Goal: Task Accomplishment & Management: Complete application form

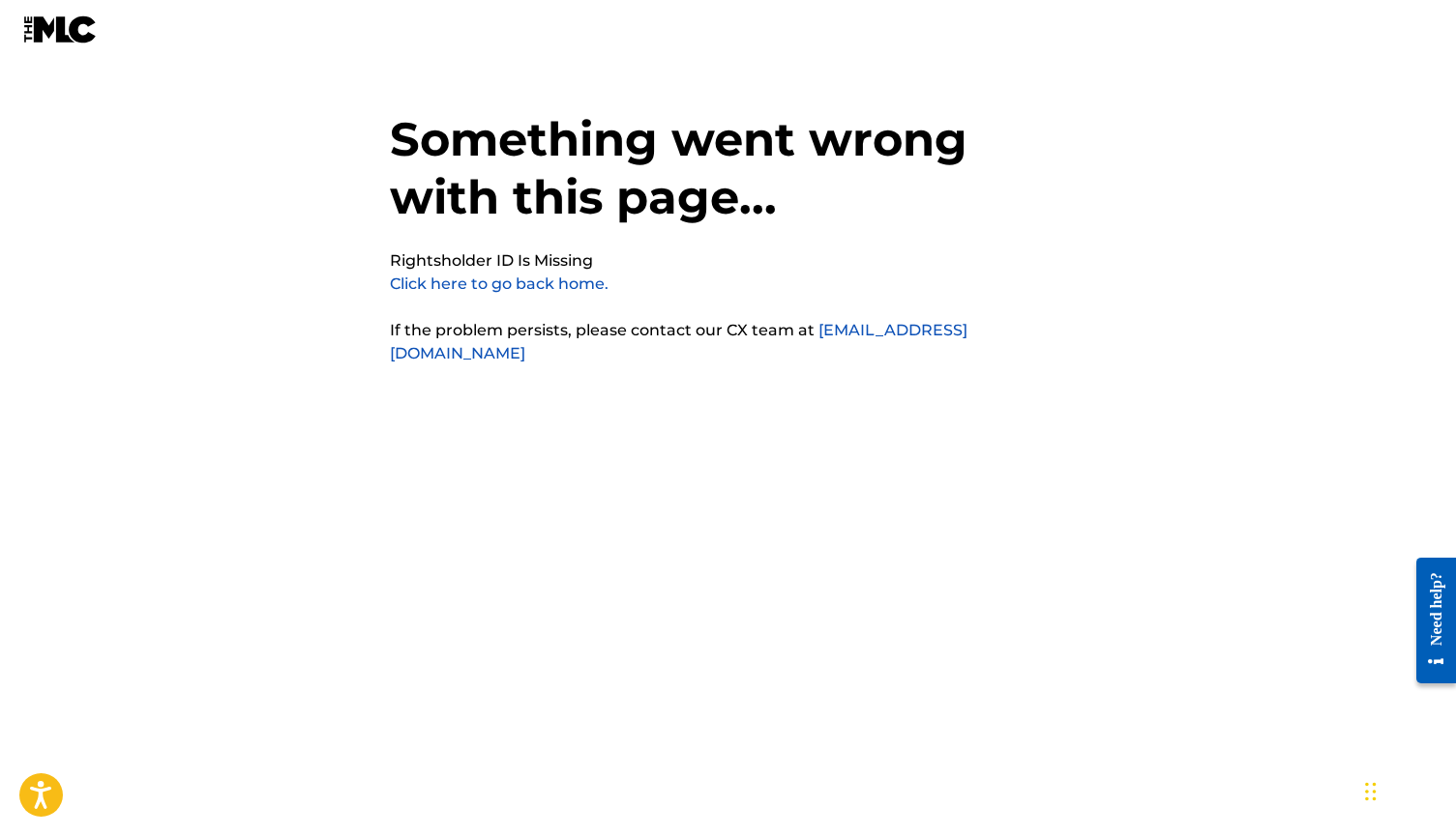
click at [541, 290] on link "Click here to go back home." at bounding box center [500, 284] width 219 height 18
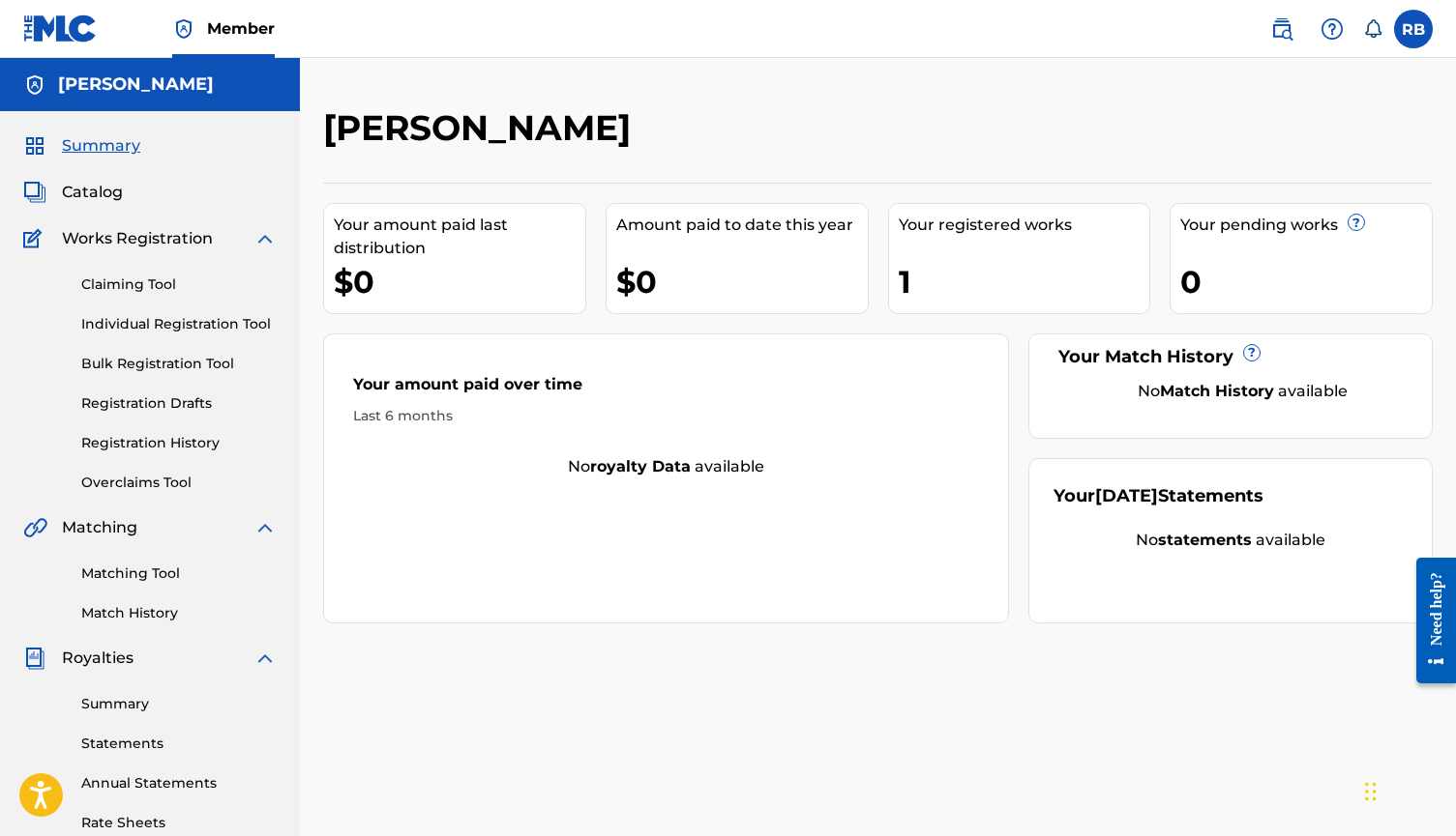
click at [197, 439] on link "Registration History" at bounding box center [179, 443] width 196 height 20
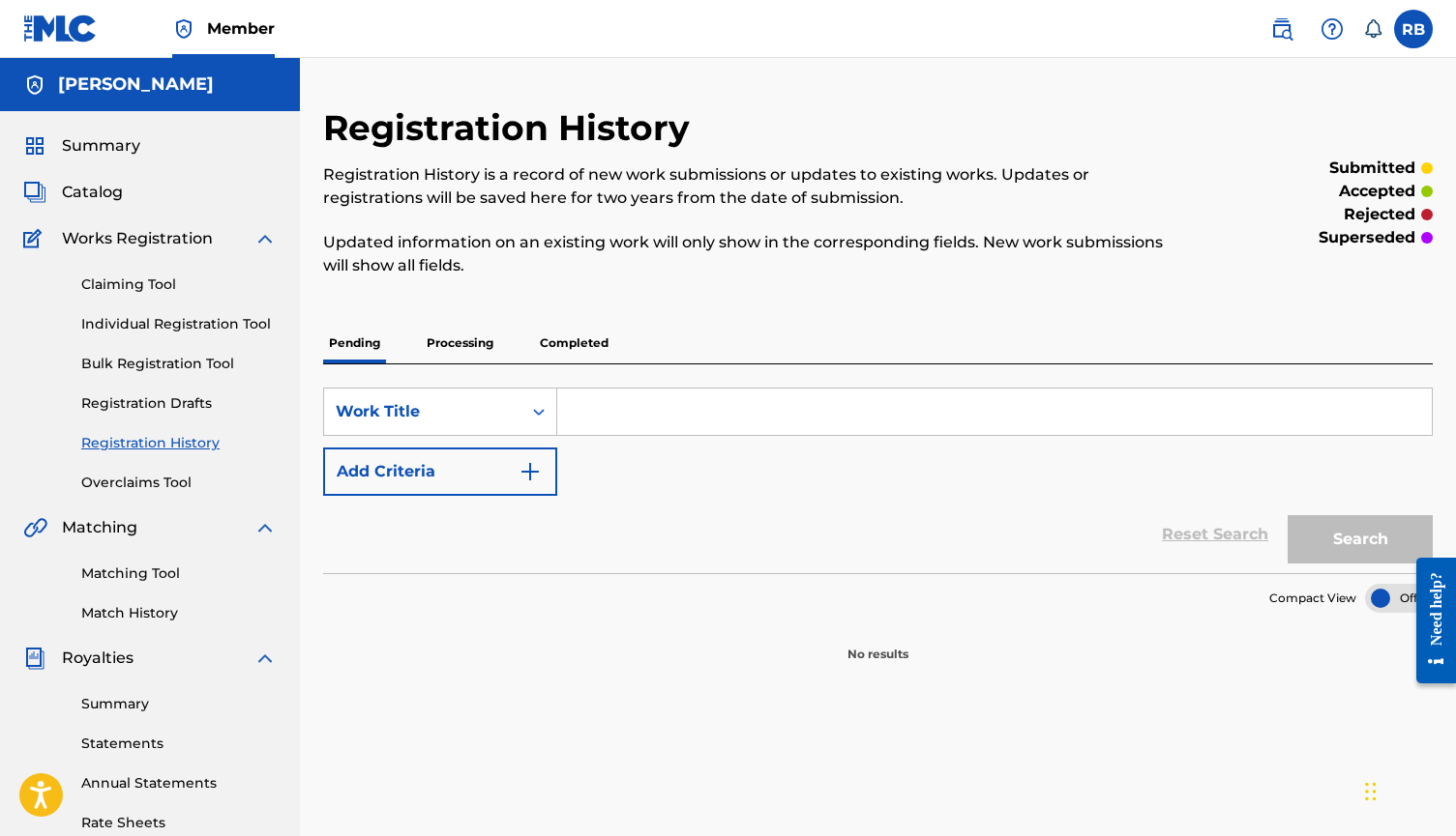
click at [570, 349] on p "Completed" at bounding box center [573, 343] width 80 height 41
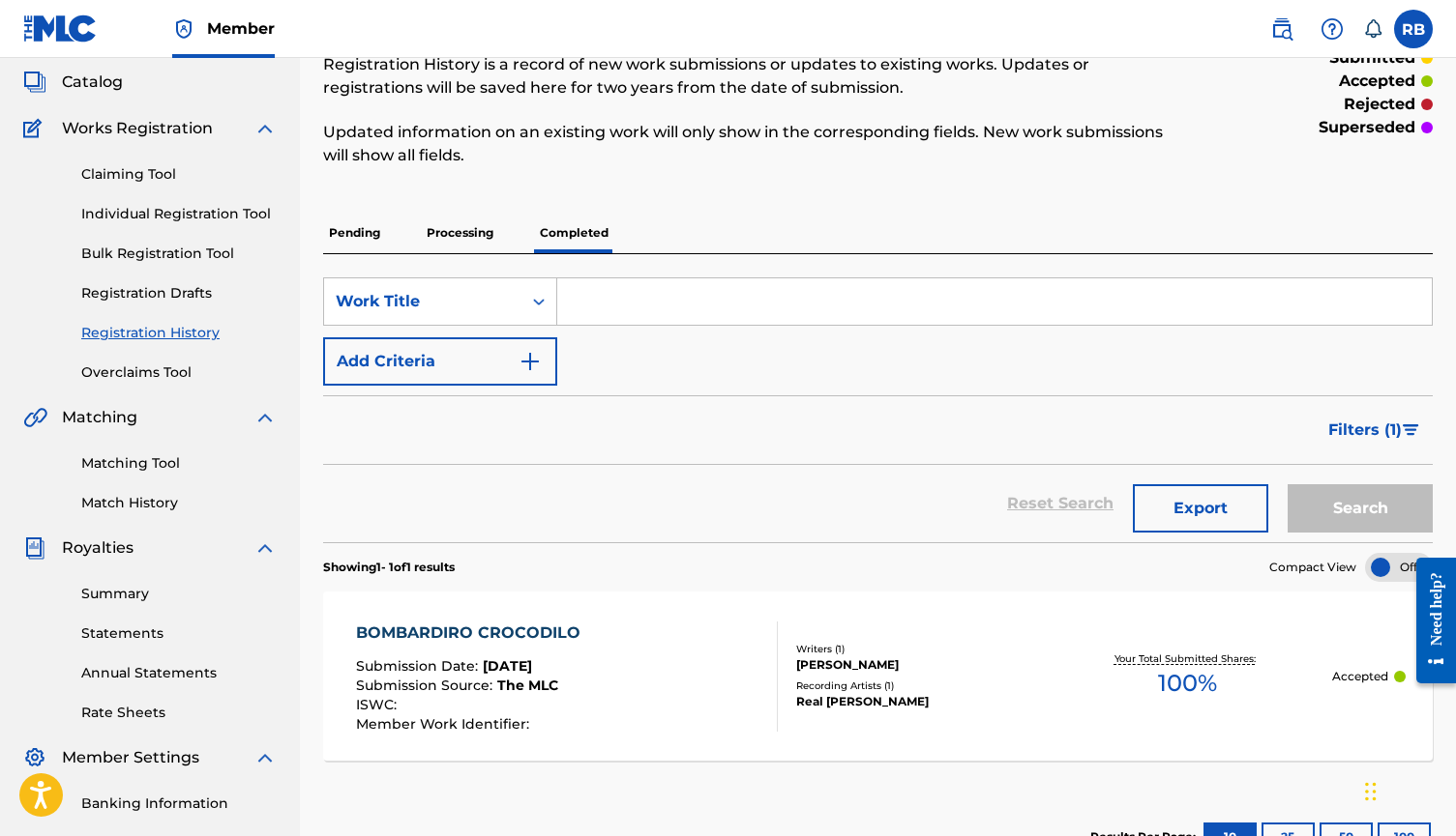
scroll to position [8, 0]
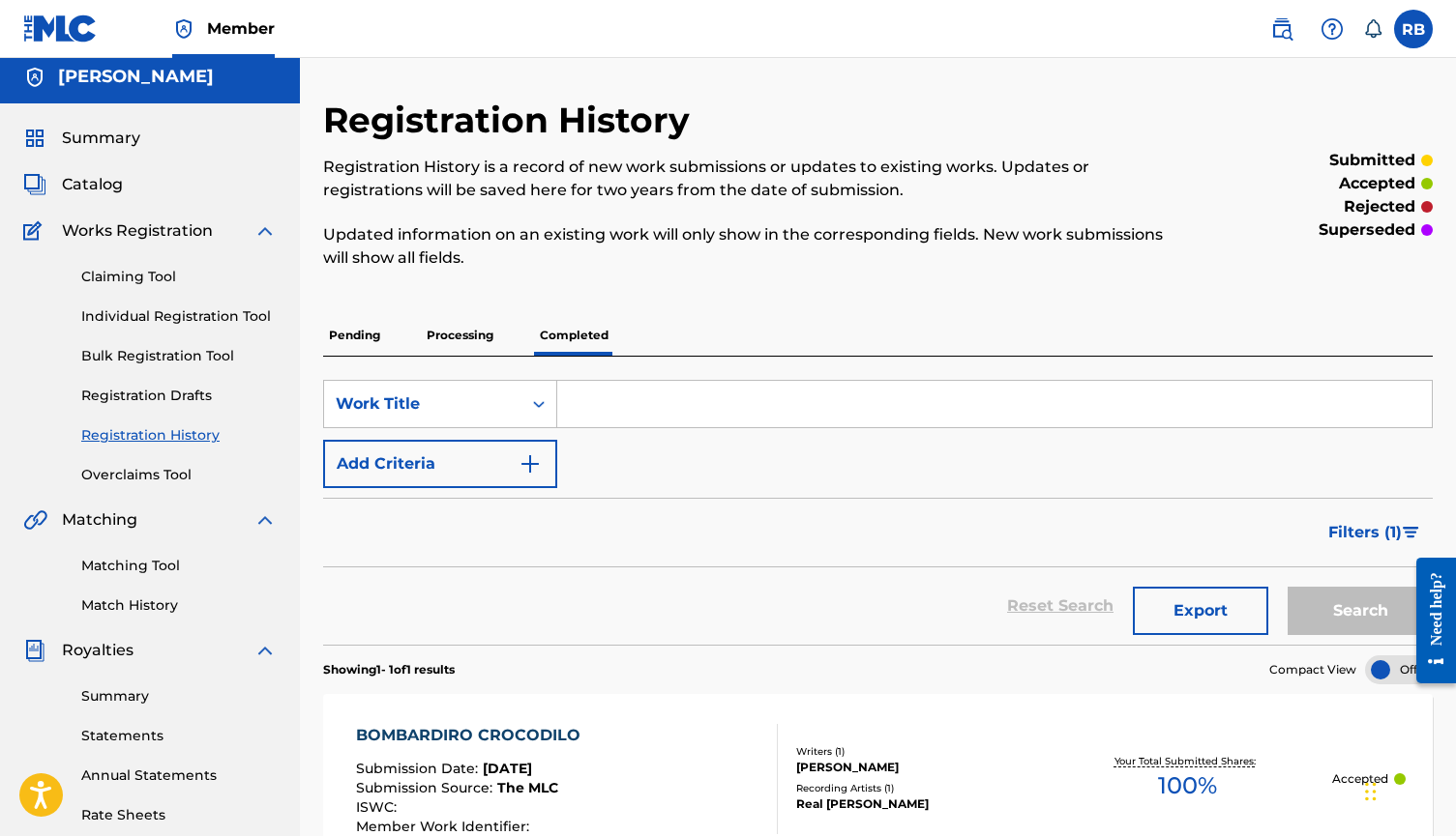
click at [457, 337] on p "Processing" at bounding box center [460, 336] width 78 height 41
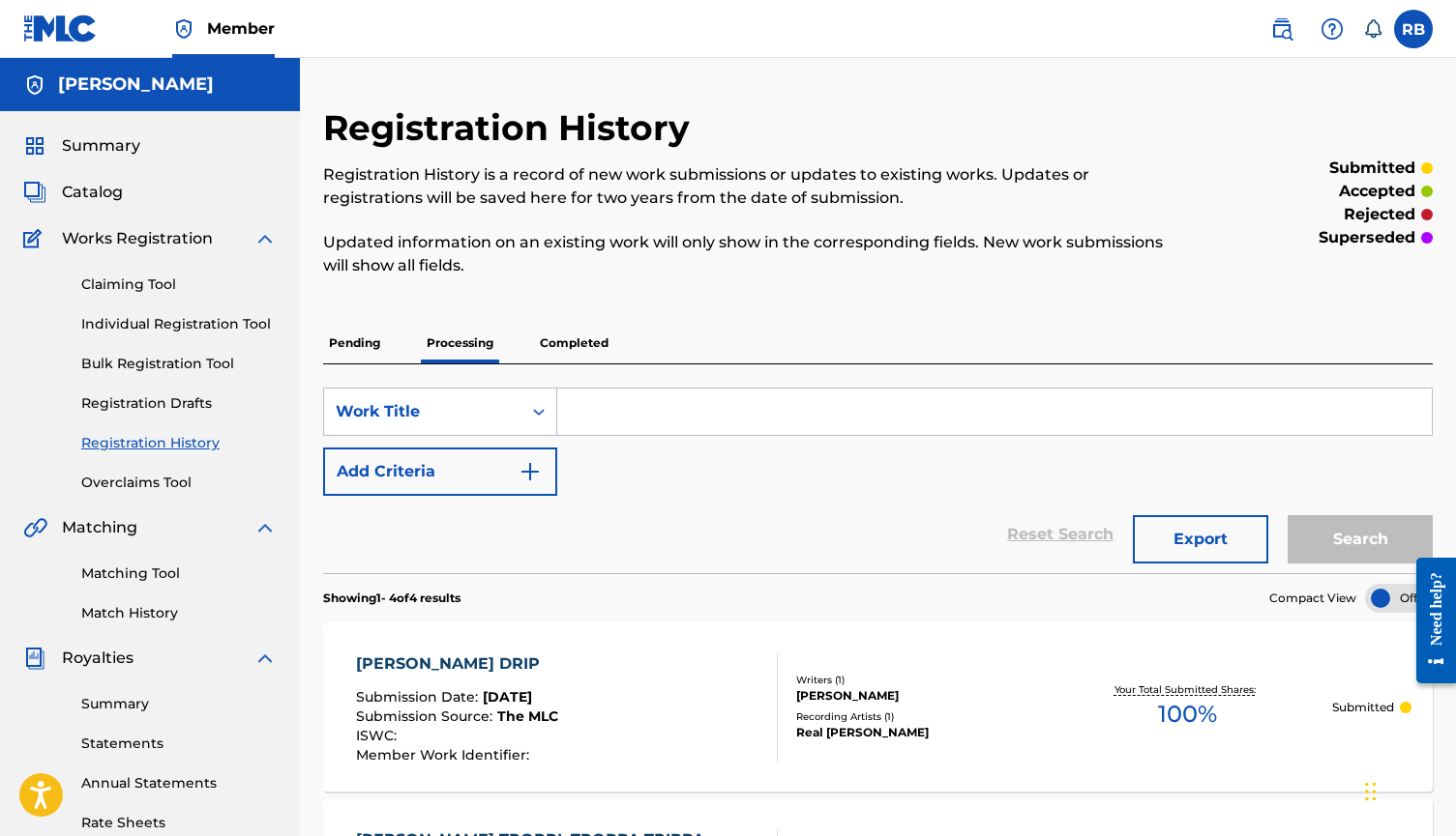
click at [601, 343] on p "Completed" at bounding box center [573, 343] width 80 height 41
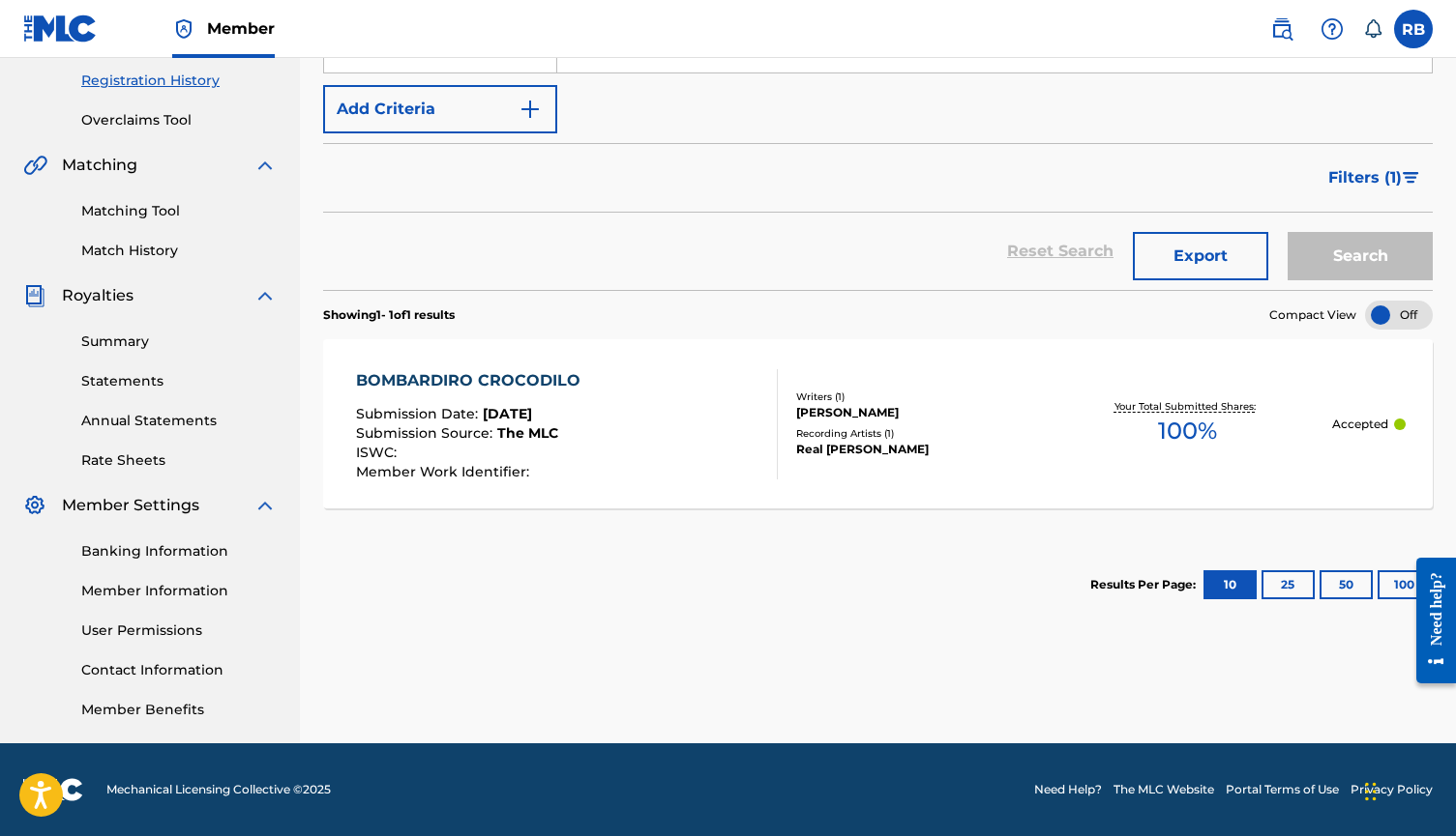
scroll to position [363, 0]
click at [511, 388] on div "BOMBARDIRO CROCODILO" at bounding box center [473, 381] width 234 height 23
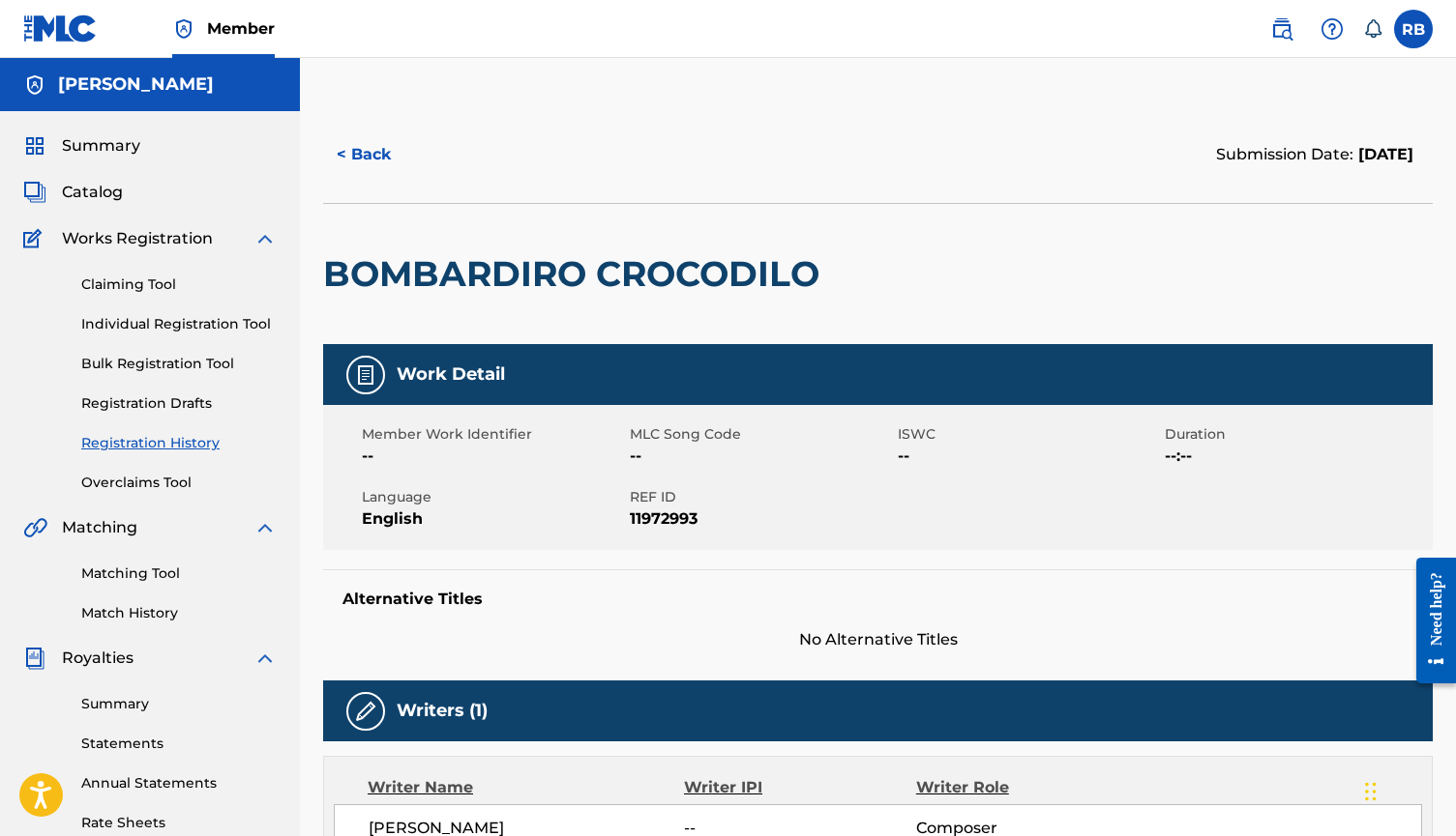
click at [137, 281] on link "Claiming Tool" at bounding box center [179, 284] width 196 height 20
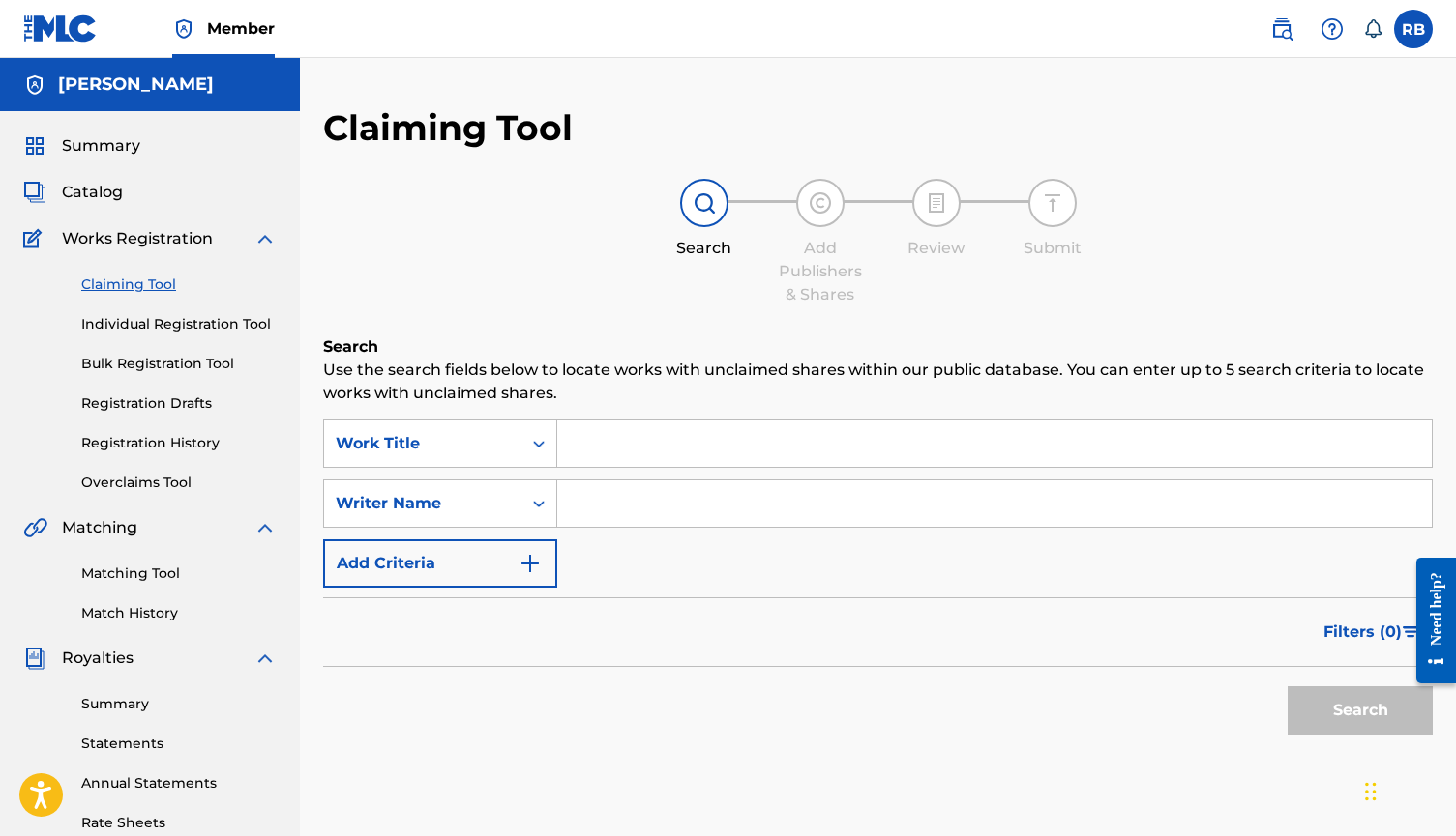
click at [174, 564] on link "Matching Tool" at bounding box center [179, 573] width 196 height 20
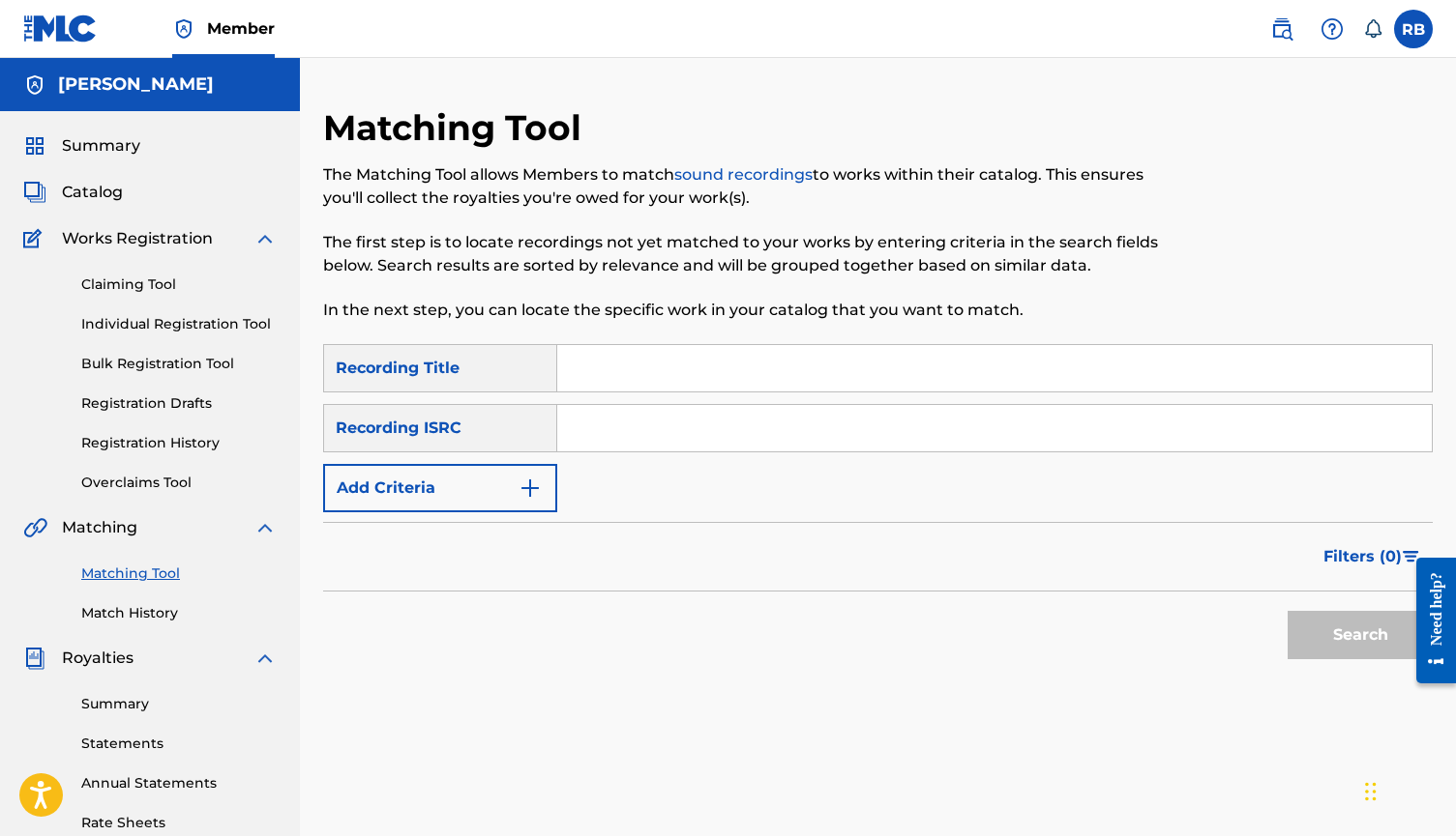
click at [615, 359] on input "Search Form" at bounding box center [993, 369] width 874 height 46
type input "bombardiro crocodilo"
click at [1360, 635] on button "Search" at bounding box center [1360, 635] width 145 height 48
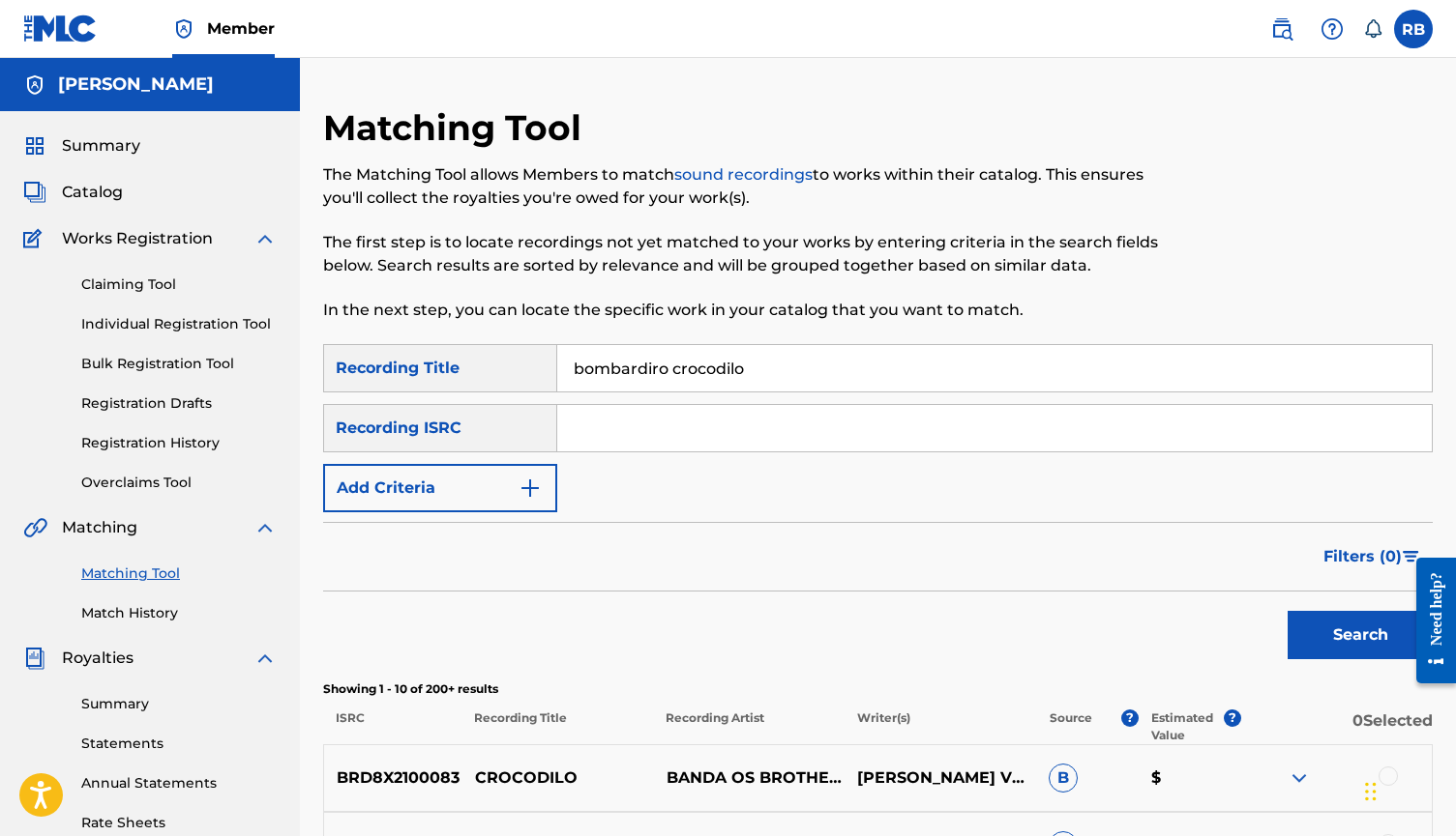
click at [203, 332] on link "Individual Registration Tool" at bounding box center [179, 324] width 196 height 20
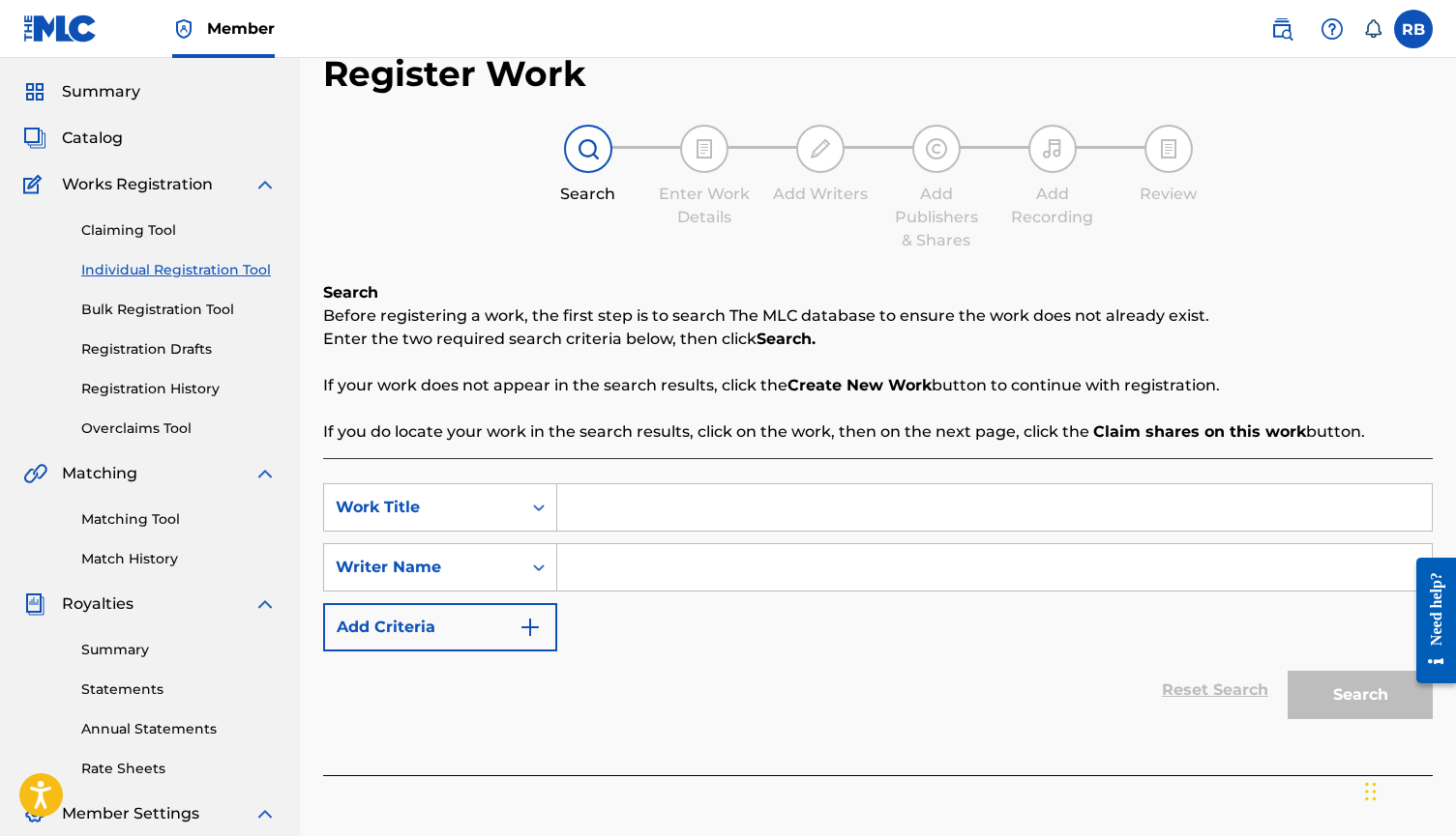
scroll to position [24, 0]
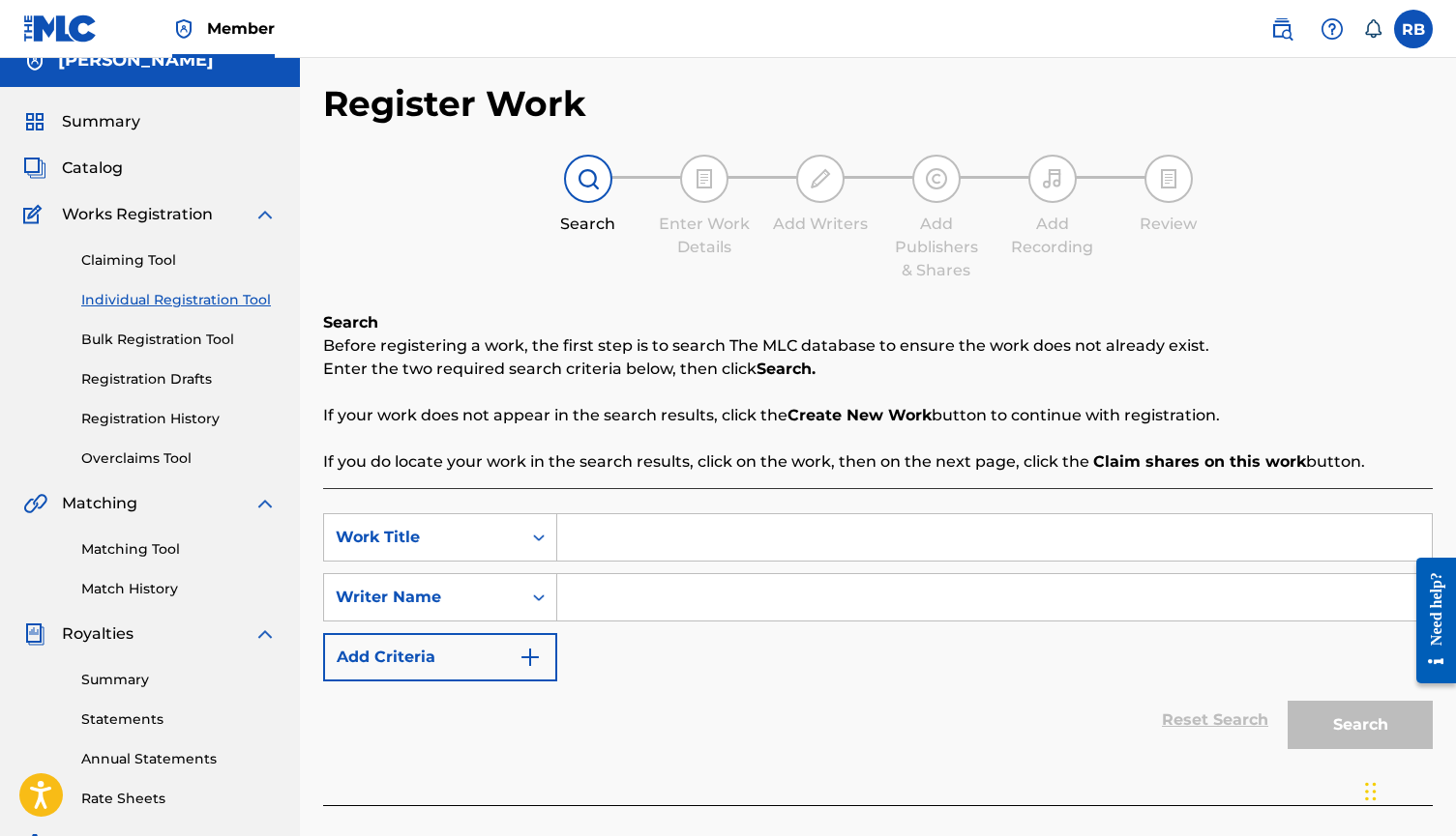
click at [625, 525] on input "Search Form" at bounding box center [993, 537] width 874 height 46
type input "tralalero tralala"
click at [701, 615] on input "Search Form" at bounding box center [993, 597] width 874 height 46
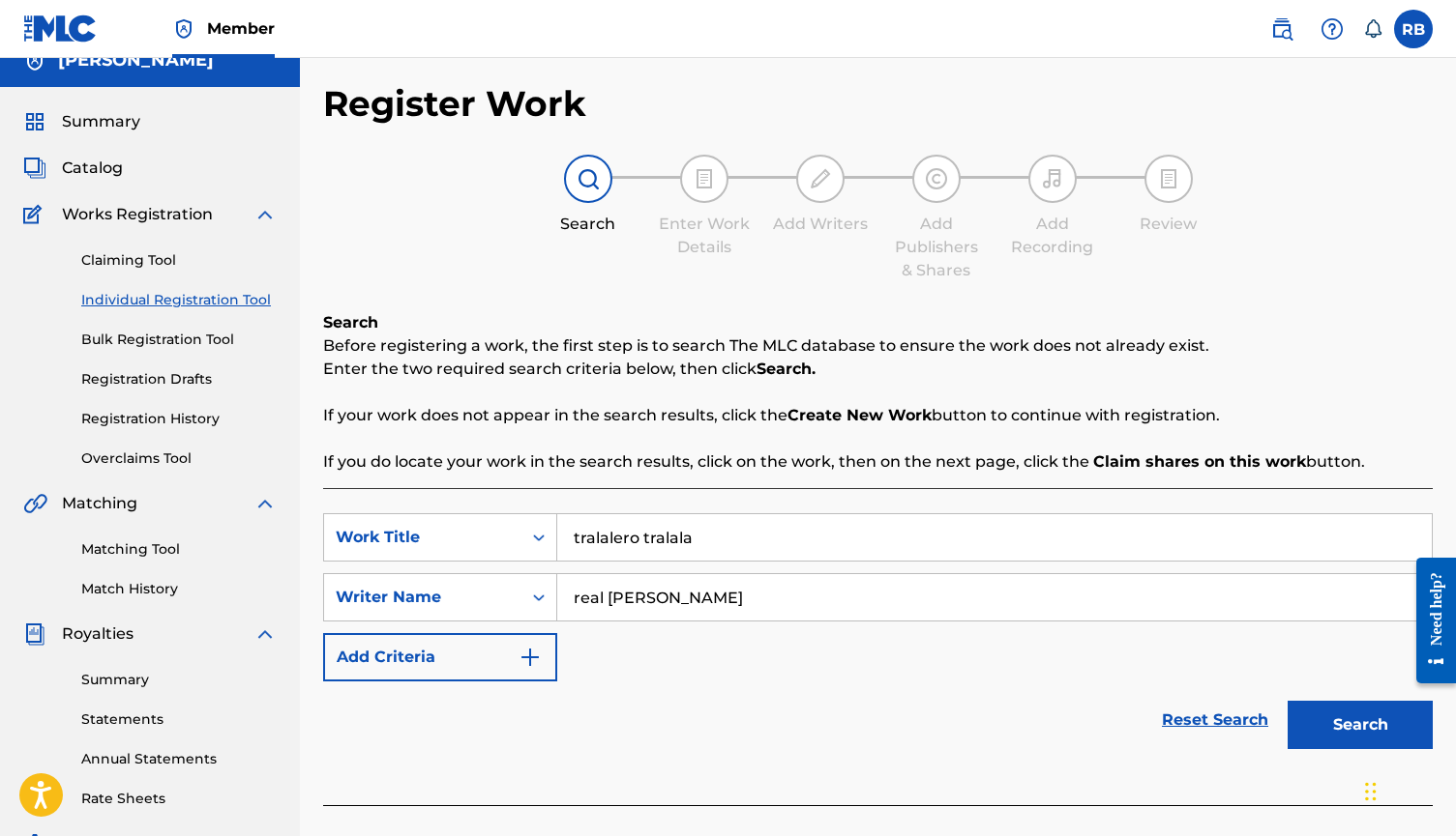
type input "real [PERSON_NAME]"
click at [1360, 725] on button "Search" at bounding box center [1360, 725] width 145 height 48
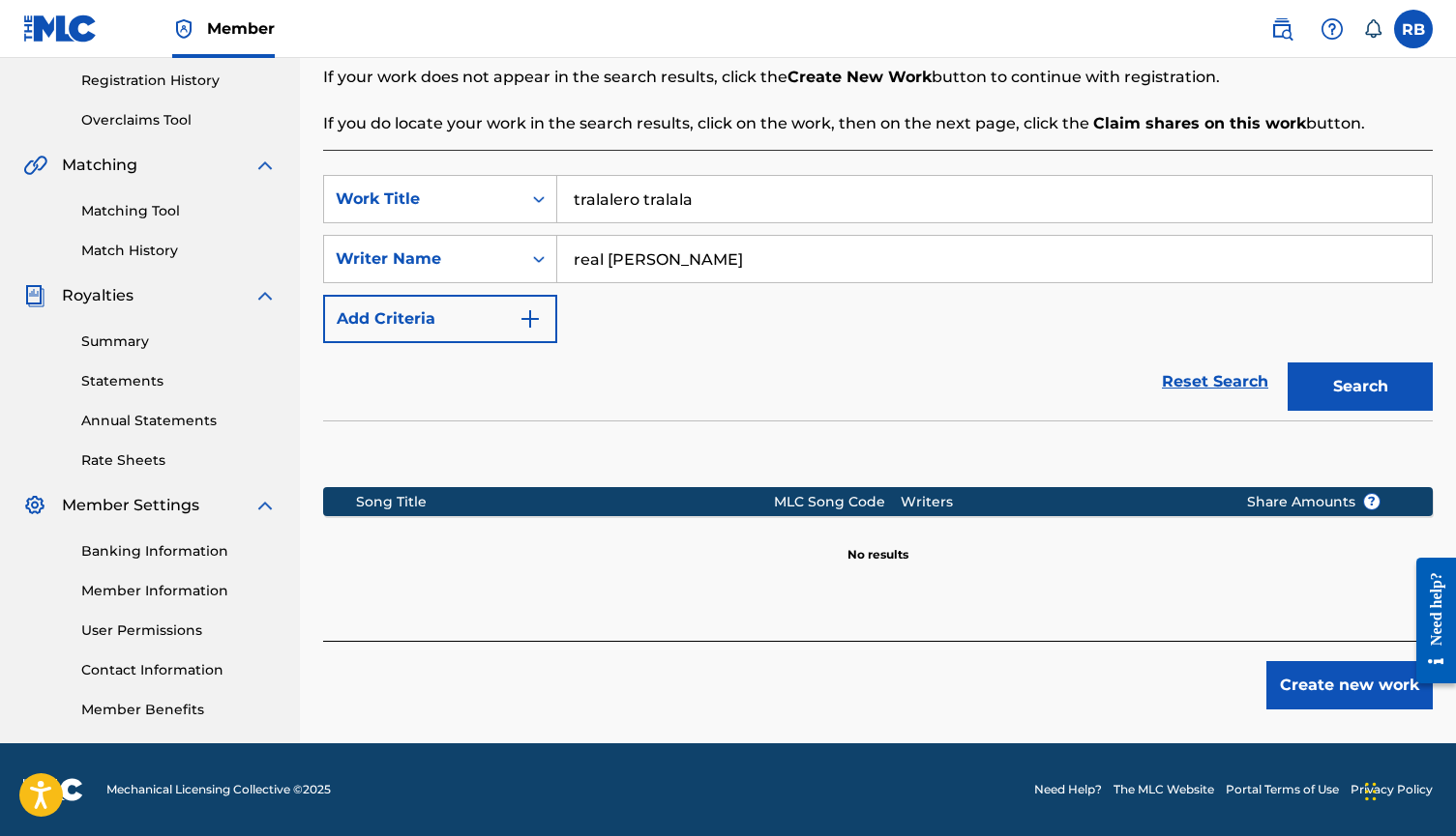
scroll to position [363, 0]
click at [1305, 689] on button "Create new work" at bounding box center [1350, 685] width 167 height 48
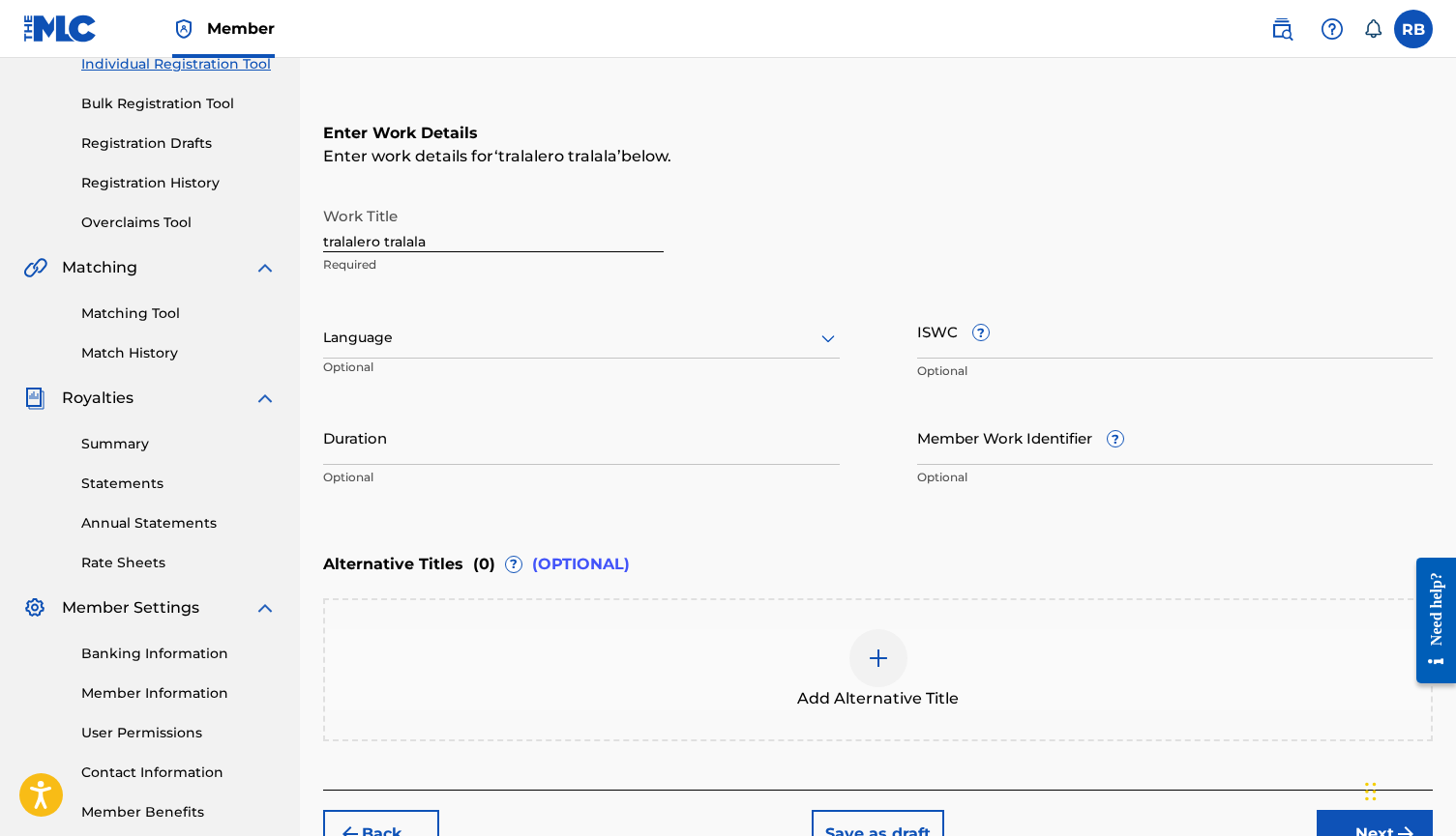
scroll to position [148, 0]
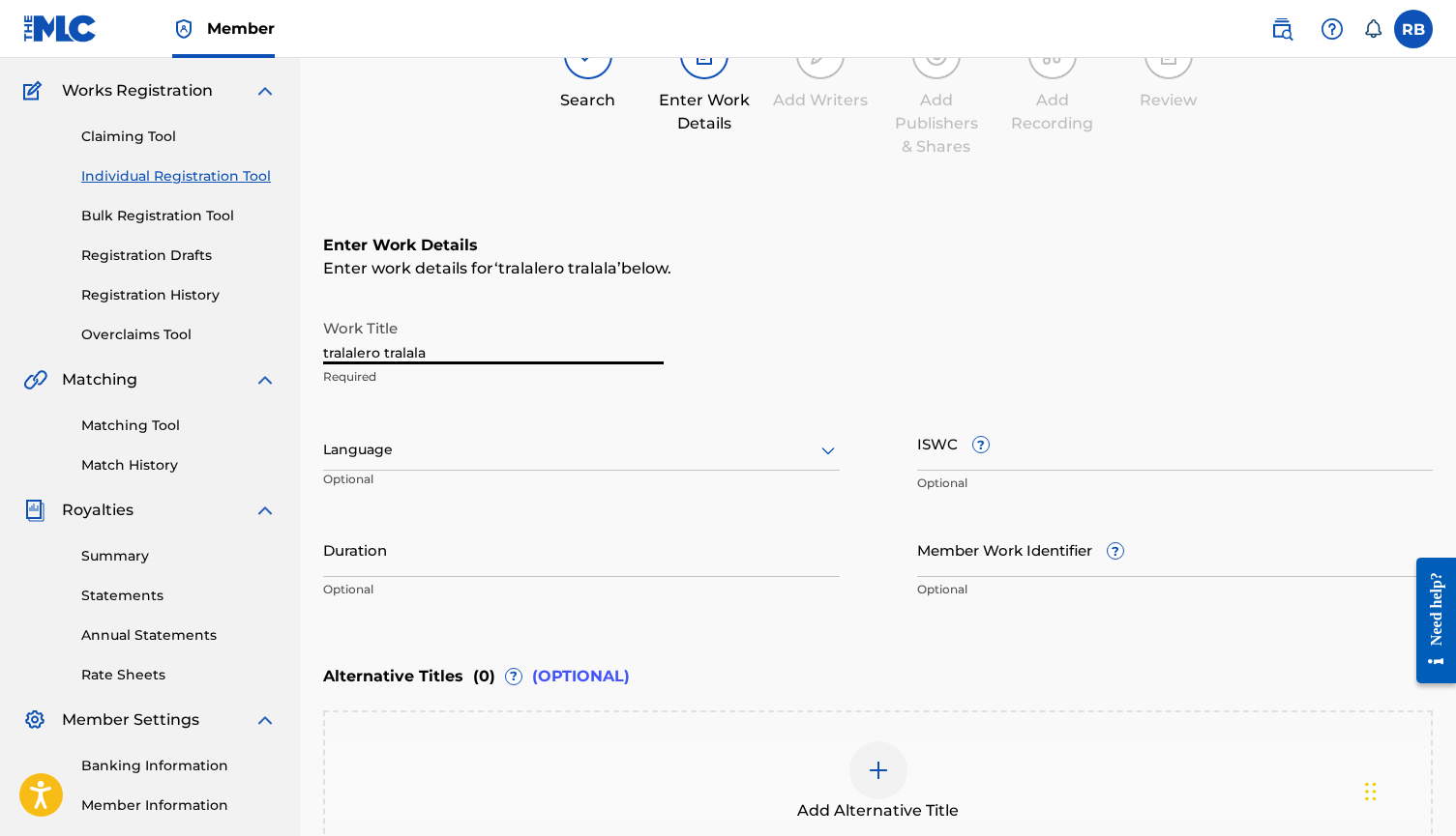
drag, startPoint x: 520, startPoint y: 352, endPoint x: 214, endPoint y: 348, distance: 306.0
click at [214, 348] on main "[PERSON_NAME] Summary Catalog Works Registration Claiming Tool Individual Regis…" at bounding box center [728, 440] width 1456 height 1060
type input "[PERSON_NAME]"
click at [932, 342] on div "Work Title Tralalero Tralala Required" at bounding box center [878, 353] width 1109 height 87
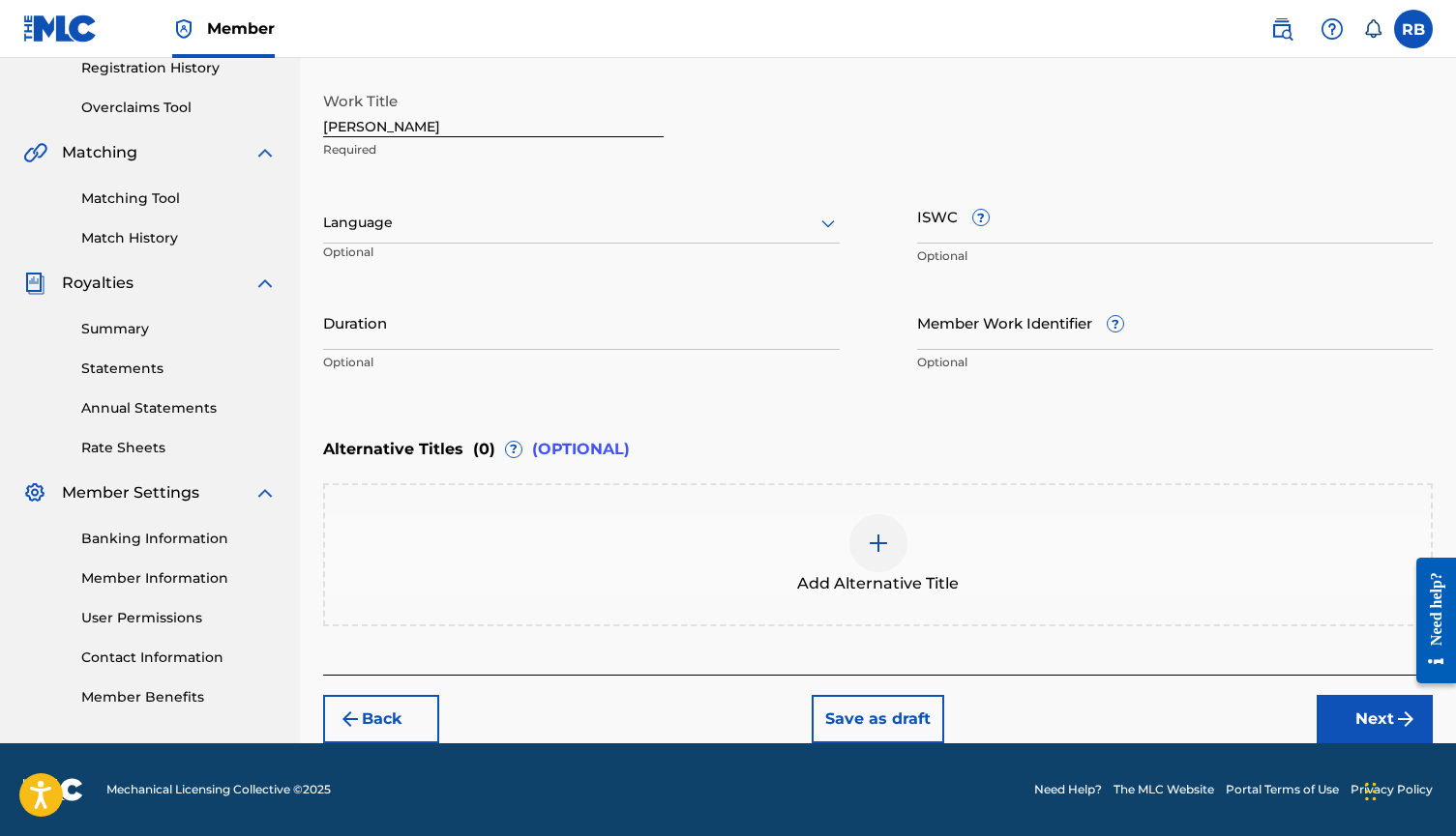
scroll to position [375, 0]
click at [1339, 708] on button "Next" at bounding box center [1375, 719] width 116 height 48
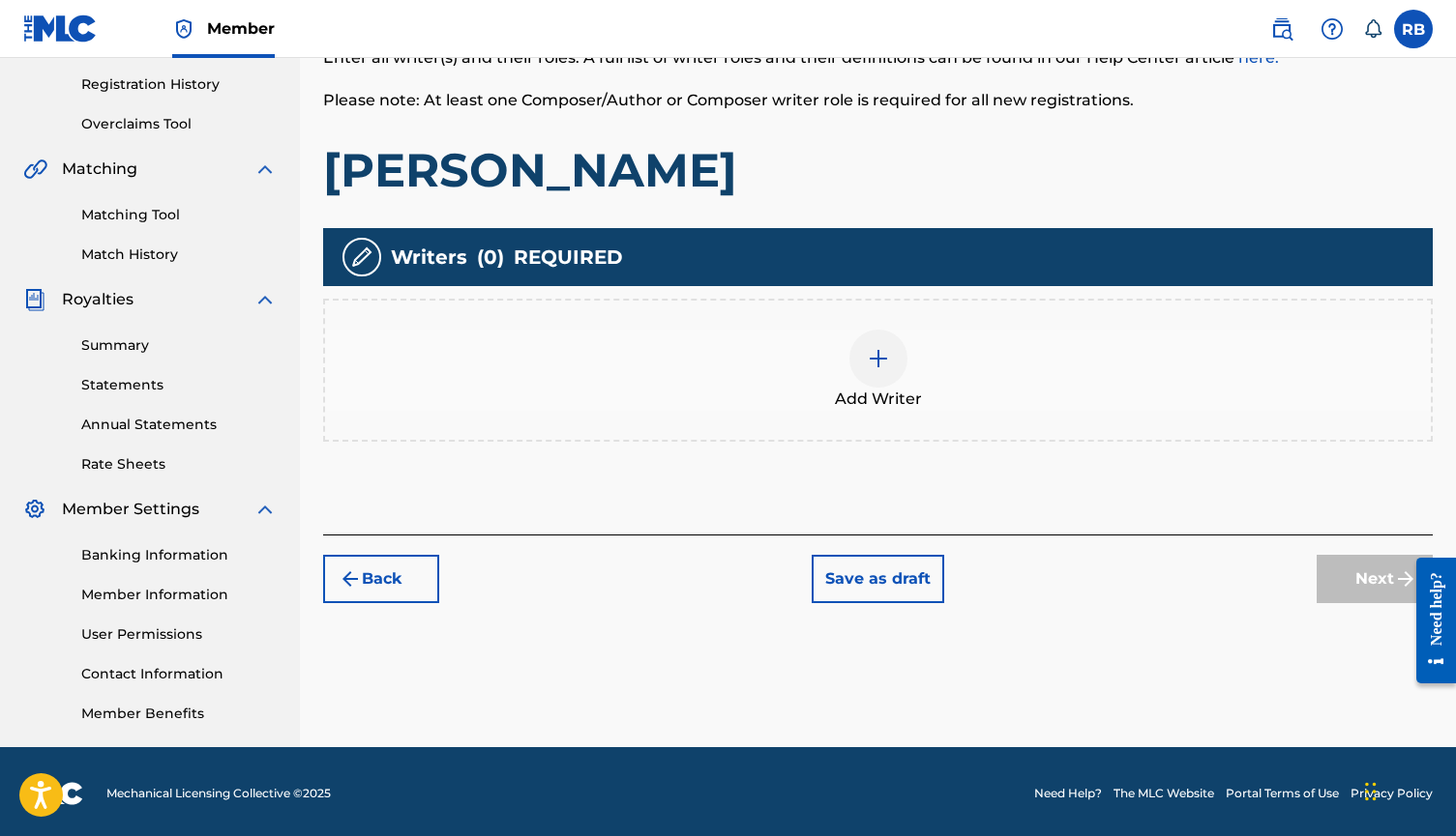
scroll to position [352, 0]
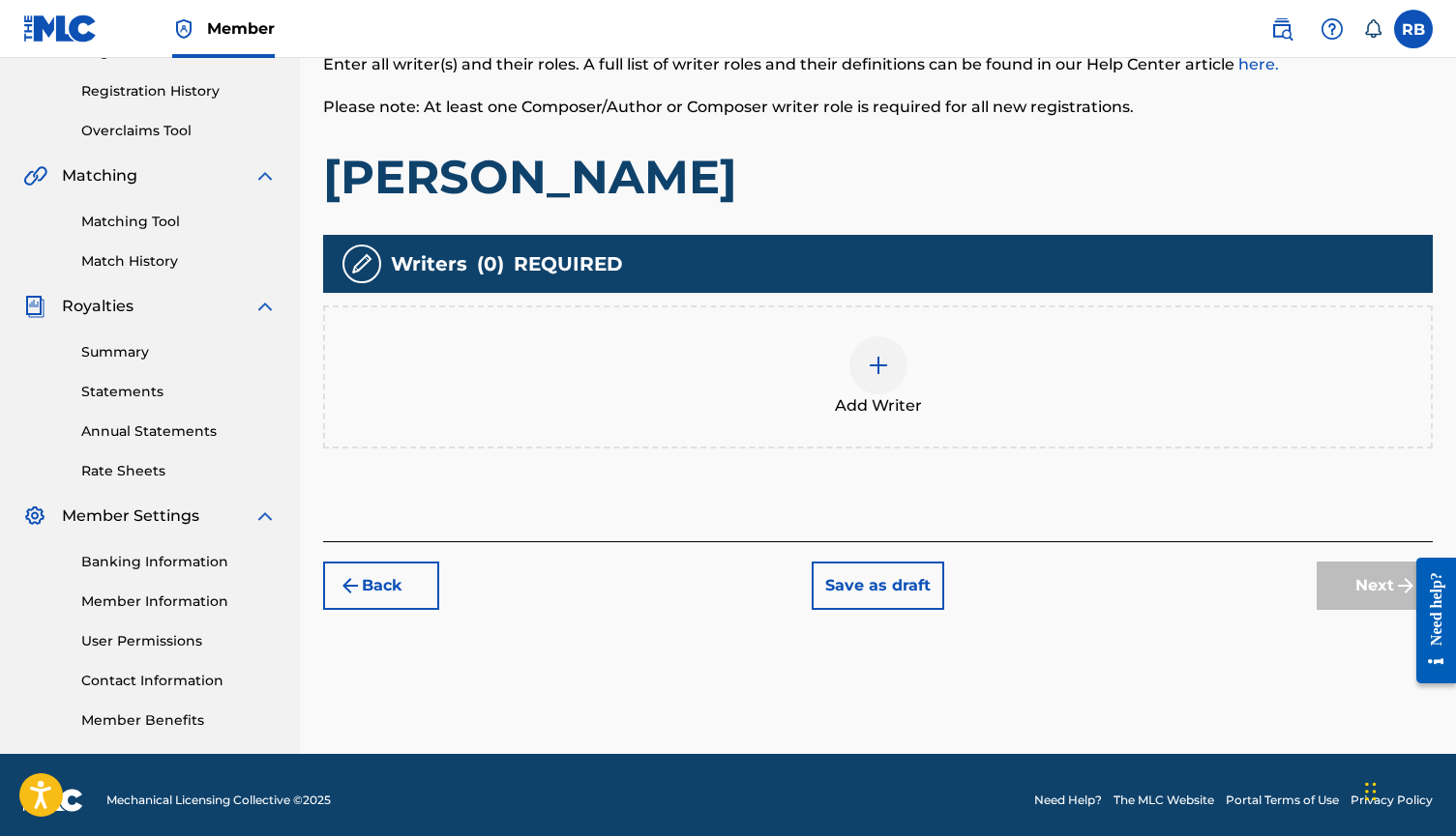
click at [893, 377] on div at bounding box center [878, 366] width 58 height 58
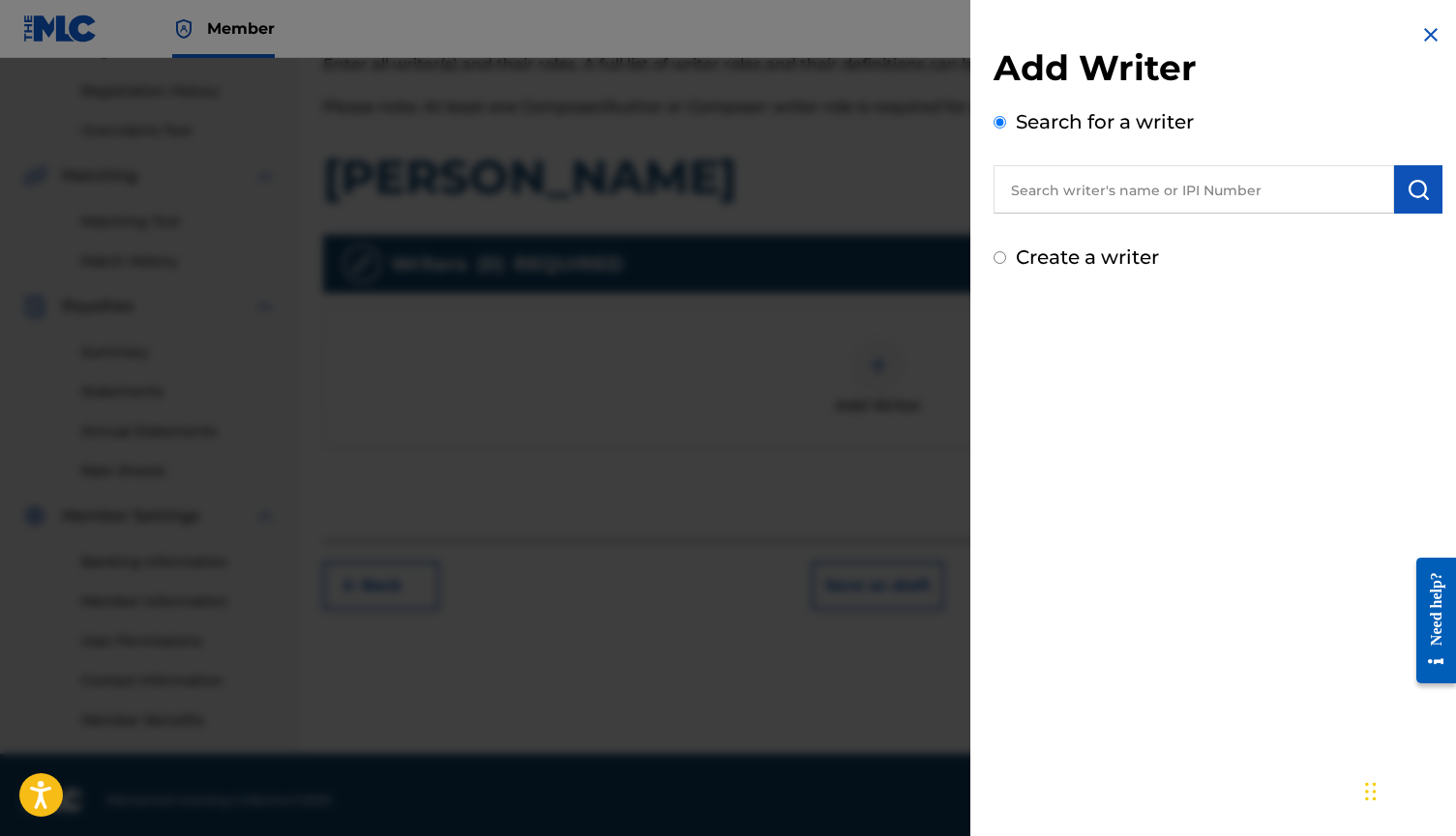
click at [1011, 263] on div "Create a writer" at bounding box center [1218, 257] width 449 height 29
click at [994, 260] on input "Create a writer" at bounding box center [999, 257] width 13 height 13
radio input "false"
radio input "true"
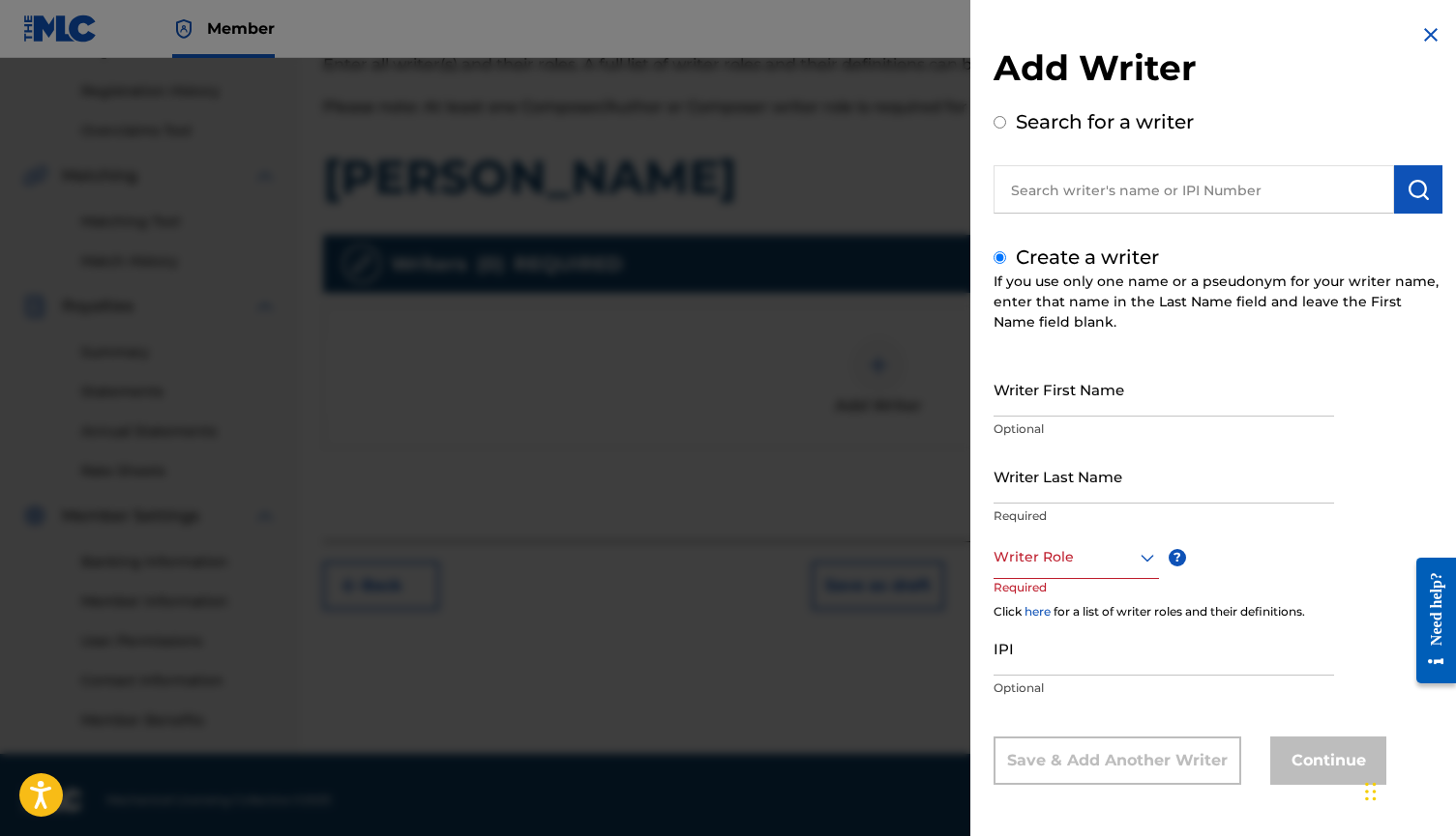
click at [1083, 389] on input "Writer First Name" at bounding box center [1164, 389] width 341 height 55
type input "[PERSON_NAME]"
click at [1140, 471] on input "Writer Last Name" at bounding box center [1164, 476] width 341 height 55
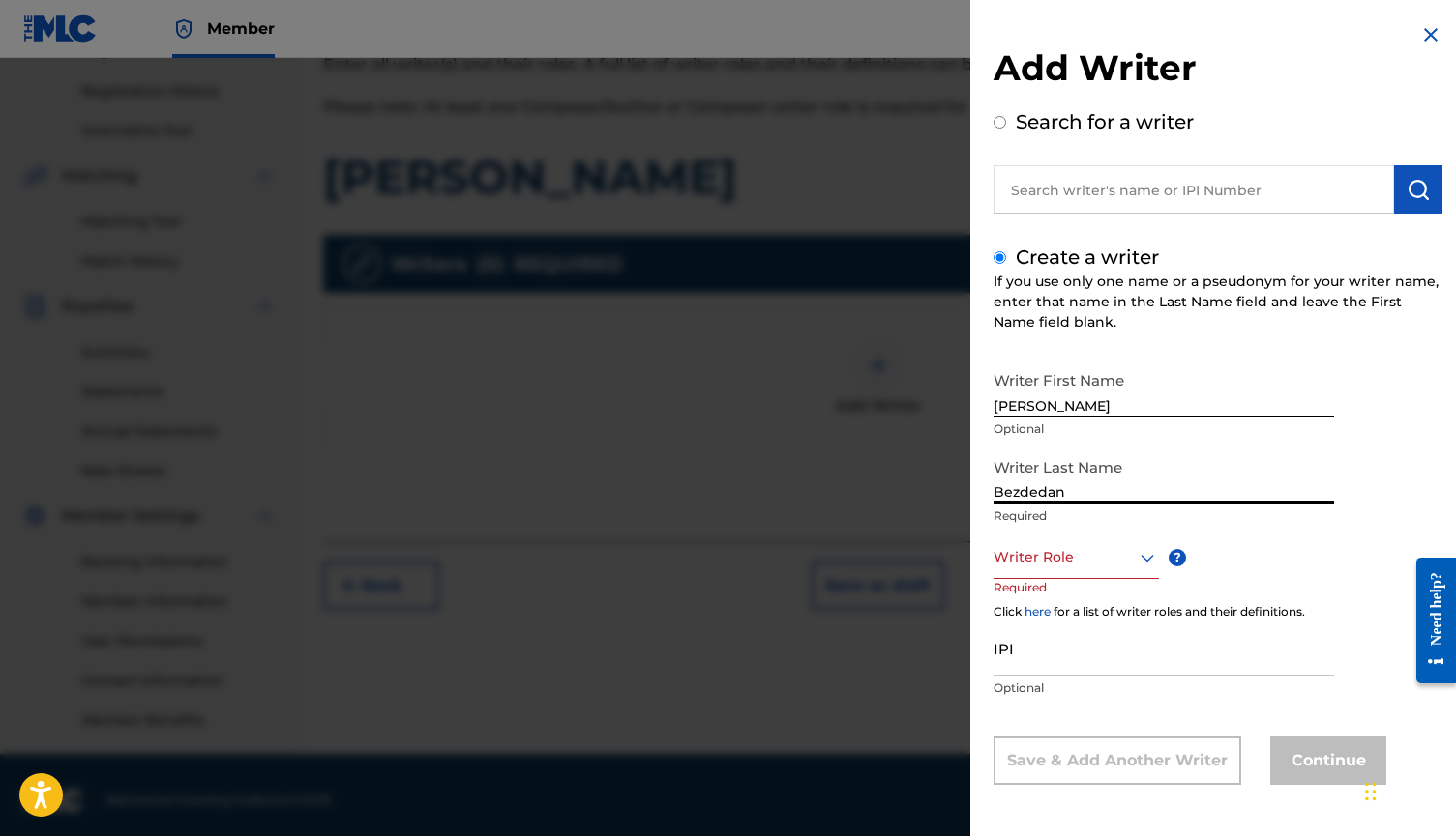
type input "Bezdedan"
click at [1097, 557] on div at bounding box center [1076, 556] width 166 height 24
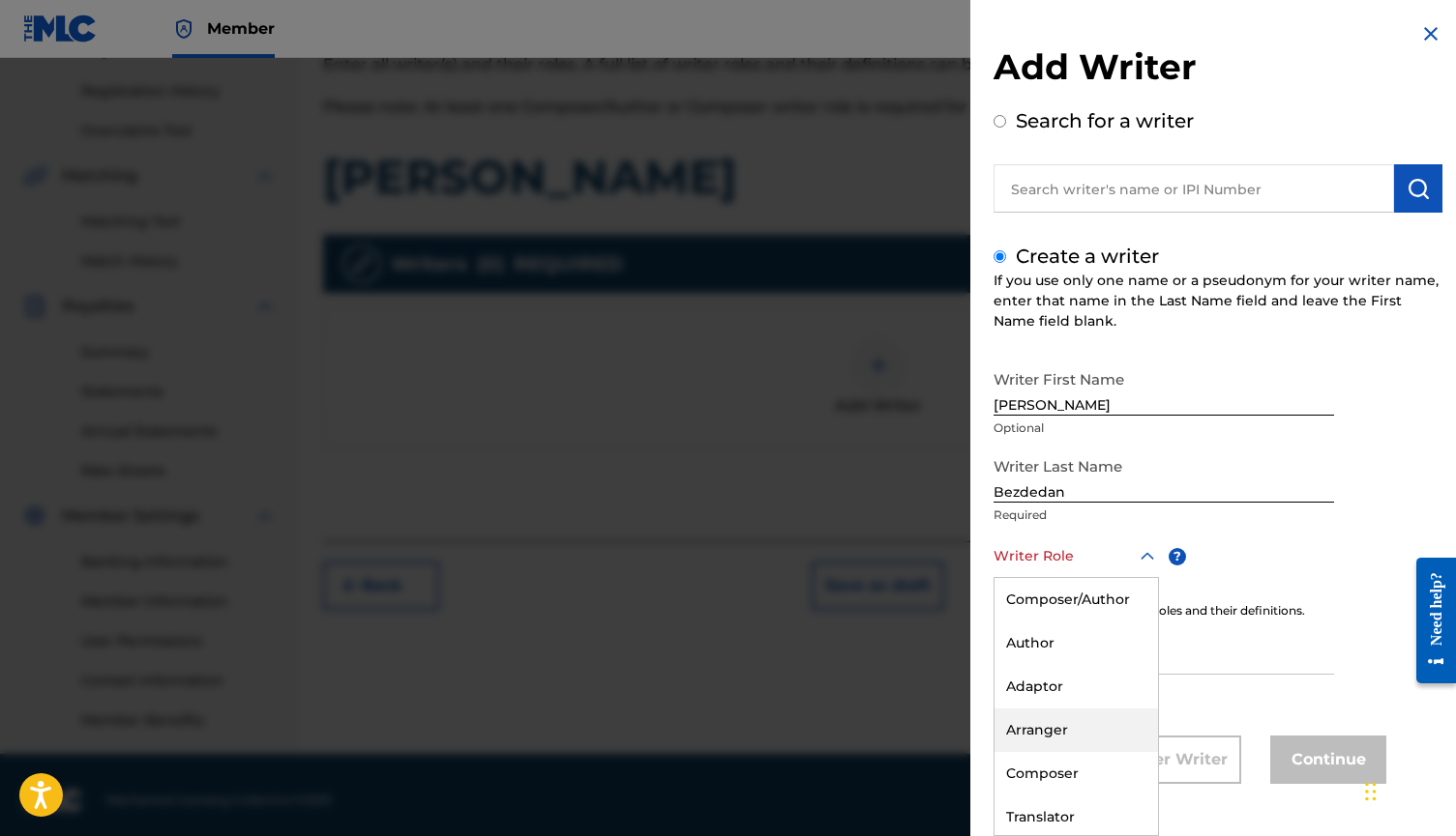
click at [1070, 762] on div "Composer" at bounding box center [1076, 773] width 164 height 44
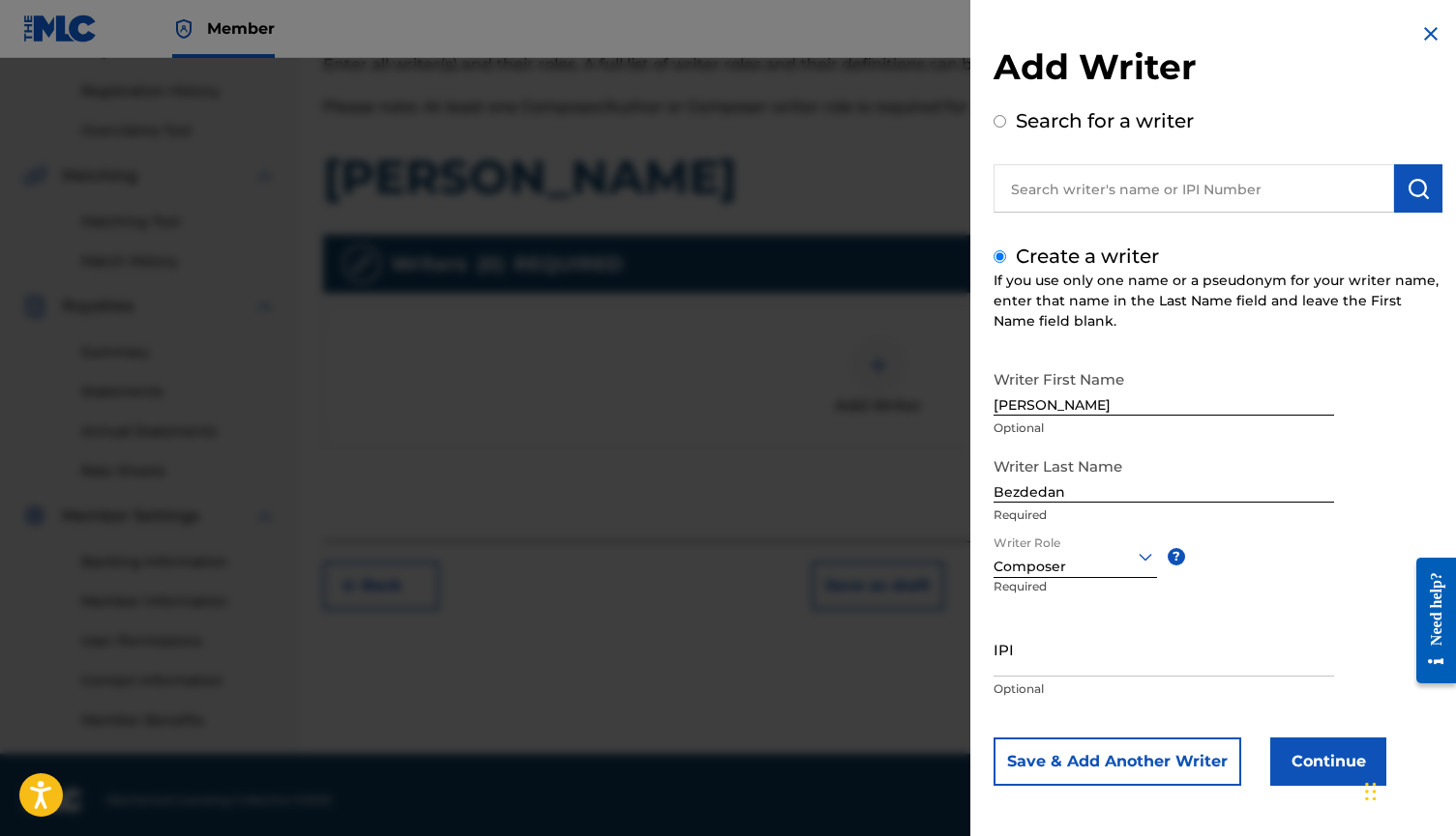
click at [1294, 752] on button "Continue" at bounding box center [1328, 761] width 116 height 48
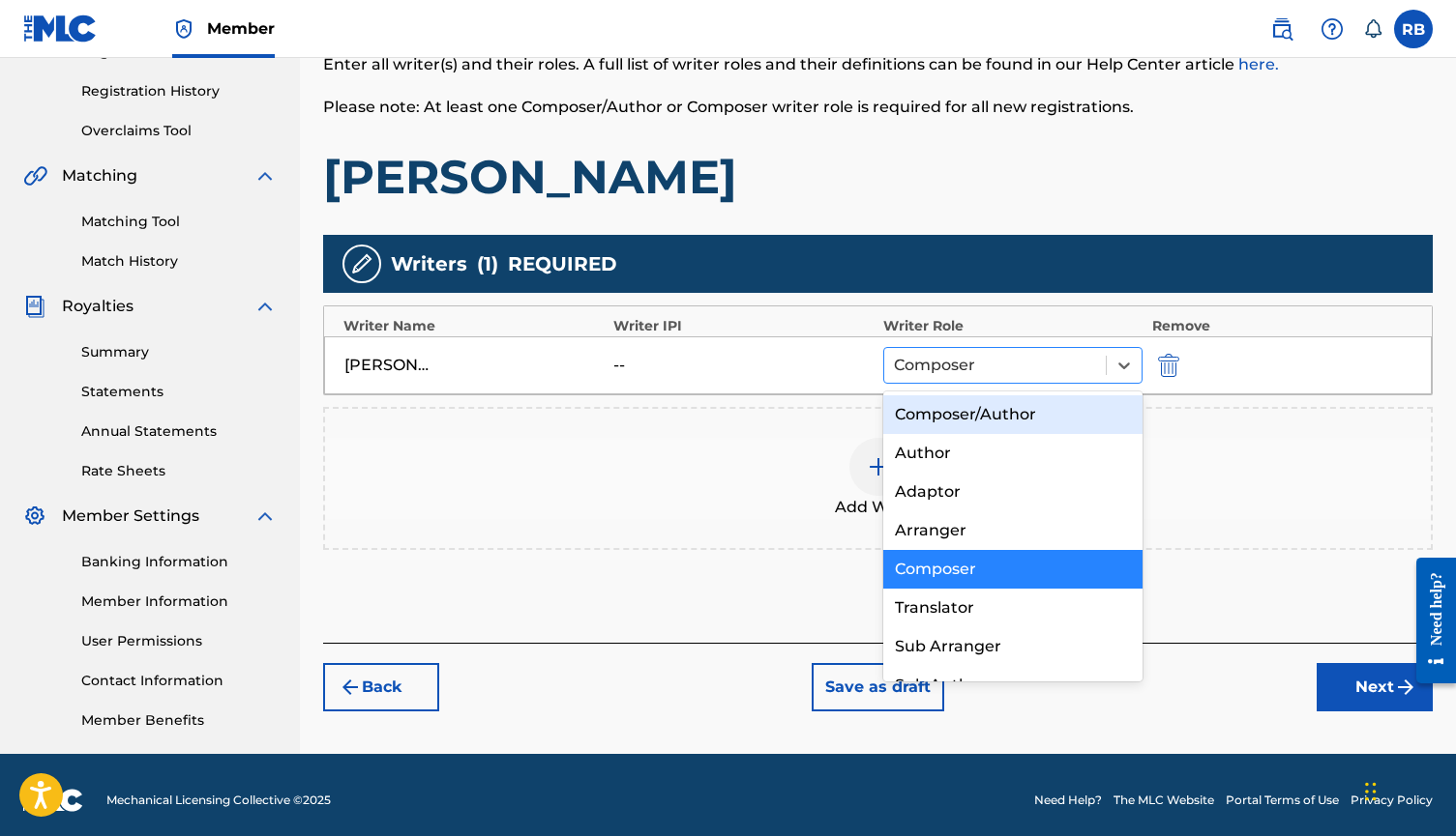
click at [1068, 370] on div at bounding box center [994, 366] width 202 height 27
click at [986, 568] on div "Composer" at bounding box center [1013, 569] width 259 height 39
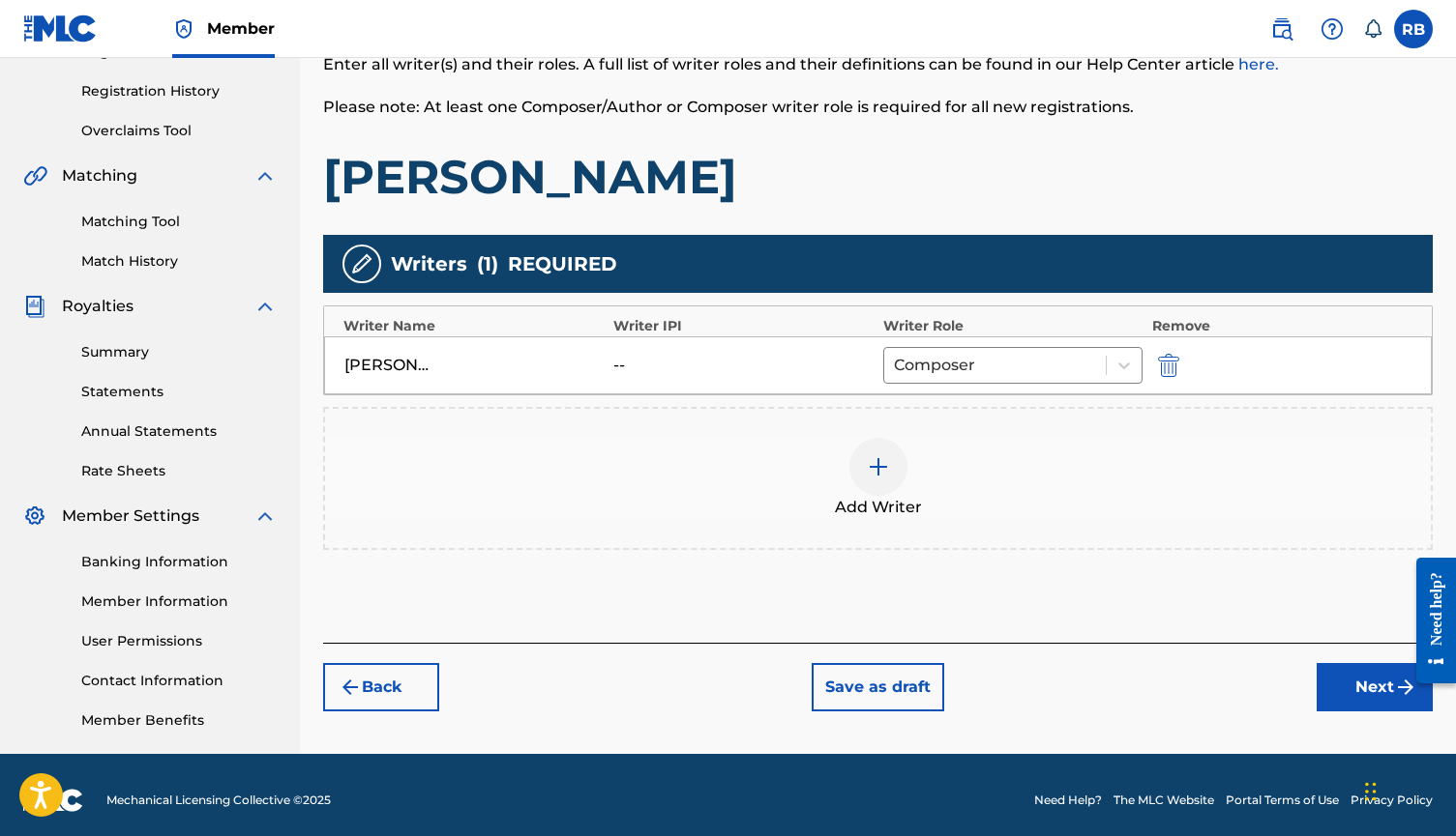
click at [1361, 693] on button "Next" at bounding box center [1375, 687] width 116 height 48
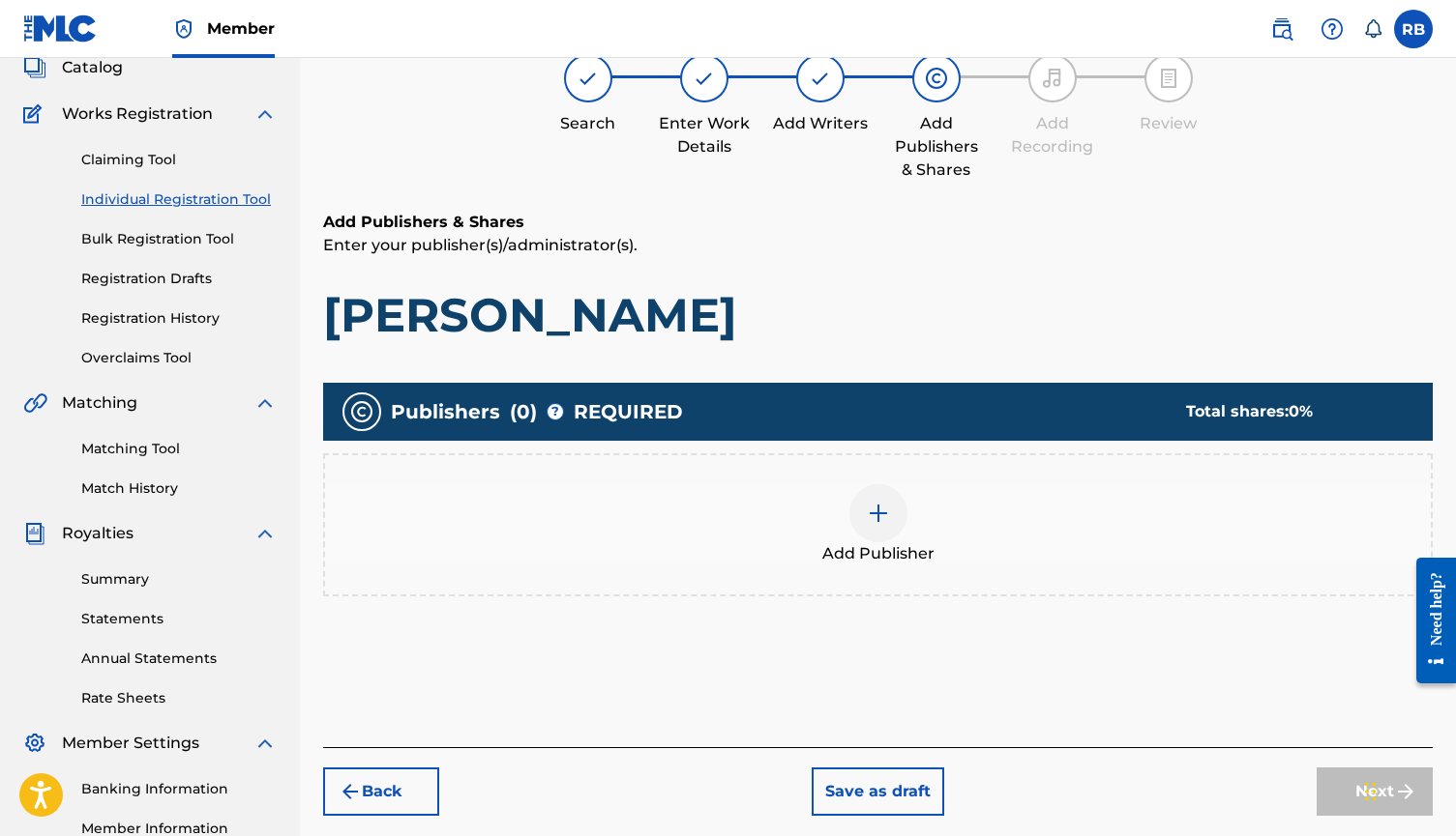
scroll to position [87, 0]
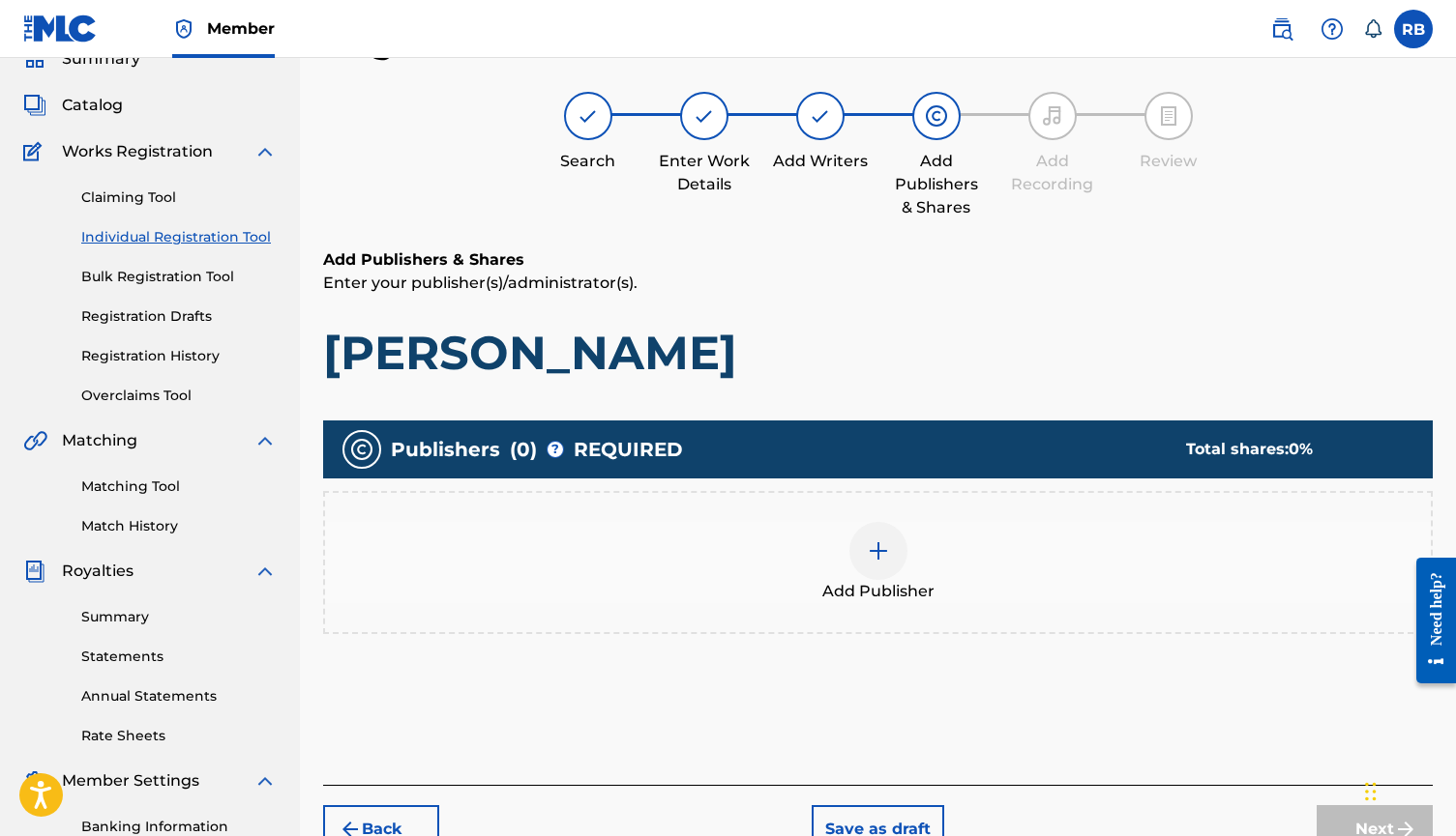
click at [884, 576] on div at bounding box center [878, 551] width 58 height 58
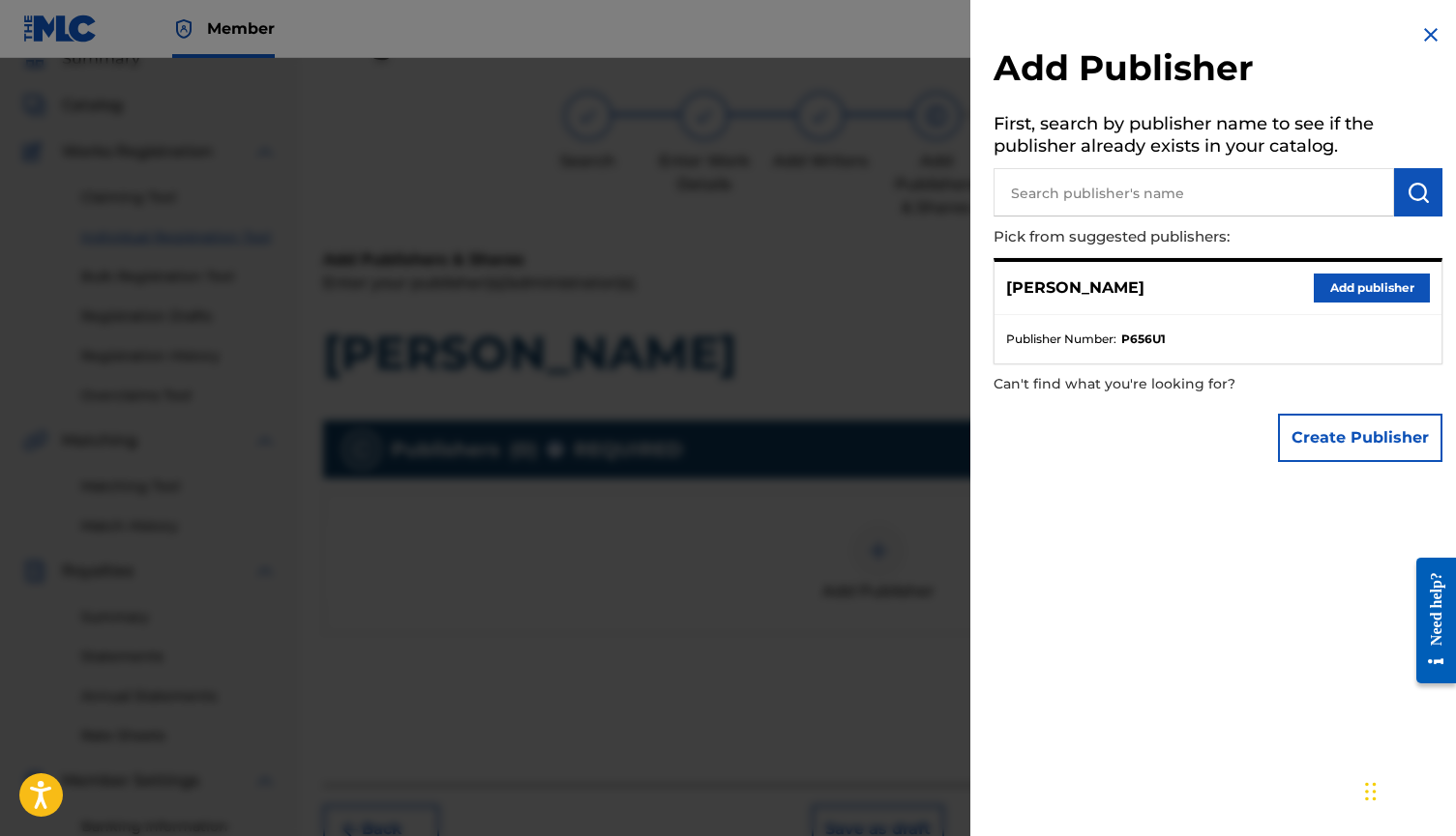
click at [1344, 285] on button "Add publisher" at bounding box center [1372, 288] width 116 height 29
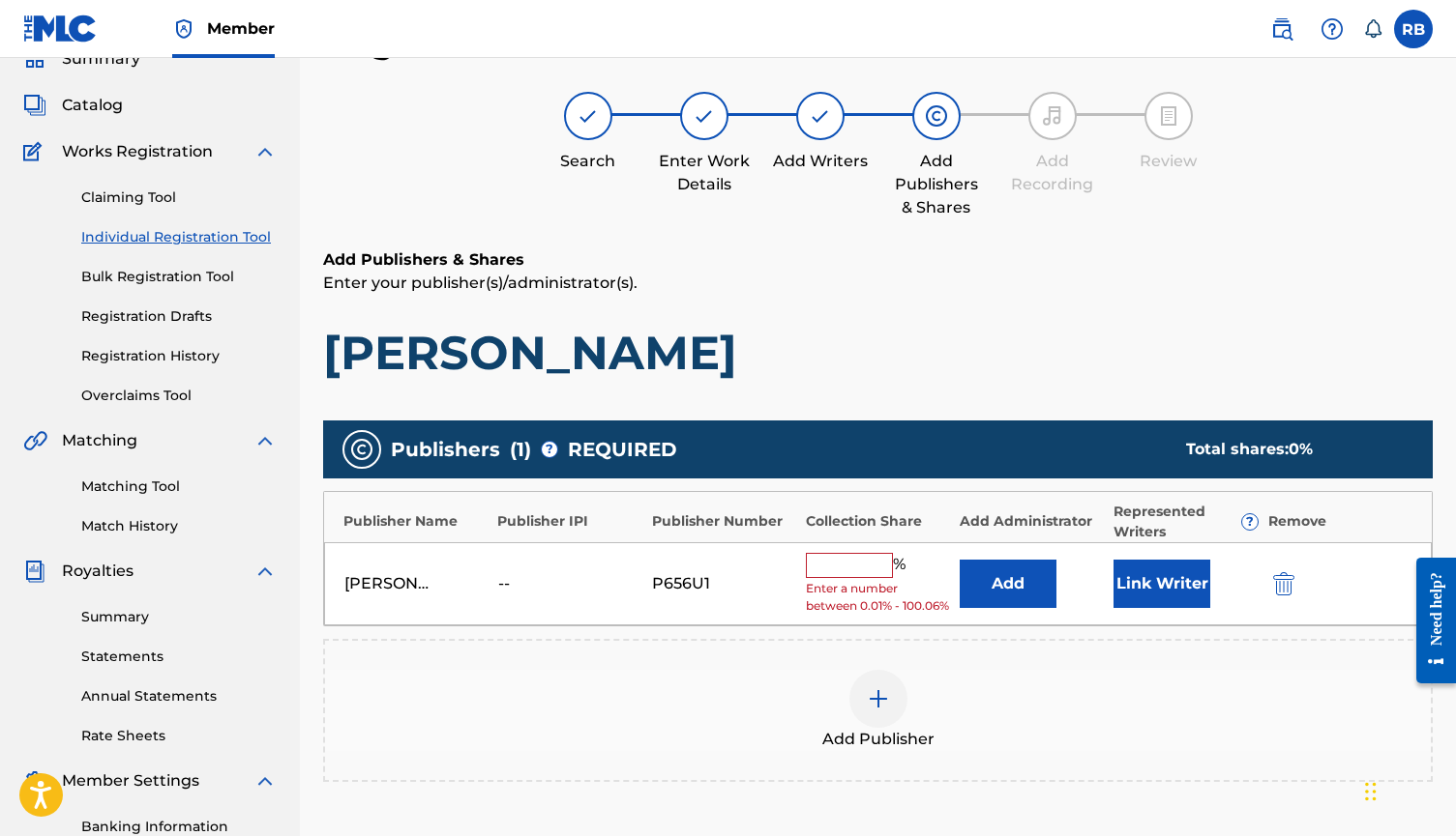
click at [877, 560] on input "text" at bounding box center [849, 565] width 87 height 25
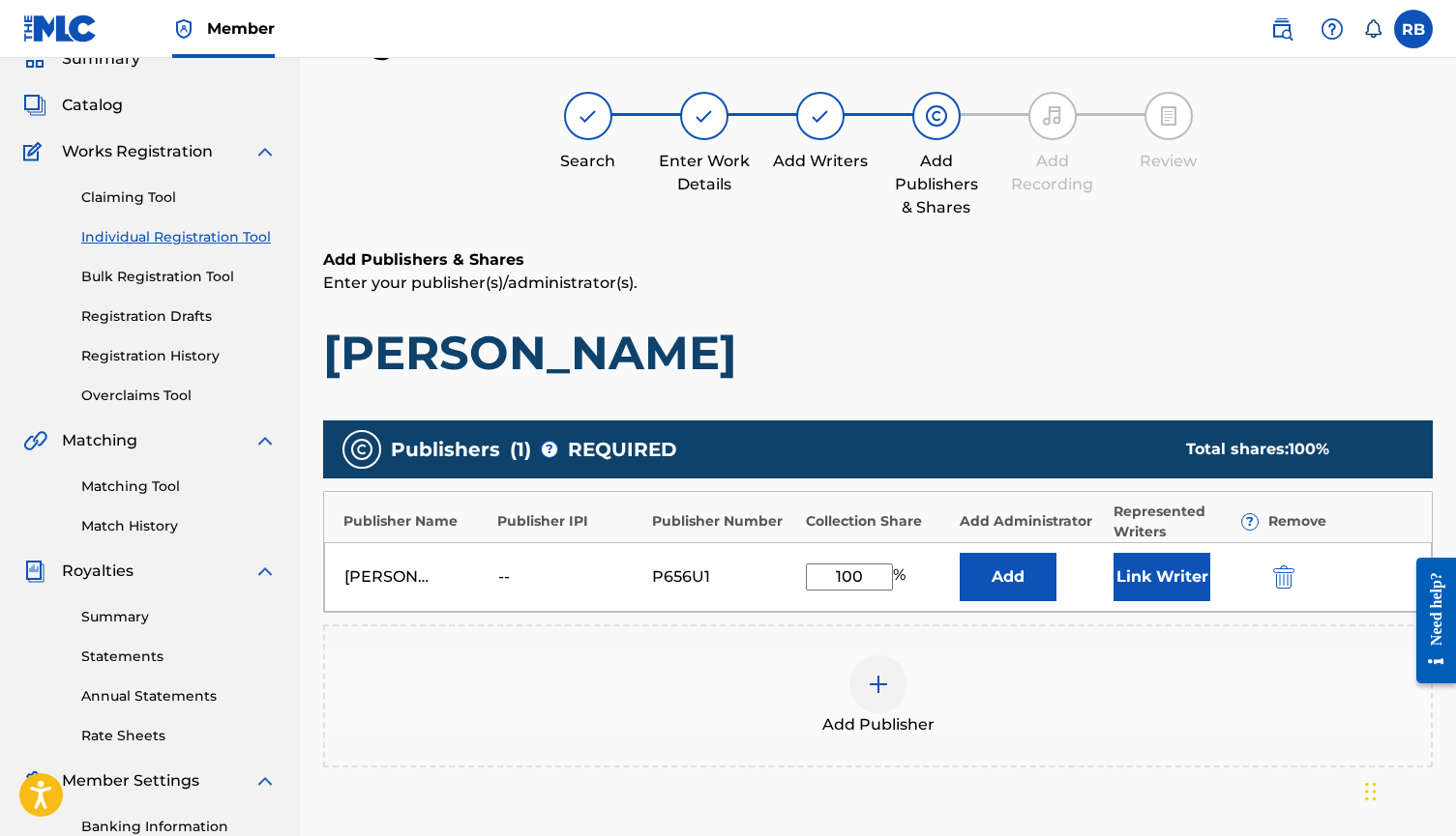
type input "100"
click at [1140, 566] on button "Link Writer" at bounding box center [1162, 577] width 97 height 48
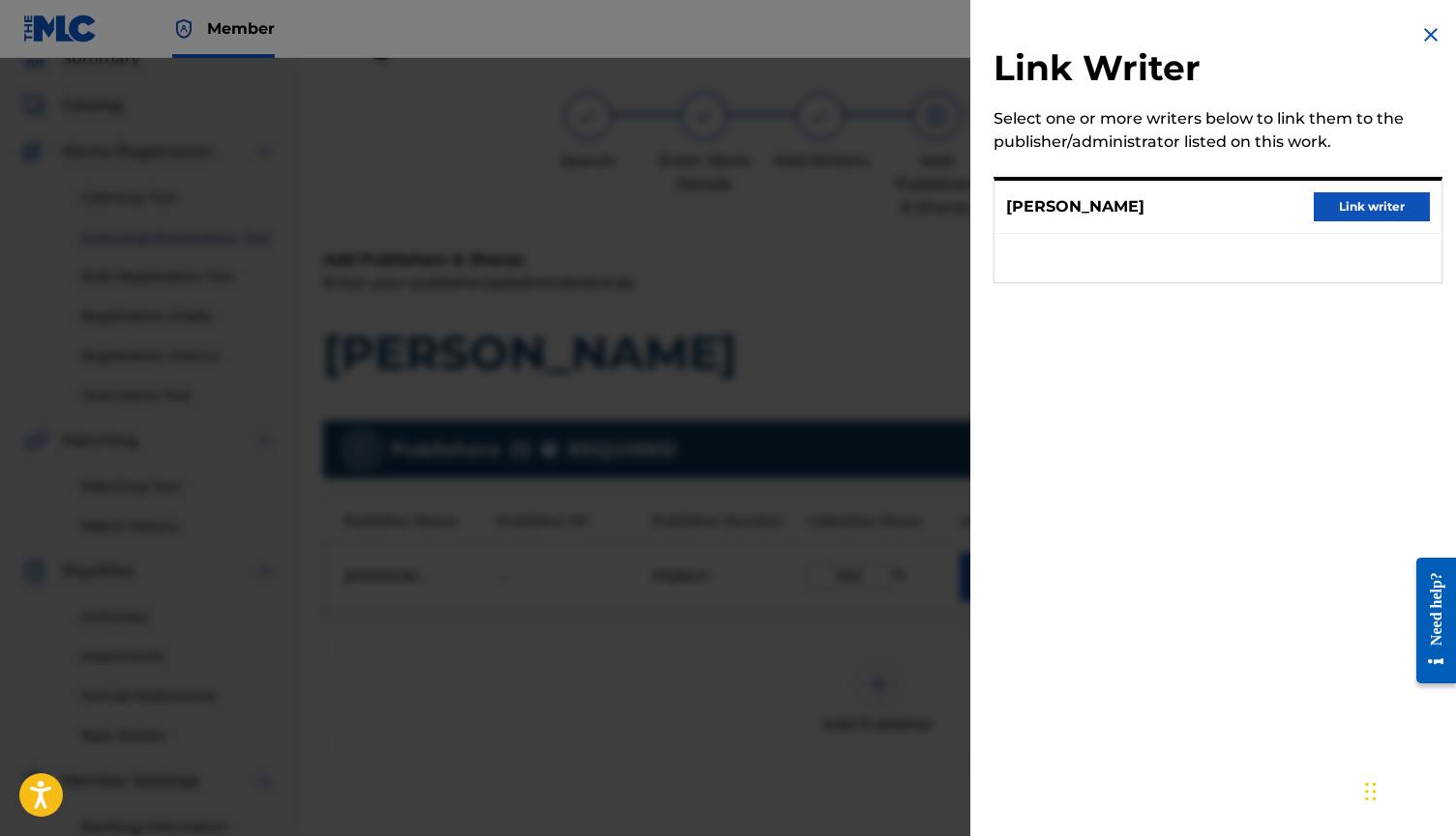
click at [1323, 208] on button "Link writer" at bounding box center [1372, 207] width 116 height 29
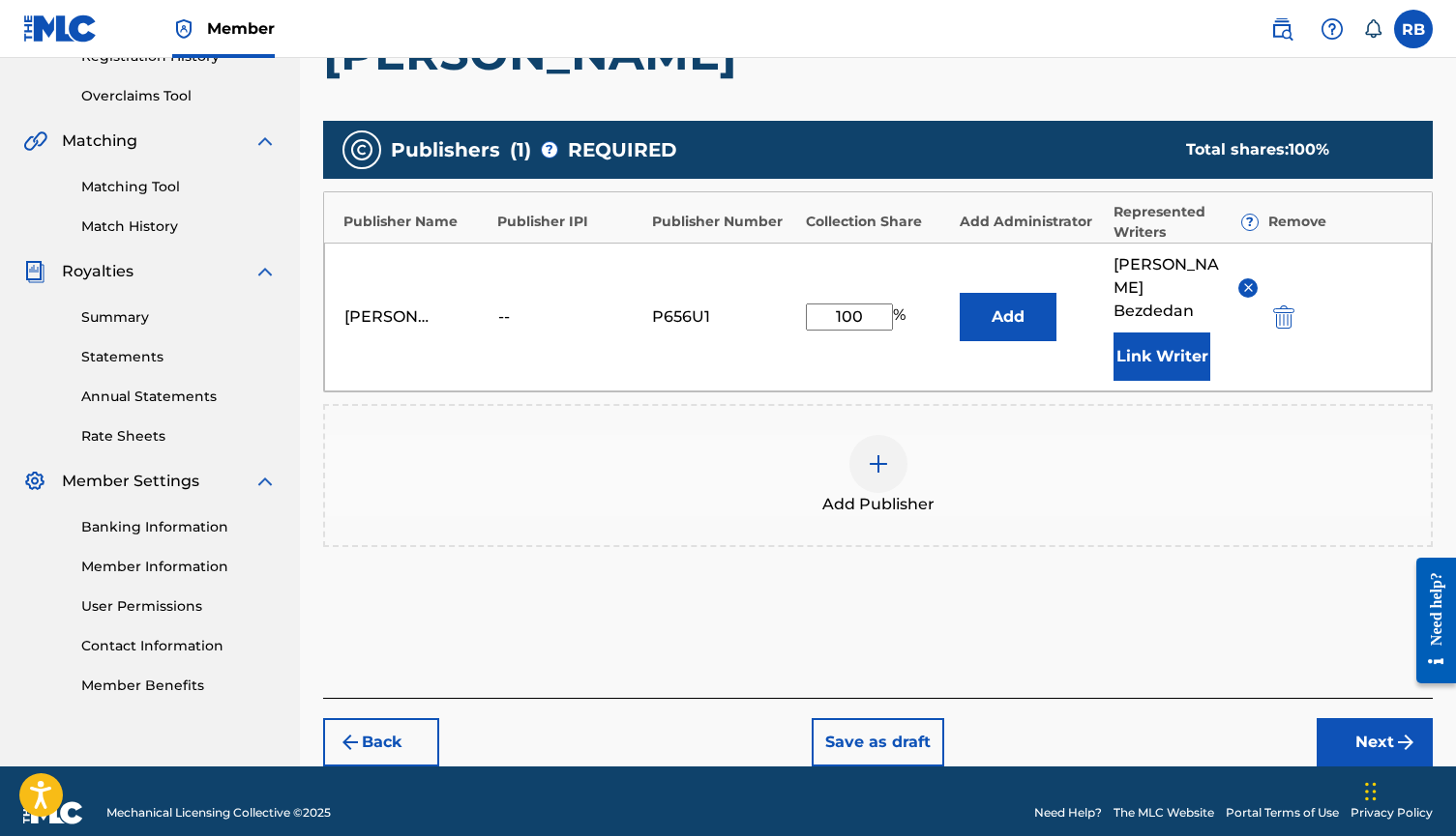
click at [1355, 718] on button "Next" at bounding box center [1375, 742] width 116 height 48
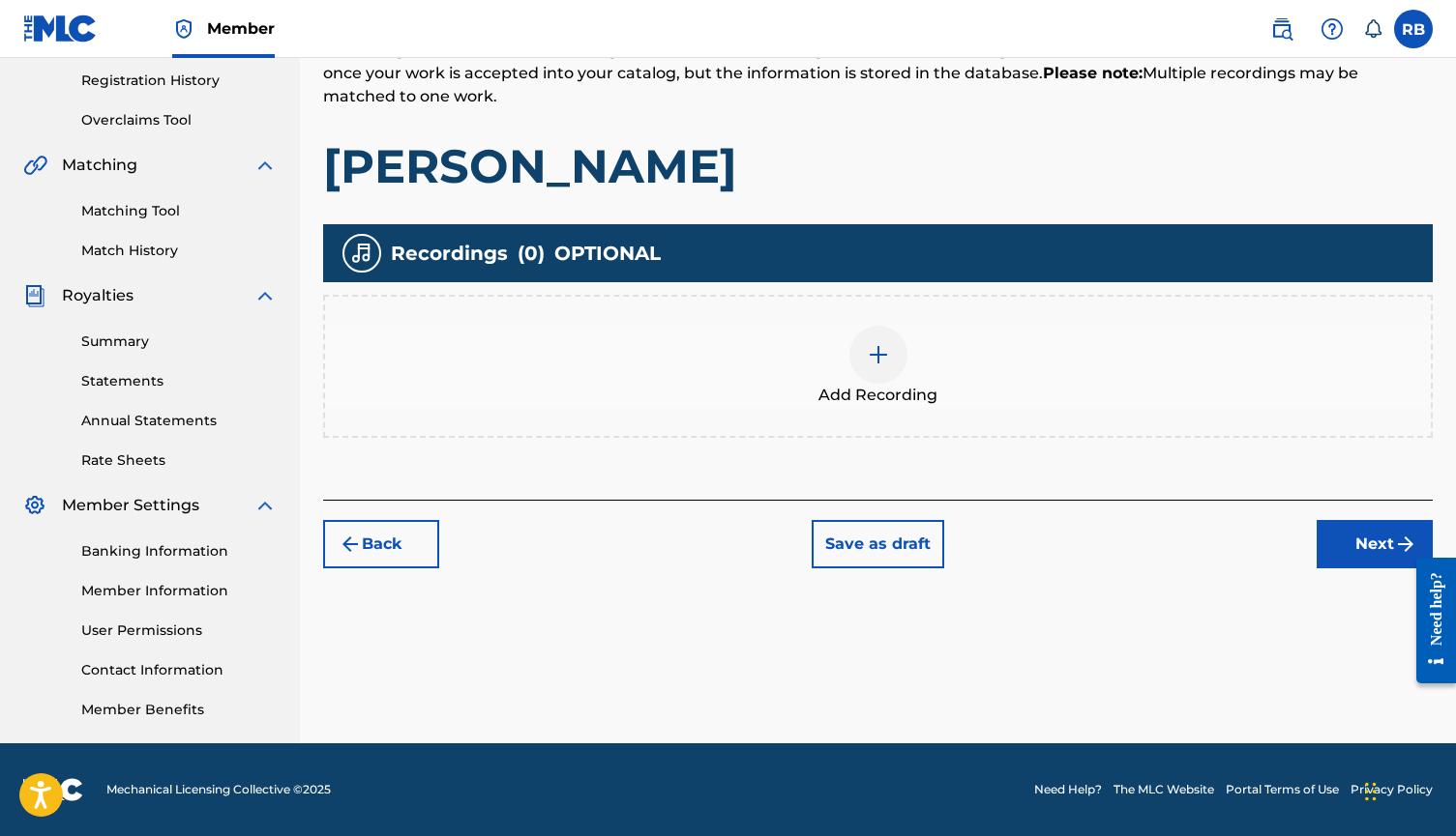
click at [870, 337] on div at bounding box center [878, 355] width 58 height 58
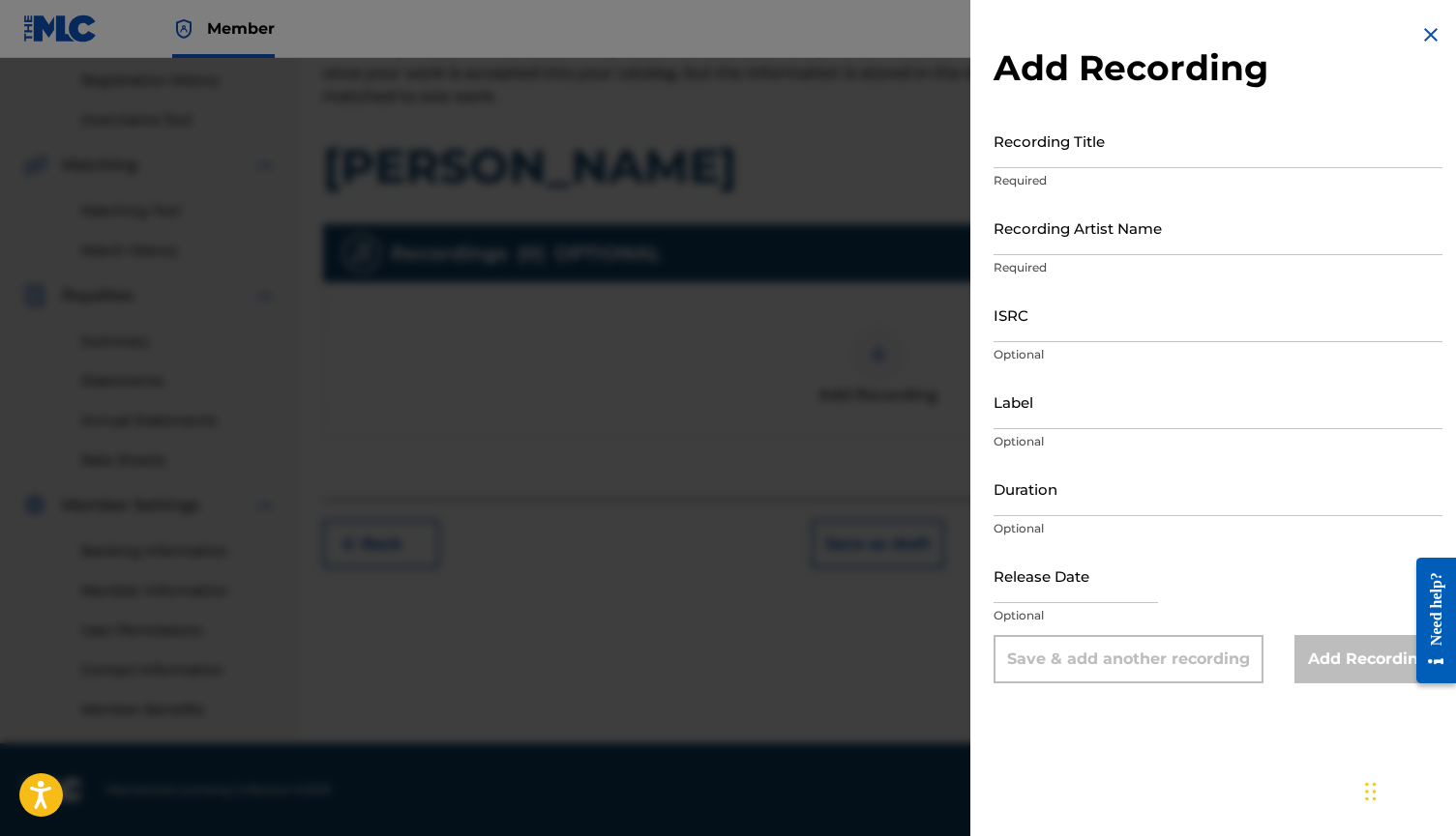
click at [1109, 142] on input "Recording Title" at bounding box center [1218, 140] width 449 height 55
type input "[PERSON_NAME]"
click at [1100, 211] on input "Recording Artist Name" at bounding box center [1218, 227] width 449 height 55
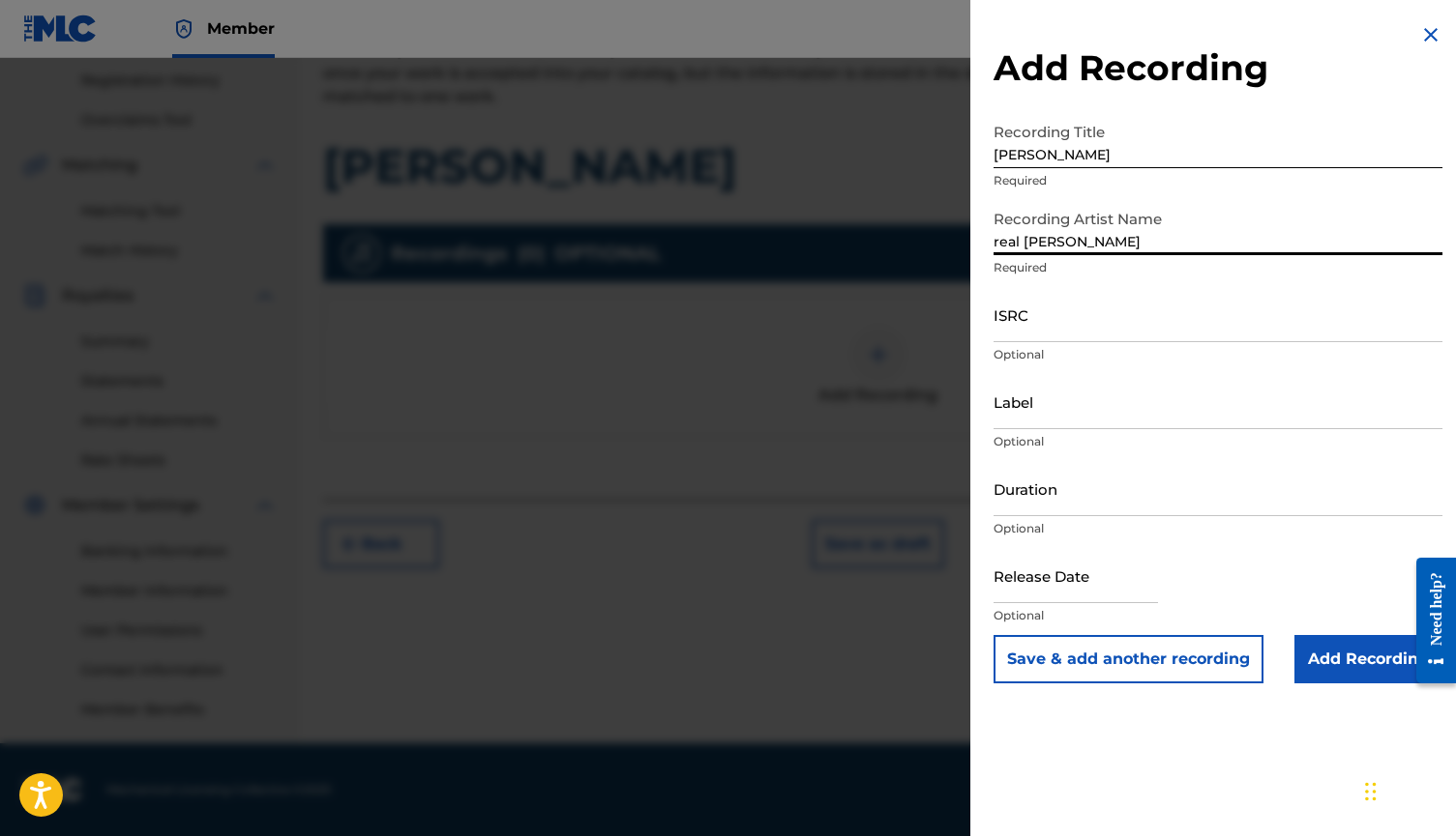
type input "real [PERSON_NAME]"
click at [1084, 314] on input "ISRC" at bounding box center [1218, 314] width 449 height 55
paste input "FR-59R-25-54428"
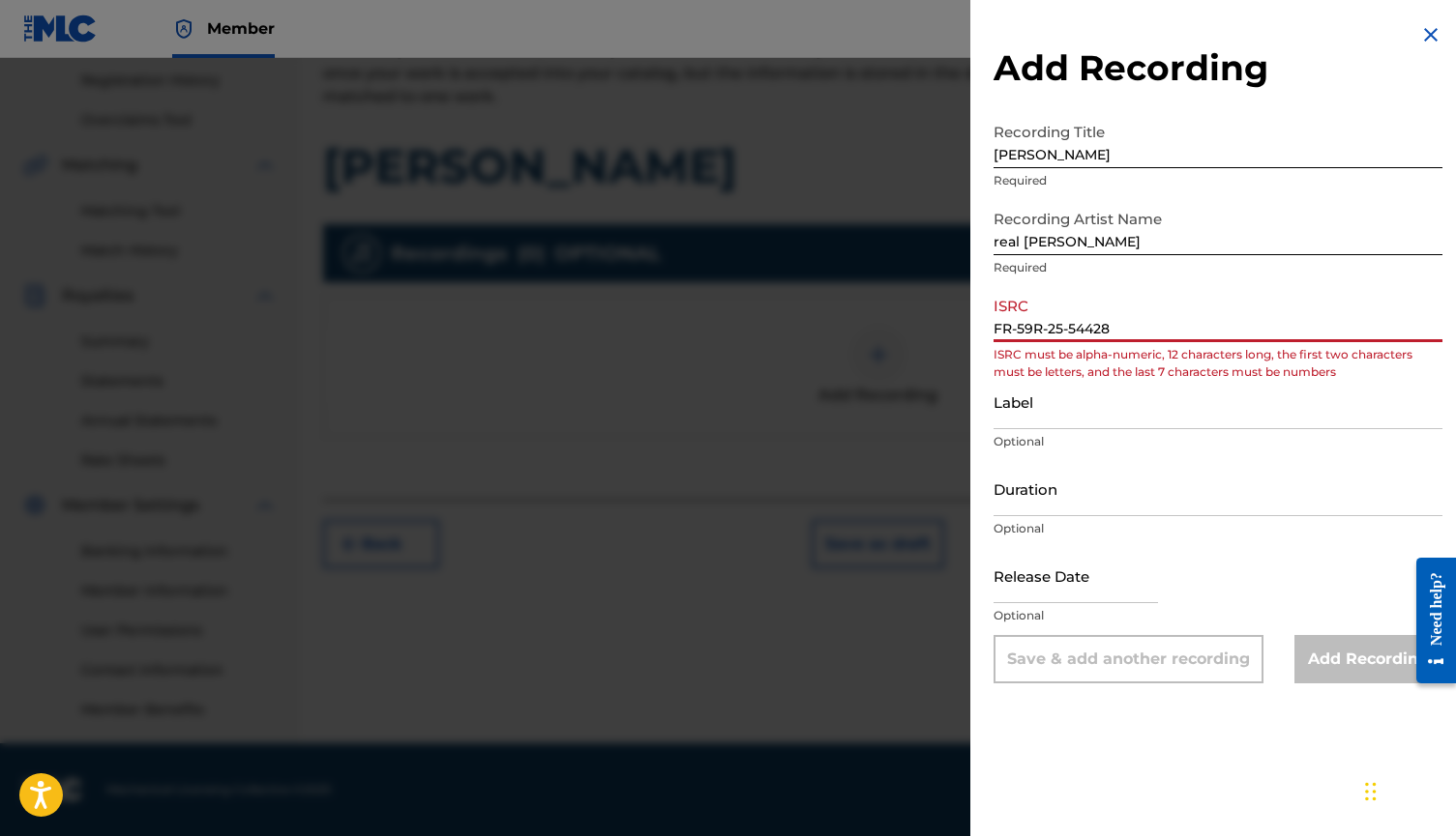
click at [1016, 329] on input "FR-59R-25-54428" at bounding box center [1218, 314] width 449 height 55
click at [1047, 330] on input "FR59R-25-54428" at bounding box center [1218, 314] width 449 height 55
click at [1045, 330] on input "FR59R-25-54428" at bounding box center [1218, 314] width 449 height 55
click at [1062, 332] on input "FR59R25-54428" at bounding box center [1218, 314] width 449 height 55
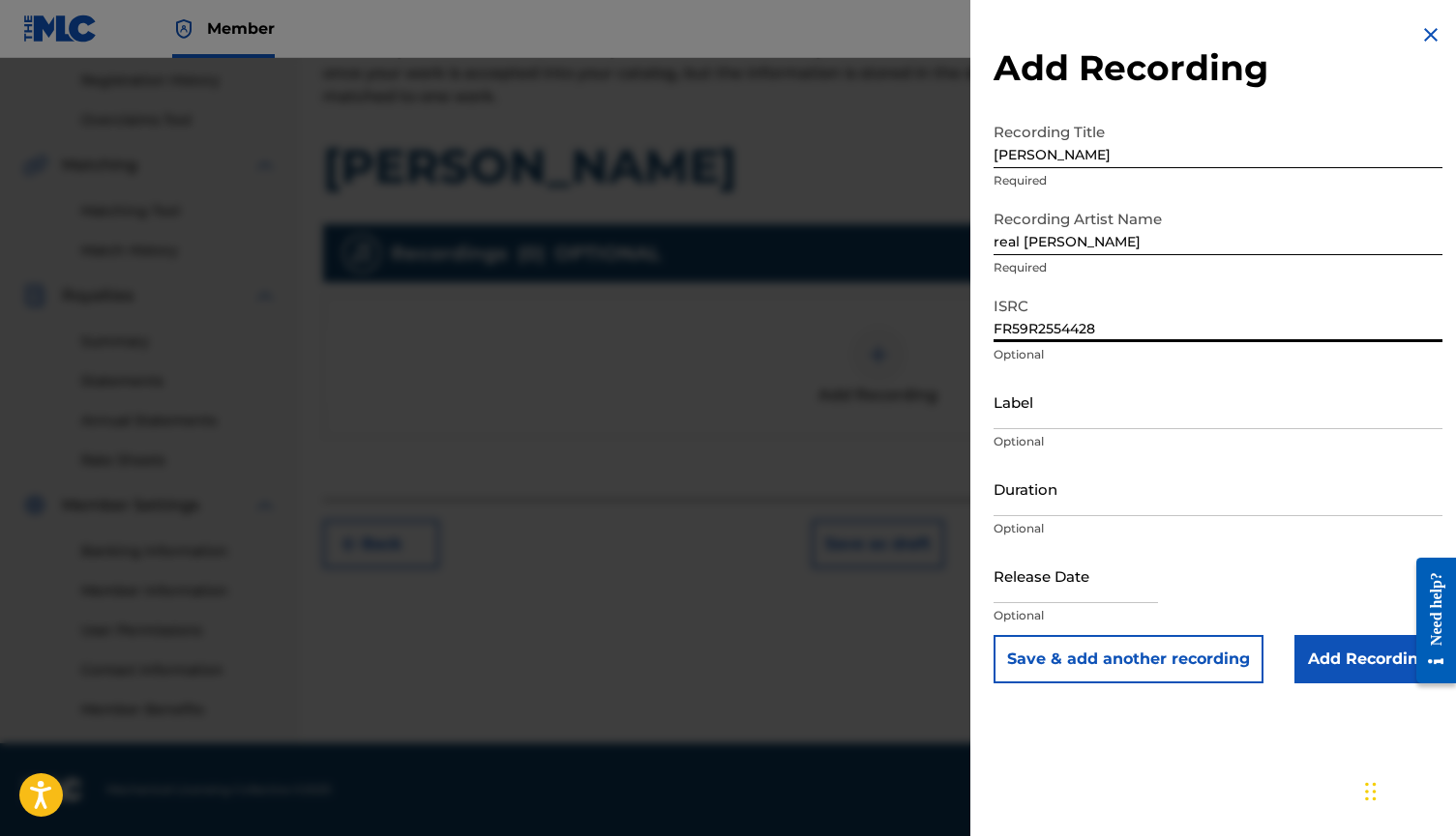
type input "FR59R2554428"
click at [1076, 400] on input "Label" at bounding box center [1218, 402] width 449 height 55
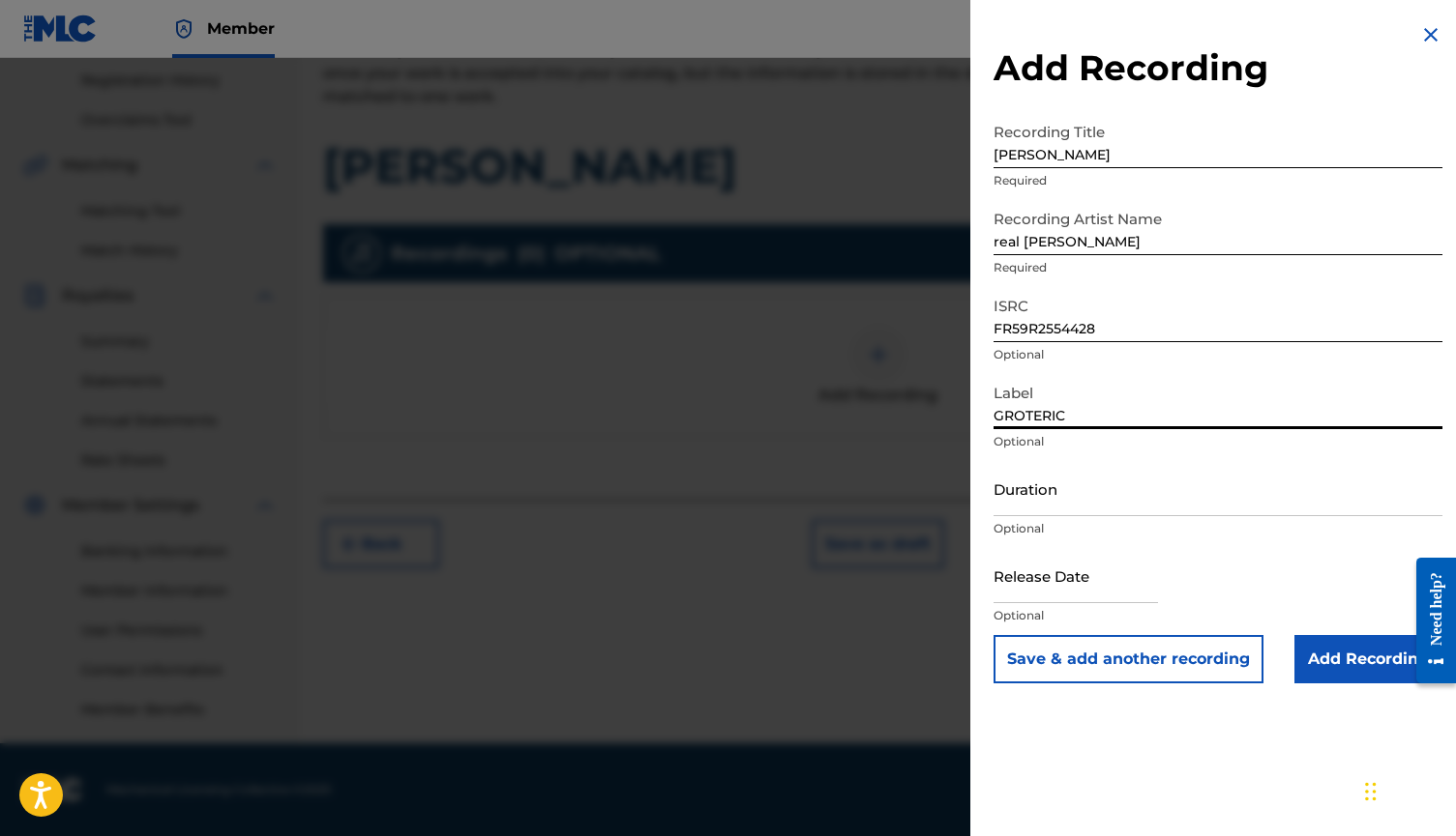
type input "GROTERIC"
click at [1319, 654] on input "Add Recording" at bounding box center [1368, 659] width 148 height 48
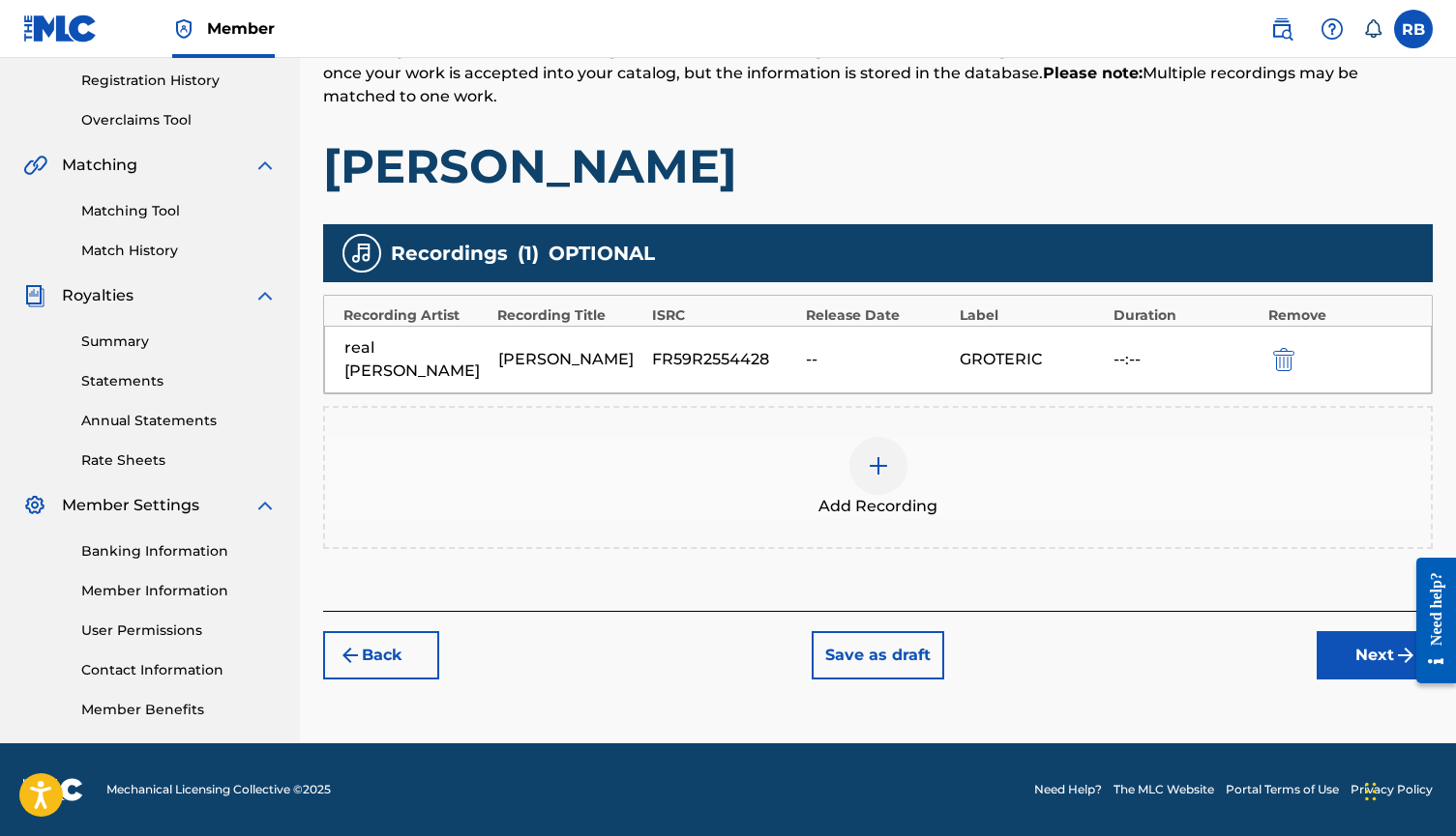
click at [1344, 631] on button "Next" at bounding box center [1375, 655] width 116 height 48
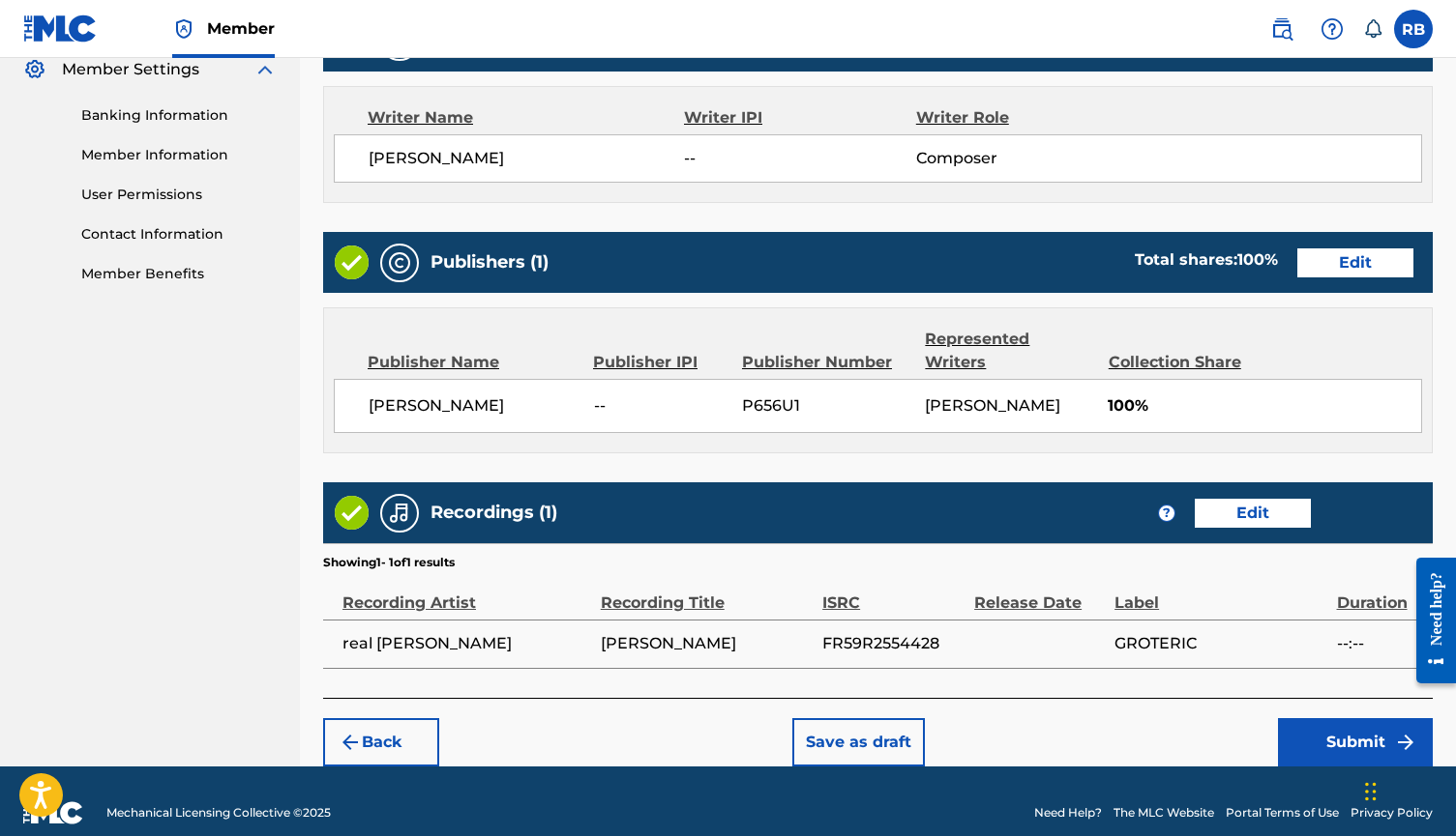
scroll to position [797, 0]
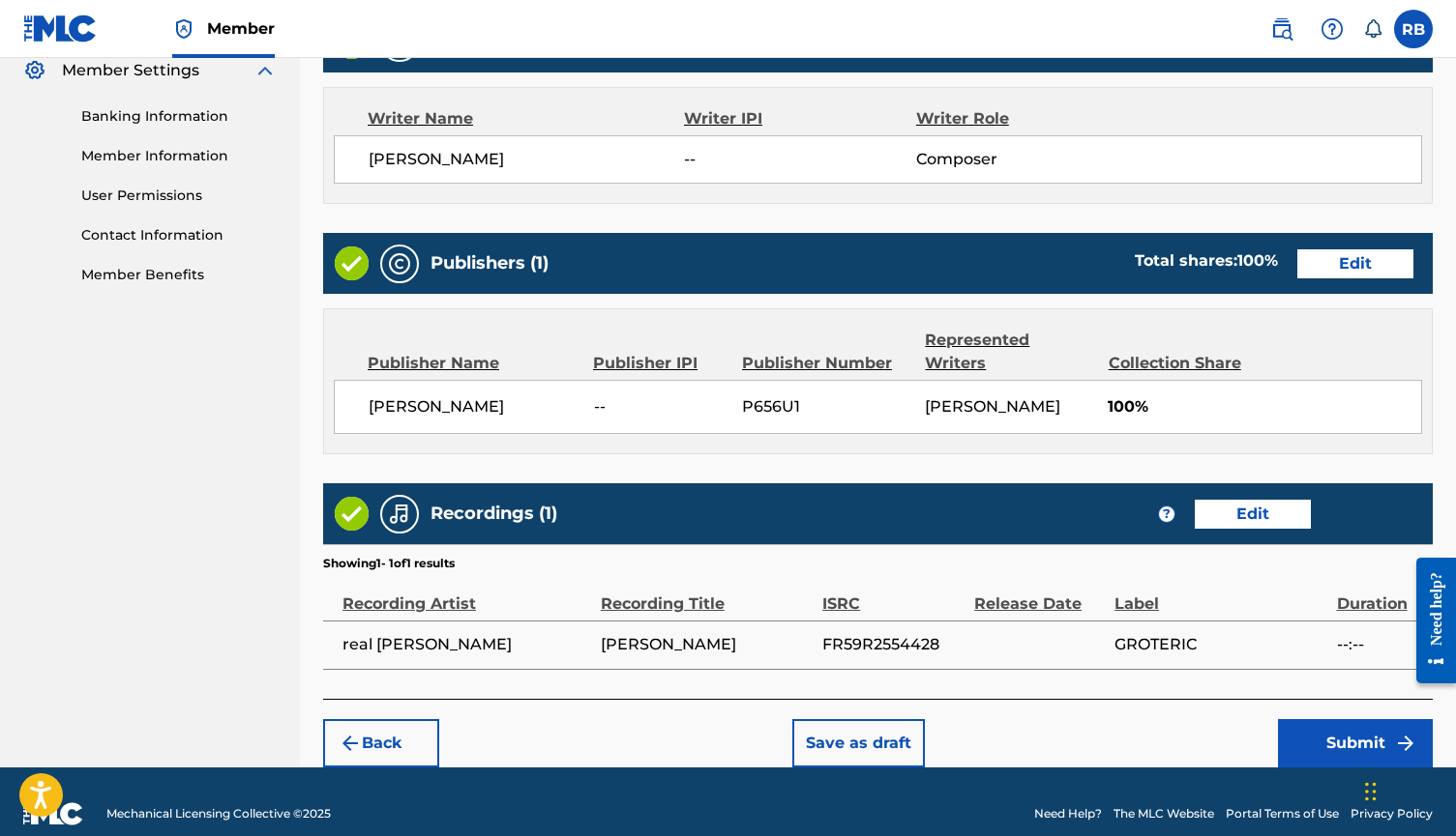
click at [1331, 721] on button "Submit" at bounding box center [1355, 743] width 155 height 48
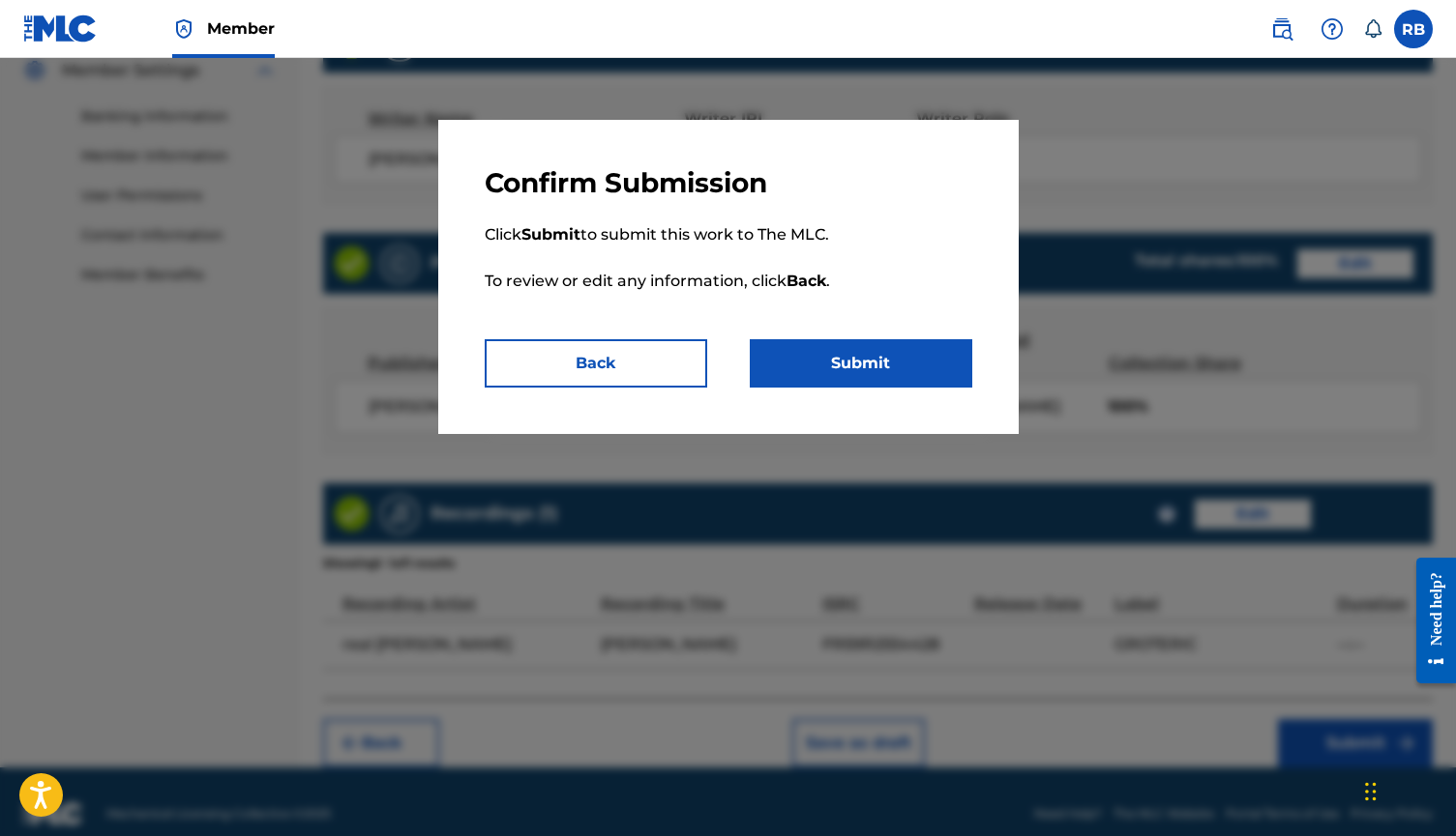
click at [927, 366] on button "Submit" at bounding box center [861, 364] width 223 height 48
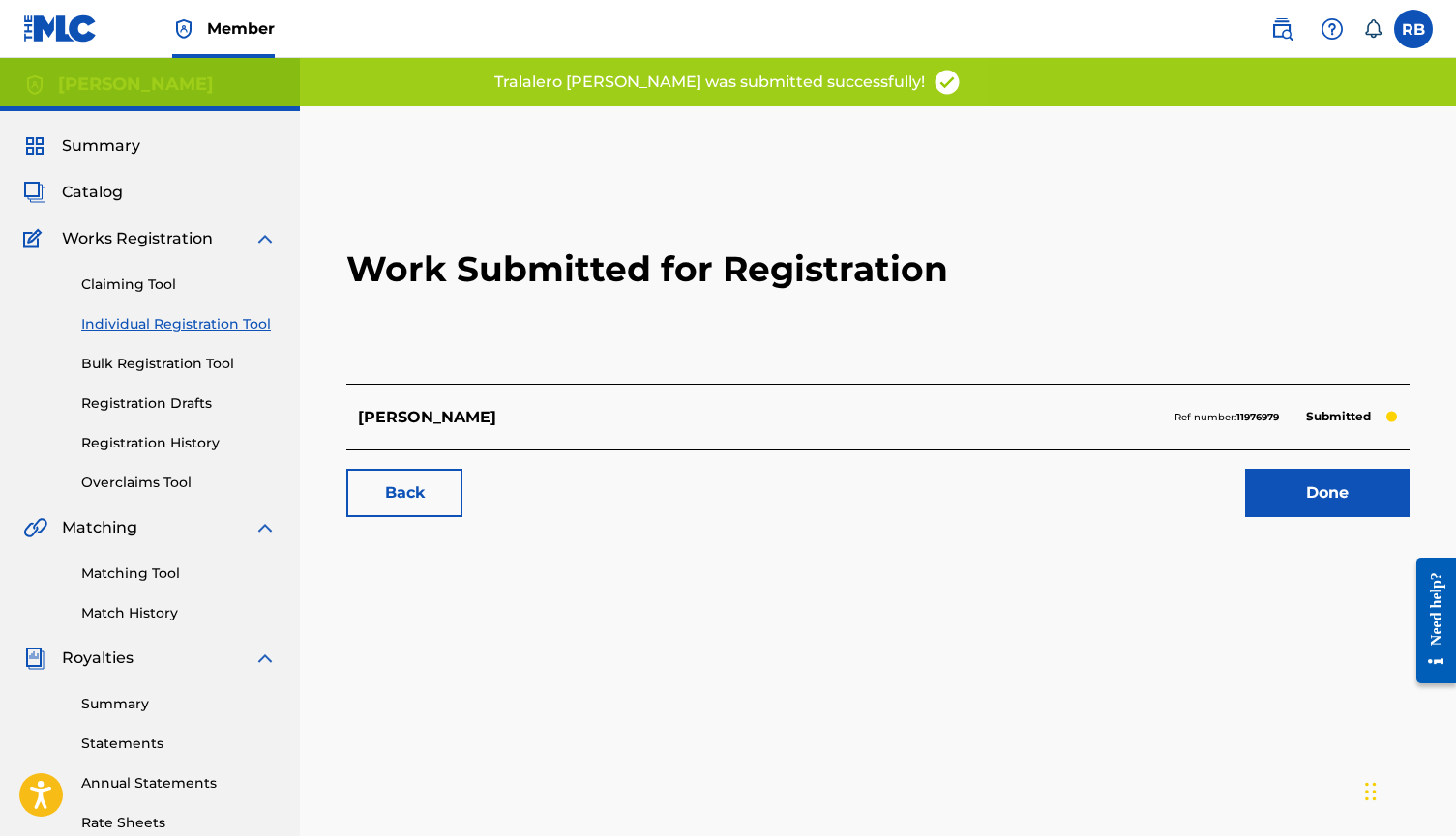
click at [1320, 485] on link "Done" at bounding box center [1327, 493] width 165 height 48
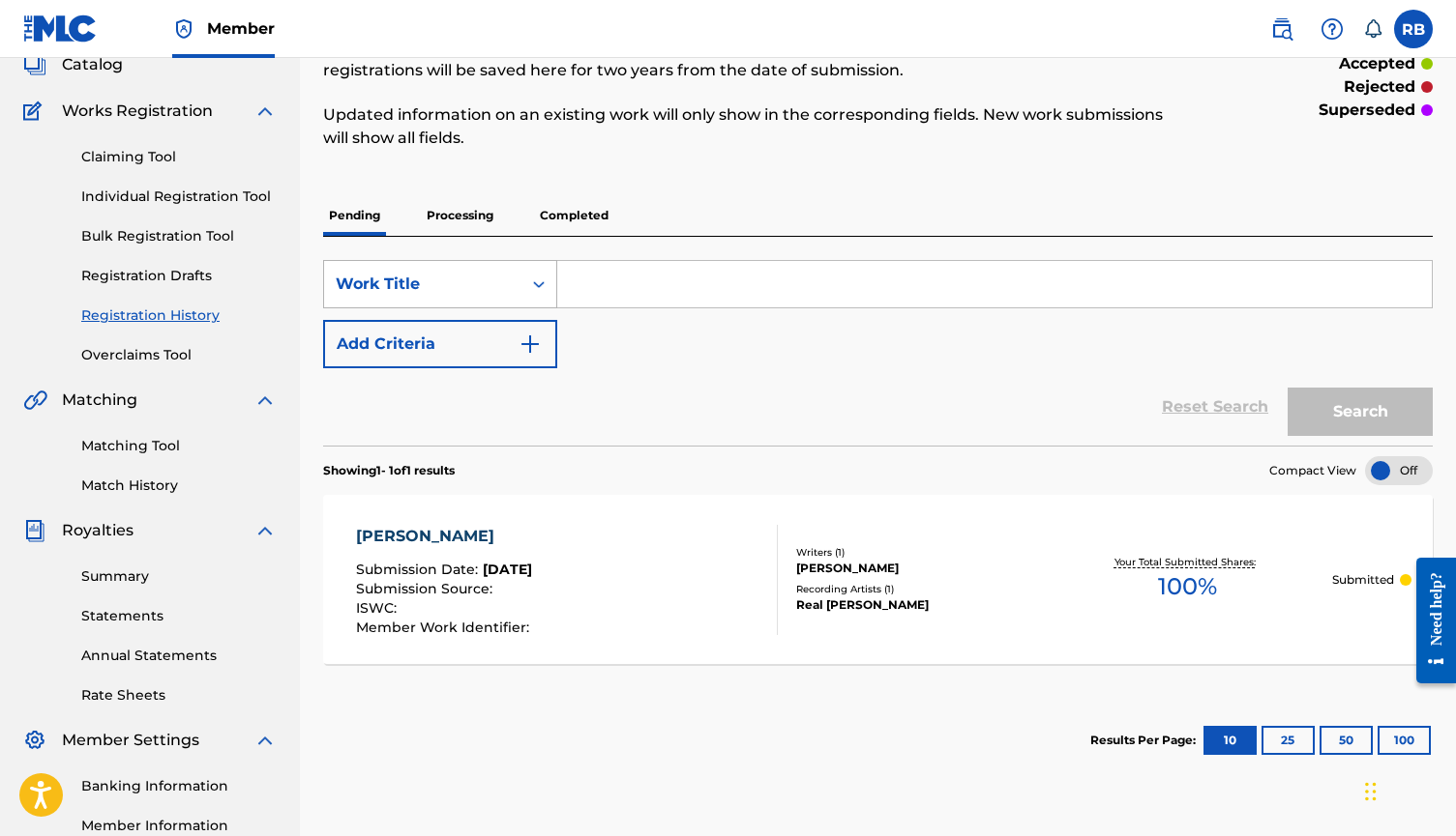
scroll to position [89, 0]
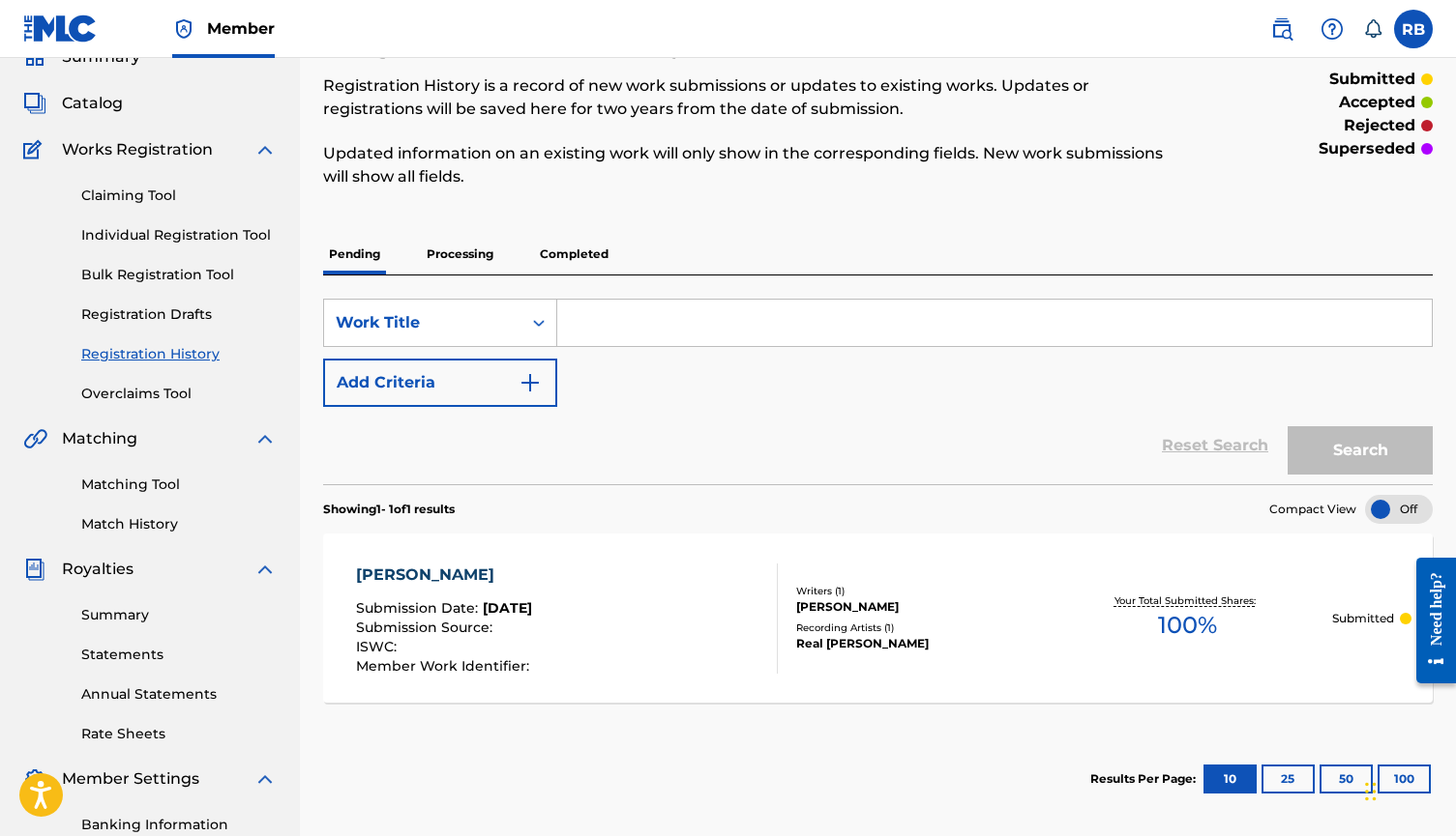
click at [191, 267] on link "Bulk Registration Tool" at bounding box center [179, 275] width 196 height 20
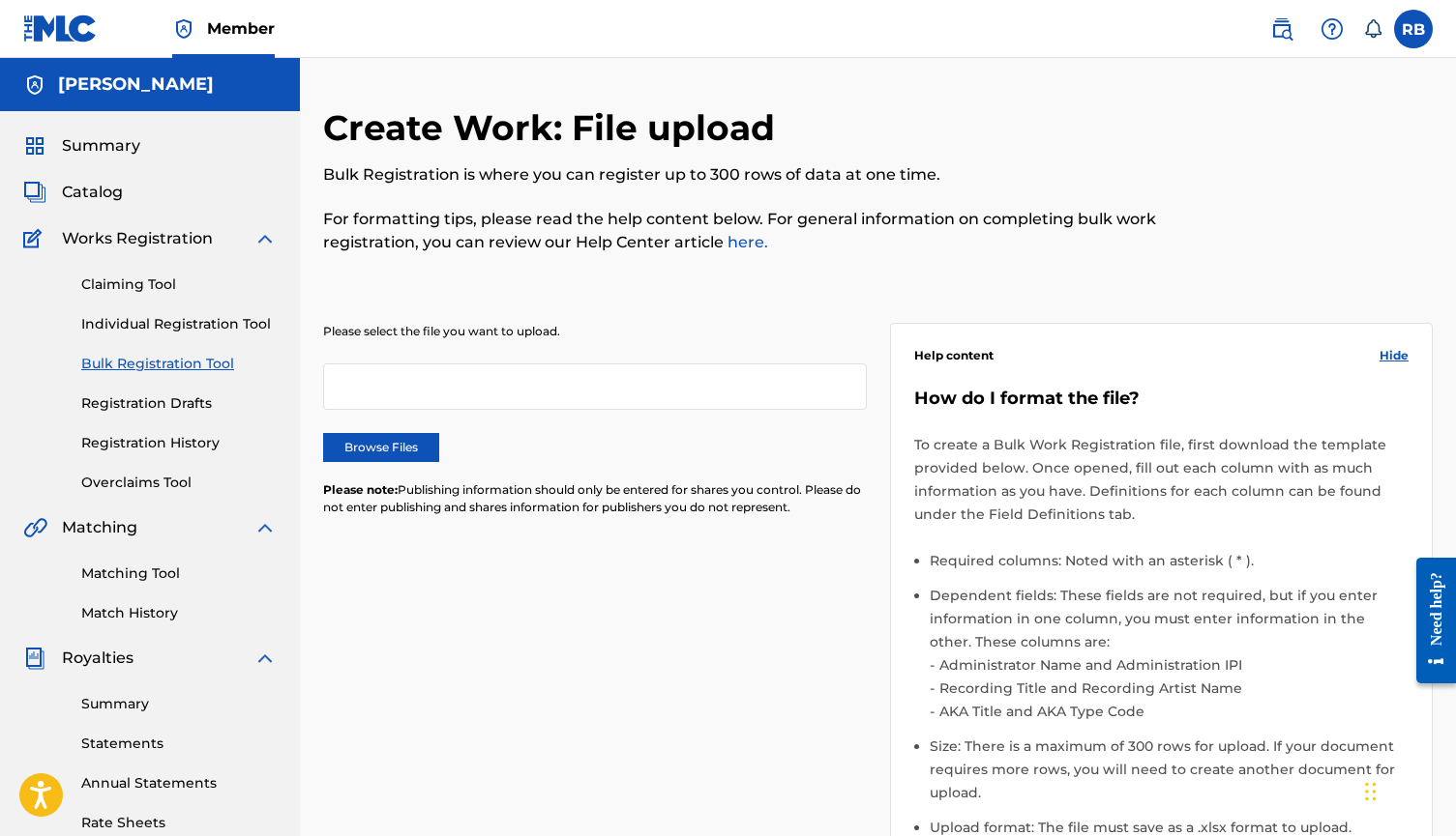
click at [179, 331] on link "Individual Registration Tool" at bounding box center [179, 324] width 196 height 20
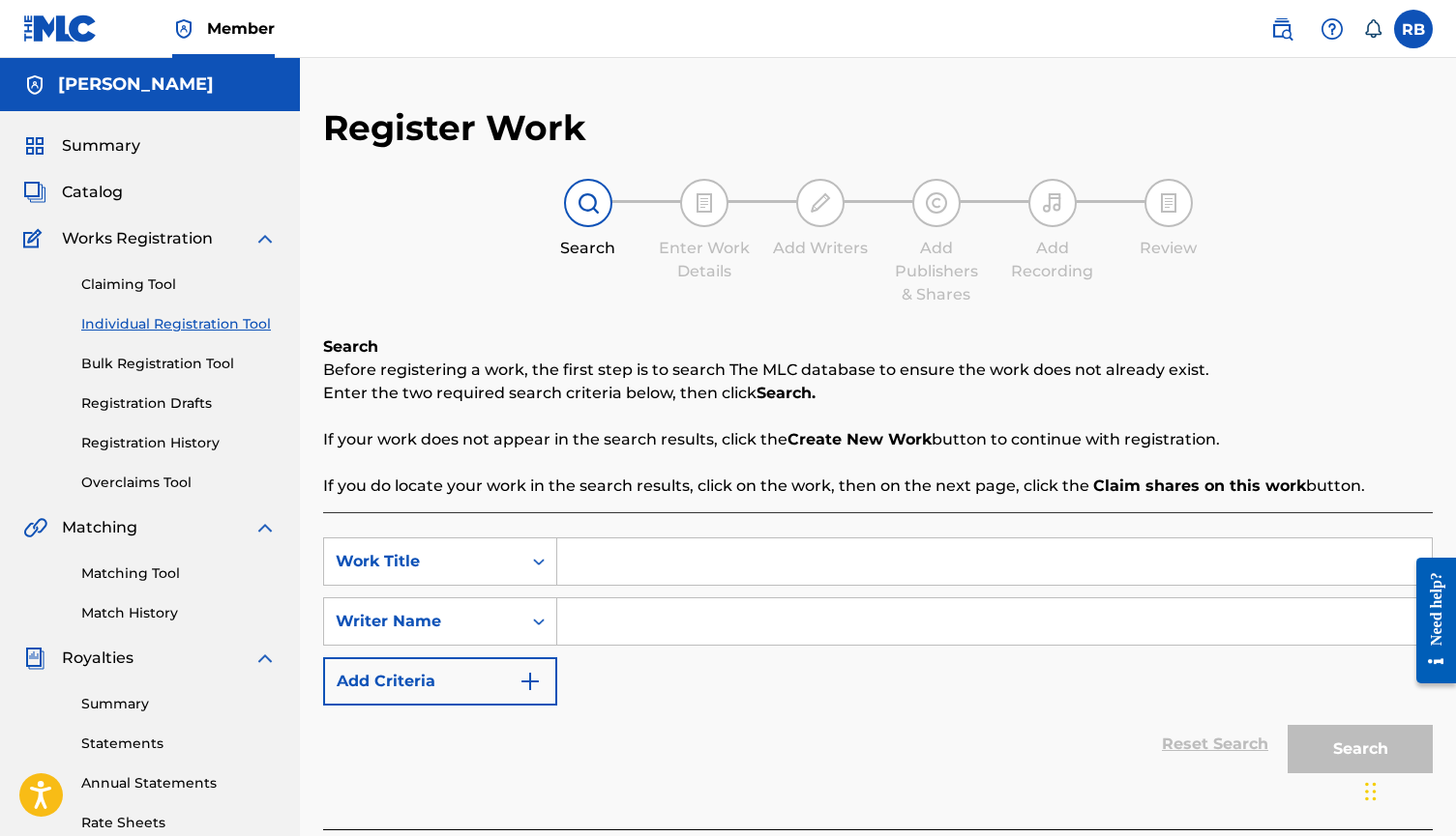
click at [596, 563] on input "Search Form" at bounding box center [993, 561] width 874 height 46
type input "[PERSON_NAME]"
click at [608, 617] on input "Search Form" at bounding box center [993, 621] width 874 height 46
type input "r"
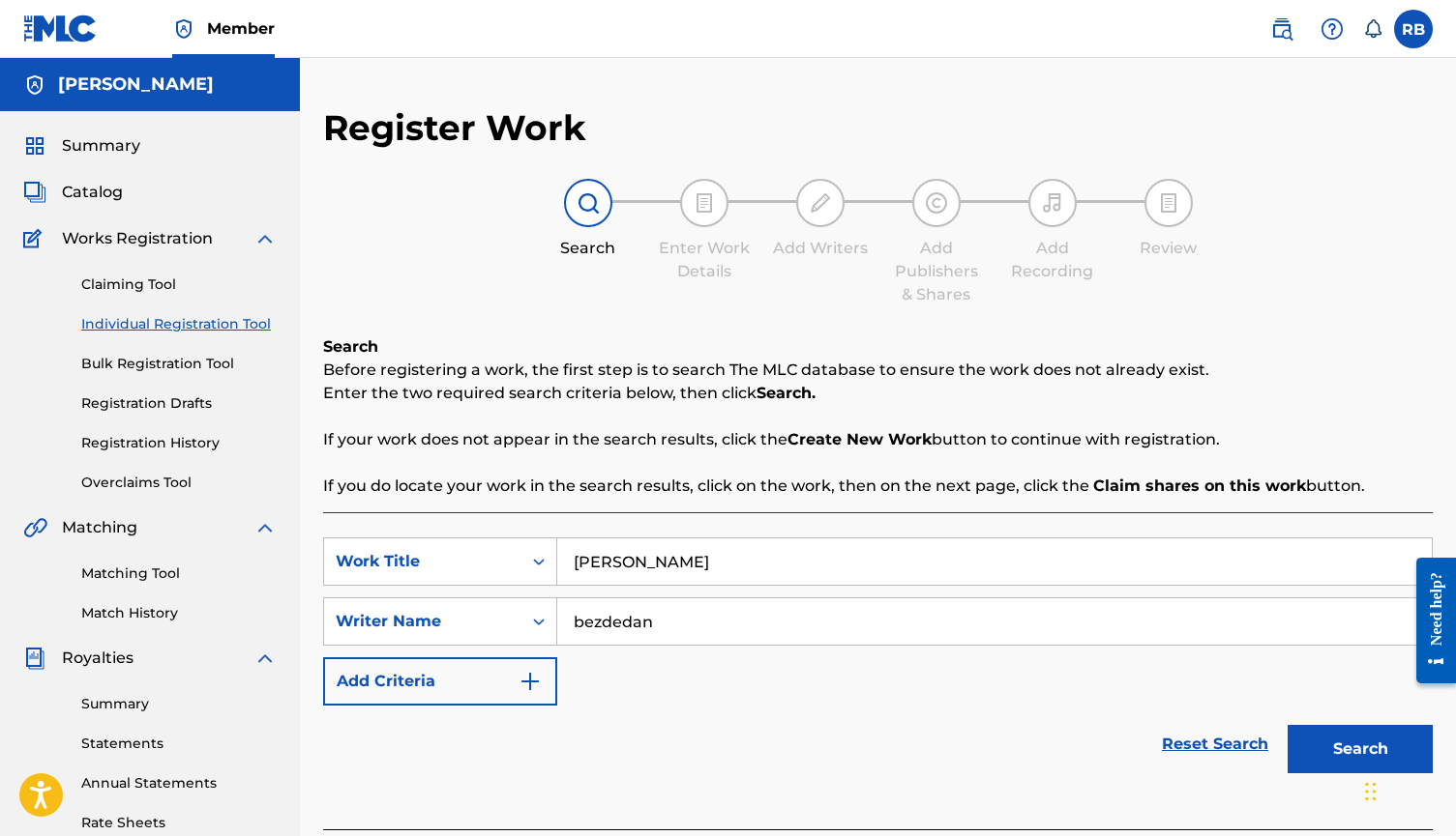
type input "bezdedan"
click at [1360, 749] on button "Search" at bounding box center [1360, 749] width 145 height 48
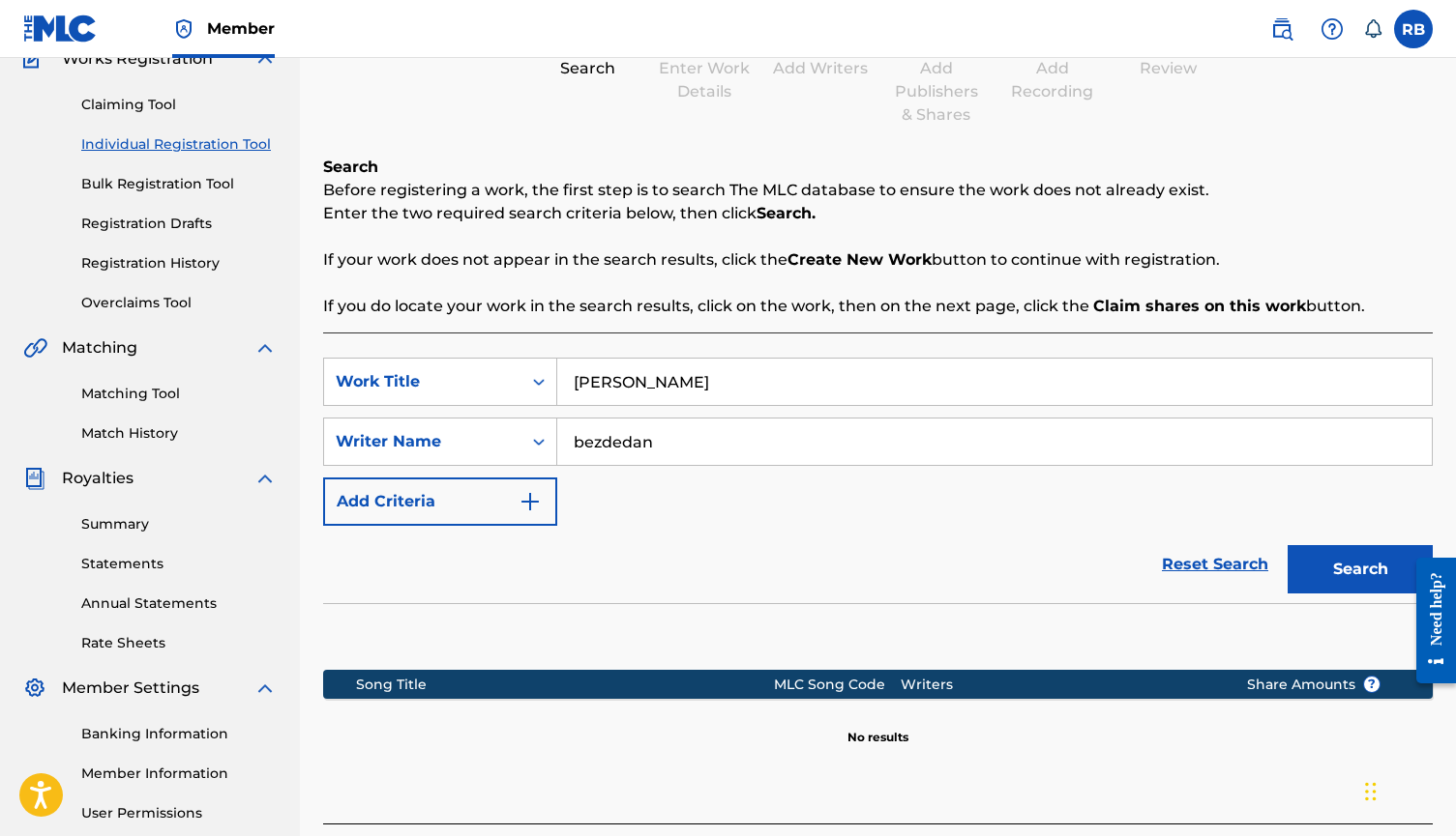
scroll to position [252, 0]
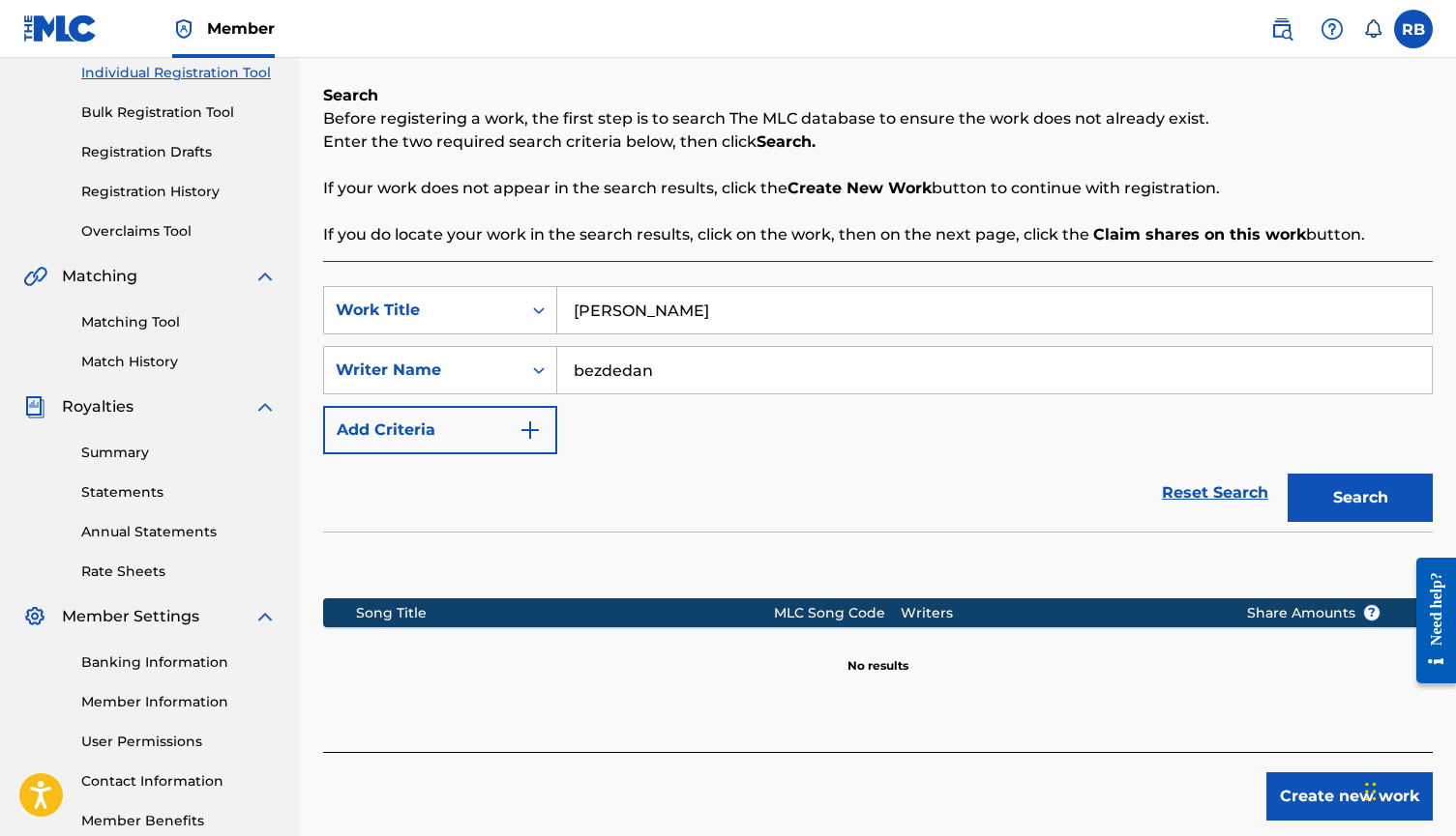
click at [1311, 784] on button "Create new work" at bounding box center [1350, 796] width 167 height 48
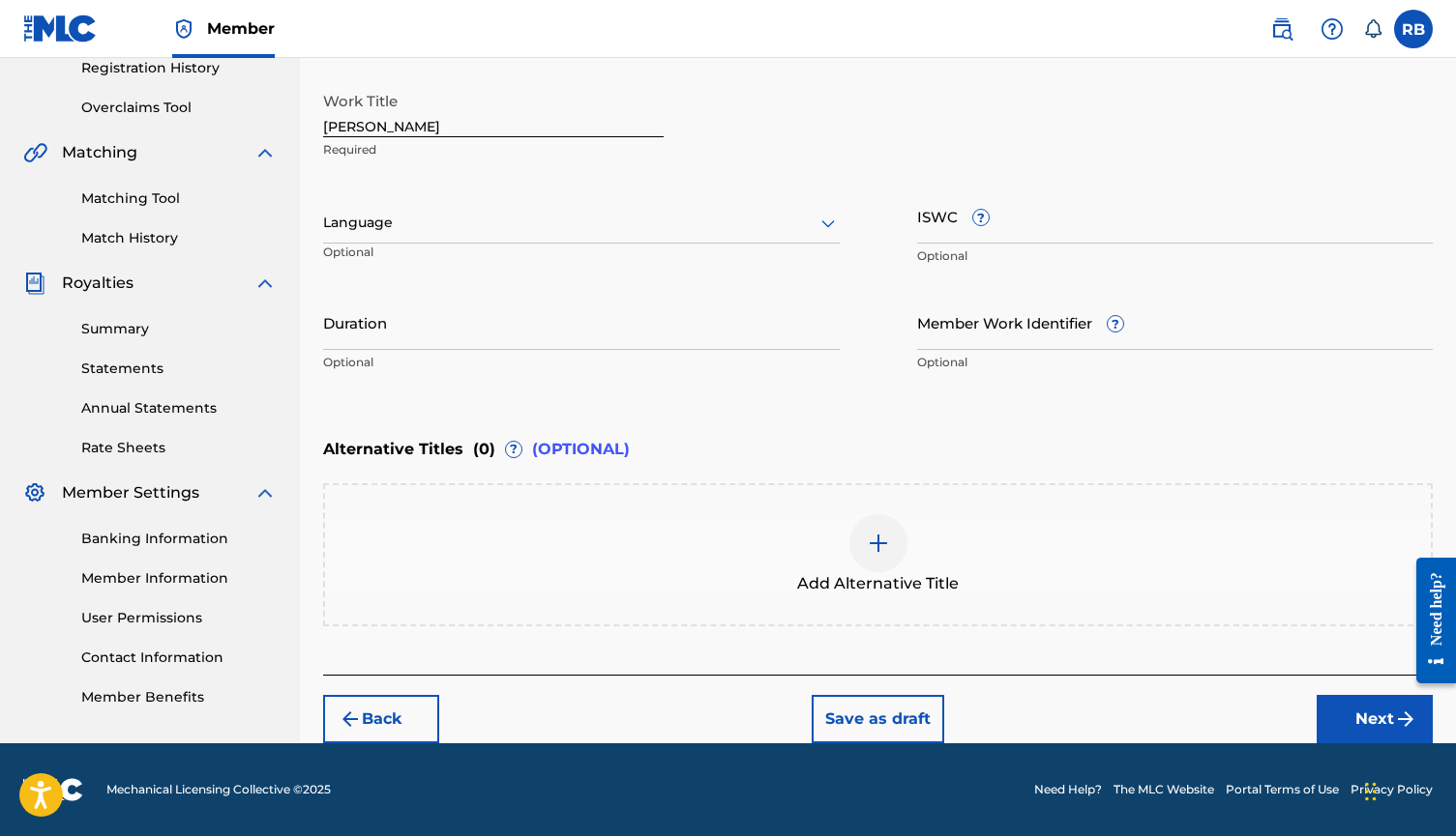
scroll to position [375, 0]
click at [1350, 702] on button "Next" at bounding box center [1375, 719] width 116 height 48
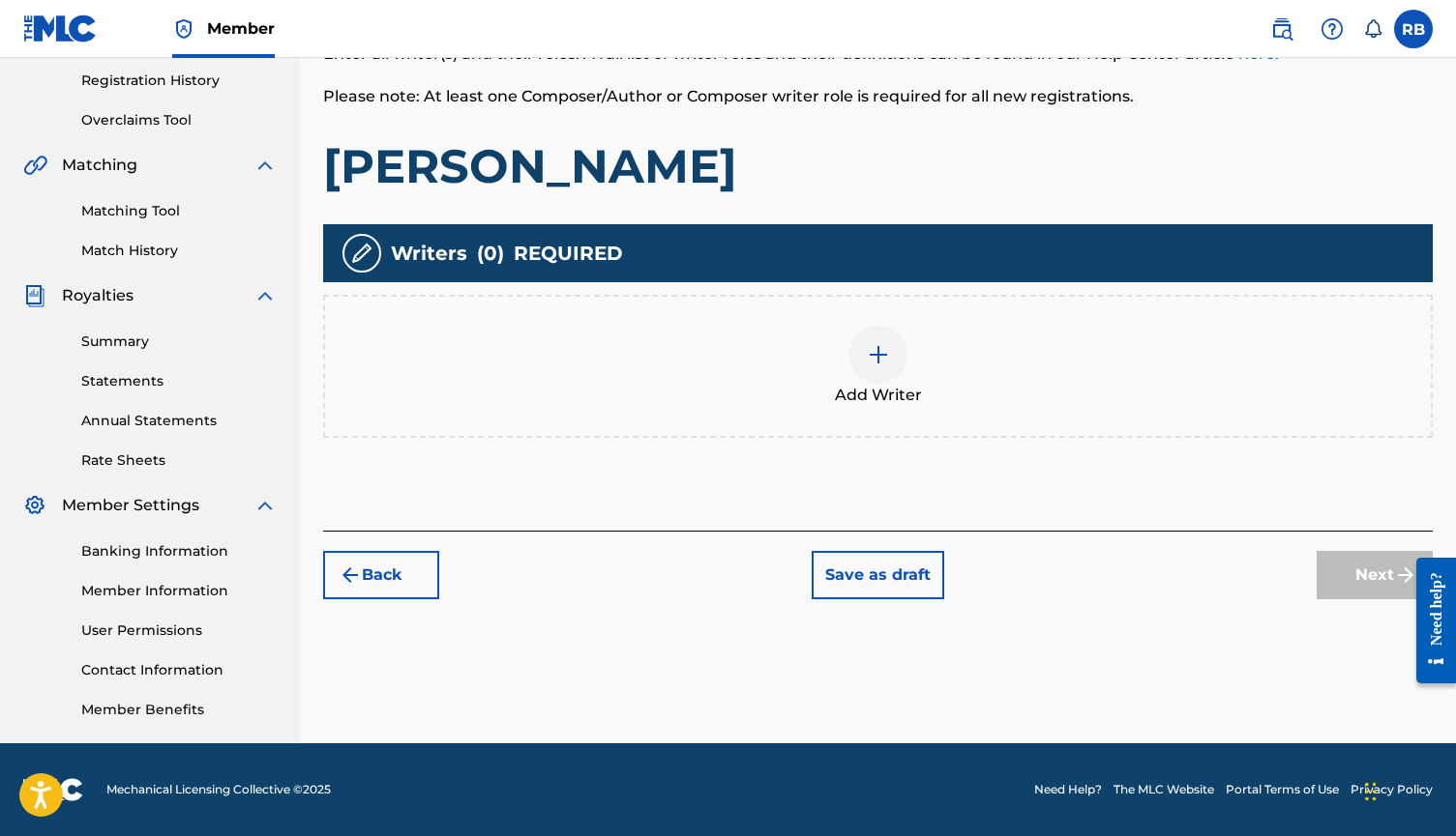
click at [901, 366] on div at bounding box center [878, 355] width 58 height 58
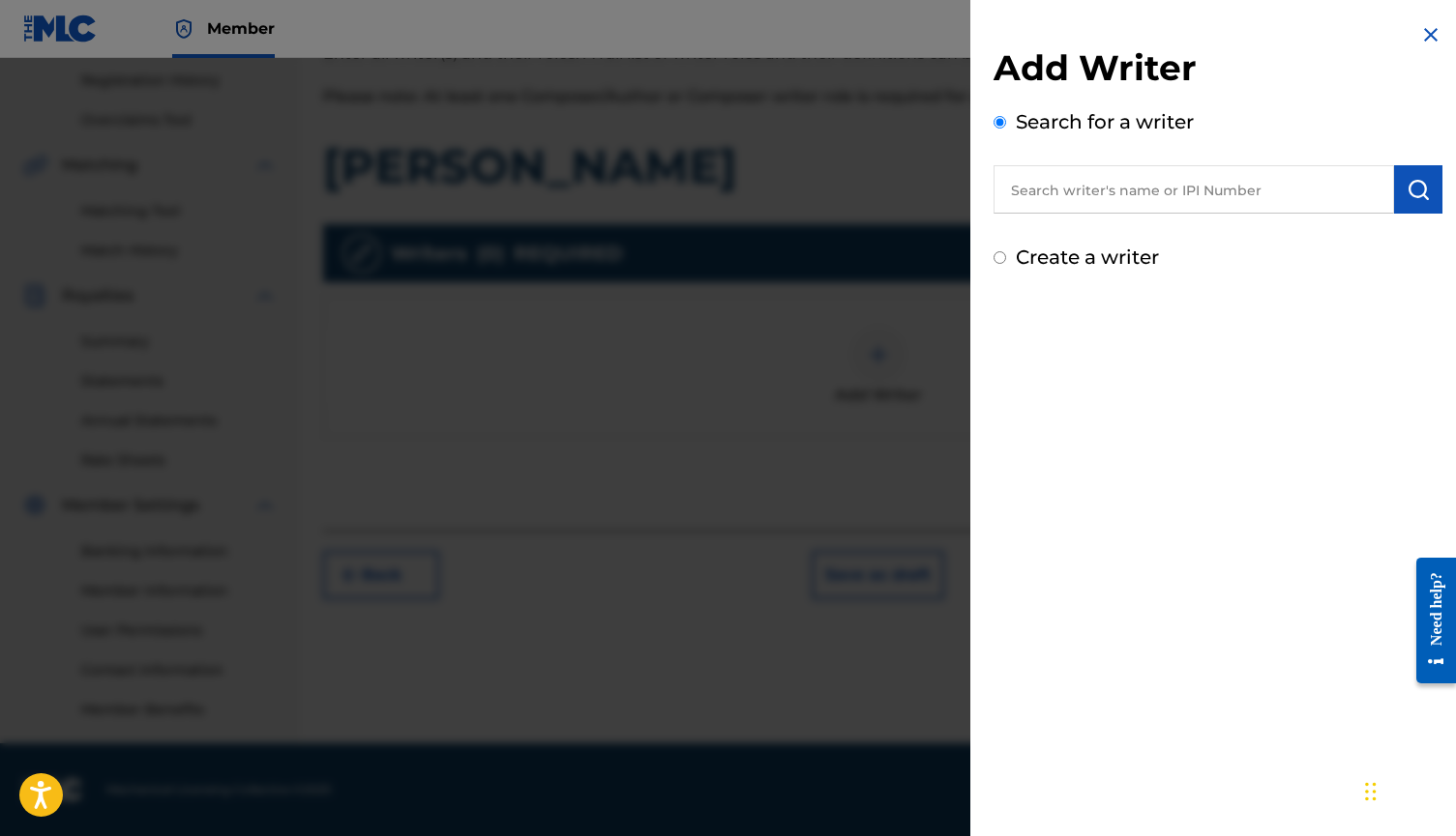
click at [1093, 253] on label "Create a writer" at bounding box center [1087, 257] width 143 height 23
radio input "true"
click at [1006, 253] on input "Create a writer" at bounding box center [999, 257] width 13 height 13
radio input "false"
radio input "true"
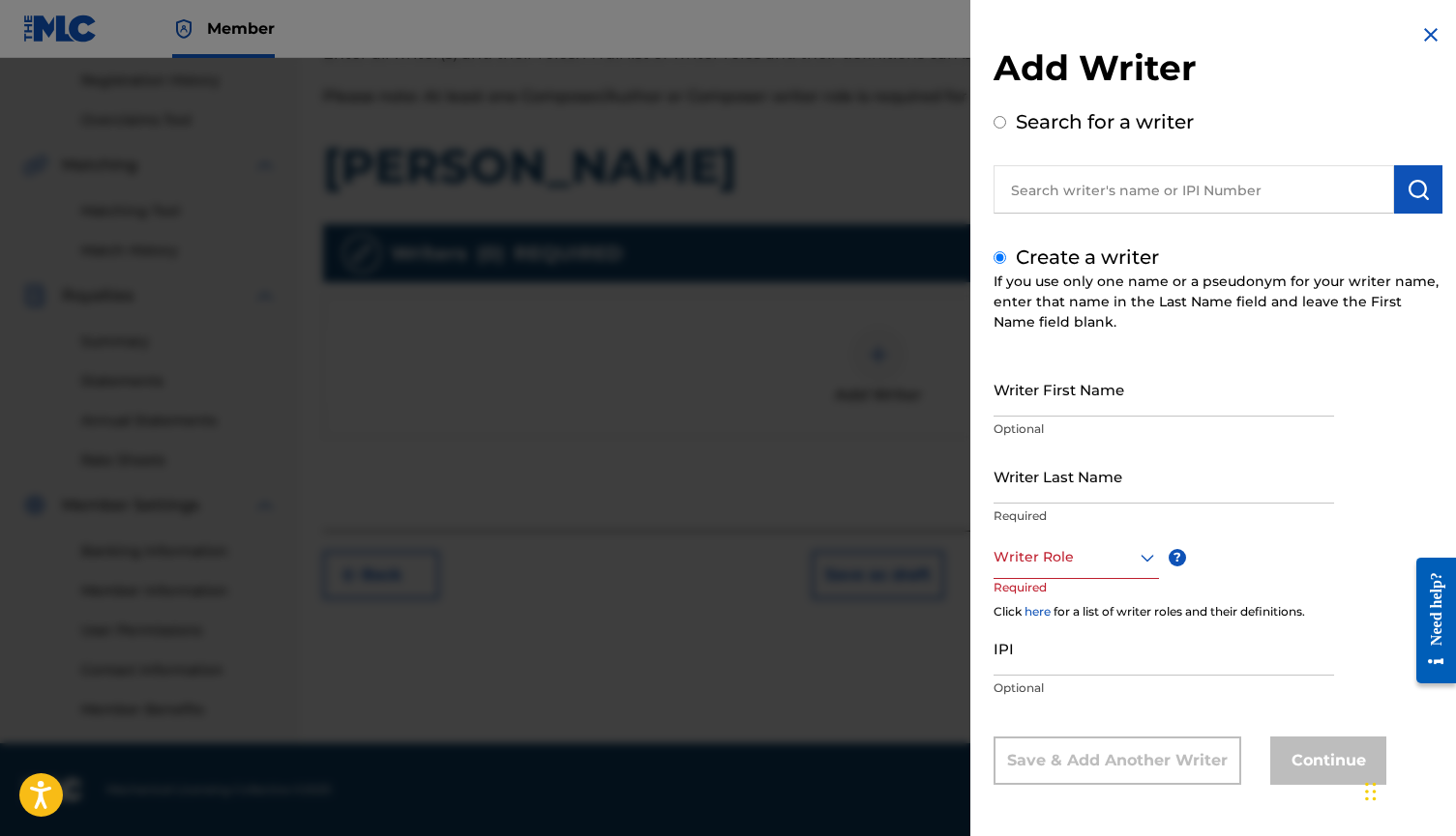
click at [1084, 400] on input "Writer First Name" at bounding box center [1164, 389] width 341 height 55
type input "[PERSON_NAME]"
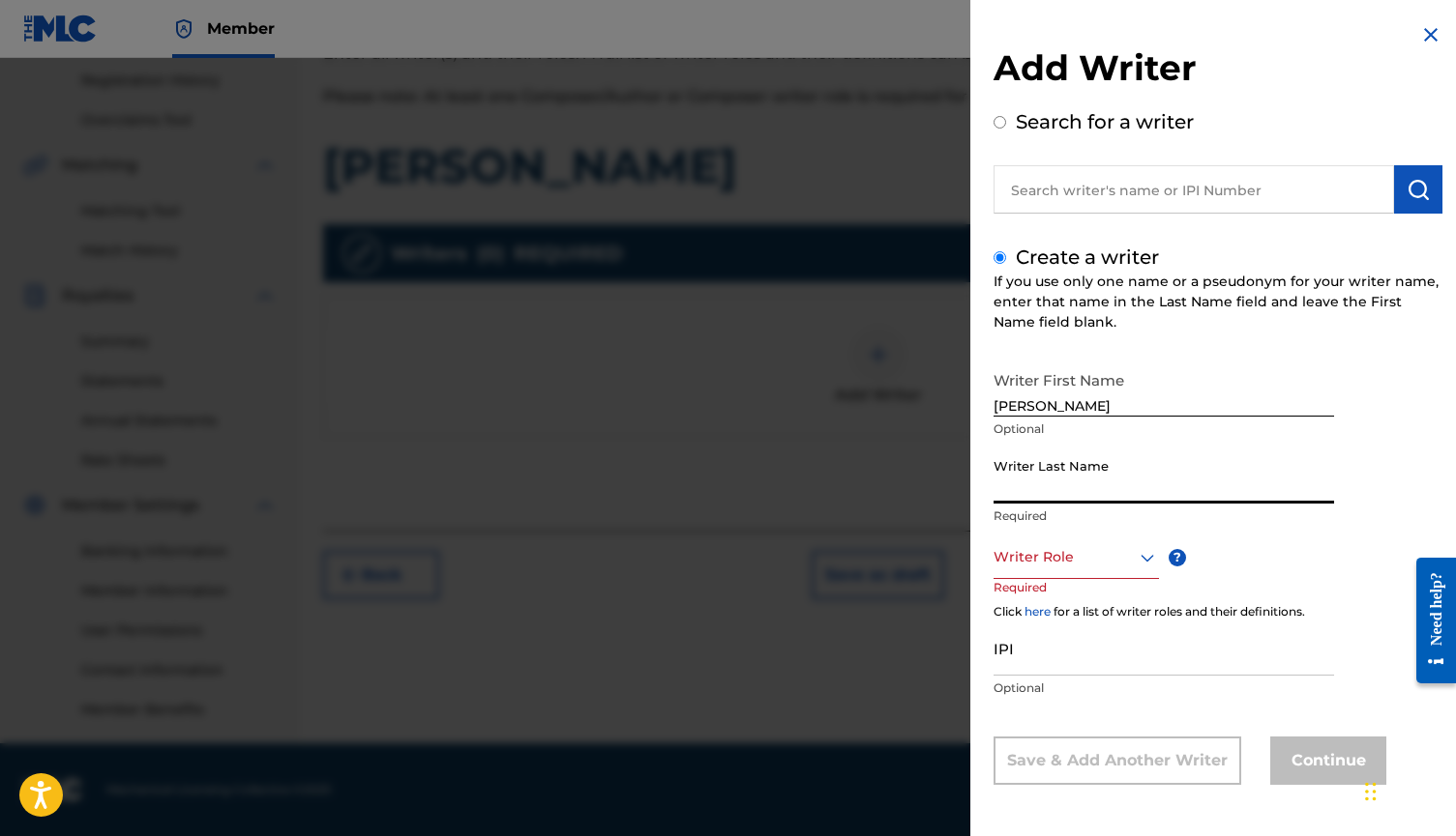
click at [1074, 468] on input "Writer Last Name" at bounding box center [1164, 476] width 341 height 55
type input "Bezdedan"
click at [1051, 567] on div at bounding box center [1076, 556] width 166 height 24
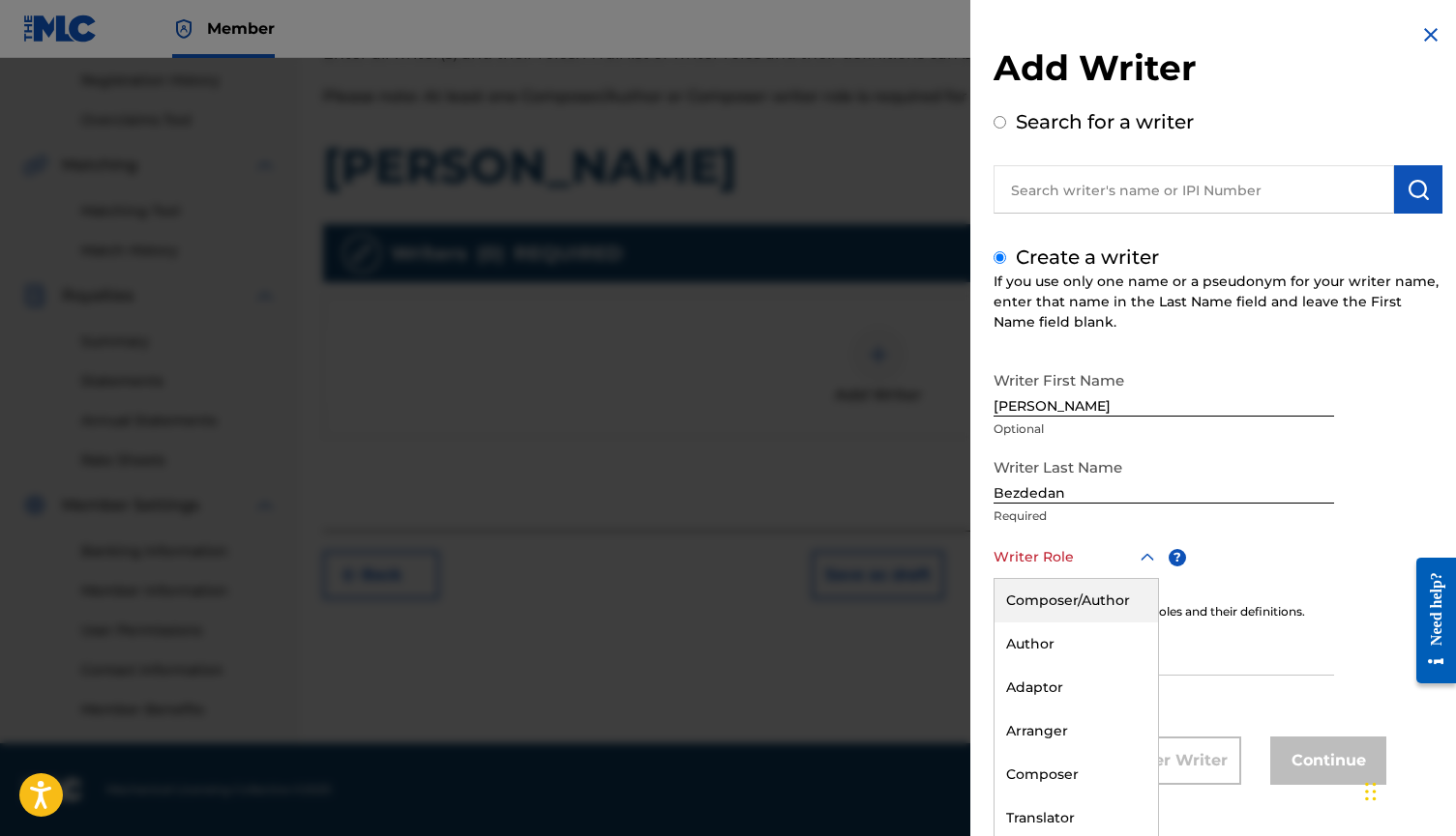
scroll to position [1, 0]
click at [1084, 782] on div "Composer" at bounding box center [1076, 773] width 164 height 44
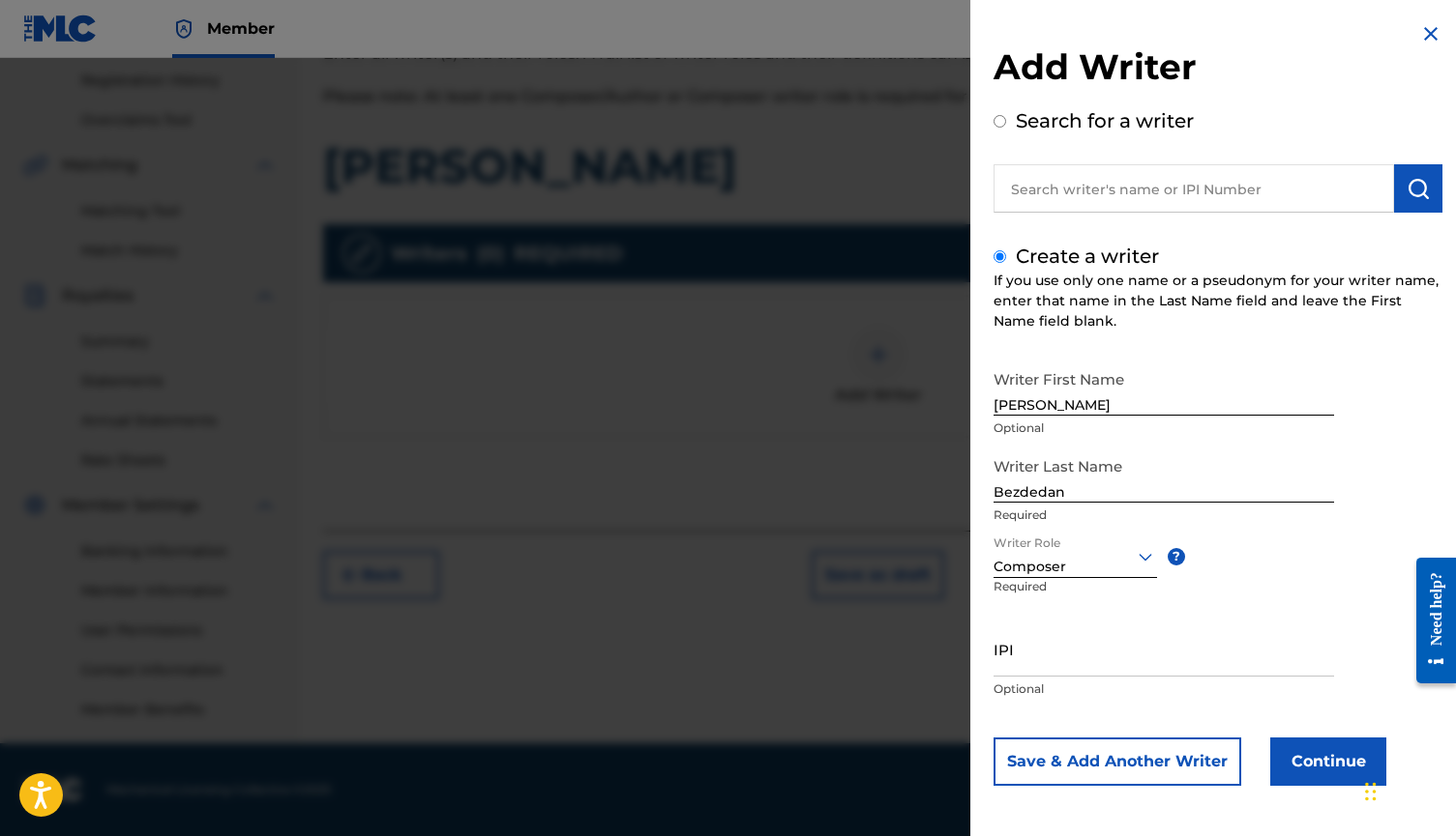
click at [1286, 752] on button "Continue" at bounding box center [1328, 761] width 116 height 48
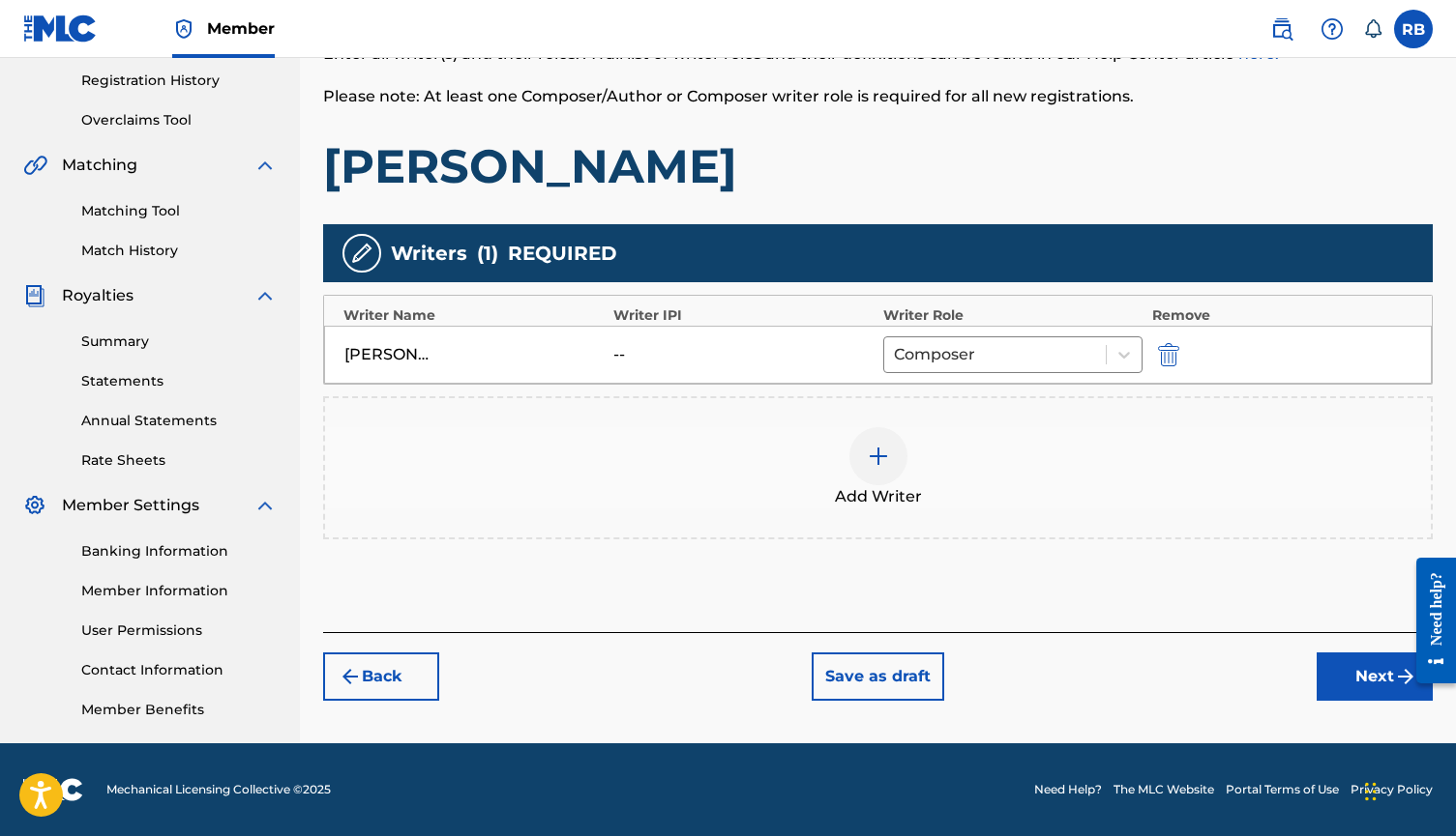
click at [1349, 671] on button "Next" at bounding box center [1375, 676] width 116 height 48
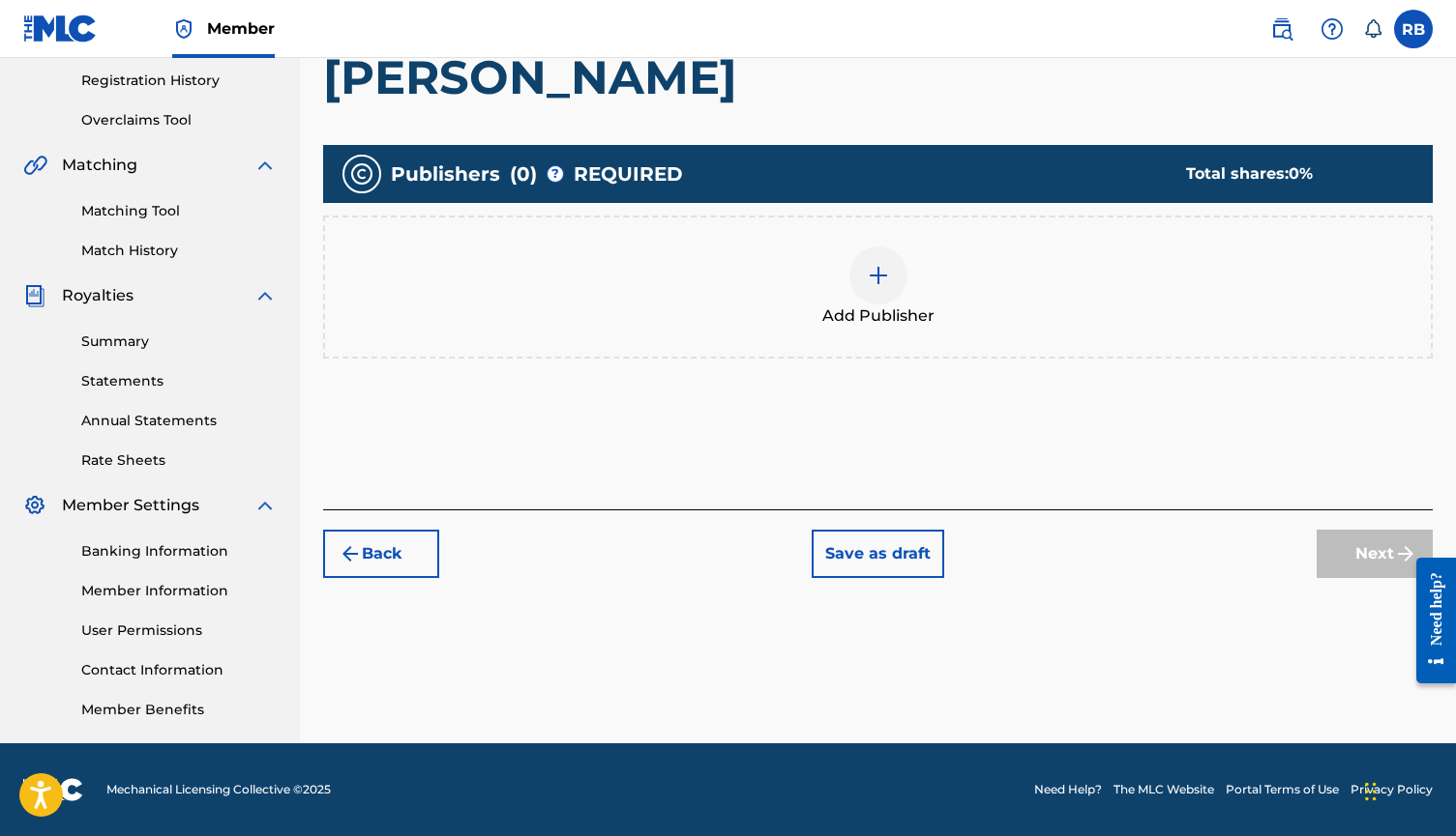
scroll to position [87, 0]
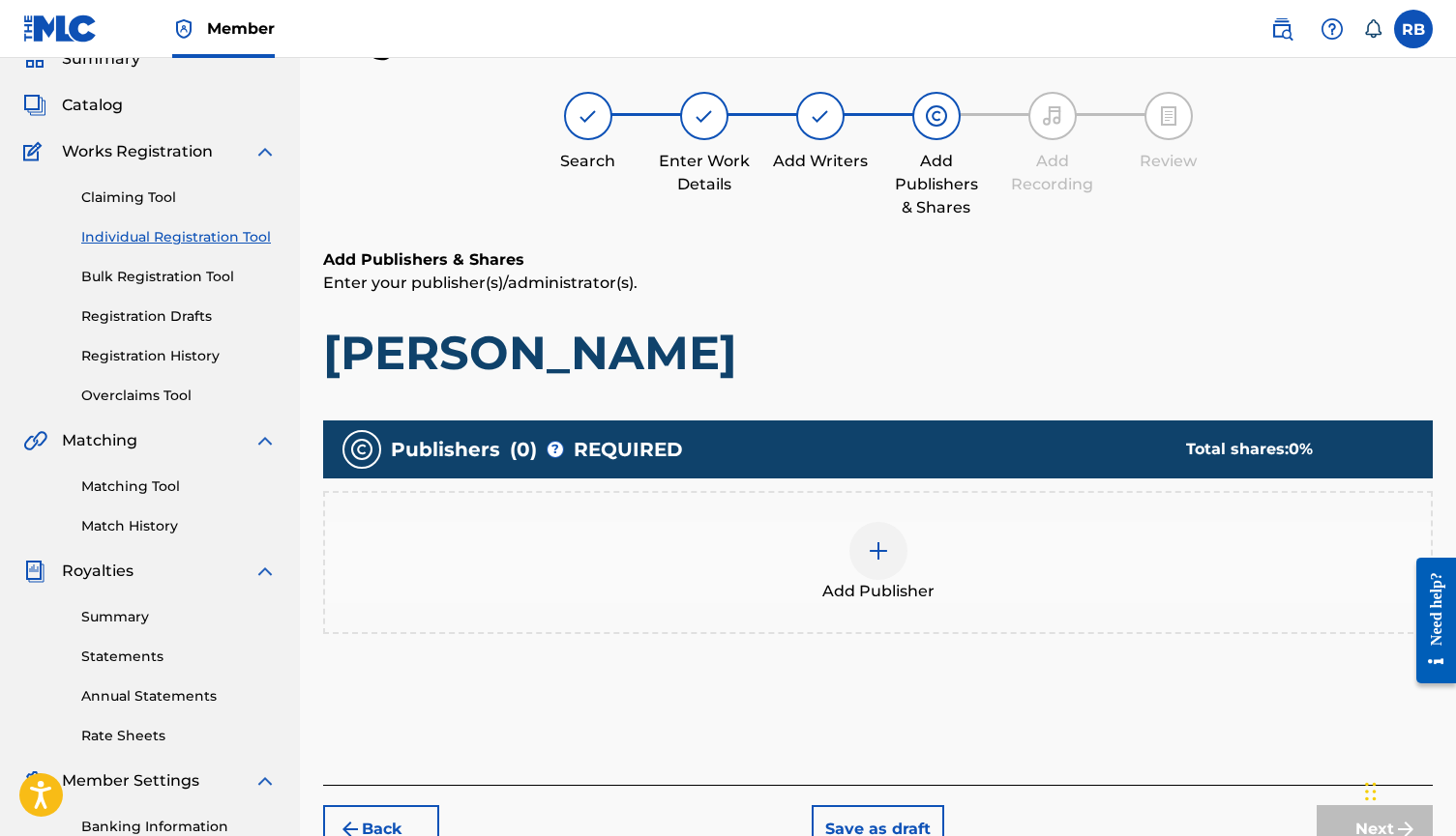
click at [869, 581] on span "Add Publisher" at bounding box center [878, 591] width 112 height 23
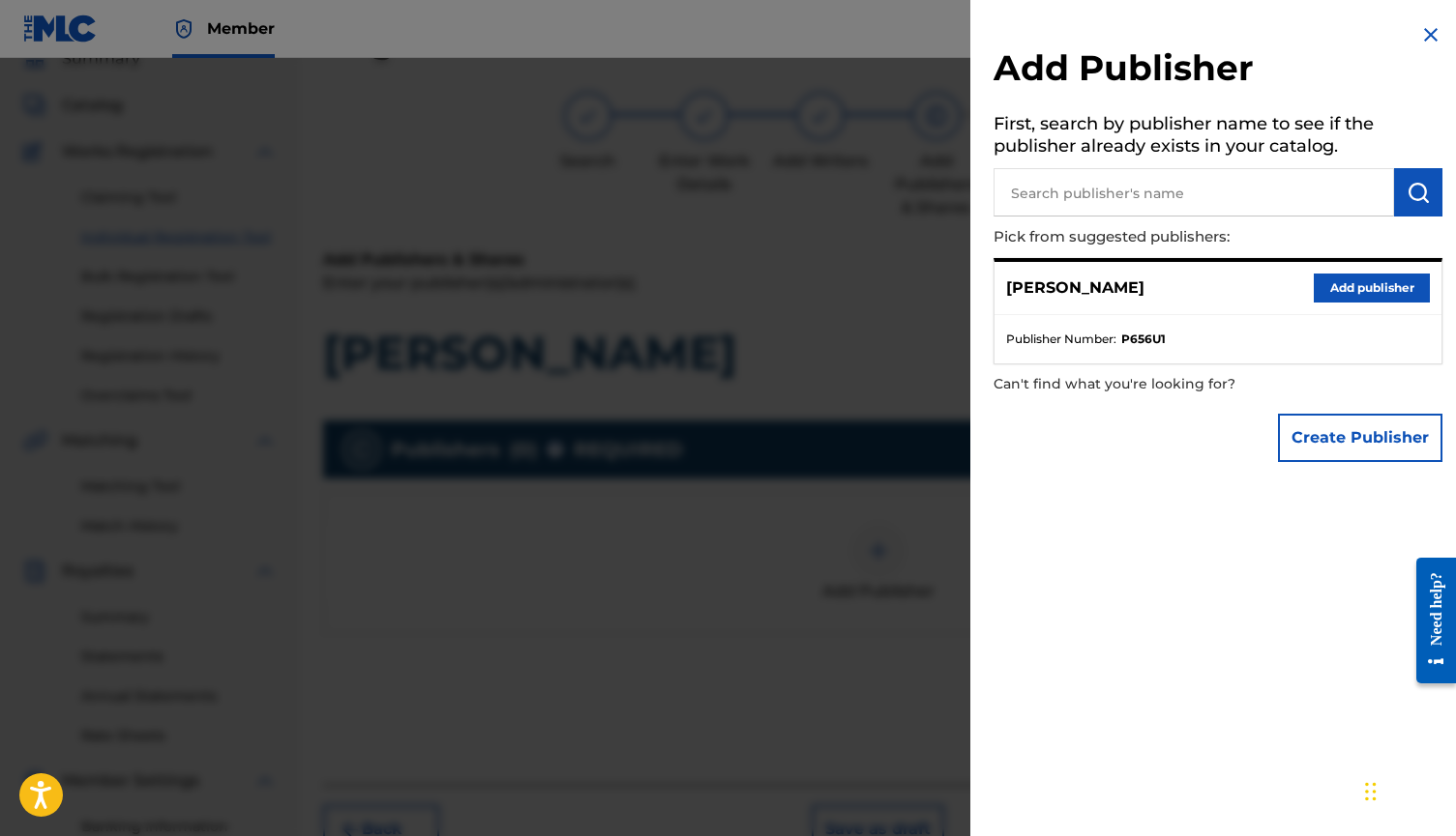
click at [1346, 284] on button "Add publisher" at bounding box center [1372, 288] width 116 height 29
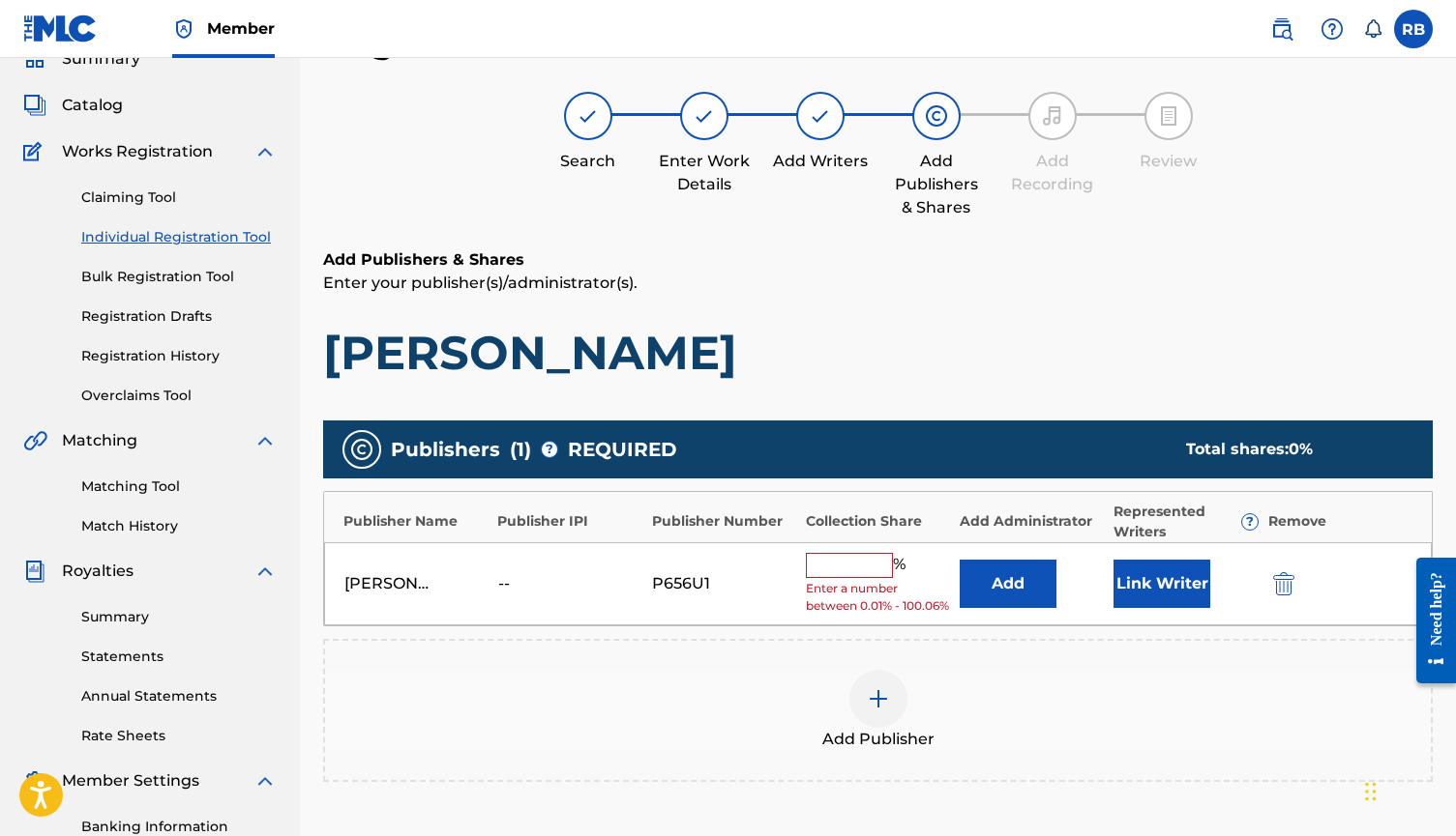
click at [860, 557] on input "text" at bounding box center [849, 565] width 87 height 25
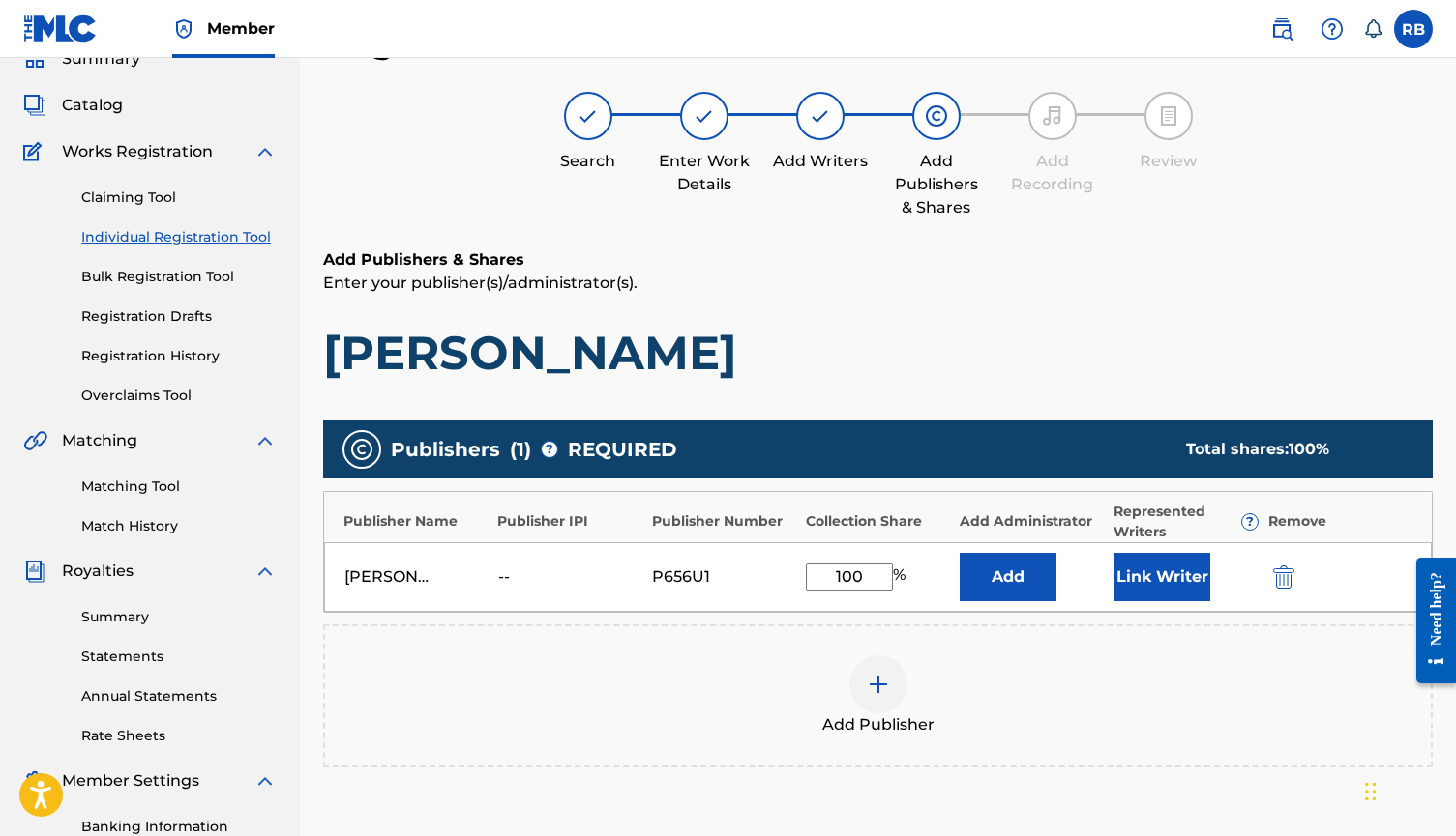
type input "100"
click at [1121, 554] on button "Link Writer" at bounding box center [1162, 577] width 97 height 48
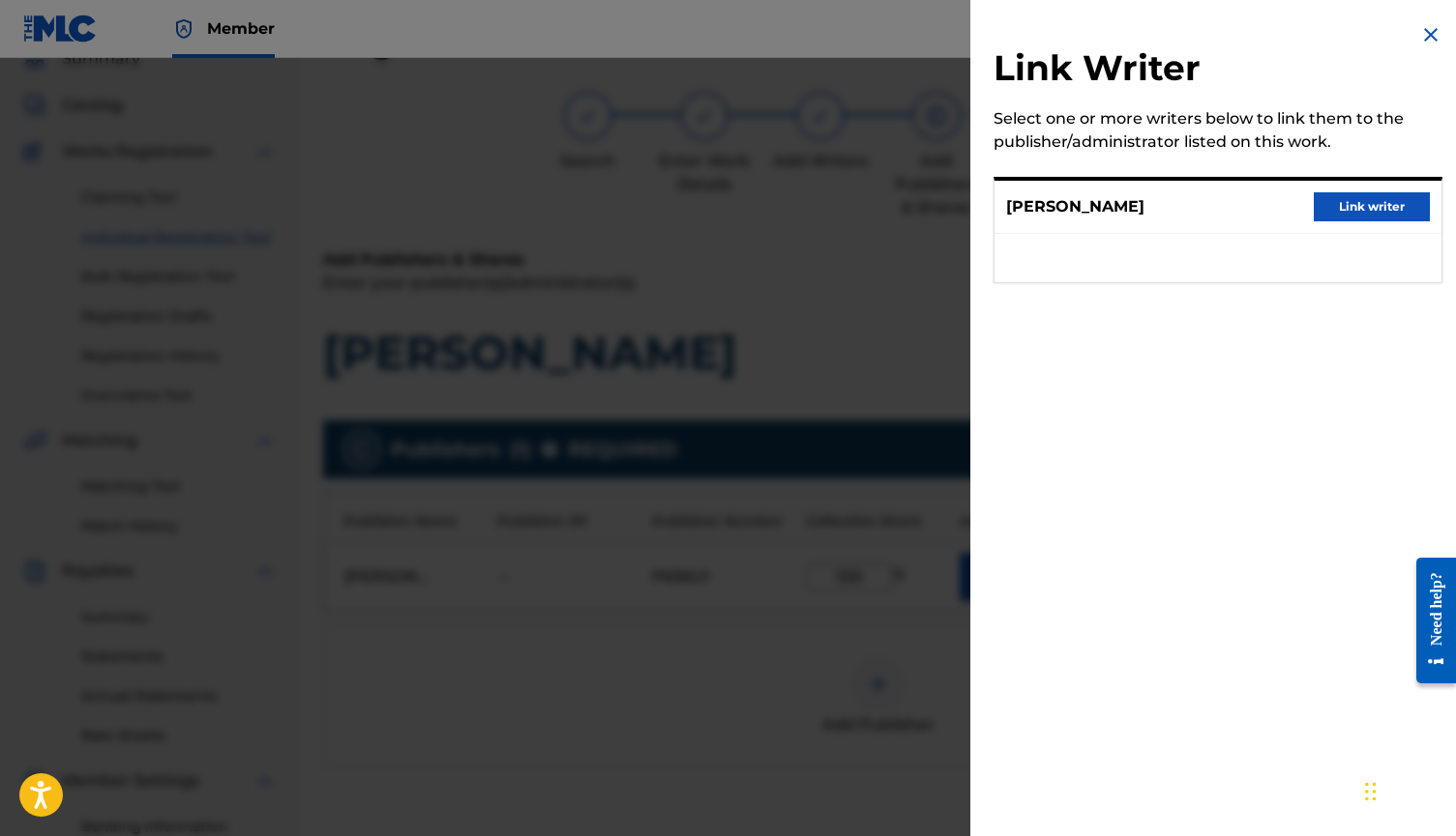
click at [1350, 205] on button "Link writer" at bounding box center [1372, 207] width 116 height 29
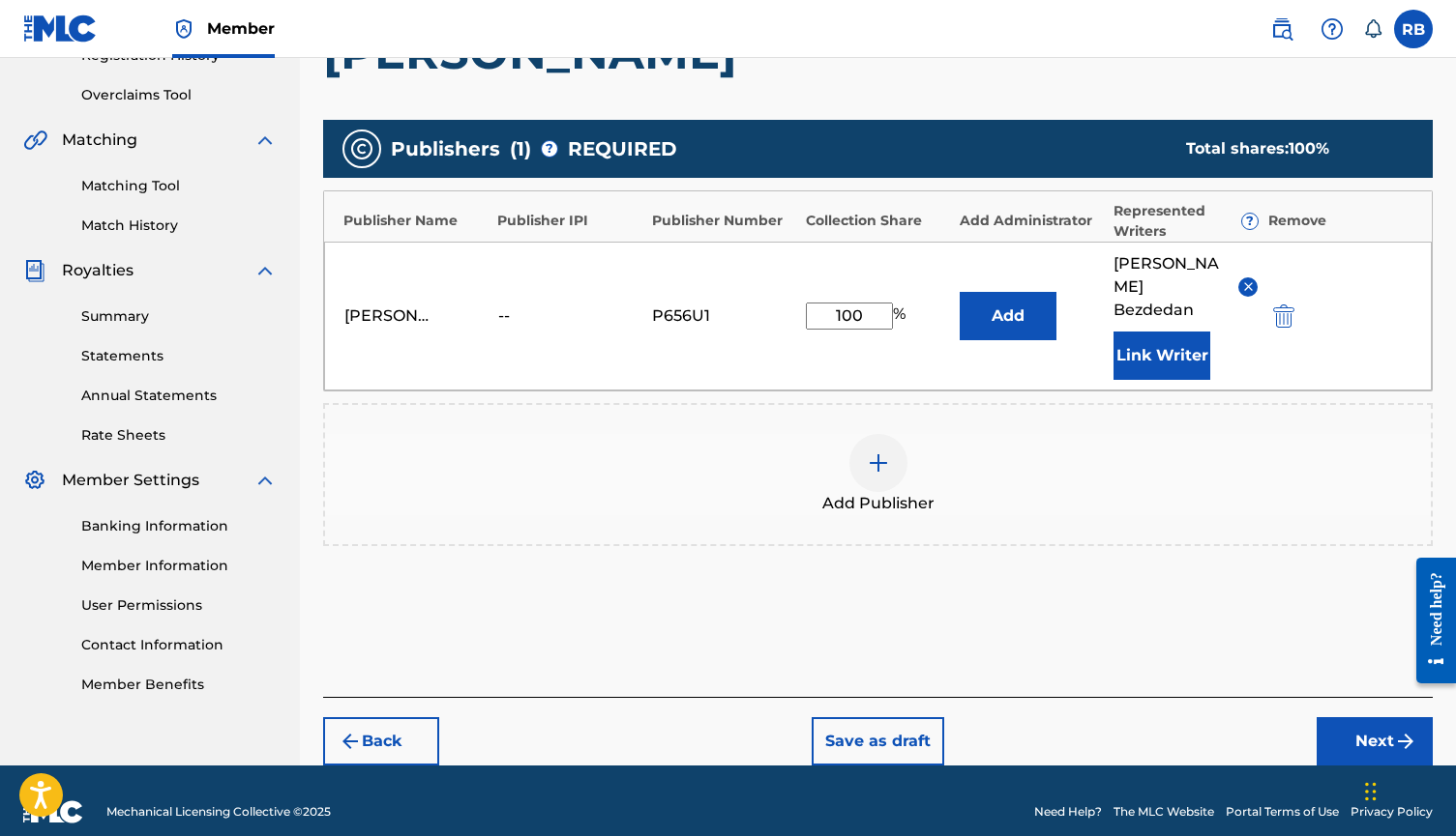
scroll to position [363, 0]
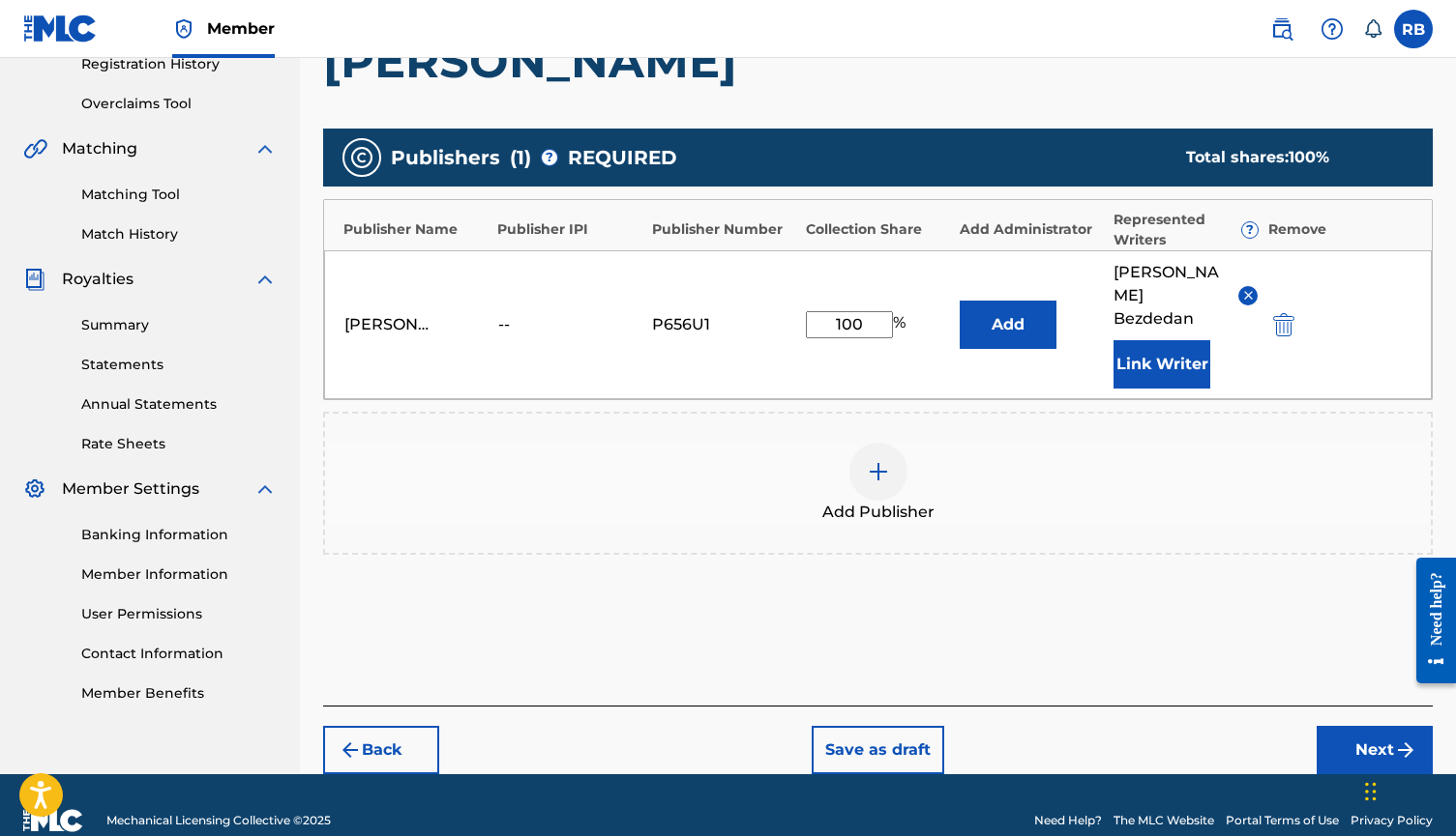
click at [1354, 726] on button "Next" at bounding box center [1375, 750] width 116 height 48
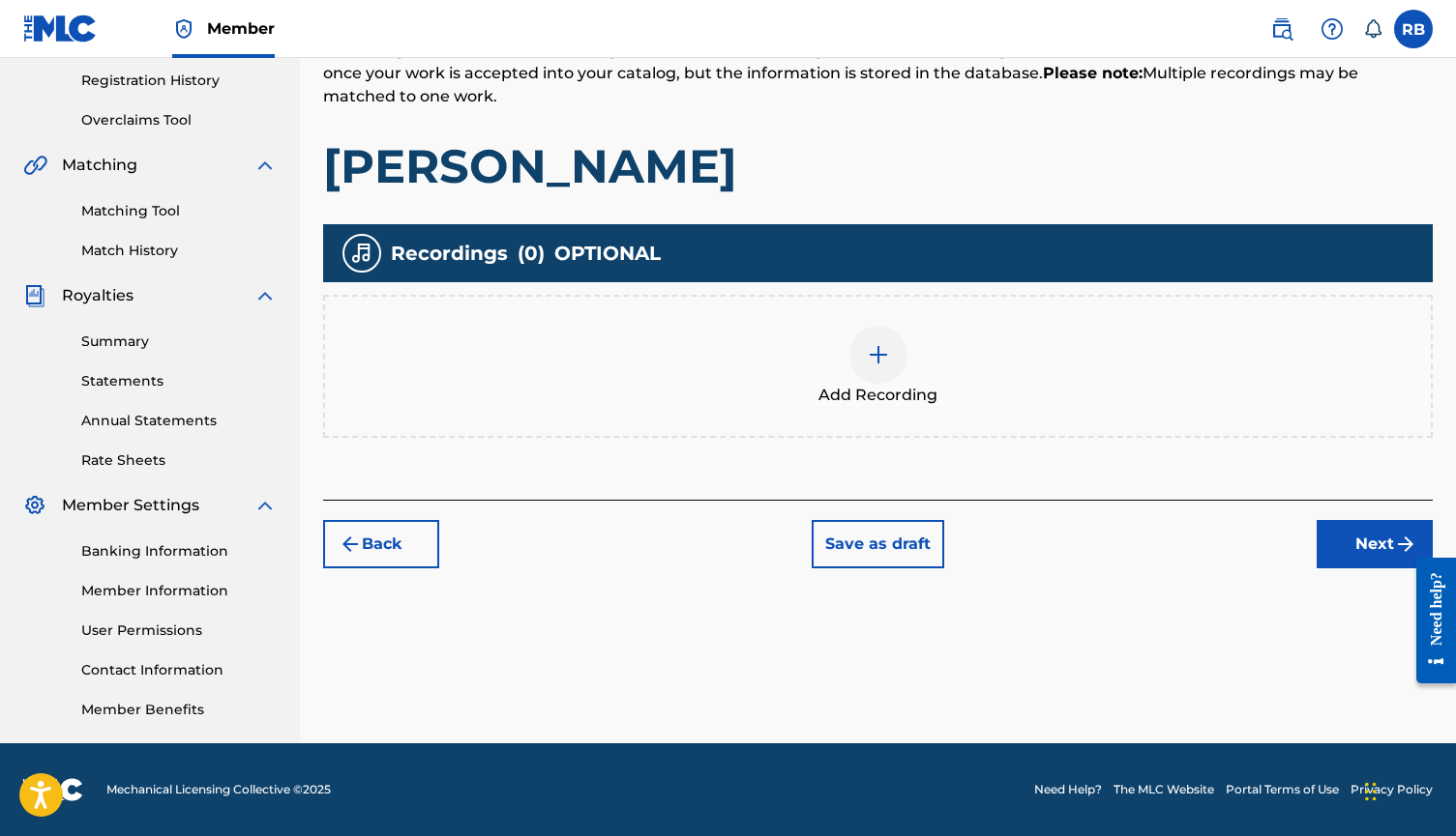
click at [1016, 400] on div "Add Recording" at bounding box center [878, 367] width 1106 height 81
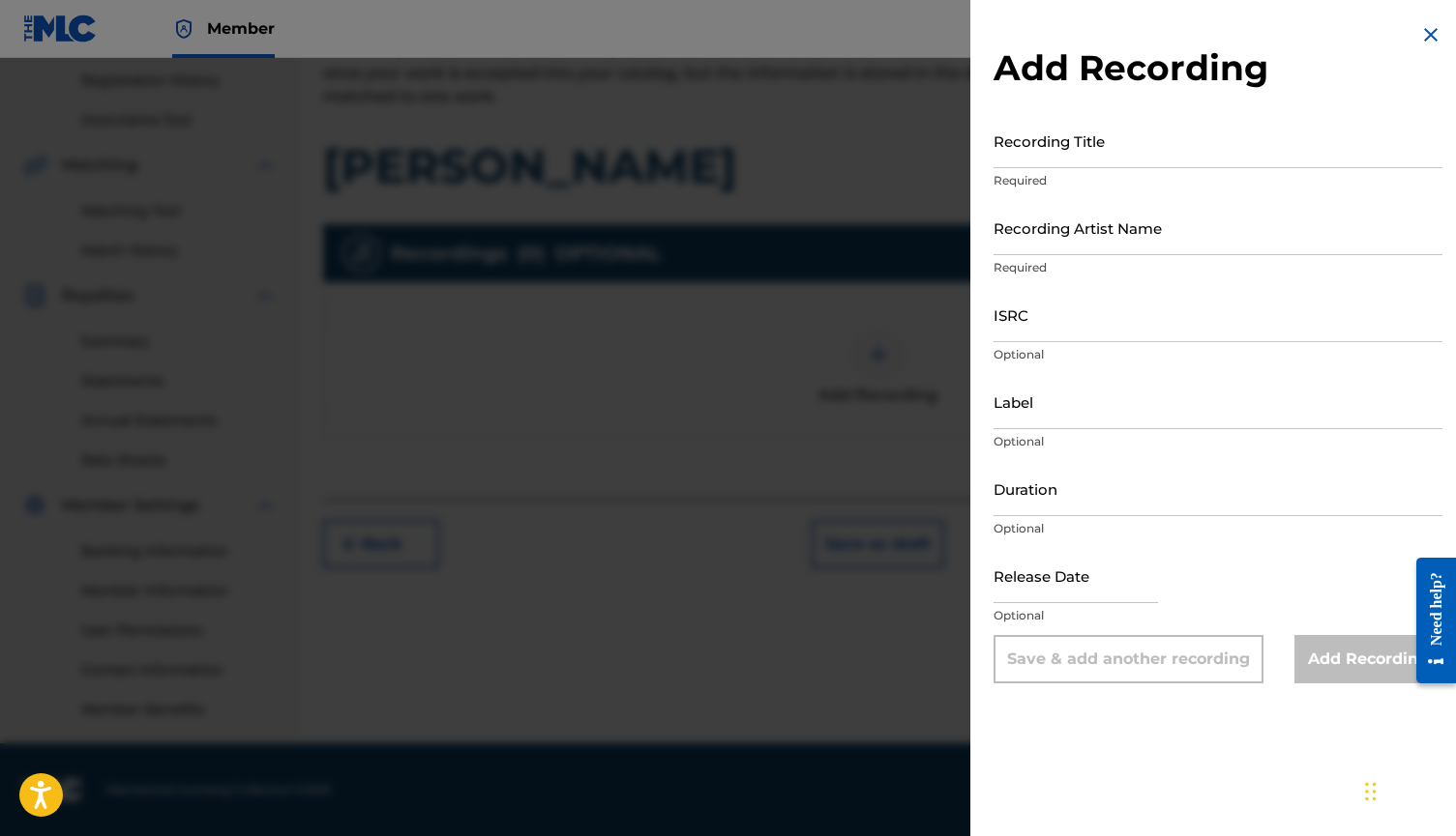
click at [1053, 154] on input "Recording Title" at bounding box center [1218, 140] width 449 height 55
type input "[PERSON_NAME]"
click at [1059, 235] on input "Recording Artist Name" at bounding box center [1218, 227] width 449 height 55
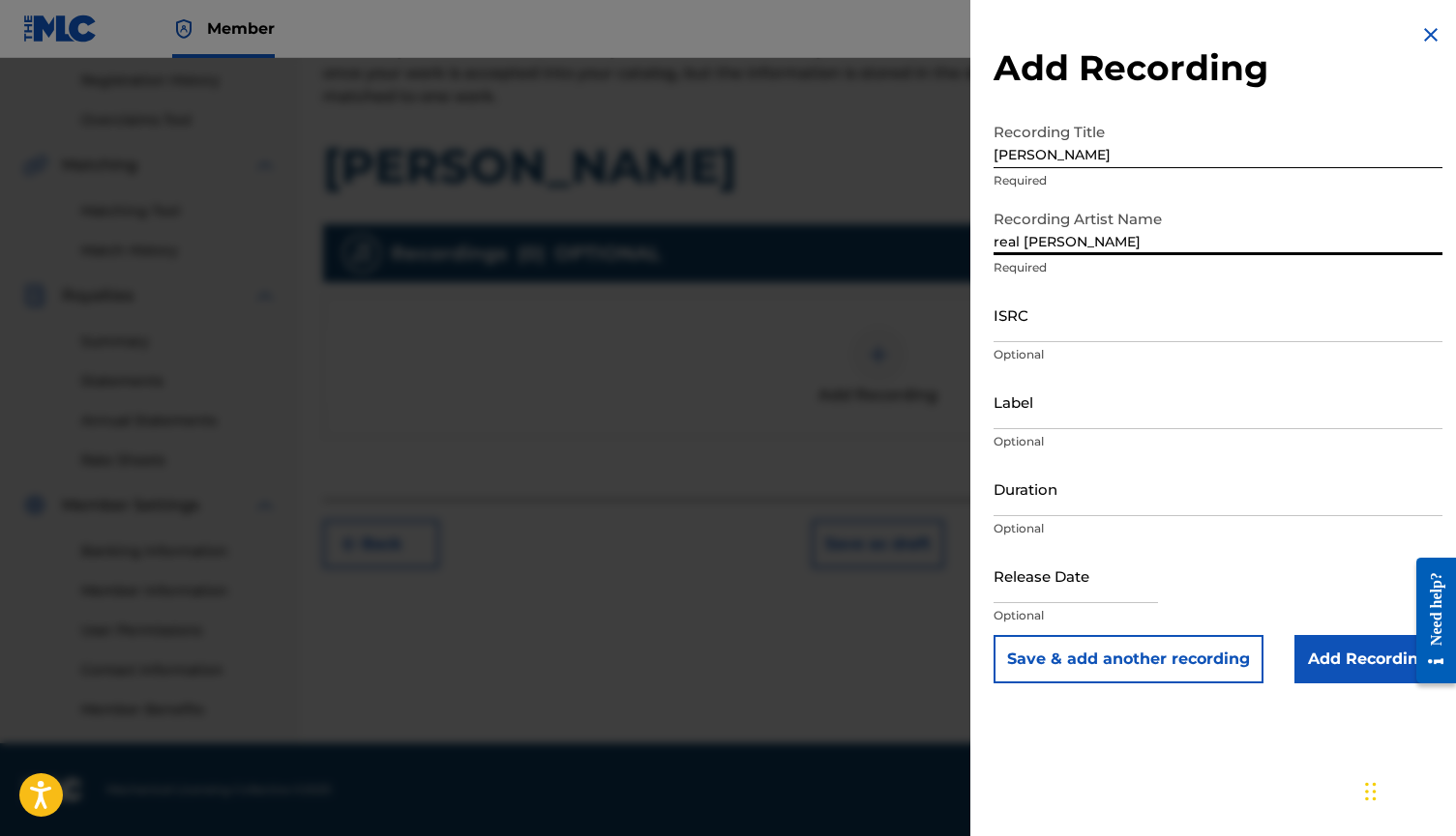
type input "real [PERSON_NAME]"
click at [1049, 307] on input "ISRC" at bounding box center [1218, 314] width 449 height 55
paste input "FR-59R-25-54425"
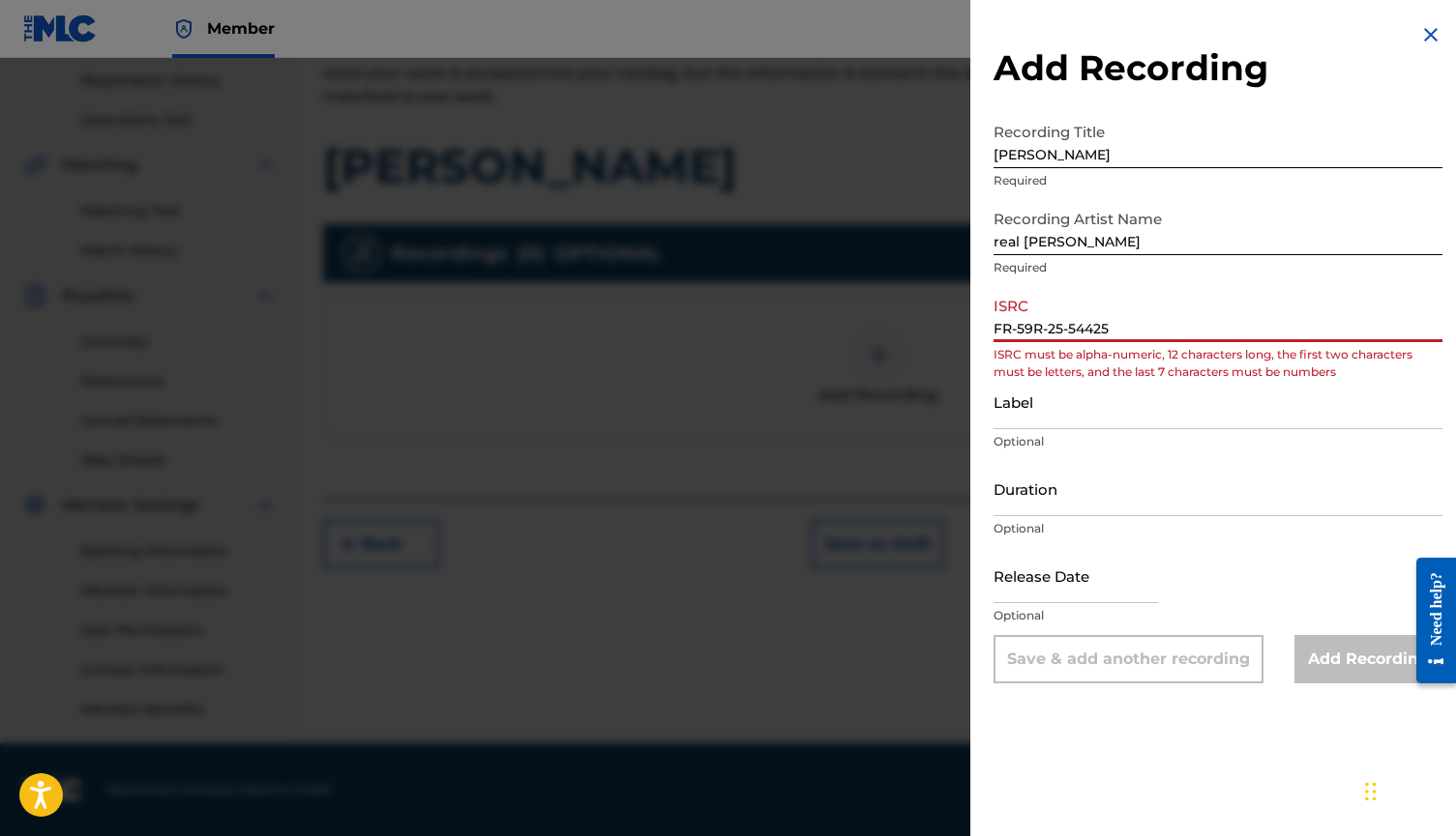
click at [1021, 321] on input "FR-59R-25-54425" at bounding box center [1218, 314] width 449 height 55
click at [1016, 330] on input "FR-59R-25-54425" at bounding box center [1218, 314] width 449 height 55
click at [1044, 328] on input "FR59R-25-54425" at bounding box center [1218, 314] width 449 height 55
click at [1059, 336] on input "FR59R25-54425" at bounding box center [1218, 314] width 449 height 55
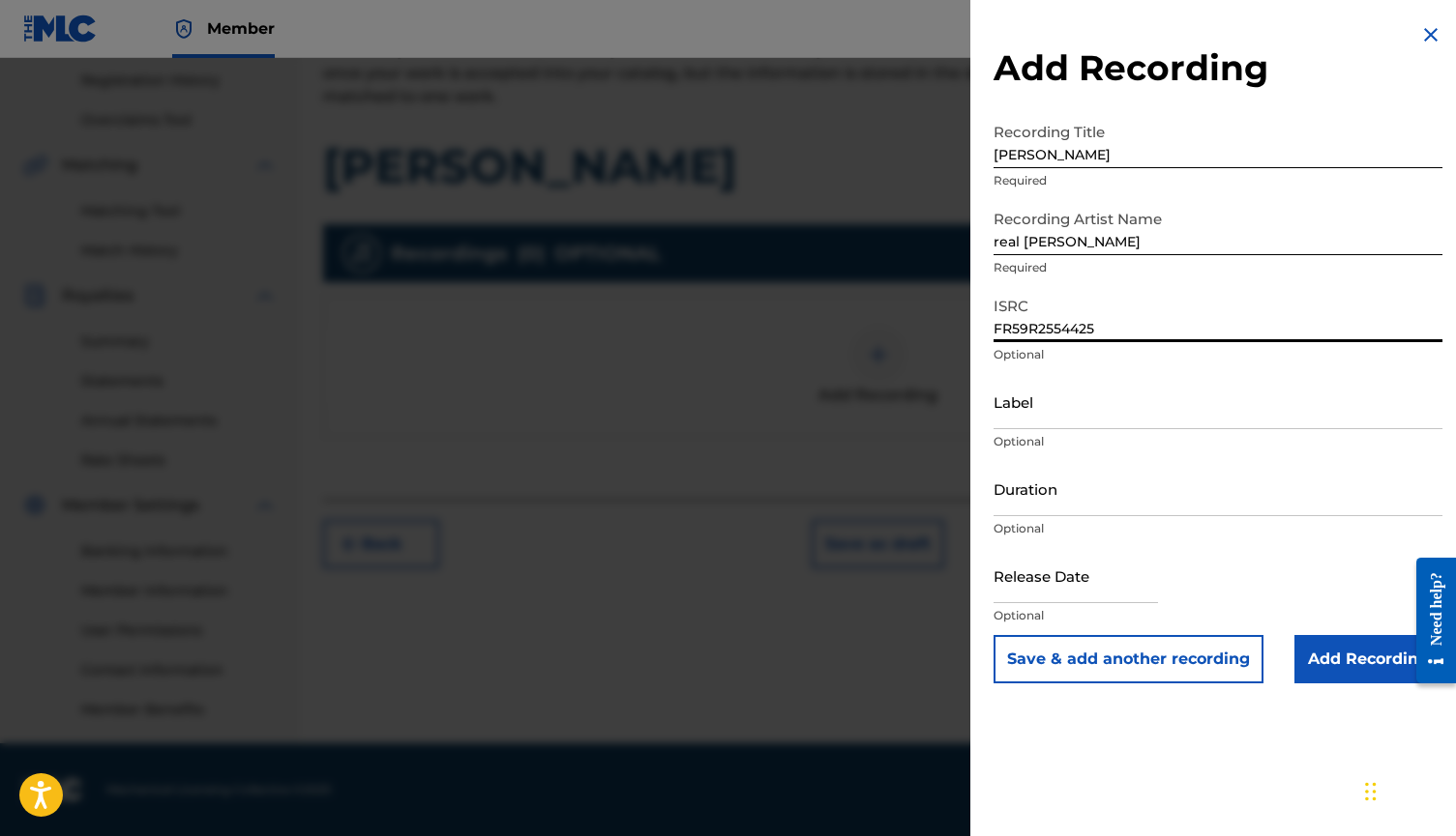
type input "FR59R2554425"
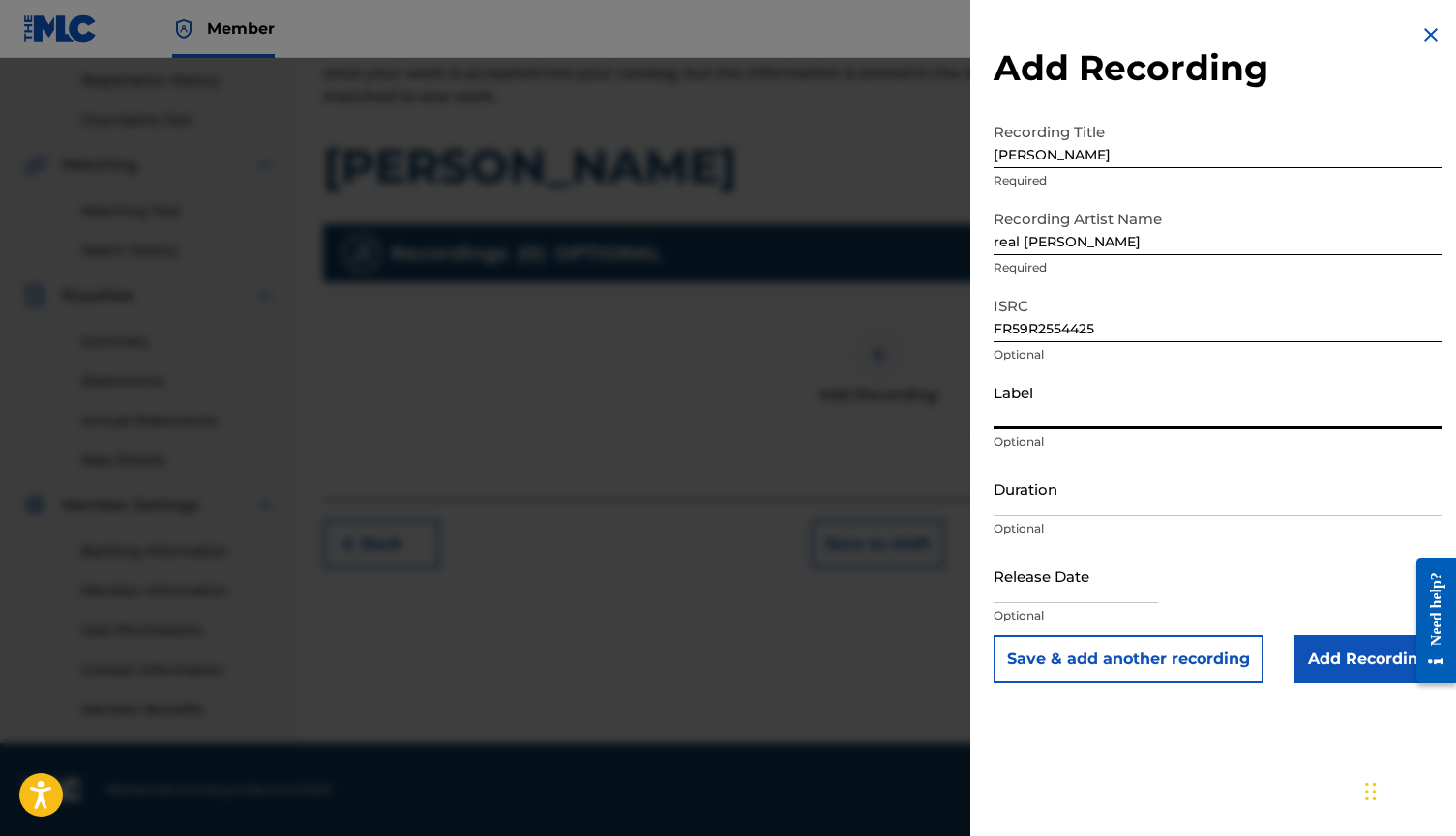
click at [1037, 423] on input "Label" at bounding box center [1218, 402] width 449 height 55
type input "GROTERIC"
click at [1319, 660] on input "Add Recording" at bounding box center [1368, 659] width 148 height 48
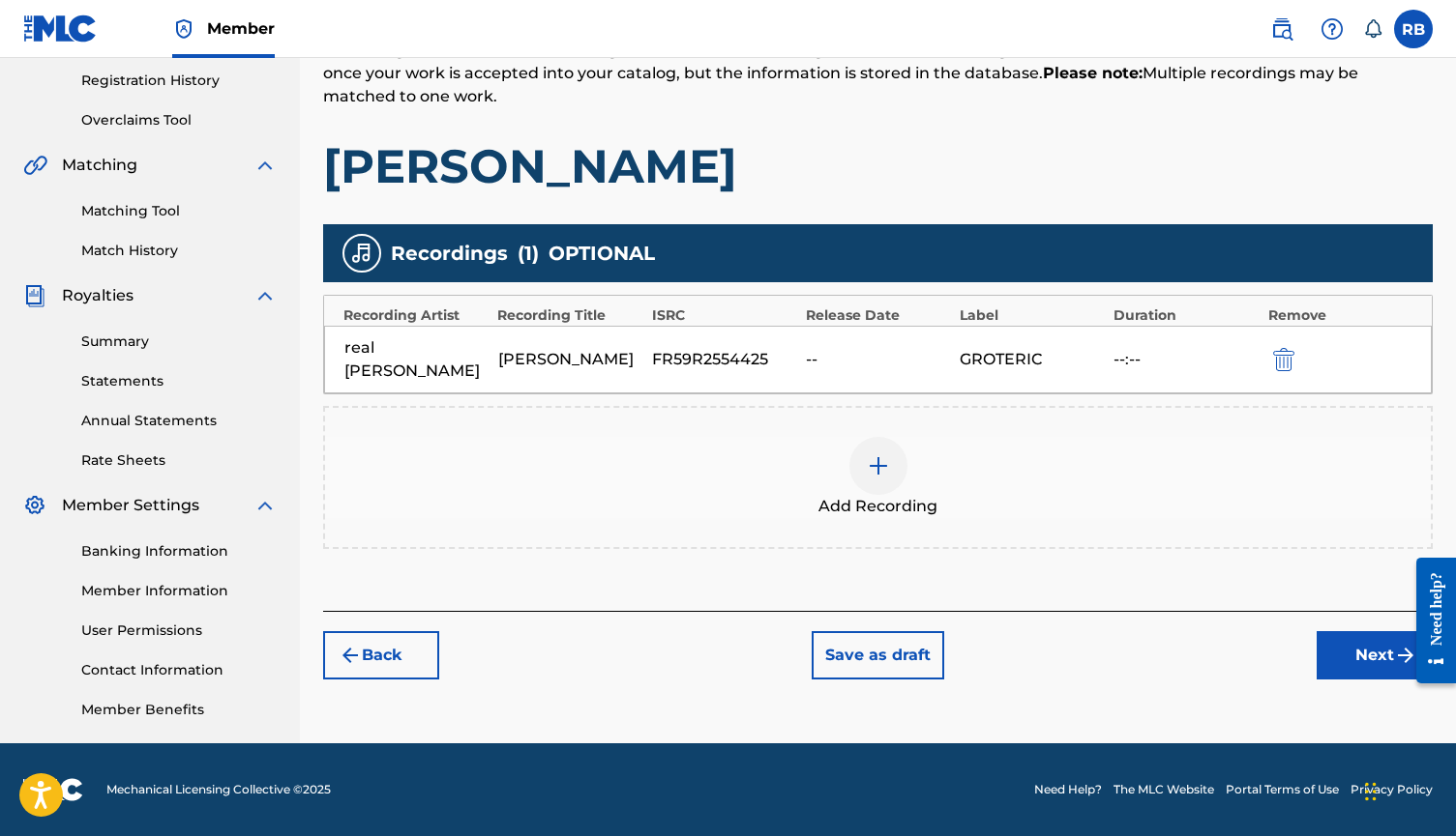
click at [1336, 635] on button "Next" at bounding box center [1375, 655] width 116 height 48
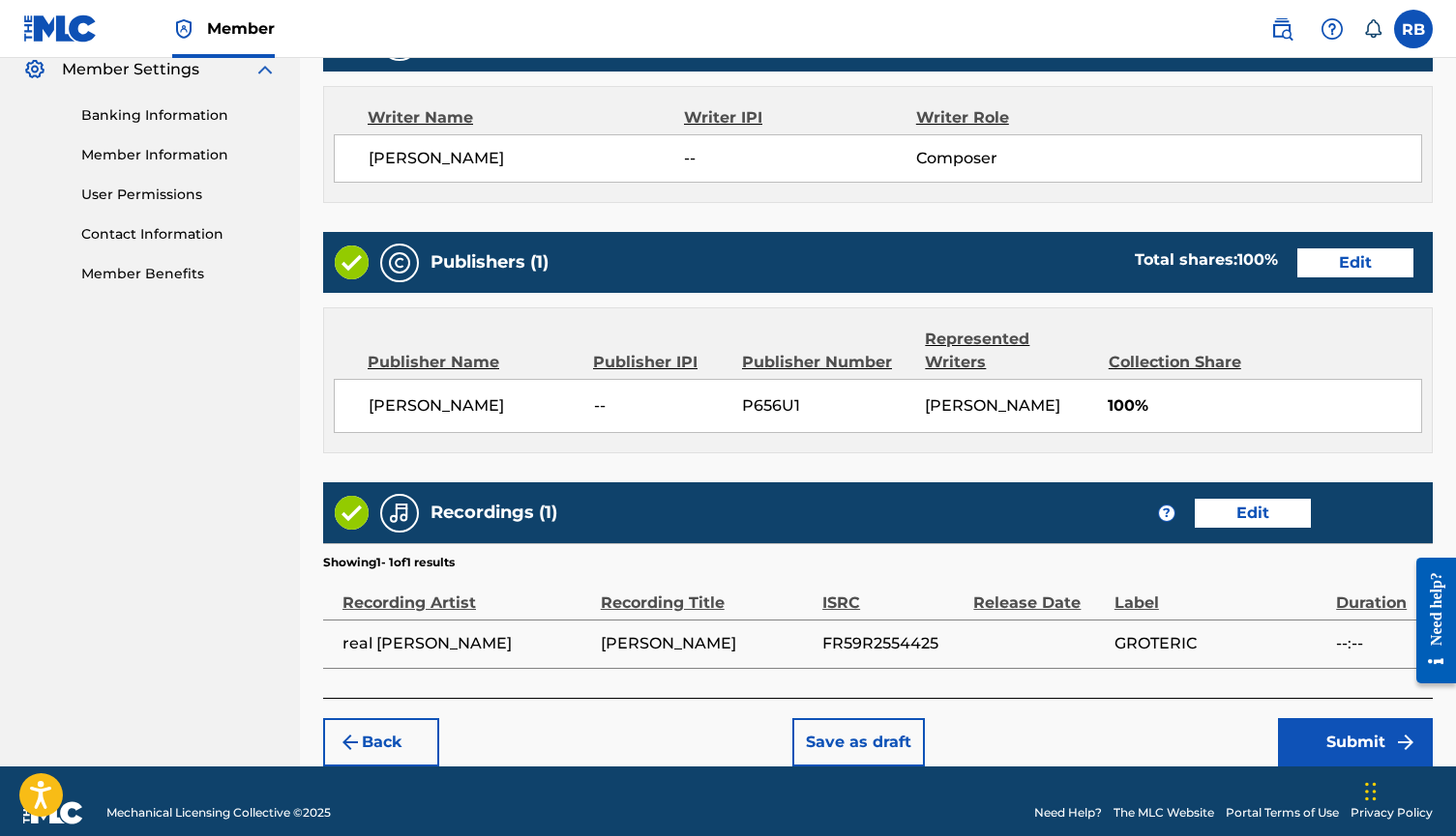
scroll to position [797, 0]
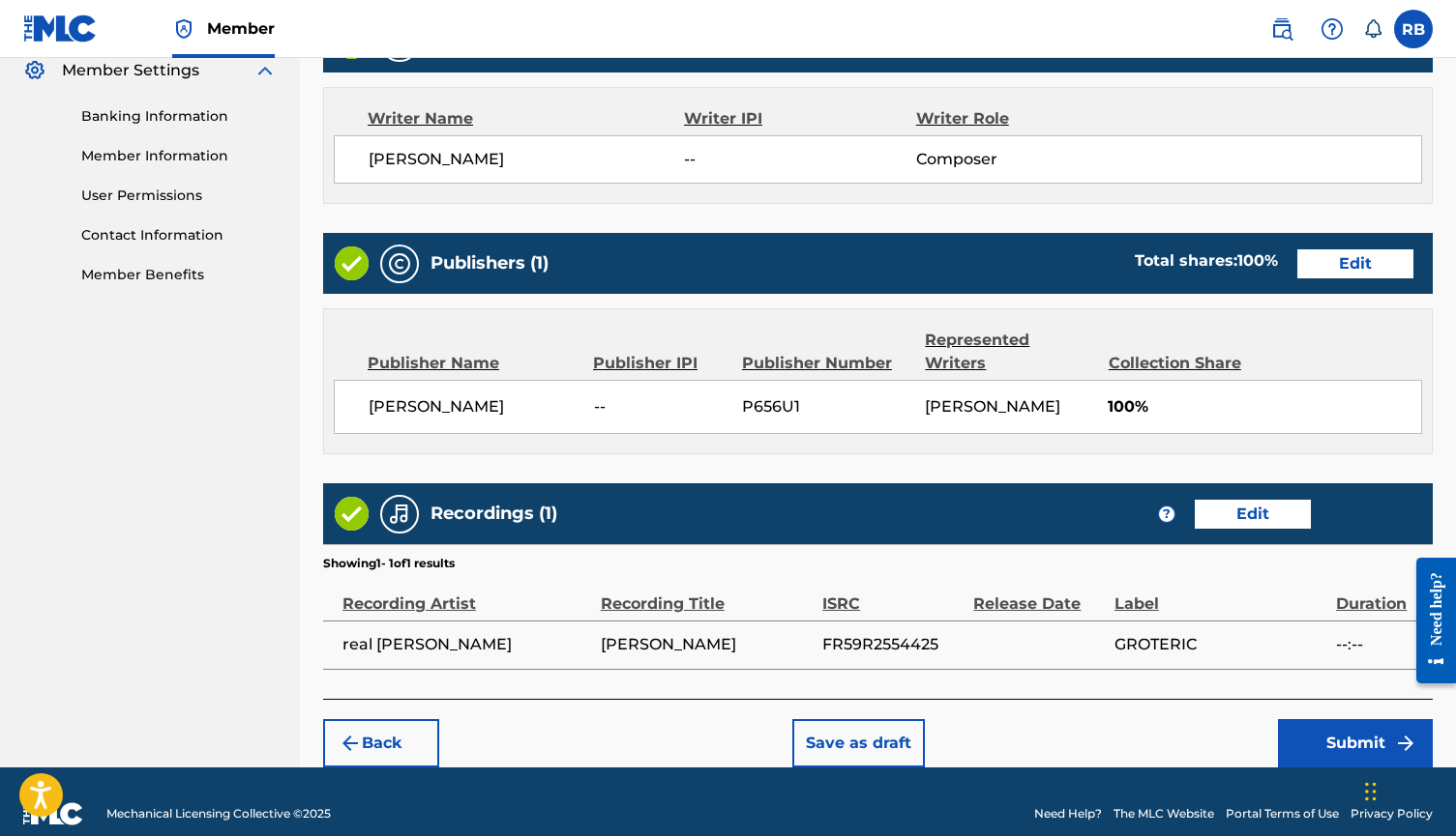
click at [1326, 719] on button "Submit" at bounding box center [1355, 743] width 155 height 48
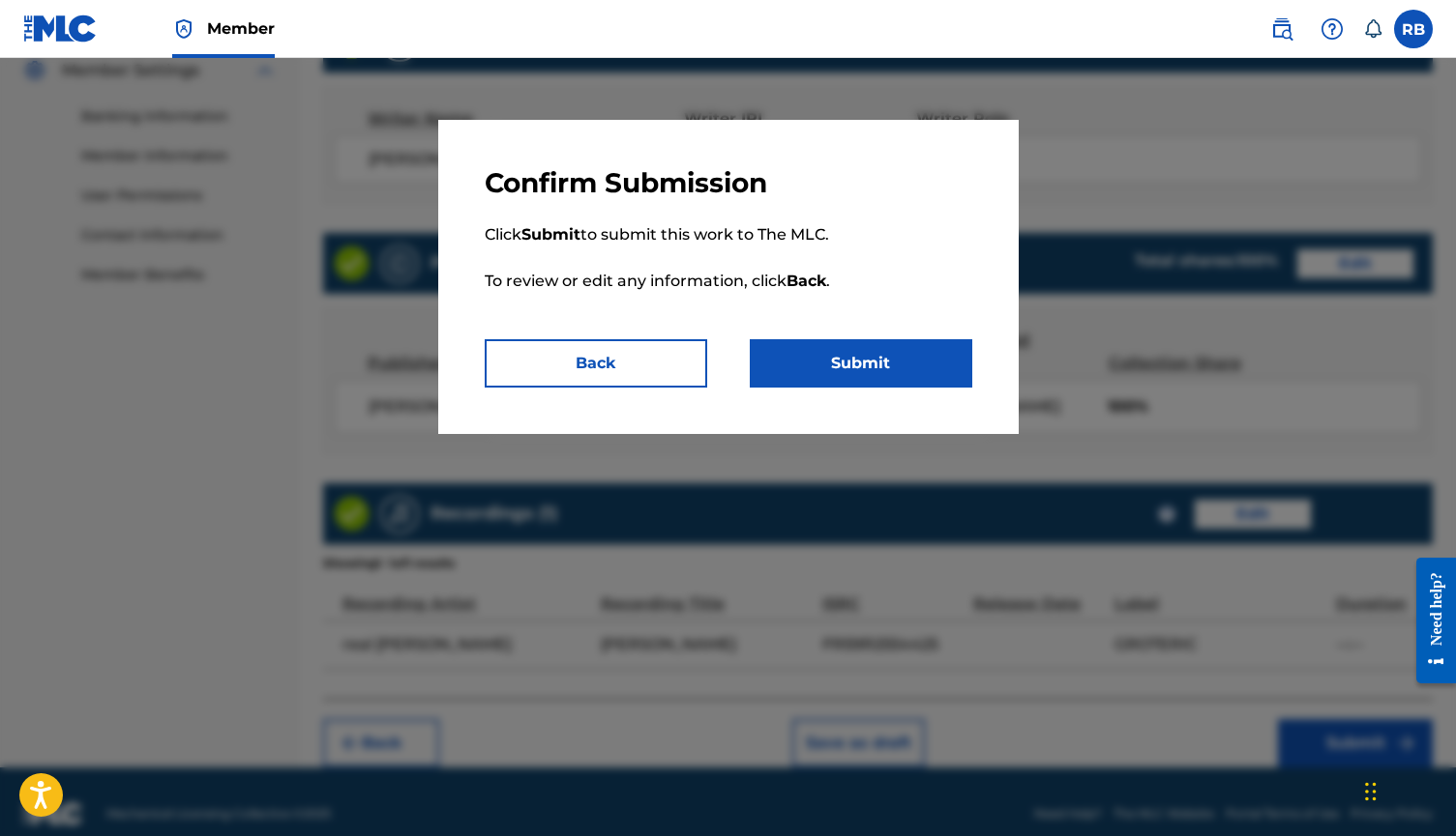
click at [946, 361] on button "Submit" at bounding box center [861, 364] width 223 height 48
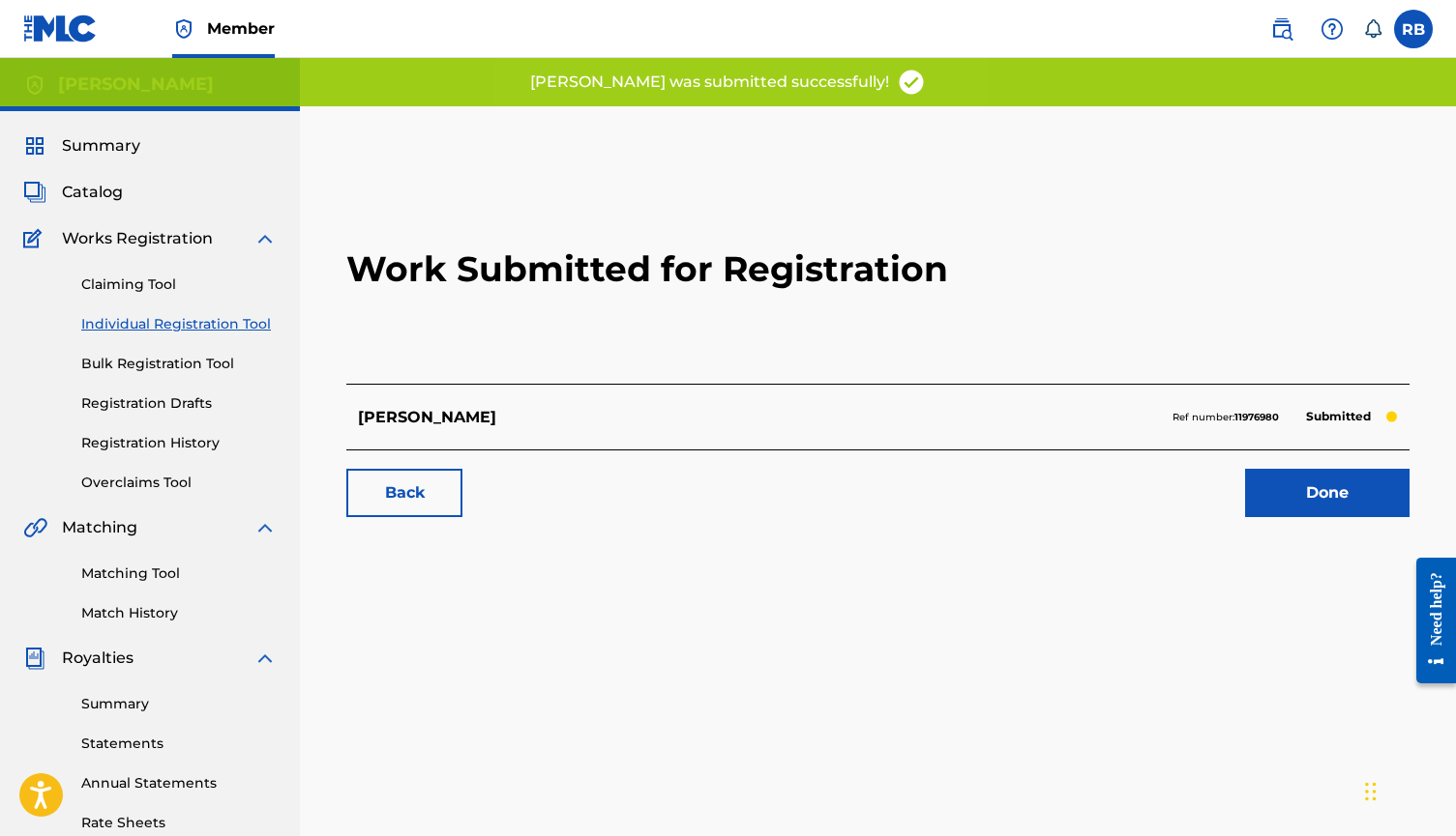
click at [1296, 470] on link "Done" at bounding box center [1327, 493] width 165 height 48
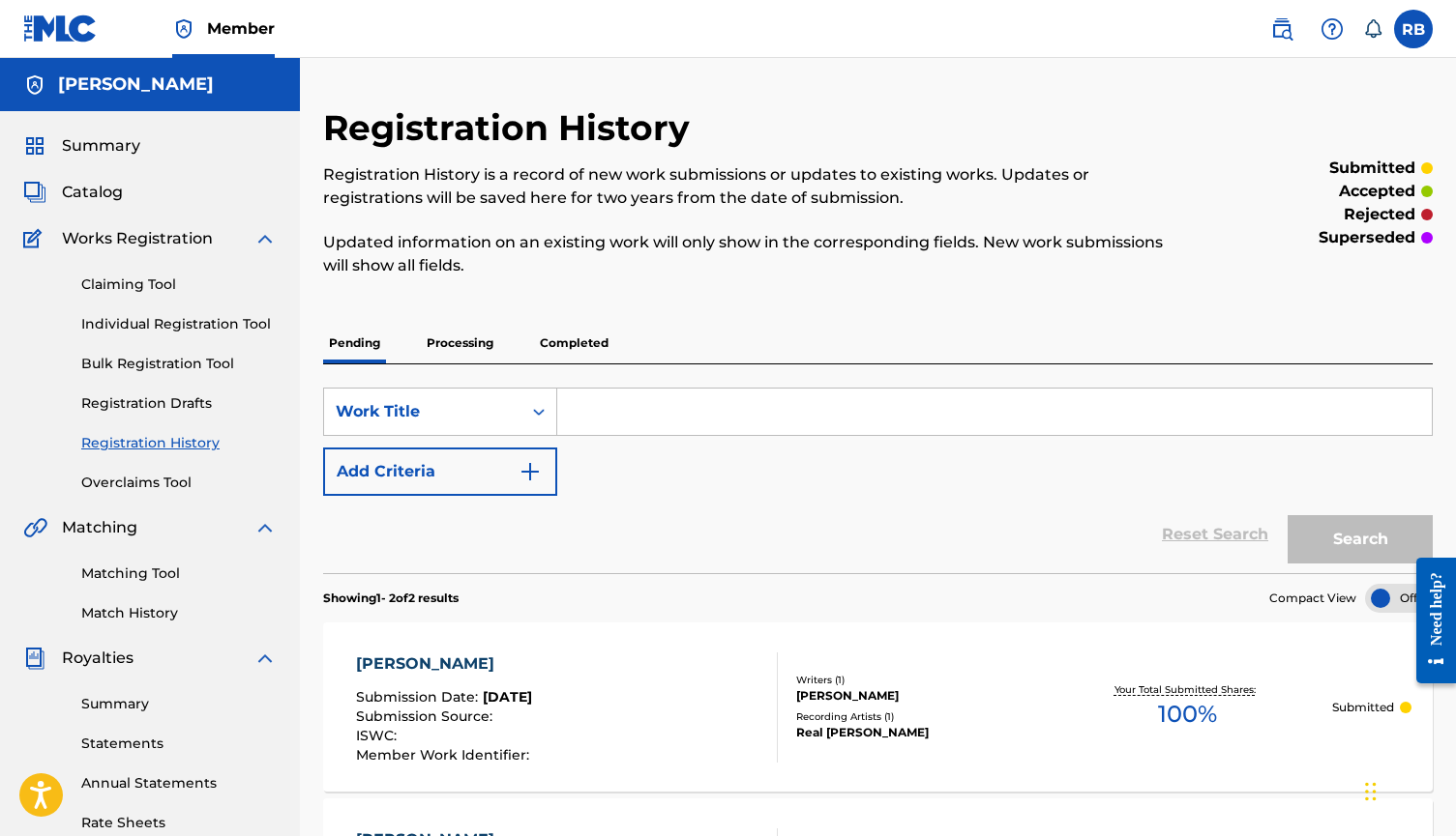
click at [192, 322] on link "Individual Registration Tool" at bounding box center [179, 324] width 196 height 20
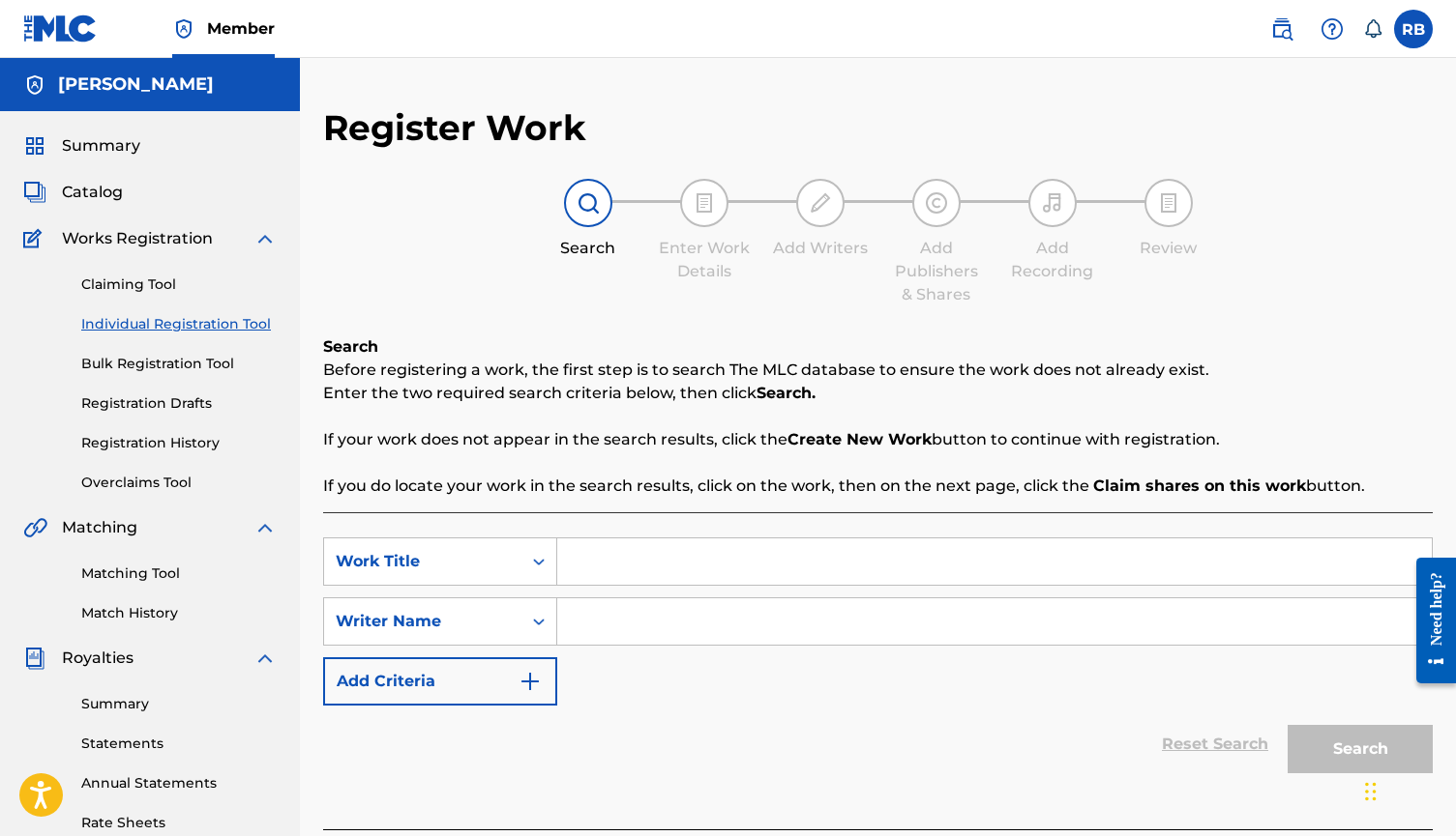
click at [624, 583] on input "Search Form" at bounding box center [993, 561] width 874 height 46
type input "La [PERSON_NAME] saturnita"
click at [657, 612] on input "Search Form" at bounding box center [993, 621] width 874 height 46
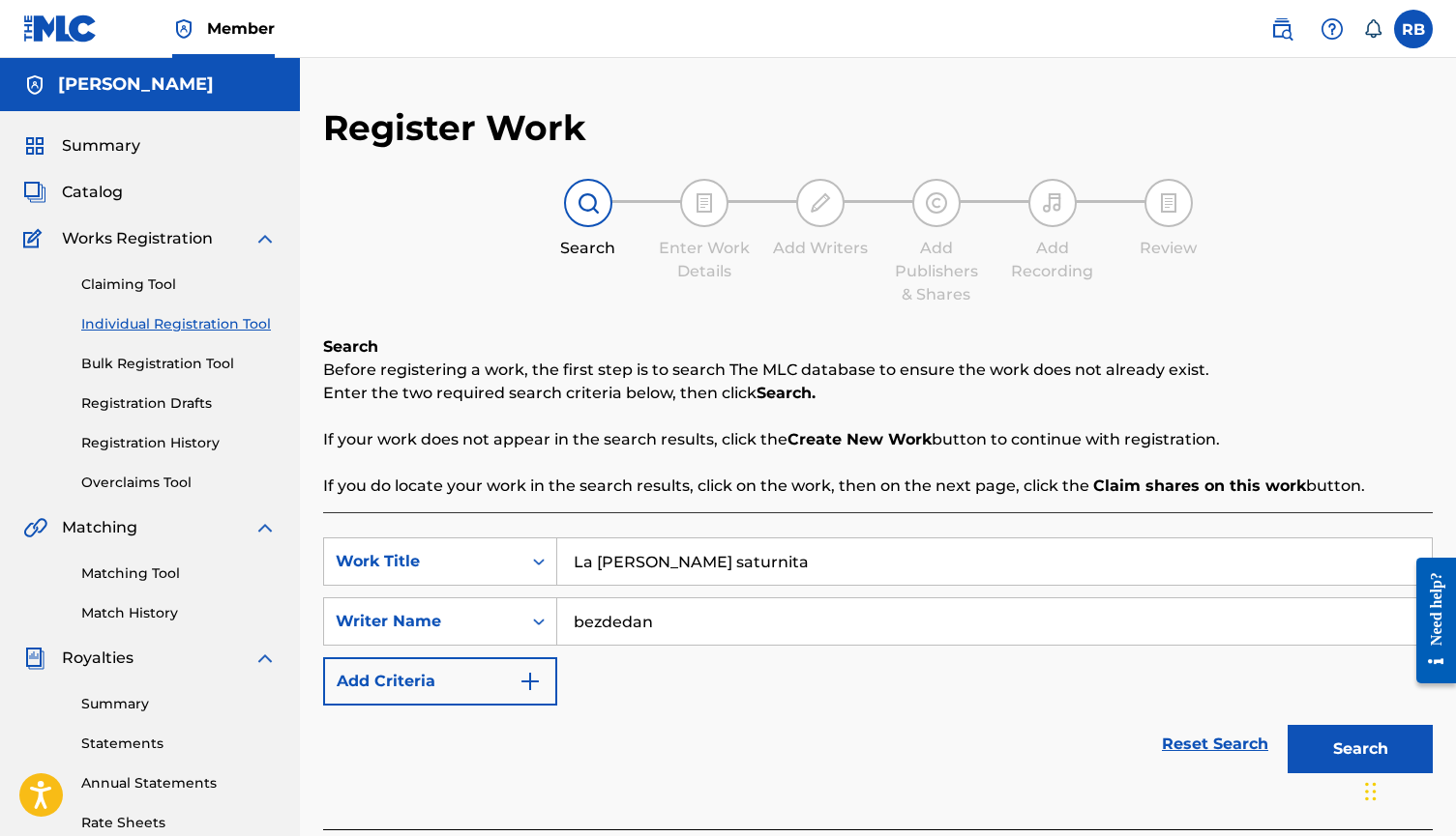
type input "bezdedan"
click at [1360, 749] on button "Search" at bounding box center [1360, 749] width 145 height 48
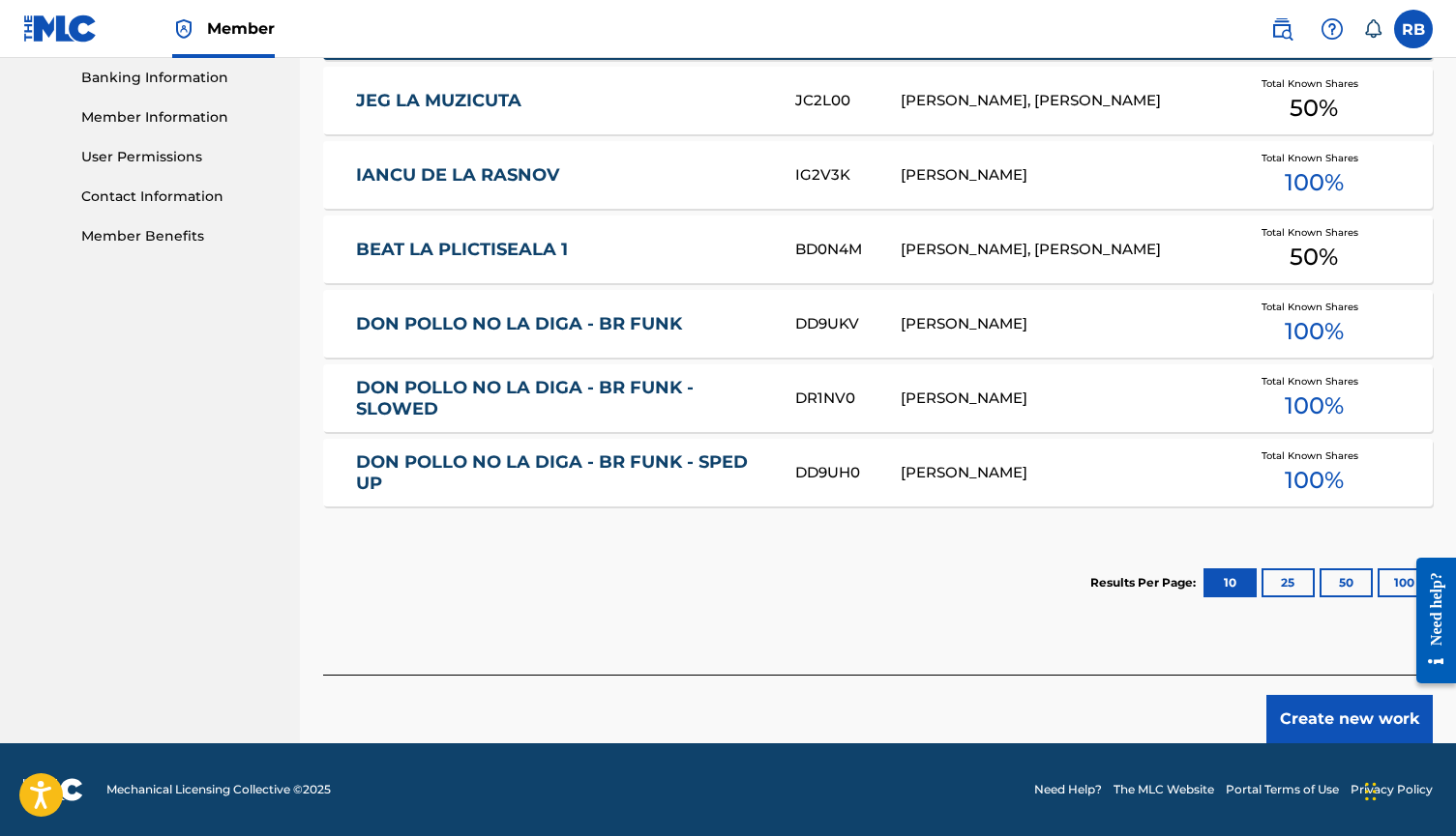
scroll to position [836, 0]
click at [1311, 714] on button "Create new work" at bounding box center [1350, 719] width 167 height 48
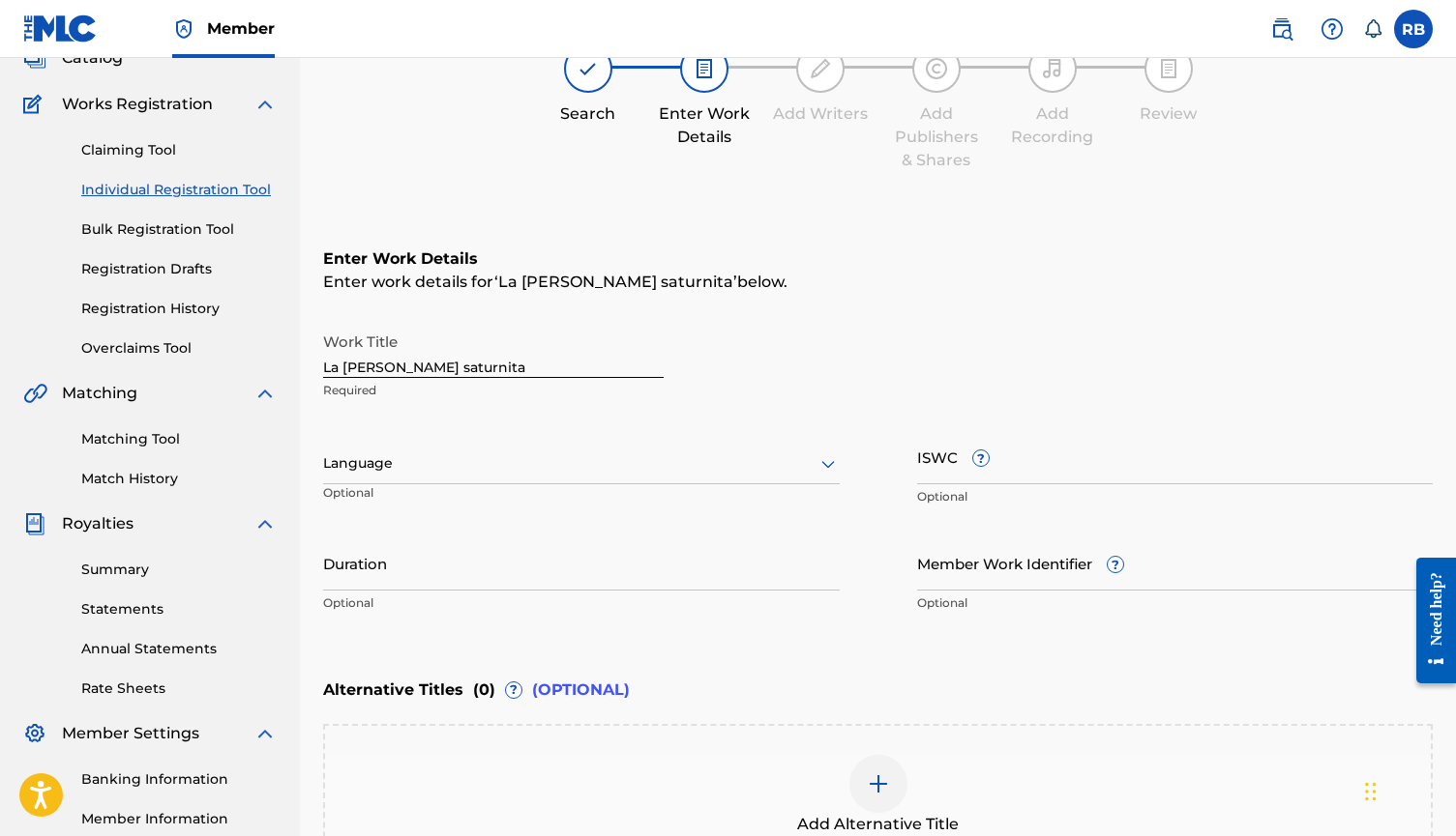
scroll to position [126, 0]
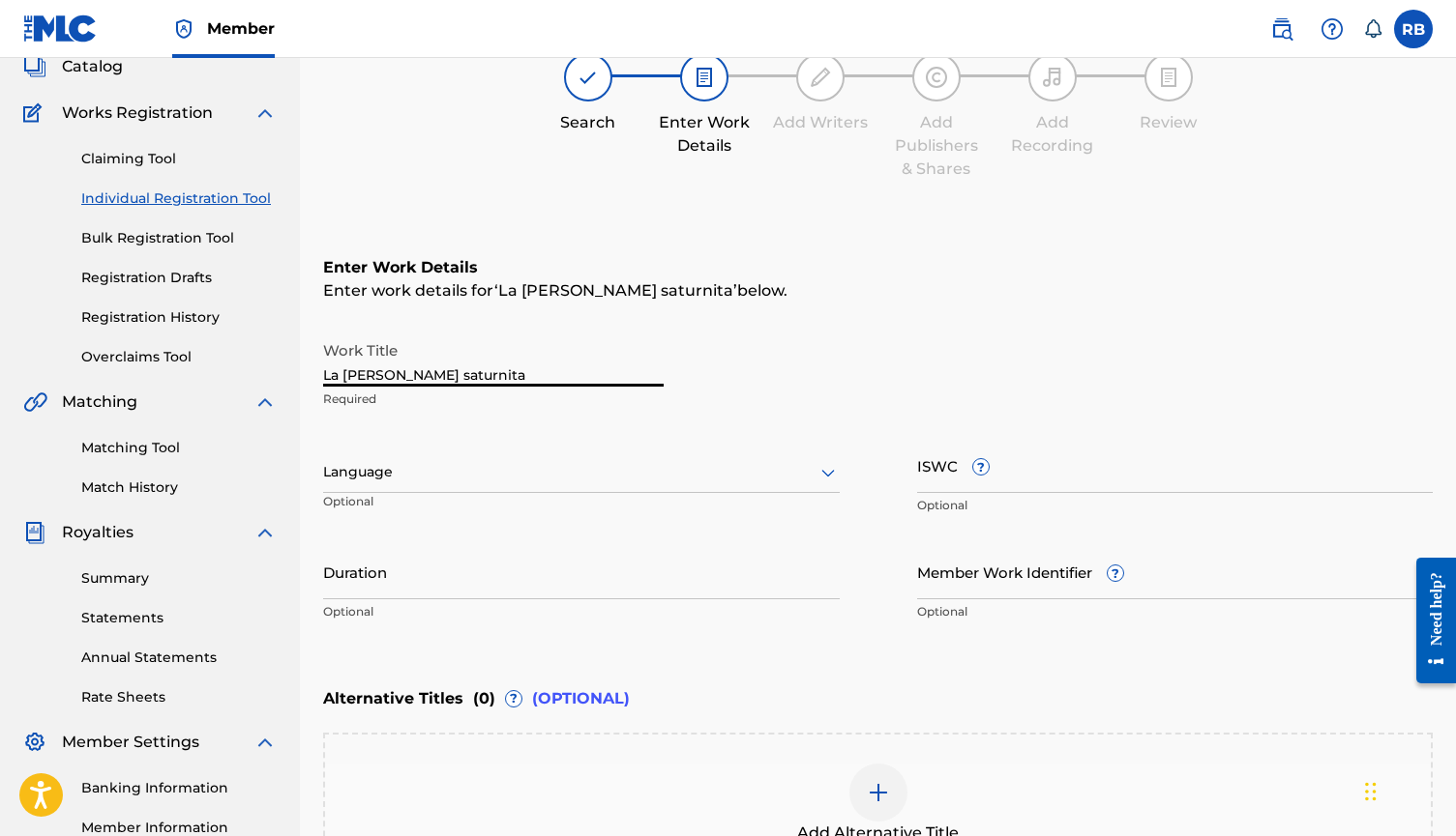
drag, startPoint x: 558, startPoint y: 376, endPoint x: 229, endPoint y: 374, distance: 329.0
click at [246, 374] on main "[PERSON_NAME] Summary Catalog Works Registration Claiming Tool Individual Regis…" at bounding box center [728, 463] width 1456 height 1060
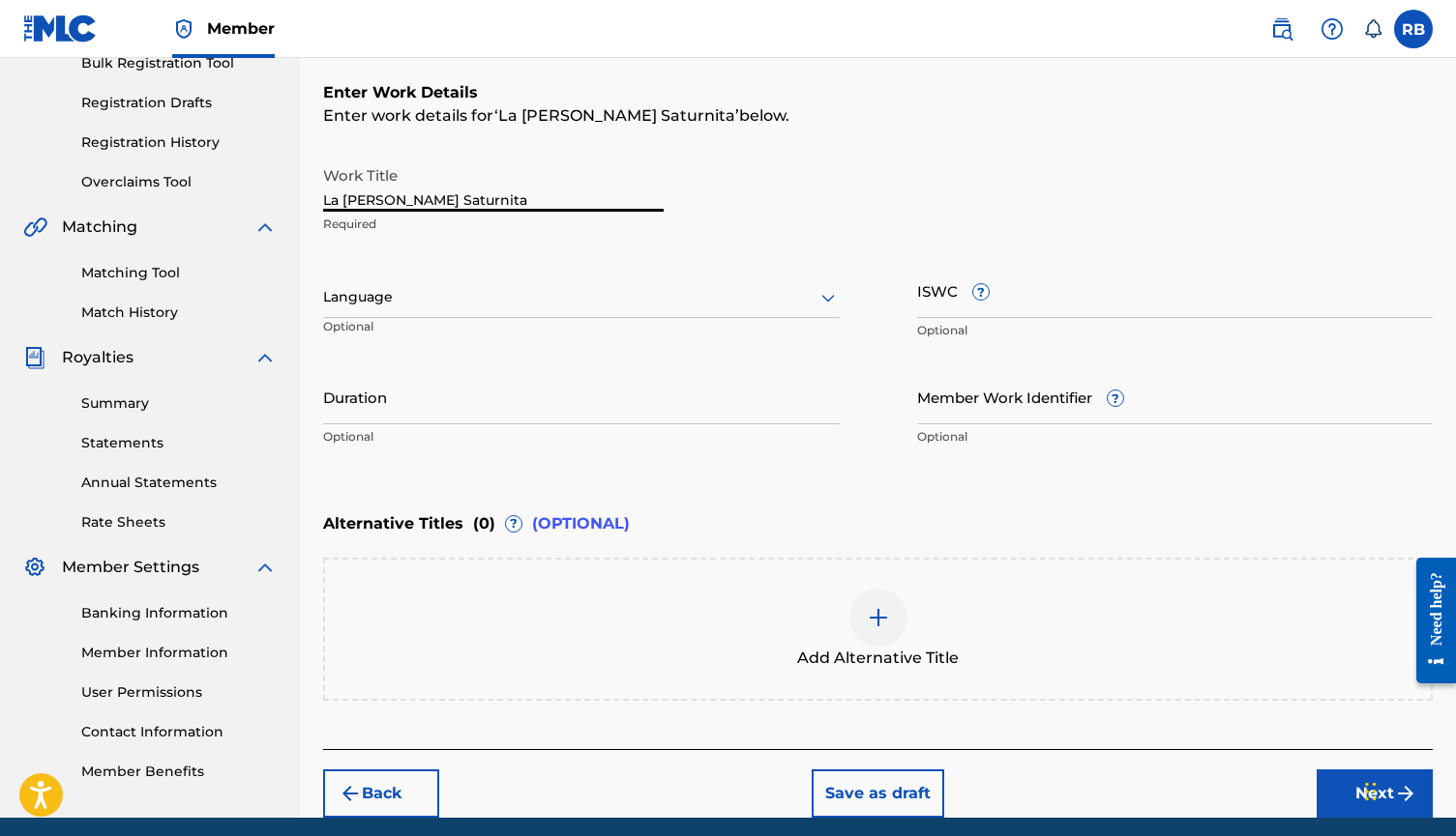
scroll to position [350, 0]
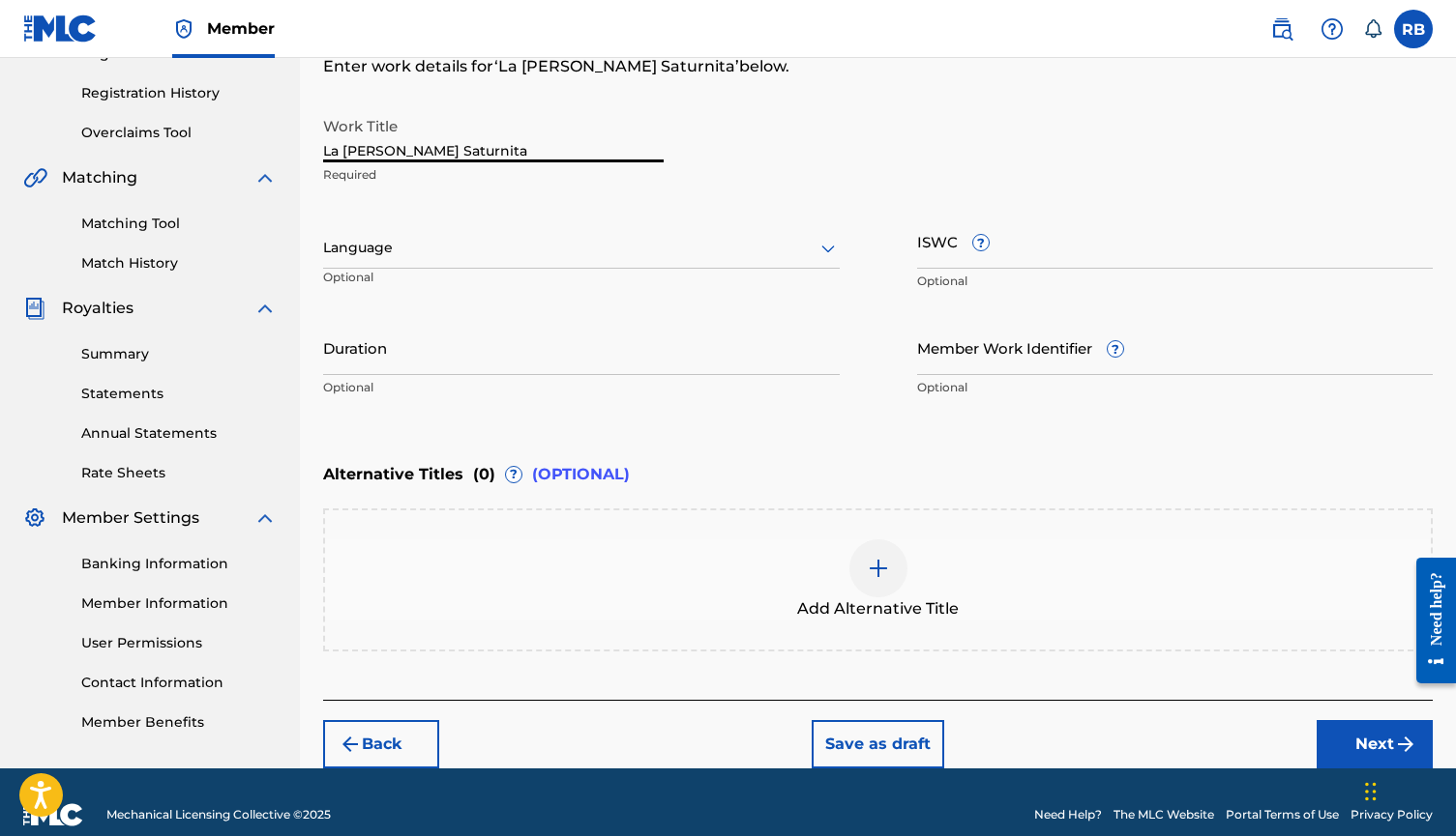
type input "La [PERSON_NAME] Saturnita"
click at [1355, 733] on button "Next" at bounding box center [1375, 744] width 116 height 48
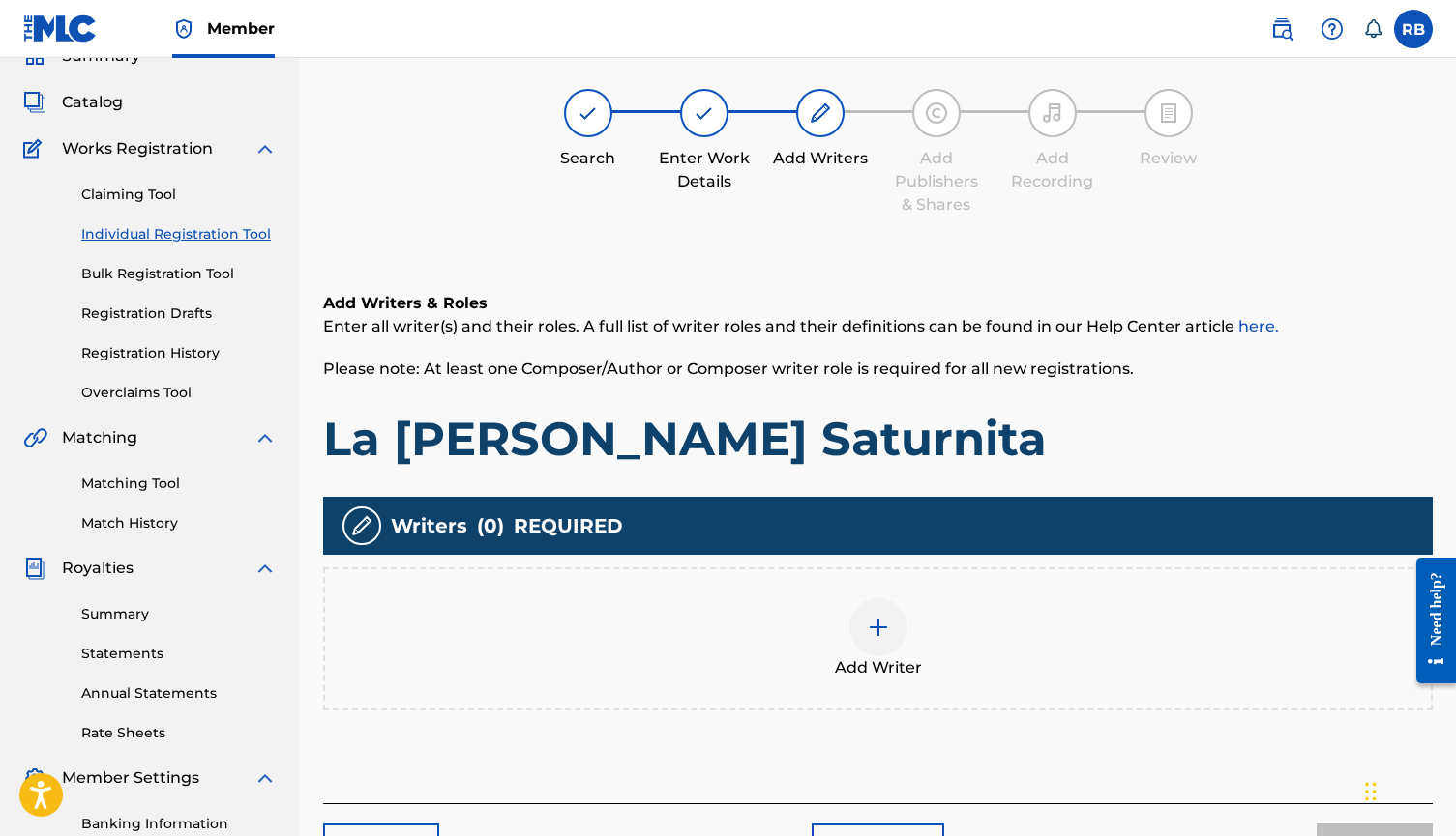
scroll to position [87, 0]
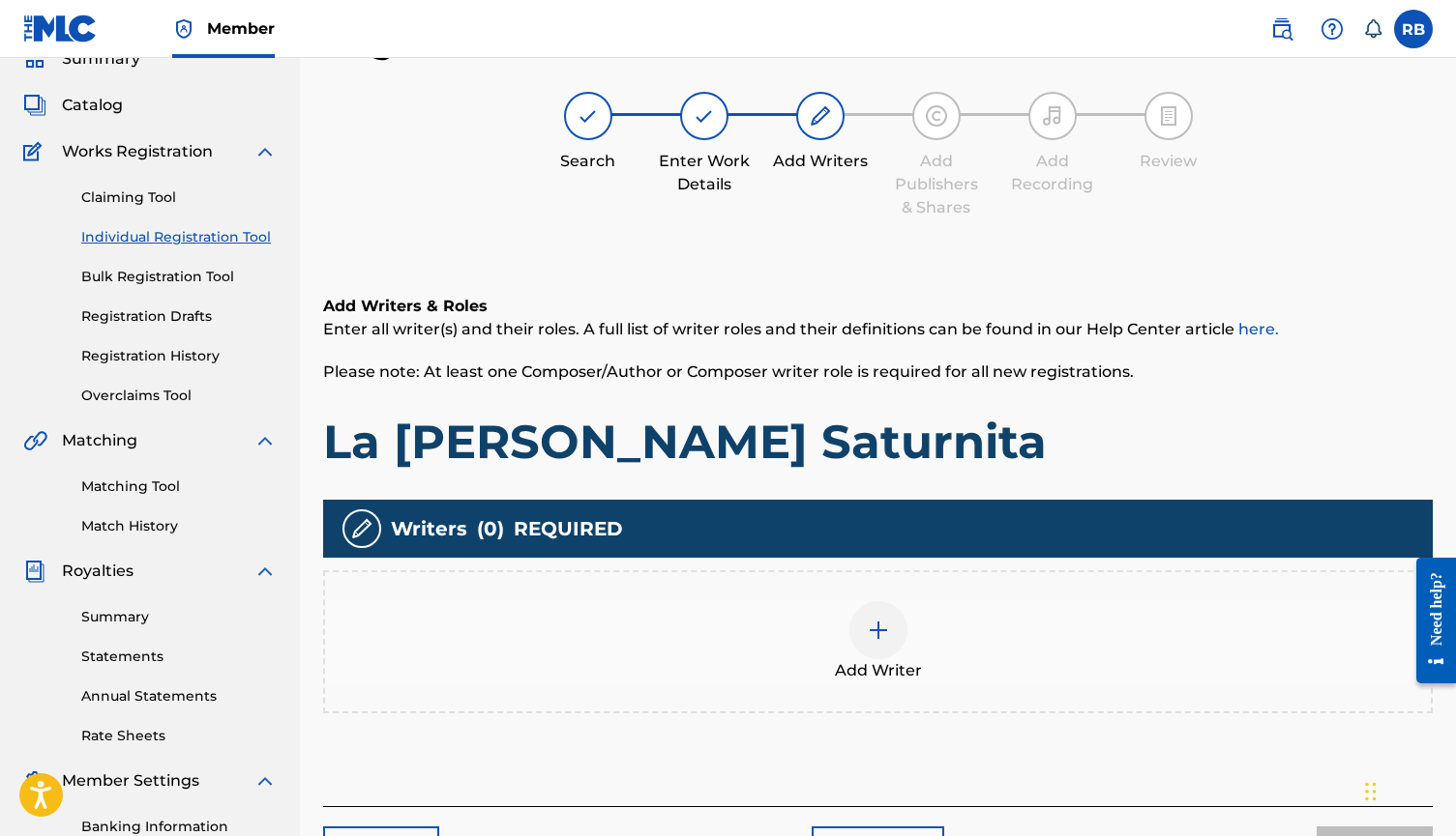
click at [847, 620] on div "Add Writer" at bounding box center [878, 642] width 1106 height 81
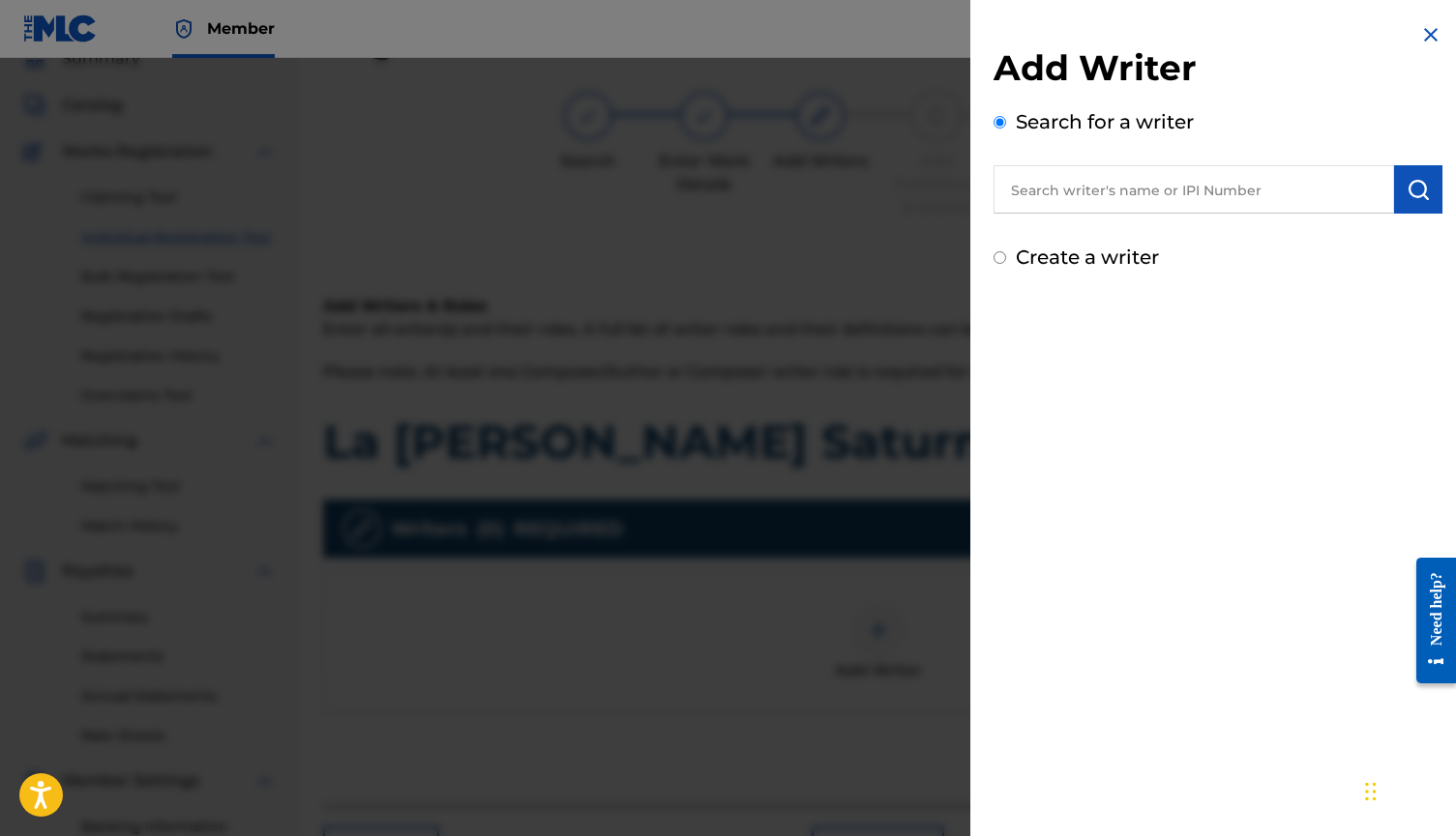
click at [1047, 253] on label "Create a writer" at bounding box center [1087, 257] width 143 height 23
radio input "true"
click at [1006, 253] on input "Create a writer" at bounding box center [999, 257] width 13 height 13
radio input "false"
radio input "true"
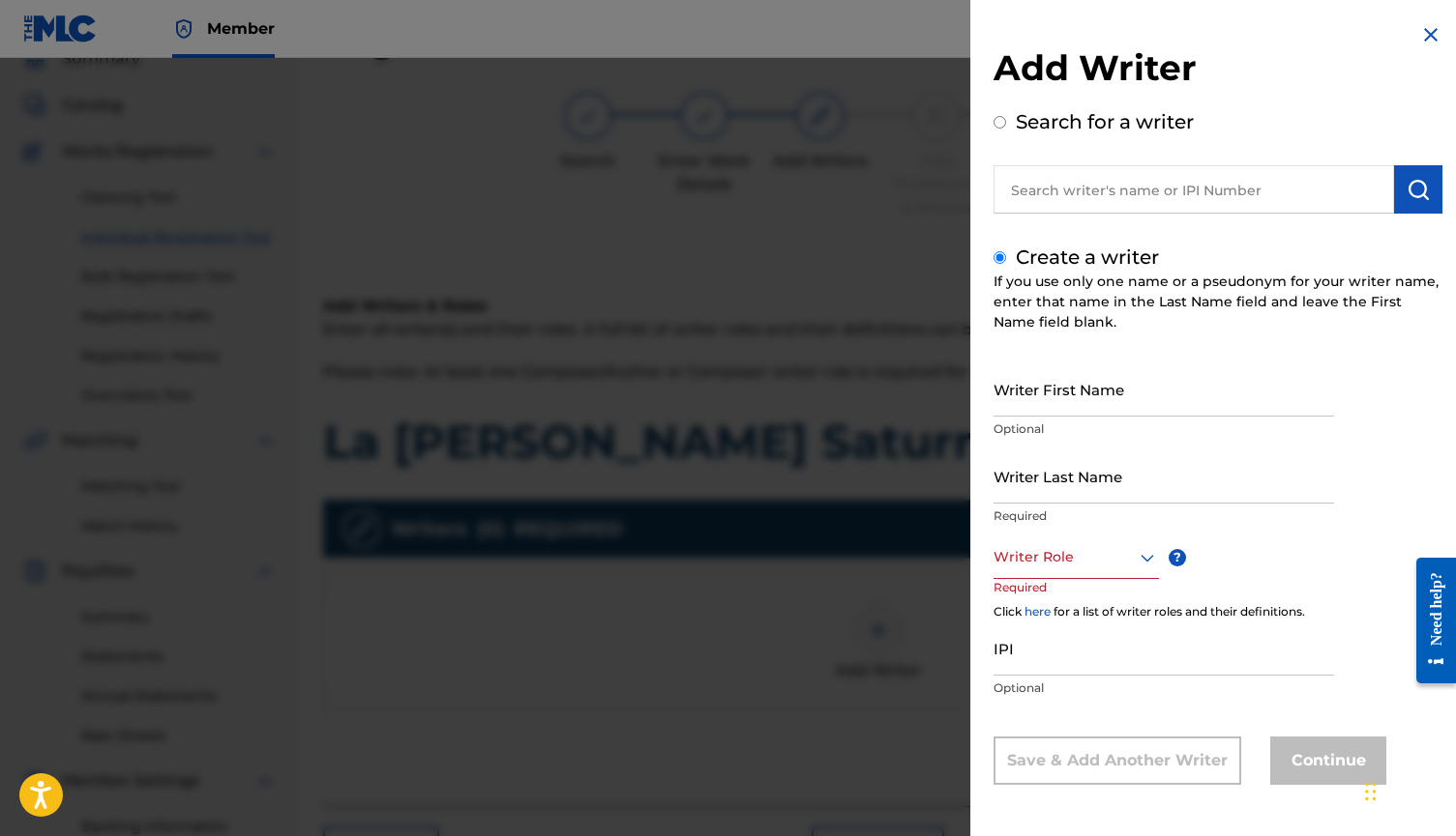
click at [1083, 373] on input "Writer First Name" at bounding box center [1164, 389] width 341 height 55
type input "[PERSON_NAME]"
click at [1058, 480] on input "Writer Last Name" at bounding box center [1164, 476] width 341 height 55
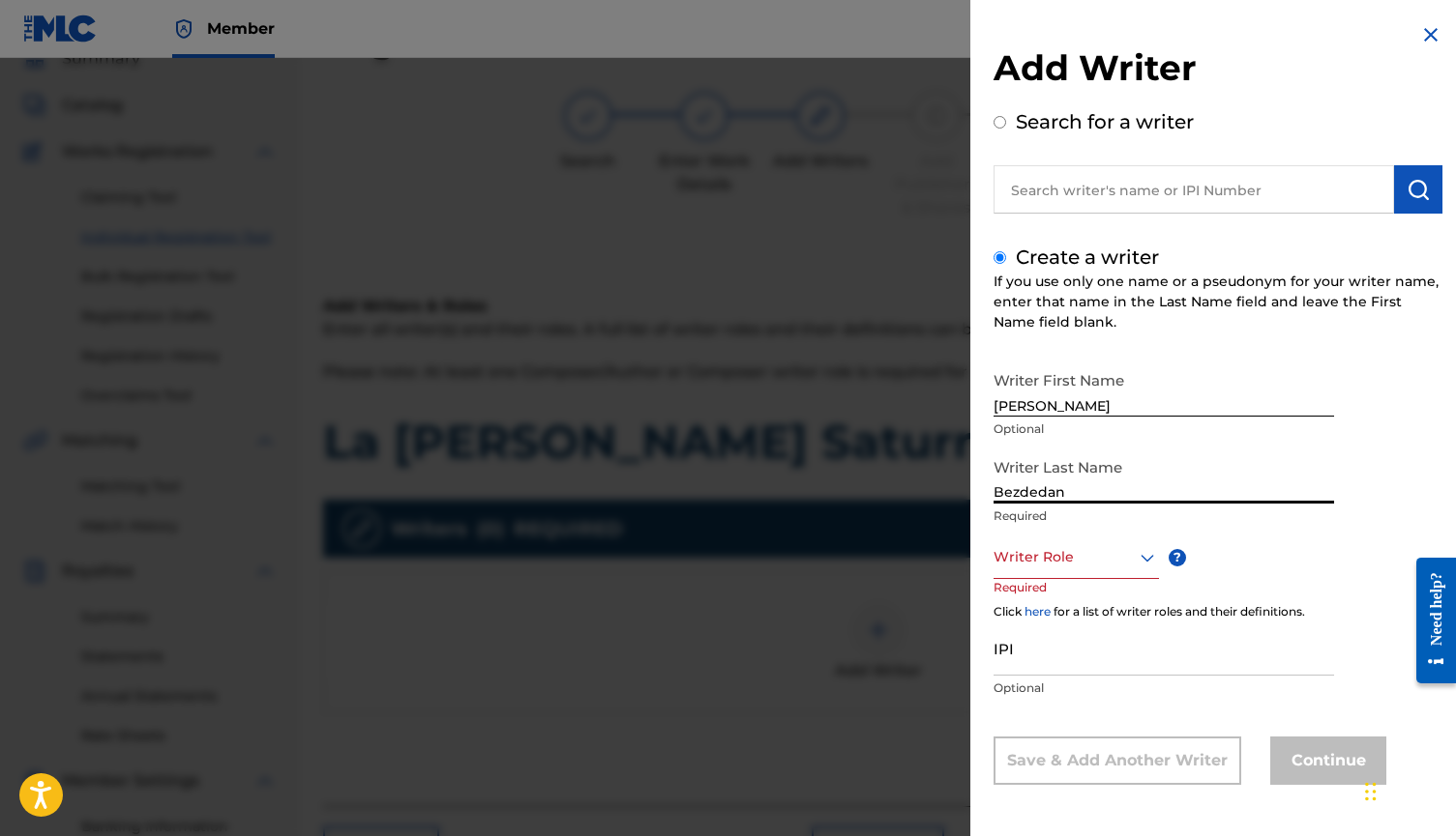
type input "Bezdedan"
click at [1049, 557] on div at bounding box center [1076, 556] width 166 height 24
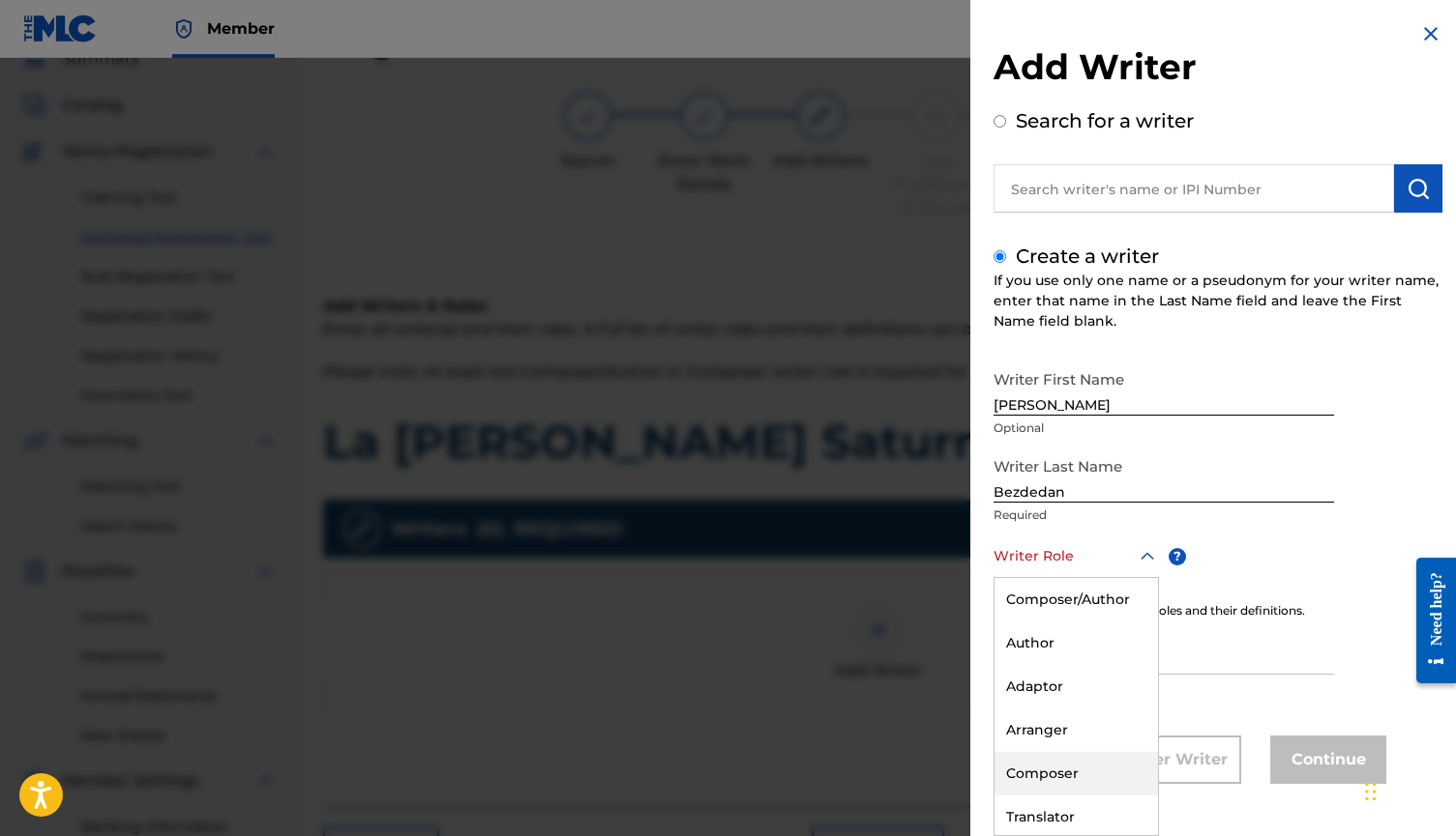
click at [1050, 759] on div "Composer" at bounding box center [1076, 773] width 164 height 44
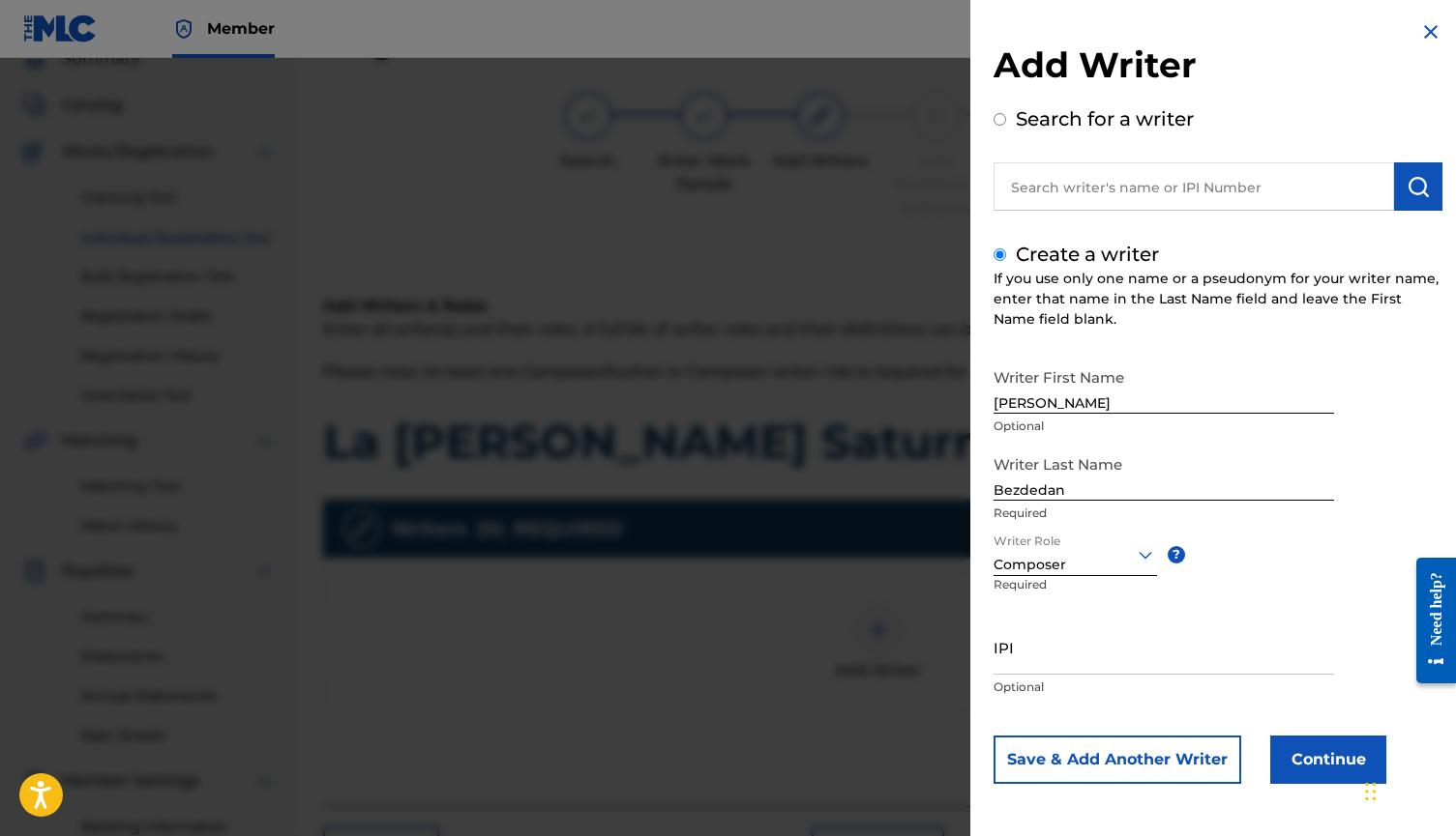
scroll to position [3, 0]
click at [1294, 757] on button "Continue" at bounding box center [1328, 760] width 116 height 48
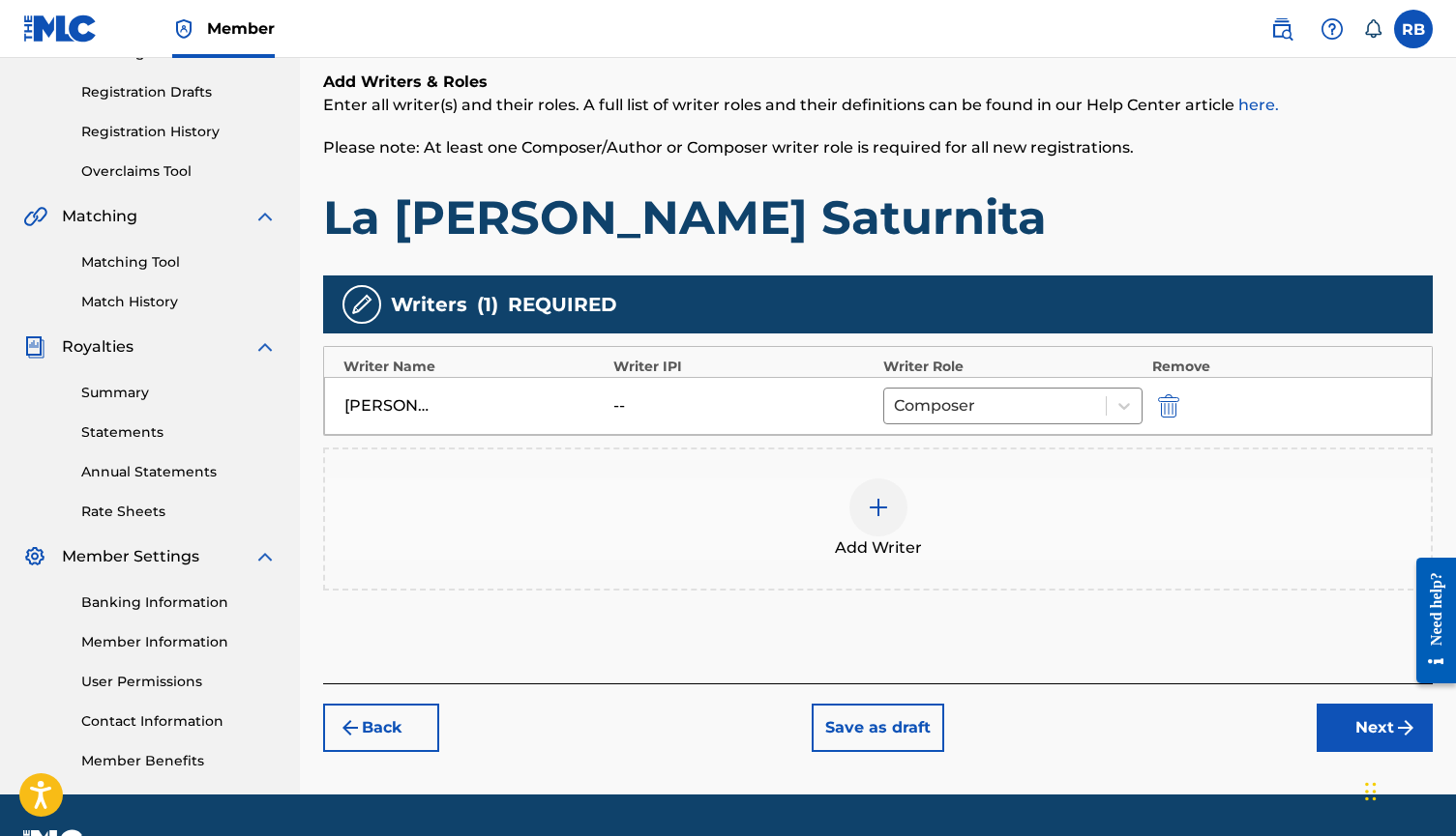
scroll to position [349, 0]
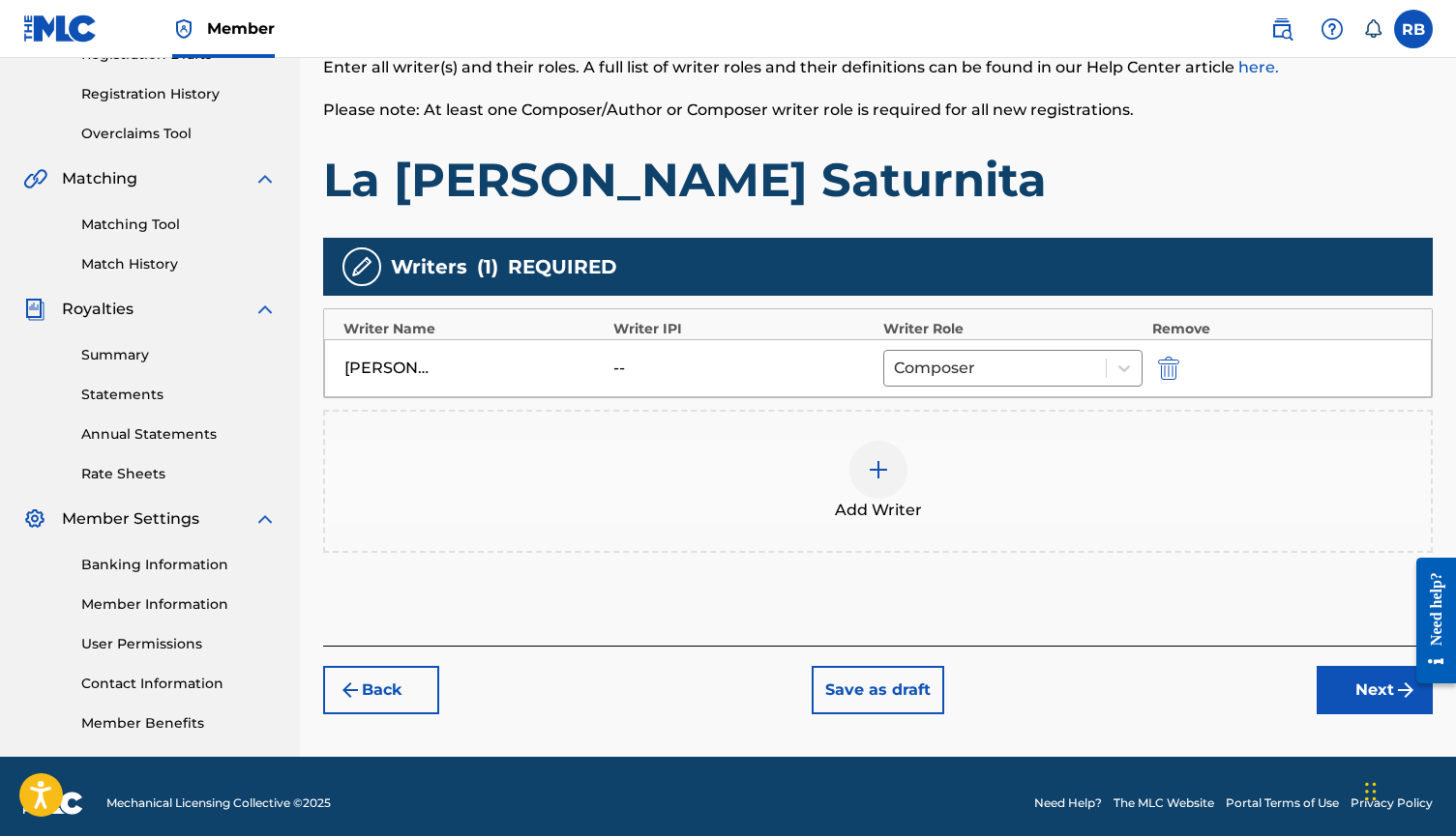
click at [1320, 678] on button "Next" at bounding box center [1375, 690] width 116 height 48
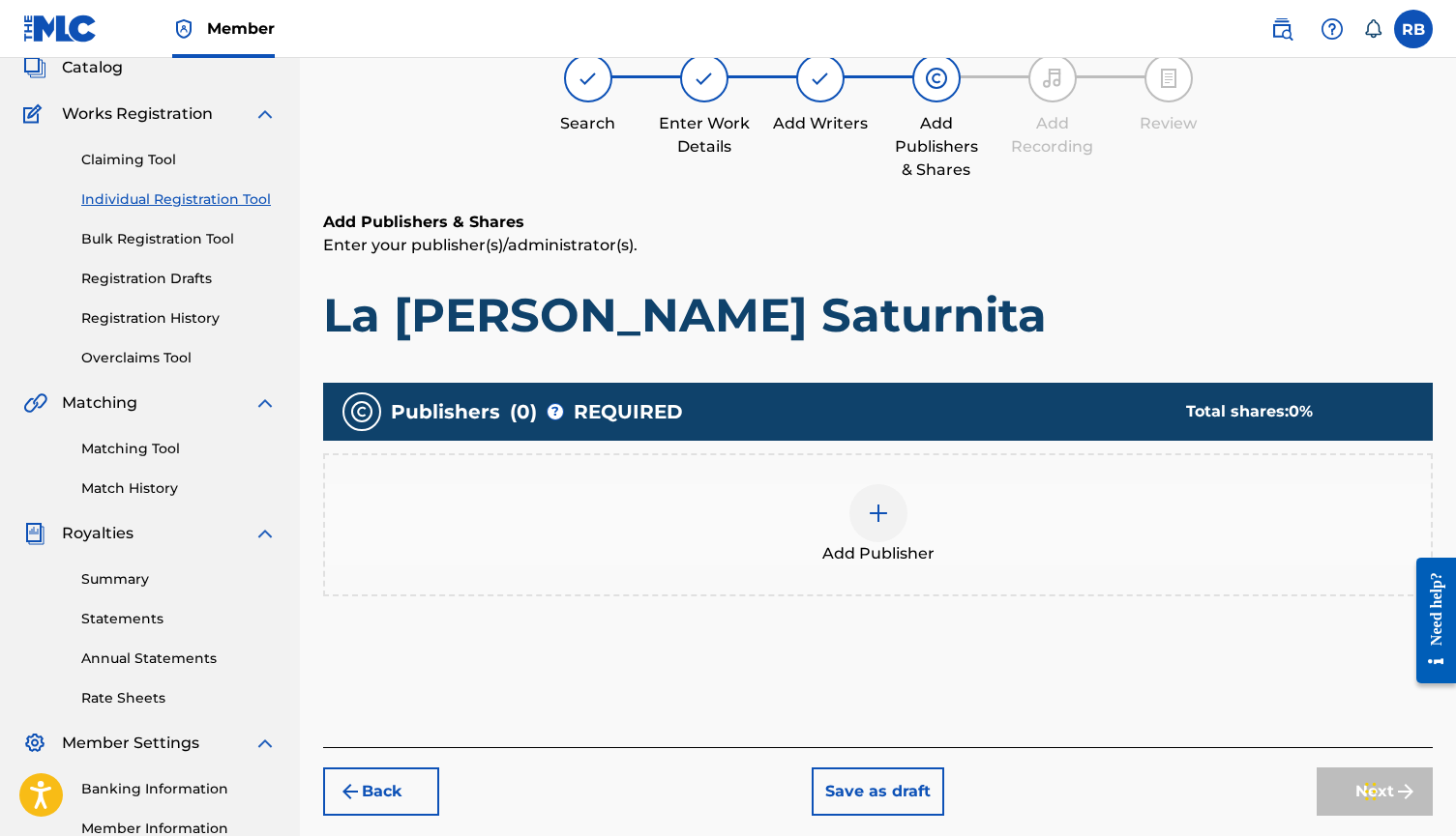
scroll to position [87, 0]
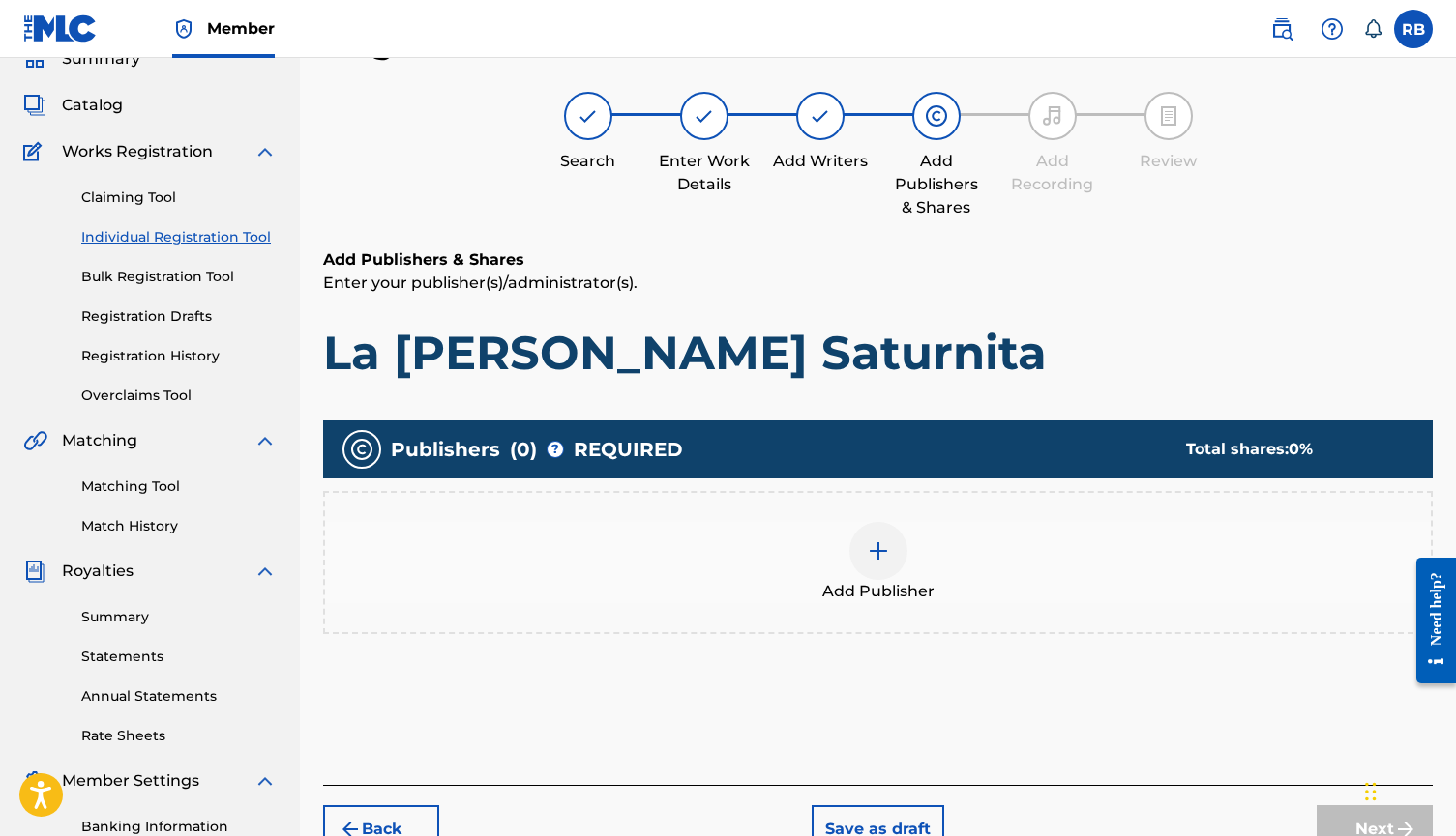
click at [866, 562] on div at bounding box center [878, 551] width 58 height 58
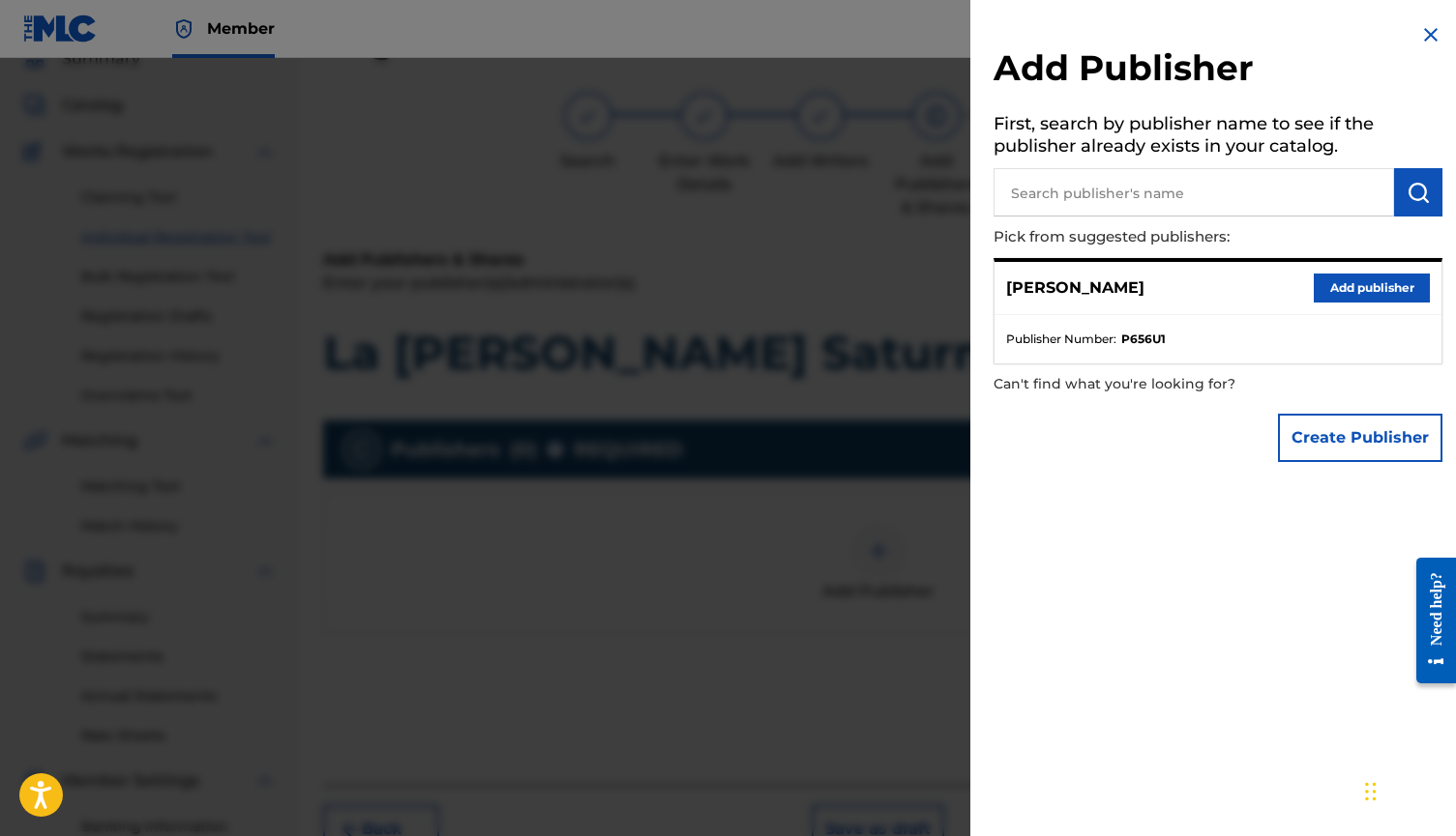
click at [1361, 290] on button "Add publisher" at bounding box center [1372, 288] width 116 height 29
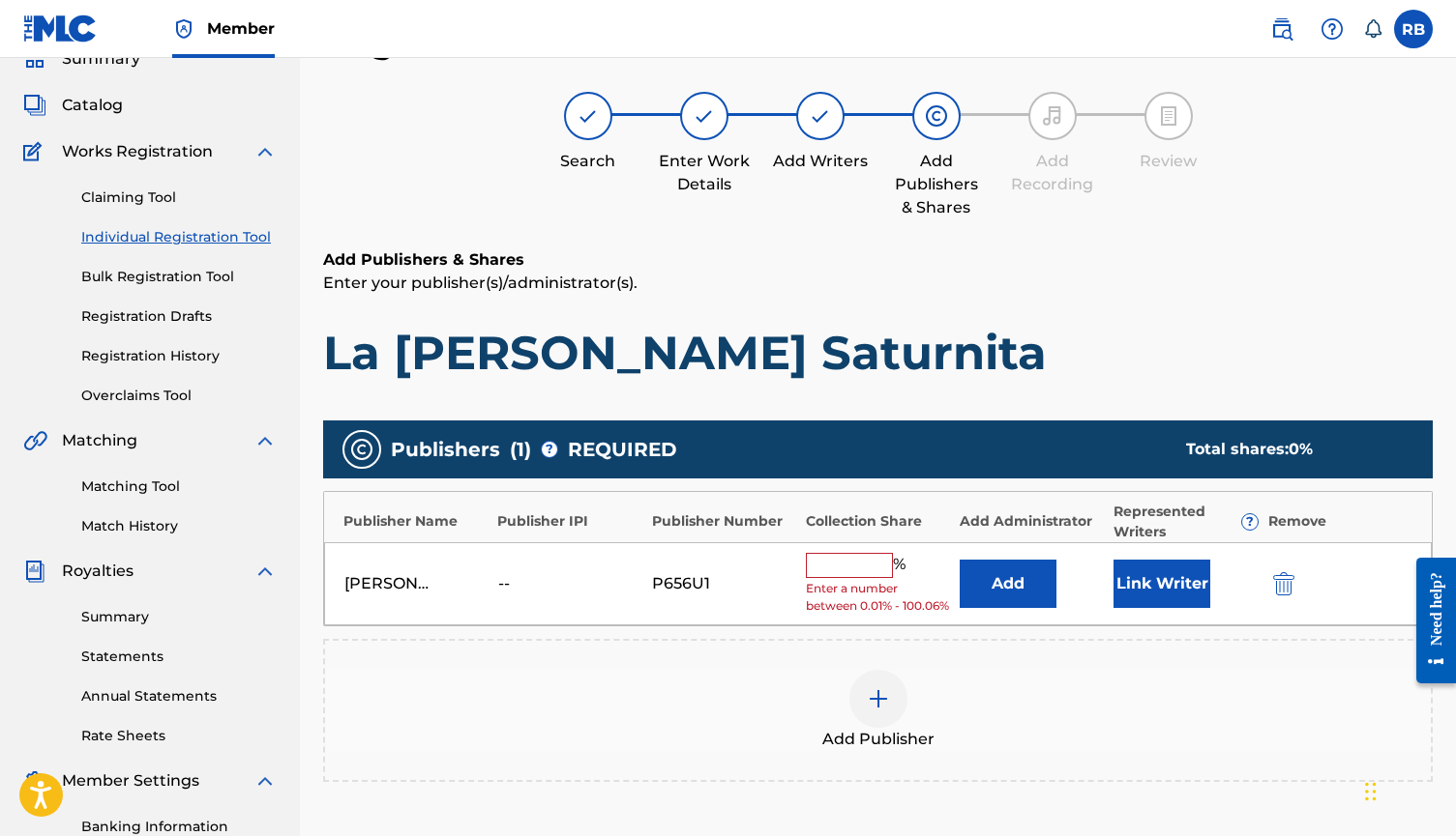
click at [855, 568] on input "text" at bounding box center [849, 565] width 87 height 25
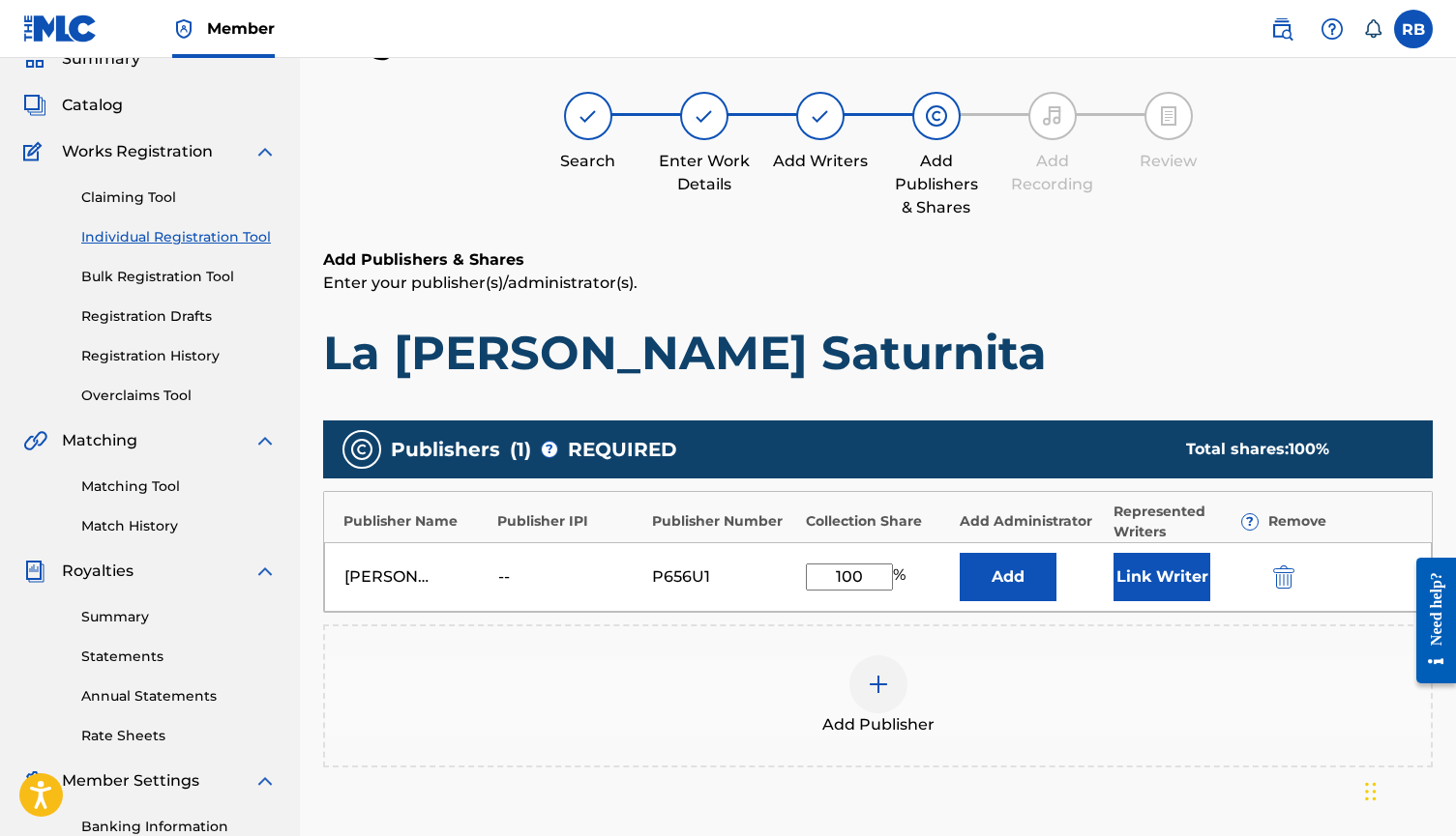
type input "100"
click at [1146, 582] on button "Link Writer" at bounding box center [1162, 577] width 97 height 48
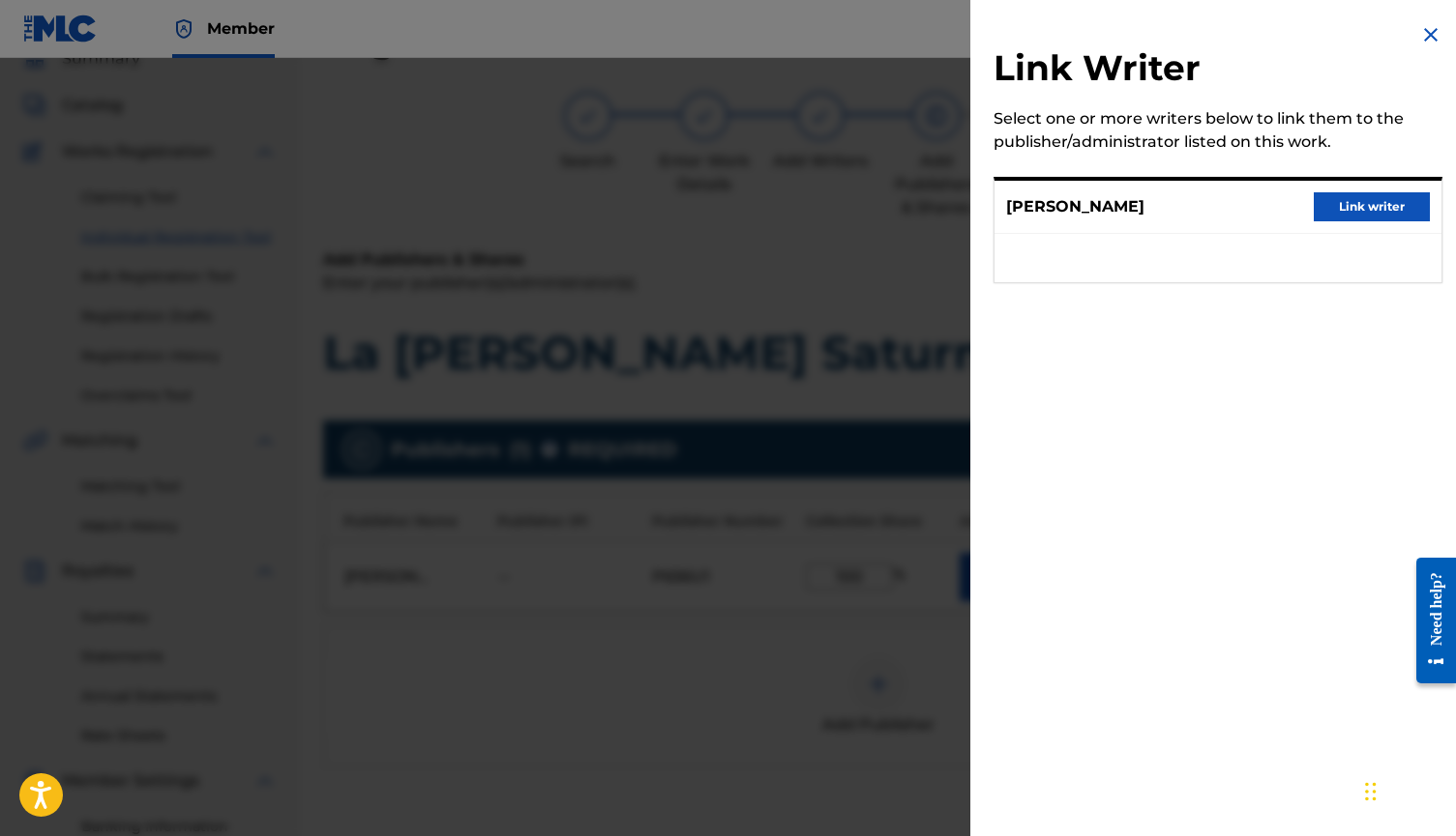
click at [1370, 203] on button "Link writer" at bounding box center [1372, 207] width 116 height 29
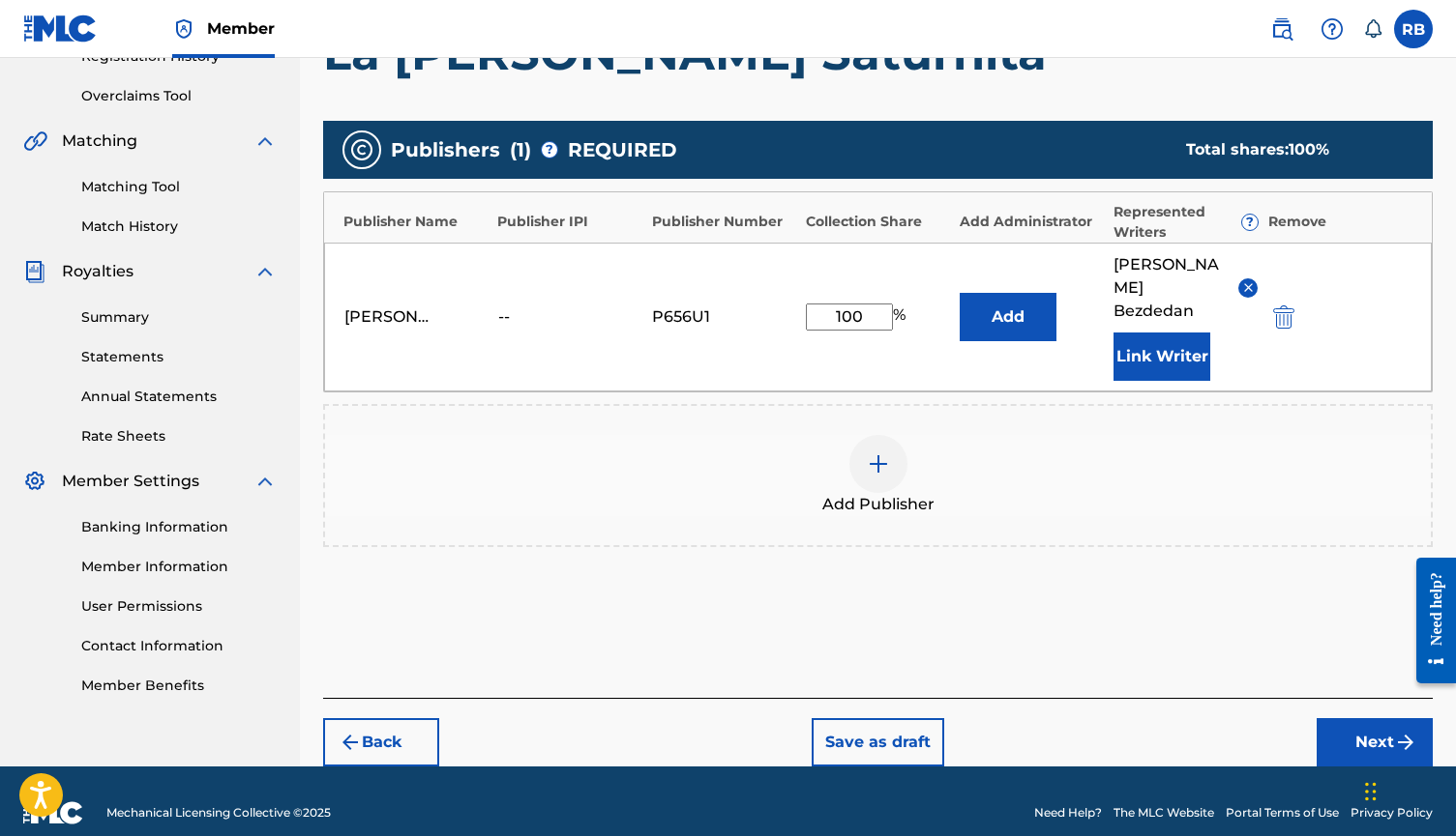
click at [1352, 718] on button "Next" at bounding box center [1375, 742] width 116 height 48
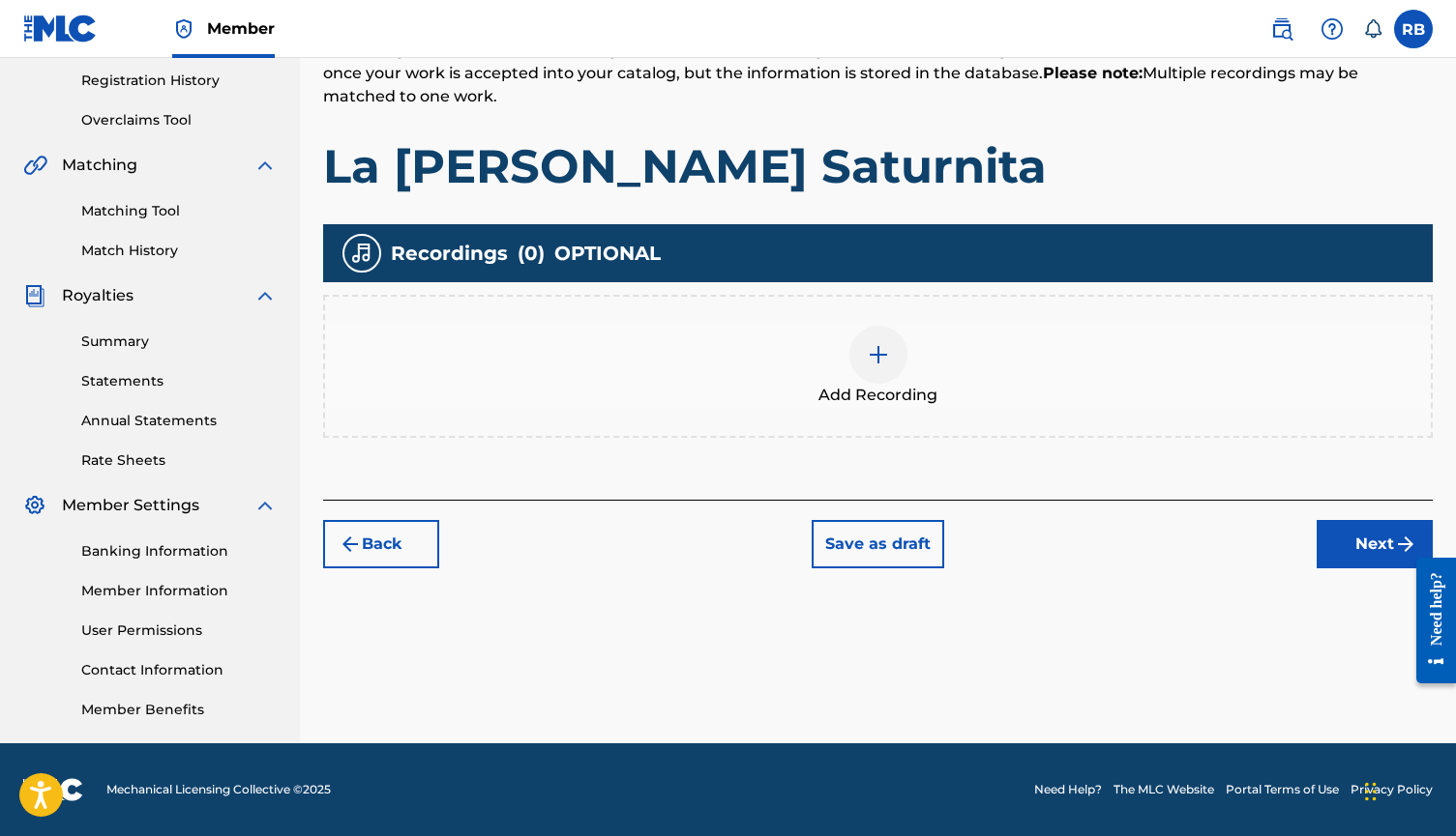
scroll to position [363, 0]
click at [912, 360] on div "Add Recording" at bounding box center [878, 367] width 1106 height 81
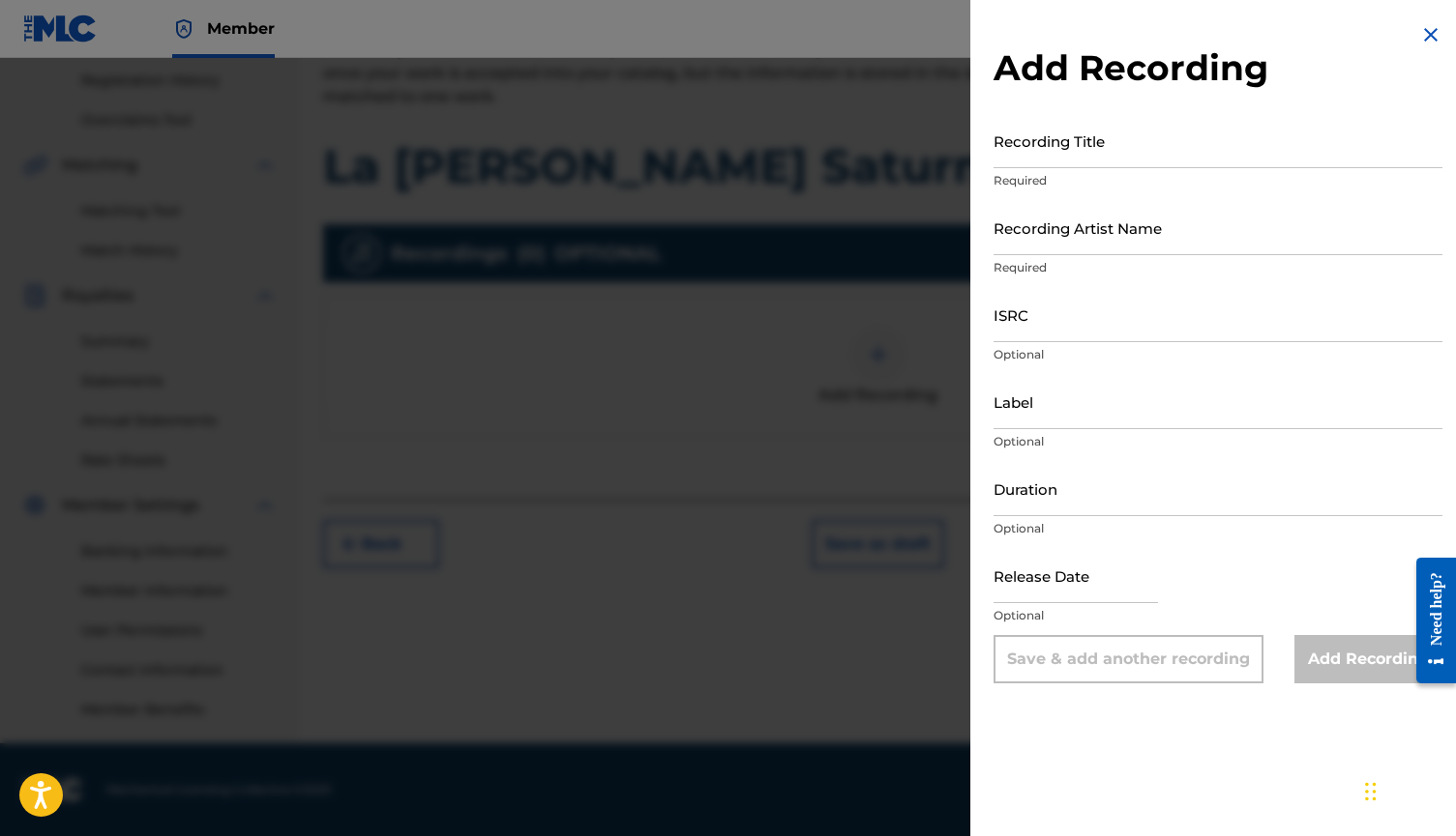
click at [1079, 138] on input "Recording Title" at bounding box center [1218, 140] width 449 height 55
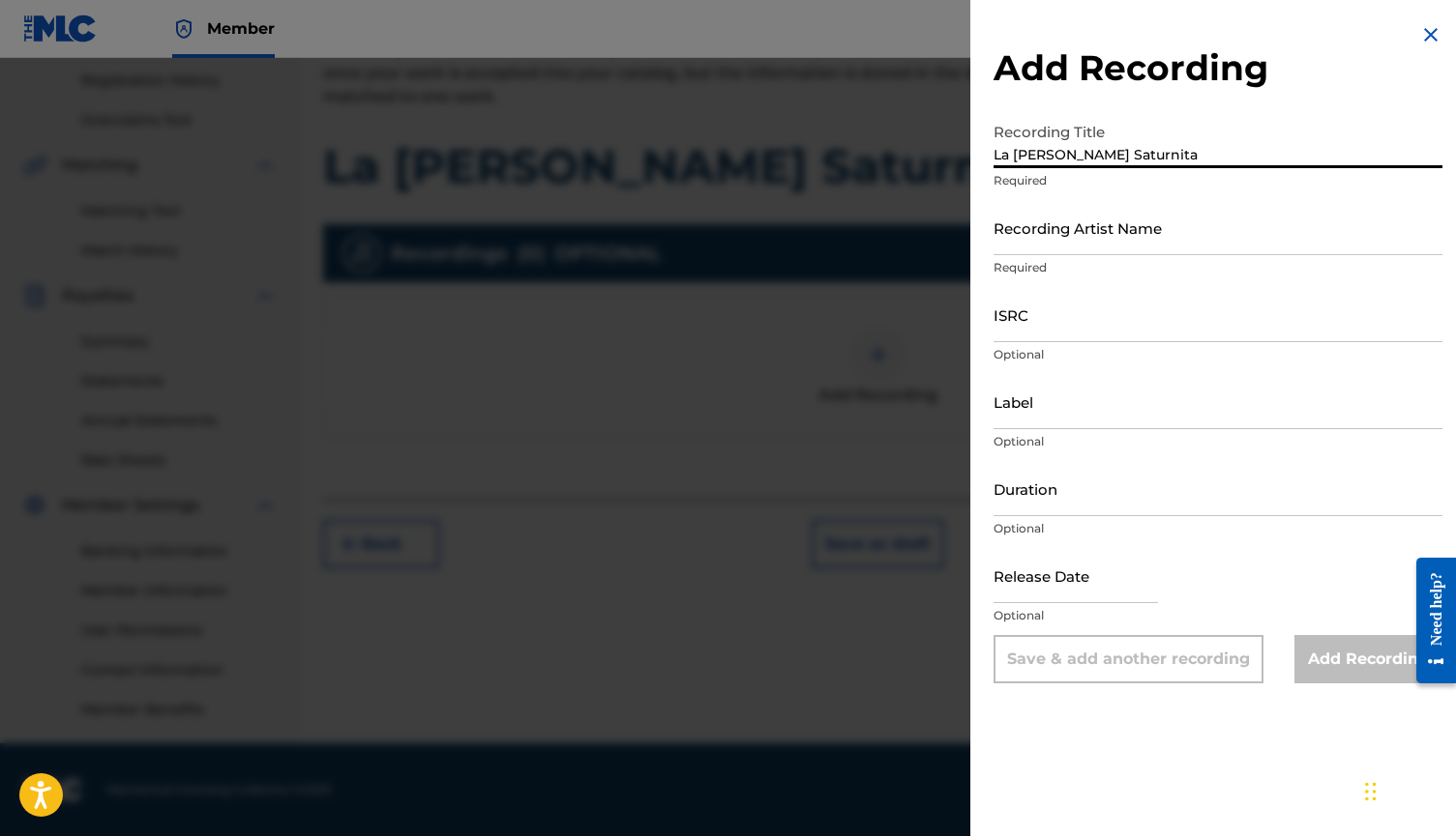
type input "La [PERSON_NAME] Saturnita"
click at [1059, 223] on input "Recording Artist Name" at bounding box center [1218, 227] width 449 height 55
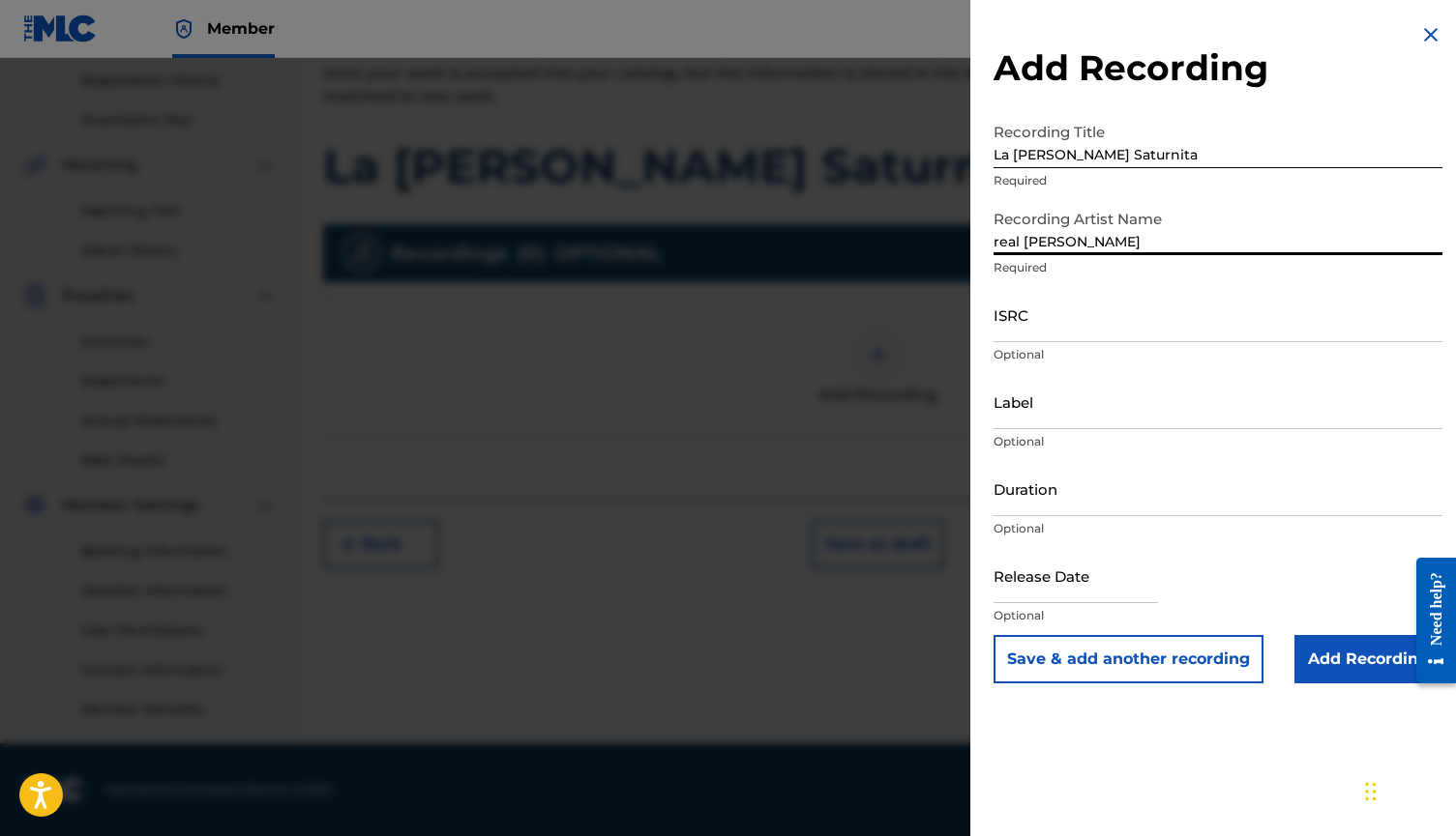
type input "real [PERSON_NAME]"
click at [1037, 320] on input "ISRC" at bounding box center [1218, 314] width 449 height 55
paste input "FR-59R-25-54427"
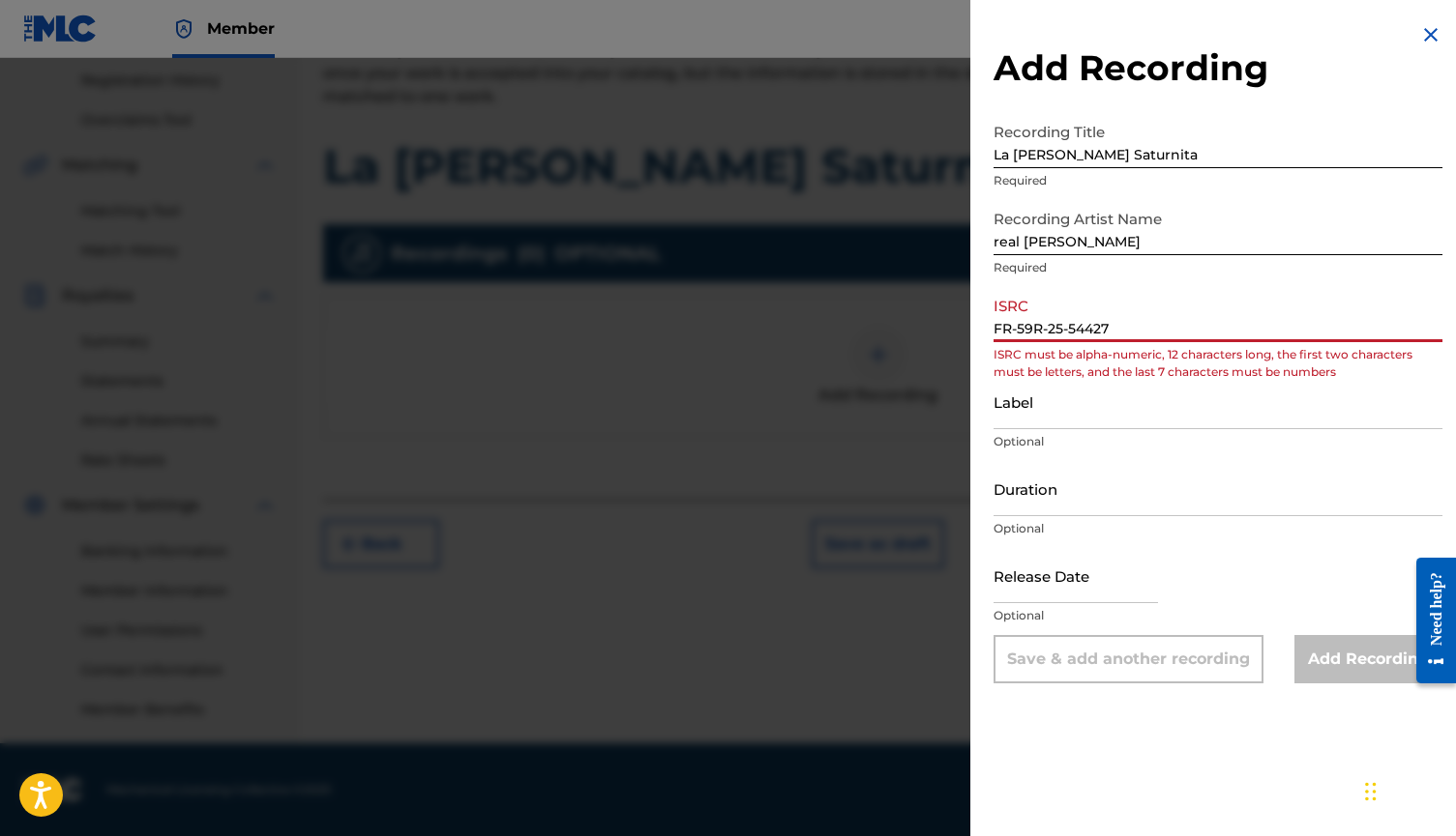
click at [1018, 328] on input "FR-59R-25-54427" at bounding box center [1218, 314] width 449 height 55
click at [1042, 330] on input "FR59R-25-54427" at bounding box center [1218, 314] width 449 height 55
click at [1060, 329] on input "FR59R25-54427" at bounding box center [1218, 314] width 449 height 55
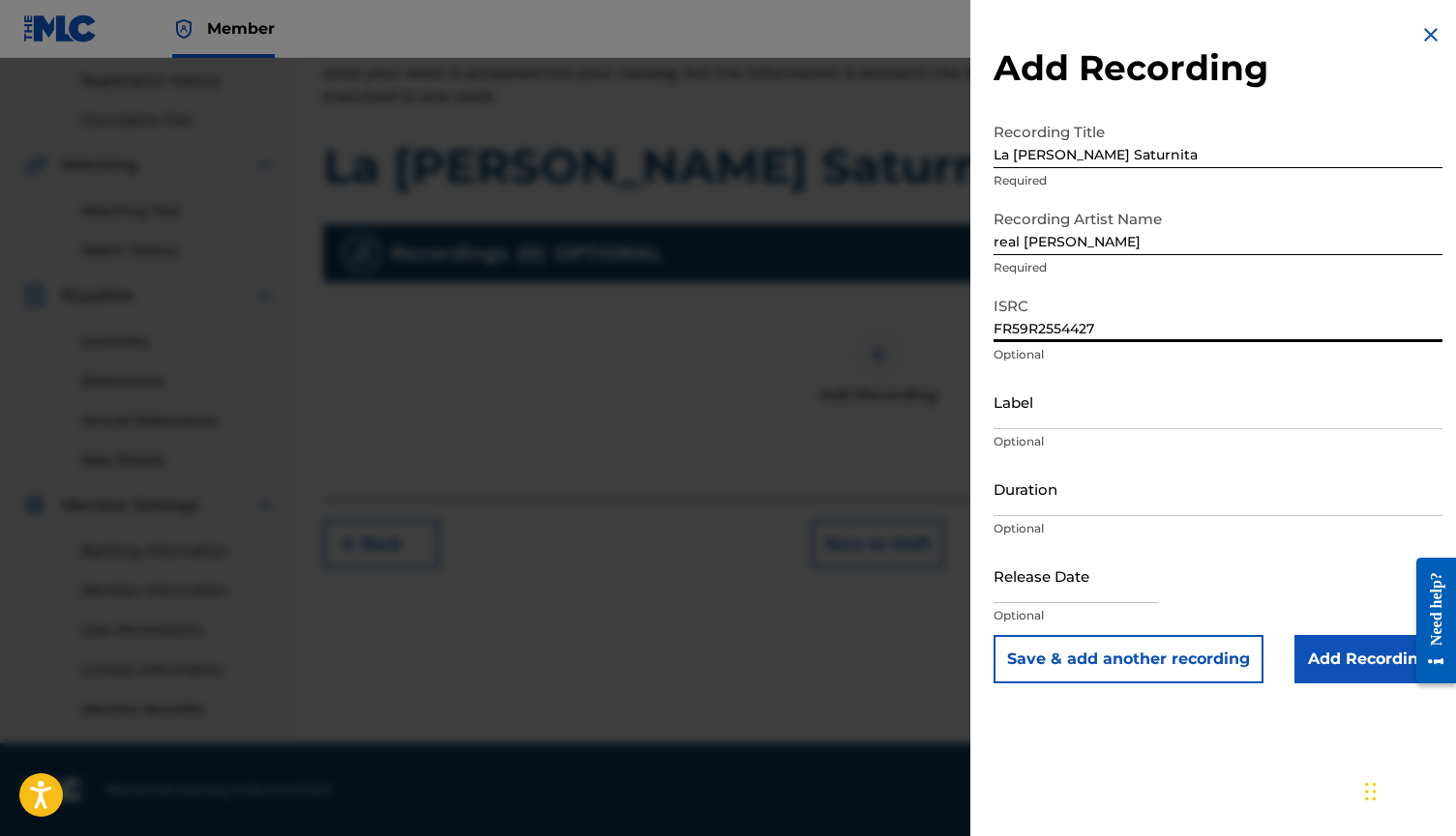
type input "FR59R2554427"
click at [1055, 406] on input "Label" at bounding box center [1218, 402] width 449 height 55
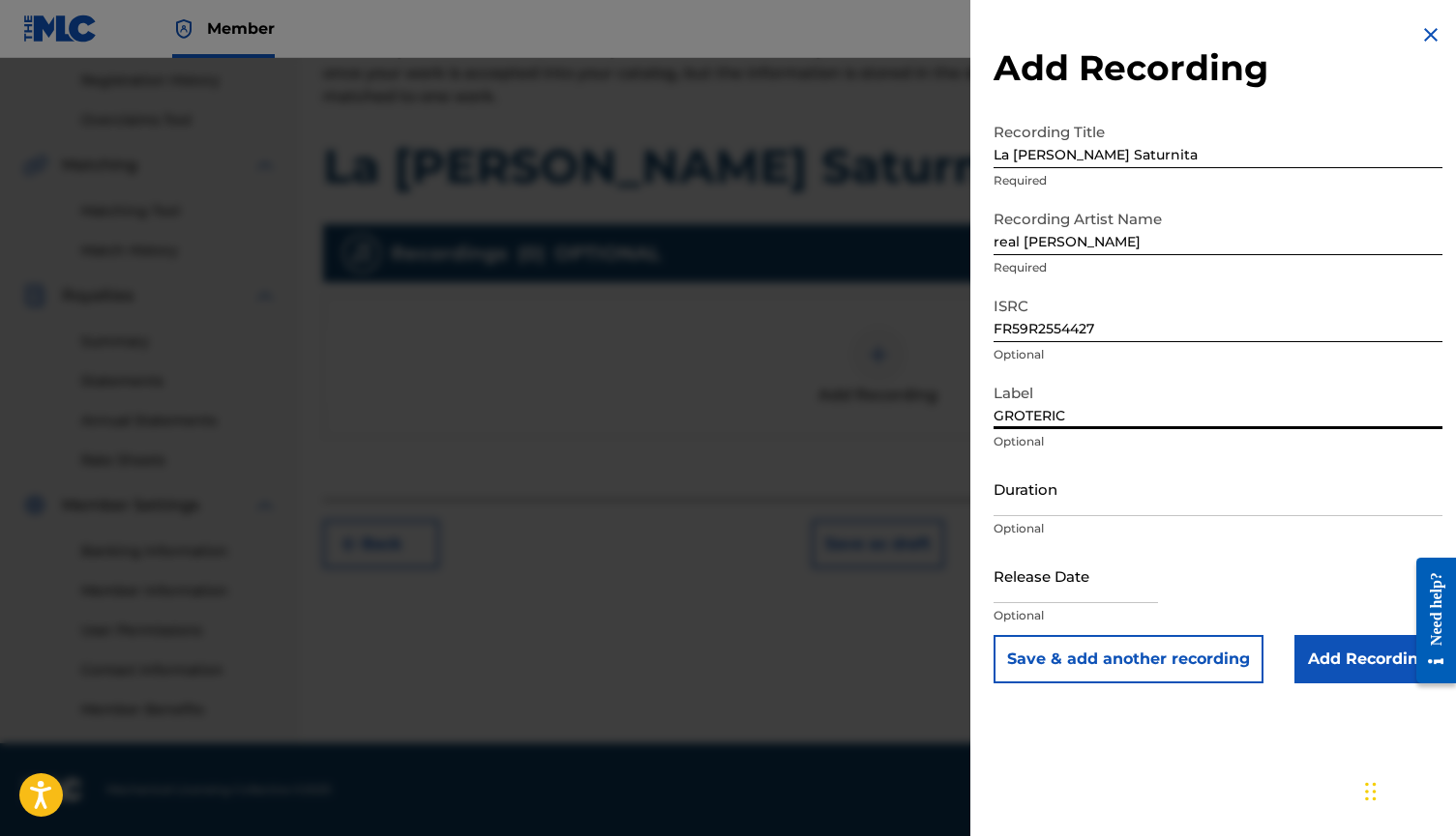
type input "GROTERIC"
click at [1338, 671] on input "Add Recording" at bounding box center [1368, 659] width 148 height 48
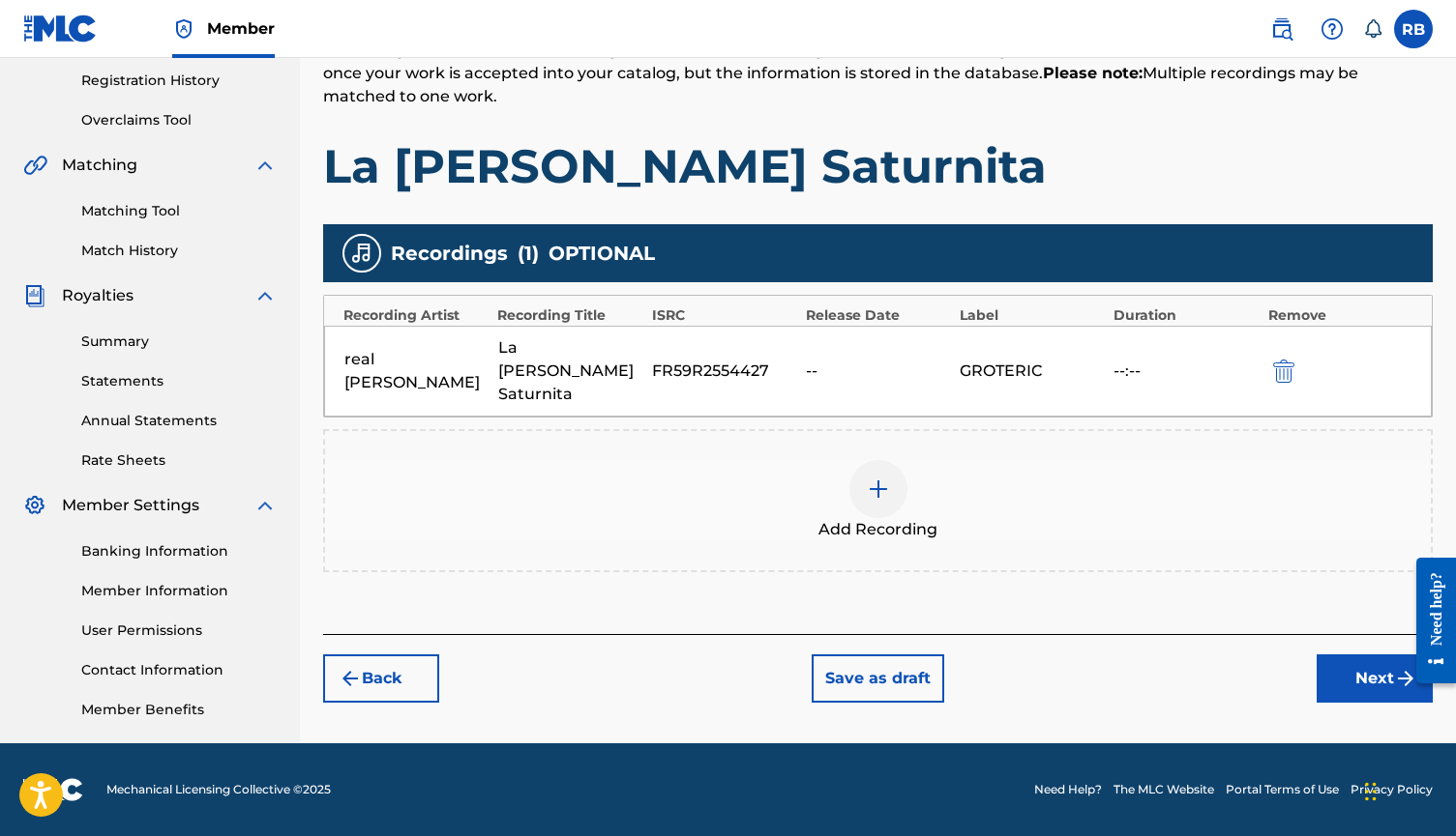
click at [1357, 669] on button "Next" at bounding box center [1375, 678] width 116 height 48
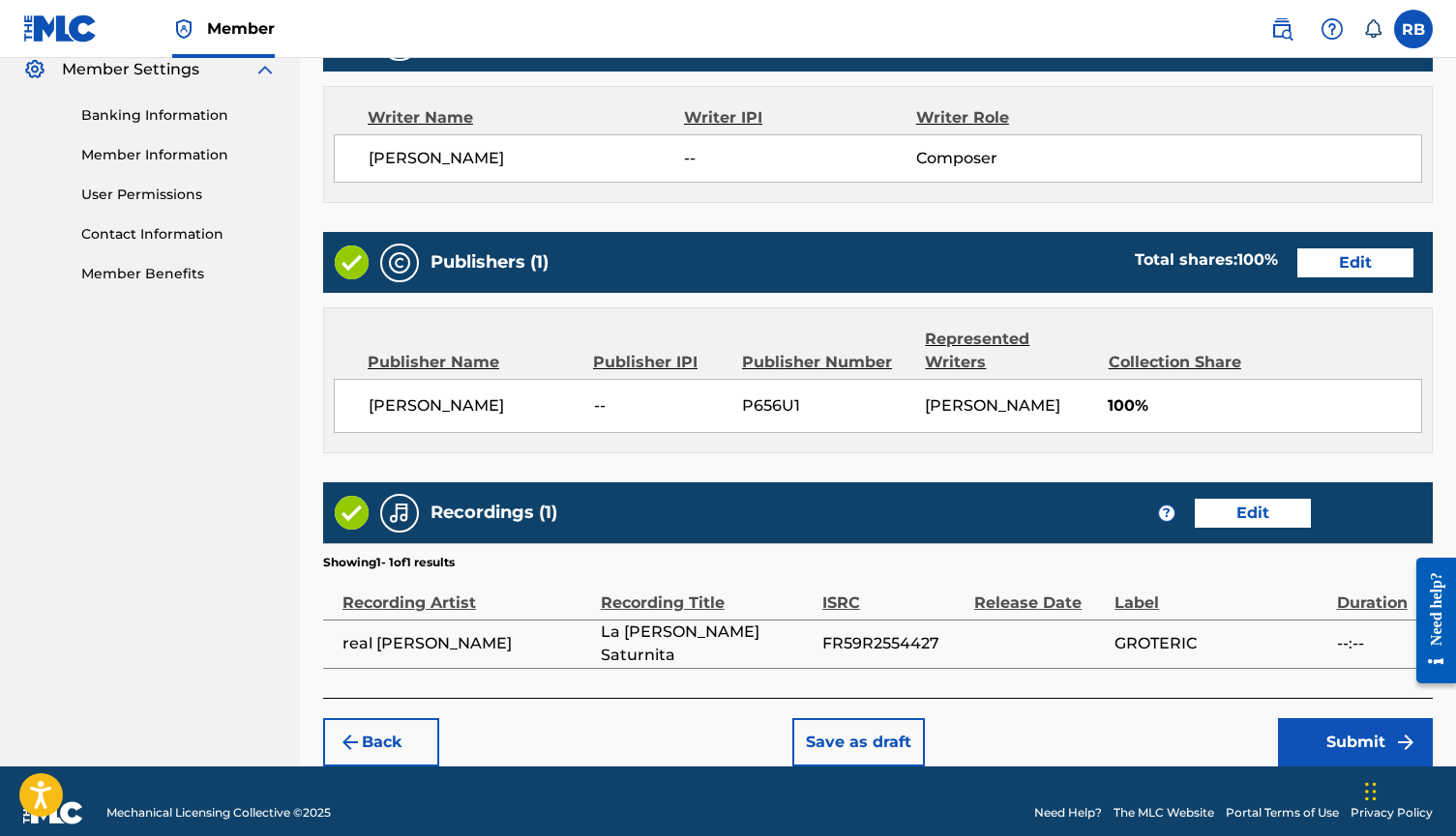
click at [1368, 729] on button "Submit" at bounding box center [1355, 742] width 155 height 48
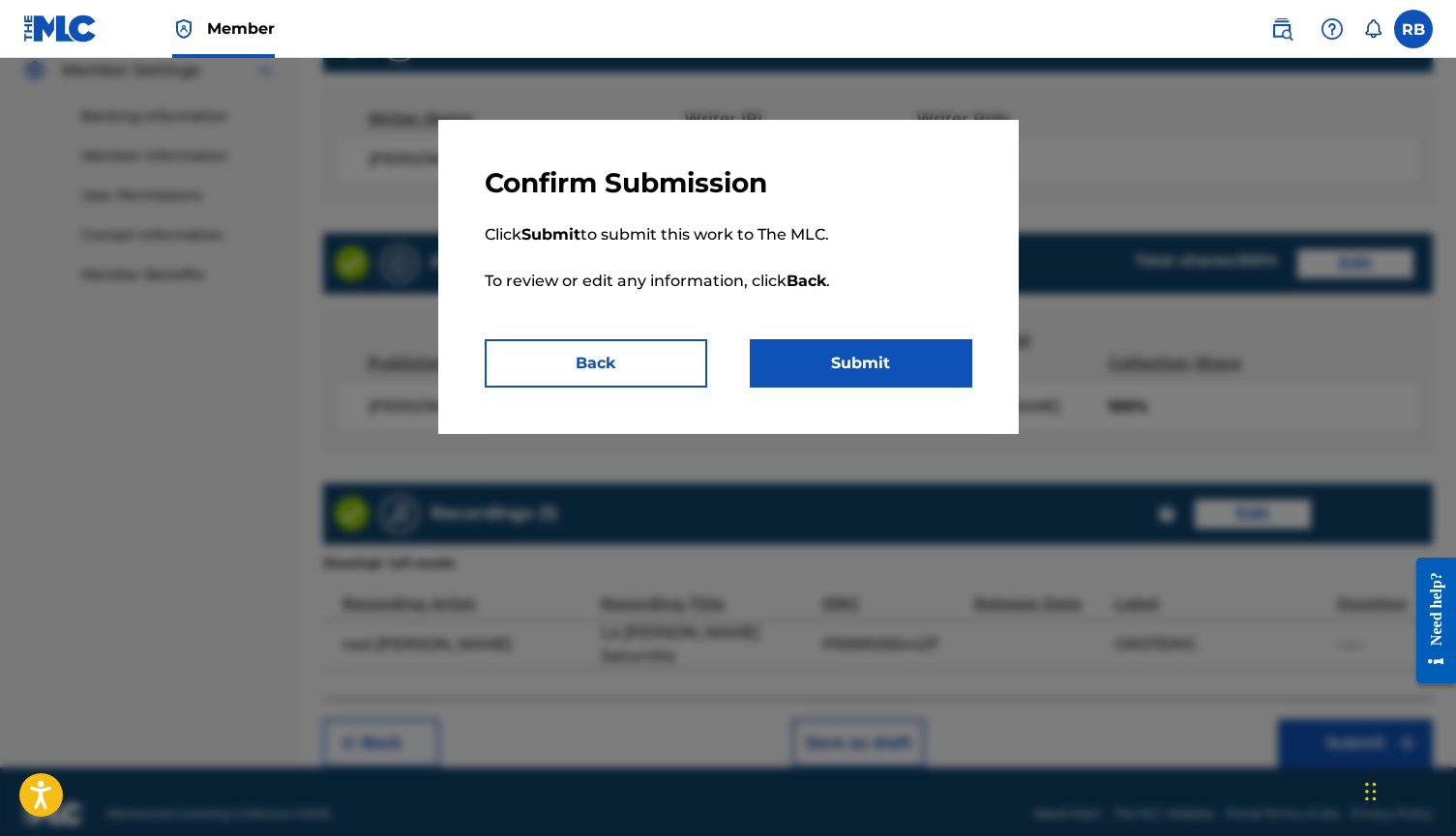
click at [902, 376] on button "Submit" at bounding box center [861, 364] width 223 height 48
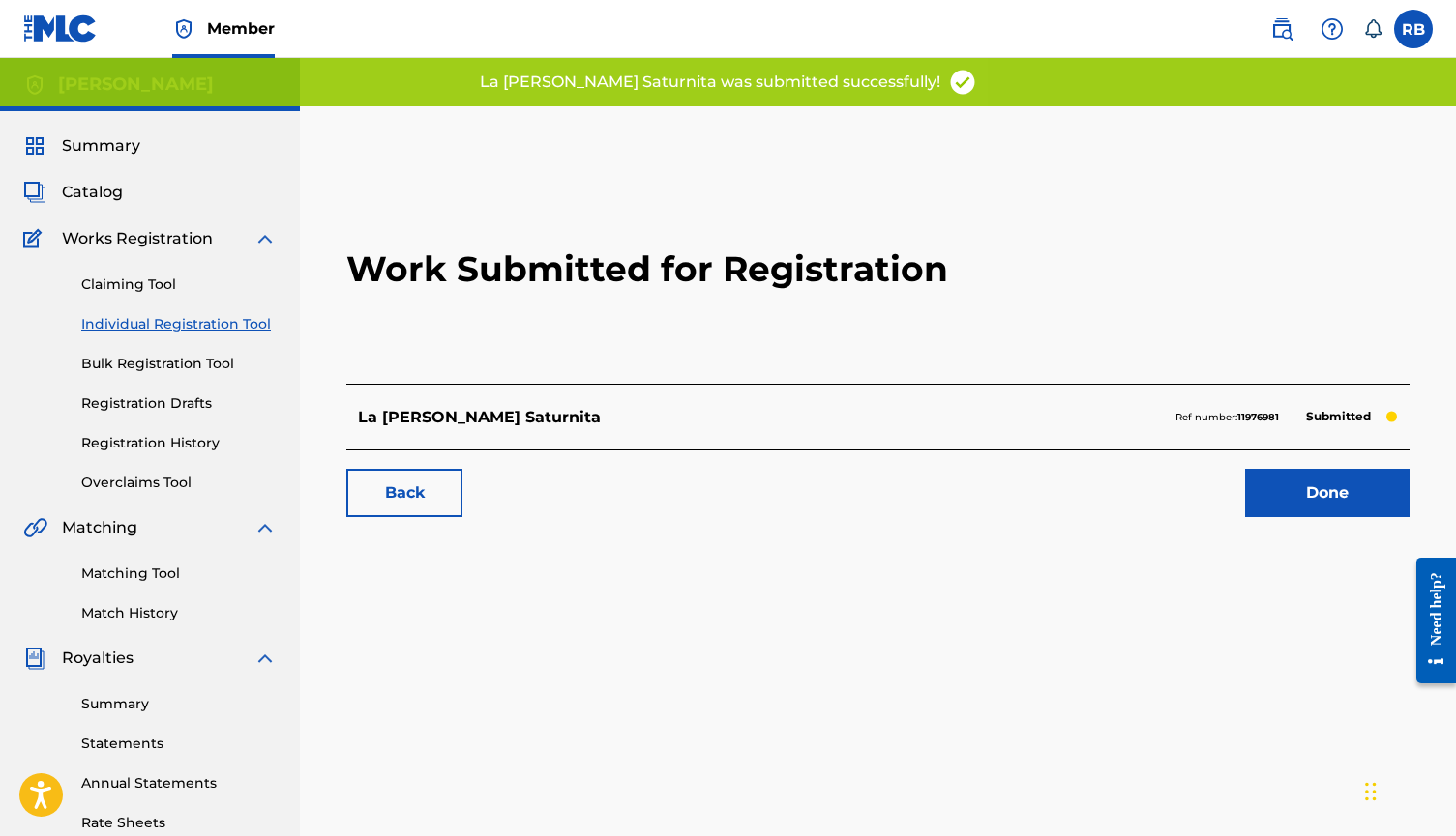
click at [1285, 495] on link "Done" at bounding box center [1327, 493] width 165 height 48
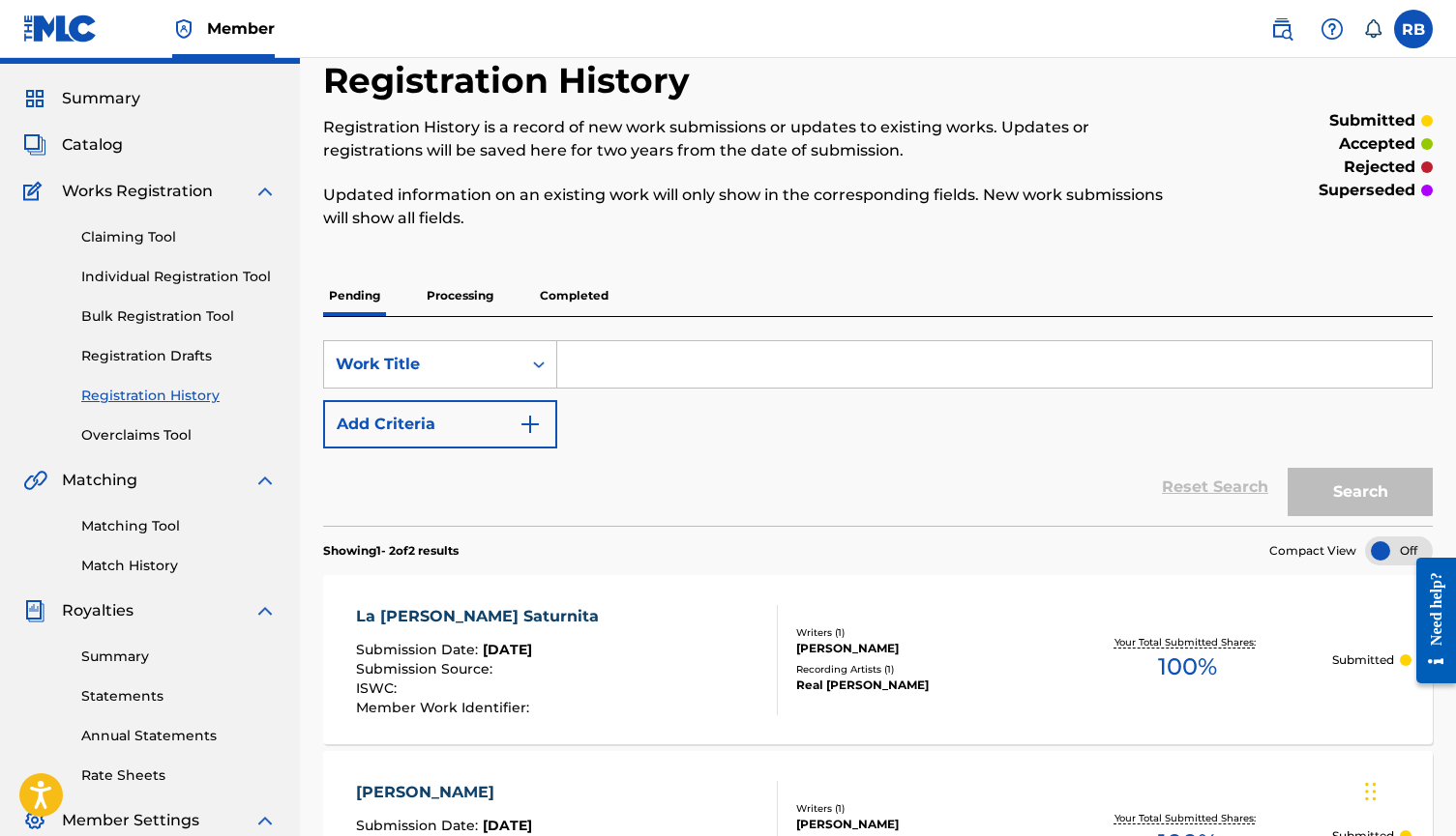
scroll to position [46, 0]
click at [213, 276] on link "Individual Registration Tool" at bounding box center [179, 278] width 196 height 20
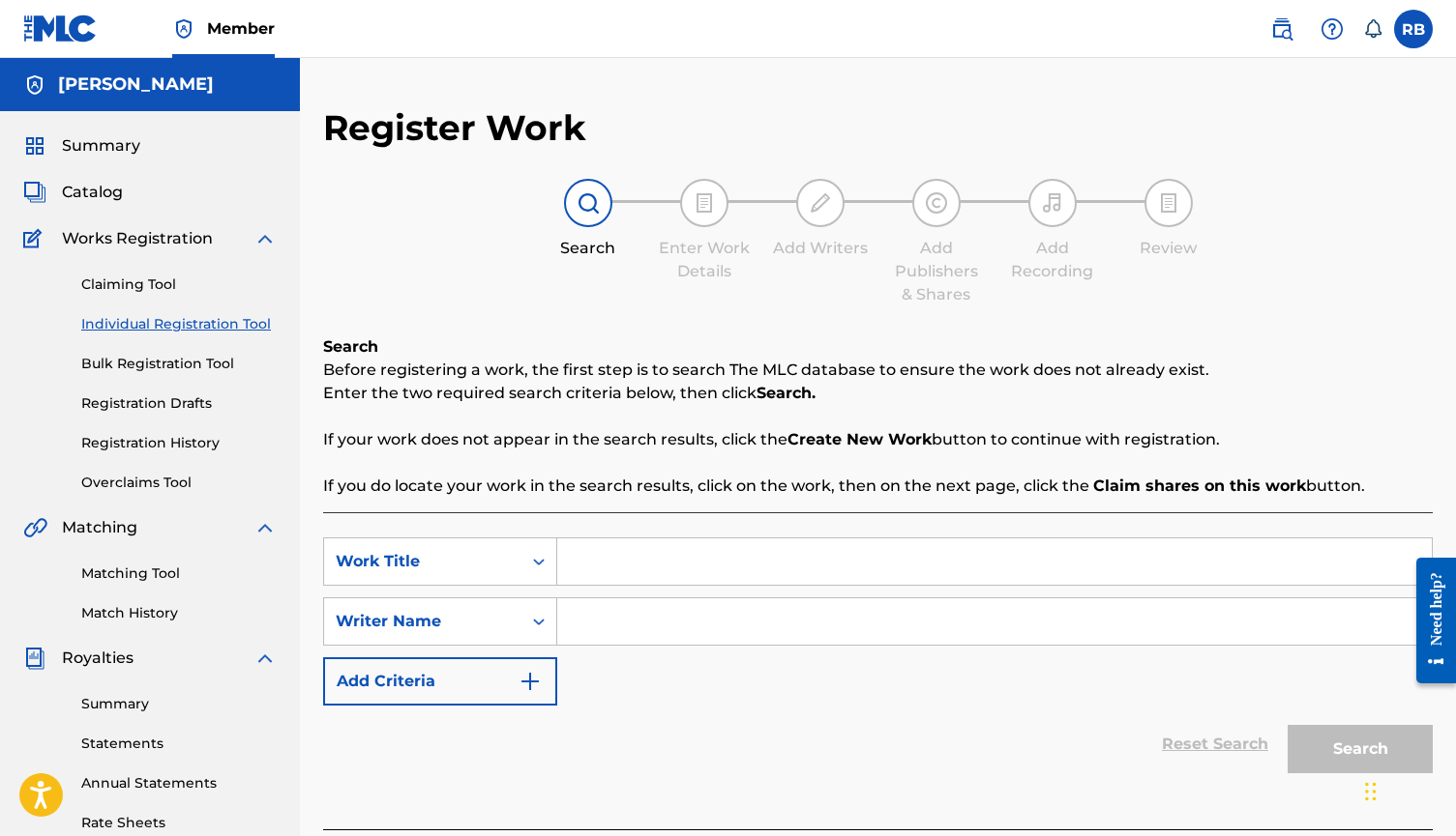
click at [666, 583] on input "Search Form" at bounding box center [993, 561] width 874 height 46
type input "Truli"
click at [641, 634] on input "Search Form" at bounding box center [993, 621] width 874 height 46
type input "a"
click at [1360, 749] on button "Search" at bounding box center [1360, 749] width 145 height 48
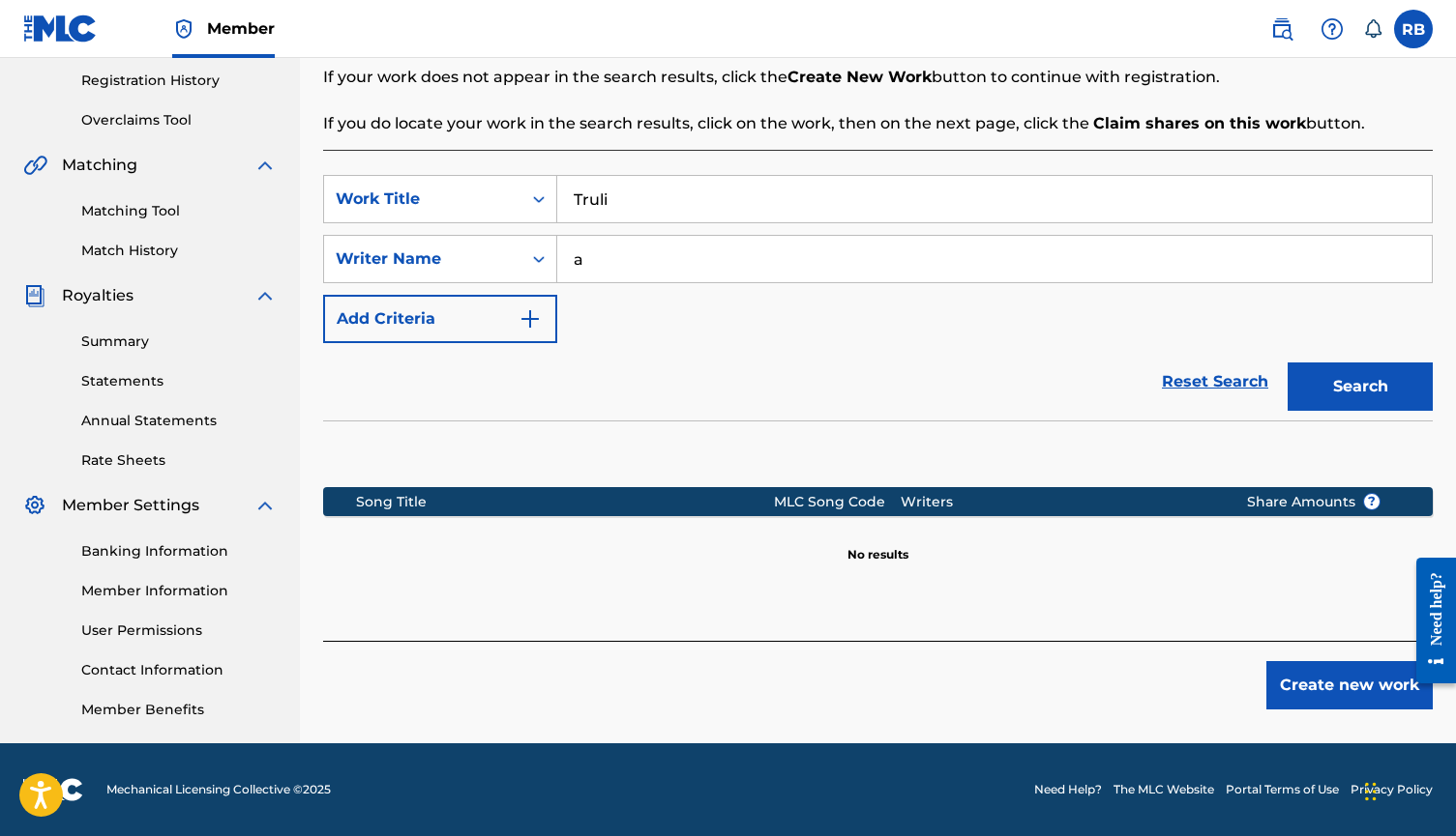
scroll to position [363, 0]
click at [1286, 683] on button "Create new work" at bounding box center [1350, 685] width 167 height 48
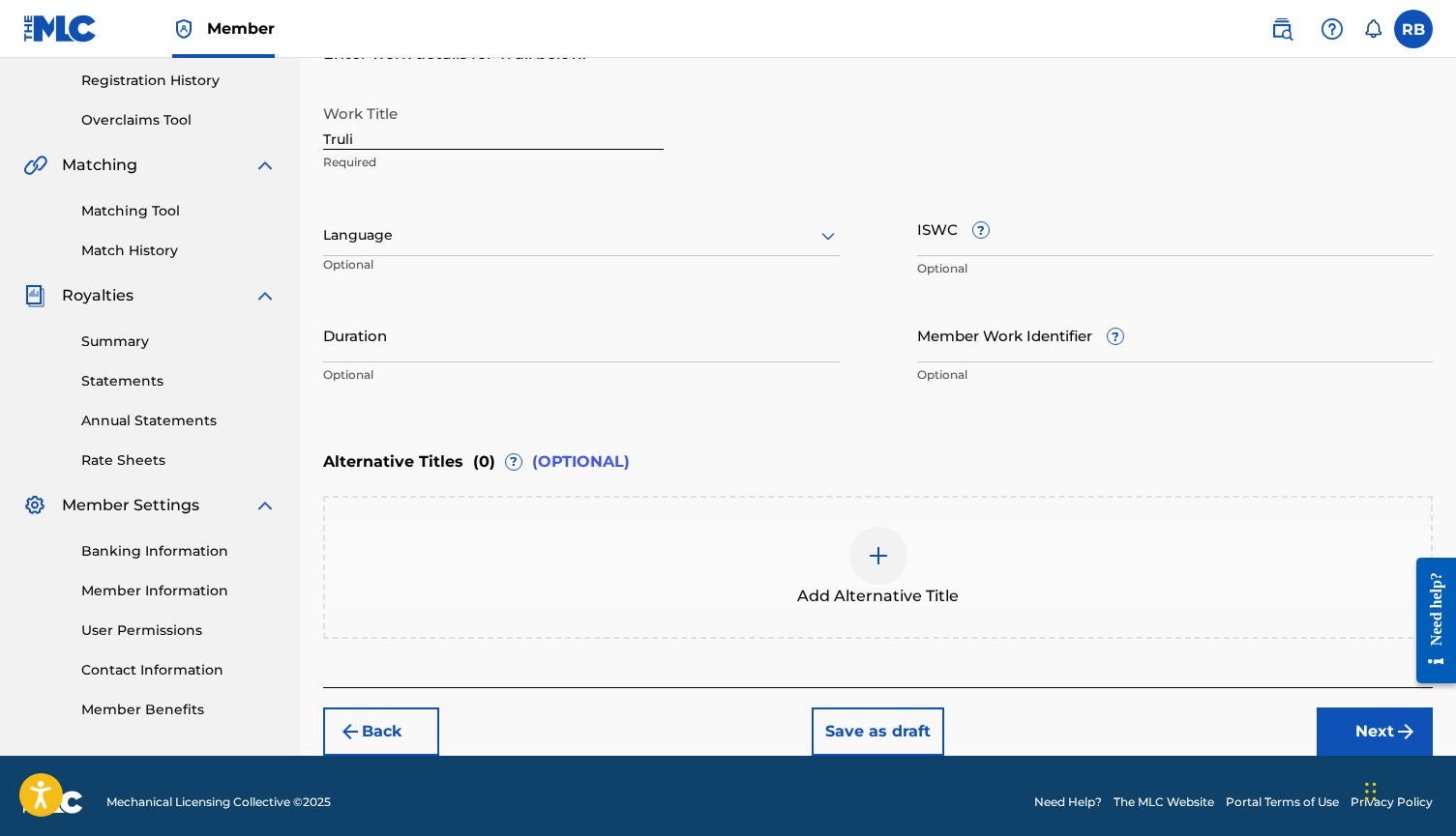
scroll to position [361, 0]
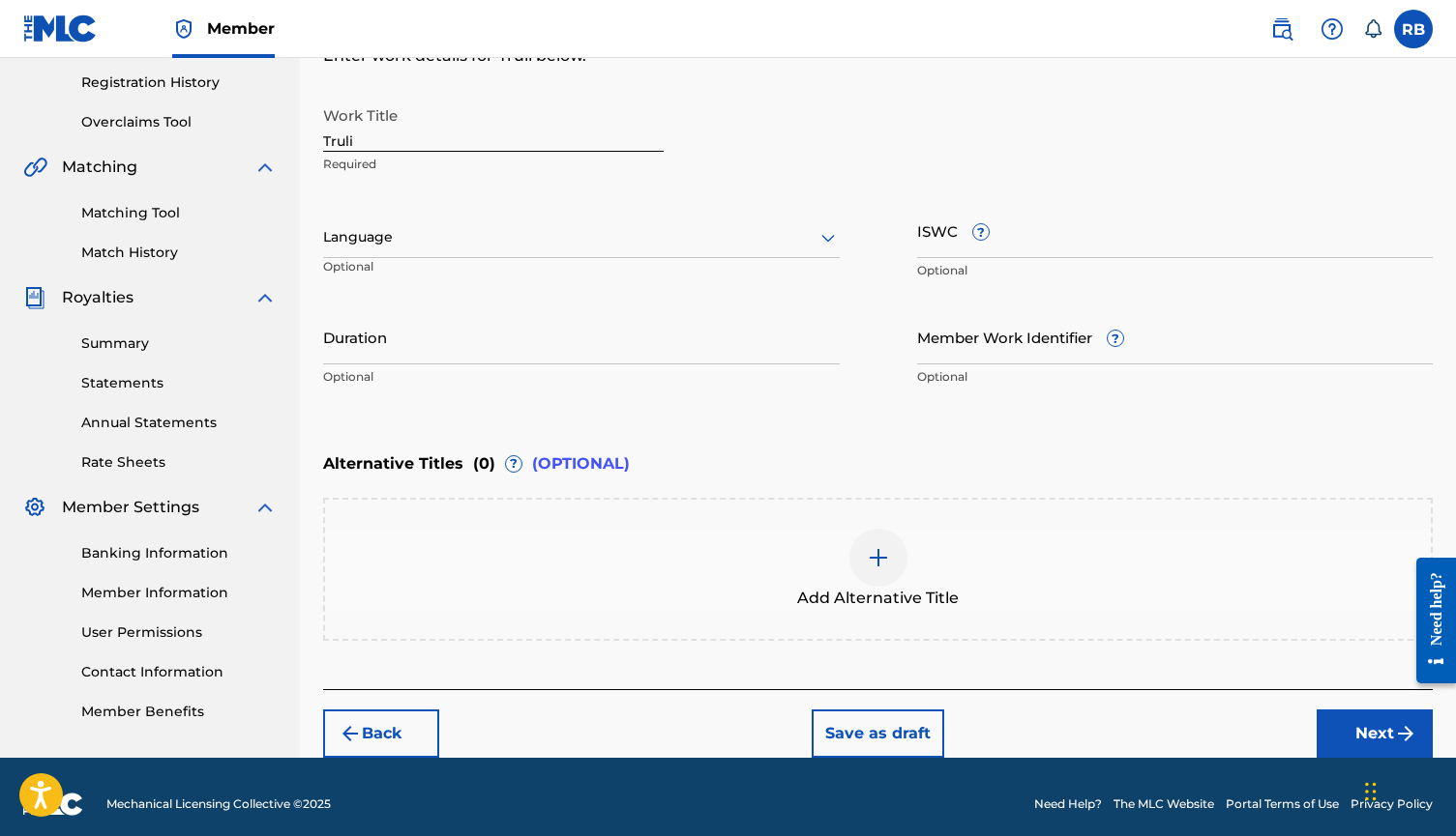
click at [413, 143] on input "Truli" at bounding box center [494, 124] width 341 height 55
type input "Trulimero Trulicina"
click at [931, 559] on div "Add Alternative Title" at bounding box center [878, 569] width 1106 height 81
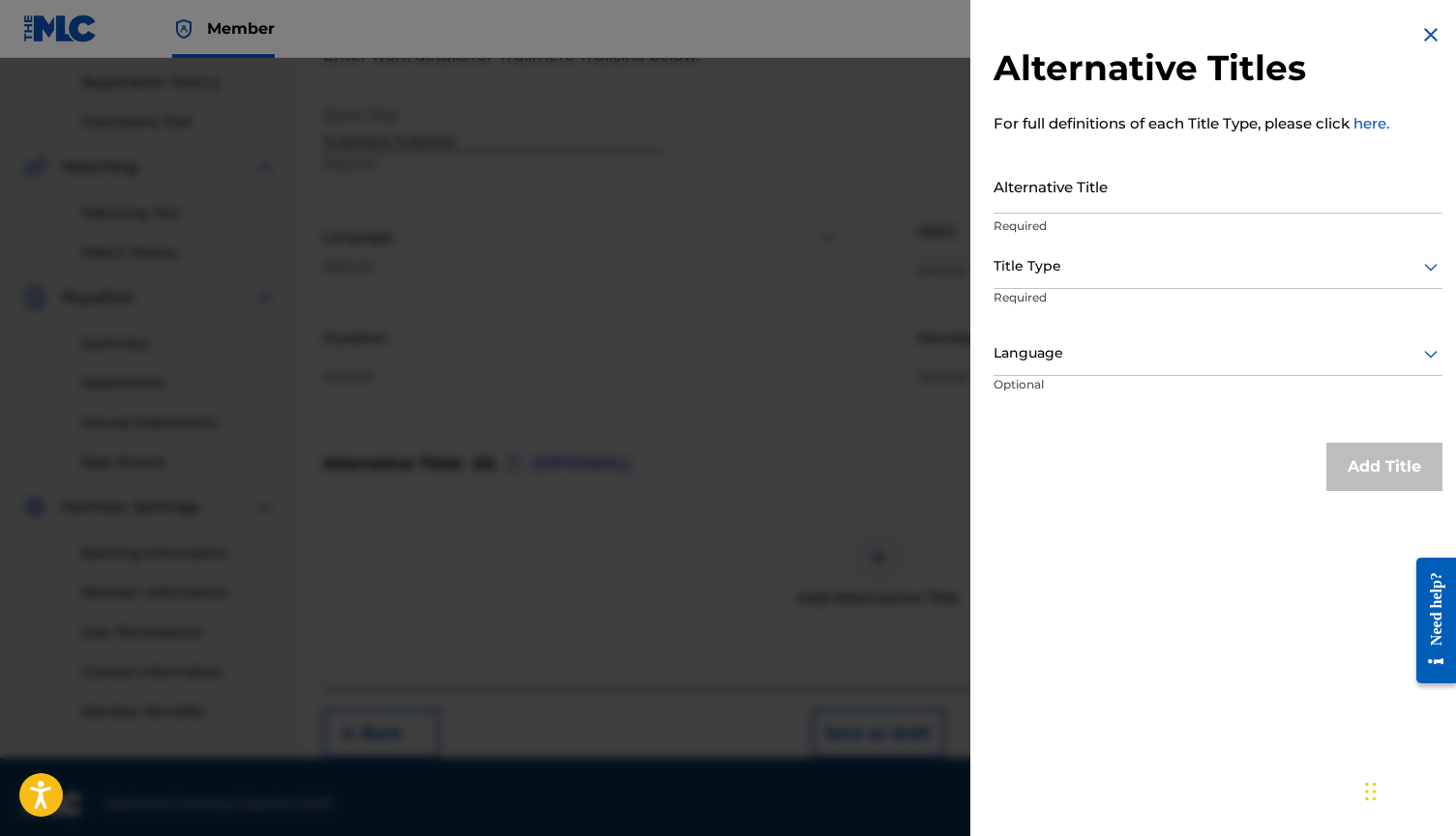
click at [1425, 28] on img at bounding box center [1431, 35] width 23 height 23
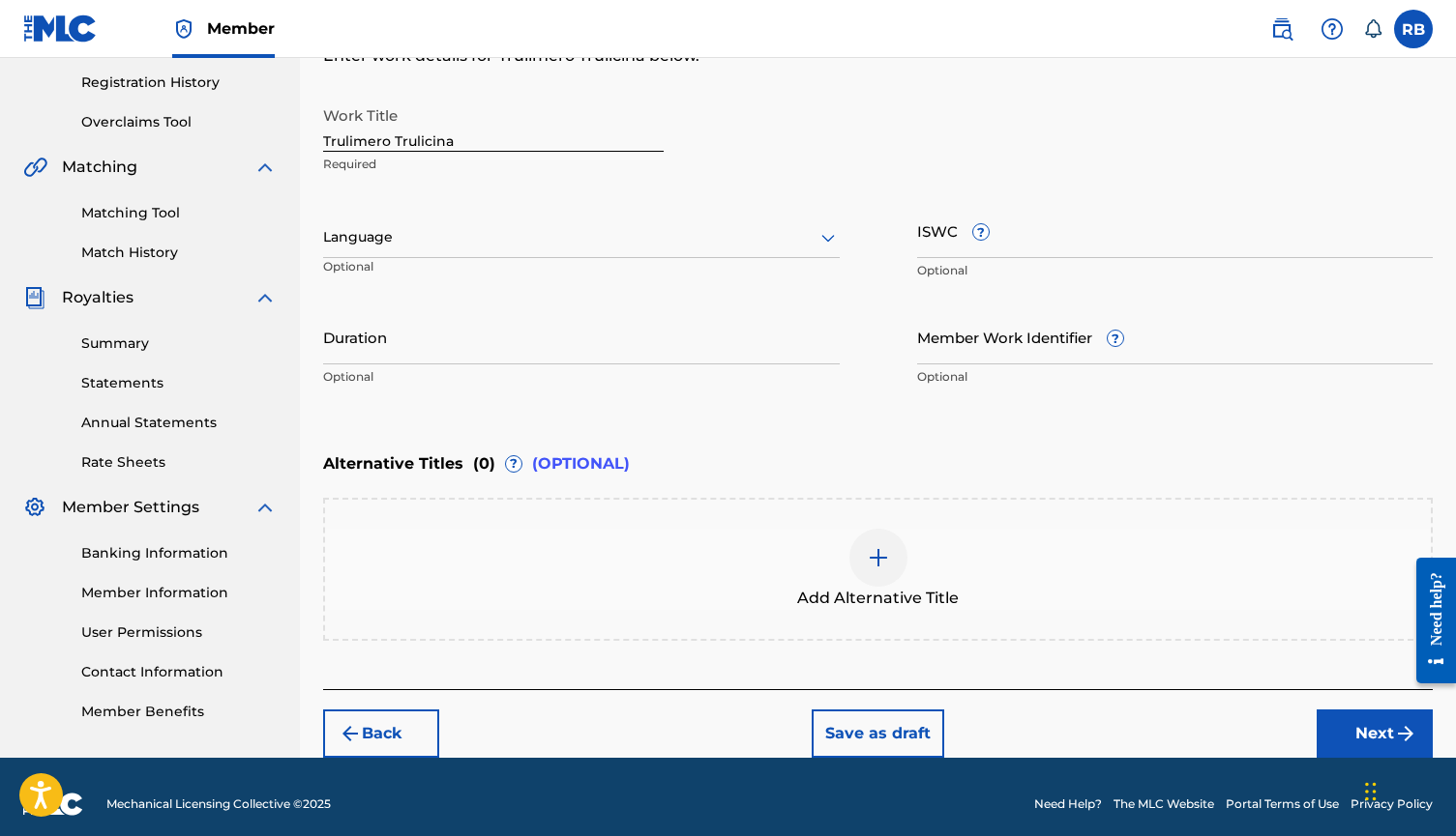
click at [1332, 737] on button "Next" at bounding box center [1375, 733] width 116 height 48
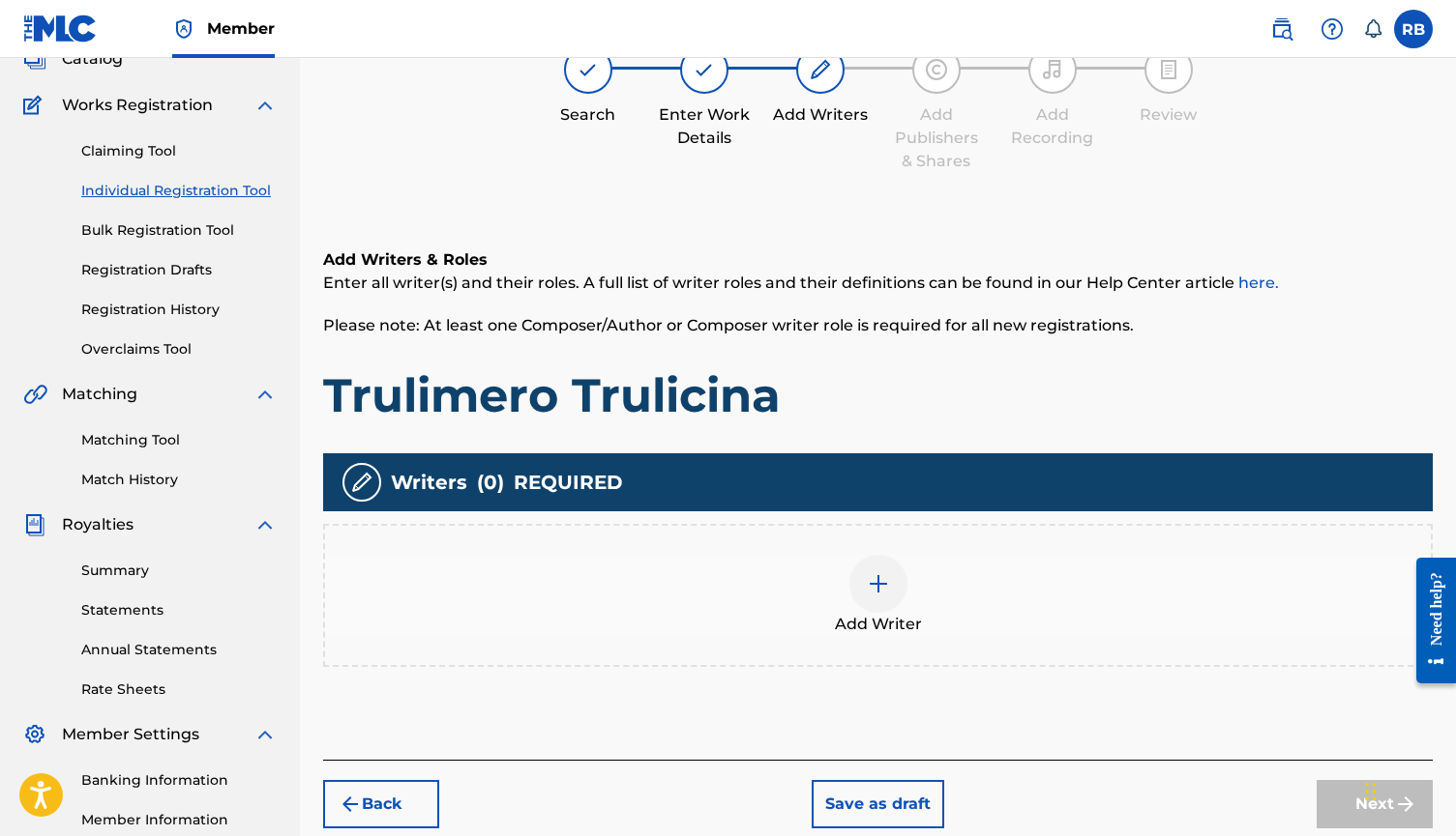
scroll to position [87, 0]
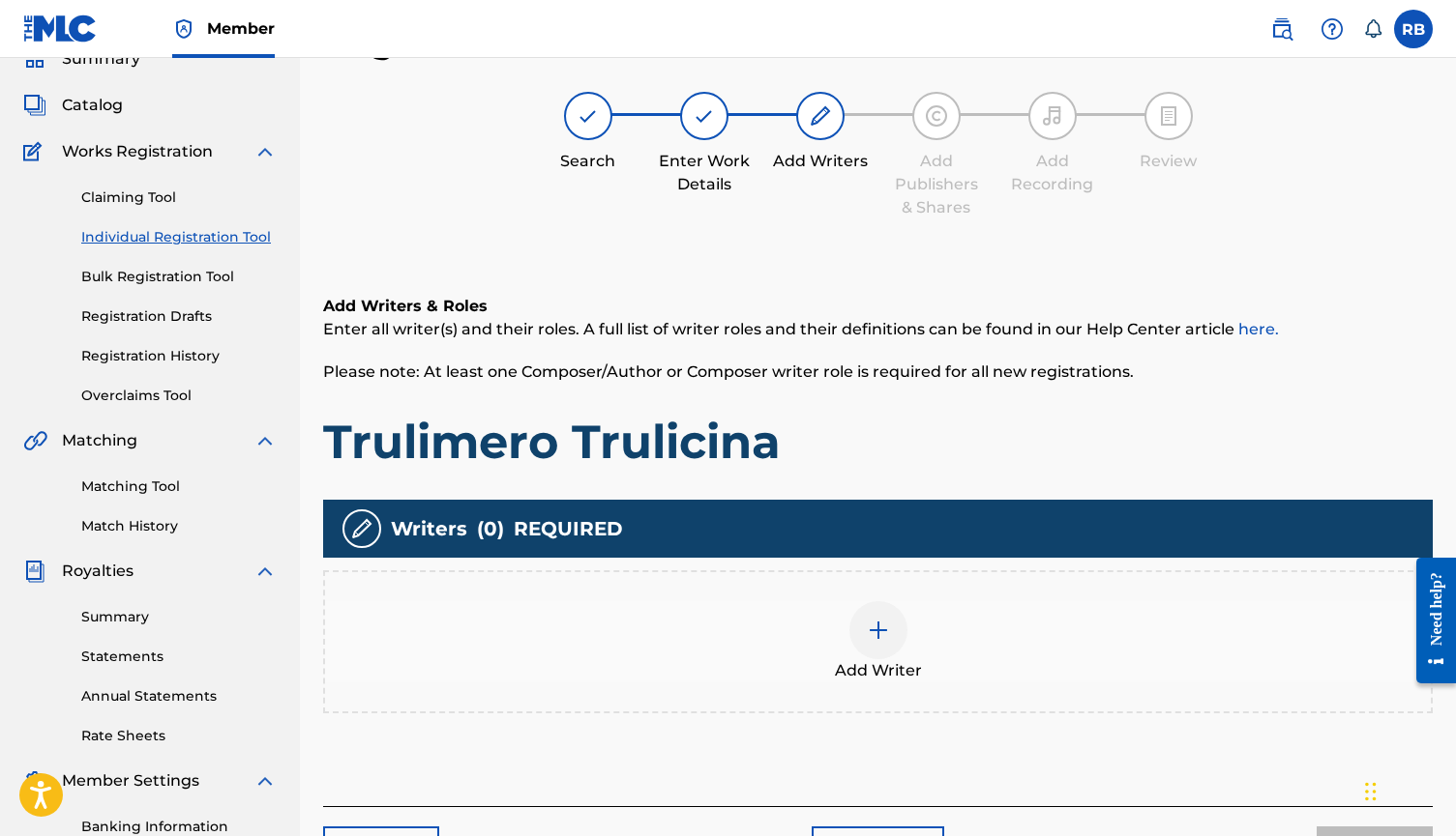
click at [904, 663] on span "Add Writer" at bounding box center [878, 671] width 87 height 23
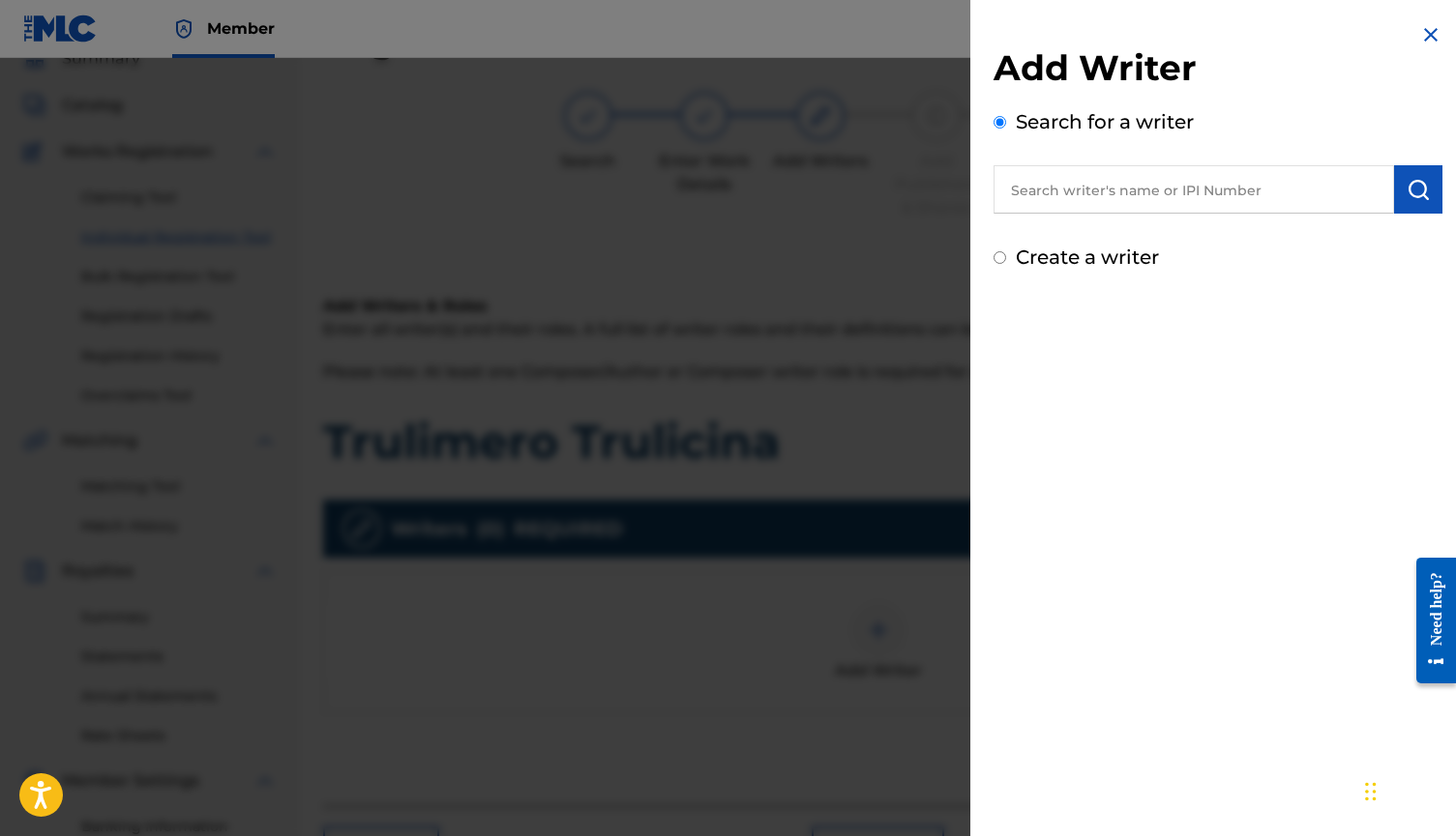
click at [1067, 250] on label "Create a writer" at bounding box center [1087, 257] width 143 height 23
radio input "true"
click at [1006, 252] on input "Create a writer" at bounding box center [999, 257] width 13 height 13
radio input "false"
radio input "true"
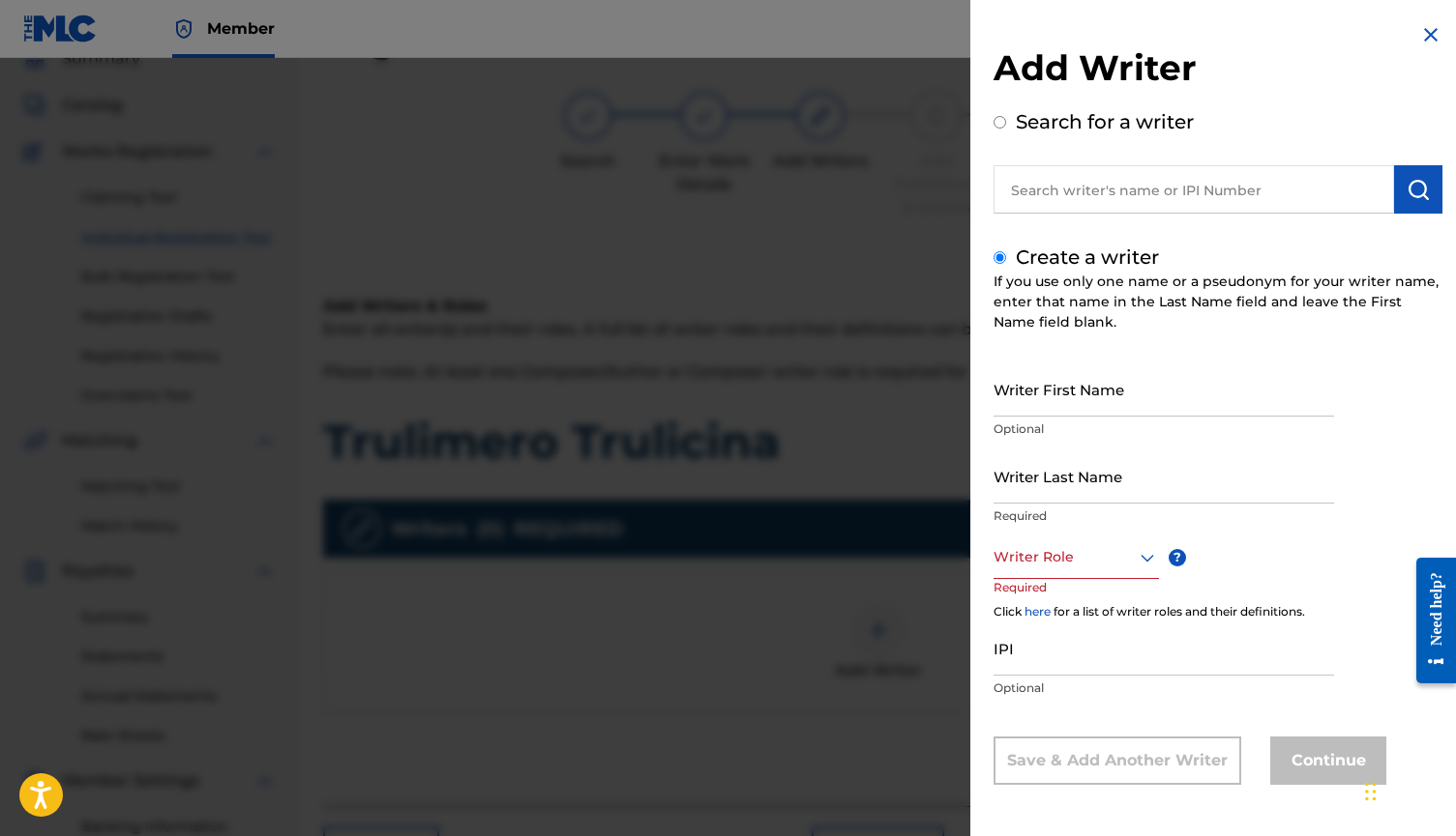
click at [1087, 382] on input "Writer First Name" at bounding box center [1164, 389] width 341 height 55
type input "[PERSON_NAME]"
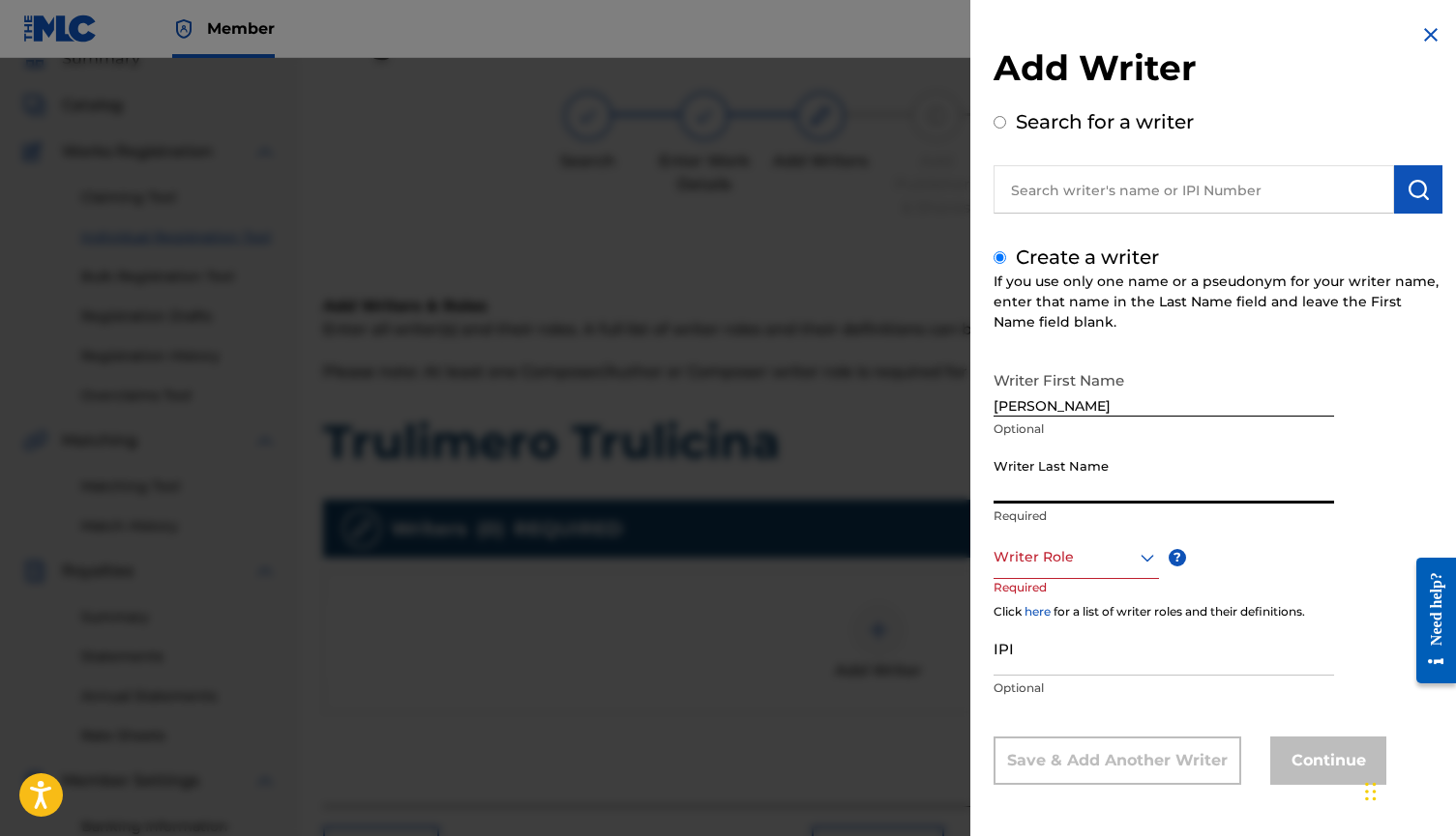
click at [1098, 477] on input "Writer Last Name" at bounding box center [1164, 476] width 341 height 55
type input "Bezdedan"
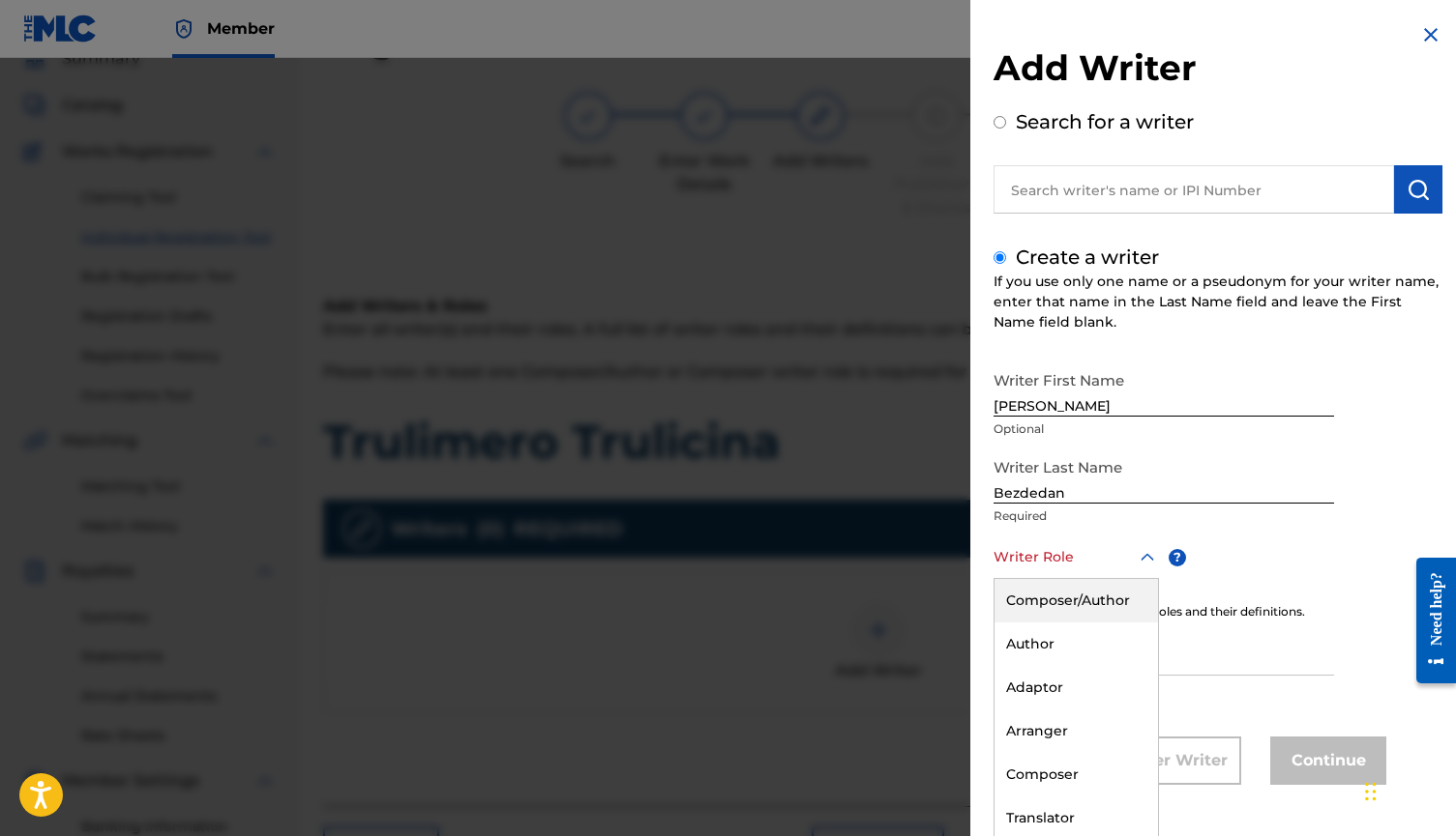
click at [1096, 574] on div "Writer Role" at bounding box center [1076, 556] width 166 height 44
drag, startPoint x: 1086, startPoint y: 723, endPoint x: 1237, endPoint y: 594, distance: 198.6
click at [1236, 594] on div "Writer First Name [PERSON_NAME] Optional Writer Last Name Bezdedan Required Aut…" at bounding box center [1218, 573] width 449 height 424
click at [1084, 766] on div "Composer" at bounding box center [1076, 773] width 164 height 44
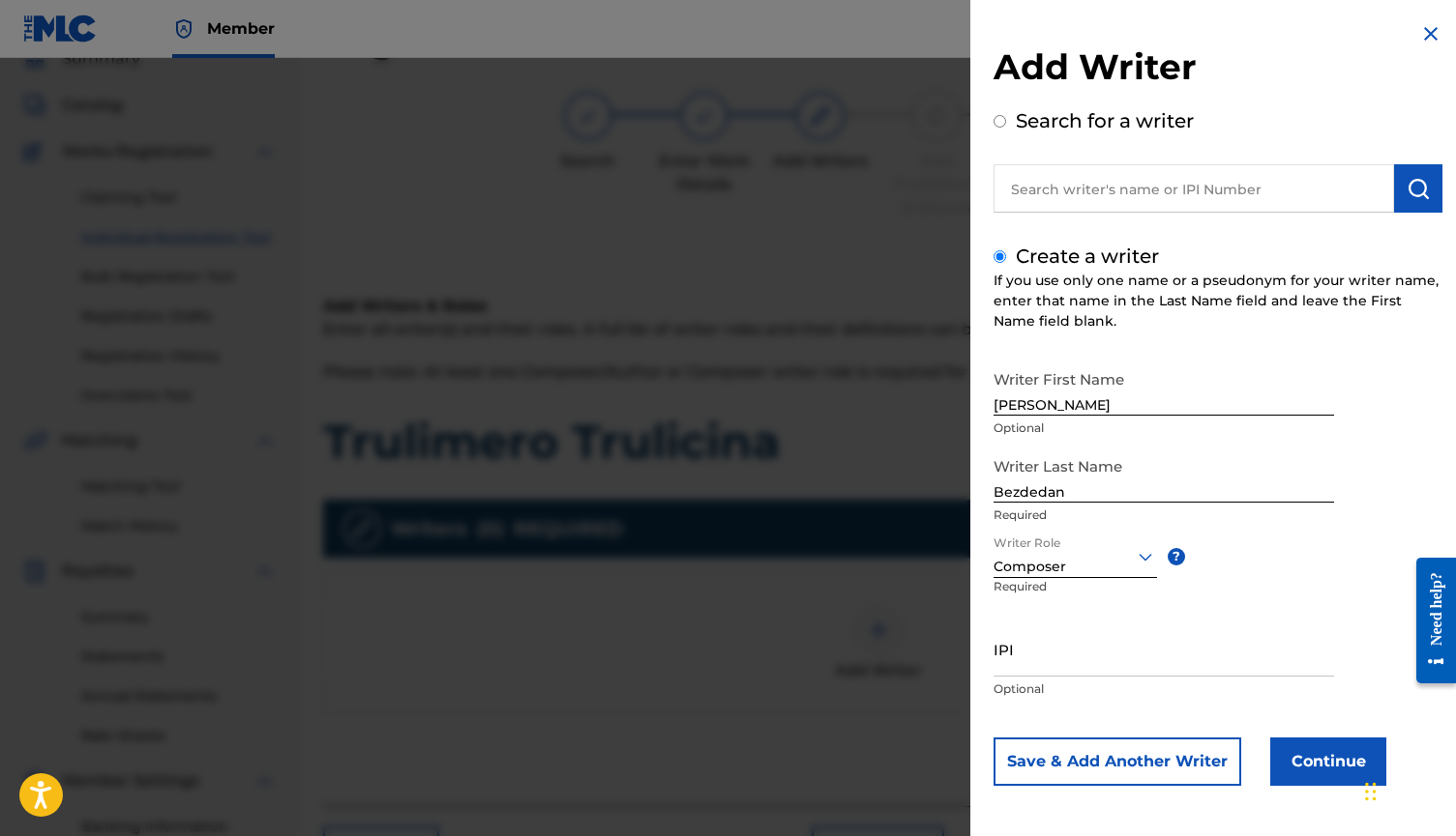
click at [1312, 751] on button "Continue" at bounding box center [1328, 761] width 116 height 48
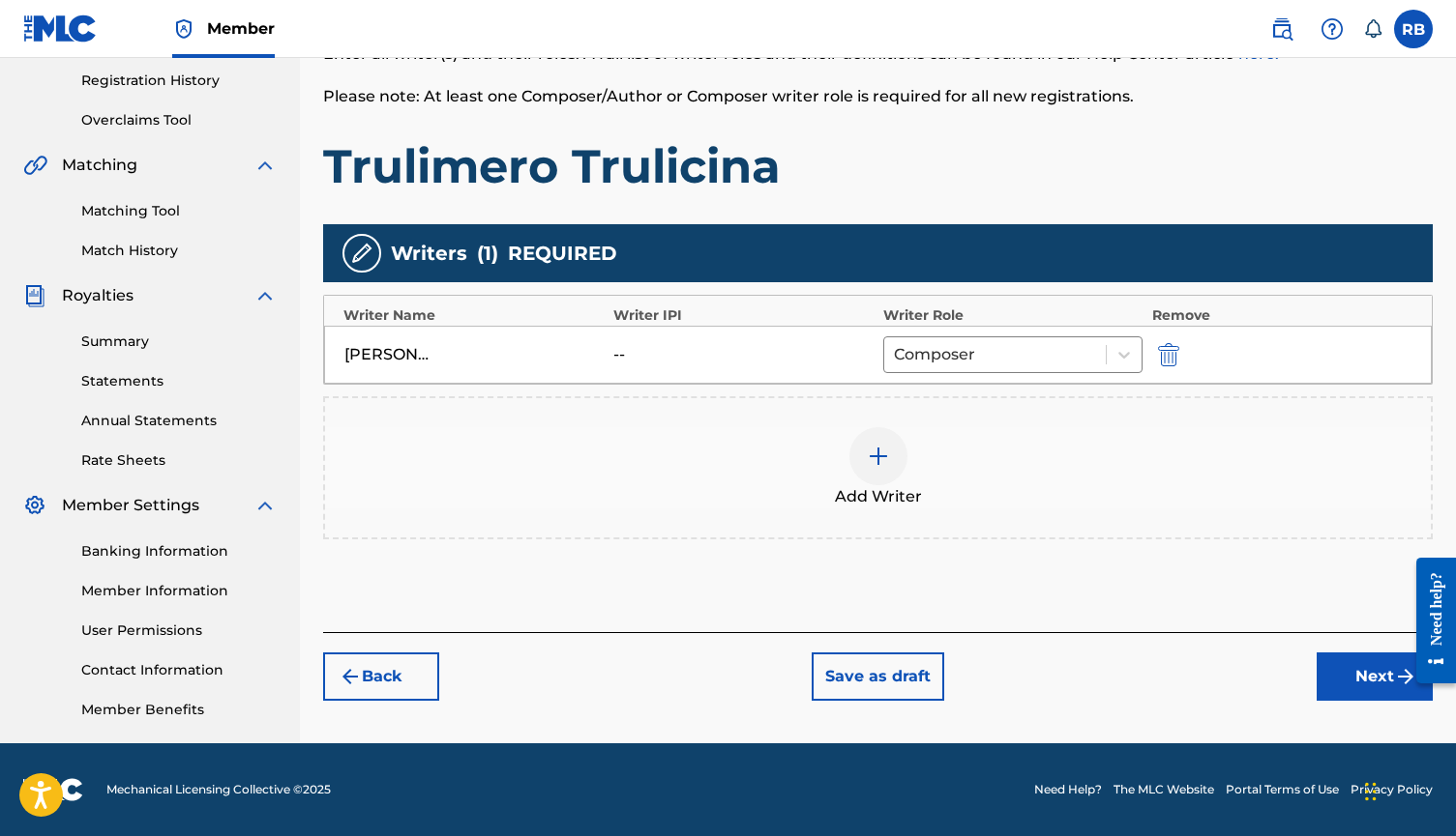
click at [1362, 672] on button "Next" at bounding box center [1375, 676] width 116 height 48
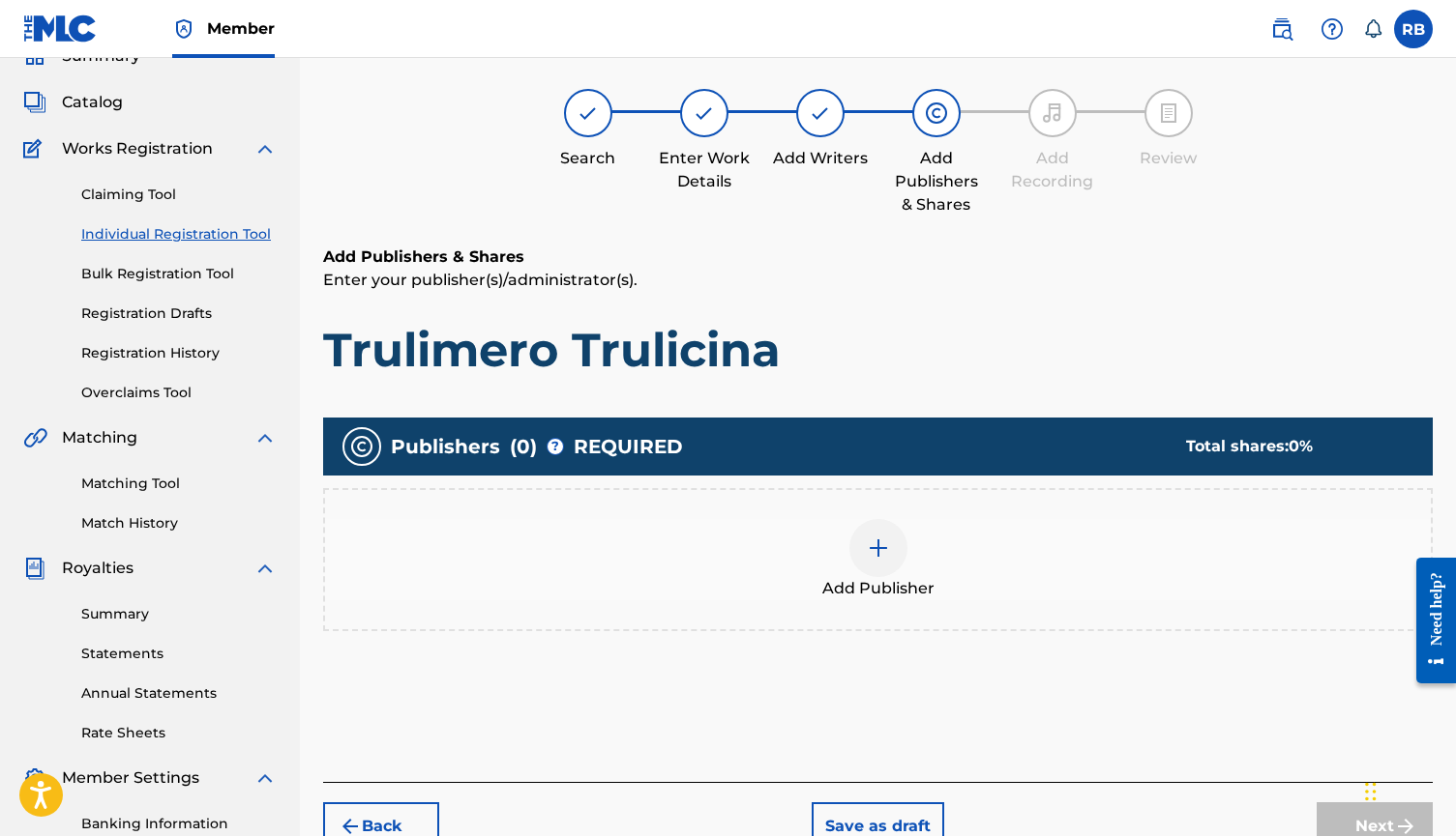
scroll to position [87, 0]
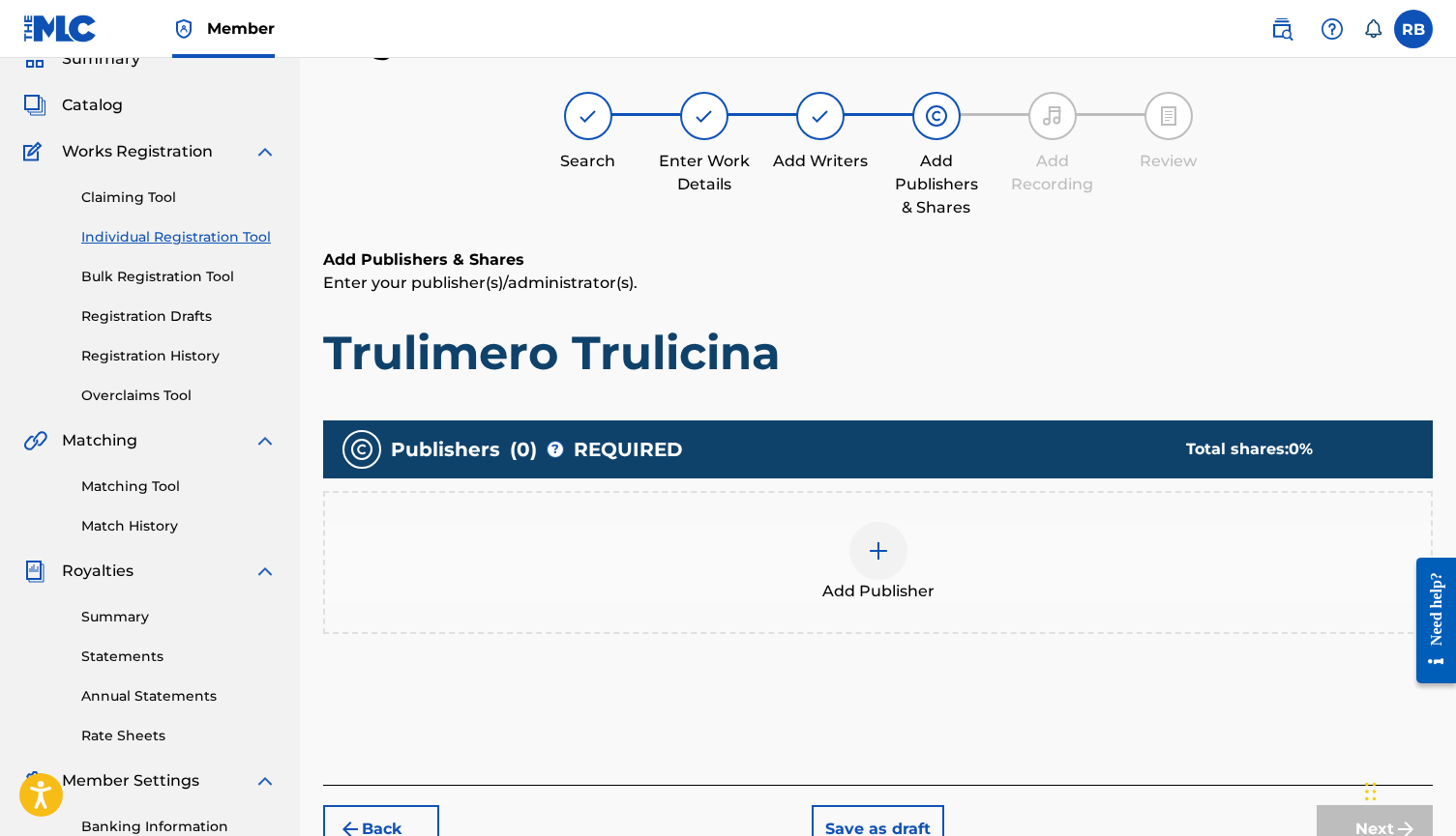
click at [887, 568] on div at bounding box center [878, 551] width 58 height 58
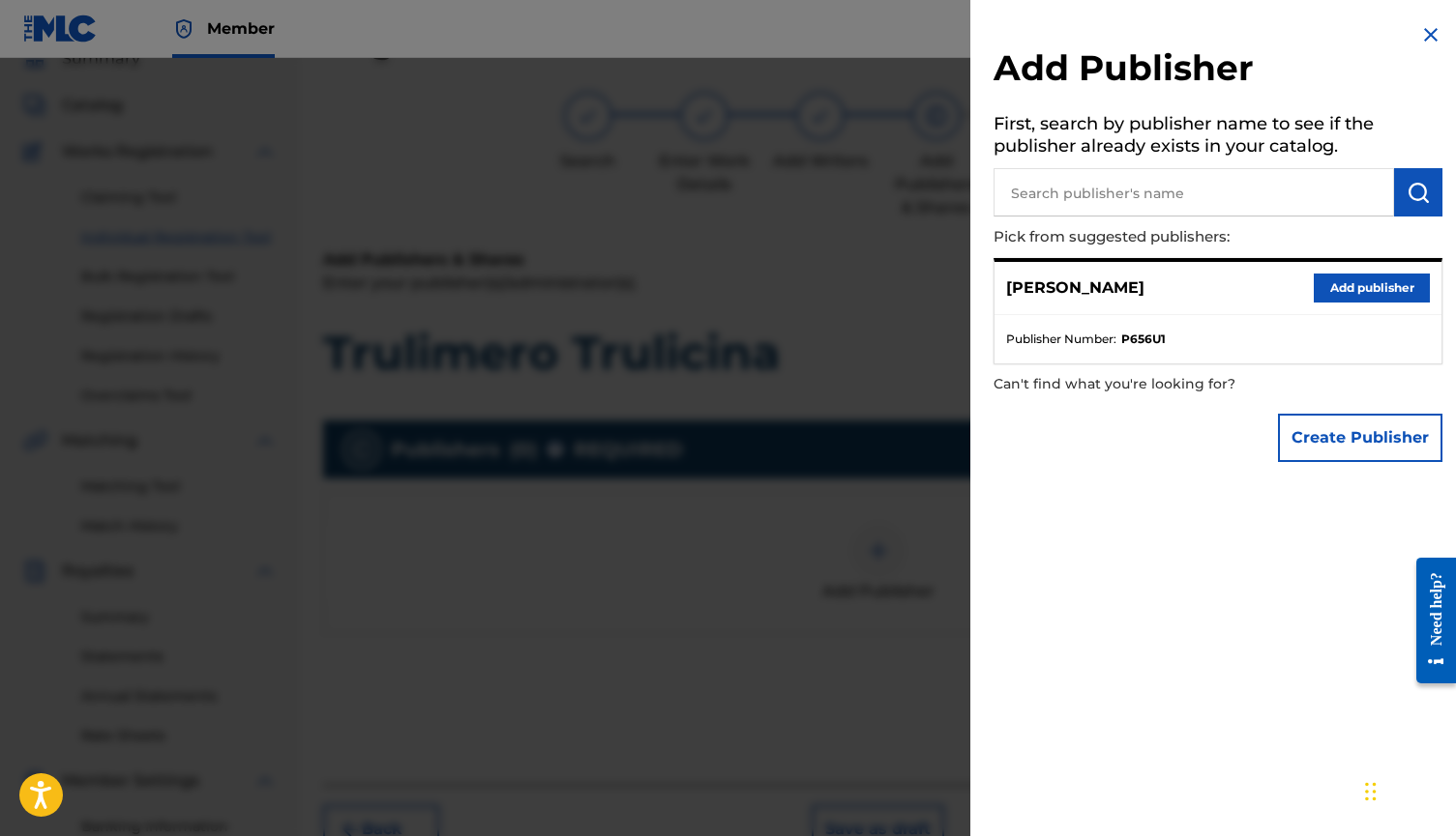
click at [1331, 285] on button "Add publisher" at bounding box center [1372, 288] width 116 height 29
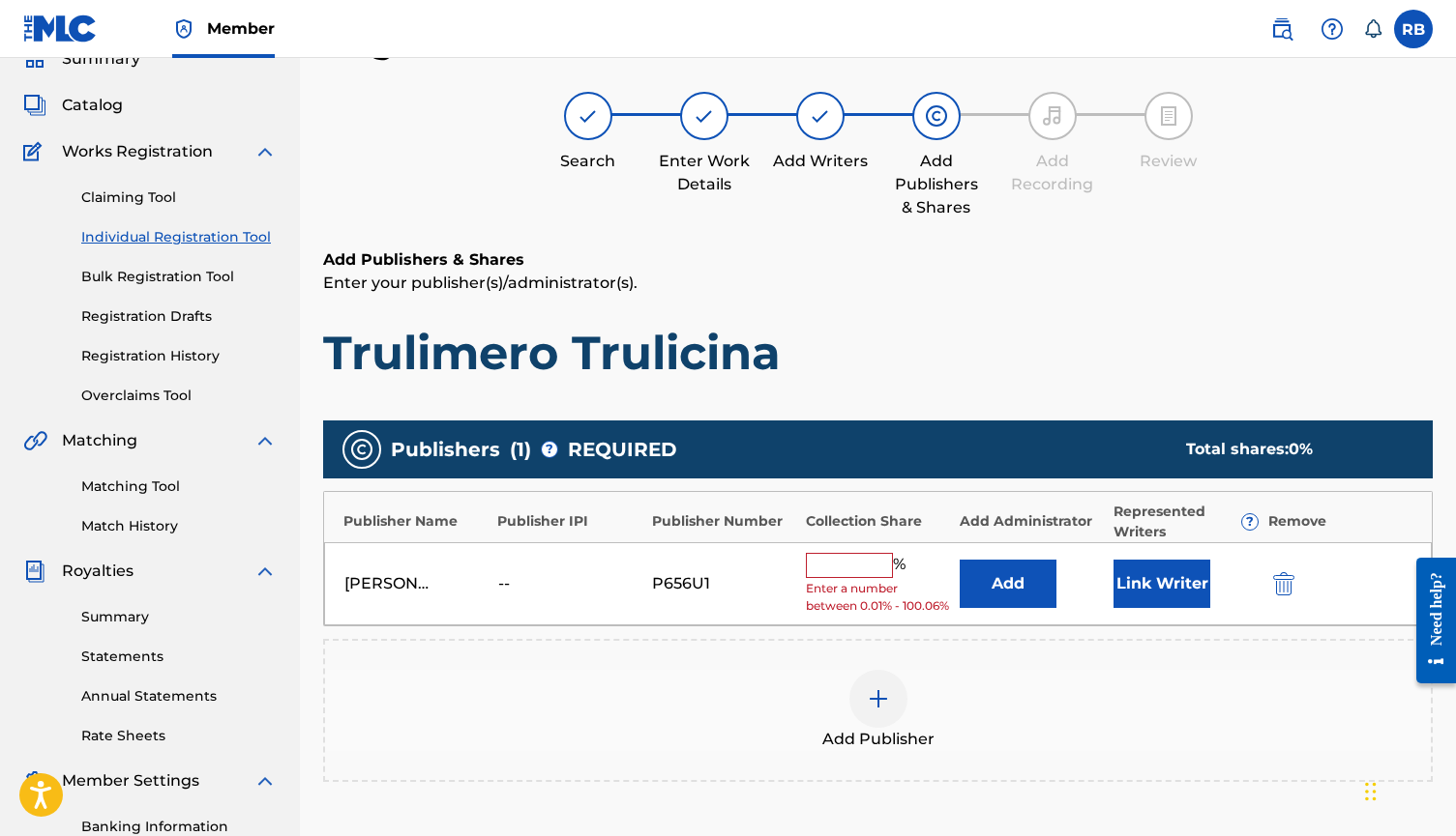
click at [873, 556] on input "text" at bounding box center [849, 565] width 87 height 25
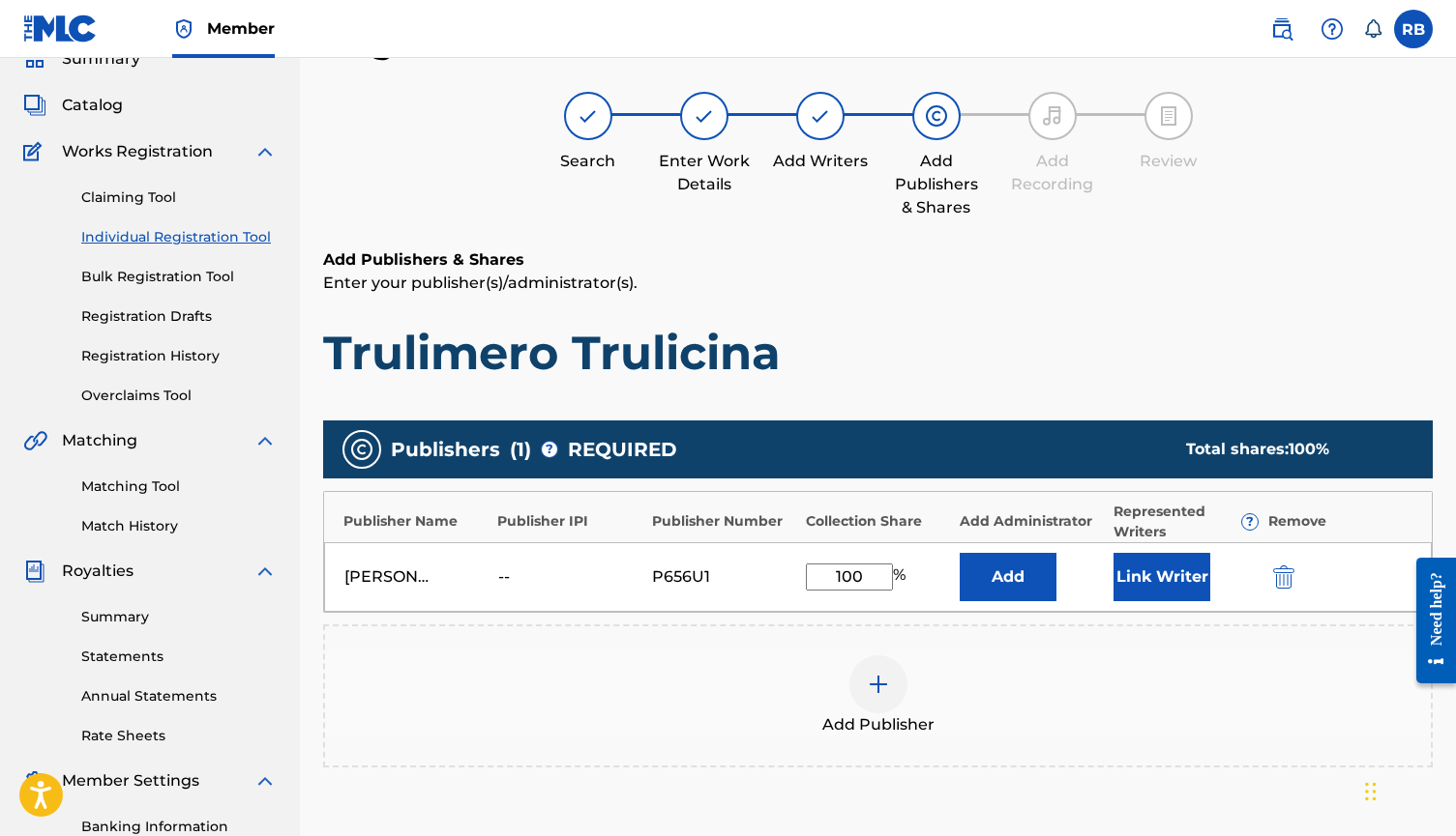
type input "100"
click at [1151, 566] on button "Link Writer" at bounding box center [1162, 577] width 97 height 48
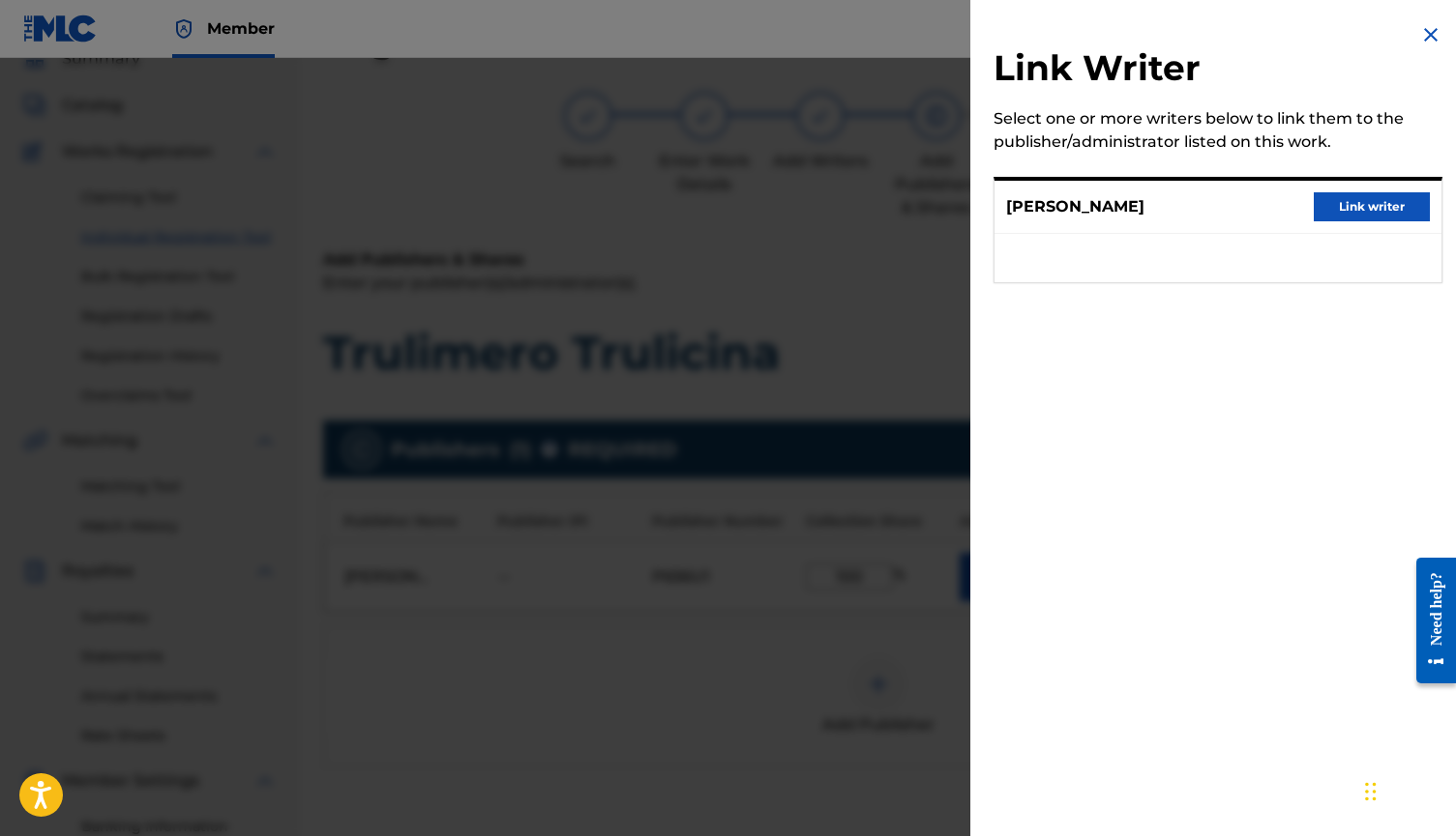
click at [1375, 205] on button "Link writer" at bounding box center [1372, 207] width 116 height 29
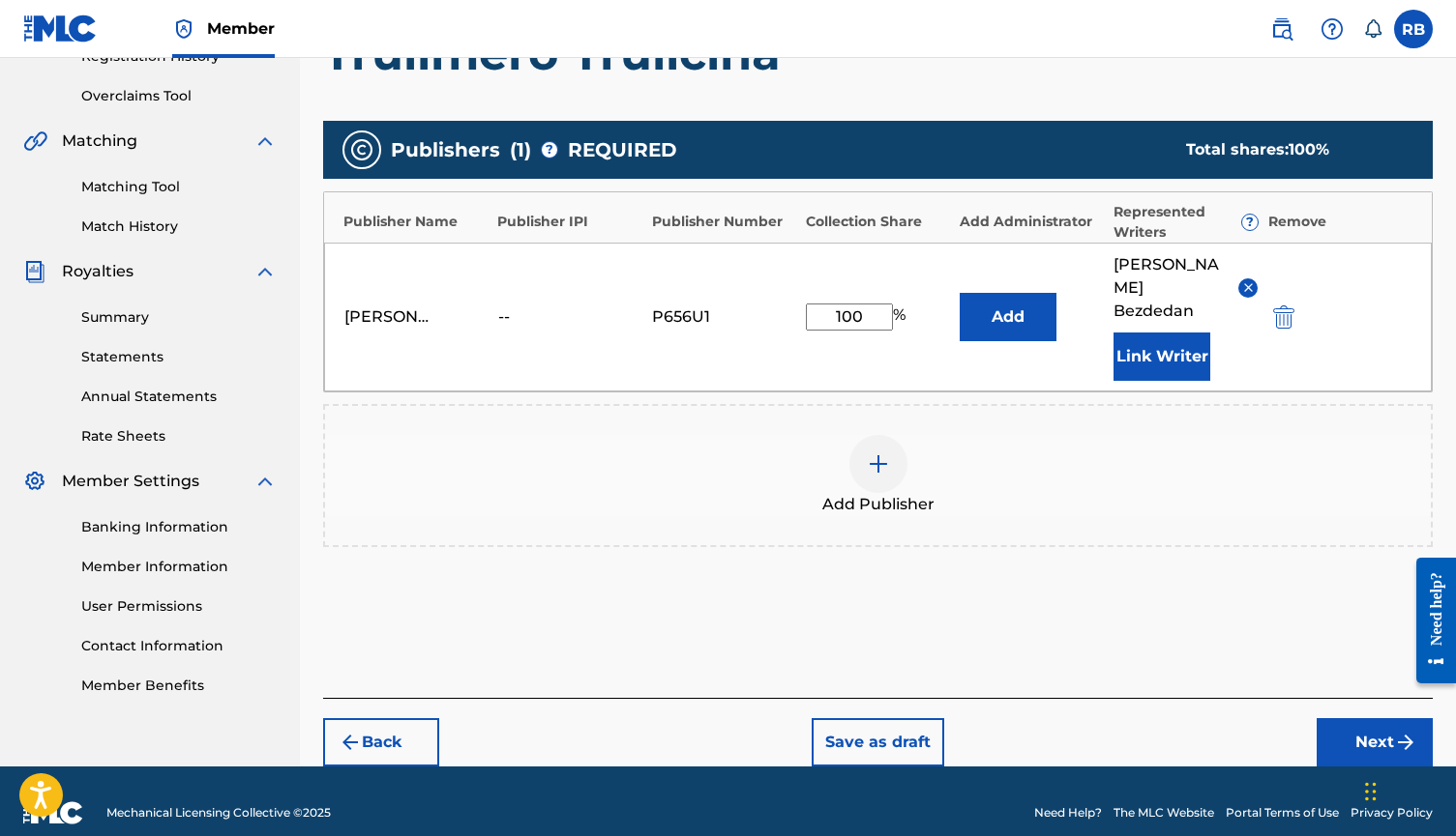
click at [1364, 725] on button "Next" at bounding box center [1375, 742] width 116 height 48
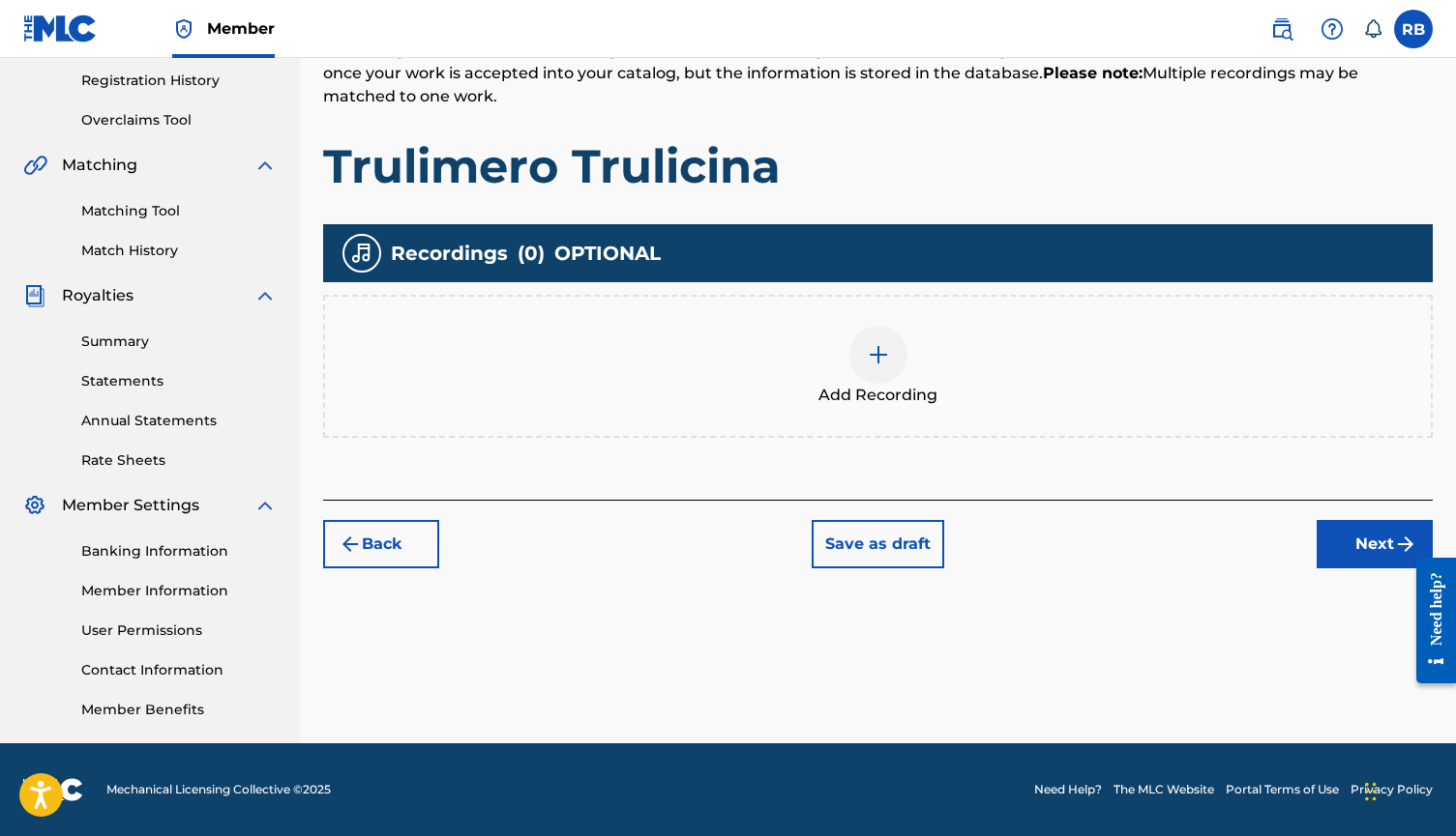
scroll to position [363, 0]
click at [971, 364] on div "Add Recording" at bounding box center [878, 367] width 1106 height 81
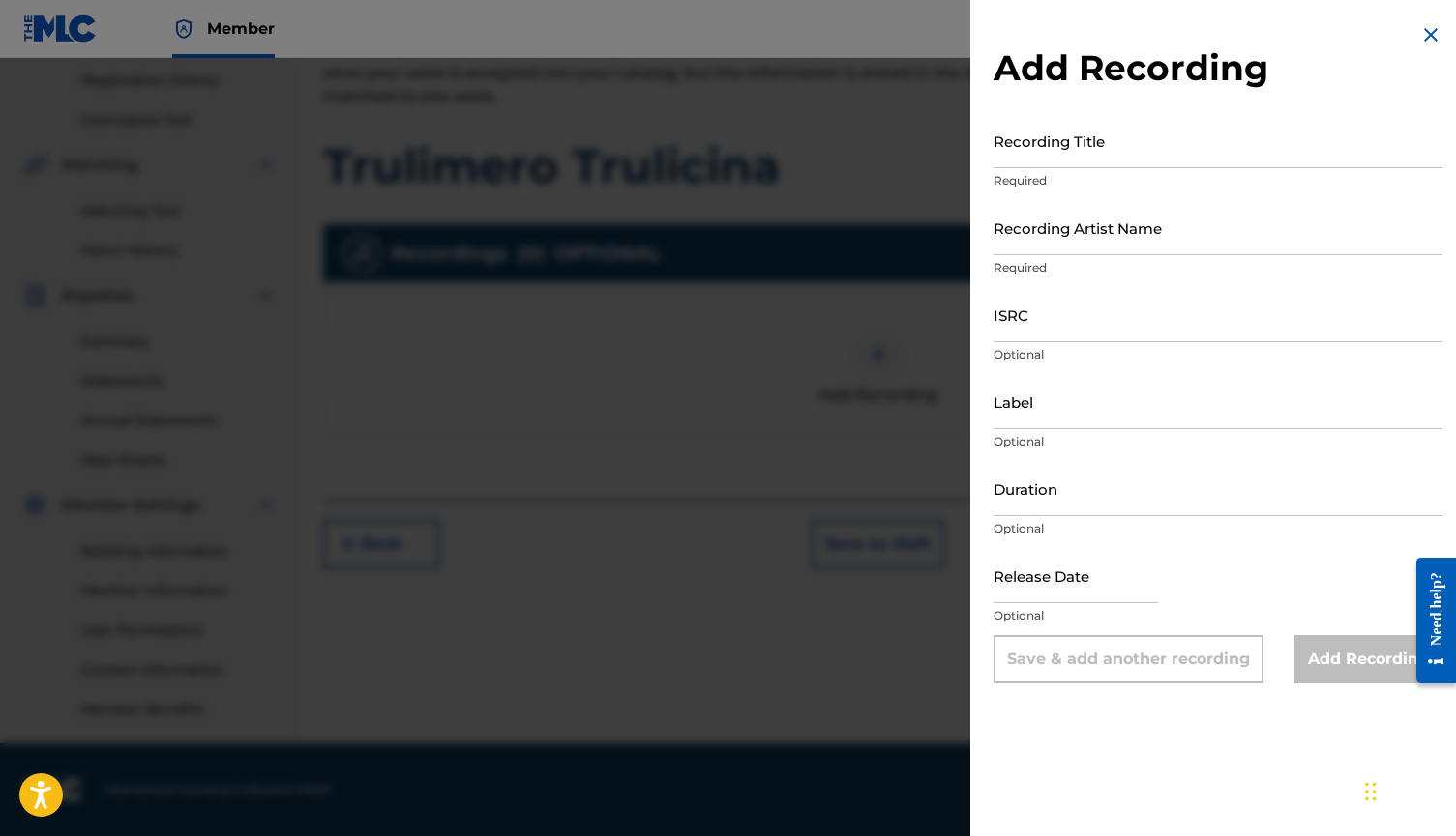
click at [1060, 145] on input "Recording Title" at bounding box center [1218, 140] width 449 height 55
type input "Trulimero Trulicina"
click at [1041, 235] on input "Recording Artist Name" at bounding box center [1218, 227] width 449 height 55
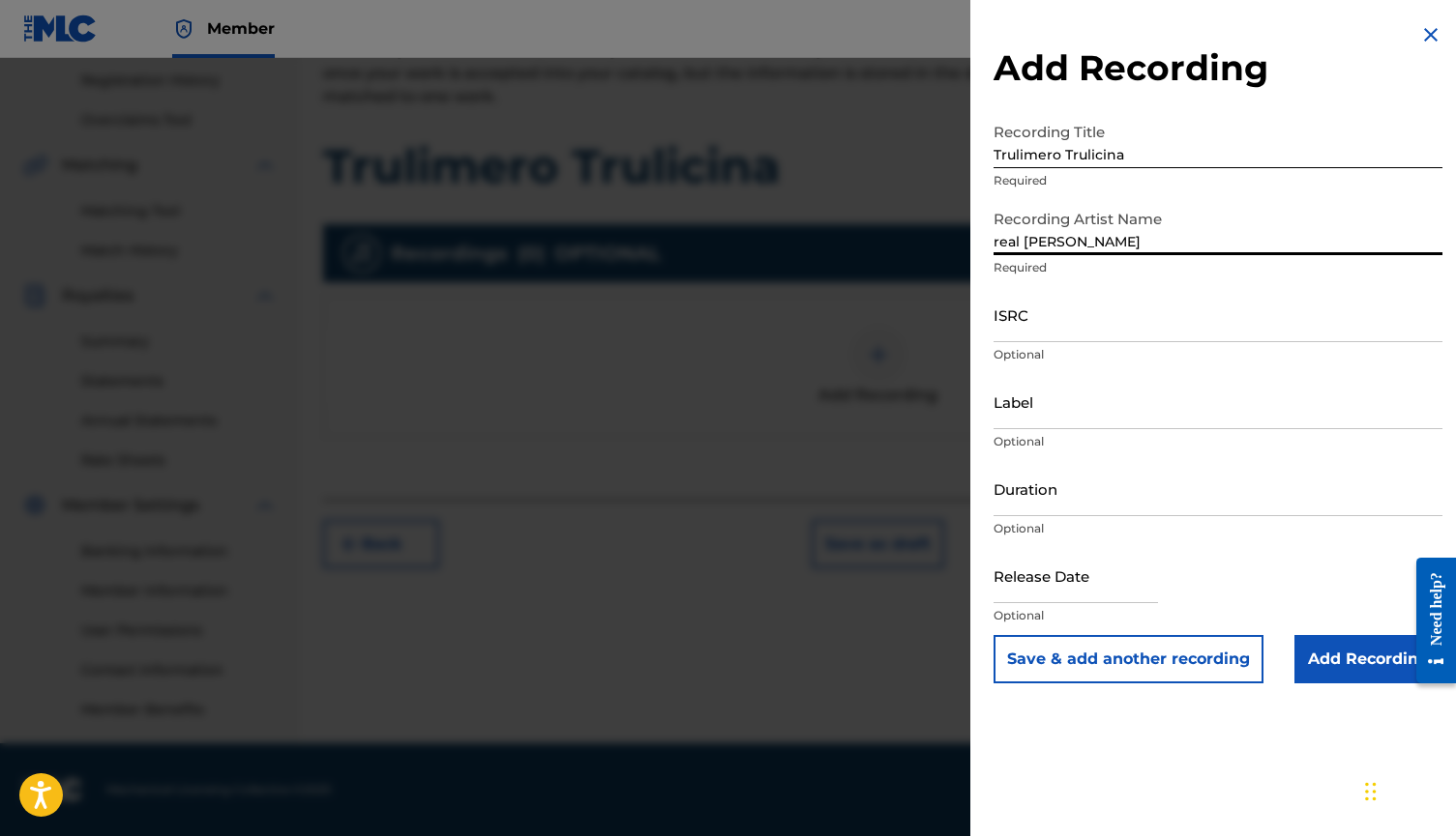
type input "real [PERSON_NAME]"
click at [1038, 315] on input "ISRC" at bounding box center [1218, 314] width 449 height 55
paste input "FR-59R-25-54429"
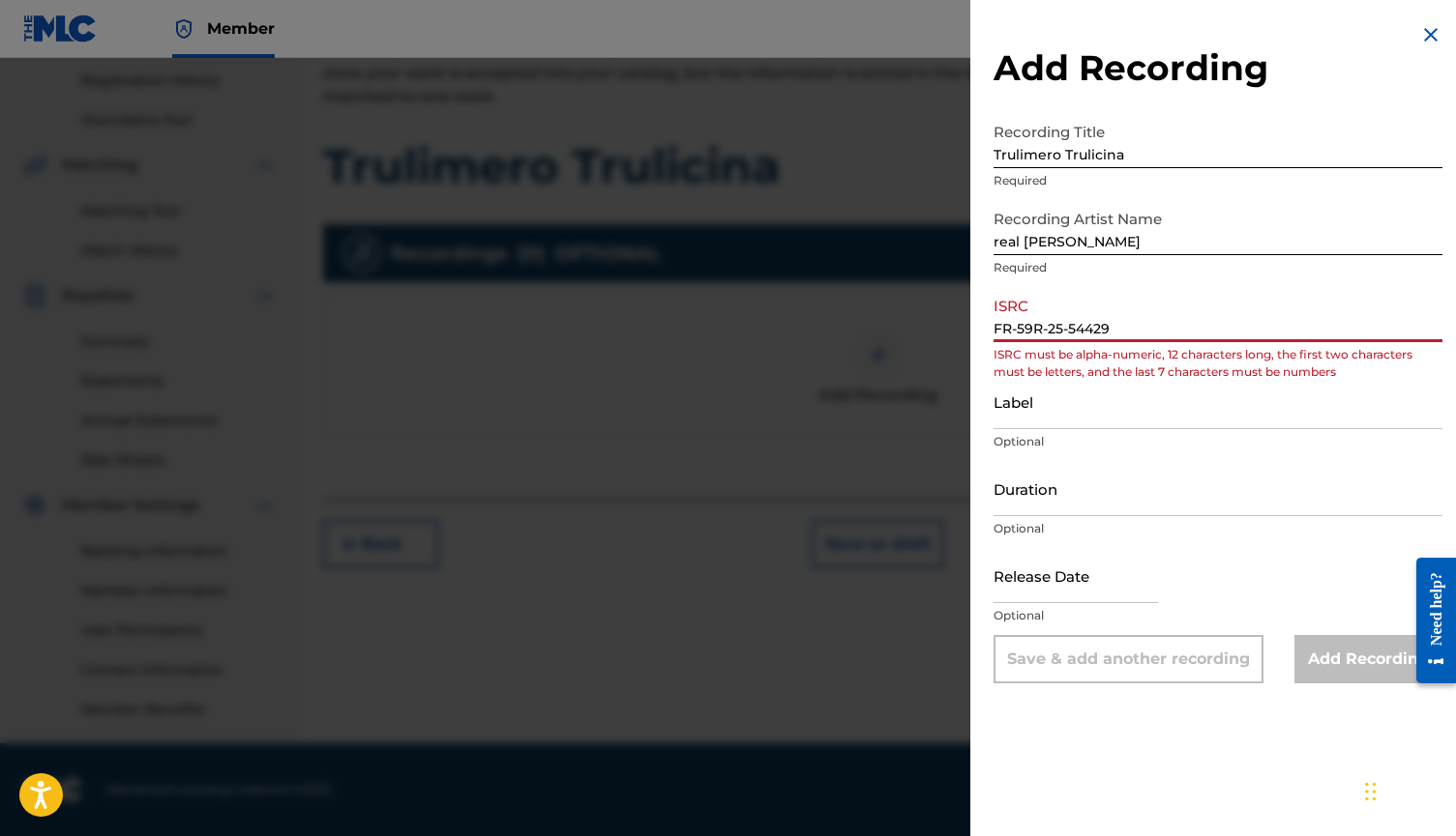
click at [1019, 328] on input "FR-59R-25-54429" at bounding box center [1218, 314] width 449 height 55
click at [1046, 334] on input "FR59R-25-54429" at bounding box center [1218, 314] width 449 height 55
click at [1057, 328] on input "FR59R25-54429" at bounding box center [1218, 314] width 449 height 55
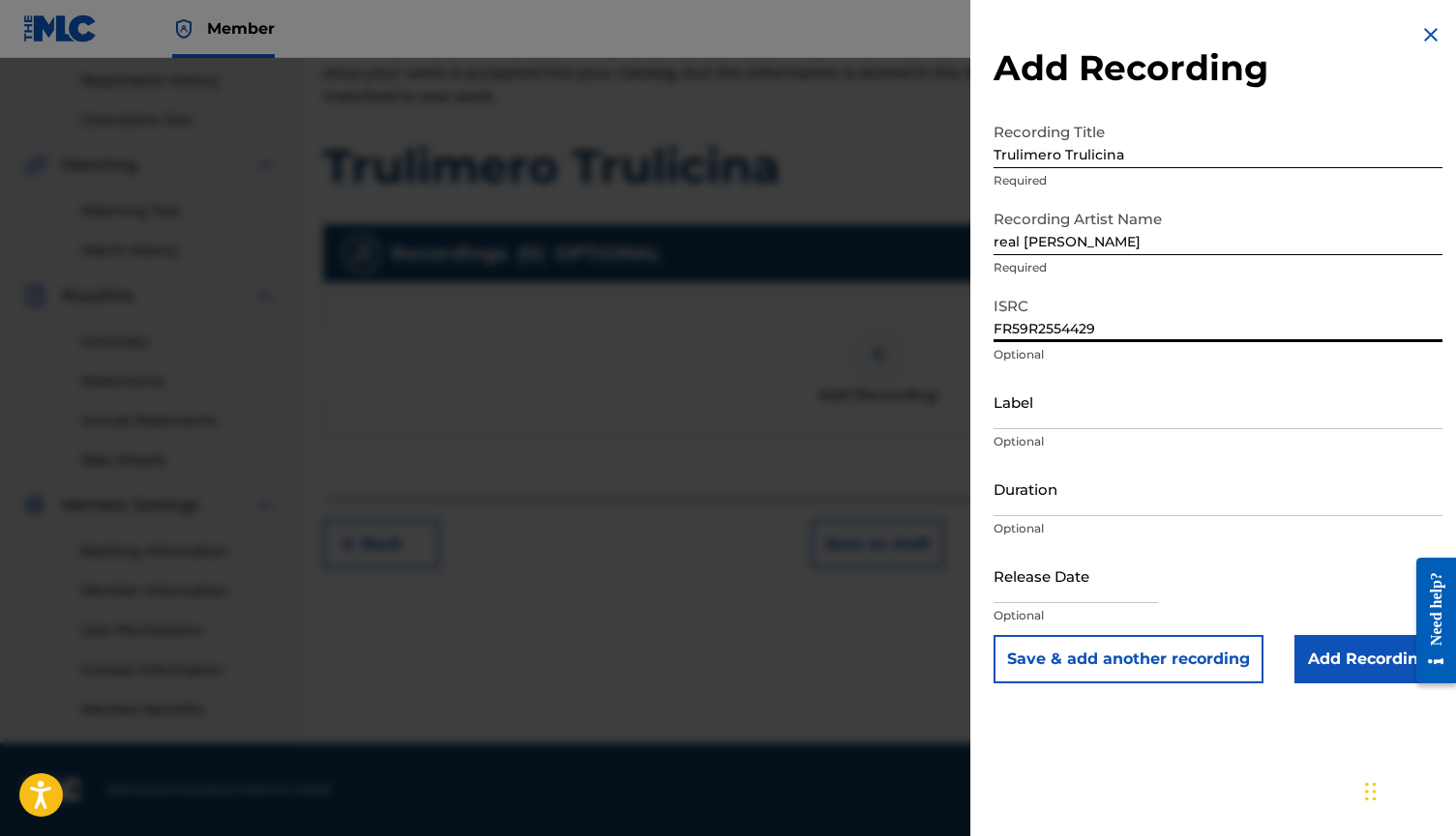
type input "FR59R2554429"
click at [1056, 415] on input "Label" at bounding box center [1218, 402] width 449 height 55
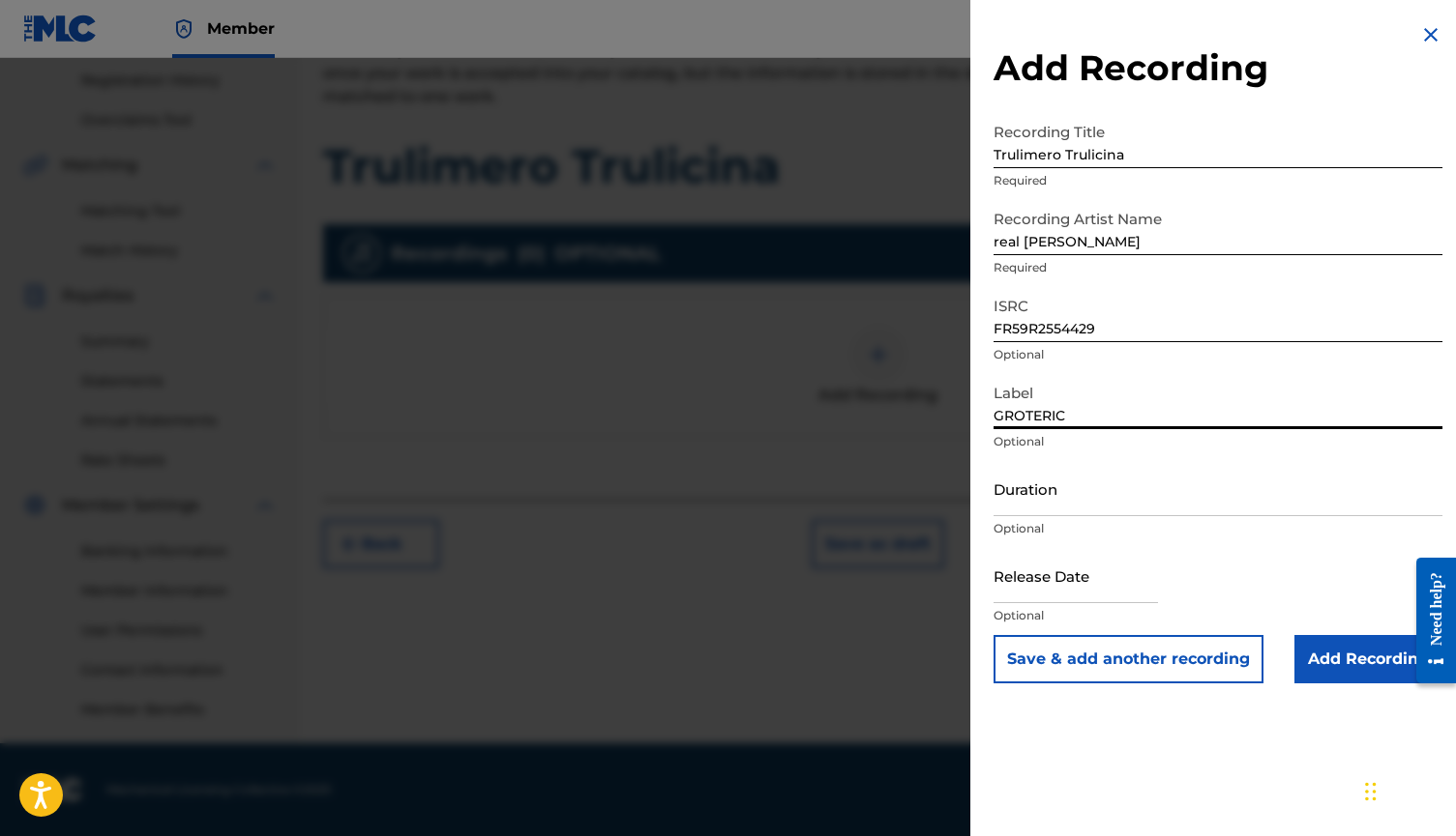
type input "GROTERIC"
click at [1294, 647] on input "Add Recording" at bounding box center [1368, 659] width 148 height 48
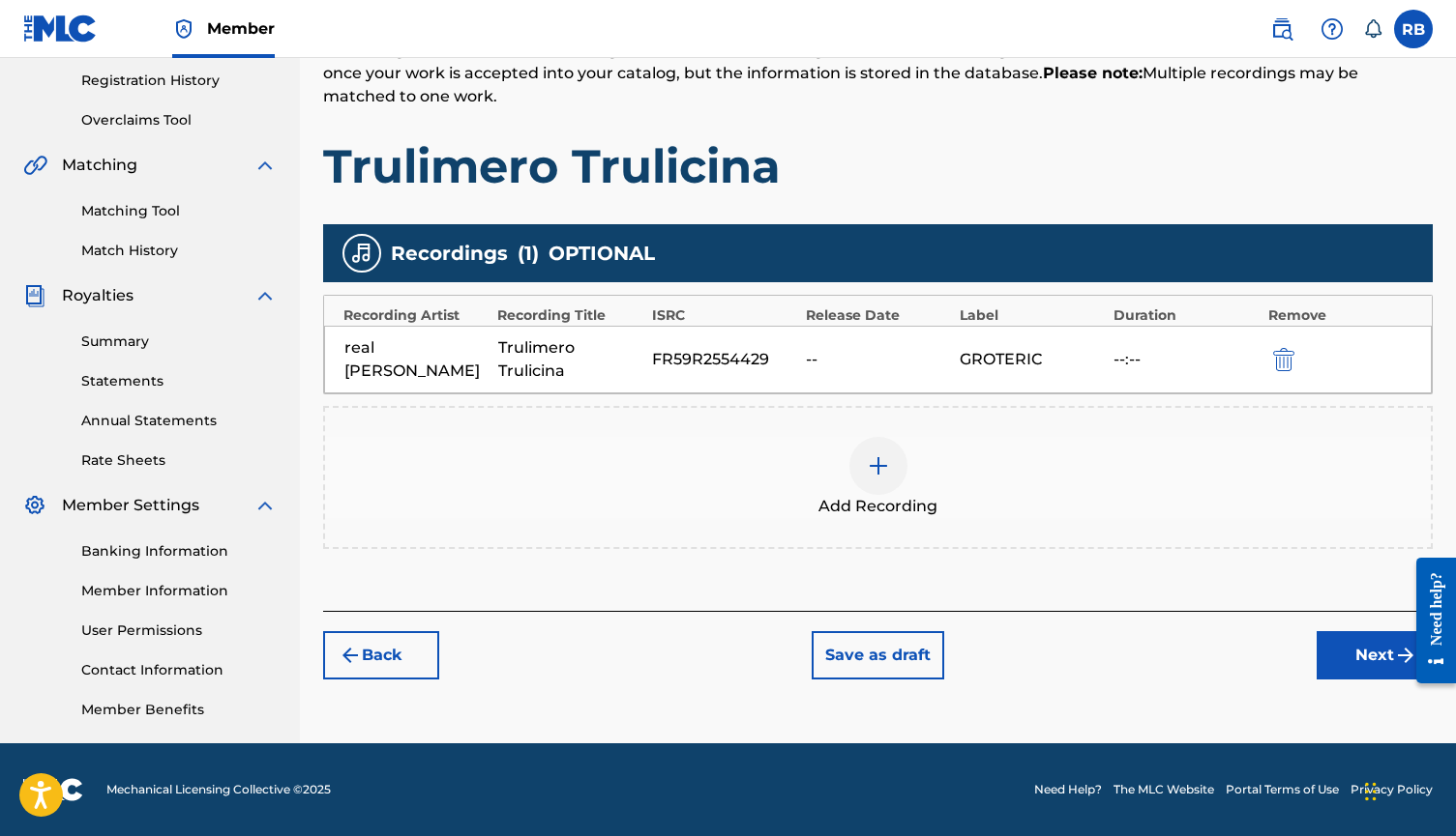
click at [1343, 652] on button "Next" at bounding box center [1375, 655] width 116 height 48
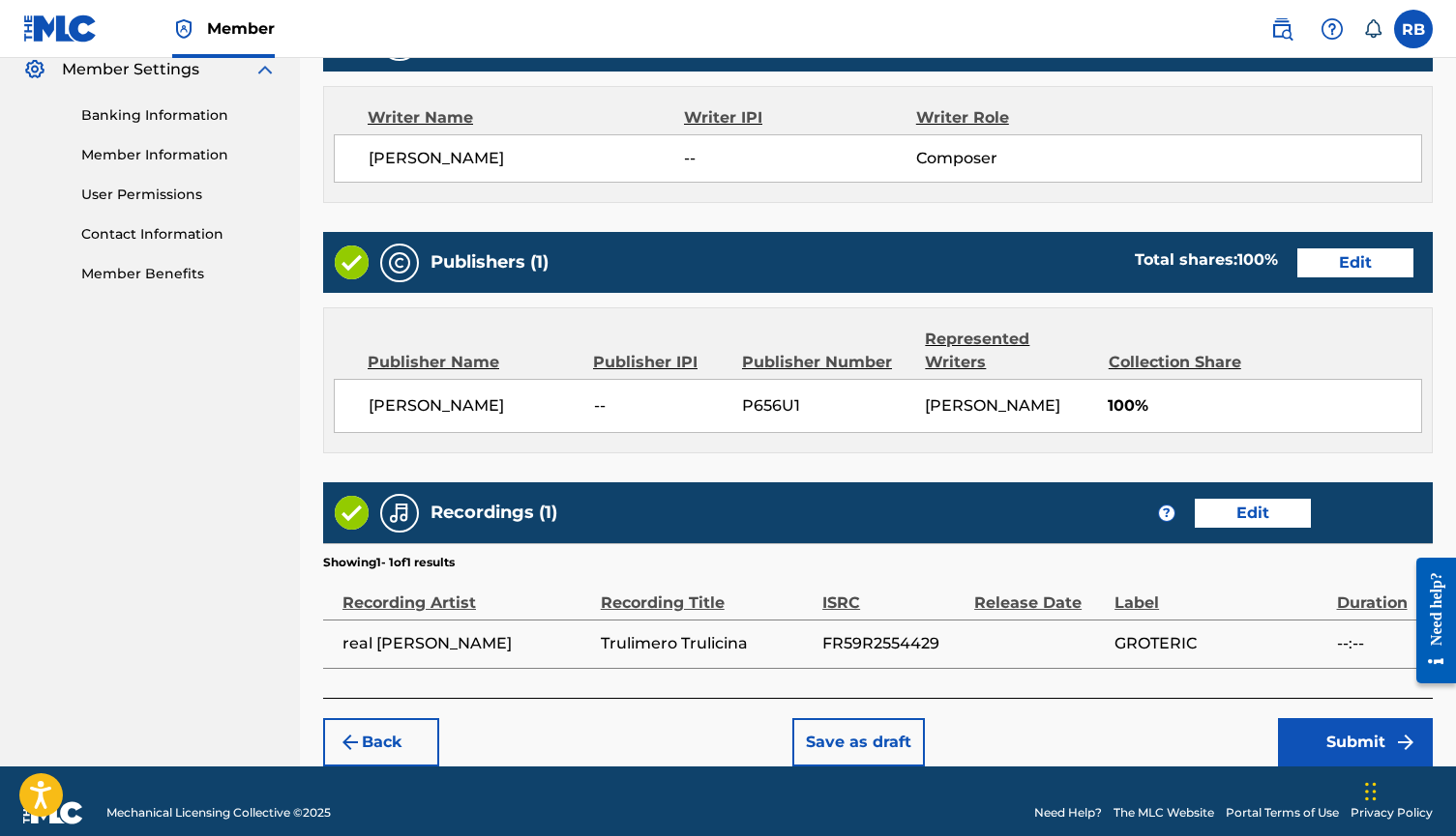
scroll to position [797, 0]
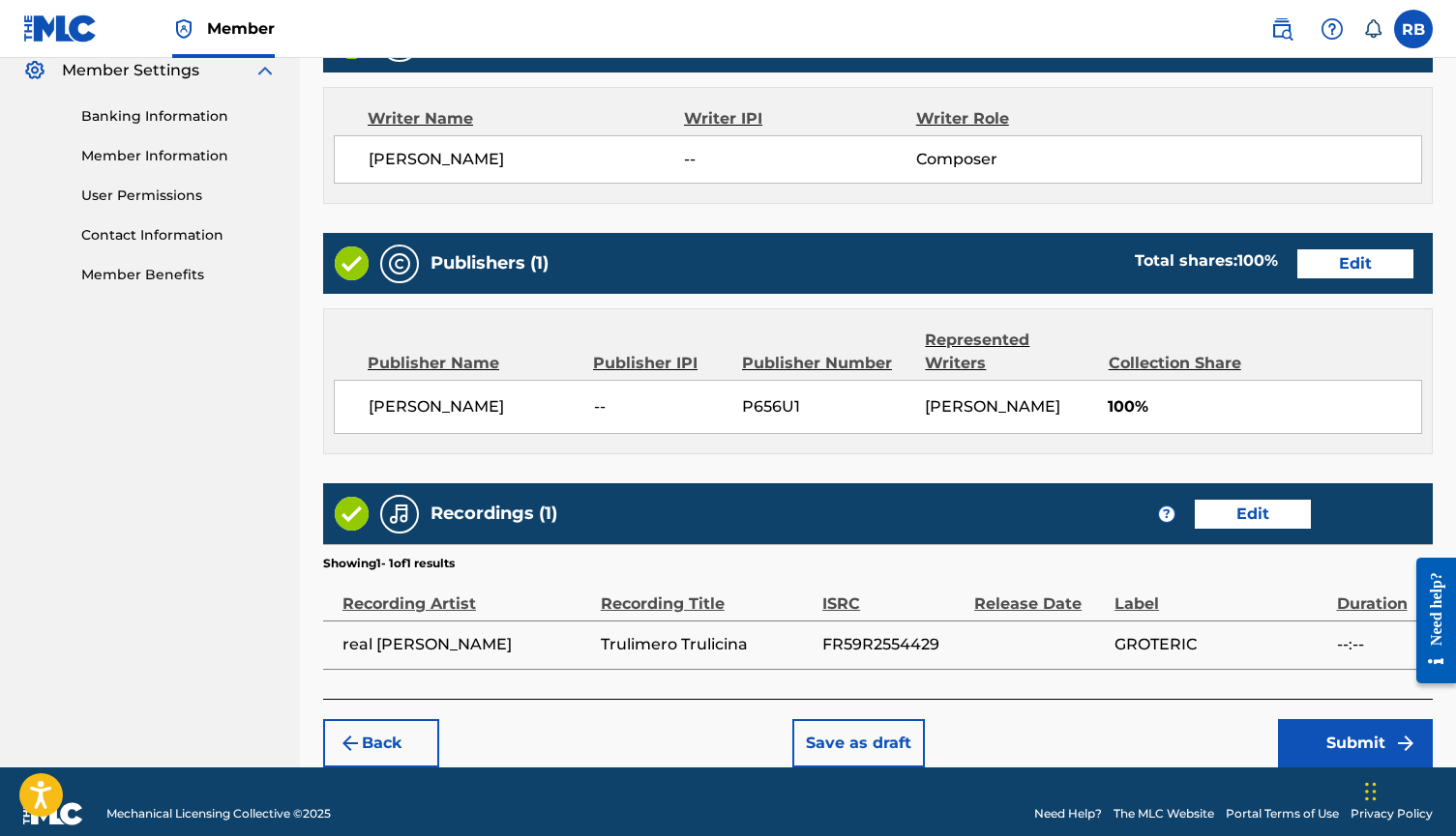
click at [1331, 719] on button "Submit" at bounding box center [1355, 743] width 155 height 48
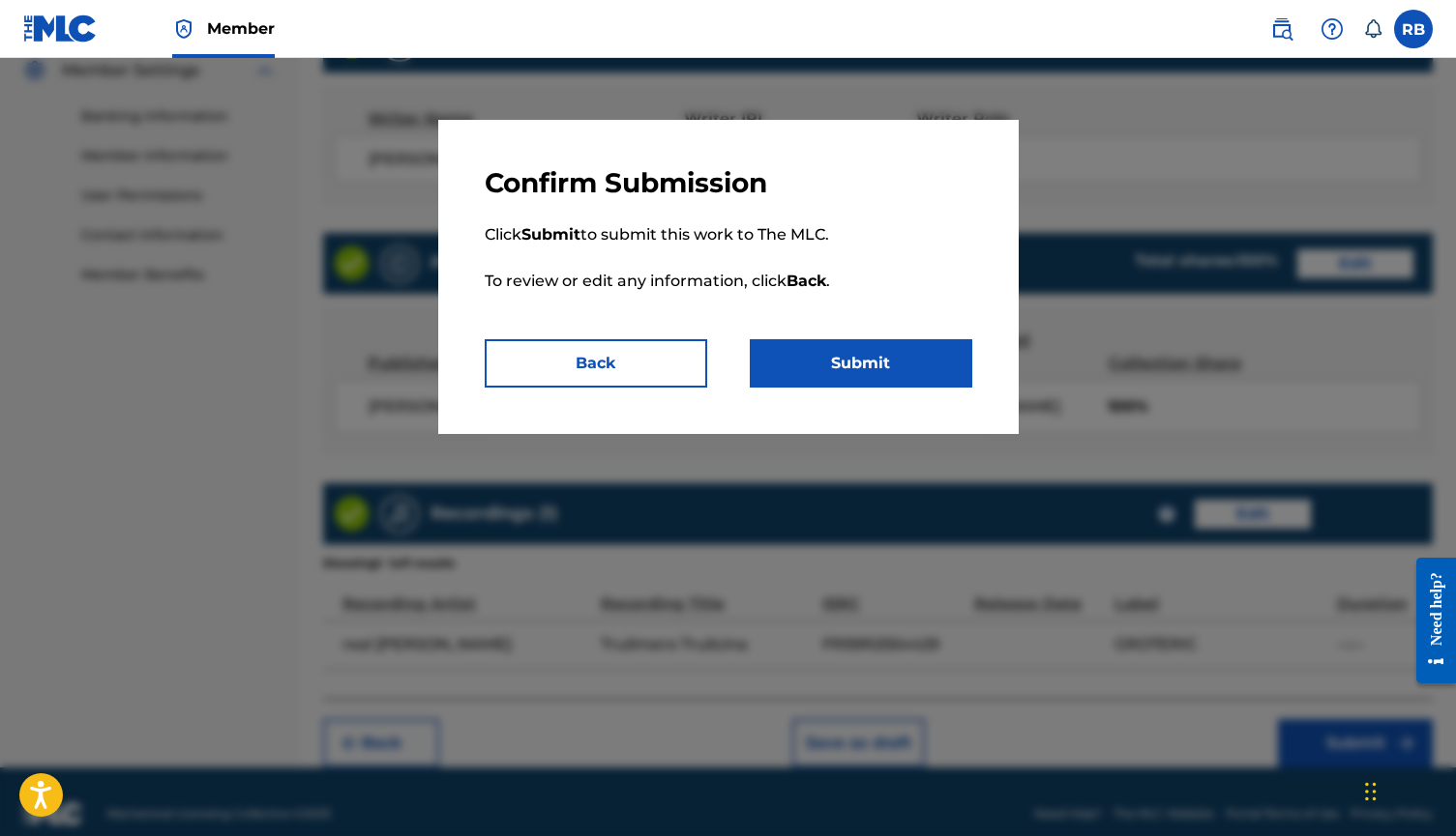
click at [910, 370] on button "Submit" at bounding box center [861, 364] width 223 height 48
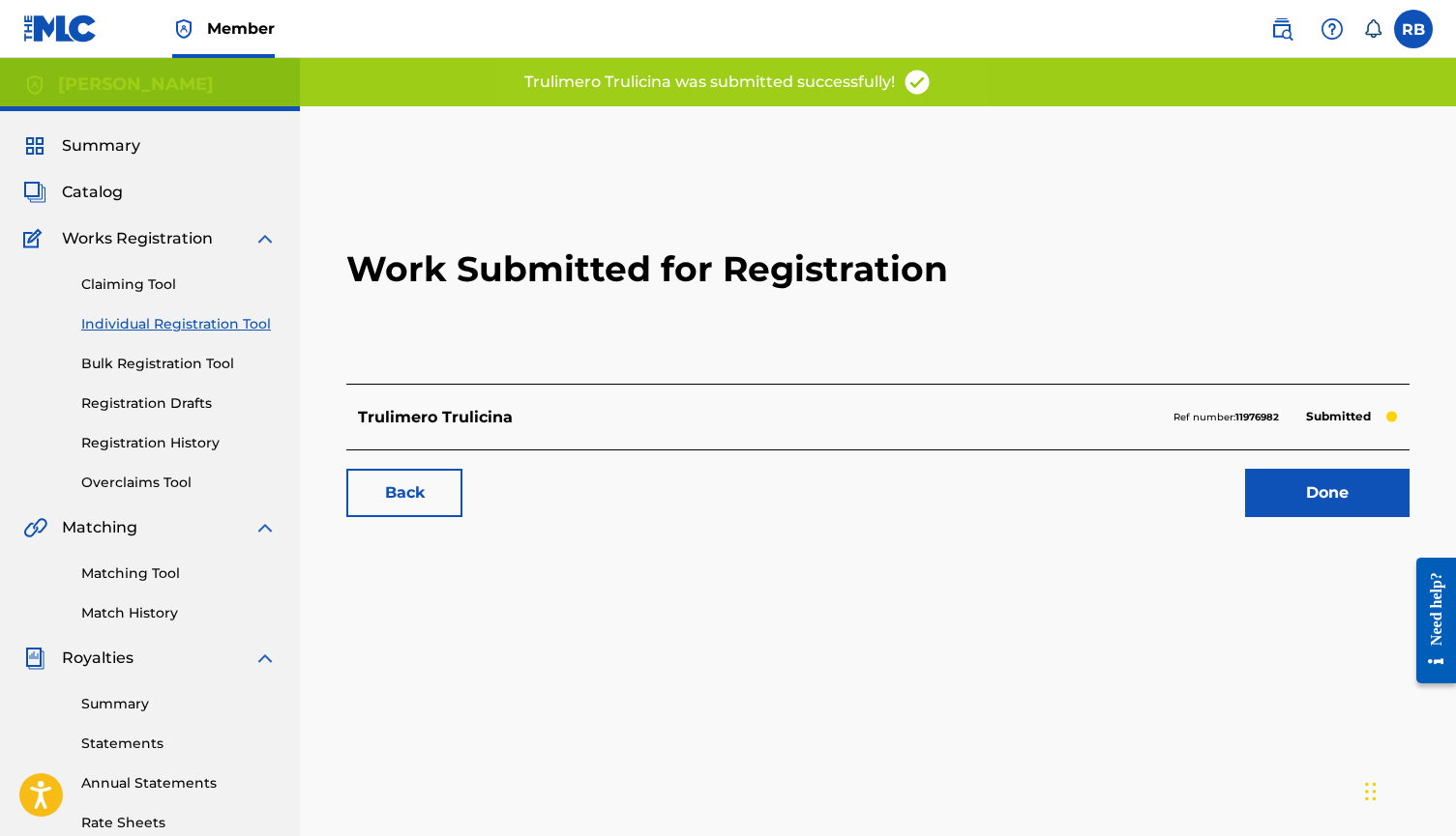
click at [1311, 481] on link "Done" at bounding box center [1327, 493] width 165 height 48
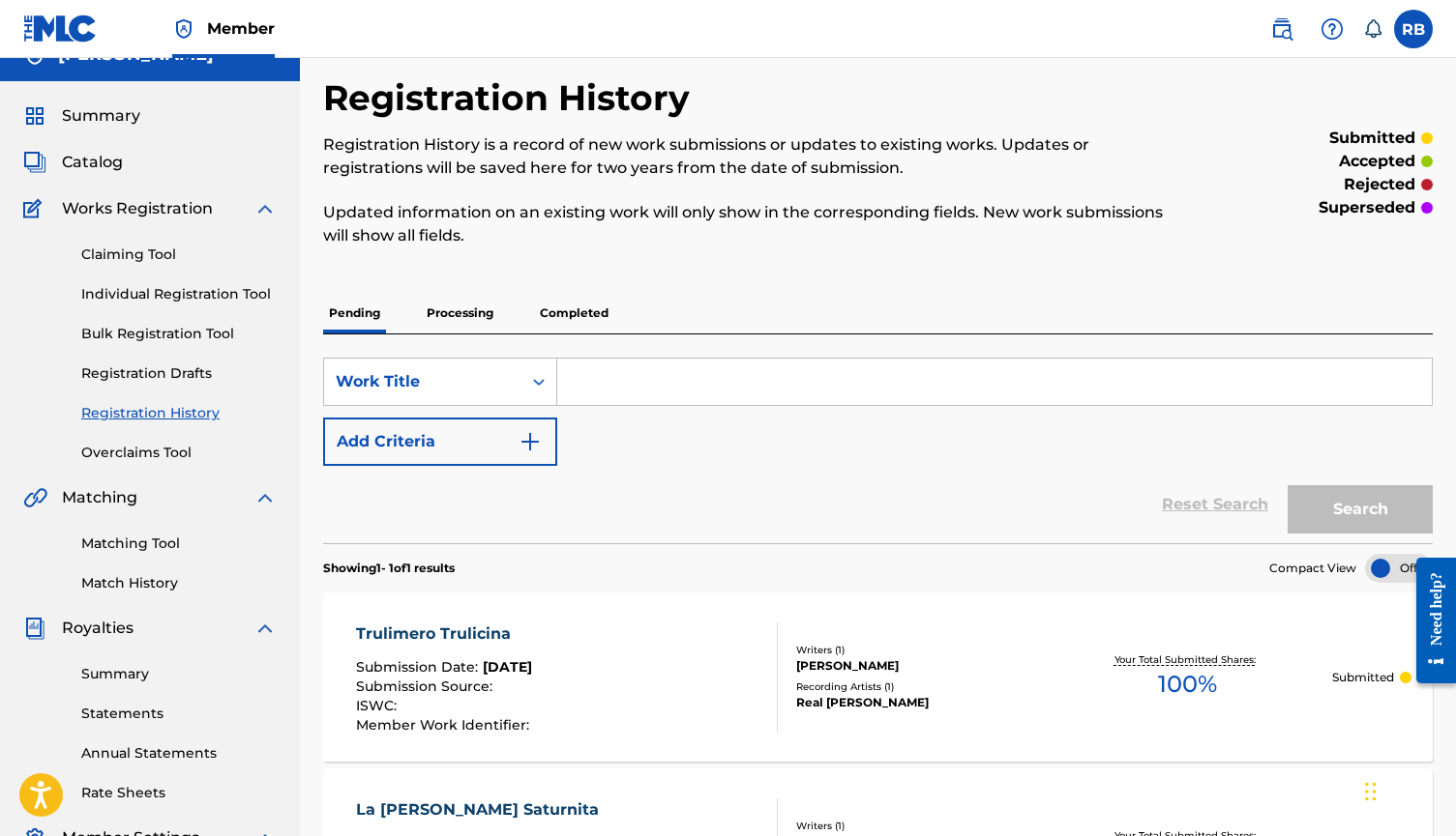
scroll to position [14, 0]
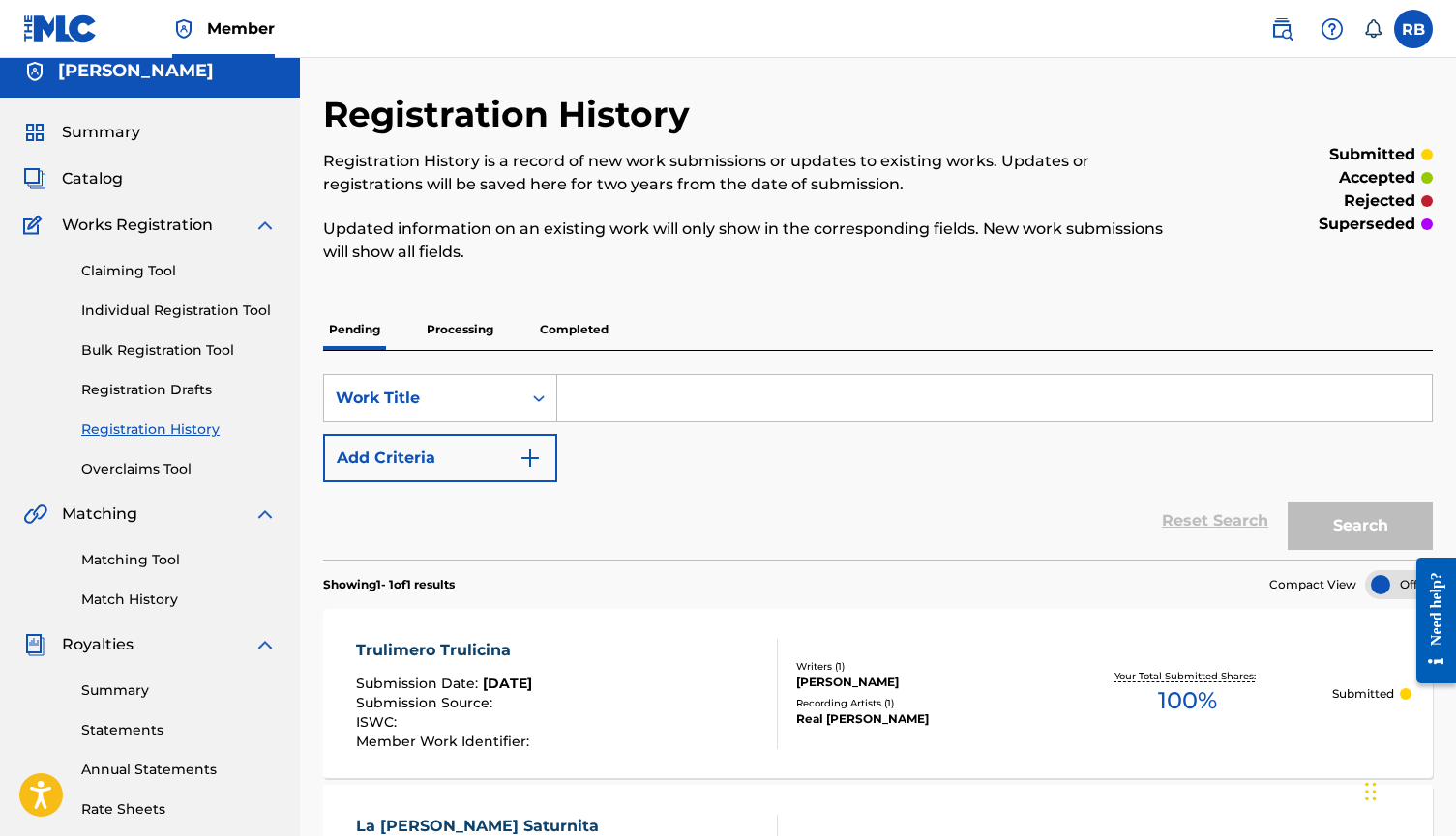
click at [253, 313] on link "Individual Registration Tool" at bounding box center [179, 311] width 196 height 20
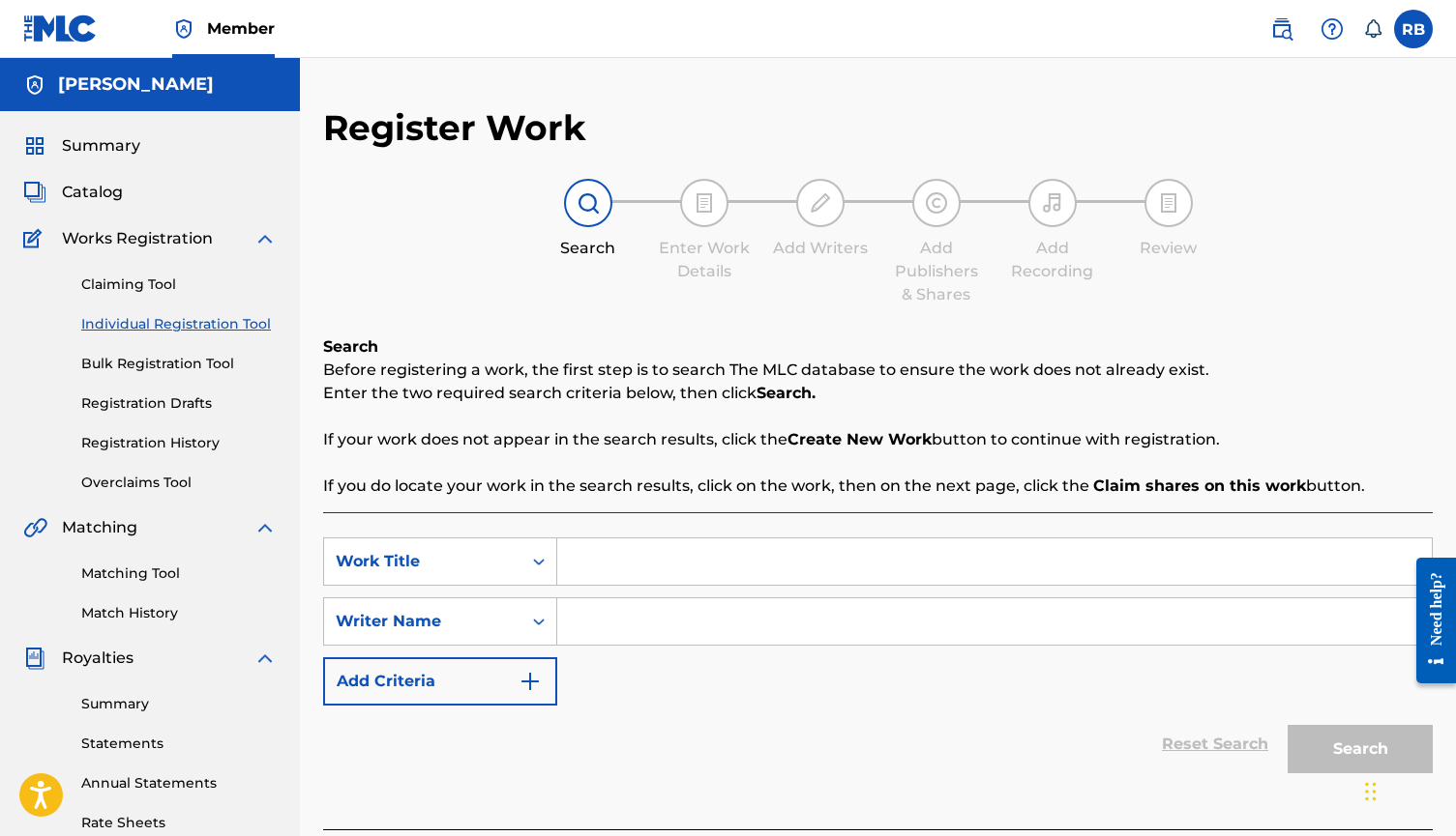
click at [636, 565] on input "Search Form" at bounding box center [993, 561] width 874 height 46
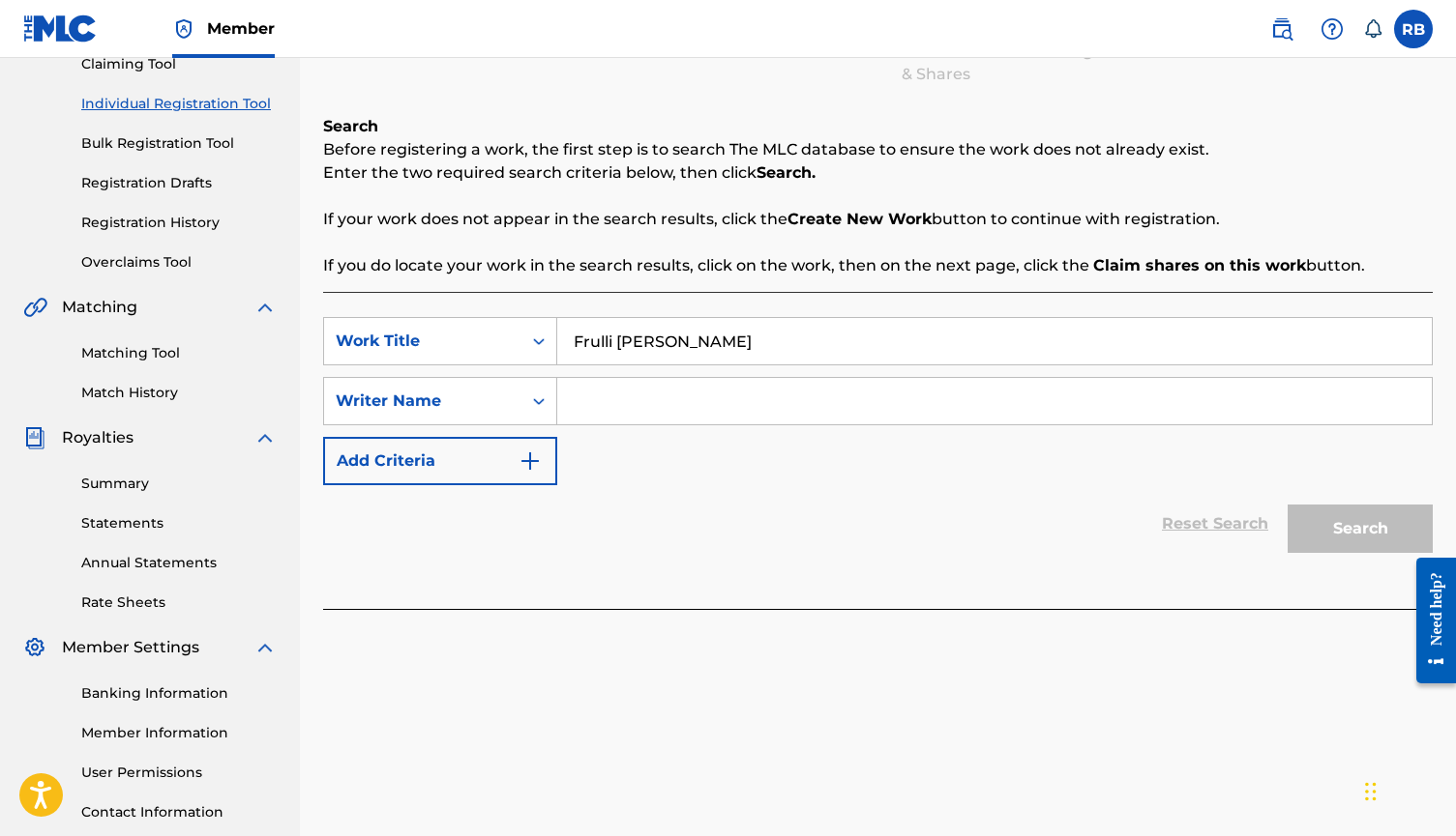
scroll to position [226, 0]
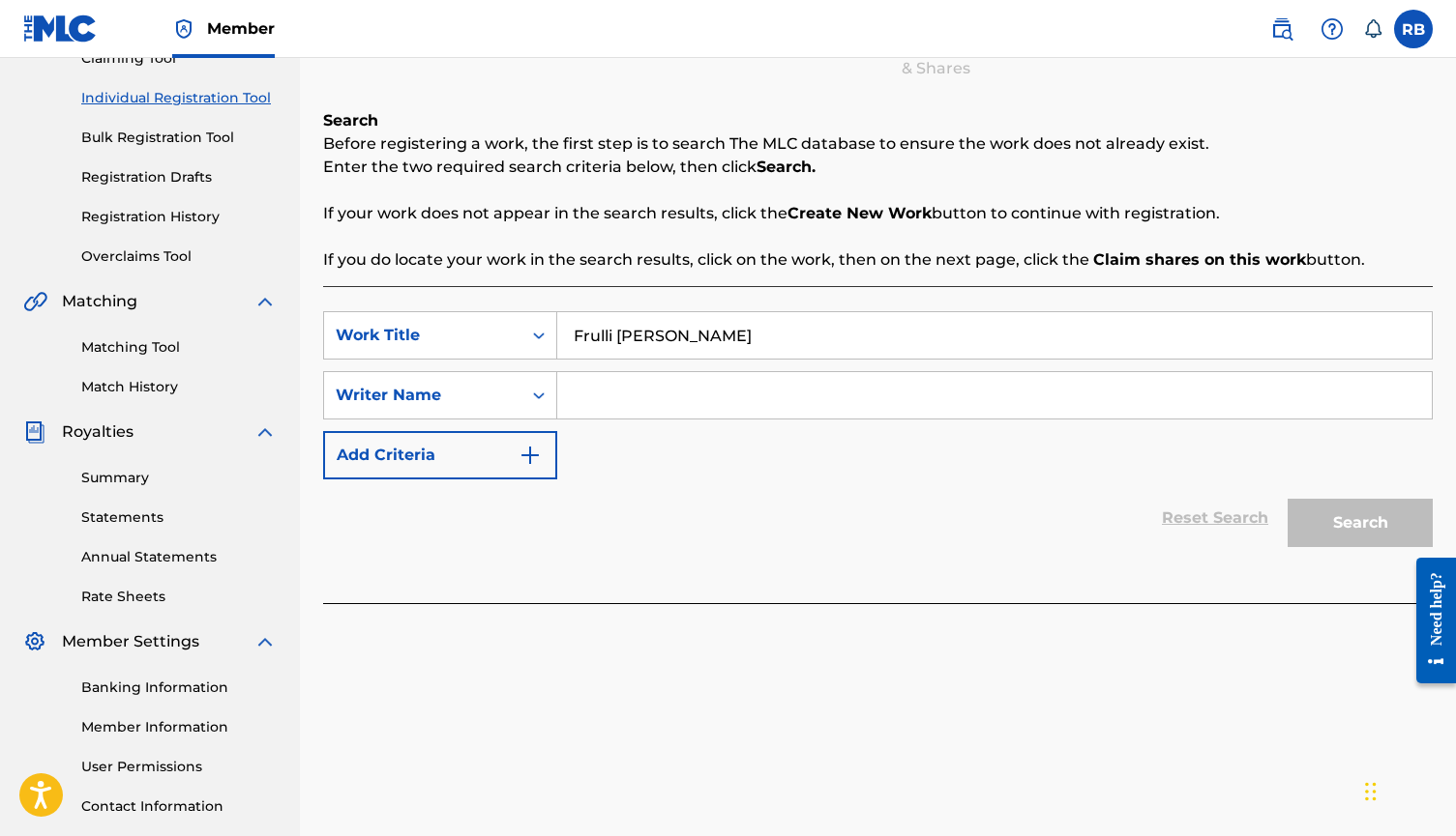
type input "Frulli [PERSON_NAME]"
click at [925, 416] on input "Search Form" at bounding box center [993, 396] width 874 height 46
type input "a"
click at [1329, 525] on button "Search" at bounding box center [1360, 522] width 145 height 48
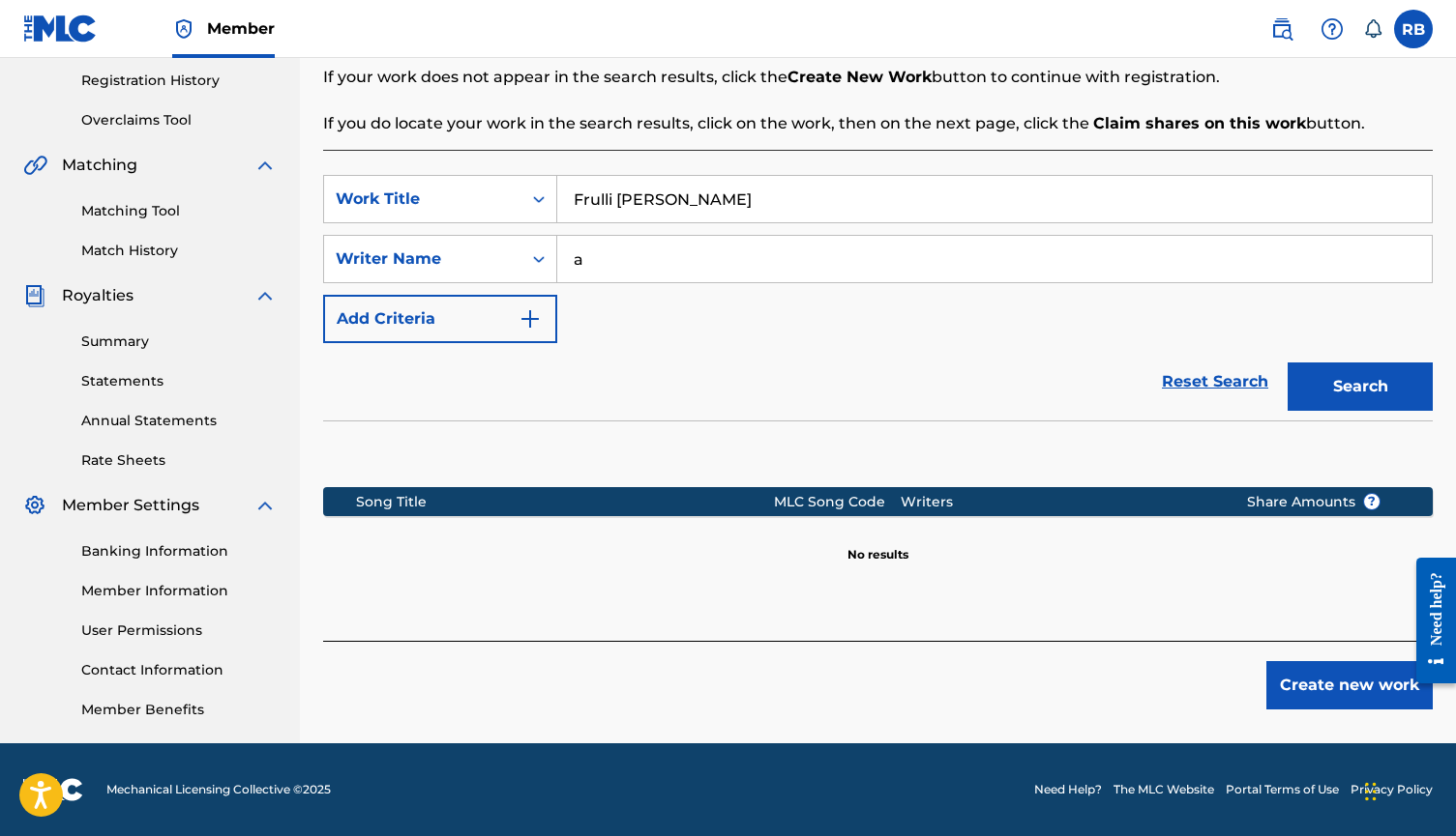
scroll to position [363, 0]
click at [1313, 708] on button "Create new work" at bounding box center [1350, 685] width 167 height 48
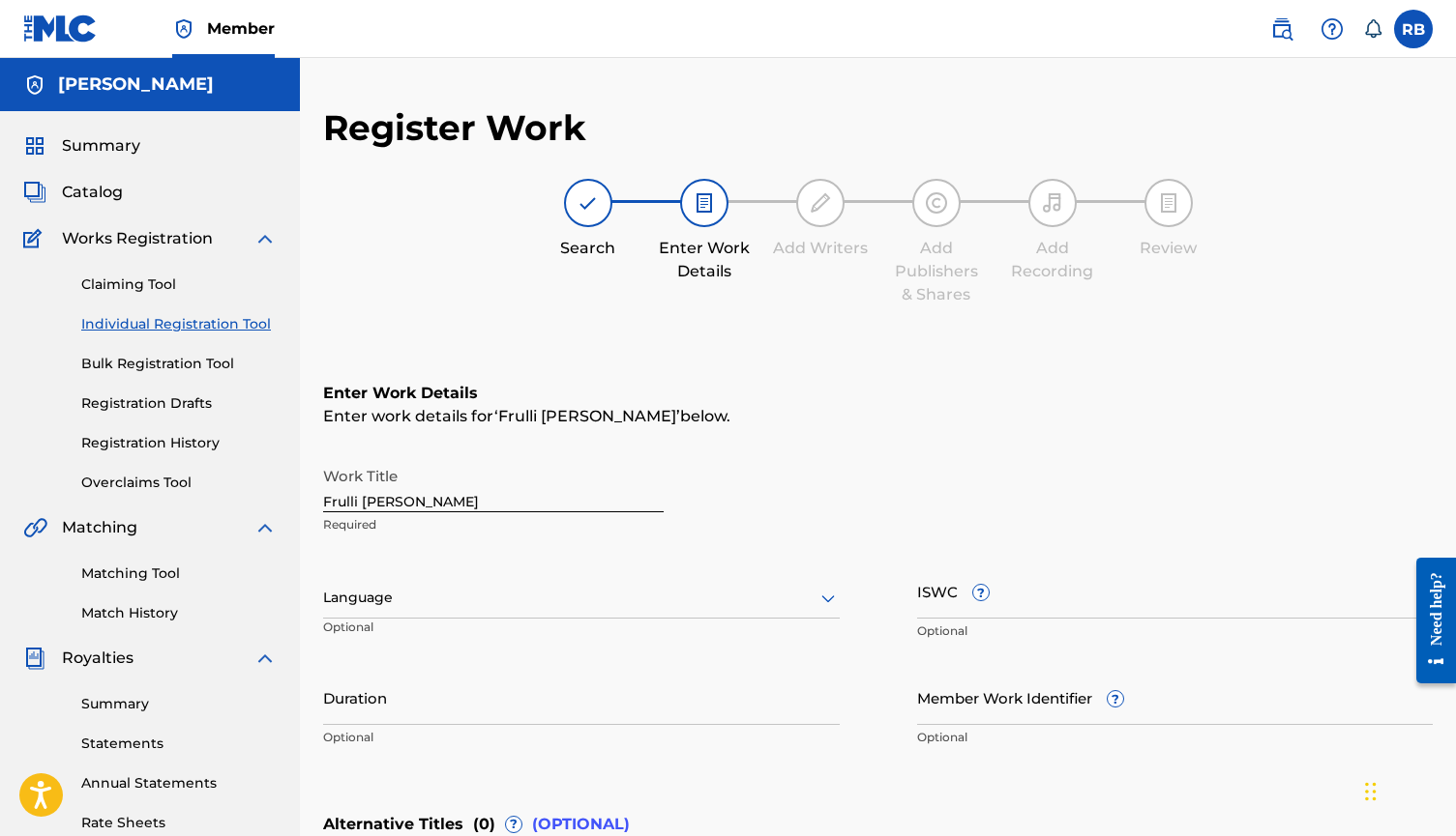
scroll to position [0, 0]
drag, startPoint x: 423, startPoint y: 494, endPoint x: 262, endPoint y: 494, distance: 161.0
click at [262, 494] on main "[PERSON_NAME] Summary Catalog Works Registration Claiming Tool Individual Regis…" at bounding box center [728, 588] width 1456 height 1060
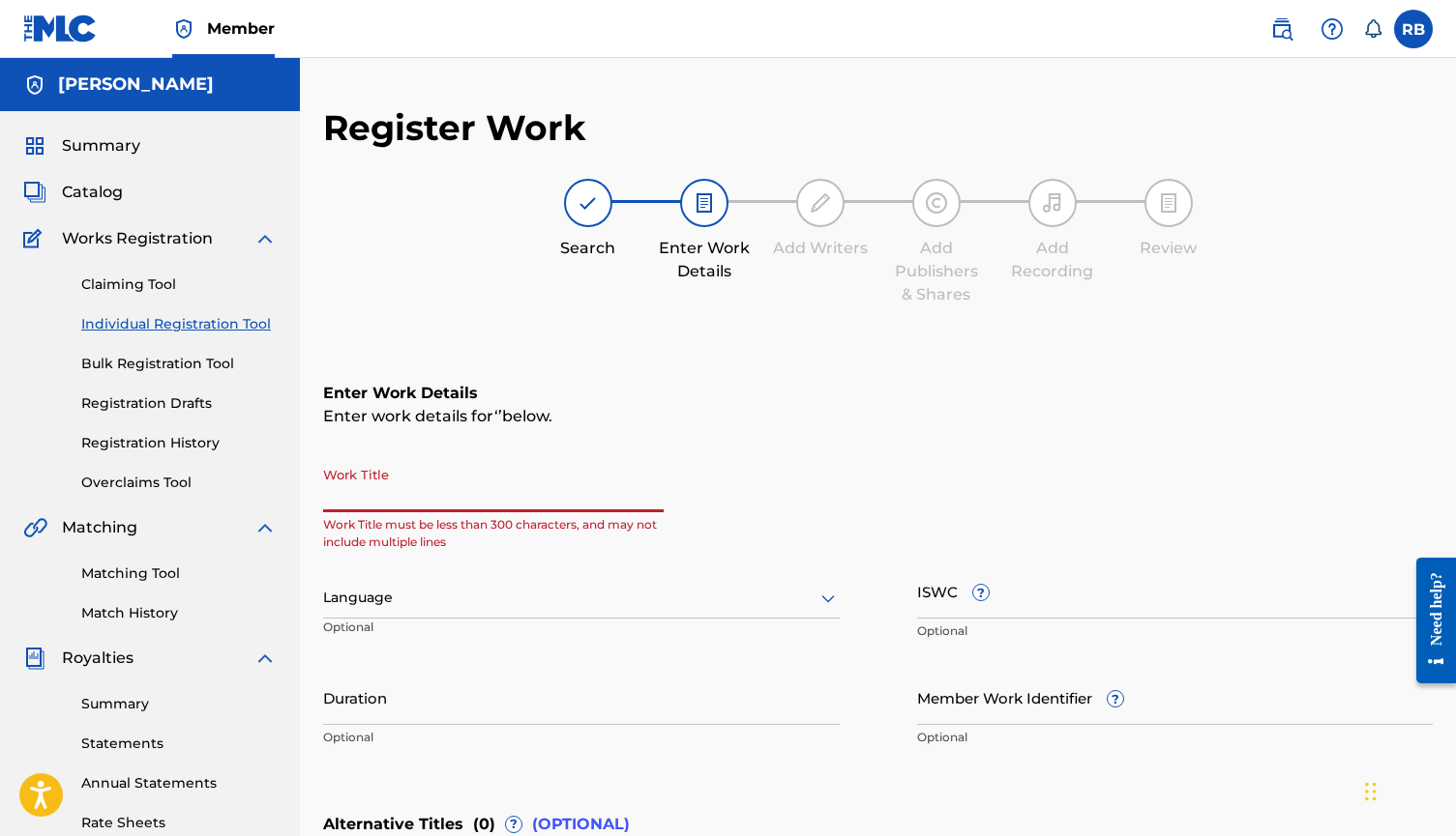
paste input "Frulli [PERSON_NAME]"
type input "Frulli [PERSON_NAME]"
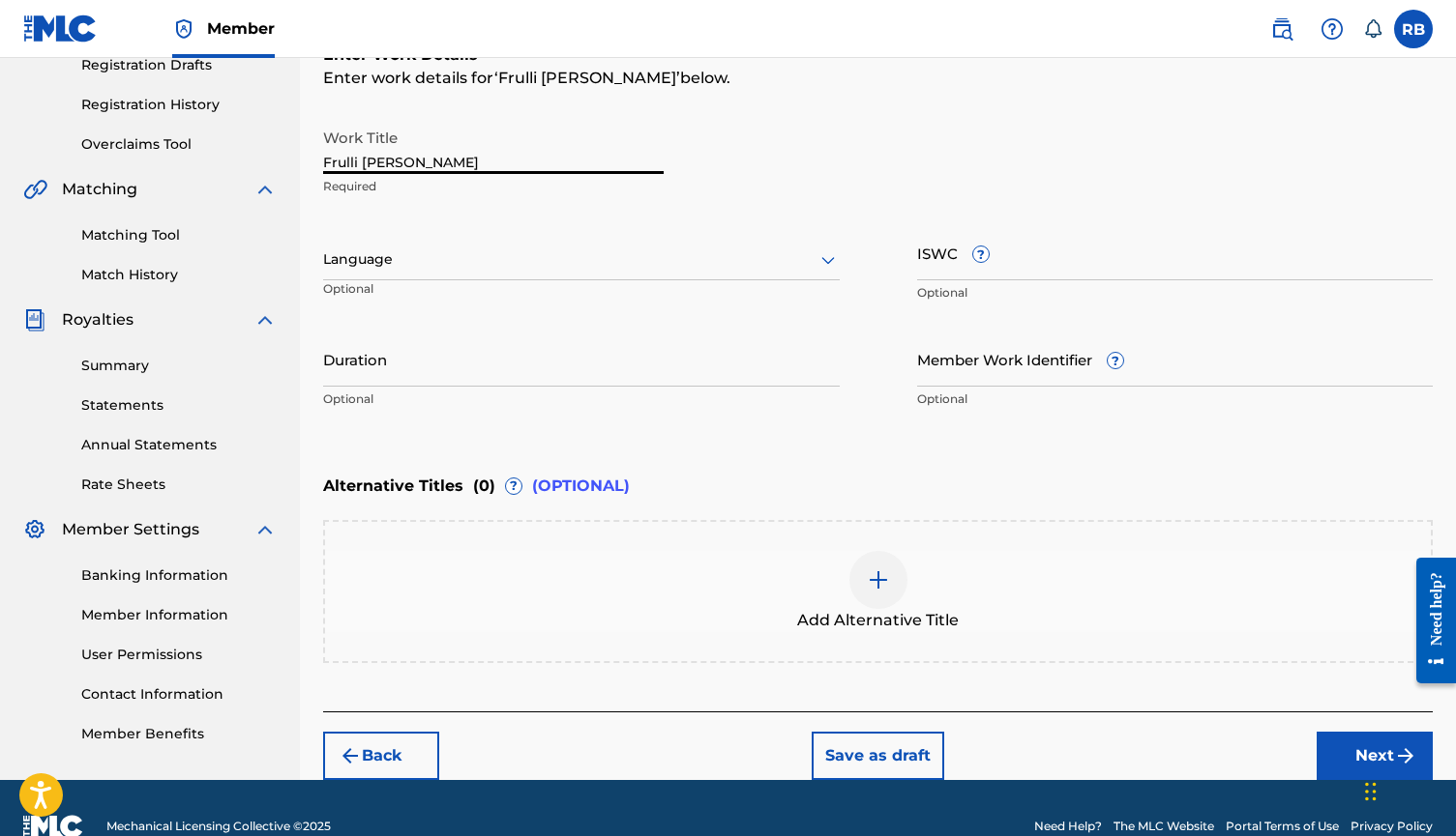
scroll to position [349, 0]
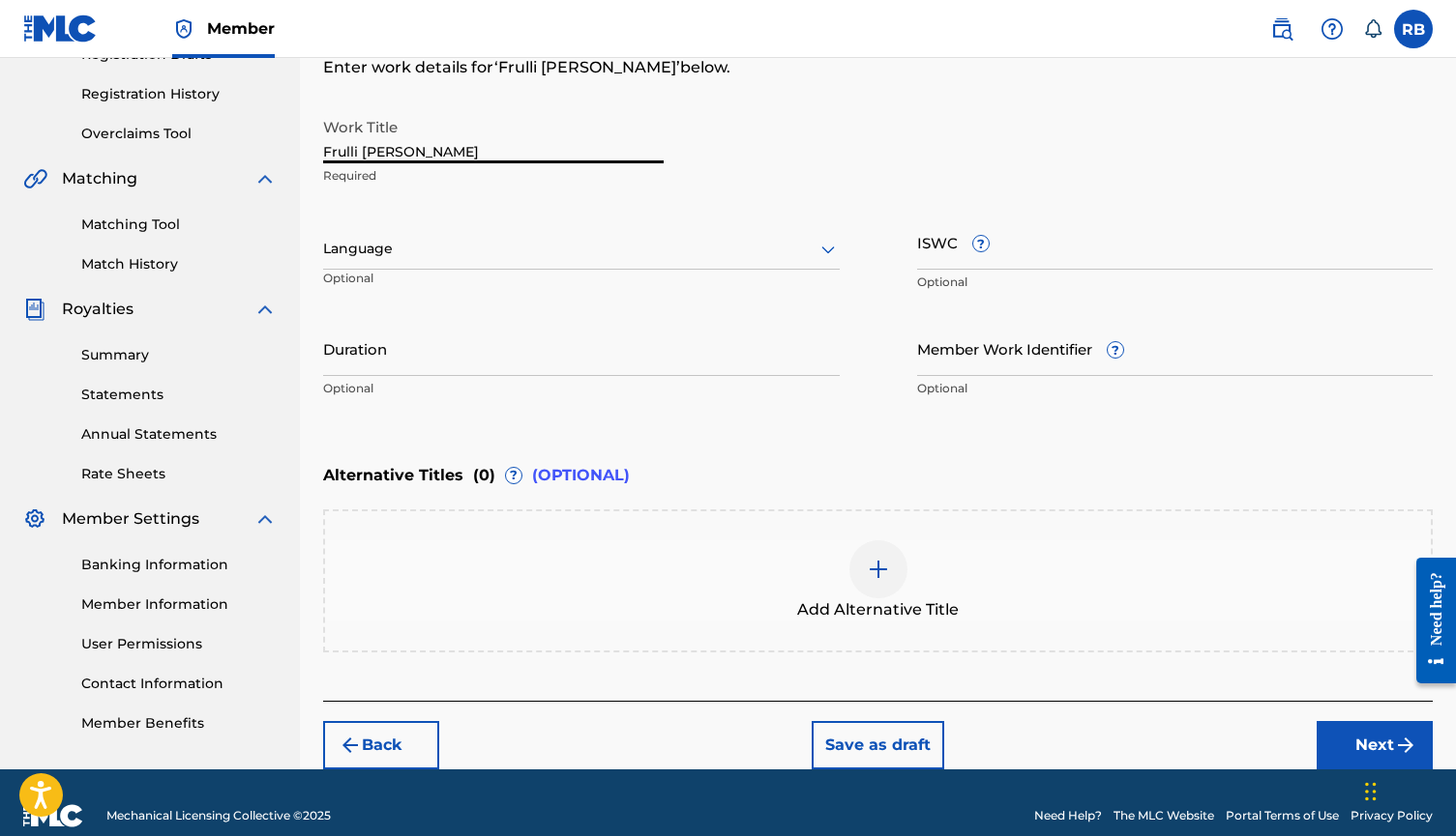
click at [1342, 741] on button "Next" at bounding box center [1375, 745] width 116 height 48
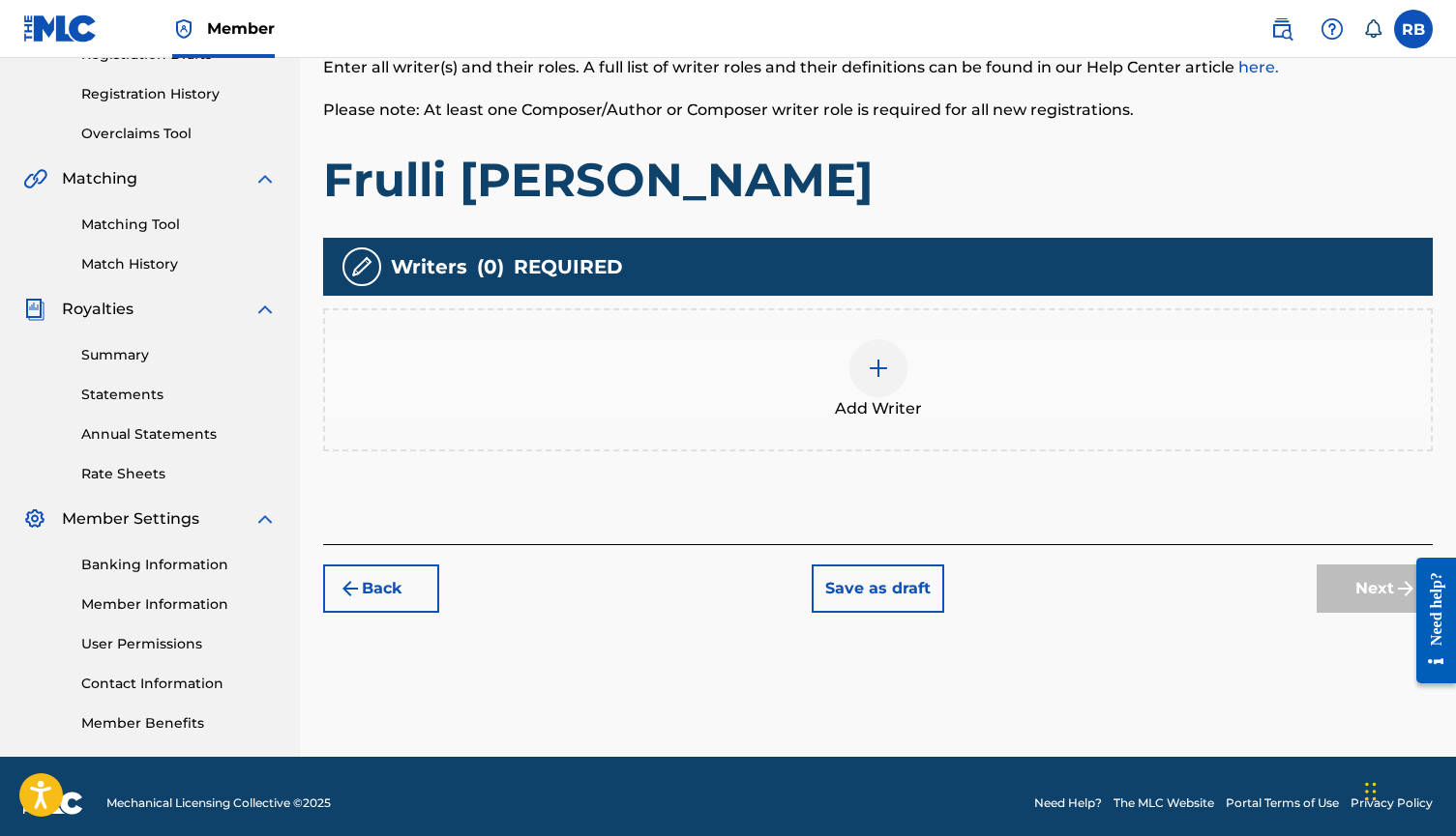
scroll to position [87, 0]
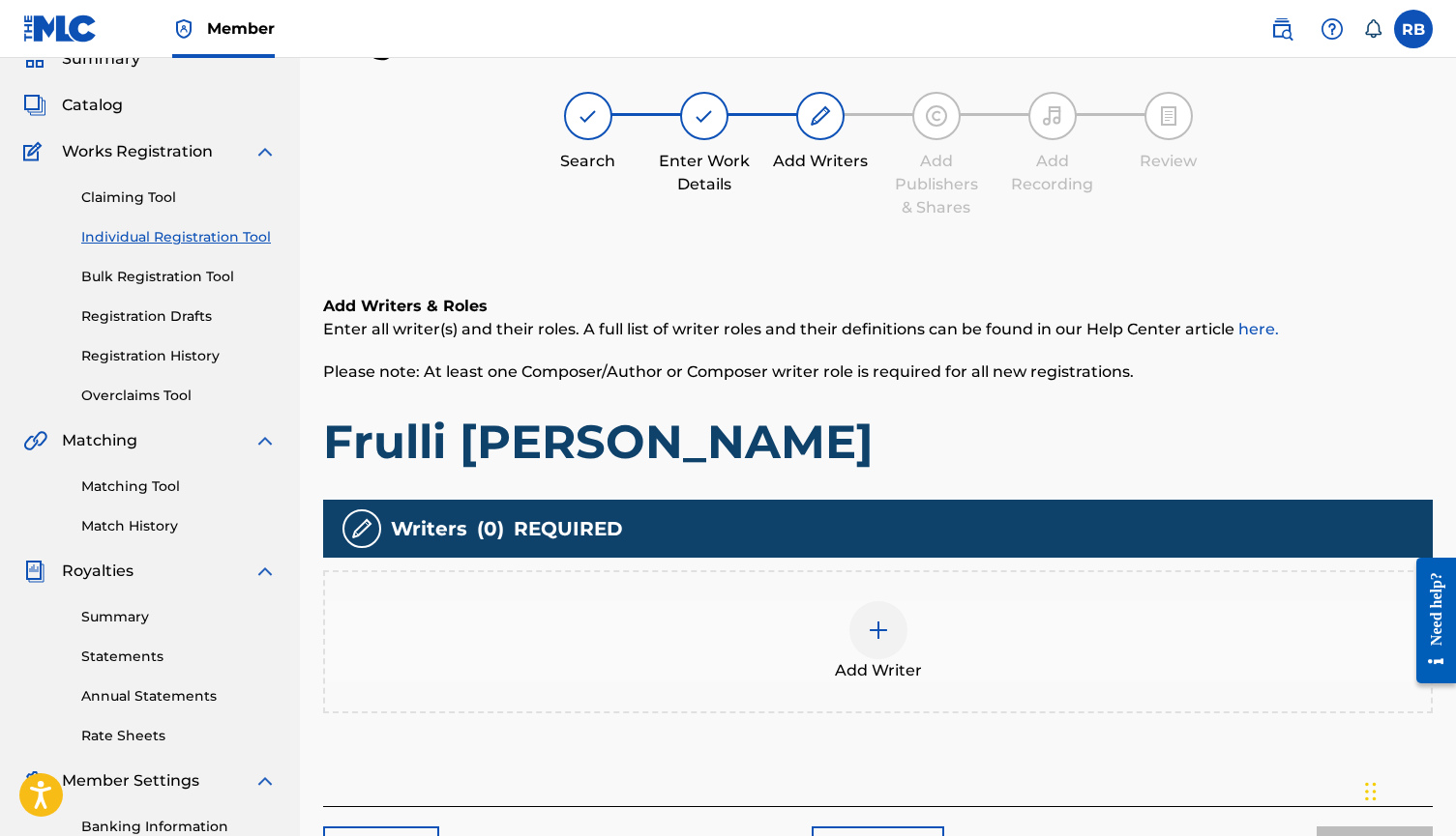
click at [893, 630] on div at bounding box center [878, 630] width 58 height 58
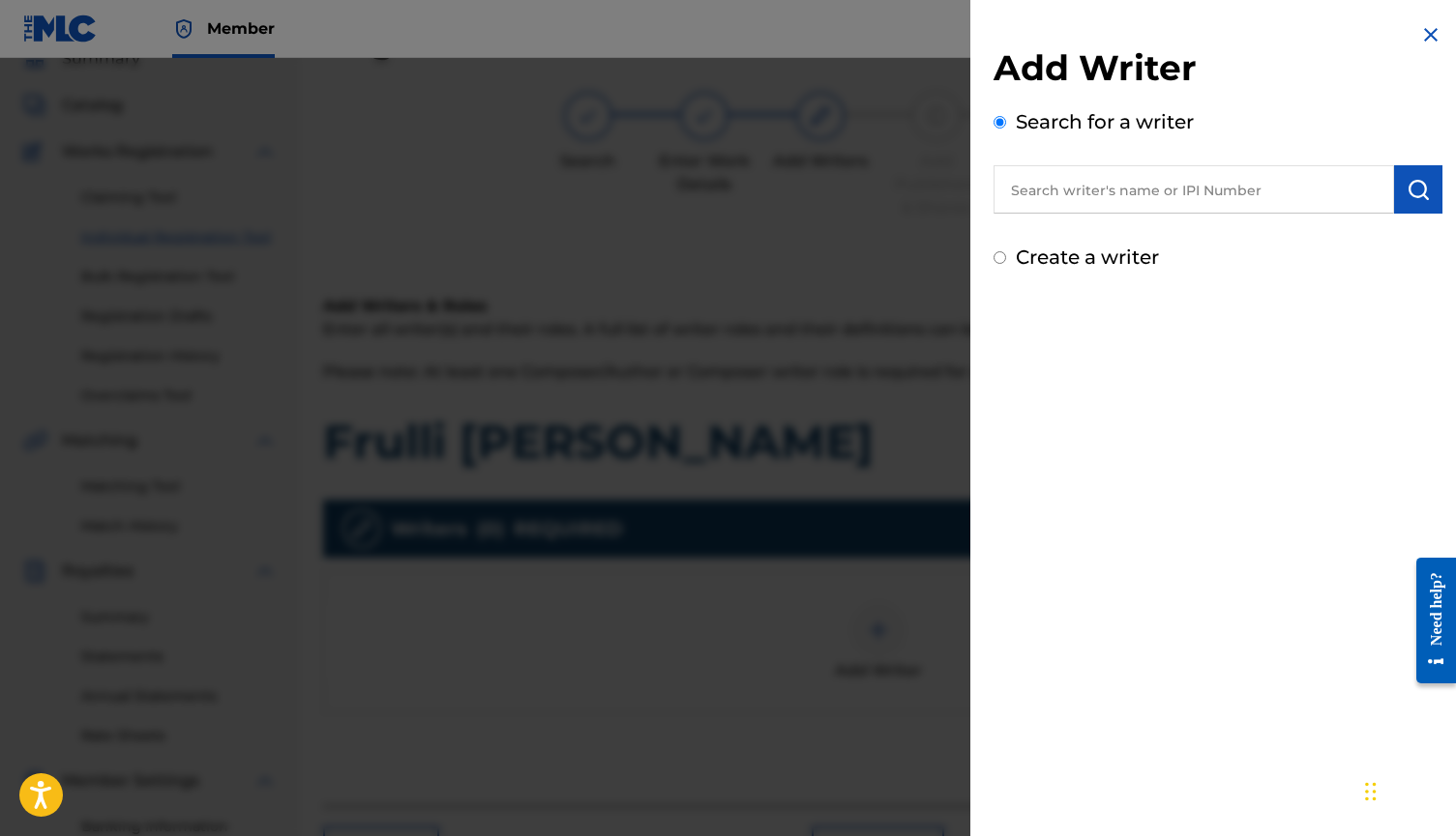
click at [1081, 265] on label "Create a writer" at bounding box center [1087, 257] width 143 height 23
radio input "true"
click at [1006, 264] on input "Create a writer" at bounding box center [999, 257] width 13 height 13
radio input "false"
radio input "true"
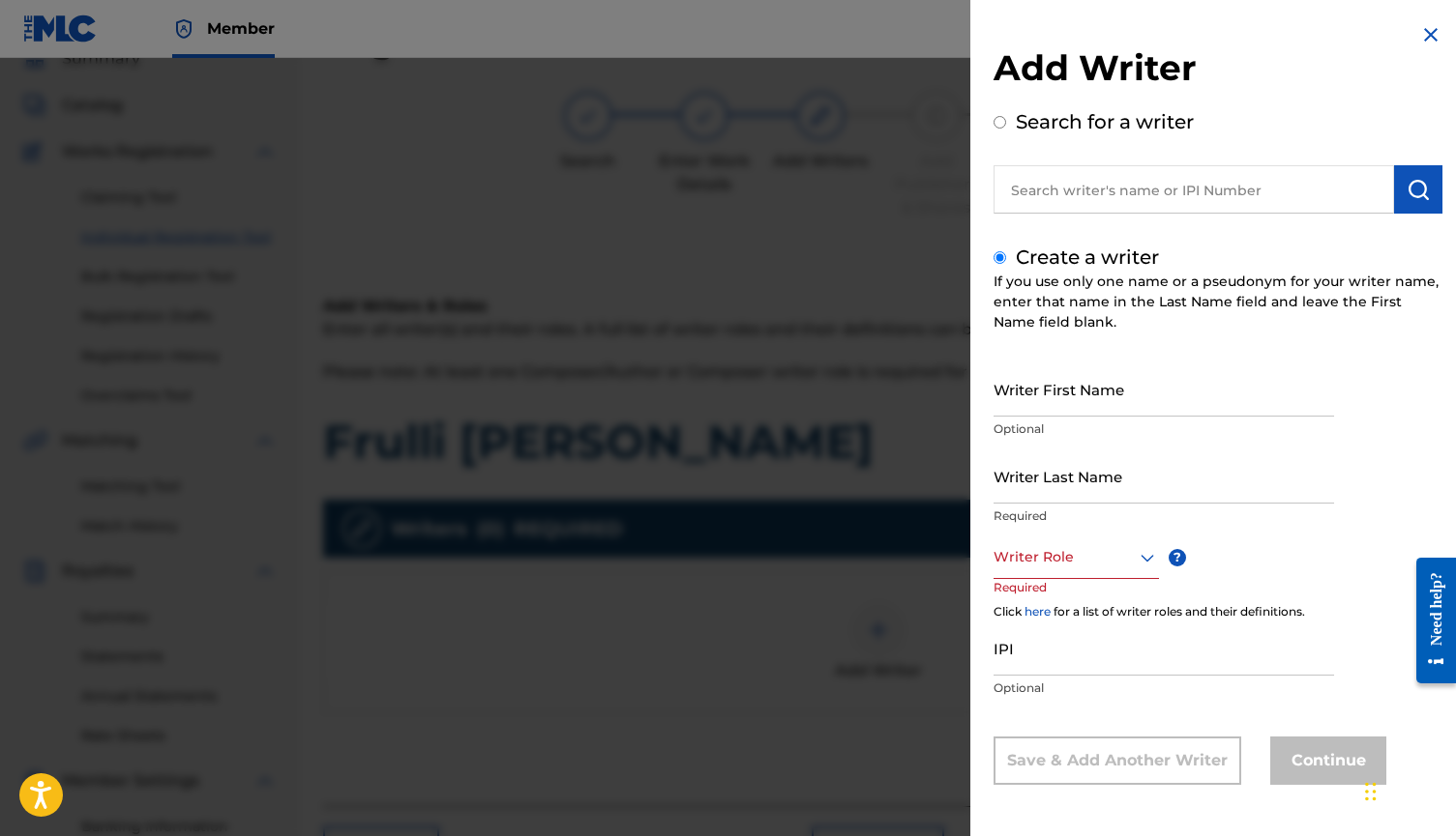
click at [1080, 392] on input "Writer First Name" at bounding box center [1164, 389] width 341 height 55
type input "[PERSON_NAME]"
click at [1198, 483] on input "Writer Last Name" at bounding box center [1164, 476] width 341 height 55
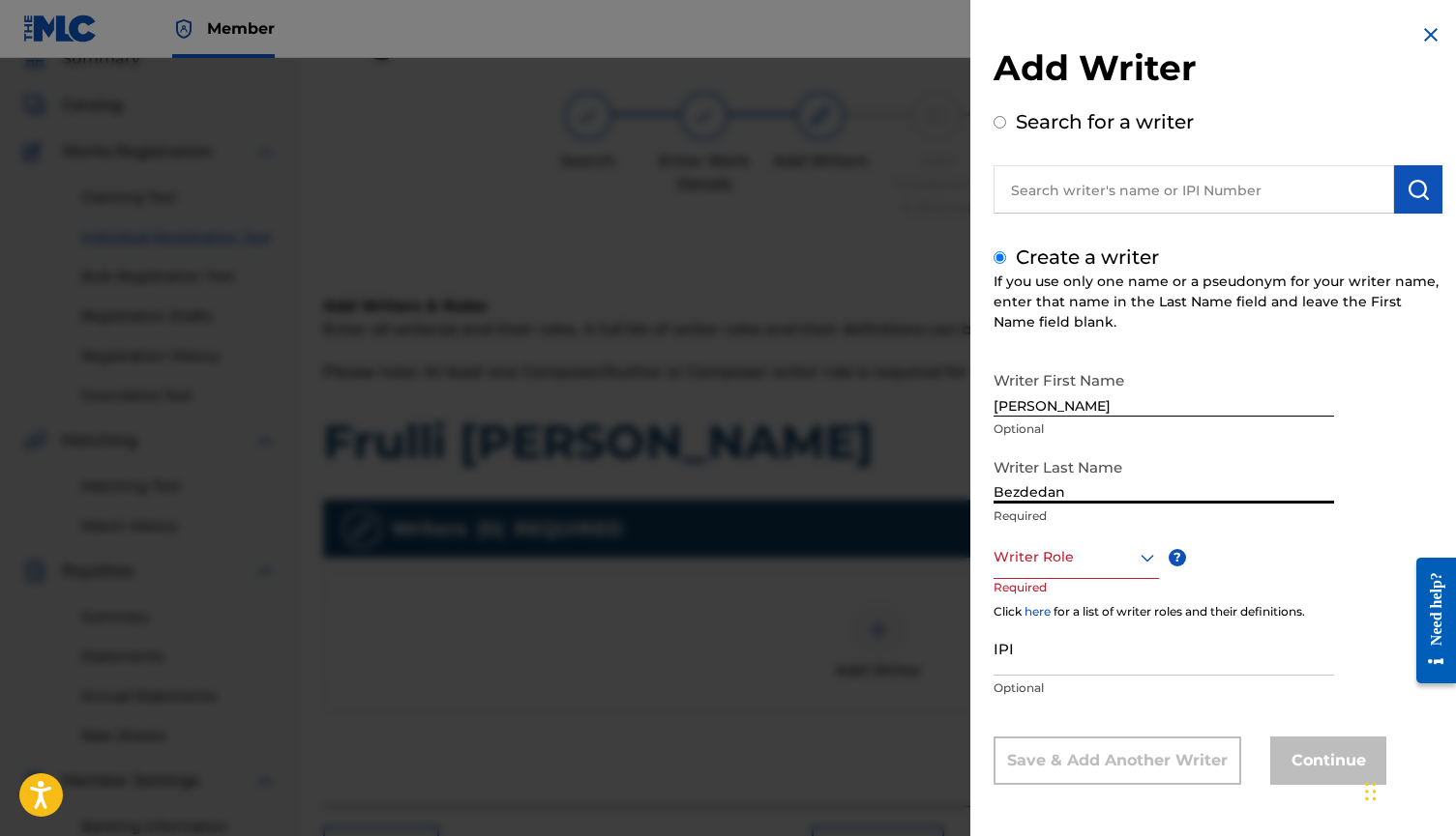
type input "Bezdedan"
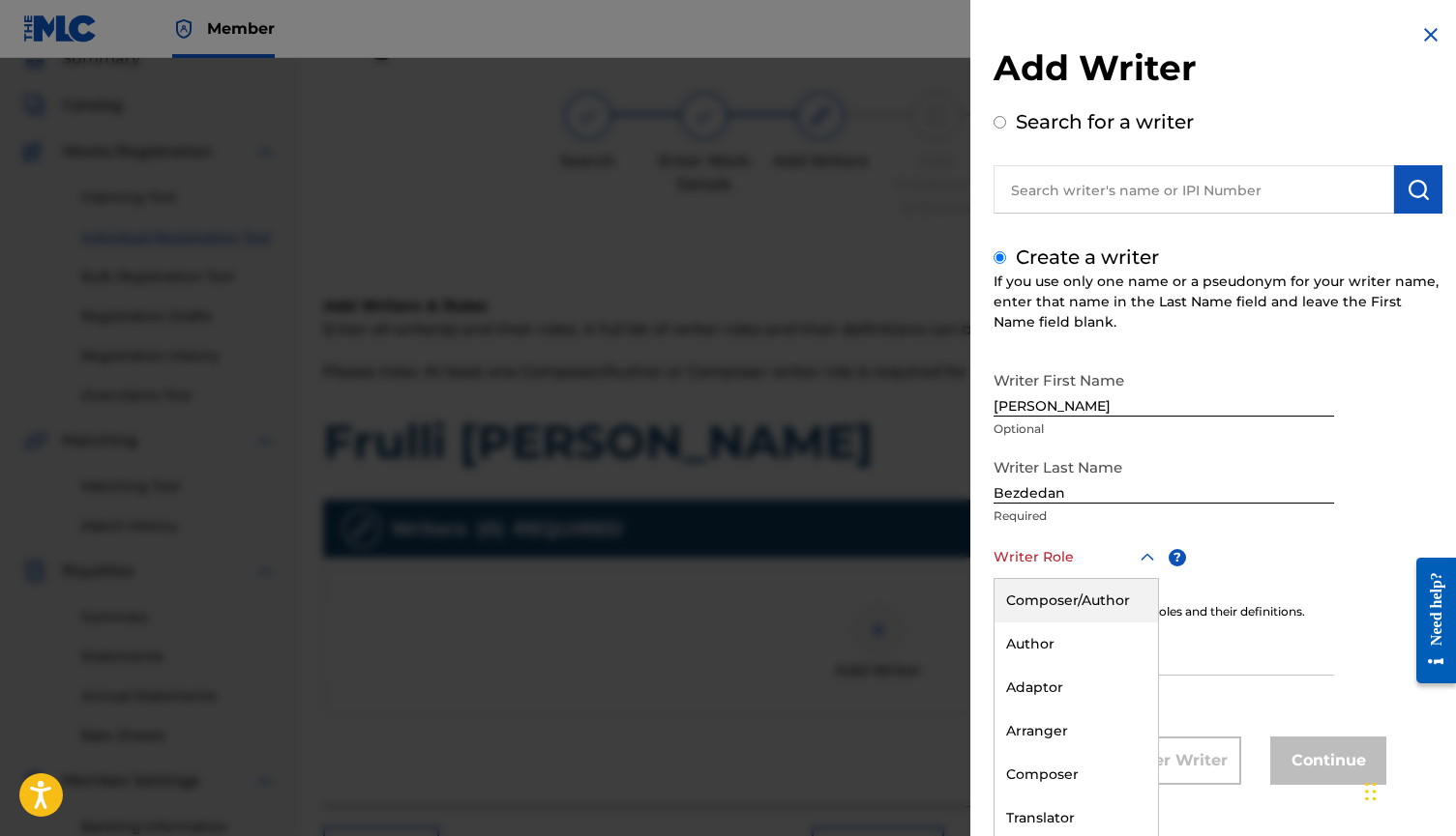
click at [1111, 565] on div at bounding box center [1076, 556] width 166 height 24
click at [1083, 676] on div "Composer" at bounding box center [1076, 682] width 164 height 44
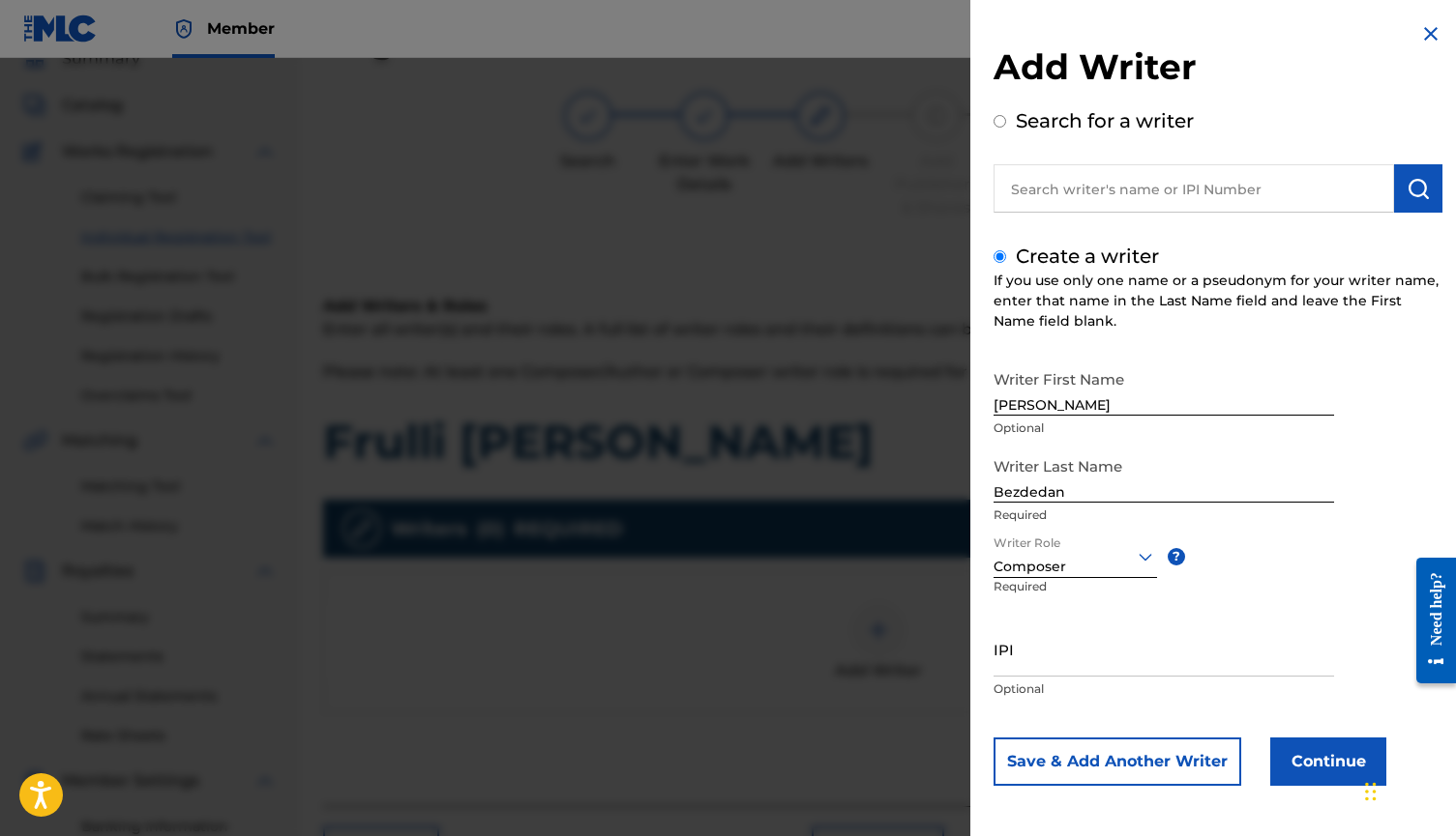
click at [1293, 772] on button "Continue" at bounding box center [1328, 761] width 116 height 48
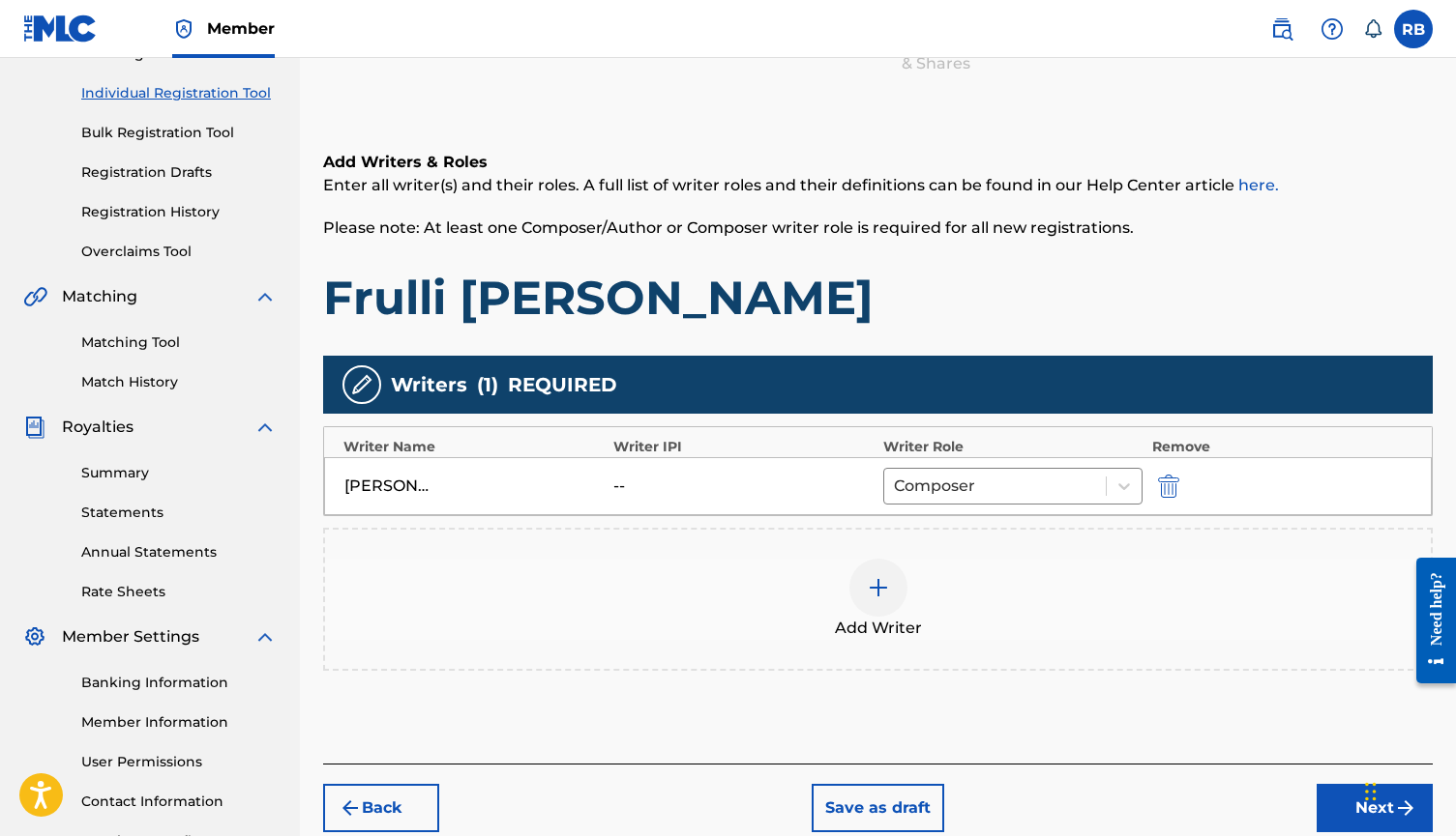
scroll to position [322, 0]
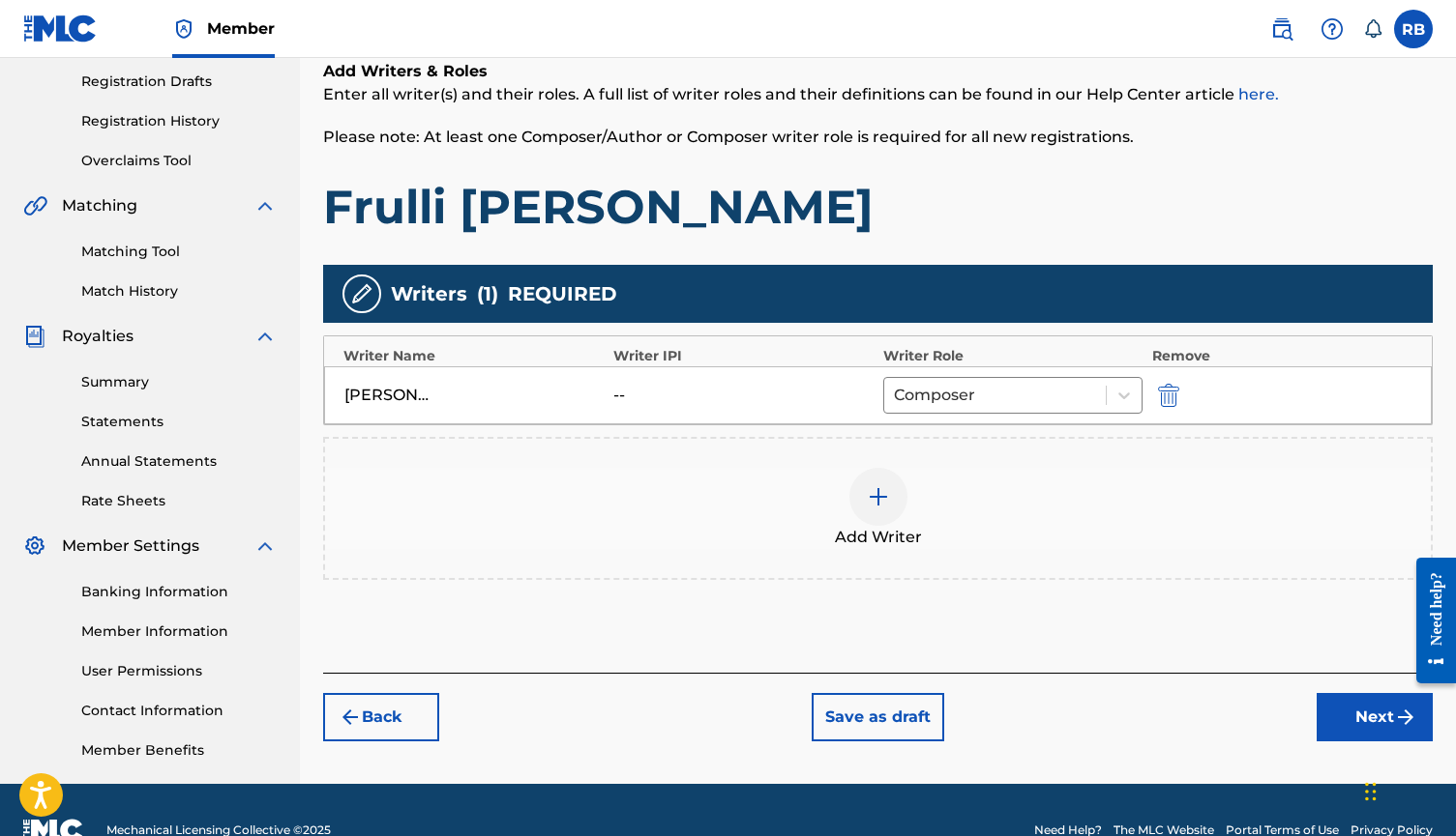
click at [1359, 713] on button "Next" at bounding box center [1375, 717] width 116 height 48
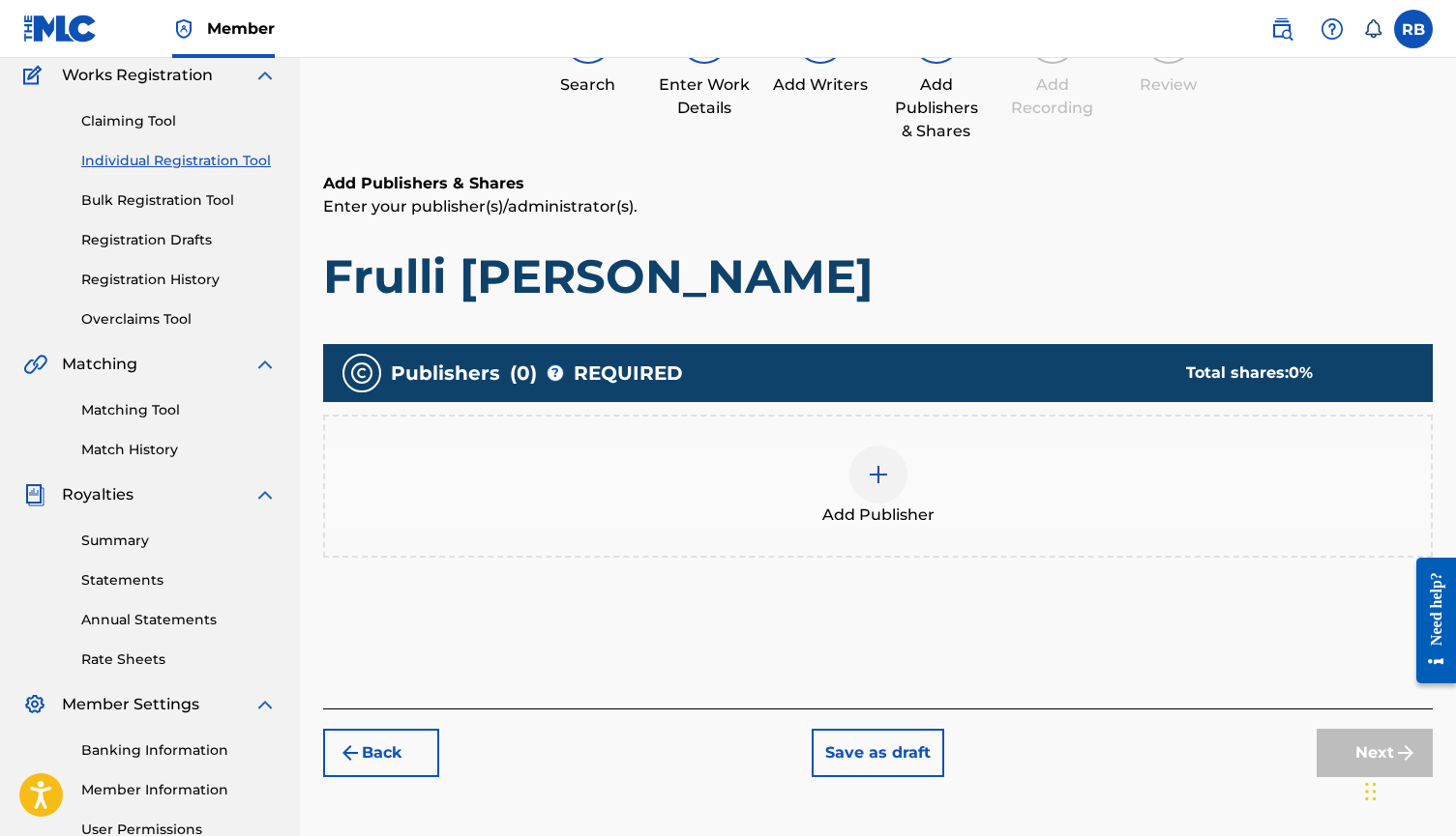
scroll to position [167, 0]
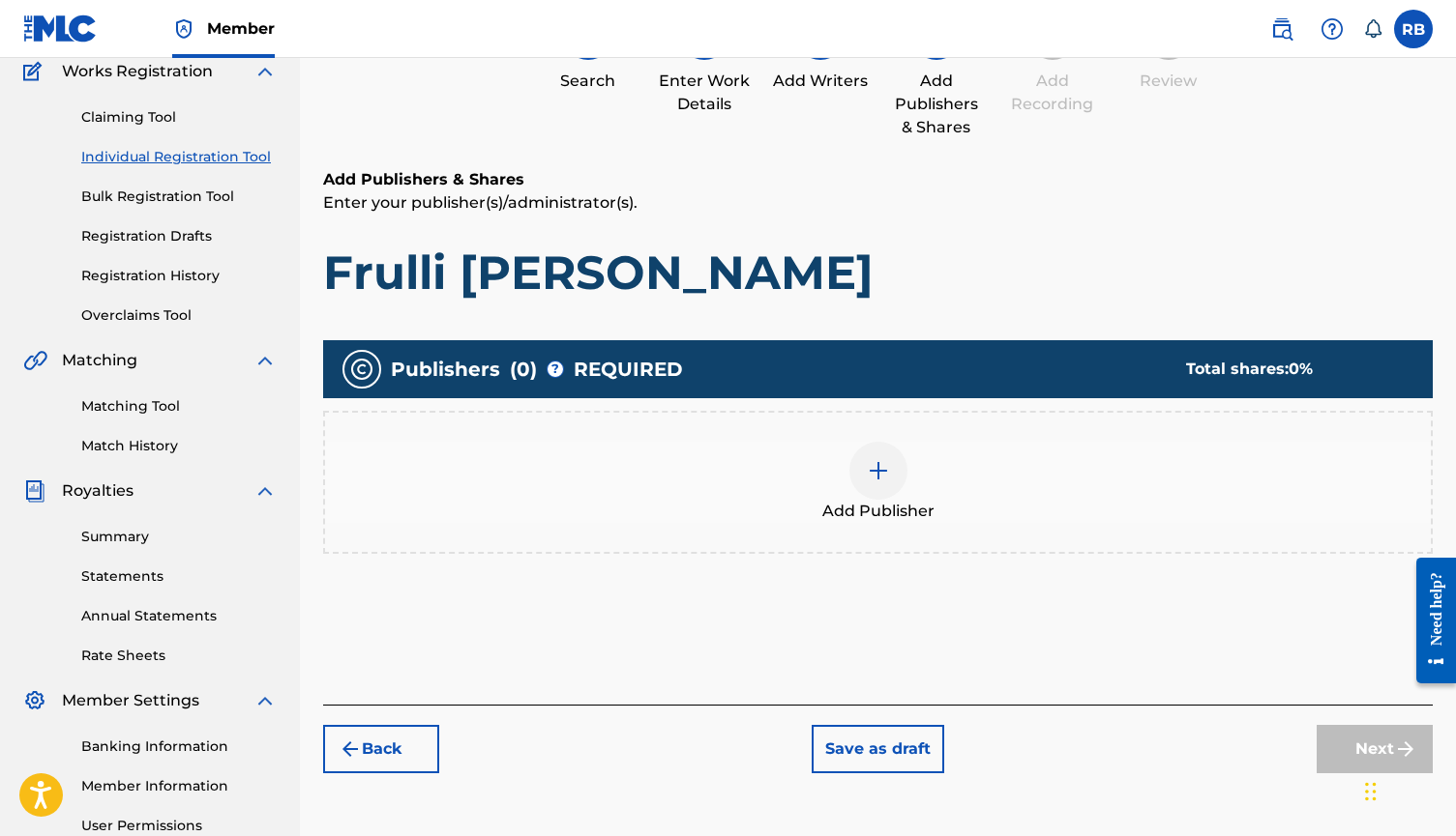
click at [891, 475] on div at bounding box center [878, 471] width 58 height 58
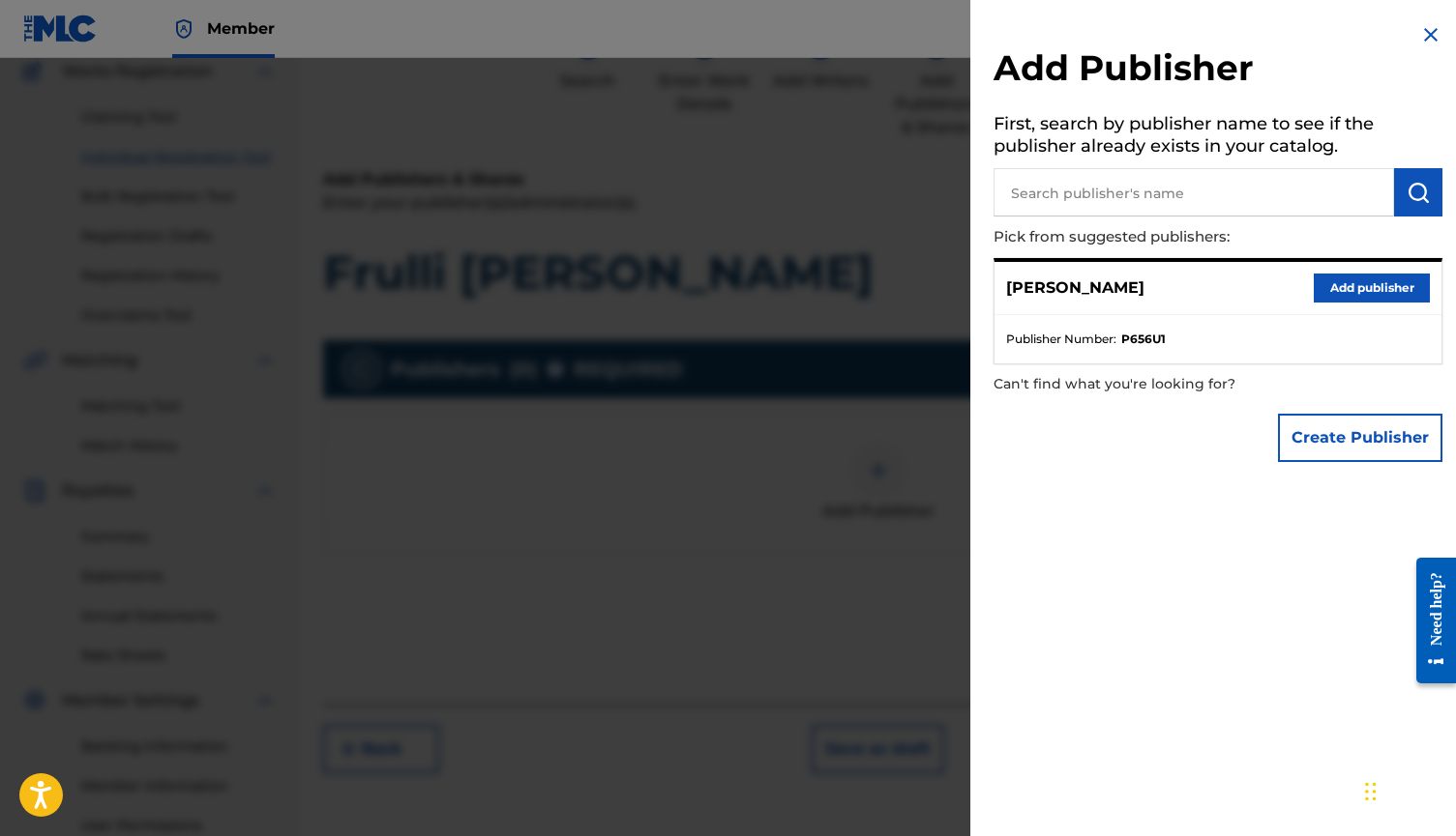
click at [1364, 286] on button "Add publisher" at bounding box center [1372, 288] width 116 height 29
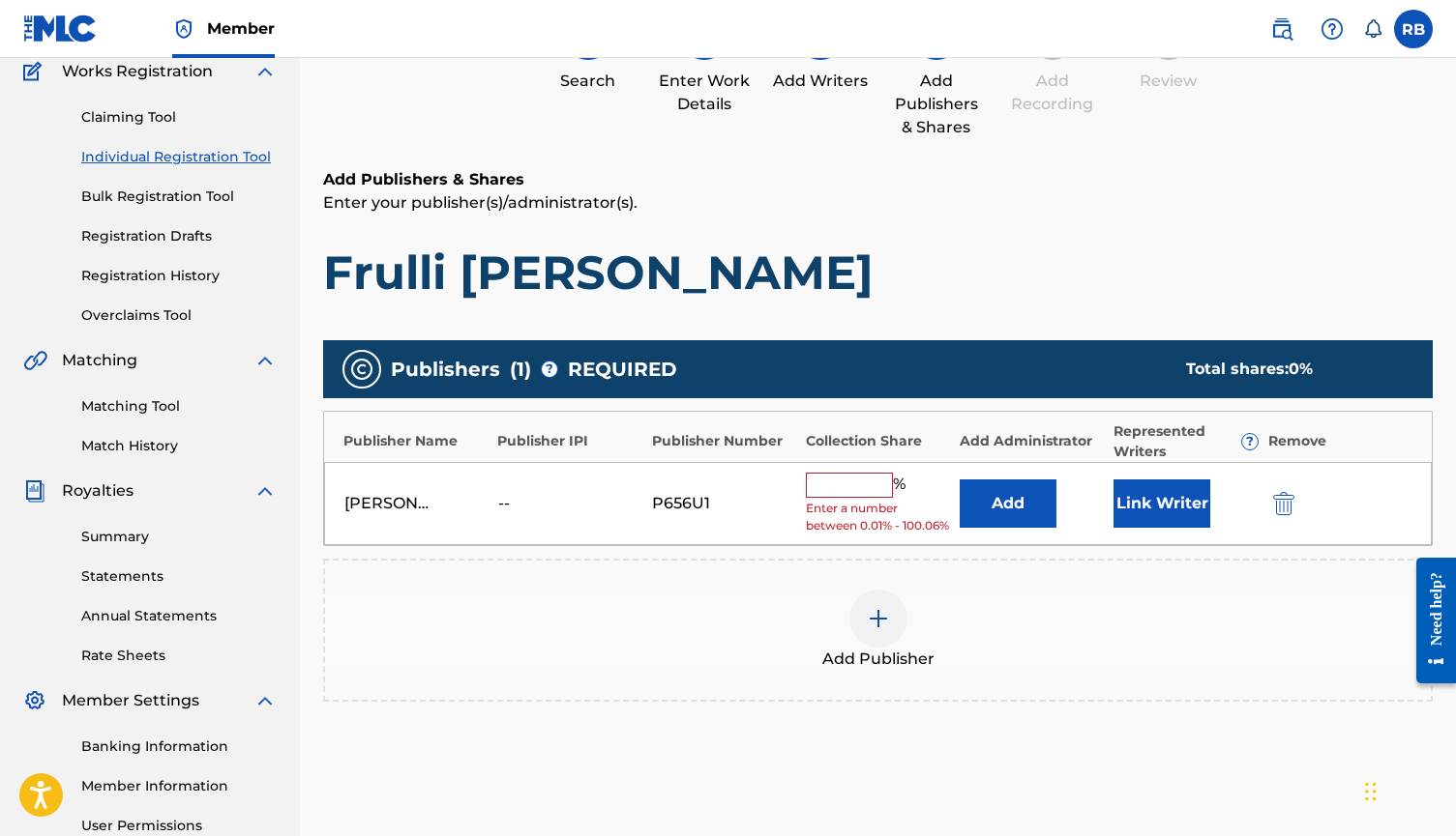
click at [868, 468] on div "[PERSON_NAME] -- P656U1 % Enter a number between 0.01% - 100.06% Add Link Writer" at bounding box center [878, 504] width 1107 height 84
click at [868, 470] on div "[PERSON_NAME] -- P656U1 % Enter a number between 0.01% - 100.06% Add Link Writer" at bounding box center [878, 504] width 1107 height 84
click at [868, 476] on input "text" at bounding box center [849, 486] width 87 height 25
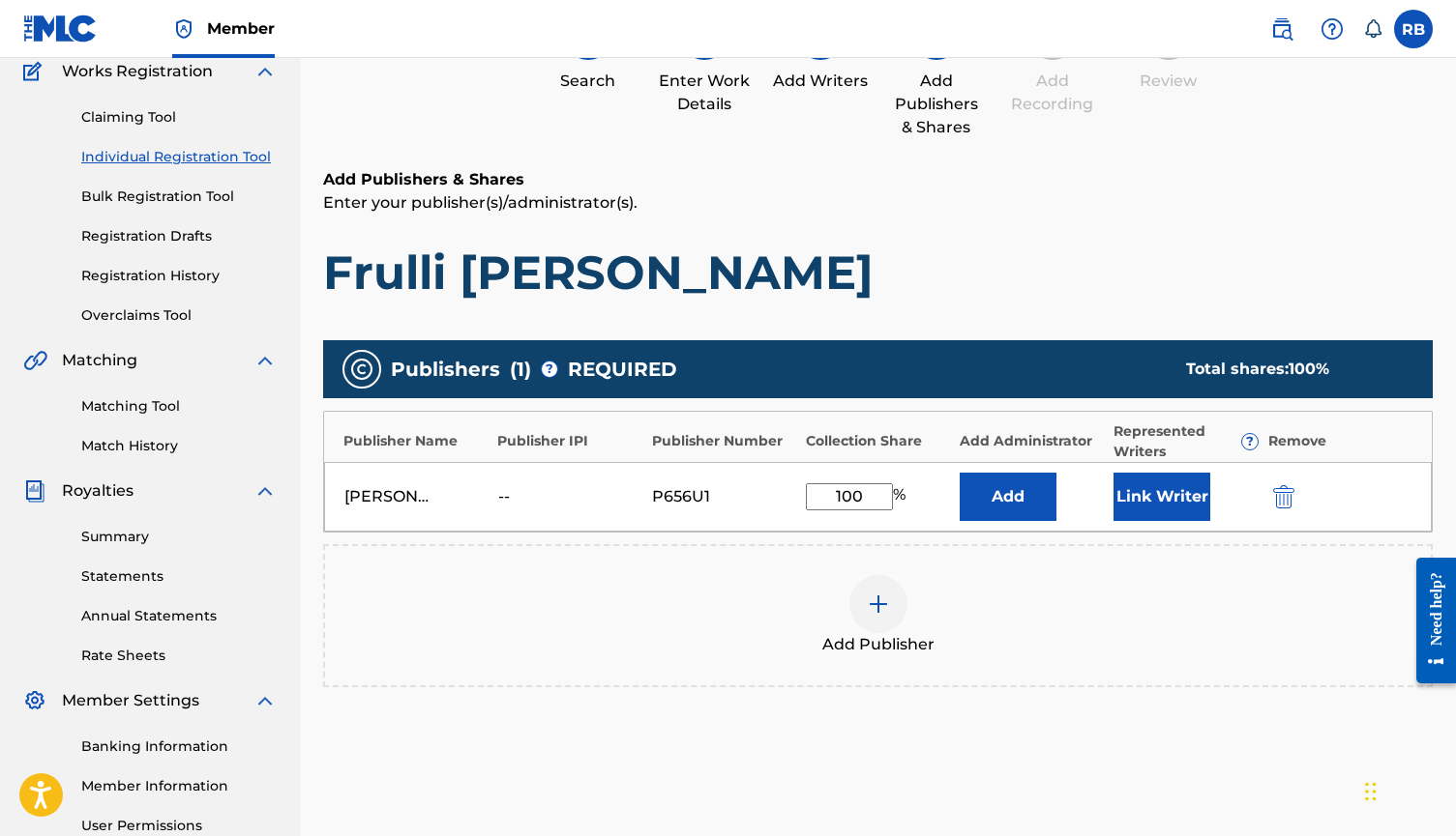
type input "100"
click at [1154, 495] on button "Link Writer" at bounding box center [1162, 497] width 97 height 48
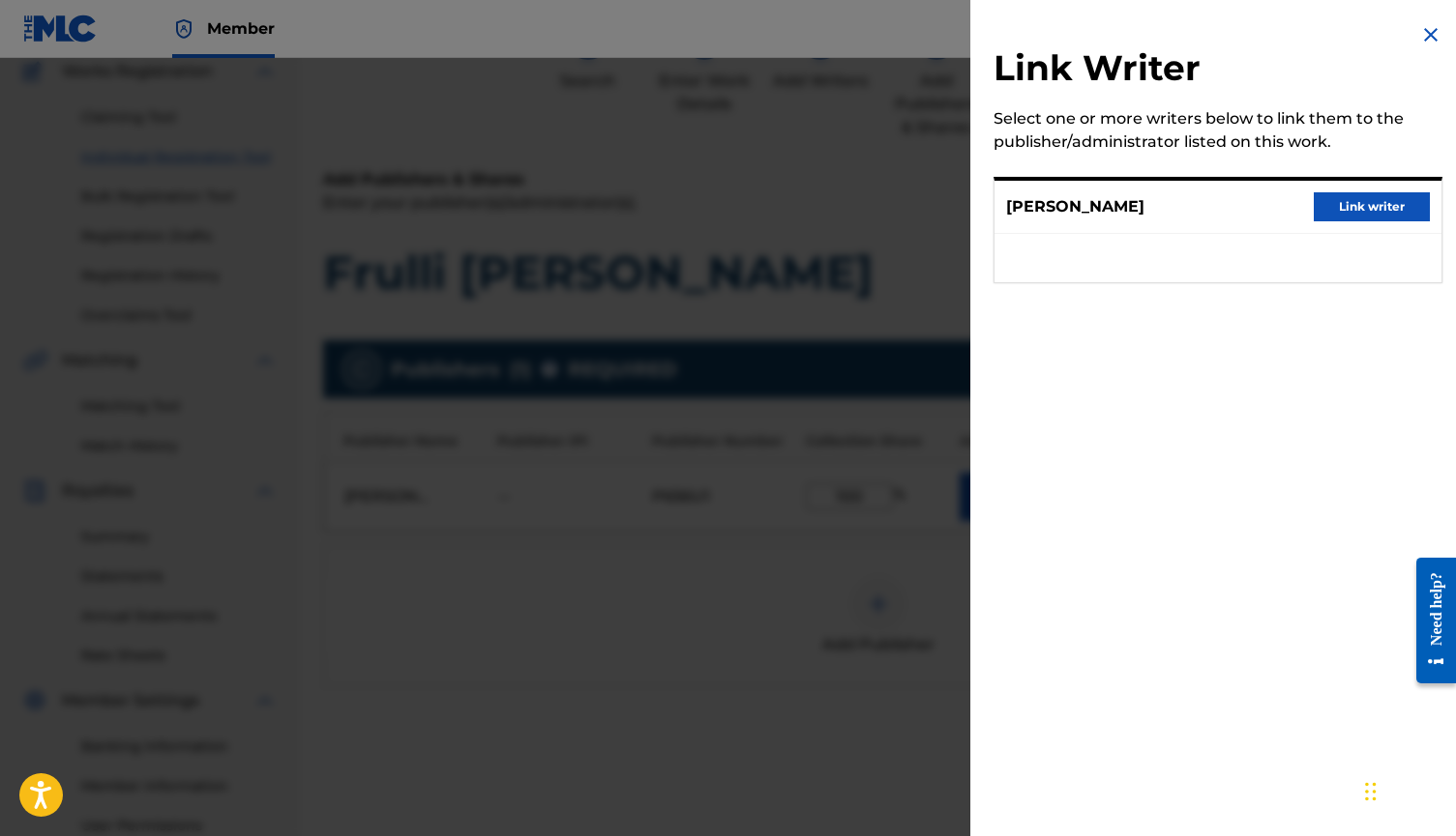
click at [1401, 210] on button "Link writer" at bounding box center [1372, 207] width 116 height 29
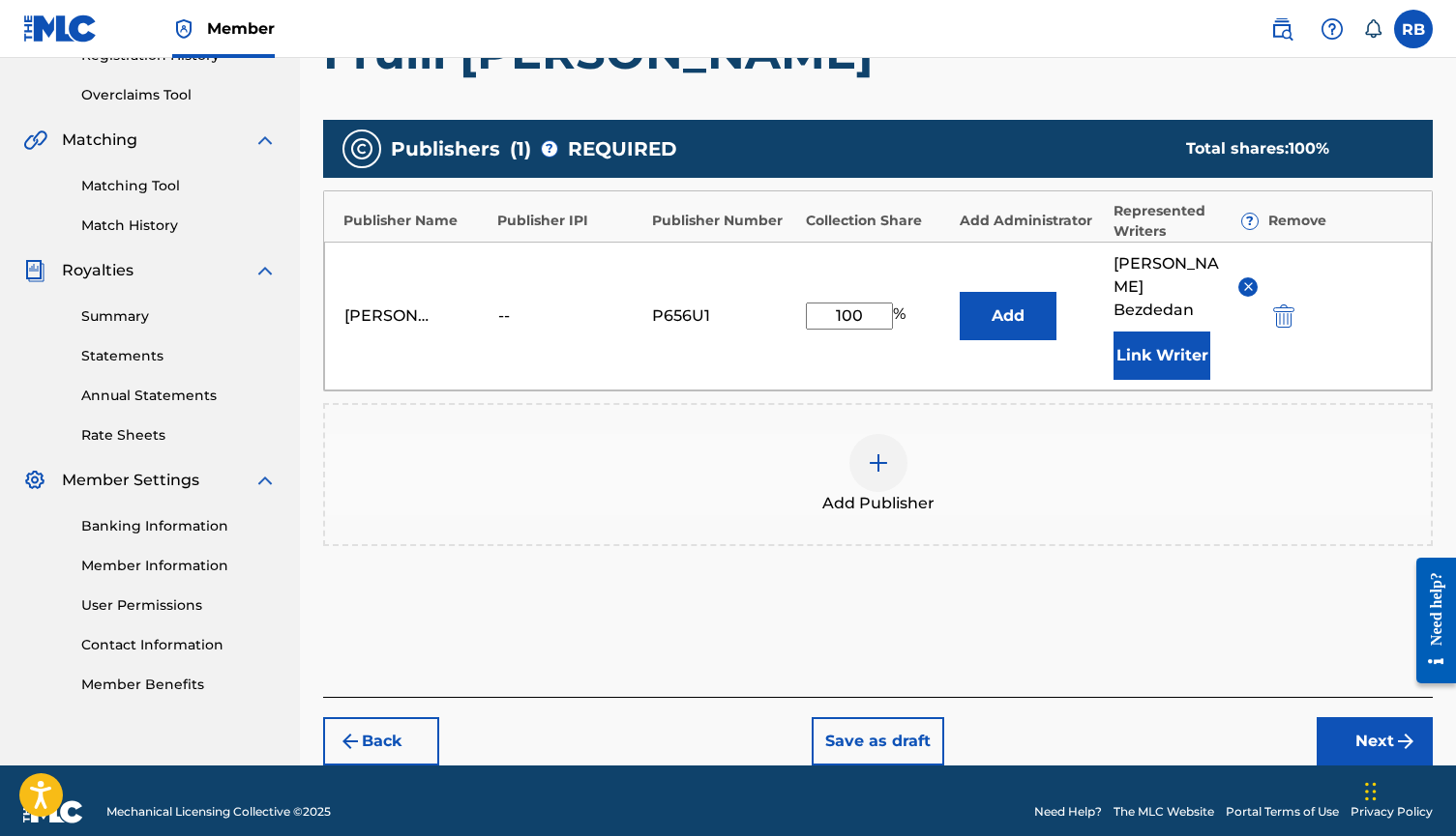
scroll to position [387, 0]
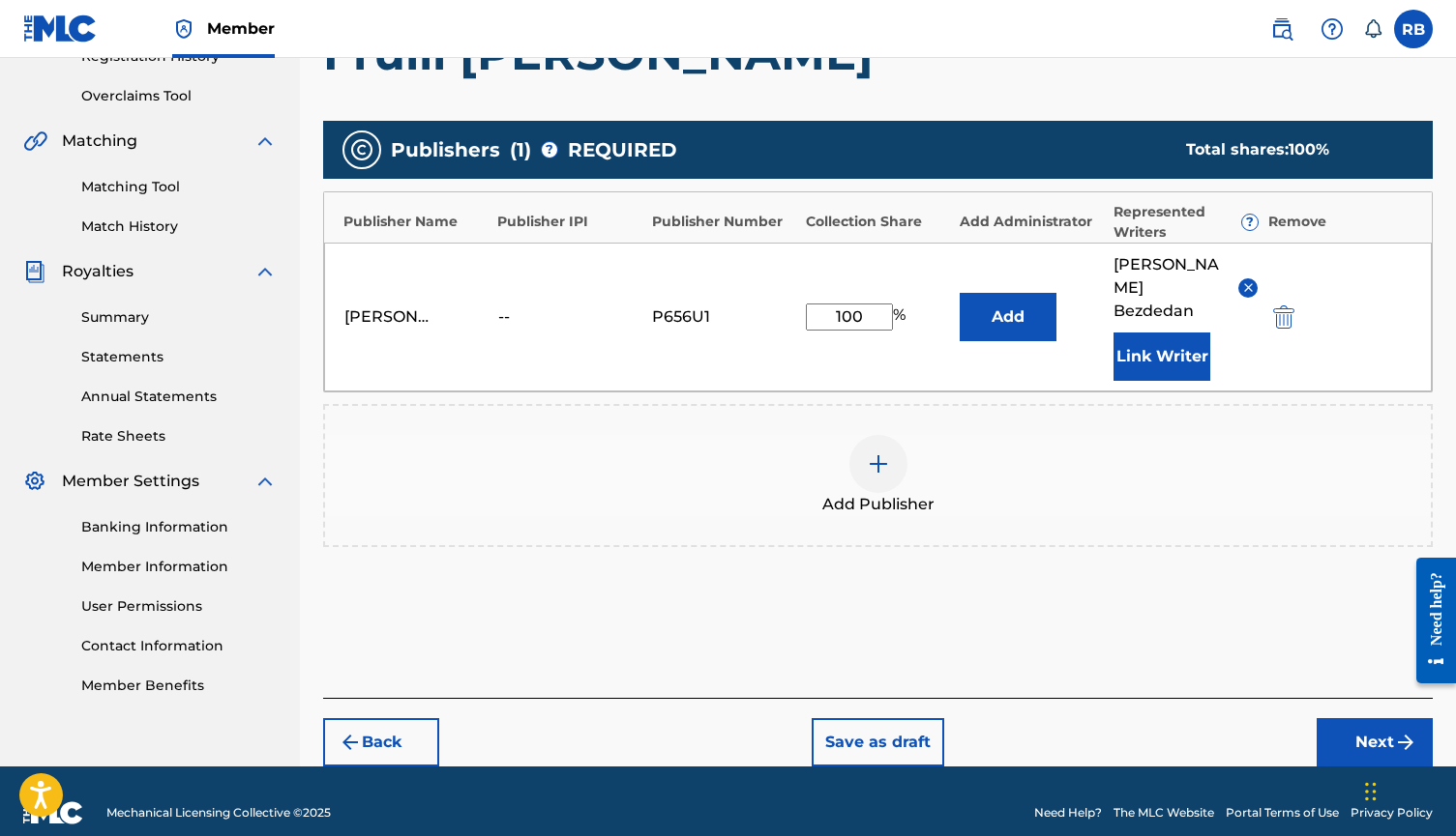
click at [1351, 720] on button "Next" at bounding box center [1375, 742] width 116 height 48
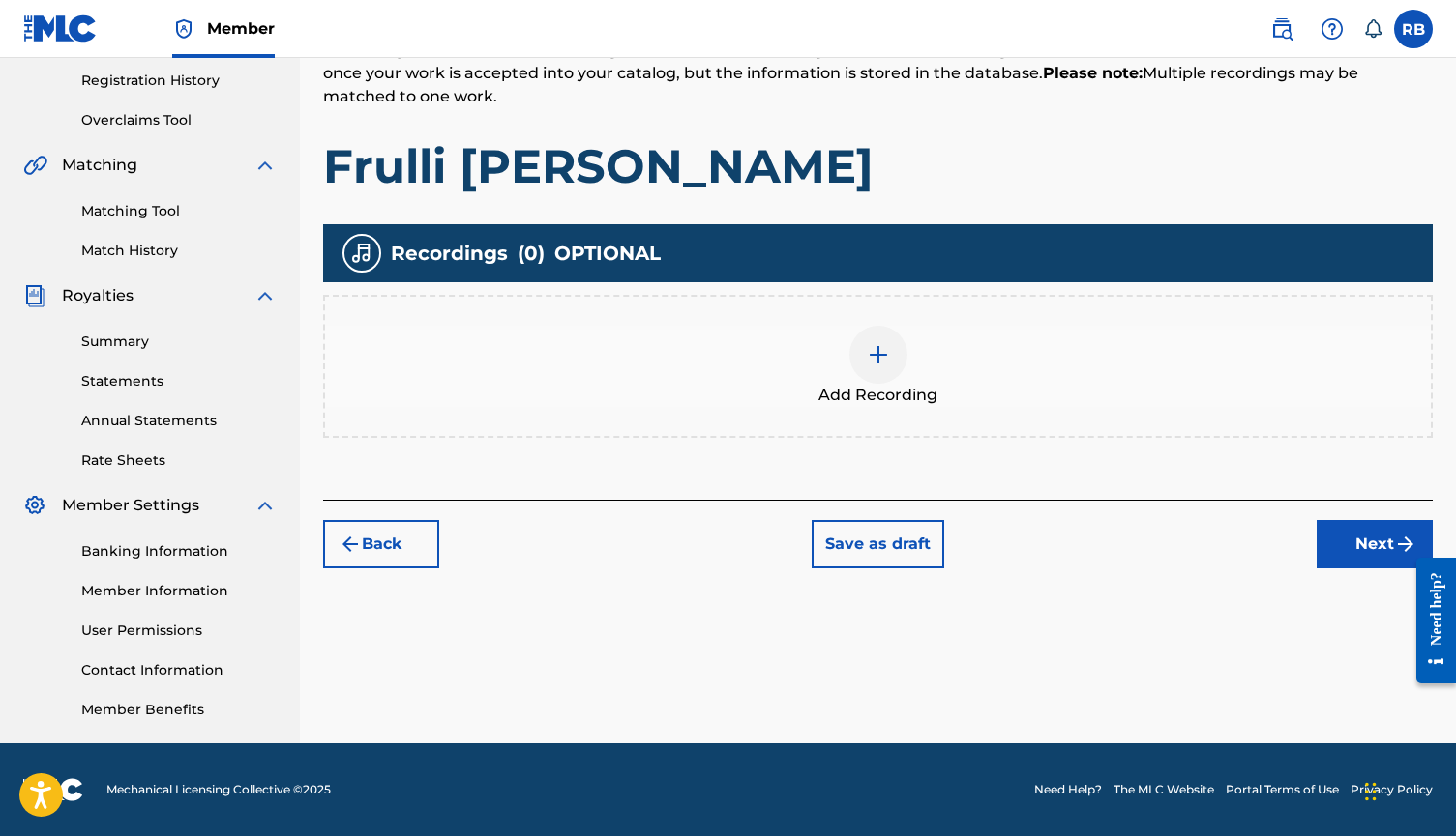
click at [878, 376] on div at bounding box center [878, 355] width 58 height 58
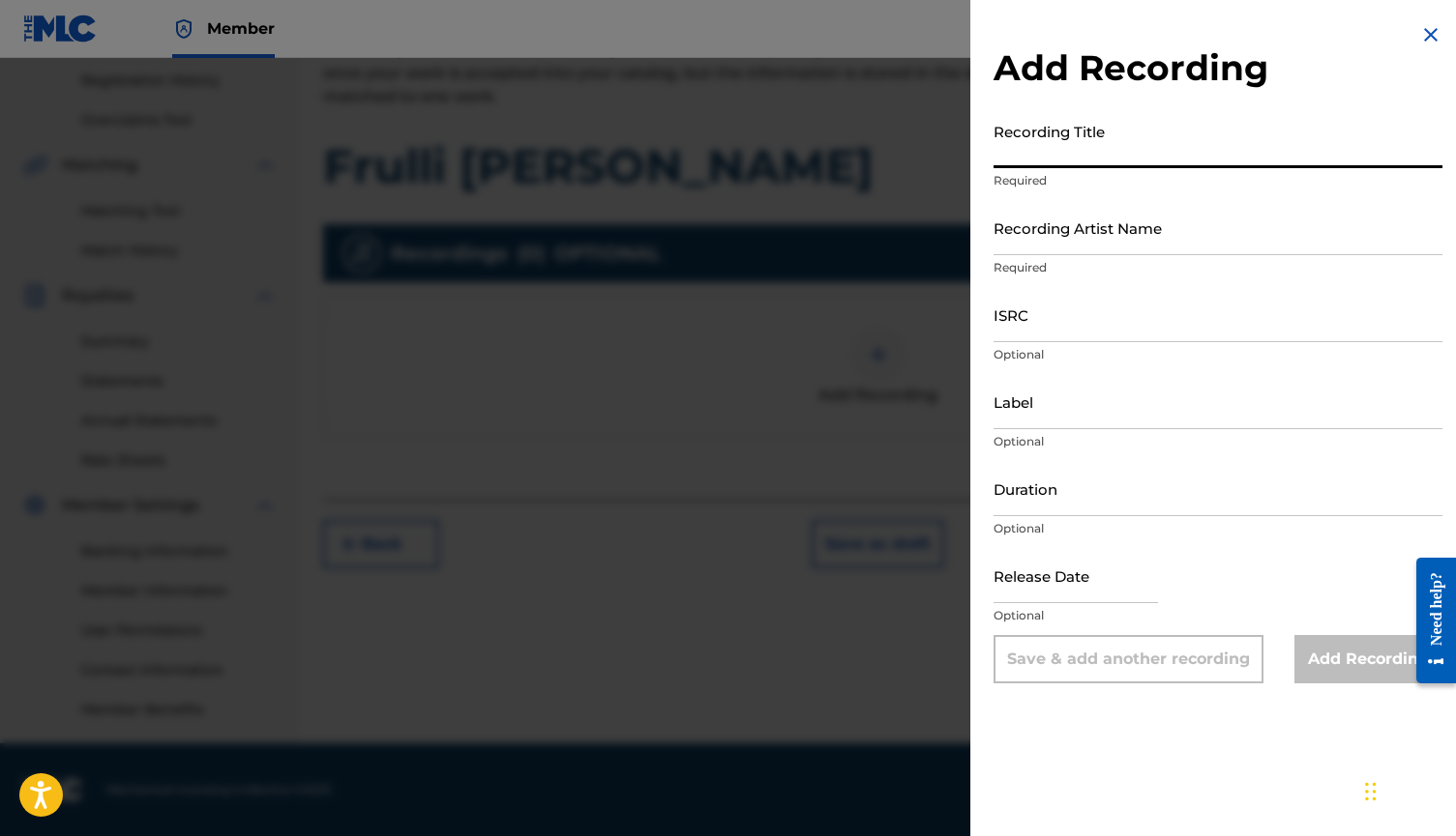
click at [1080, 165] on input "Recording Title" at bounding box center [1218, 140] width 449 height 55
paste input "Frulli [PERSON_NAME]"
type input "Frulli [PERSON_NAME]"
click at [1093, 227] on input "Recording Artist Name" at bounding box center [1218, 227] width 449 height 55
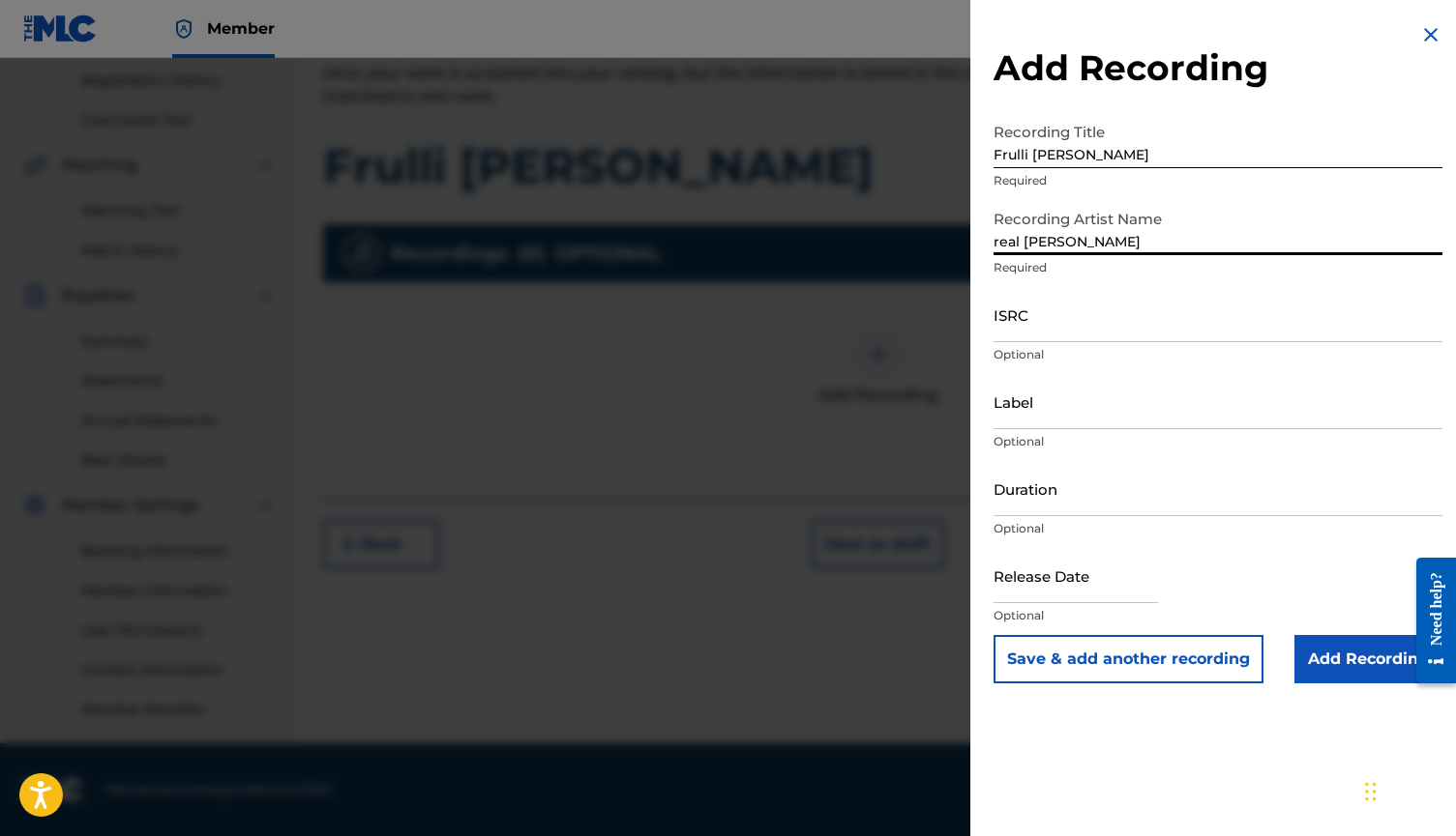
type input "real [PERSON_NAME]"
click at [1076, 321] on input "ISRC" at bounding box center [1218, 314] width 449 height 55
paste input "FR-59R-25-54430"
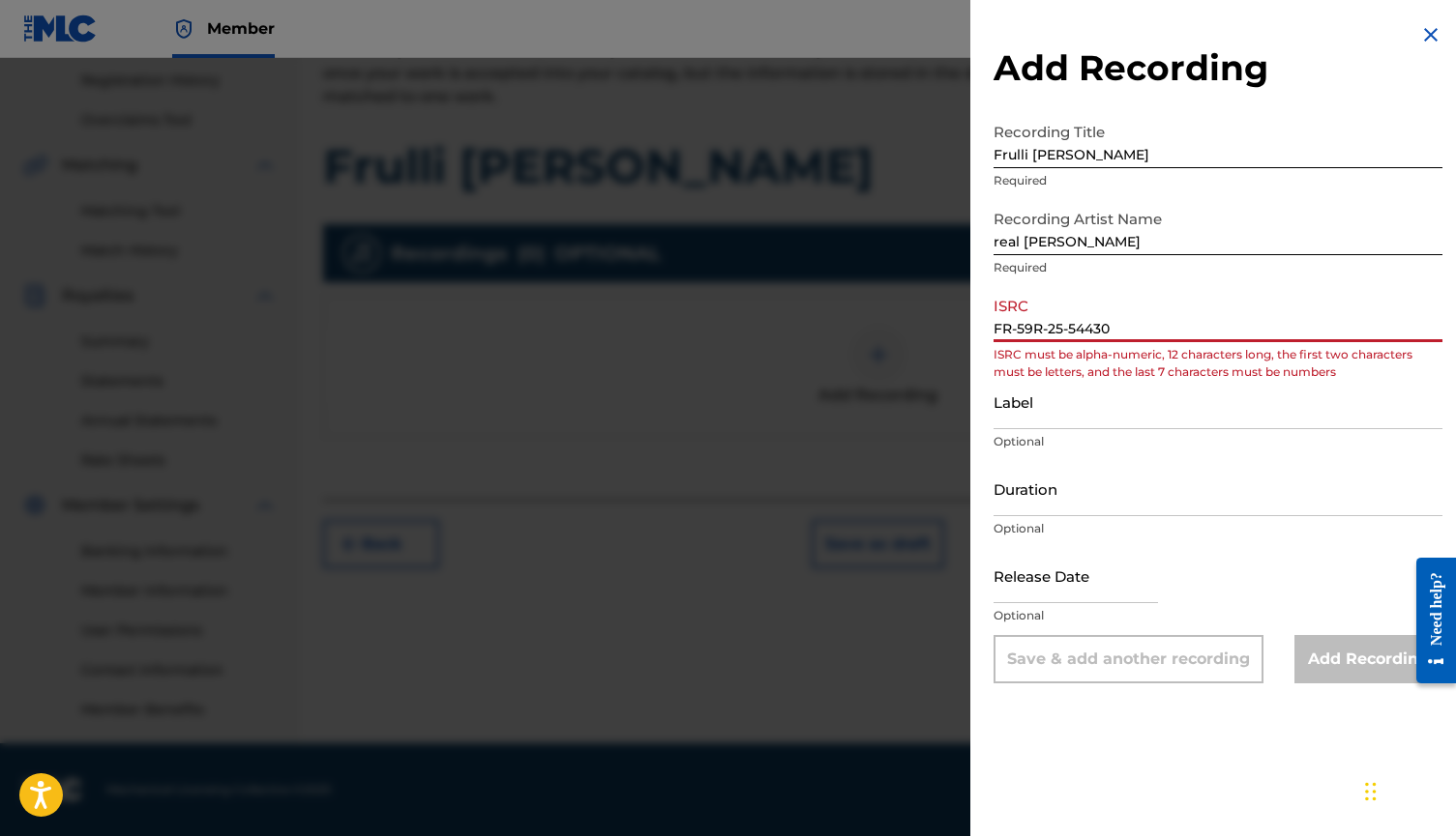
click at [1017, 321] on input "FR-59R-25-54430" at bounding box center [1218, 314] width 449 height 55
click at [1044, 331] on input "FR59R-25-54430" at bounding box center [1218, 314] width 449 height 55
click at [1058, 332] on input "FR59R25-54430" at bounding box center [1218, 314] width 449 height 55
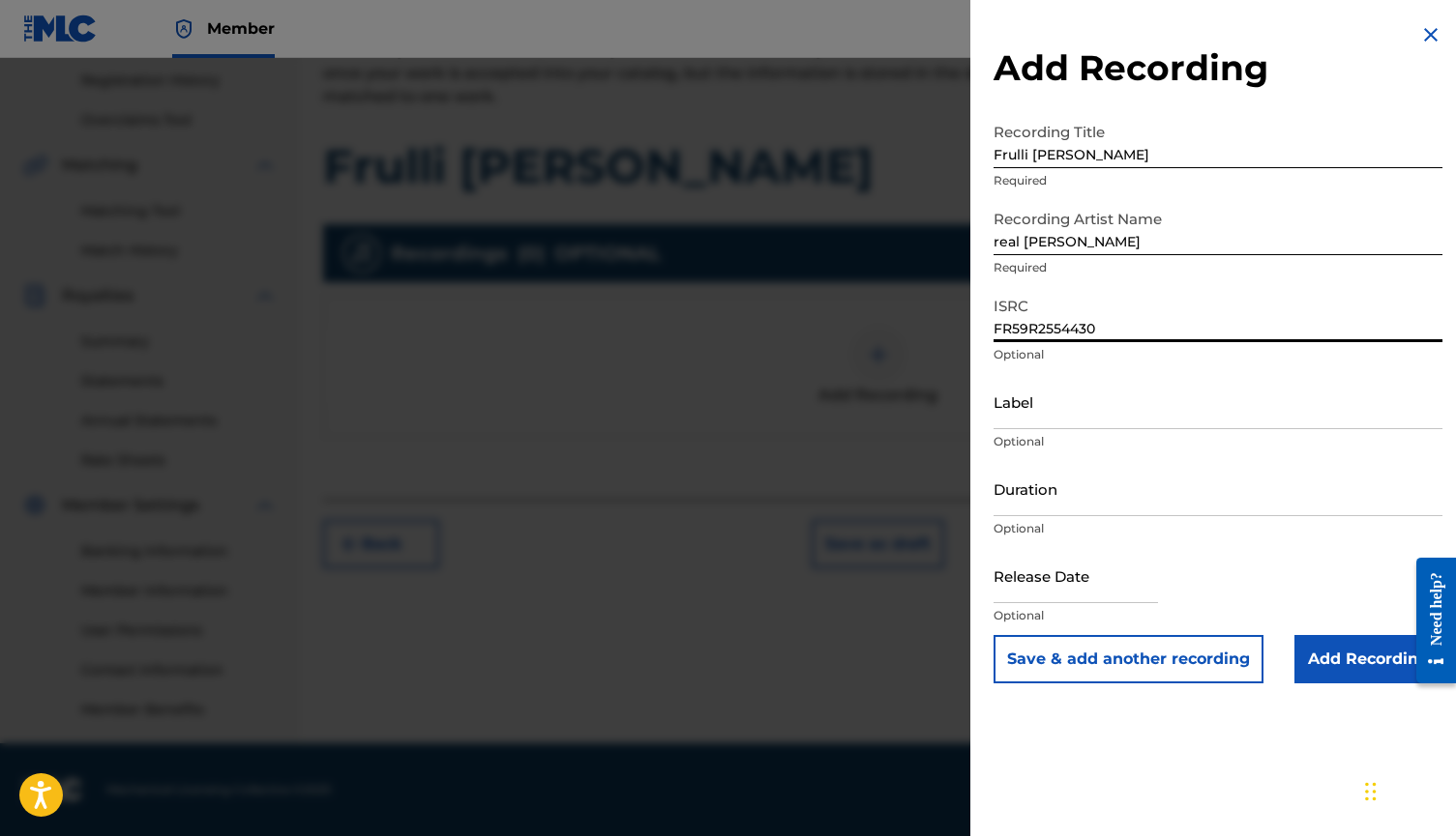
type input "FR59R2554430"
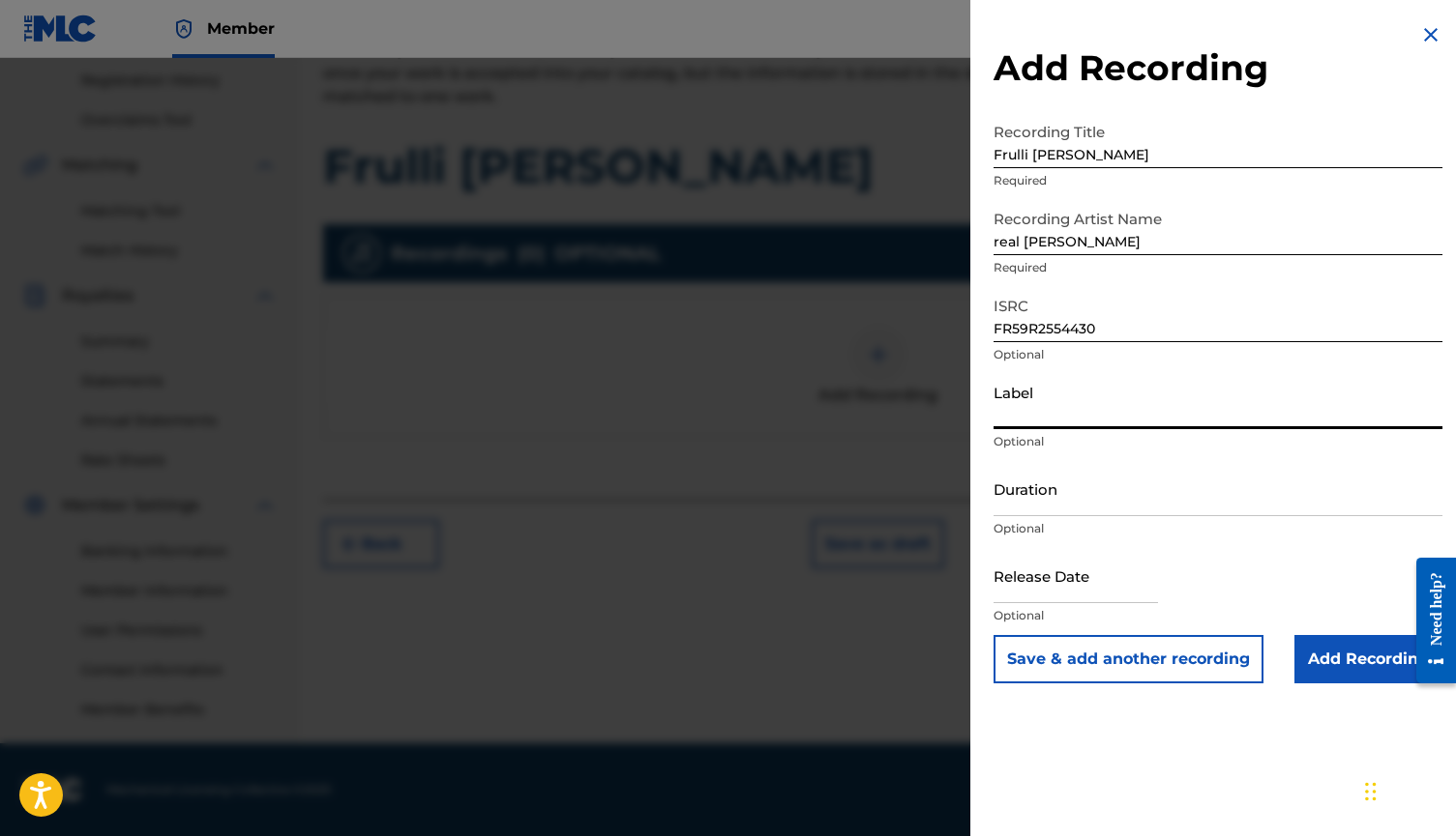
click at [1022, 422] on input "Label" at bounding box center [1218, 402] width 449 height 55
type input "GROTERIC"
click at [1320, 658] on input "Add Recording" at bounding box center [1368, 659] width 148 height 48
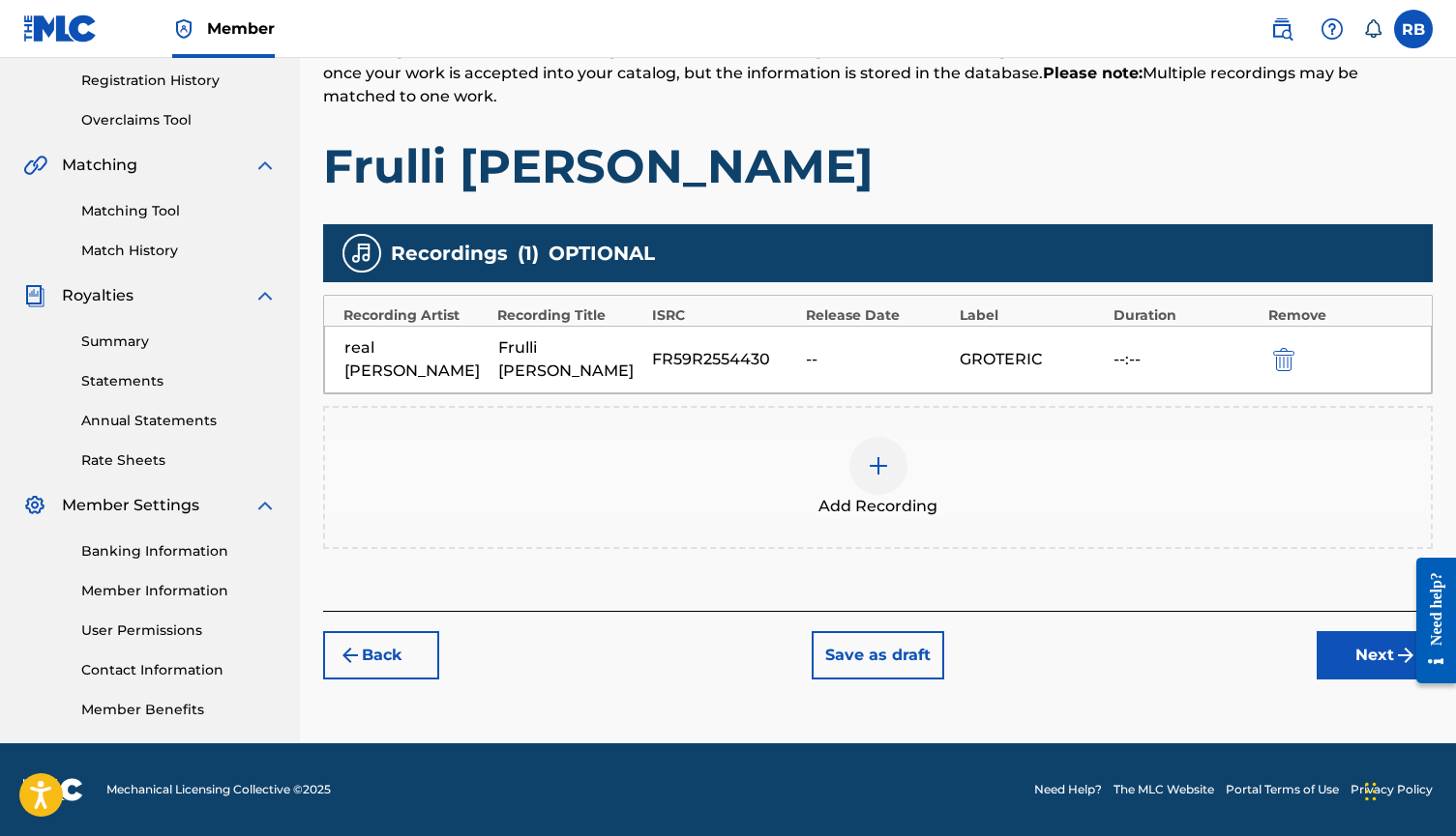
click at [1358, 638] on button "Next" at bounding box center [1375, 655] width 116 height 48
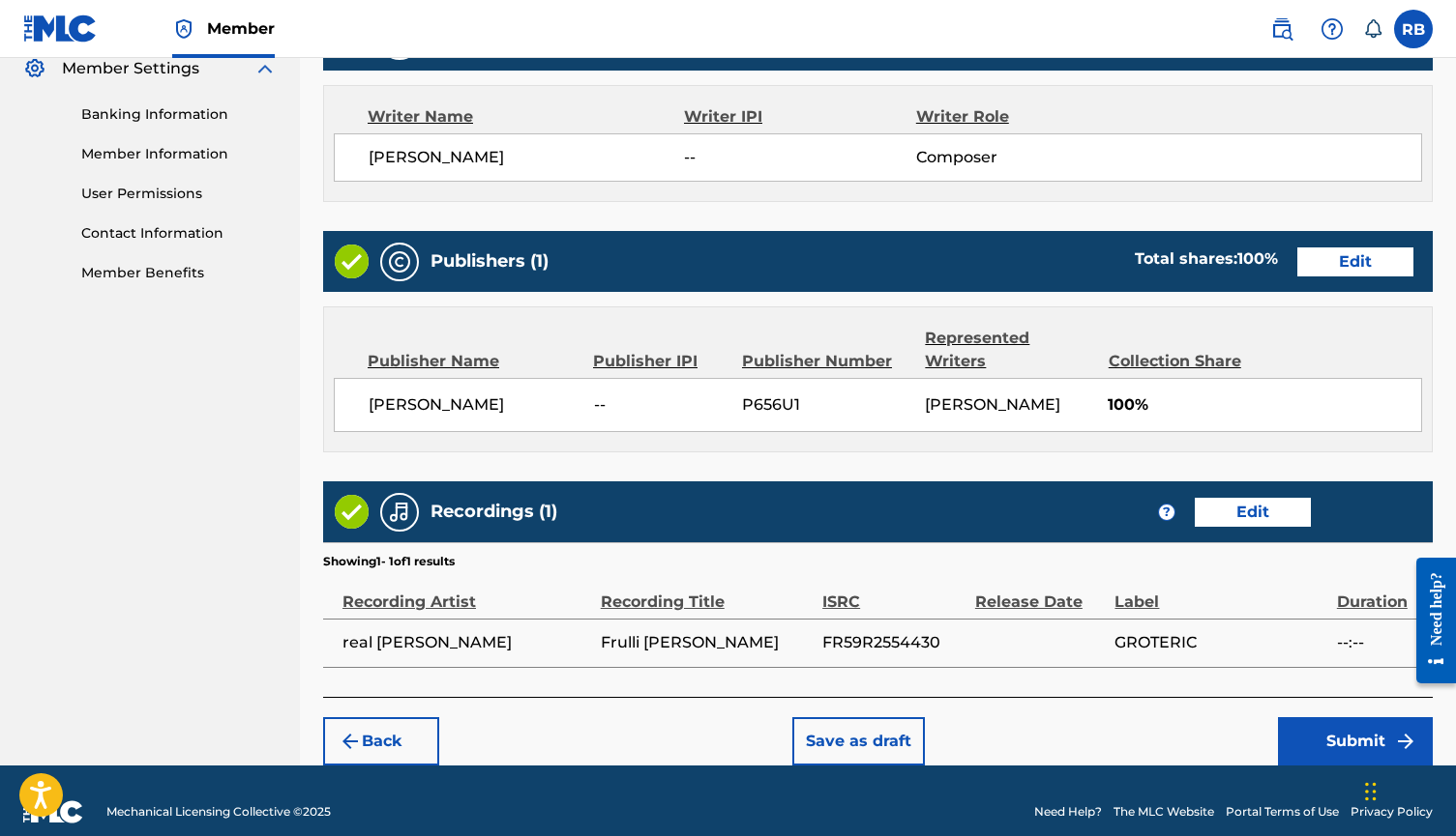
scroll to position [797, 0]
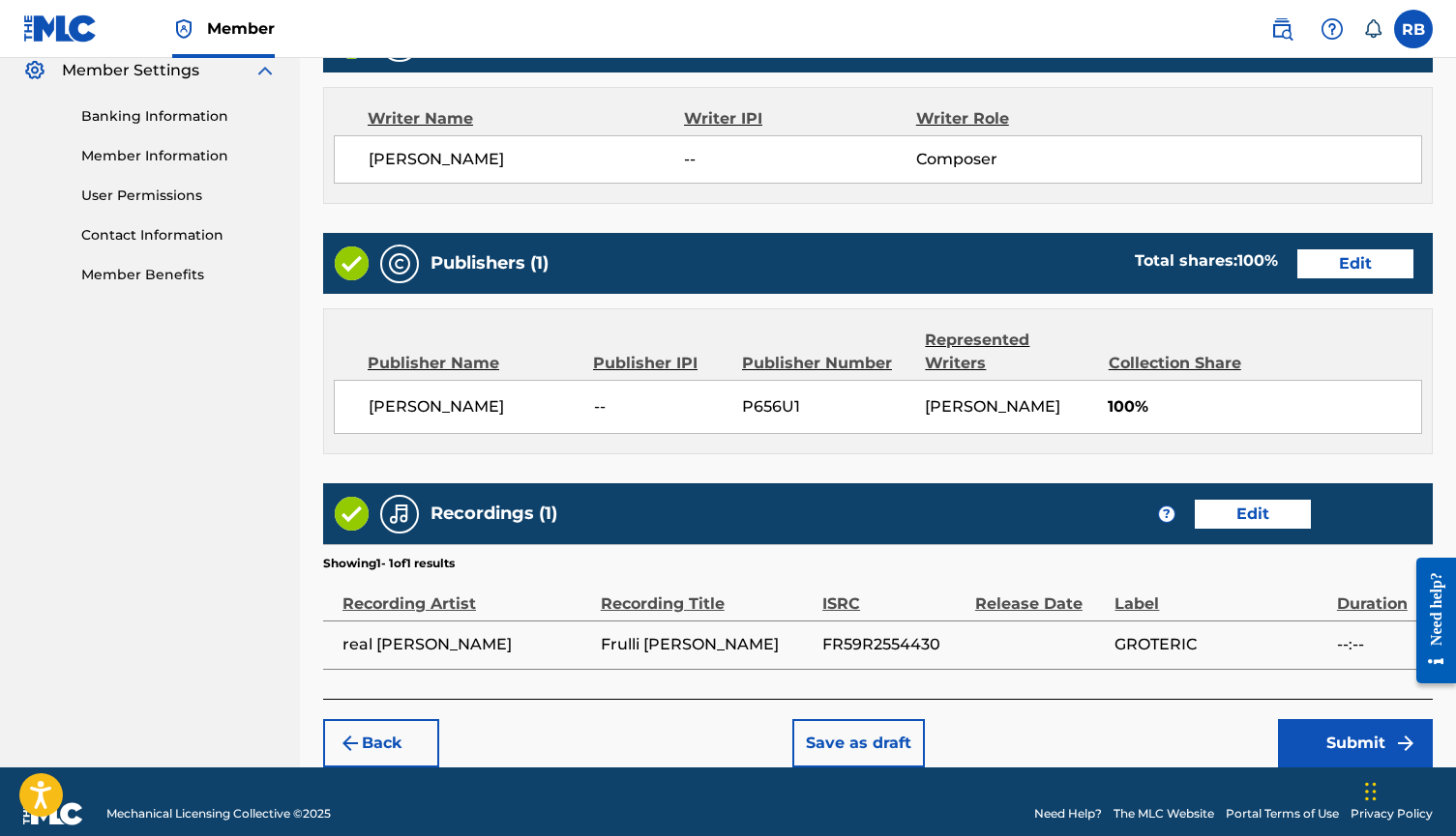
click at [1323, 699] on div "Back Save as draft Submit" at bounding box center [878, 732] width 1109 height 69
click at [1315, 719] on button "Submit" at bounding box center [1355, 743] width 155 height 48
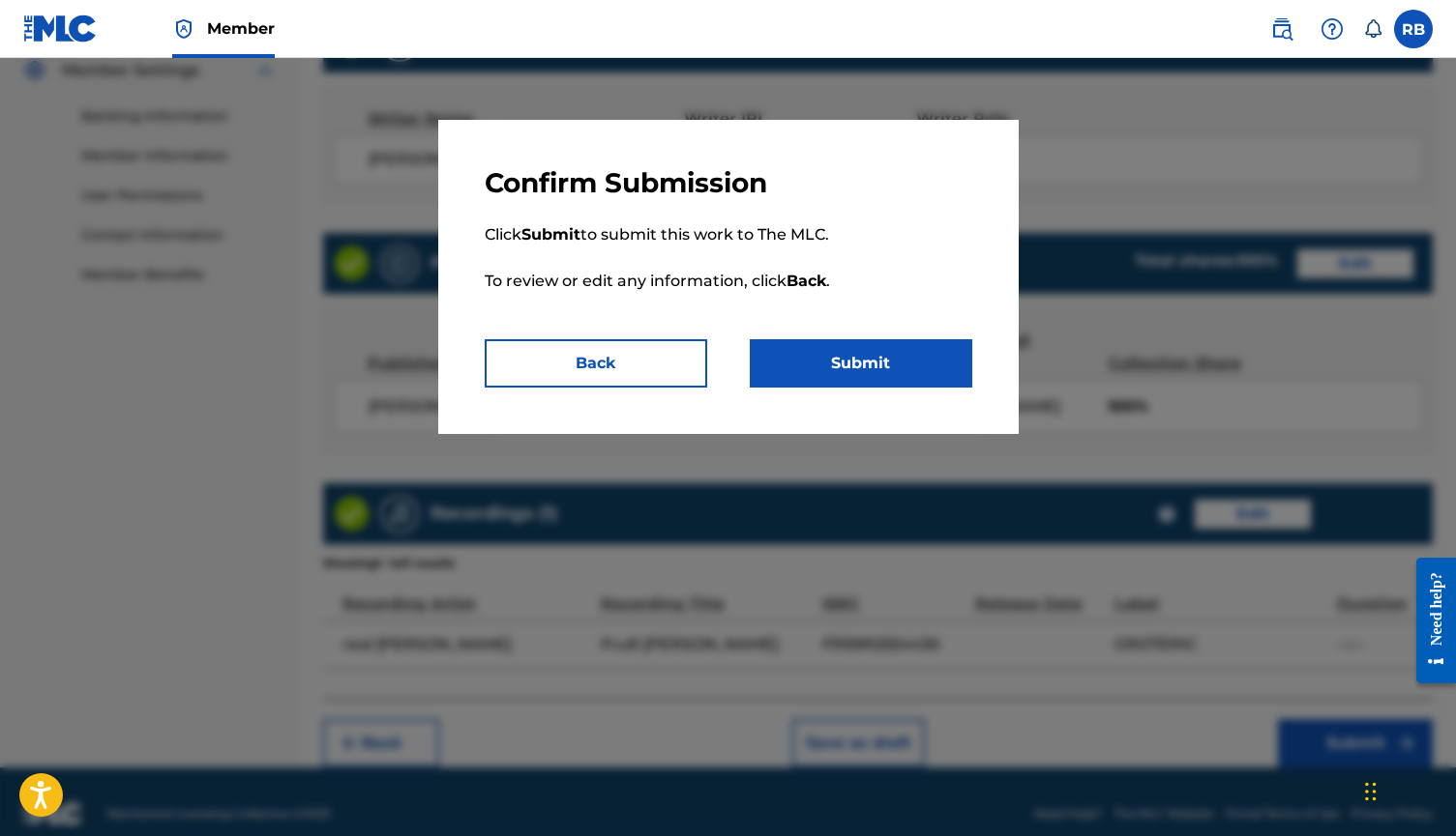
click at [905, 370] on button "Submit" at bounding box center [861, 364] width 223 height 48
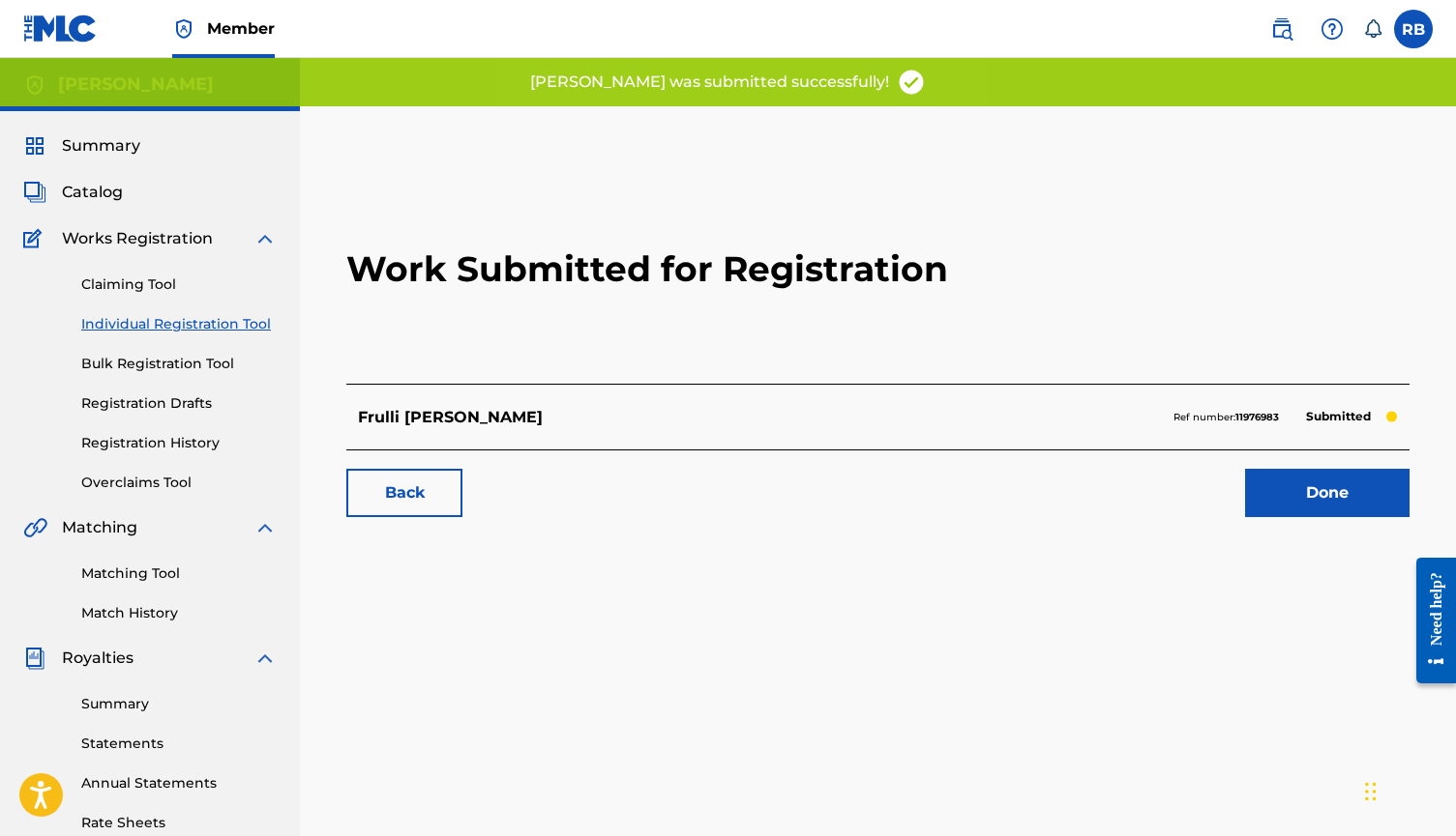
click at [1320, 500] on link "Done" at bounding box center [1327, 493] width 165 height 48
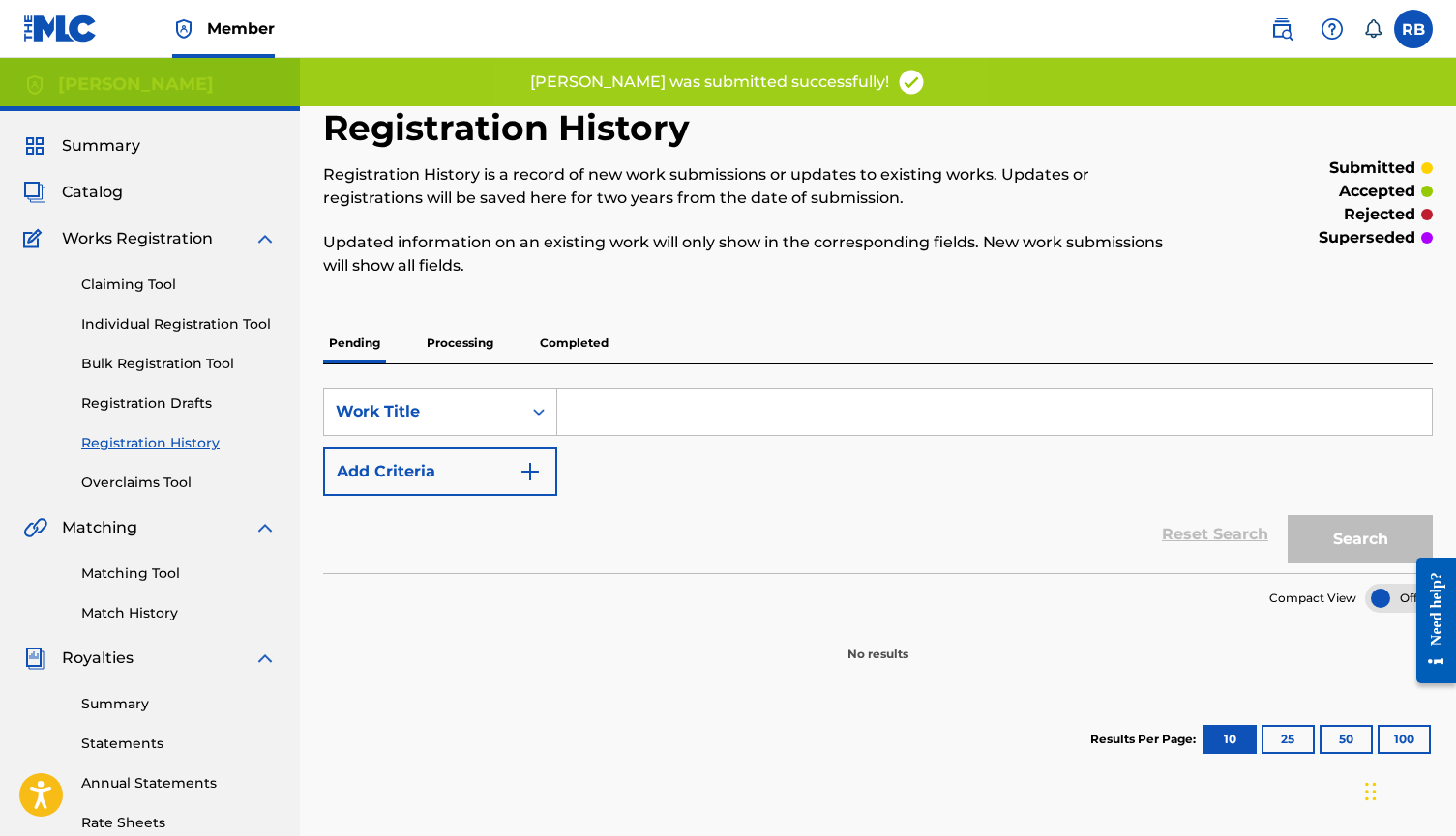
click at [472, 325] on p "Processing" at bounding box center [460, 343] width 78 height 41
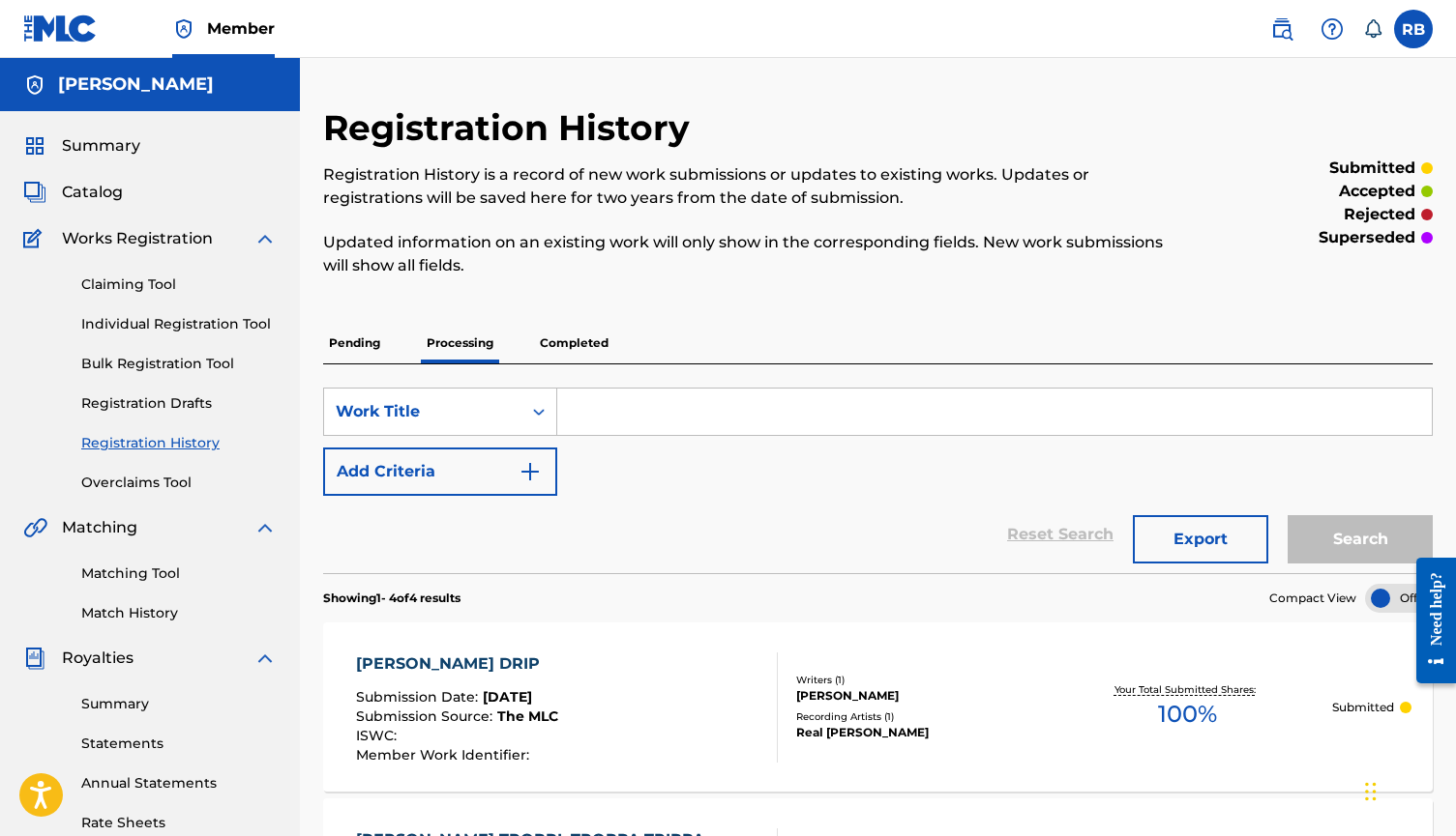
click at [597, 339] on p "Completed" at bounding box center [573, 343] width 80 height 41
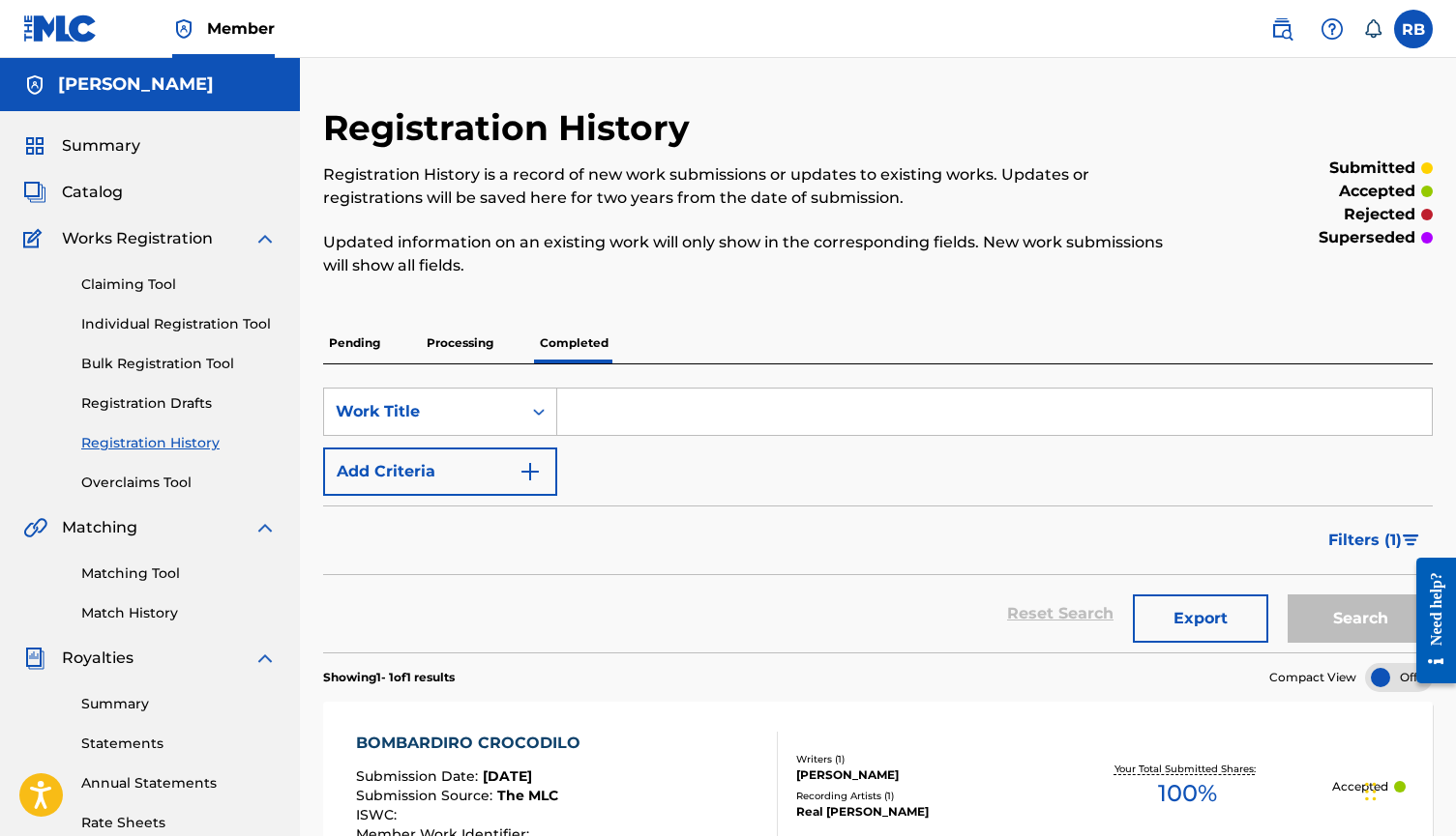
click at [157, 580] on link "Matching Tool" at bounding box center [179, 573] width 196 height 20
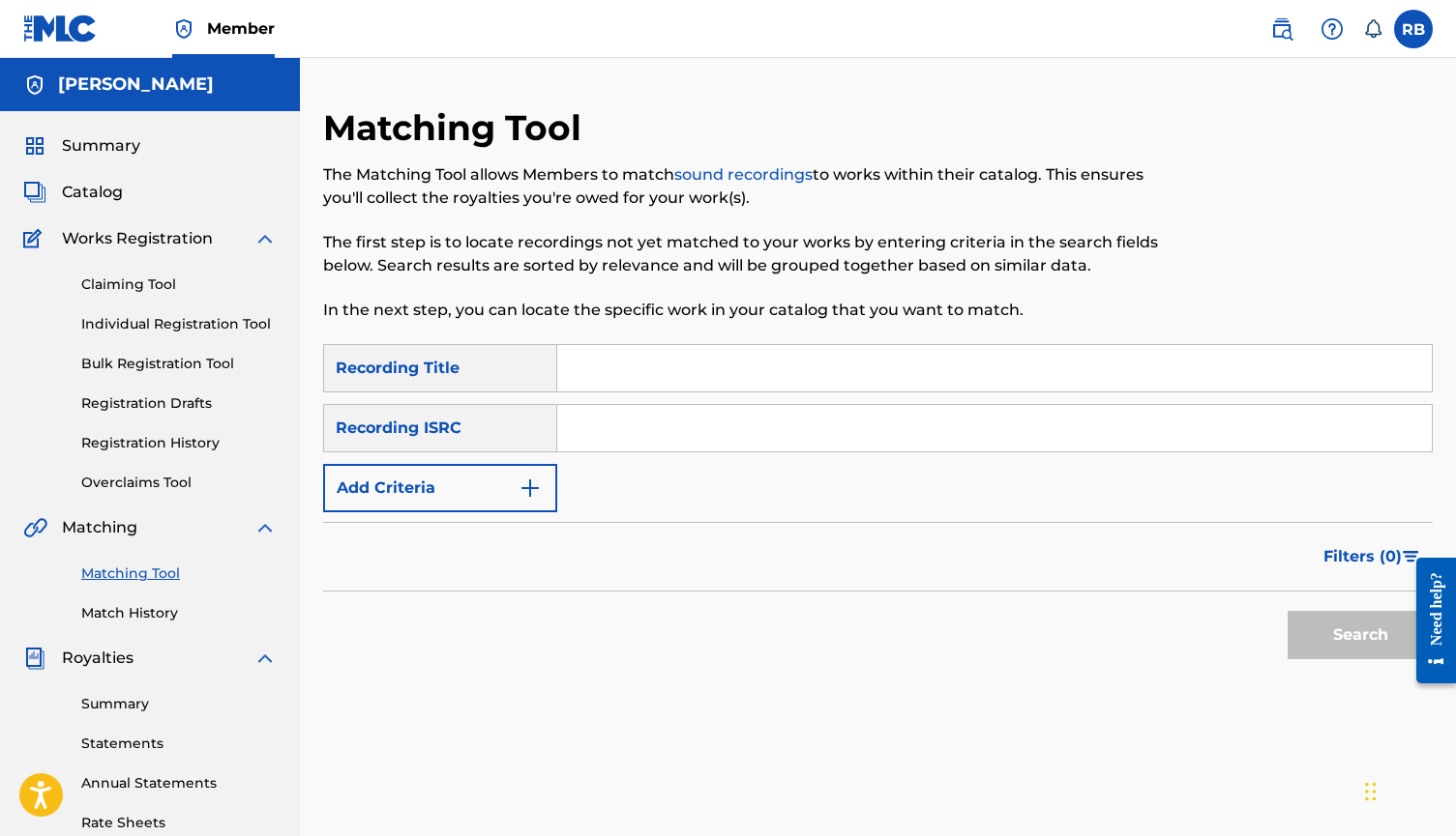
click at [620, 371] on input "Search Form" at bounding box center [993, 369] width 874 height 46
click at [194, 331] on link "Individual Registration Tool" at bounding box center [179, 324] width 196 height 20
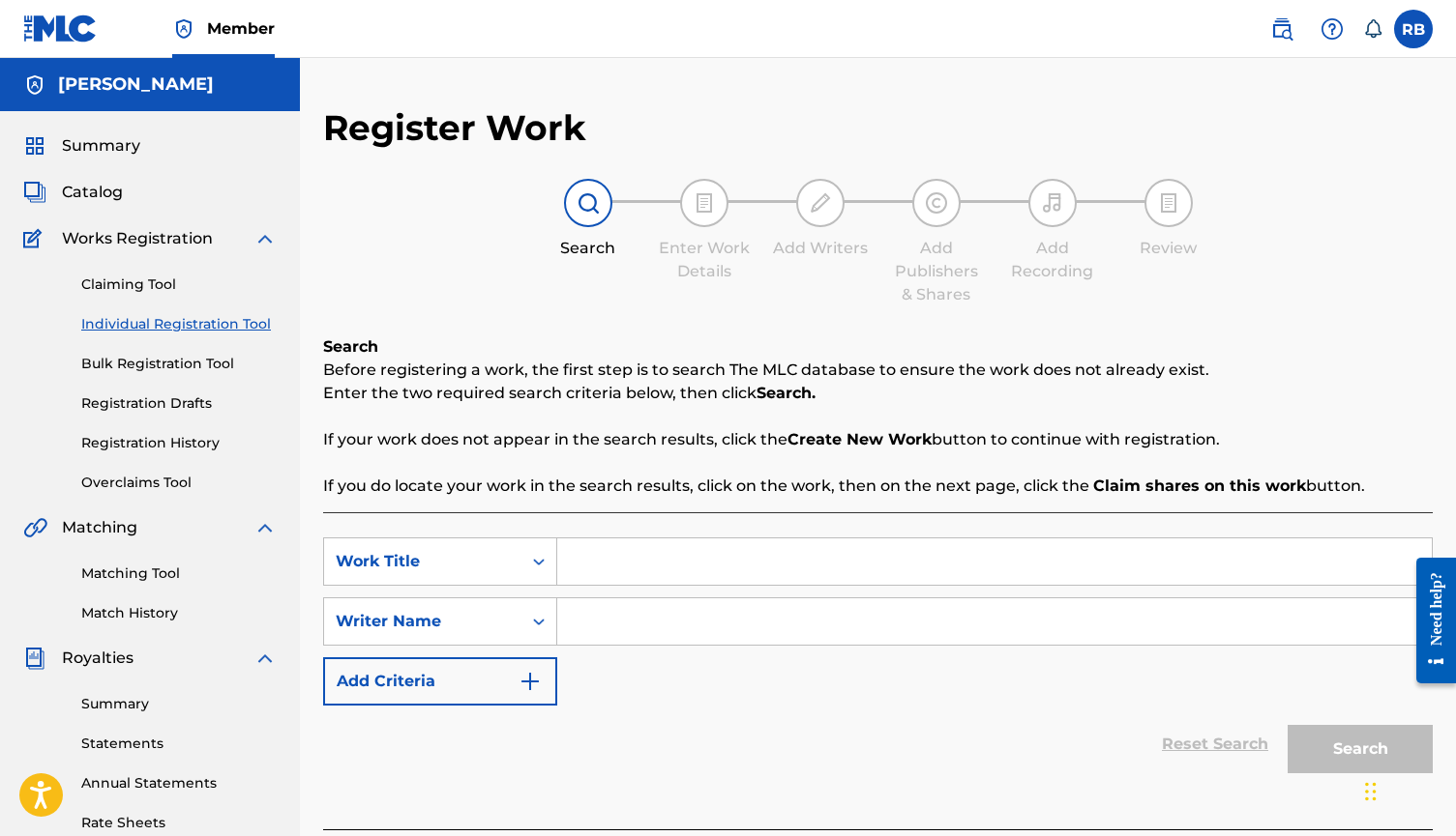
click at [164, 282] on link "Claiming Tool" at bounding box center [179, 284] width 196 height 20
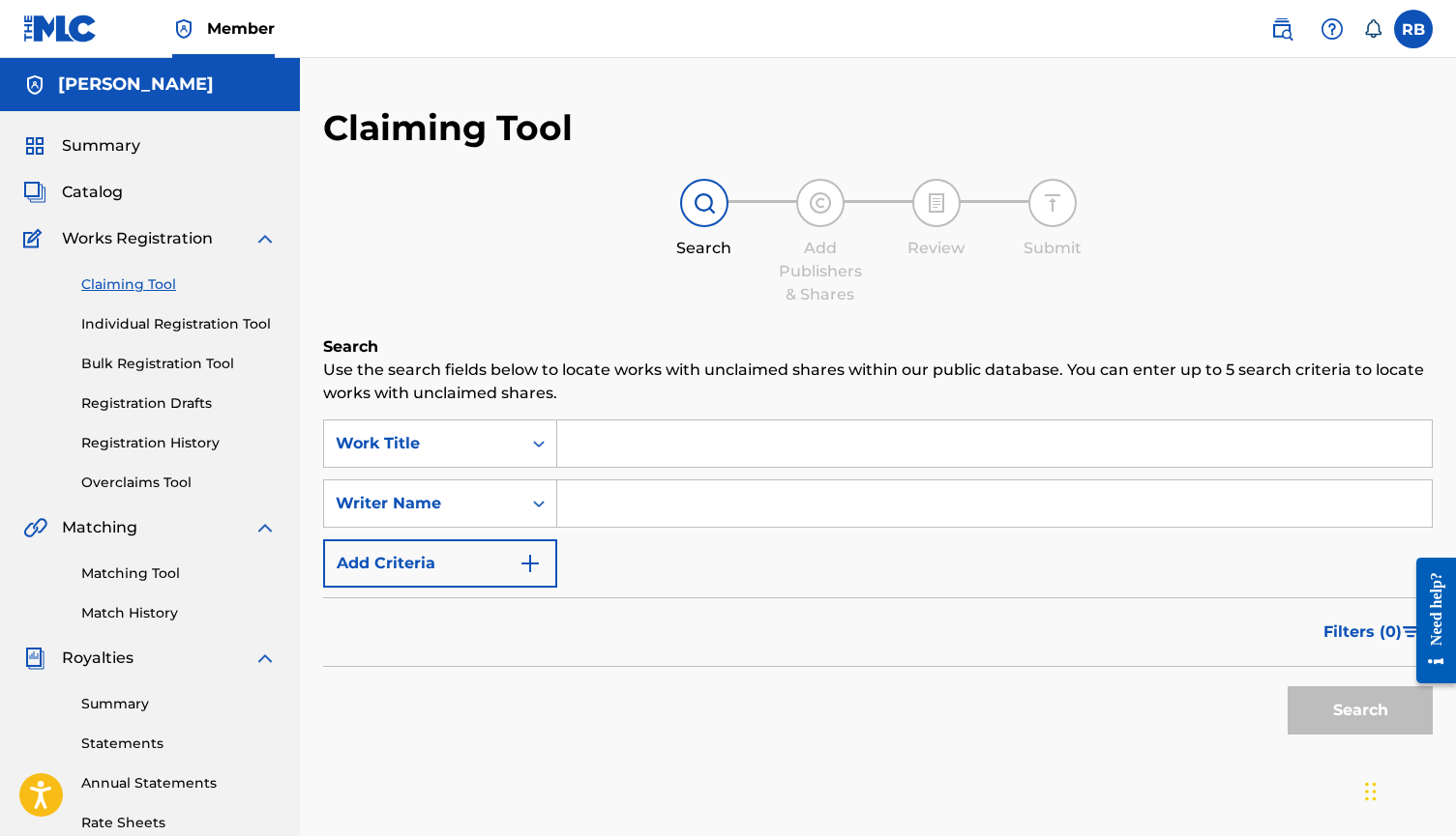
click at [592, 450] on input "Search Form" at bounding box center [993, 444] width 874 height 46
type input "ballerina cappucina"
click at [593, 510] on input "Search Form" at bounding box center [993, 504] width 874 height 46
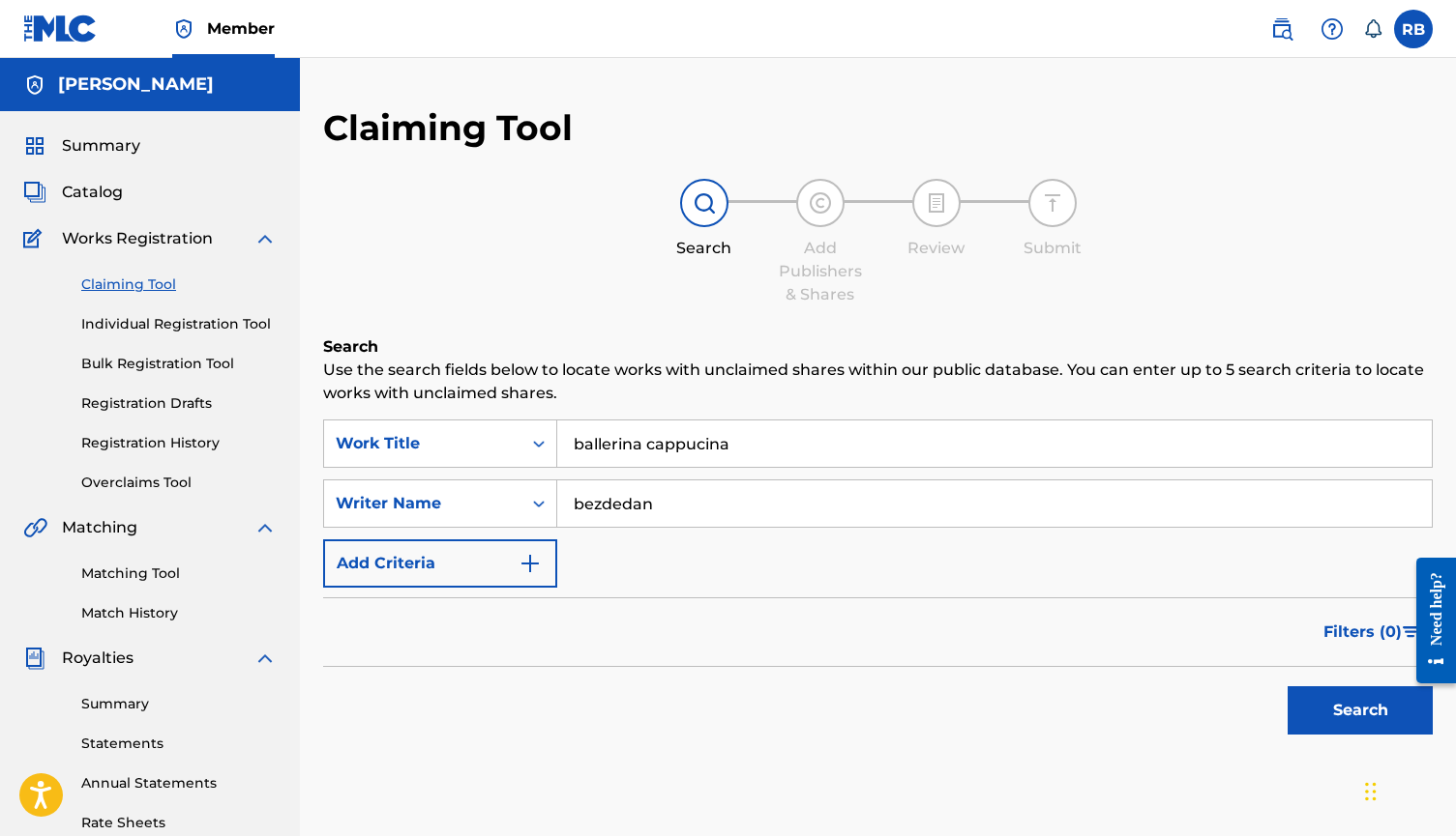
type input "bezdedan"
click at [1360, 710] on button "Search" at bounding box center [1360, 710] width 145 height 48
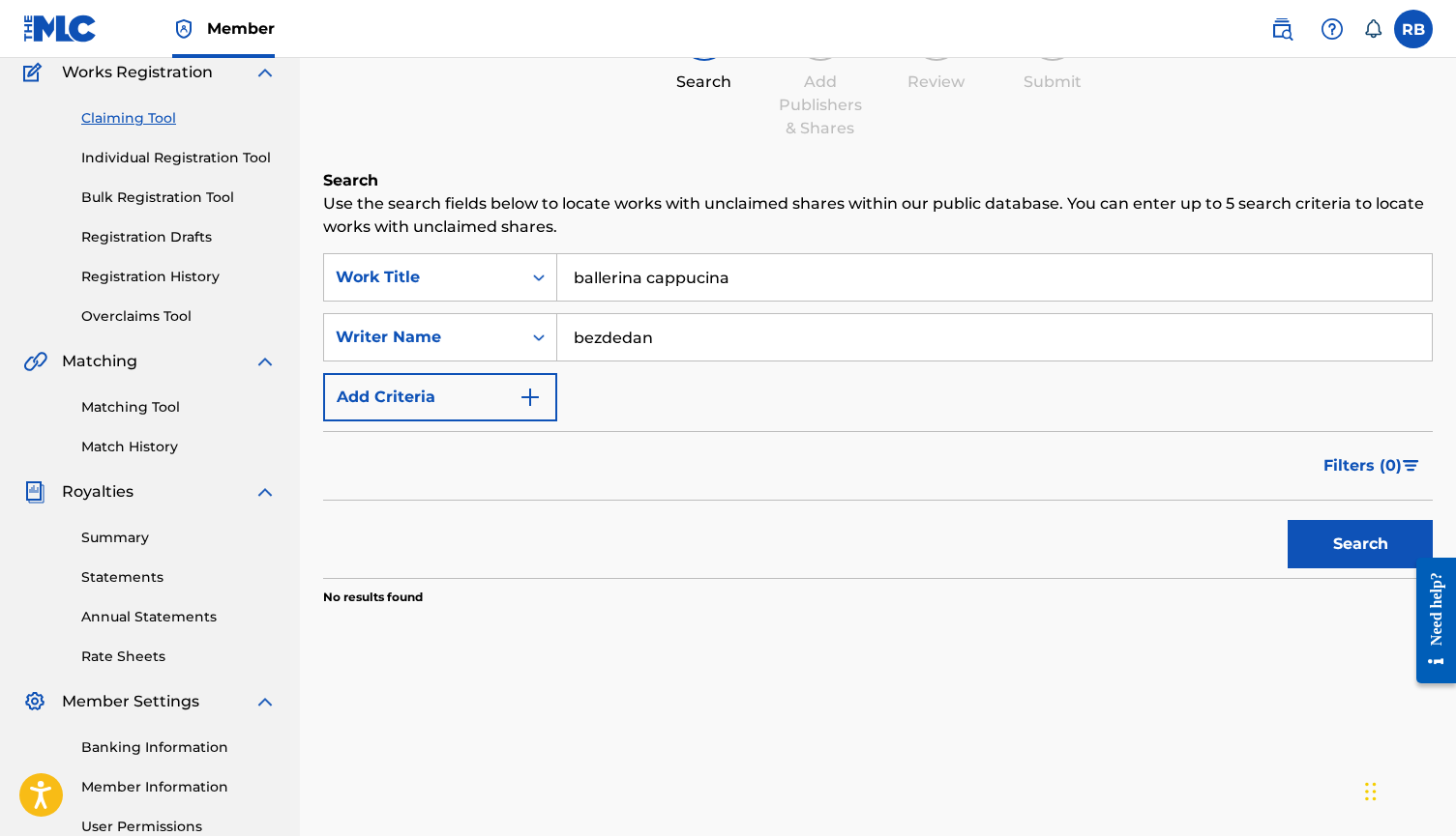
scroll to position [111, 0]
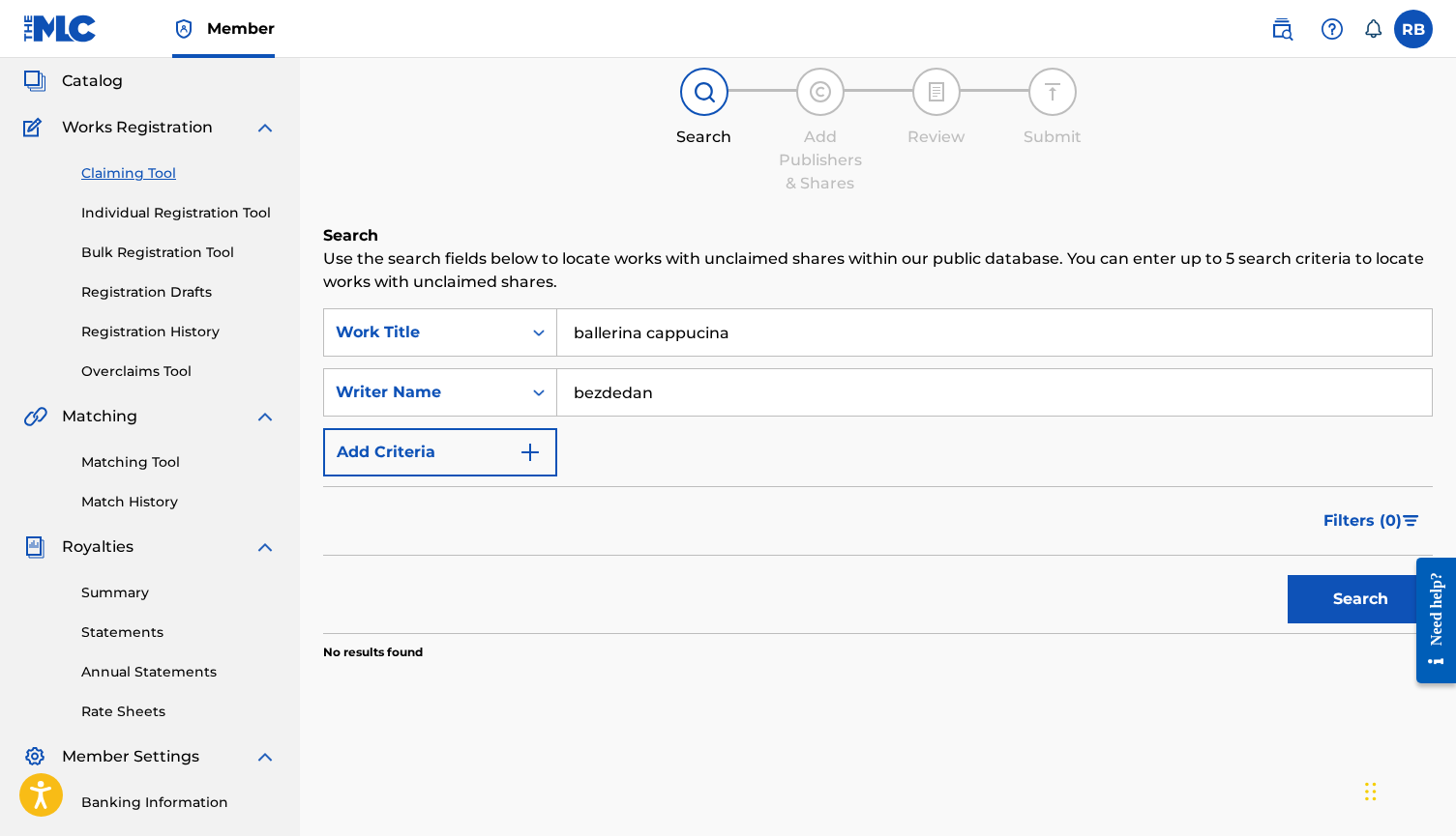
click at [190, 213] on link "Individual Registration Tool" at bounding box center [179, 213] width 196 height 20
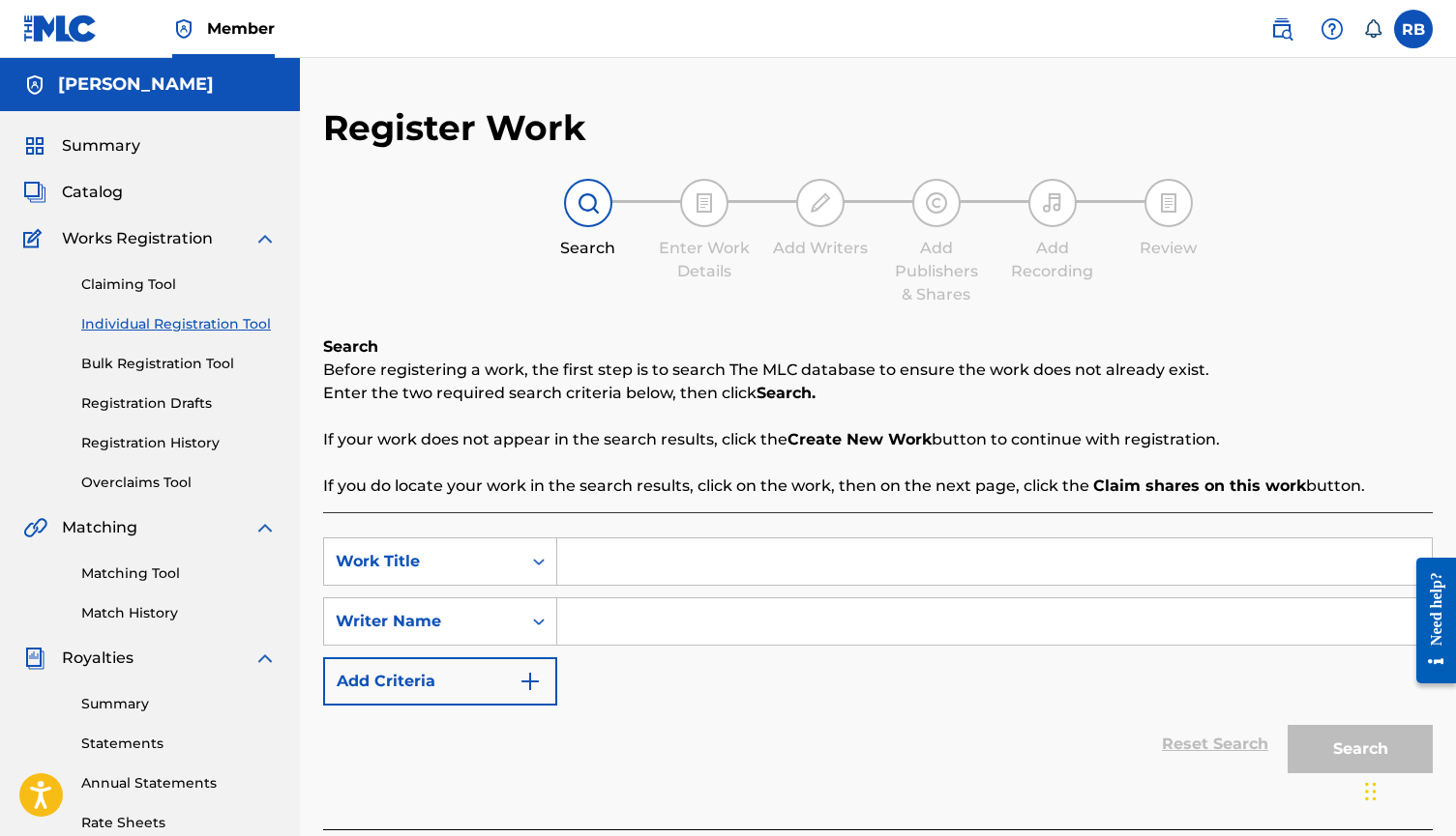
click at [598, 556] on input "Search Form" at bounding box center [993, 561] width 874 height 46
type input "a"
click at [608, 623] on input "Search Form" at bounding box center [993, 621] width 874 height 46
type input "a"
click at [1320, 752] on button "Search" at bounding box center [1360, 749] width 145 height 48
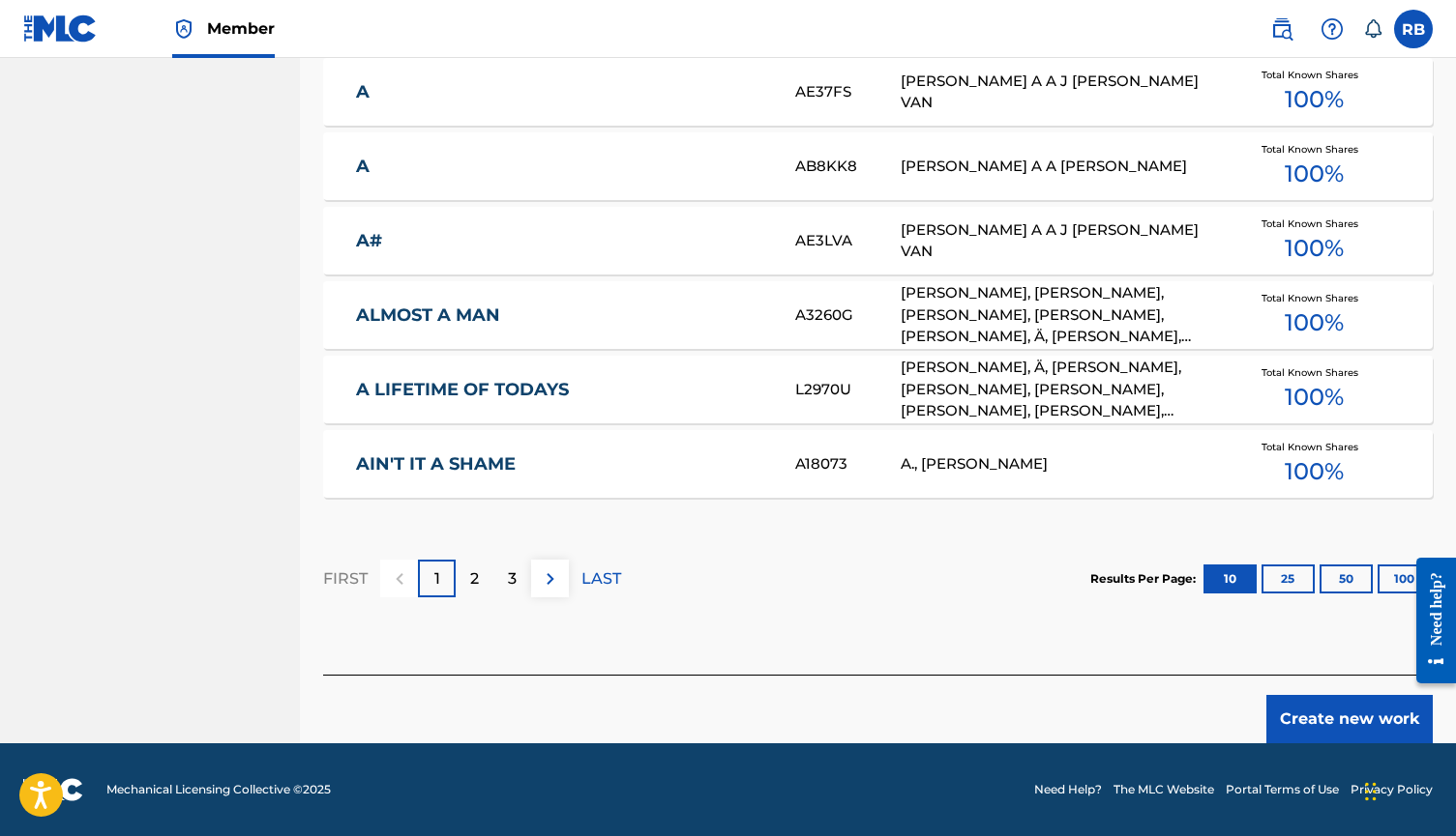
click at [1328, 720] on button "Create new work" at bounding box center [1350, 719] width 167 height 48
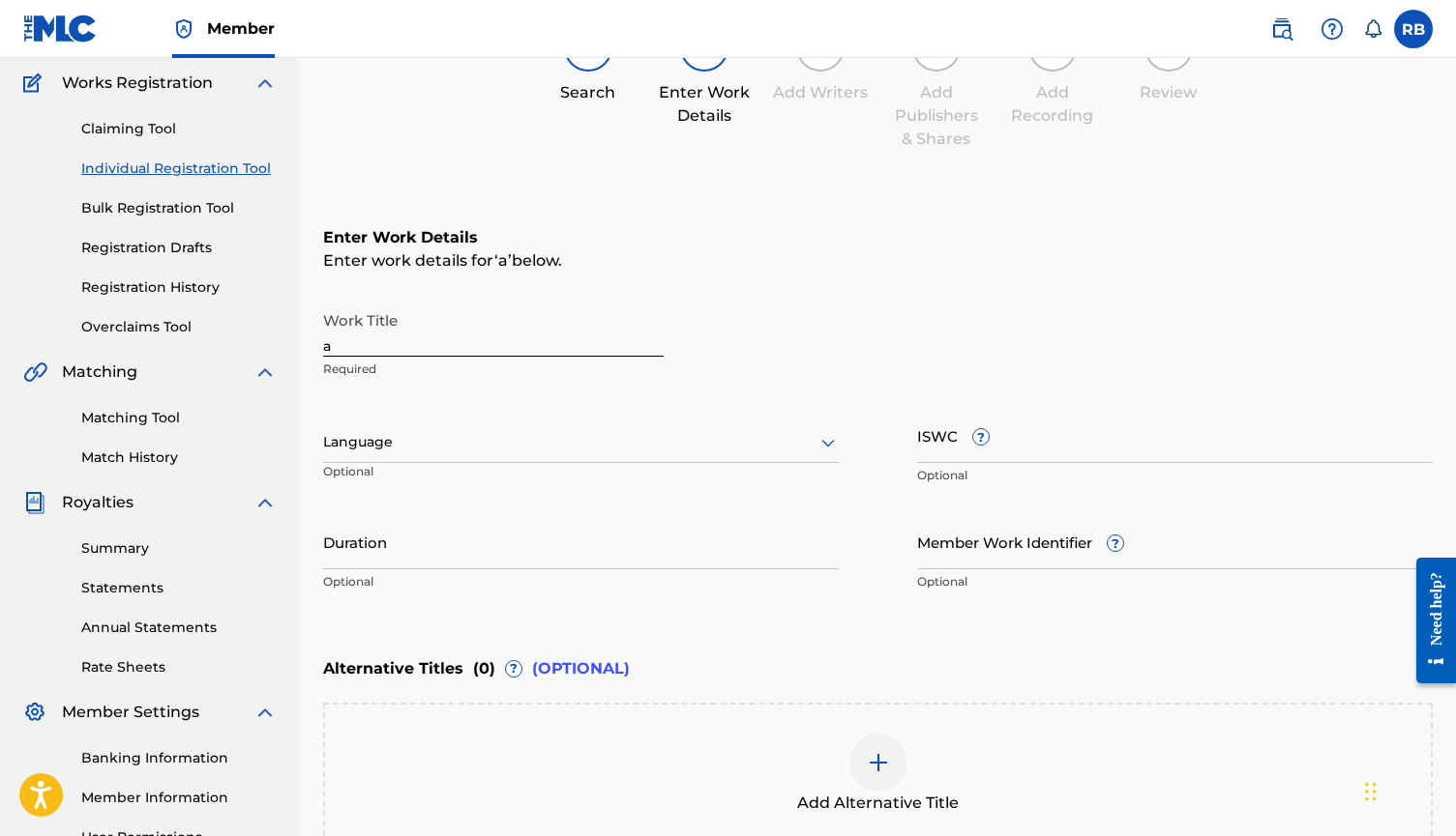
scroll to position [134, 0]
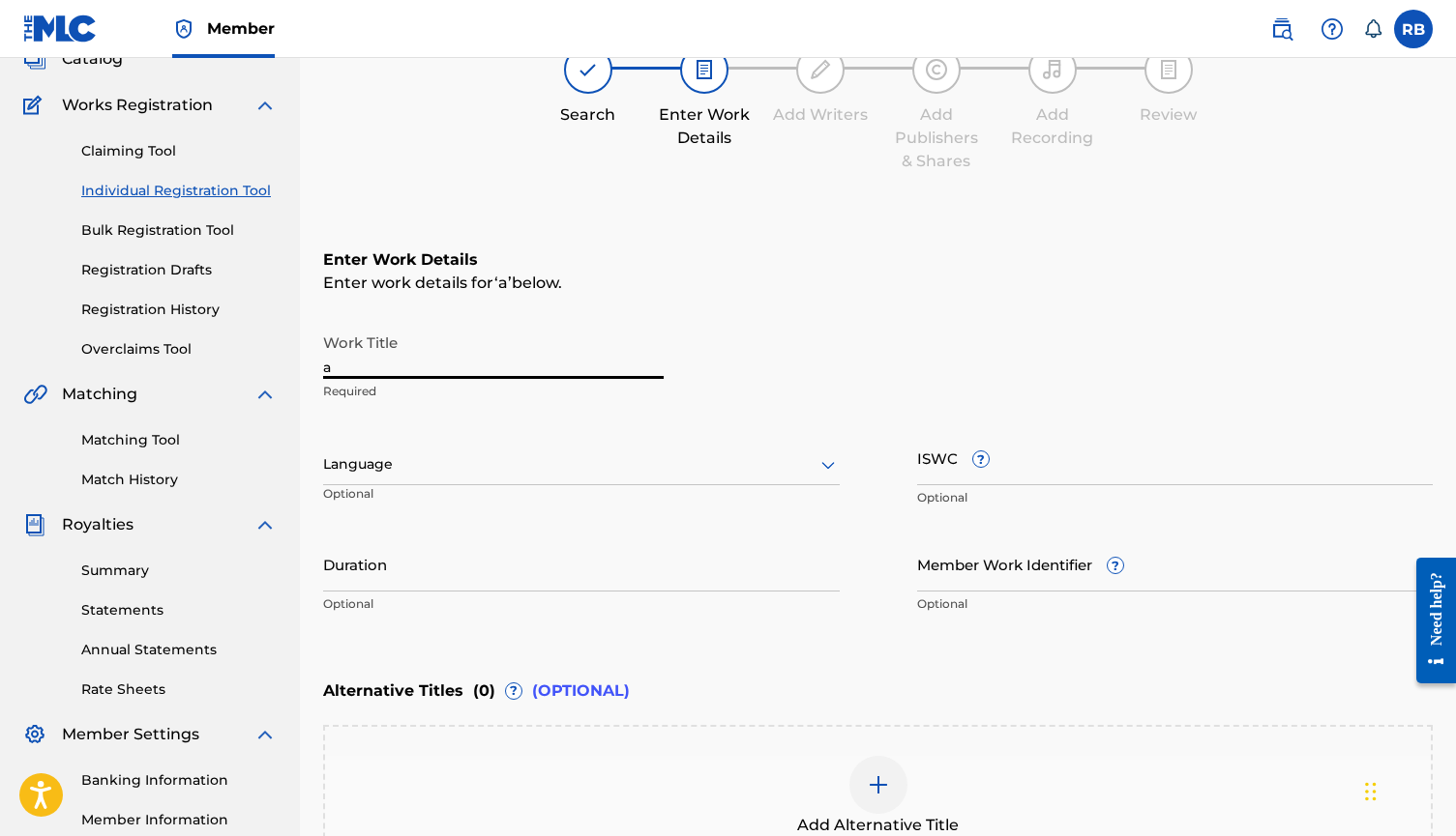
drag, startPoint x: 424, startPoint y: 367, endPoint x: 336, endPoint y: 367, distance: 88.0
click at [336, 367] on input "a" at bounding box center [494, 351] width 341 height 55
type input "Ballerina Cappucina"
click at [414, 3] on nav "Member RB RB [PERSON_NAME] [EMAIL_ADDRESS][DOMAIN_NAME] Notification Preference…" at bounding box center [728, 29] width 1456 height 58
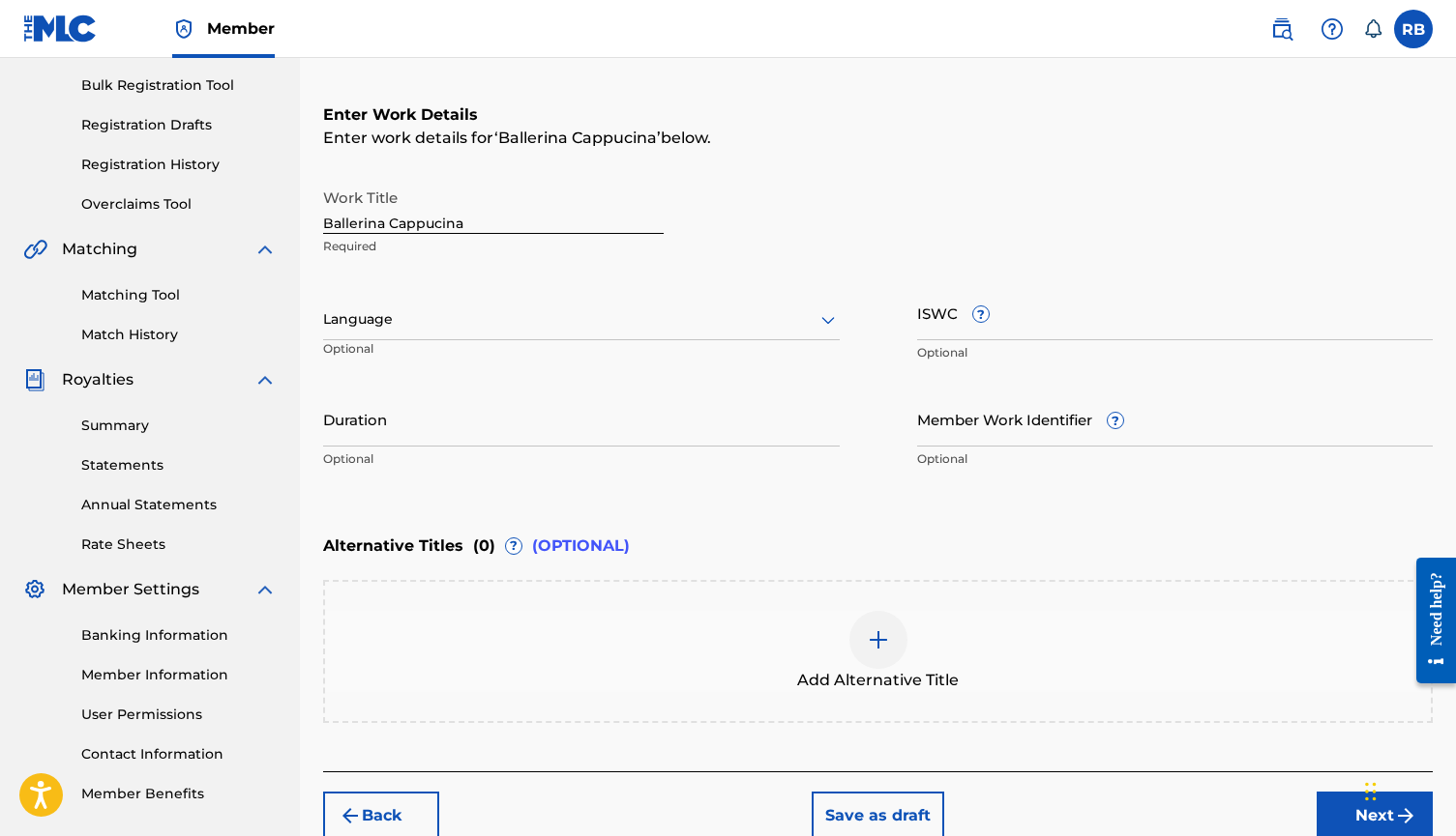
scroll to position [330, 0]
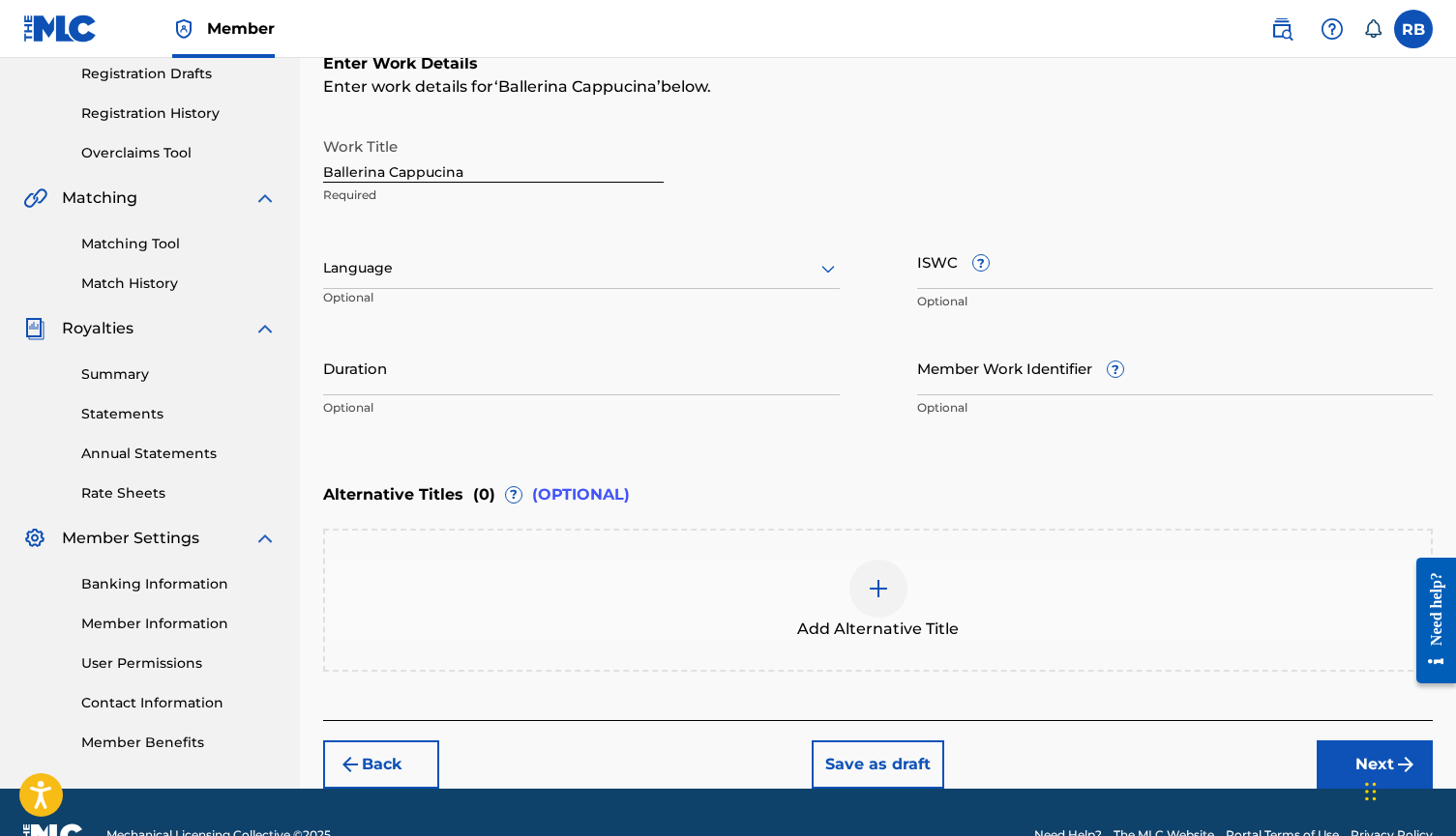
click at [1345, 761] on button "Next" at bounding box center [1375, 764] width 116 height 48
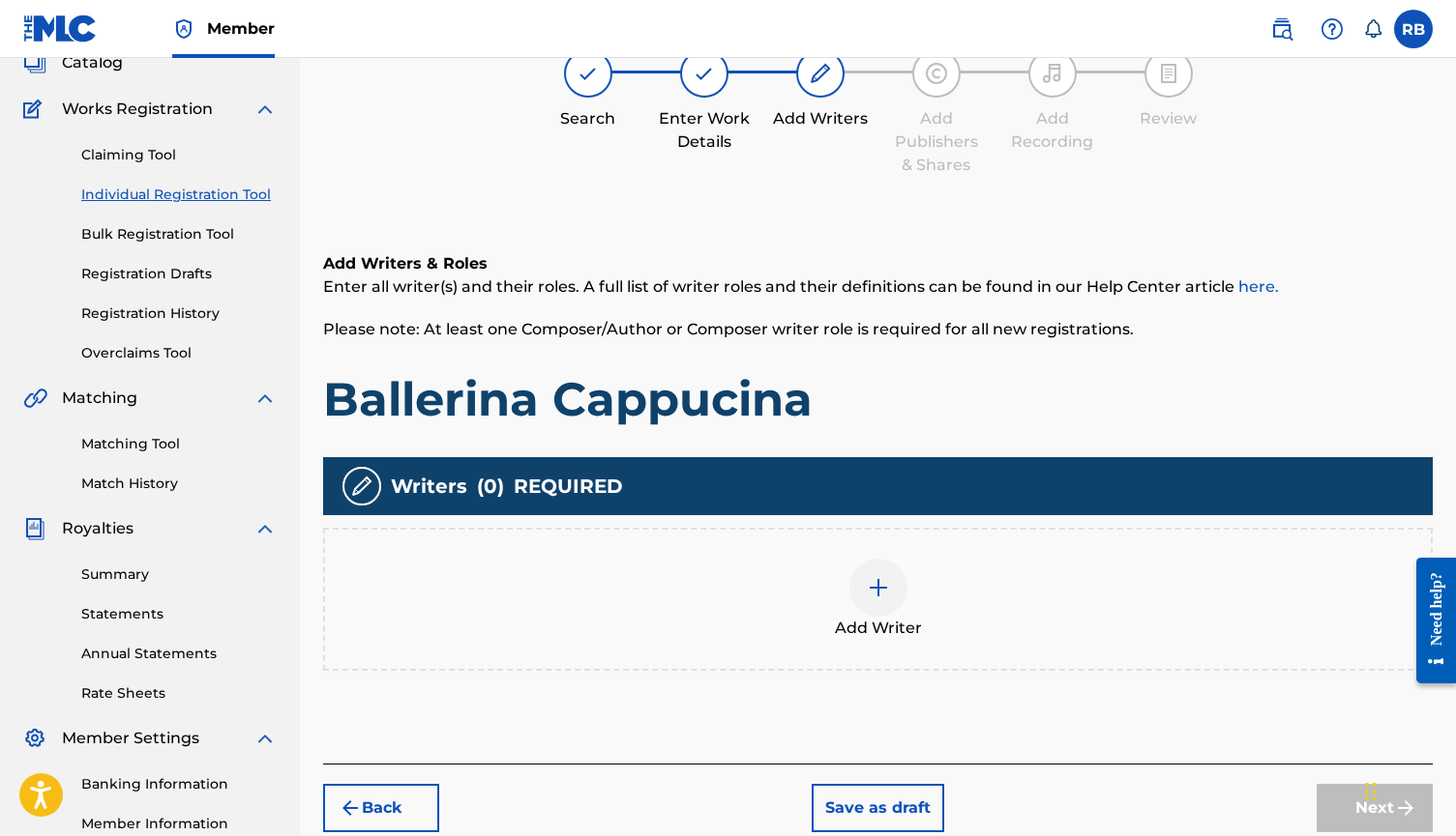
scroll to position [87, 0]
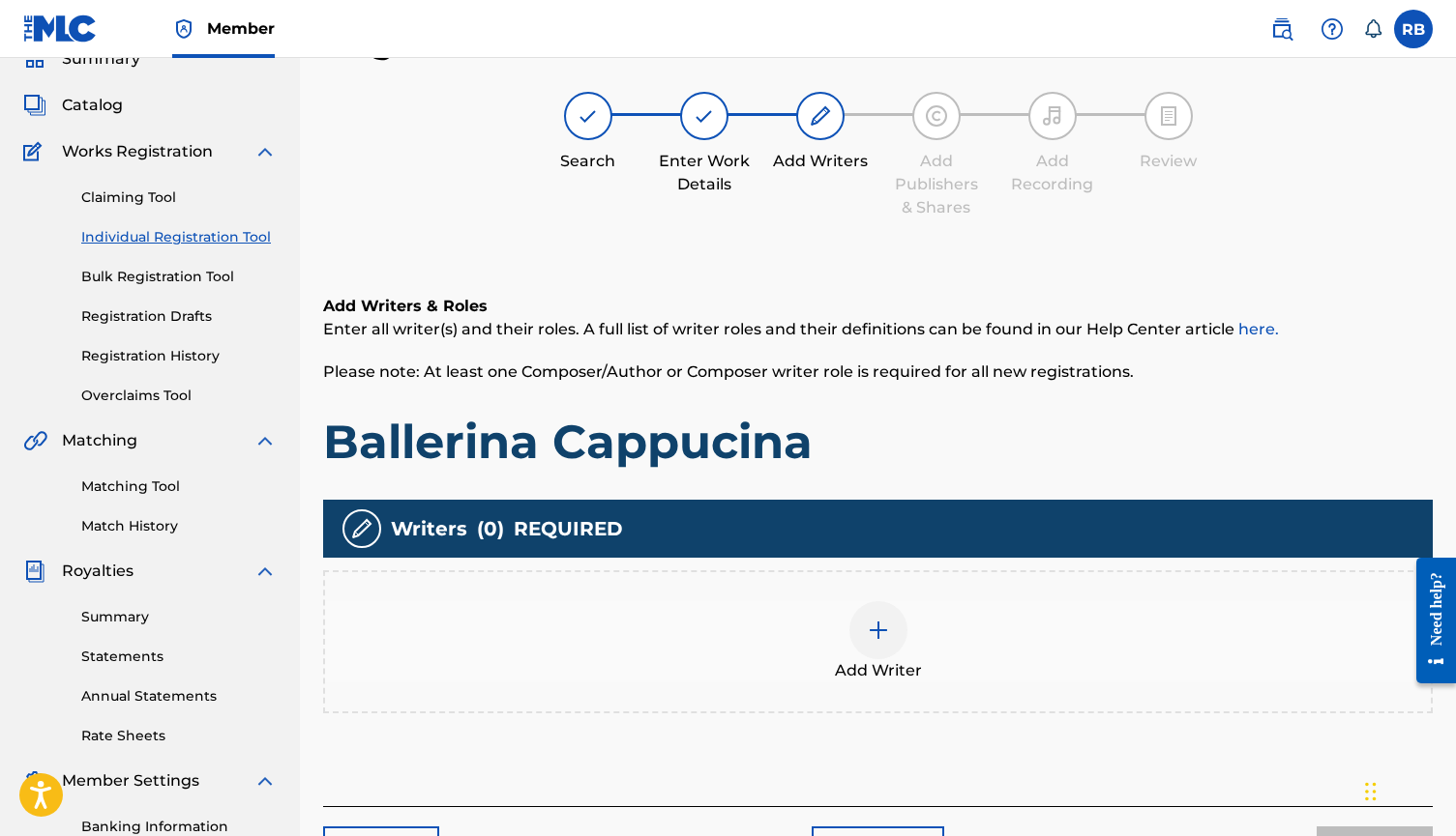
click at [872, 643] on div at bounding box center [878, 630] width 58 height 58
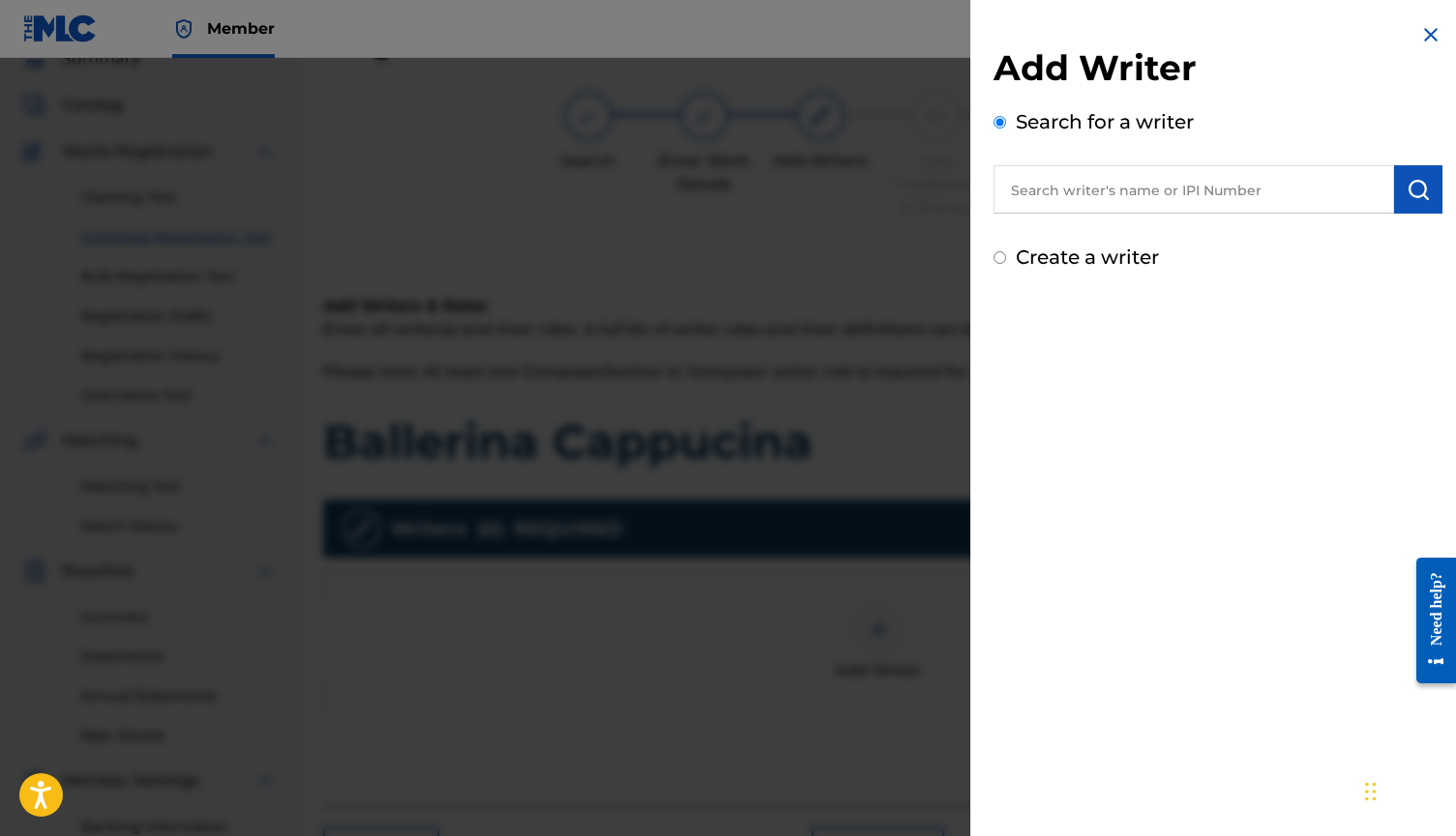
click at [1024, 256] on label "Create a writer" at bounding box center [1087, 257] width 143 height 23
radio input "true"
click at [1006, 256] on input "Create a writer" at bounding box center [999, 257] width 13 height 13
radio input "false"
radio input "true"
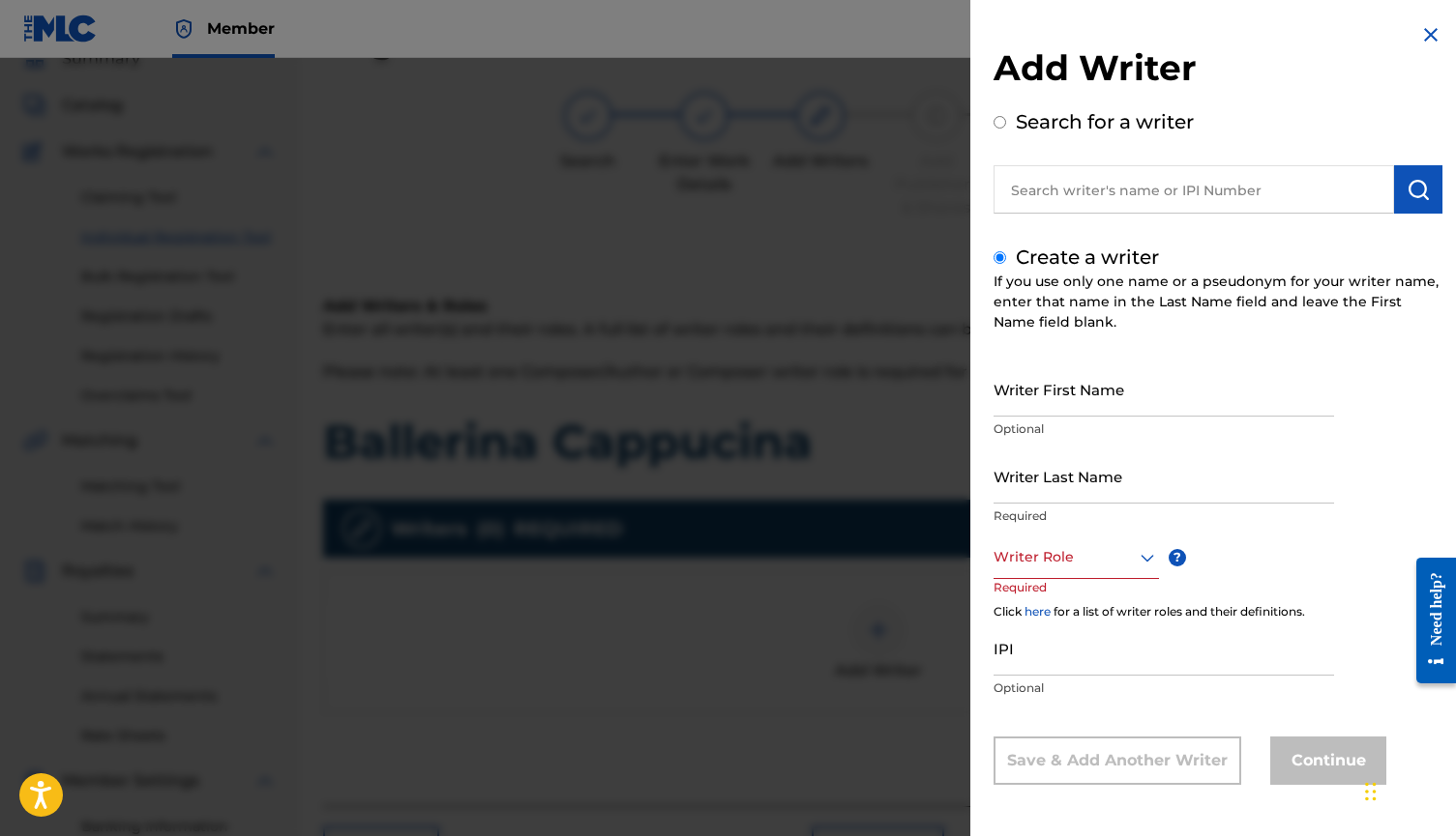
click at [1115, 399] on input "Writer First Name" at bounding box center [1164, 389] width 341 height 55
type input "[PERSON_NAME]"
click at [1124, 463] on input "Writer Last Name" at bounding box center [1164, 476] width 341 height 55
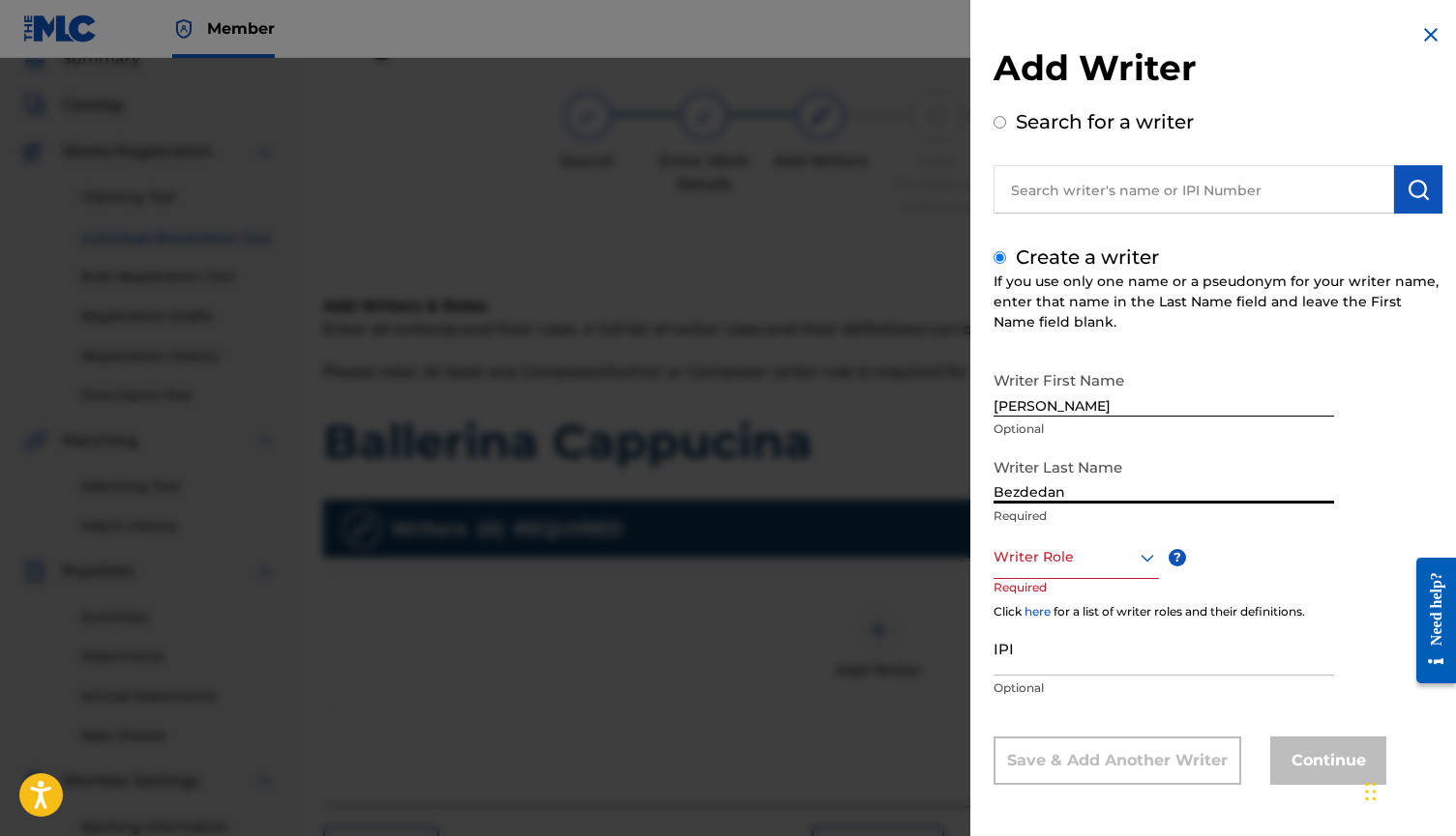
type input "Bezdedan"
click at [1097, 565] on div at bounding box center [1076, 556] width 166 height 24
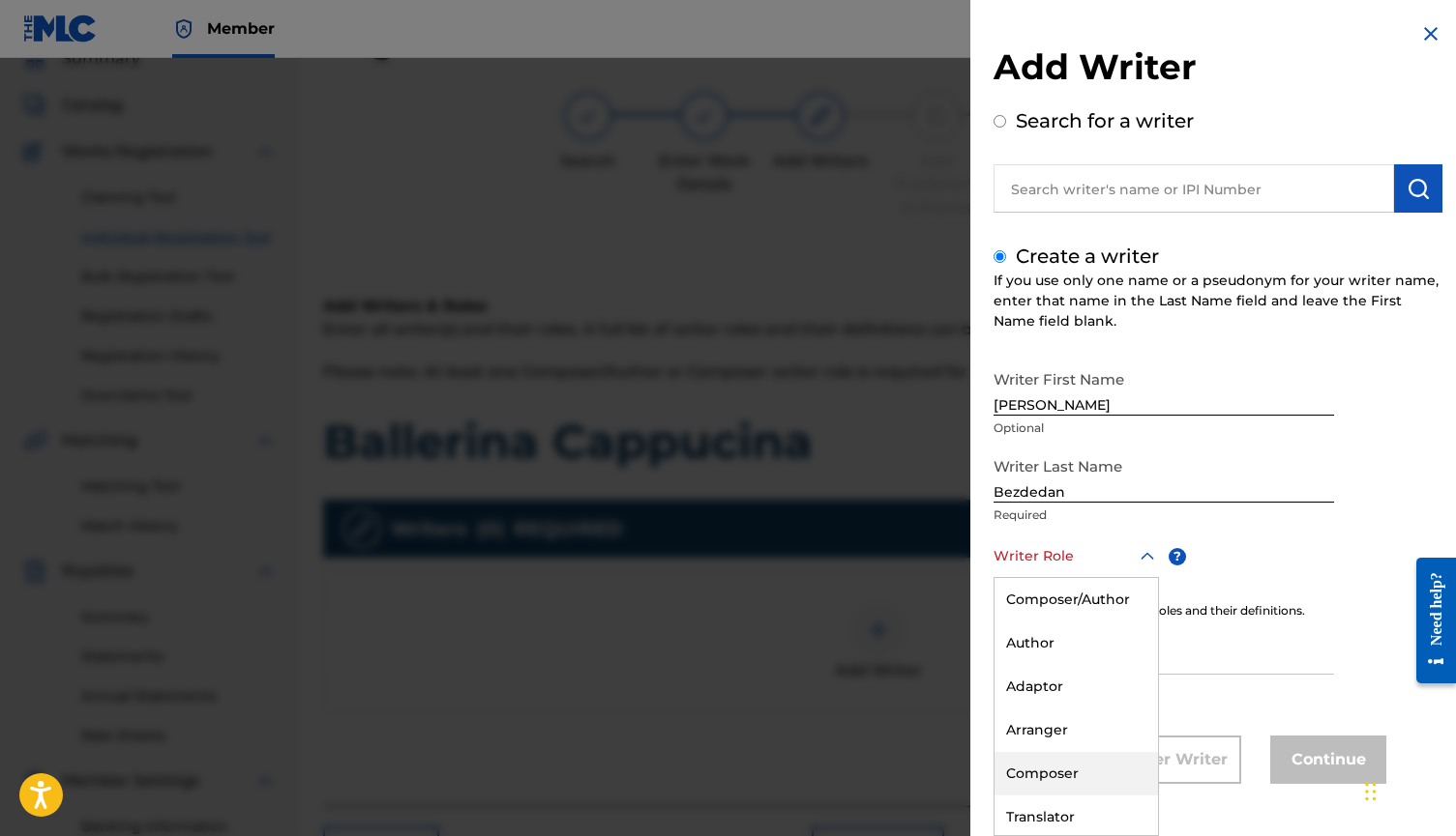
click at [1087, 776] on div "Composer" at bounding box center [1076, 773] width 164 height 44
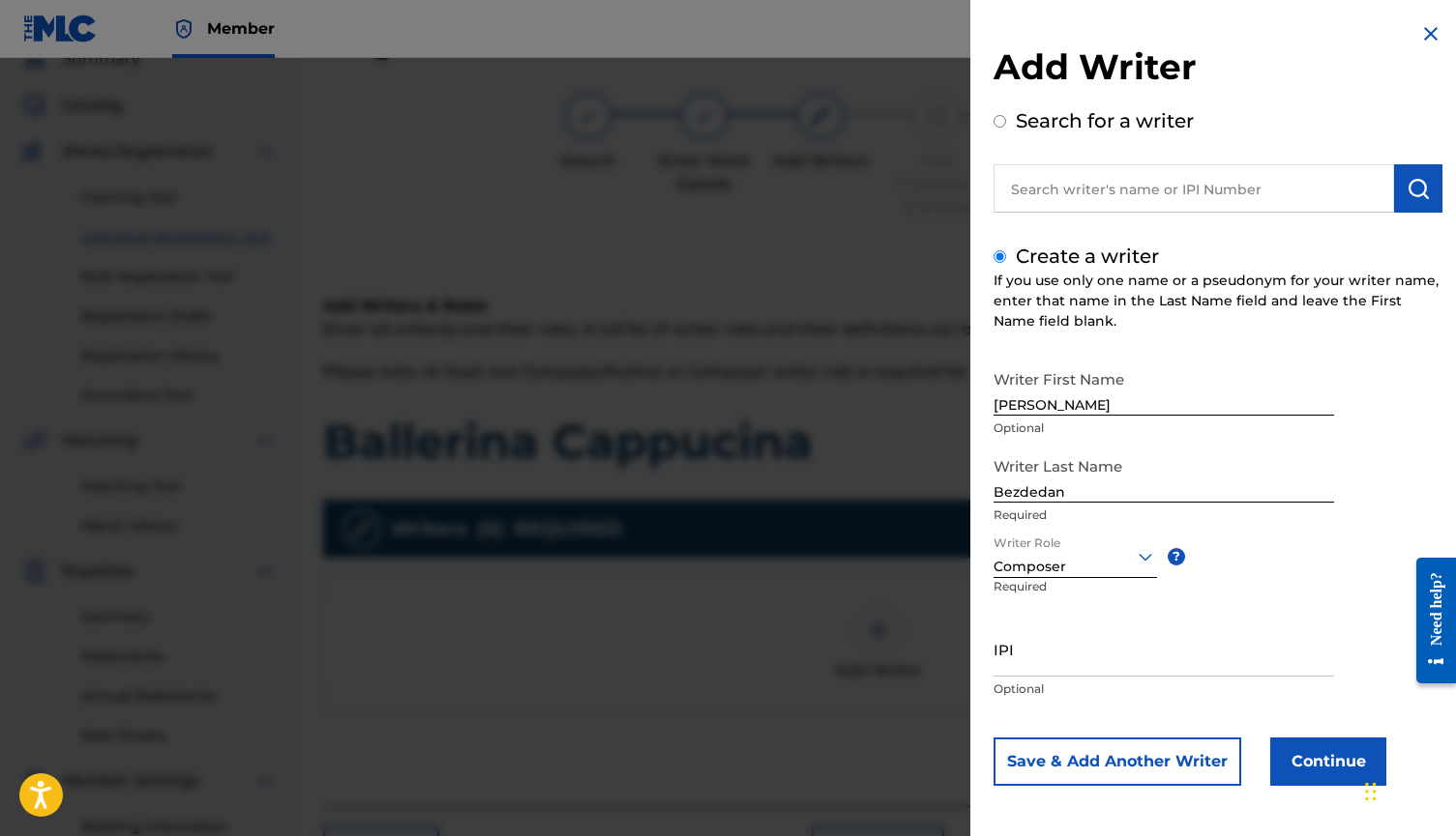
click at [1311, 760] on button "Continue" at bounding box center [1328, 761] width 116 height 48
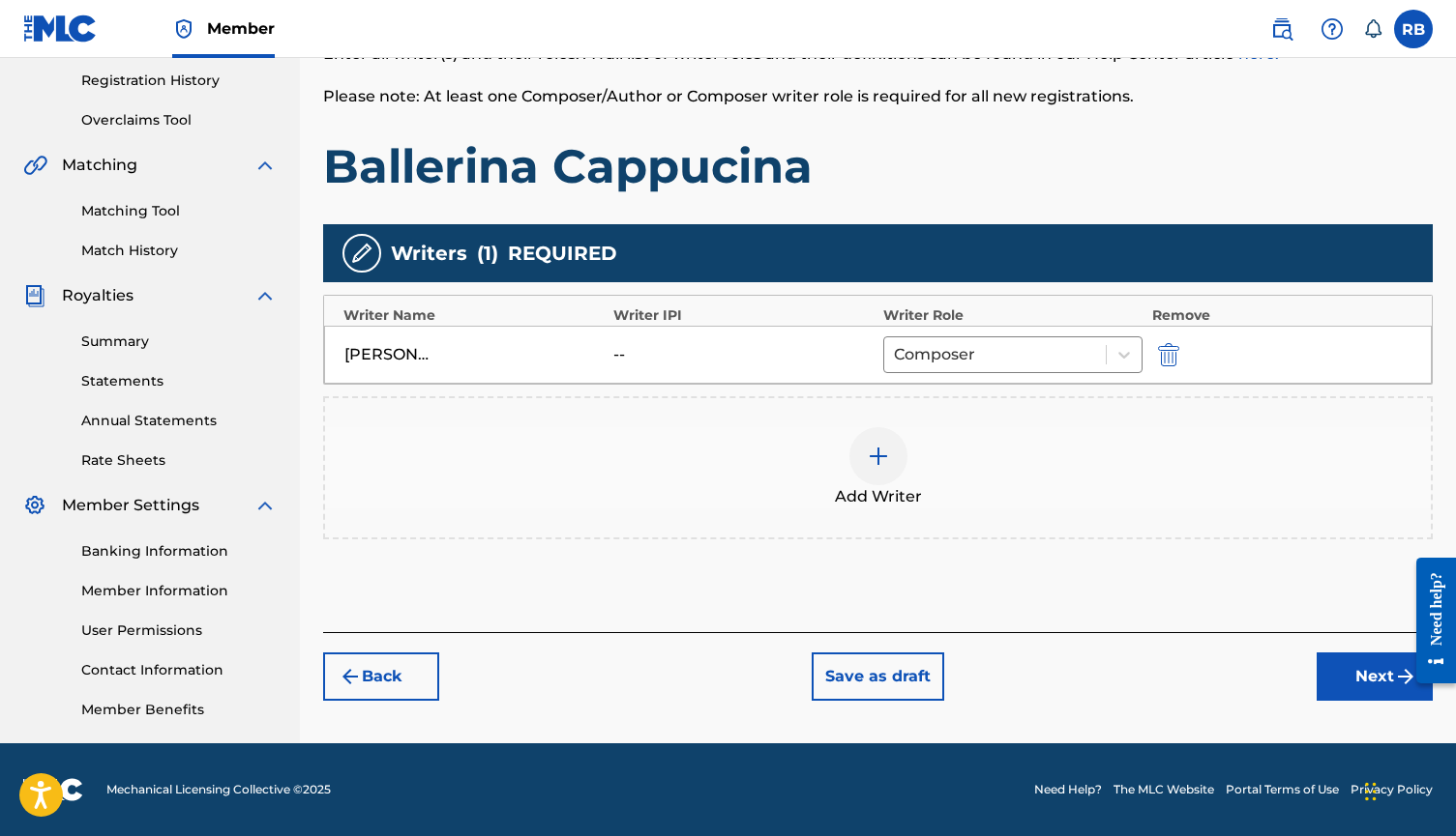
click at [1334, 686] on button "Next" at bounding box center [1375, 676] width 116 height 48
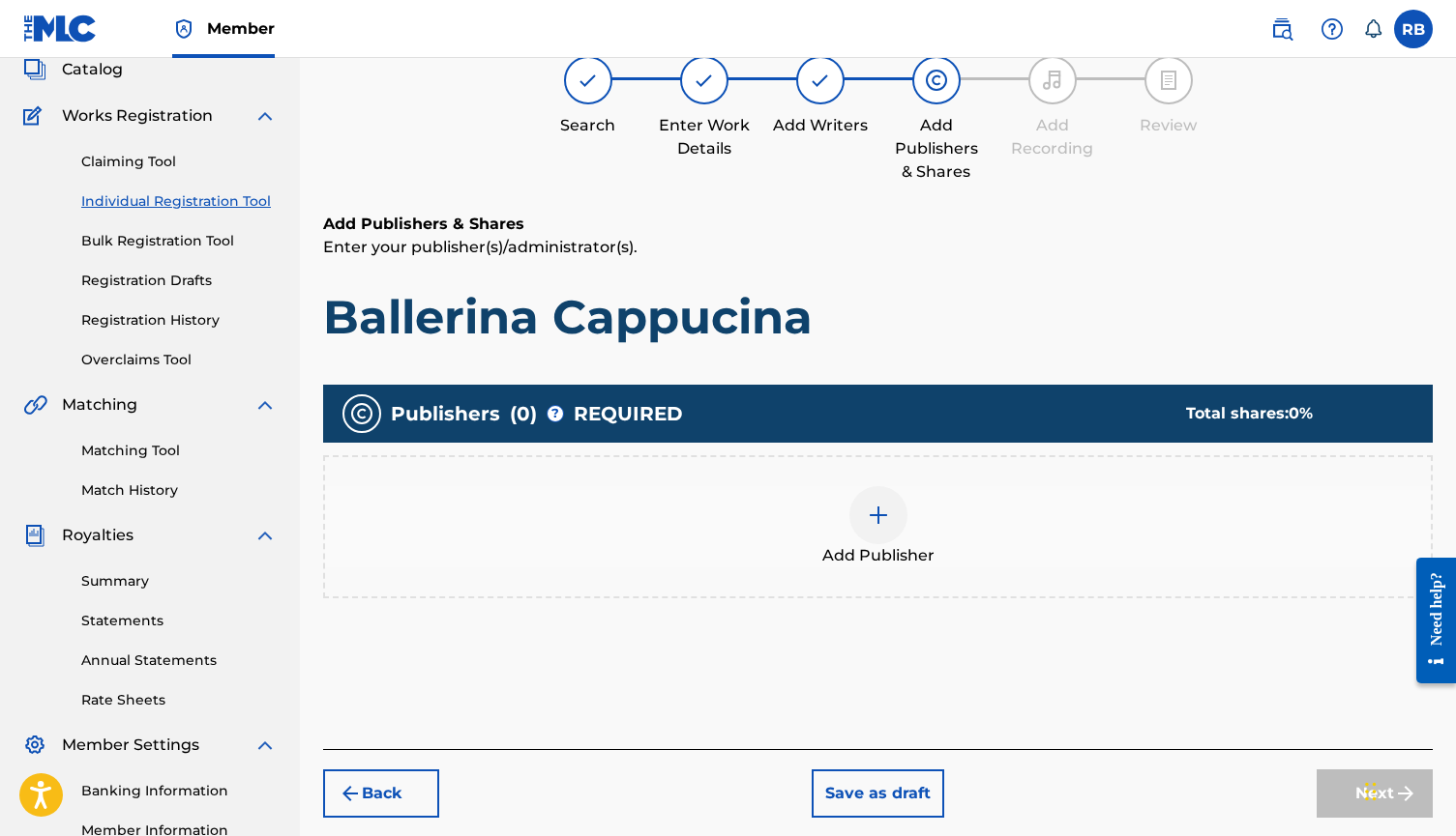
scroll to position [87, 0]
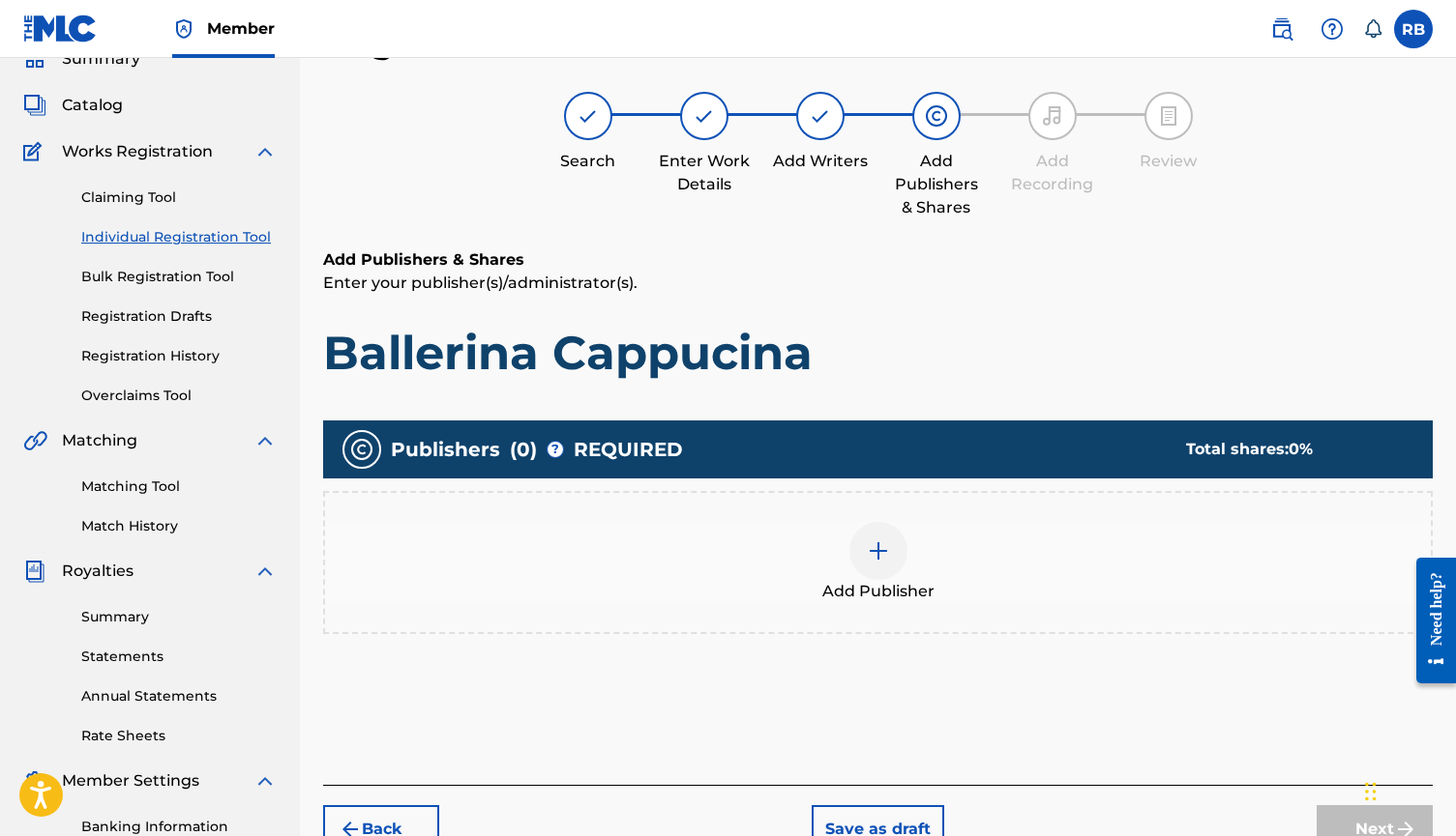
click at [882, 542] on img at bounding box center [878, 551] width 23 height 23
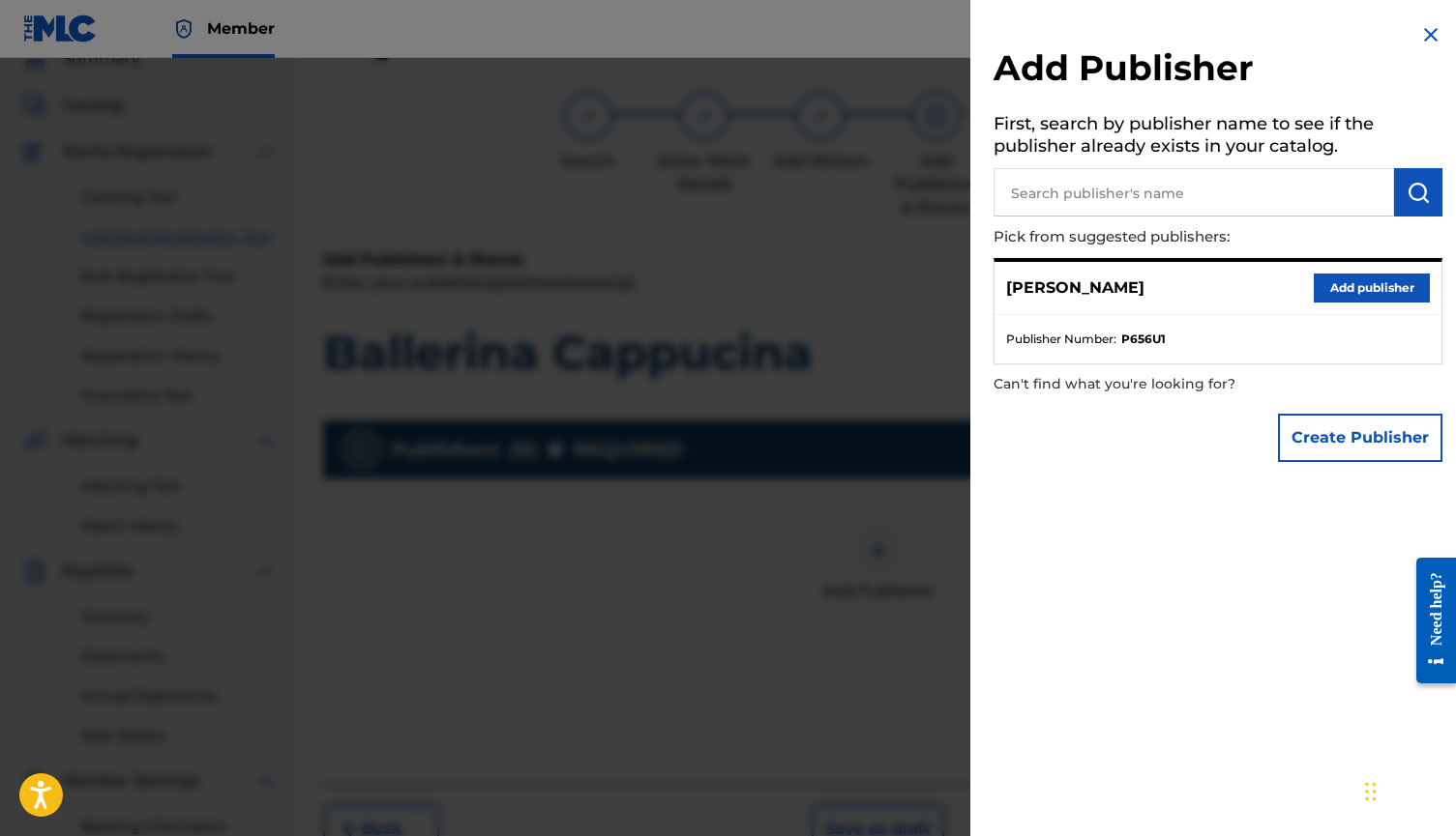
click at [1316, 284] on button "Add publisher" at bounding box center [1372, 288] width 116 height 29
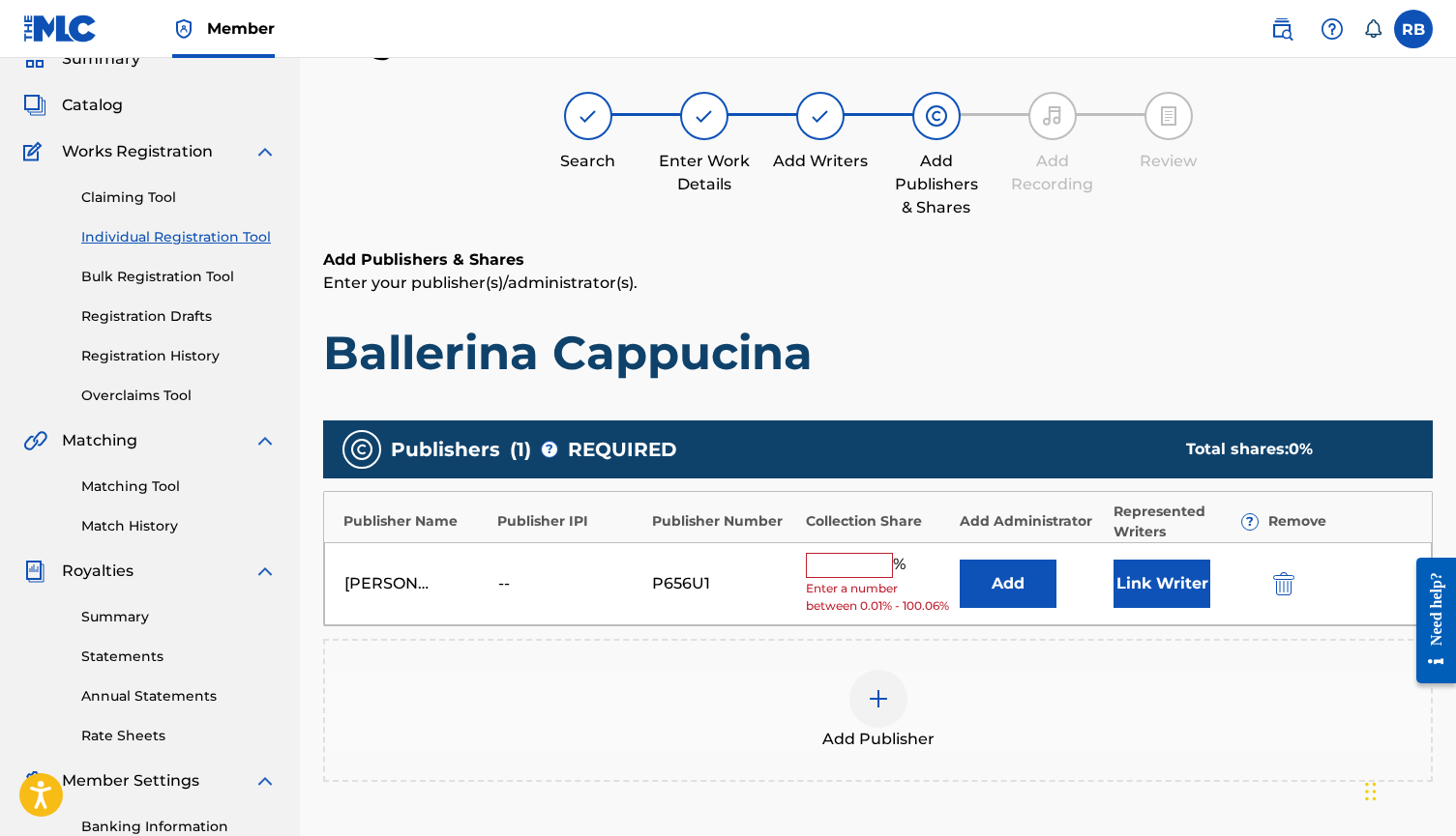
click at [862, 561] on input "text" at bounding box center [849, 565] width 87 height 25
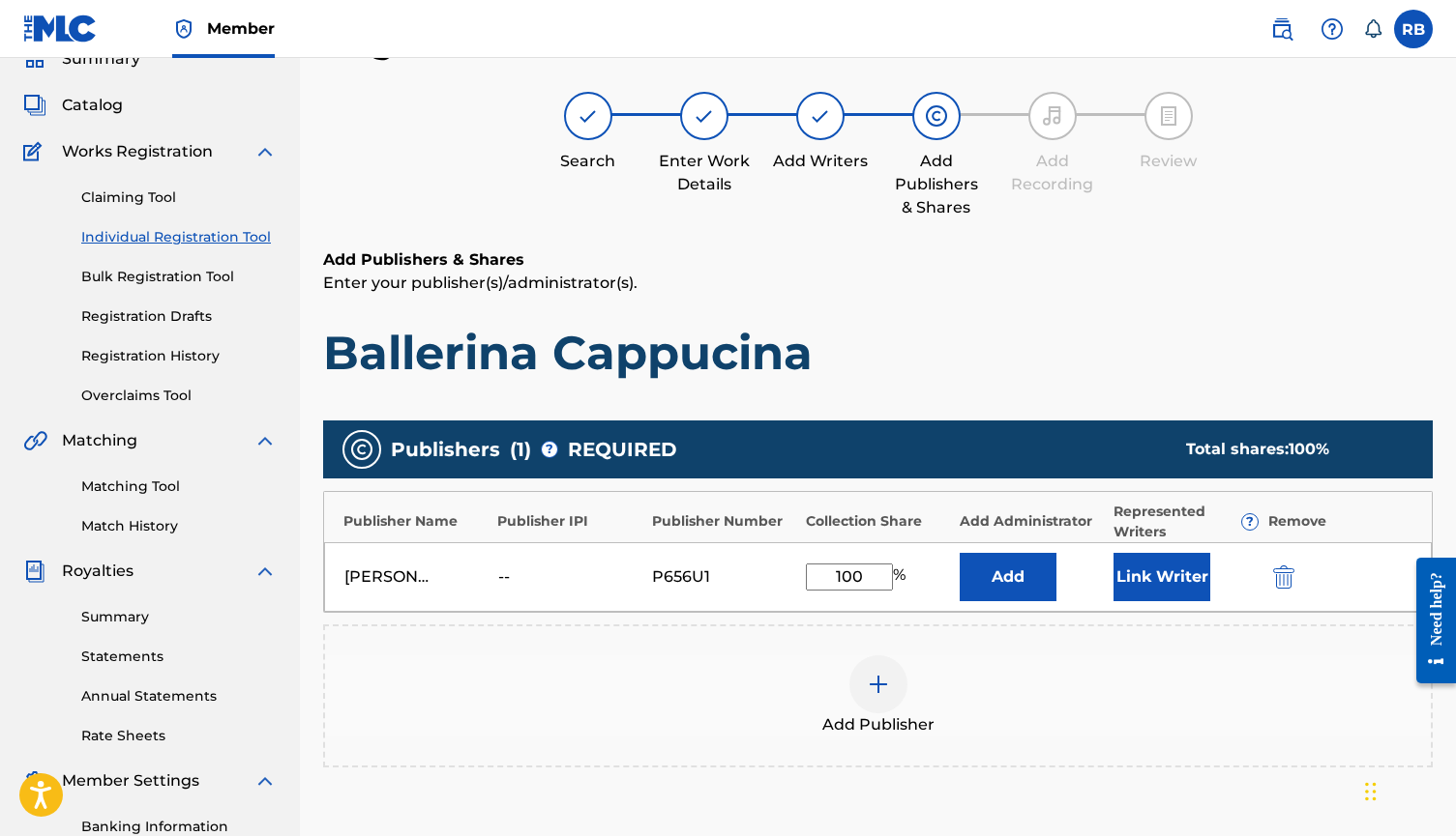
type input "100"
click at [1135, 586] on button "Link Writer" at bounding box center [1162, 577] width 97 height 48
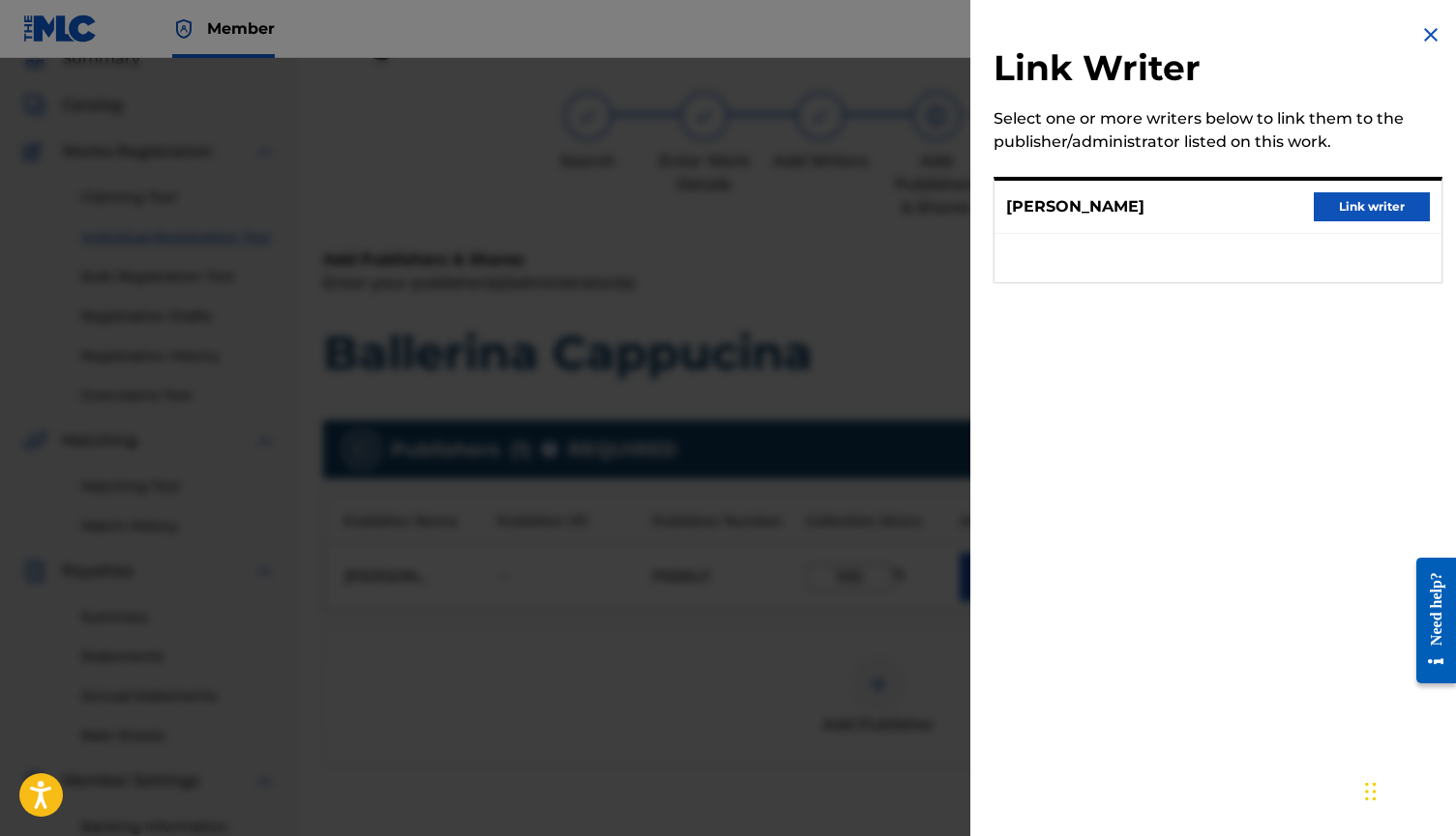
click at [1357, 208] on button "Link writer" at bounding box center [1372, 207] width 116 height 29
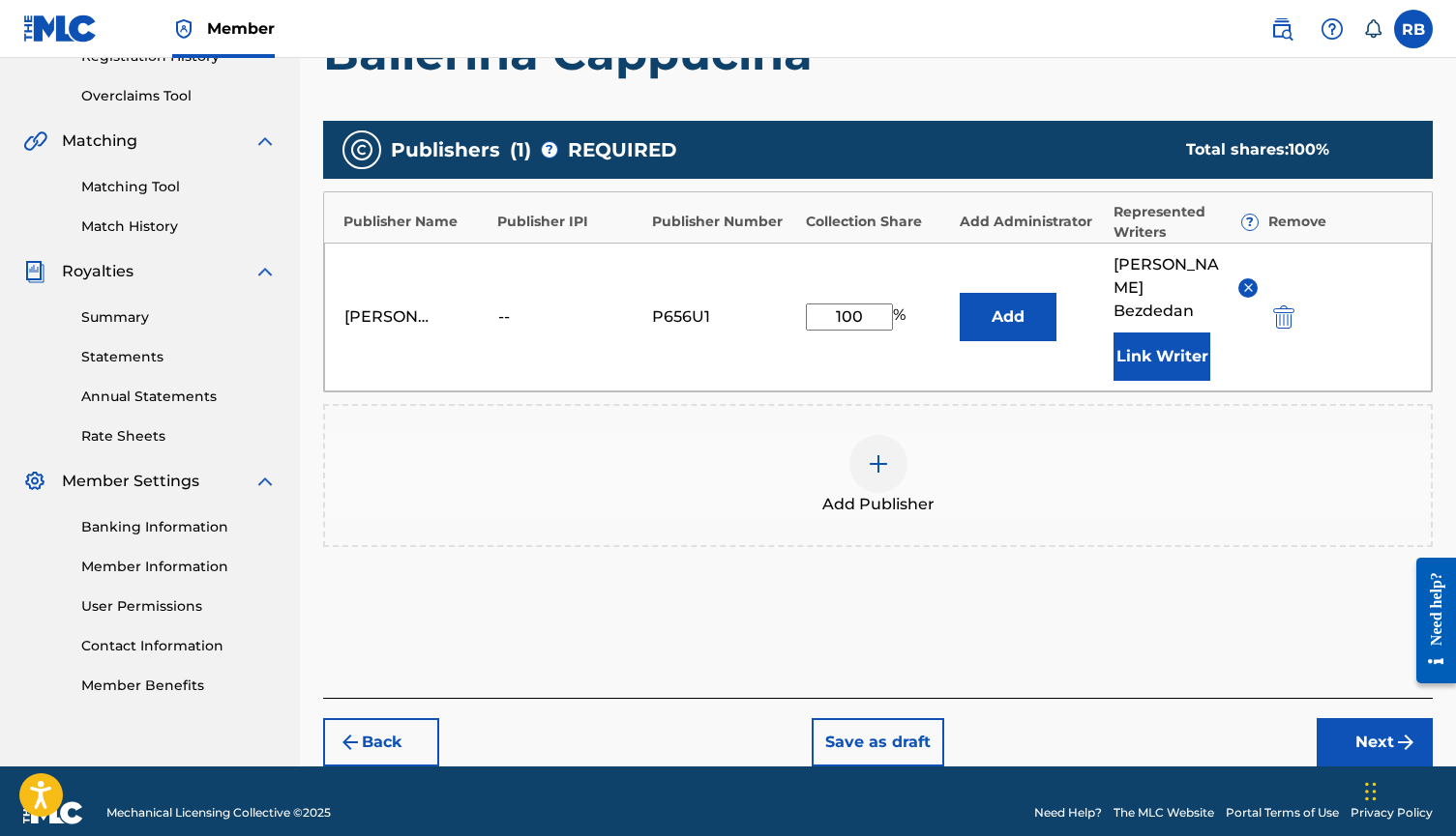
click at [1350, 718] on button "Next" at bounding box center [1375, 742] width 116 height 48
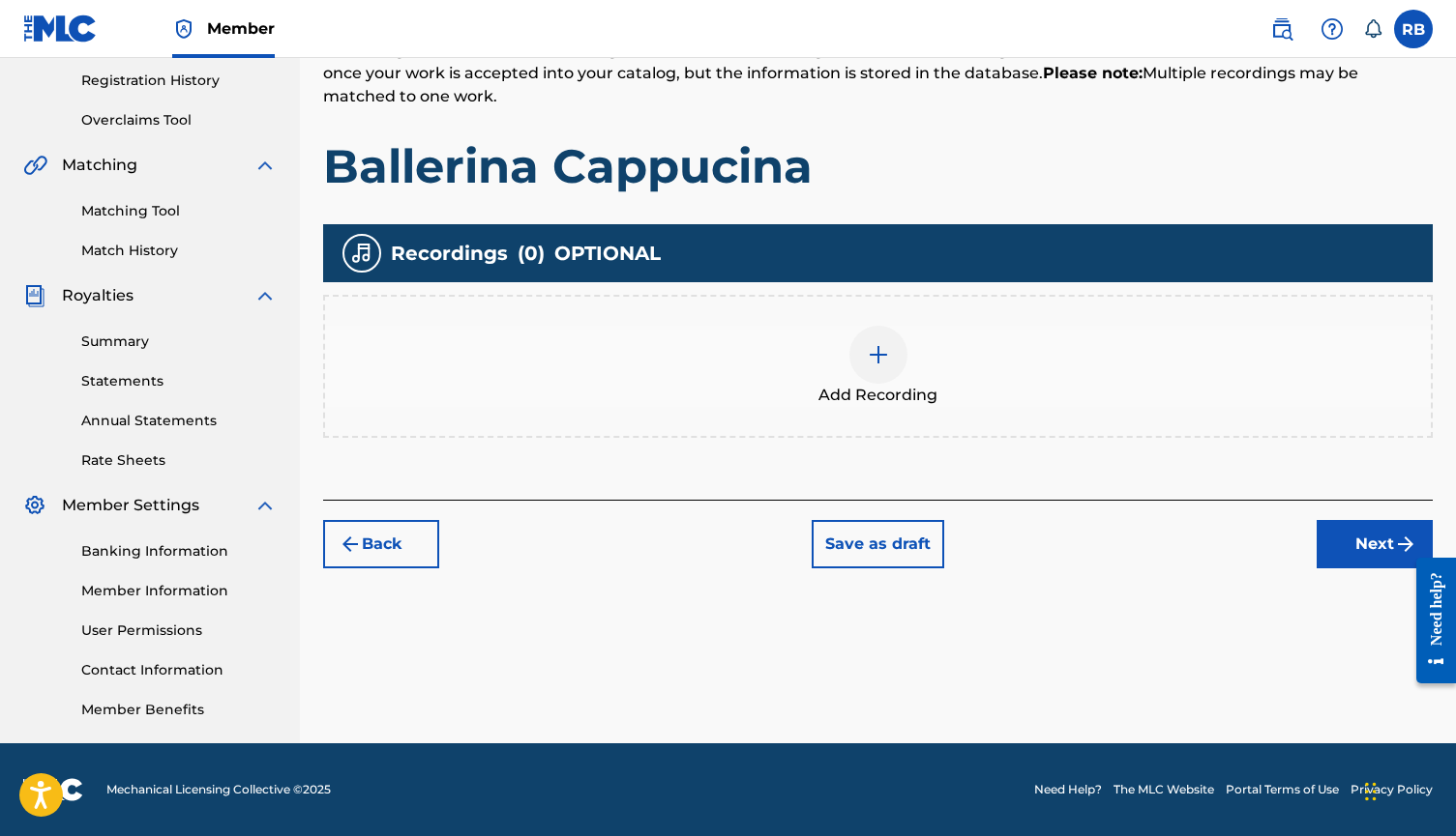
click at [878, 381] on div at bounding box center [878, 355] width 58 height 58
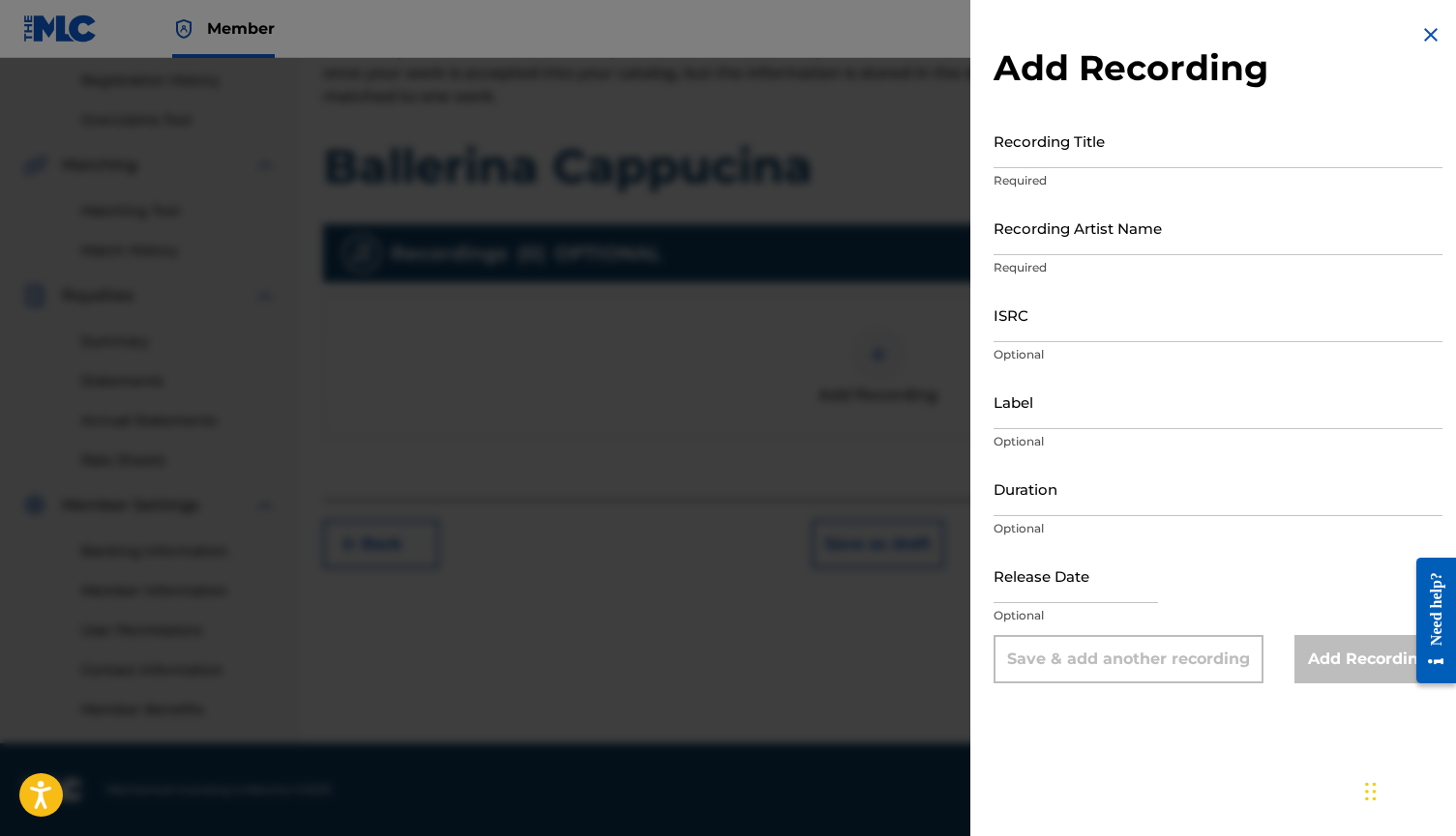
click at [1084, 150] on input "Recording Title" at bounding box center [1218, 140] width 449 height 55
type input "Ballerina Cappucina"
click at [1080, 228] on input "Recording Artist Name" at bounding box center [1218, 227] width 449 height 55
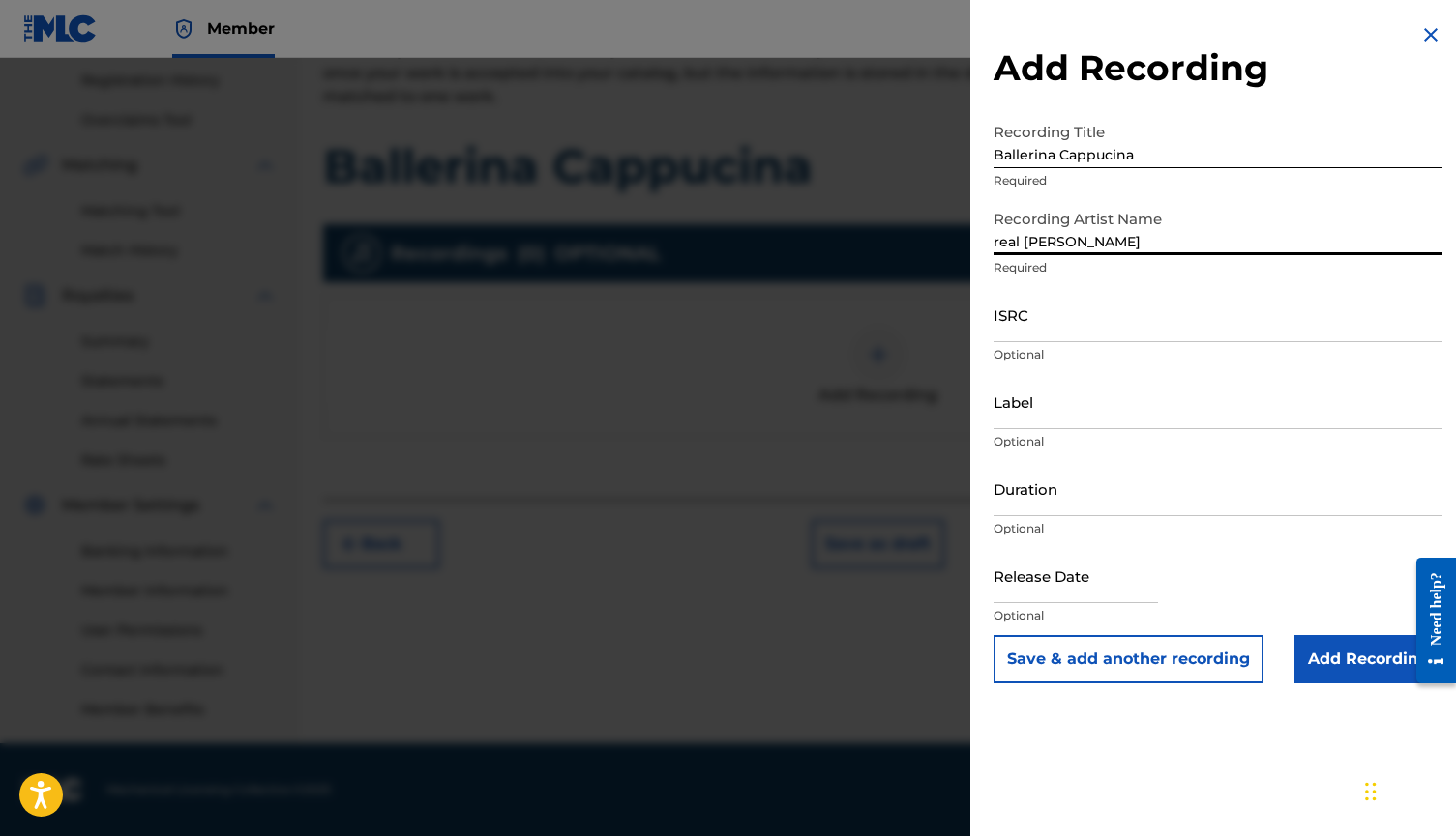
type input "real [PERSON_NAME]"
click at [1091, 323] on input "ISRC" at bounding box center [1218, 314] width 449 height 55
paste input "FR-X20-25-24142"
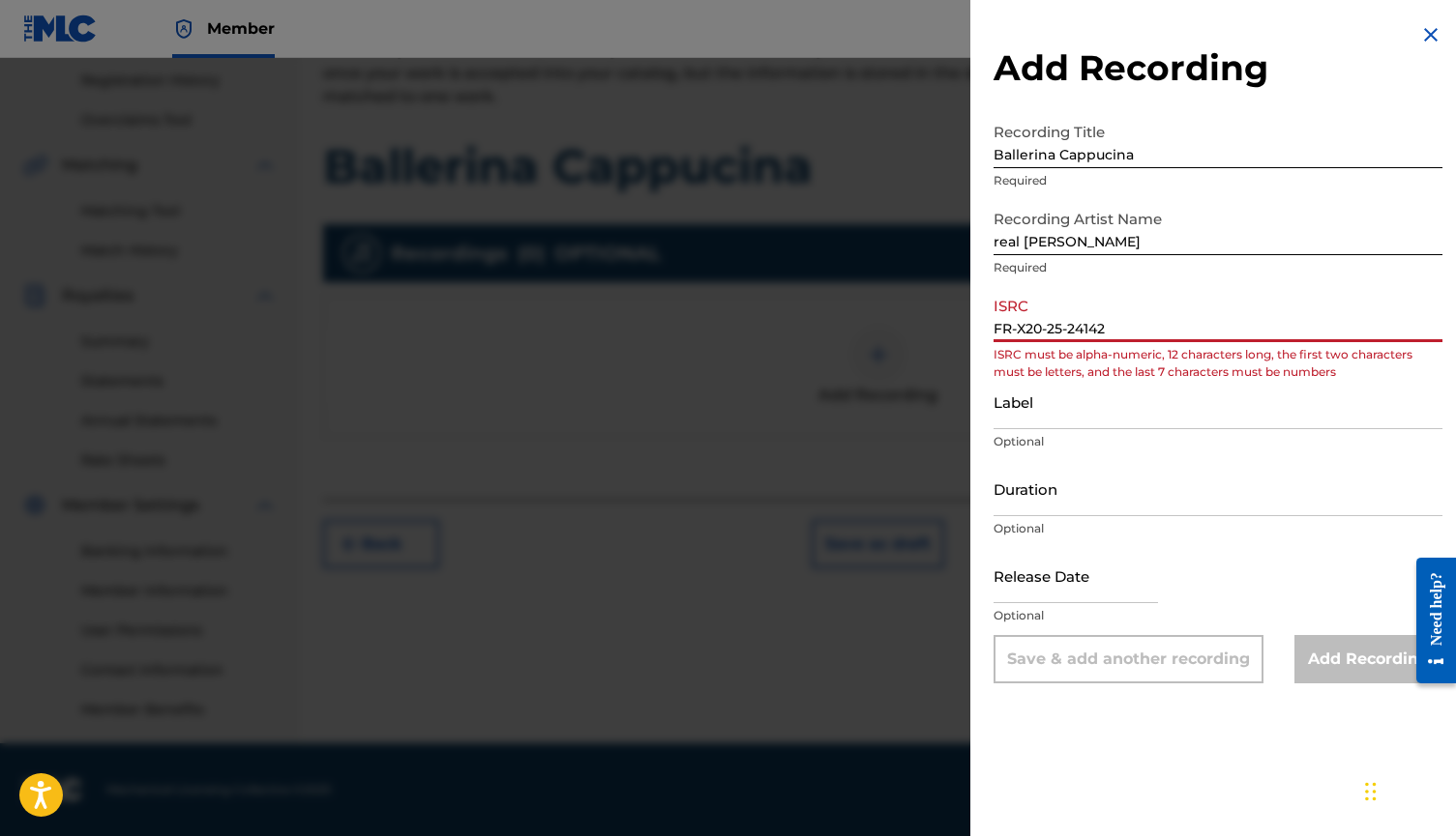
click at [1021, 328] on input "FR-X20-25-24142" at bounding box center [1218, 314] width 449 height 55
click at [1017, 330] on input "FR-X20-25-24142" at bounding box center [1218, 314] width 449 height 55
click at [1046, 328] on input "FRX20-25-24142" at bounding box center [1218, 314] width 449 height 55
click at [1061, 332] on input "FRX2025-24142" at bounding box center [1218, 314] width 449 height 55
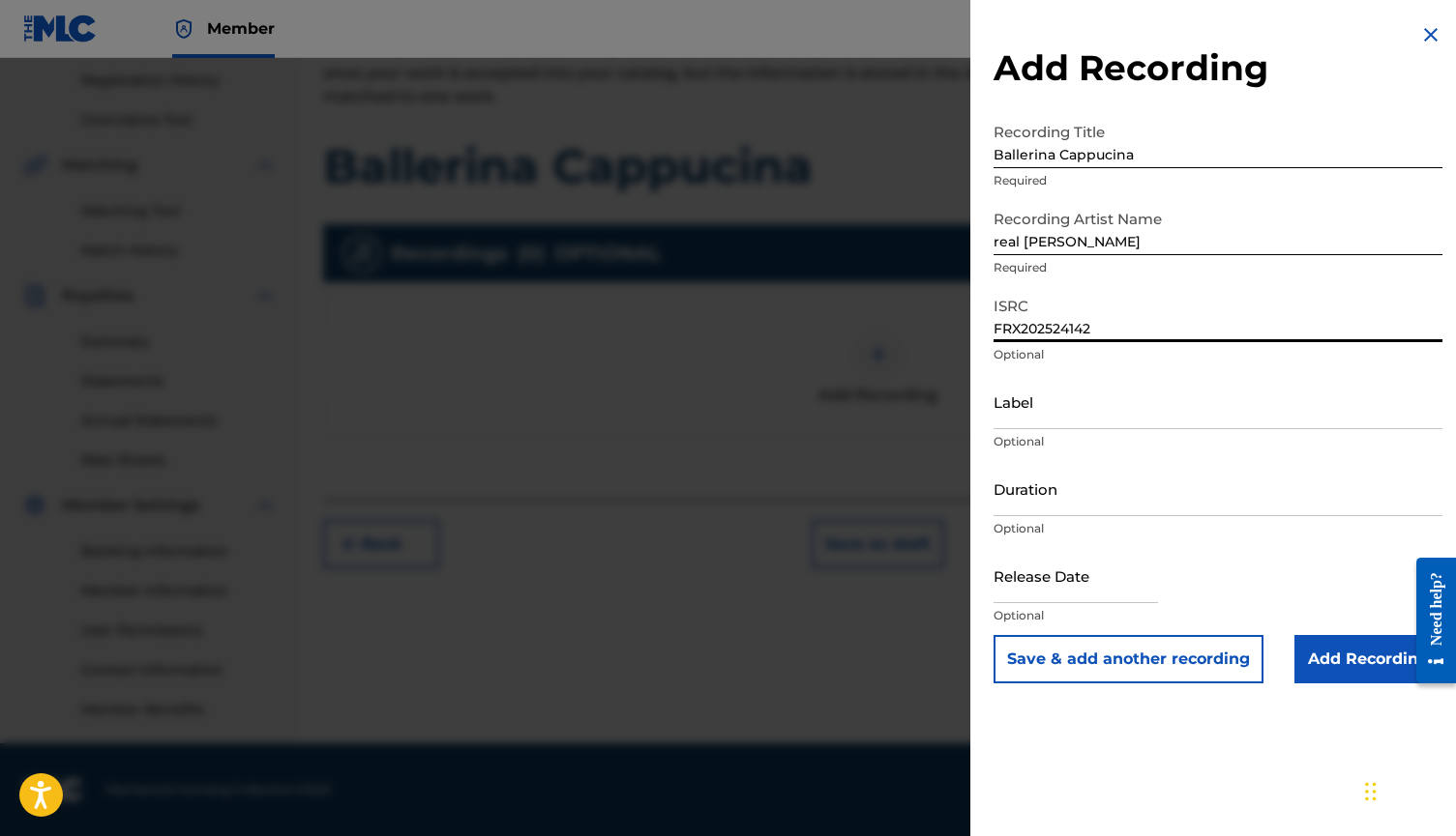
type input "FRX202524142"
click at [1027, 420] on input "Label" at bounding box center [1218, 402] width 449 height 55
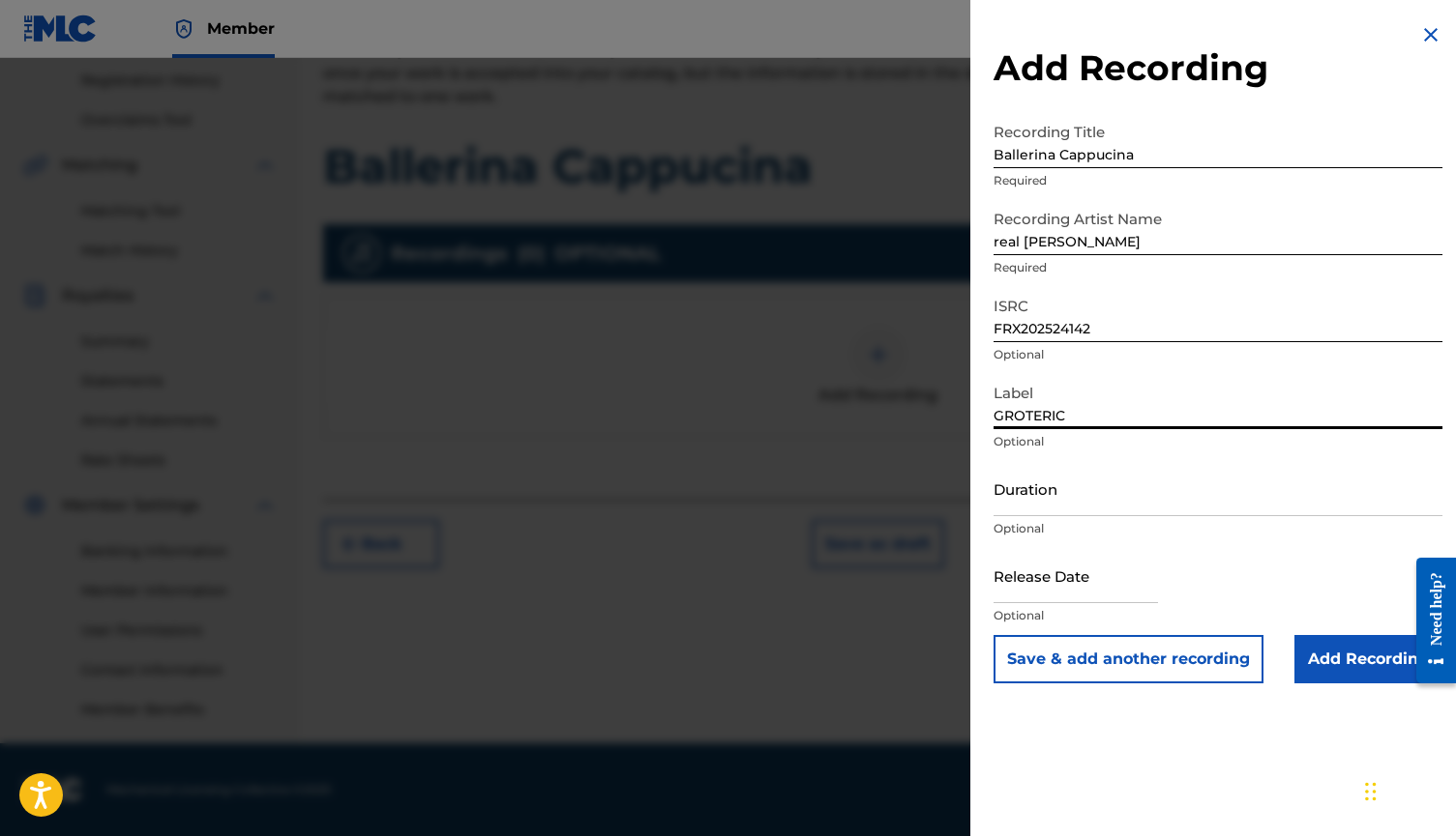
type input "GROTERIC"
click at [1220, 668] on button "Save & add another recording" at bounding box center [1128, 659] width 270 height 48
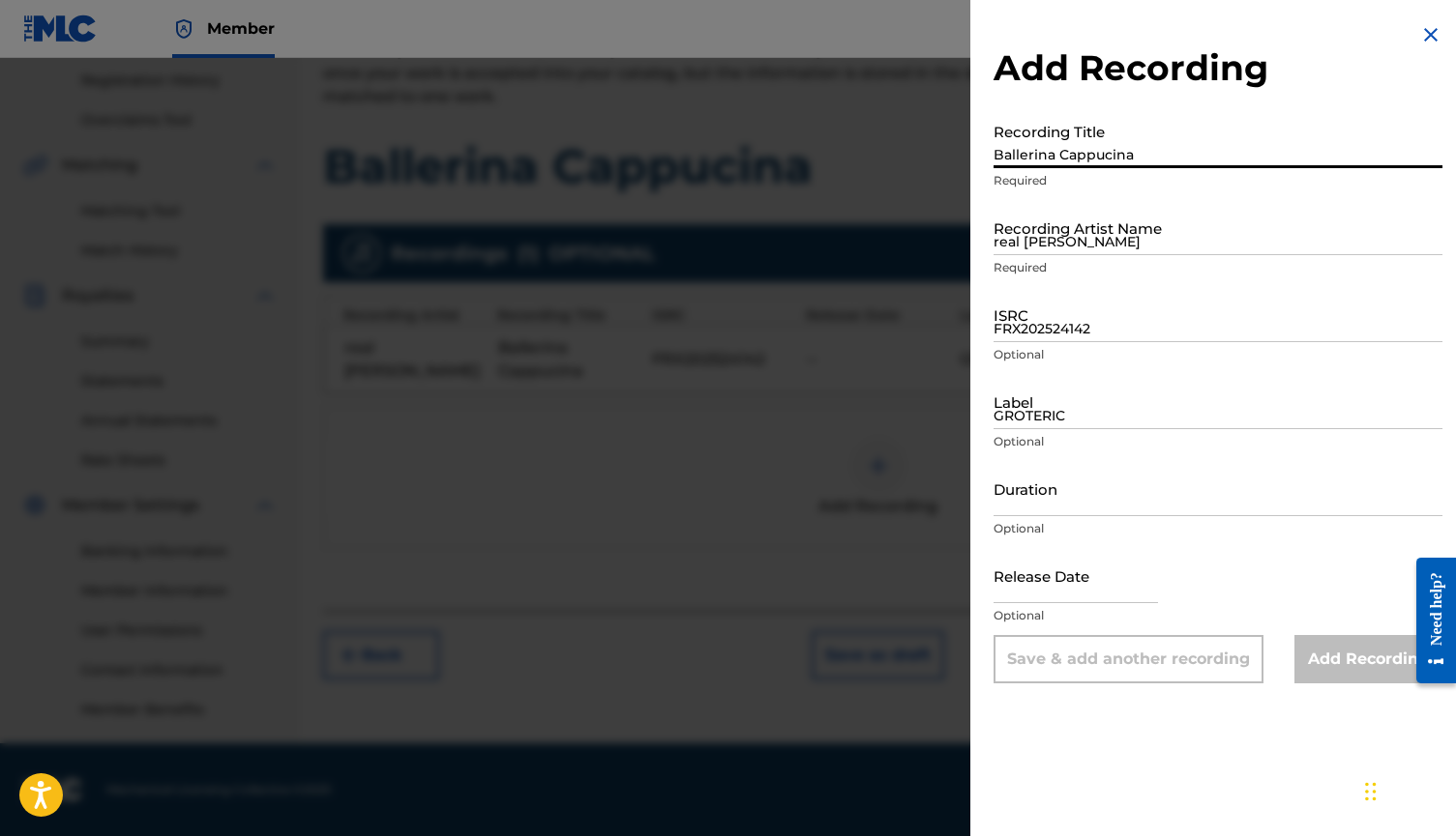
click at [1096, 143] on input "Ballerina Cappucina" at bounding box center [1218, 140] width 449 height 55
type input "Cappucino Assasino"
click at [1082, 239] on input "real [PERSON_NAME]" at bounding box center [1218, 227] width 449 height 55
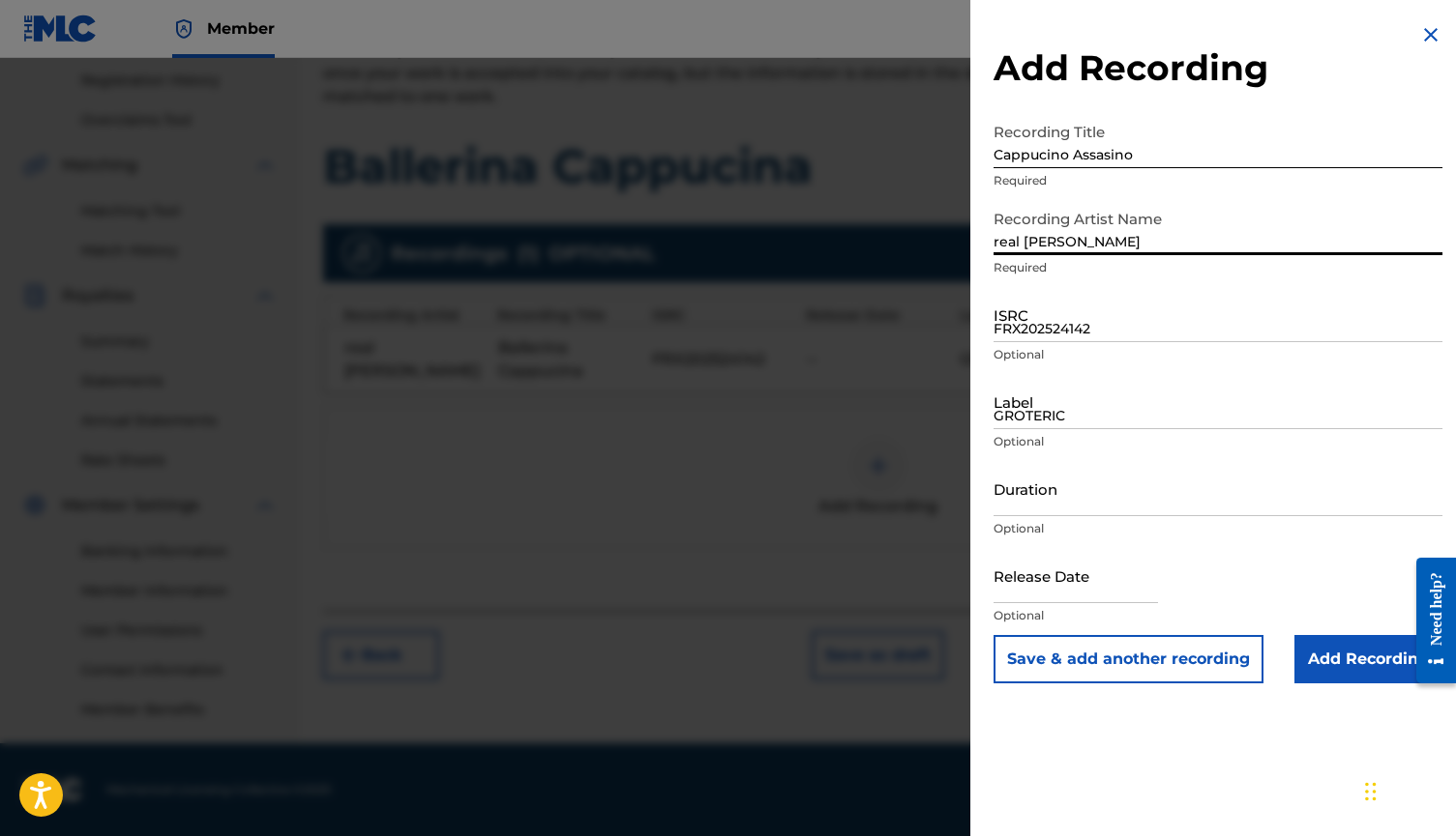
type input "real [PERSON_NAME]"
click at [1055, 305] on input "FRX202524142" at bounding box center [1218, 314] width 449 height 55
paste input "FR-X20-25-24143"
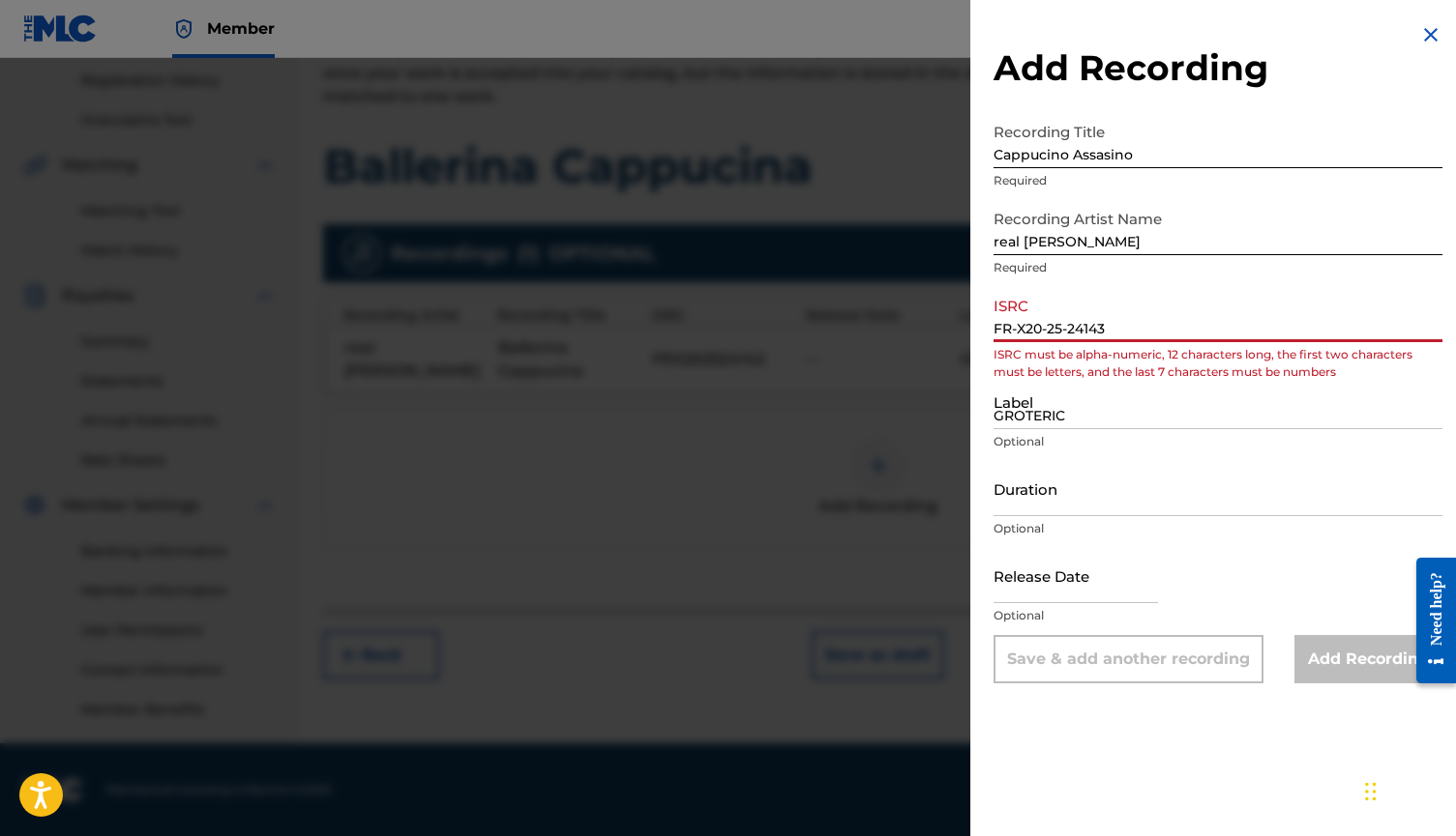
click at [1016, 327] on input "FR-X20-25-24143" at bounding box center [1218, 314] width 449 height 55
click at [1045, 324] on input "FRX20-25-24143" at bounding box center [1218, 314] width 449 height 55
click at [1061, 325] on input "FRX2025-24143" at bounding box center [1218, 314] width 449 height 55
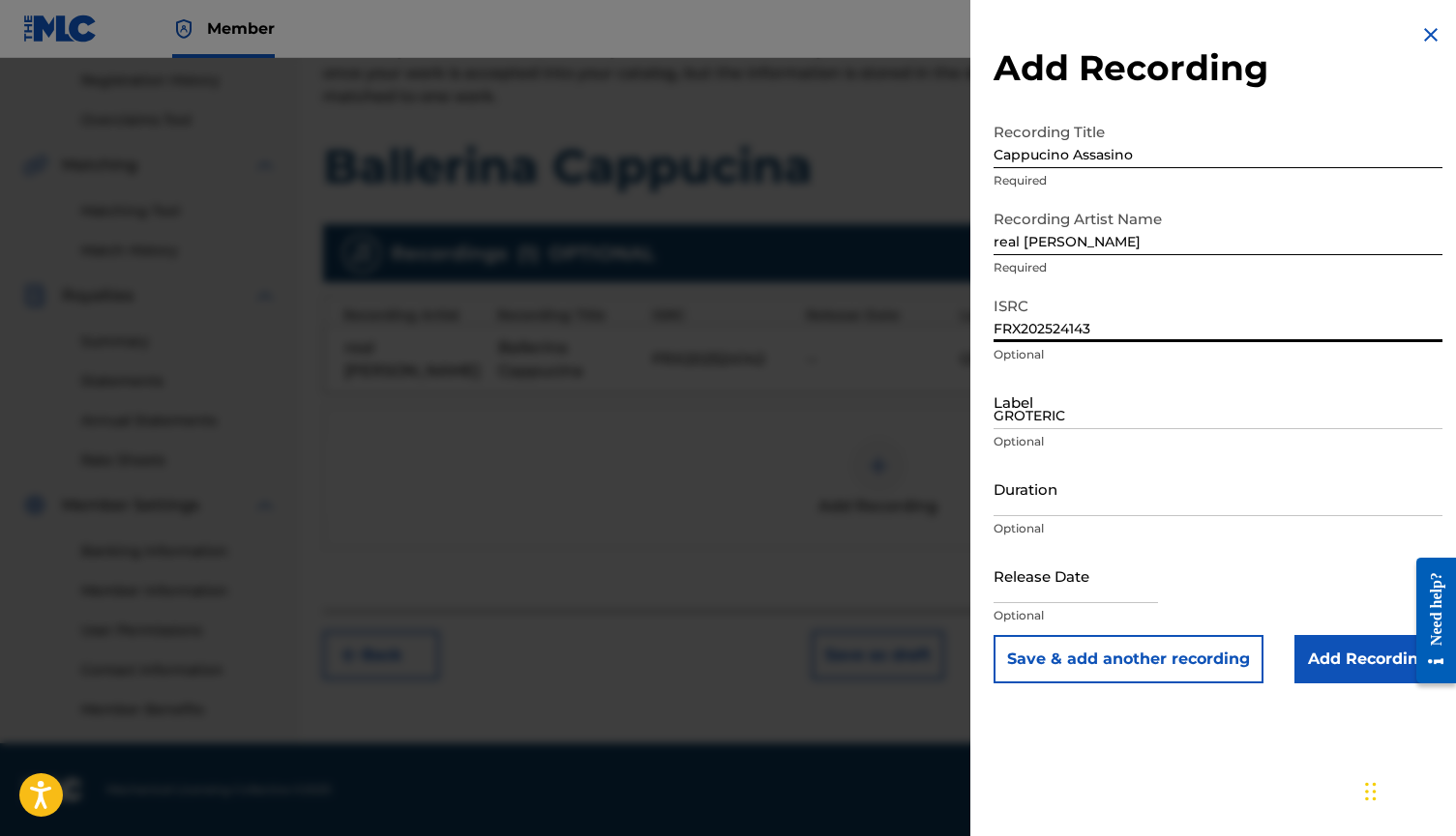
type input "FRX202524143"
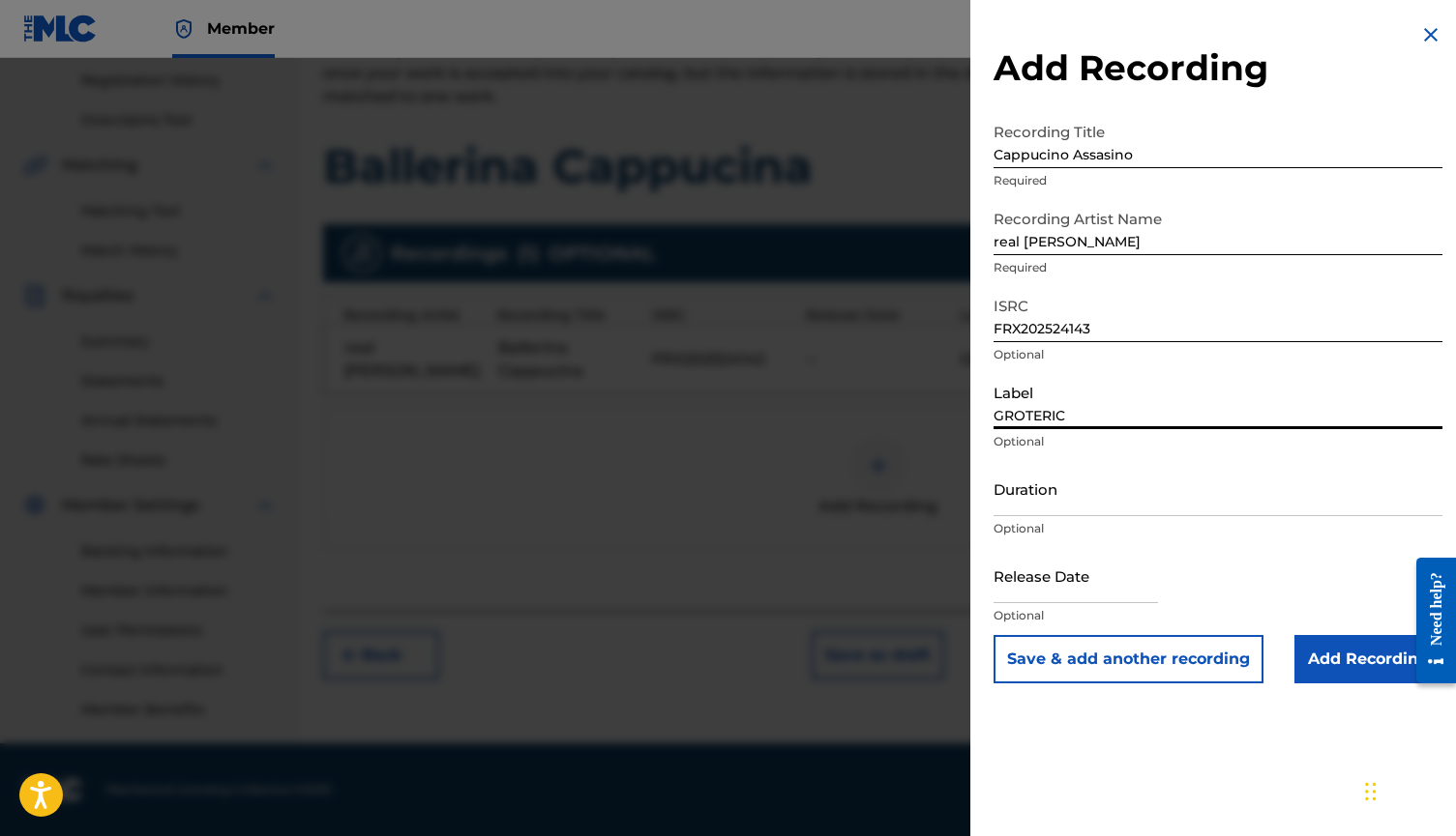
click at [1039, 403] on input "GROTERIC" at bounding box center [1218, 402] width 449 height 55
type input "GROTERIC"
click at [1194, 658] on button "Save & add another recording" at bounding box center [1128, 659] width 270 height 48
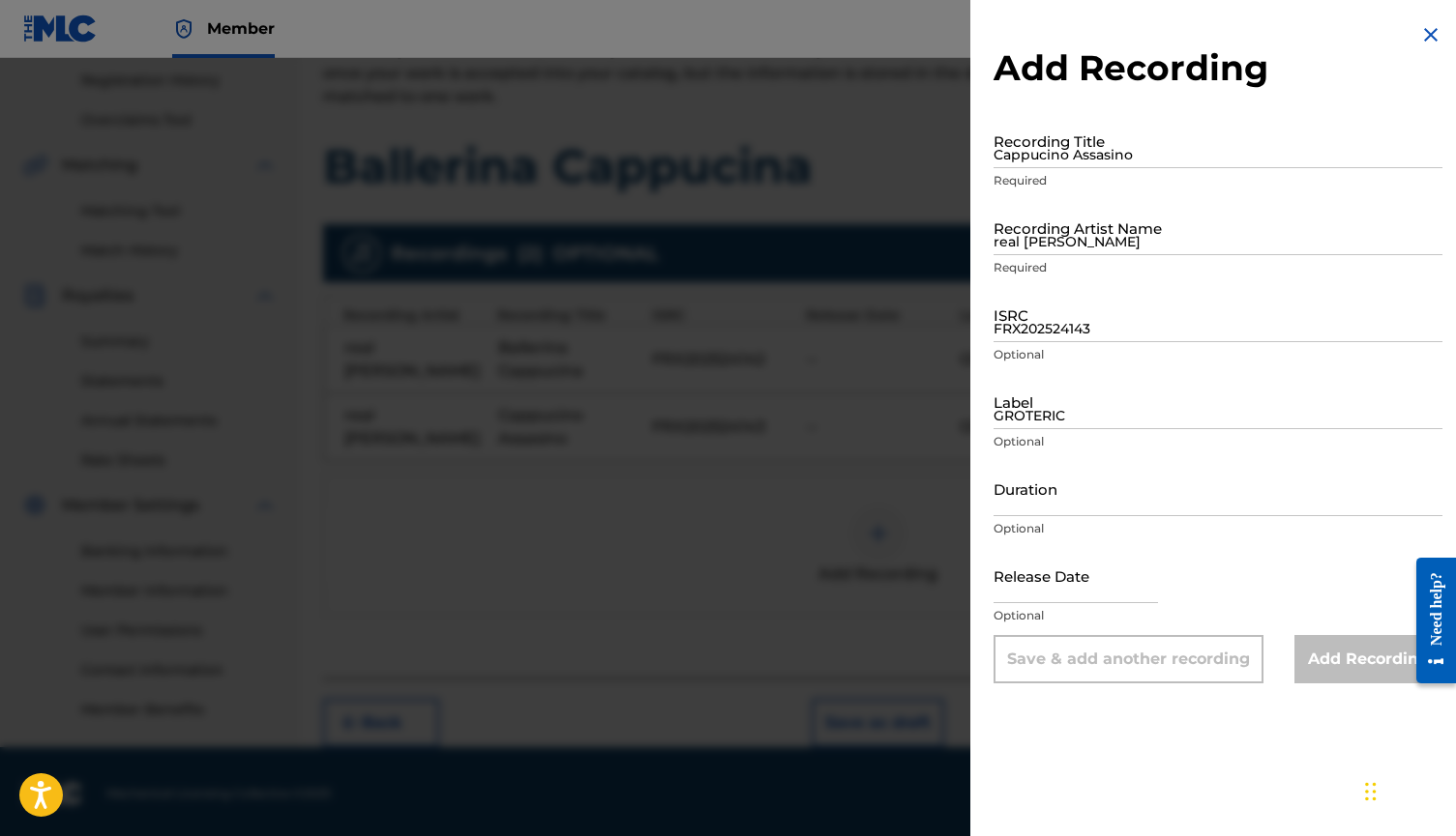
click at [1061, 144] on input "Cappucino Assasino" at bounding box center [1218, 140] width 449 height 55
paste input "Ballerina Cappuccina Raggaeton (Bonus Track)"
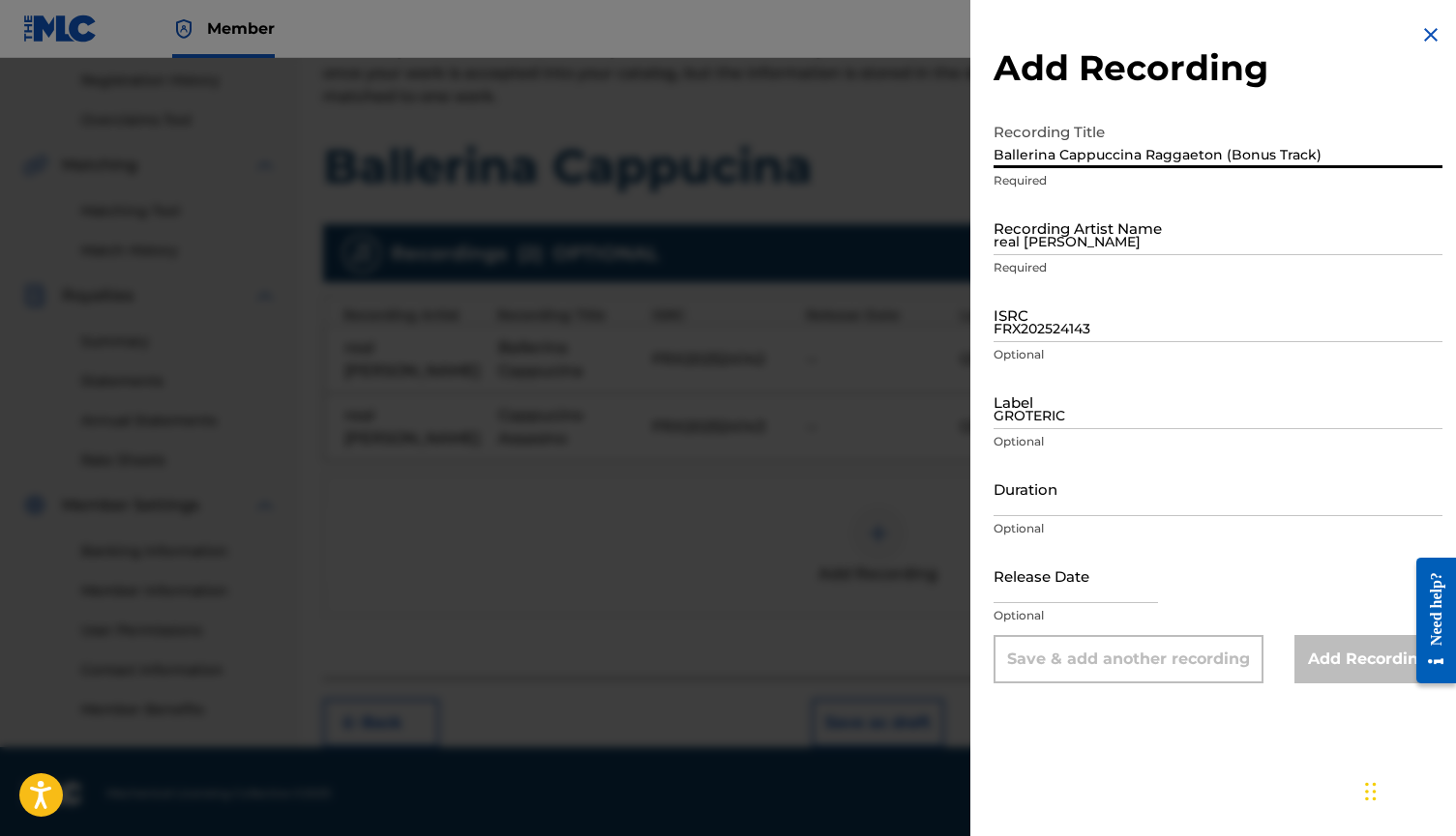
type input "Ballerina Cappuccina Raggaeton (Bonus Track)"
click at [1184, 224] on input "real [PERSON_NAME]" at bounding box center [1218, 227] width 449 height 55
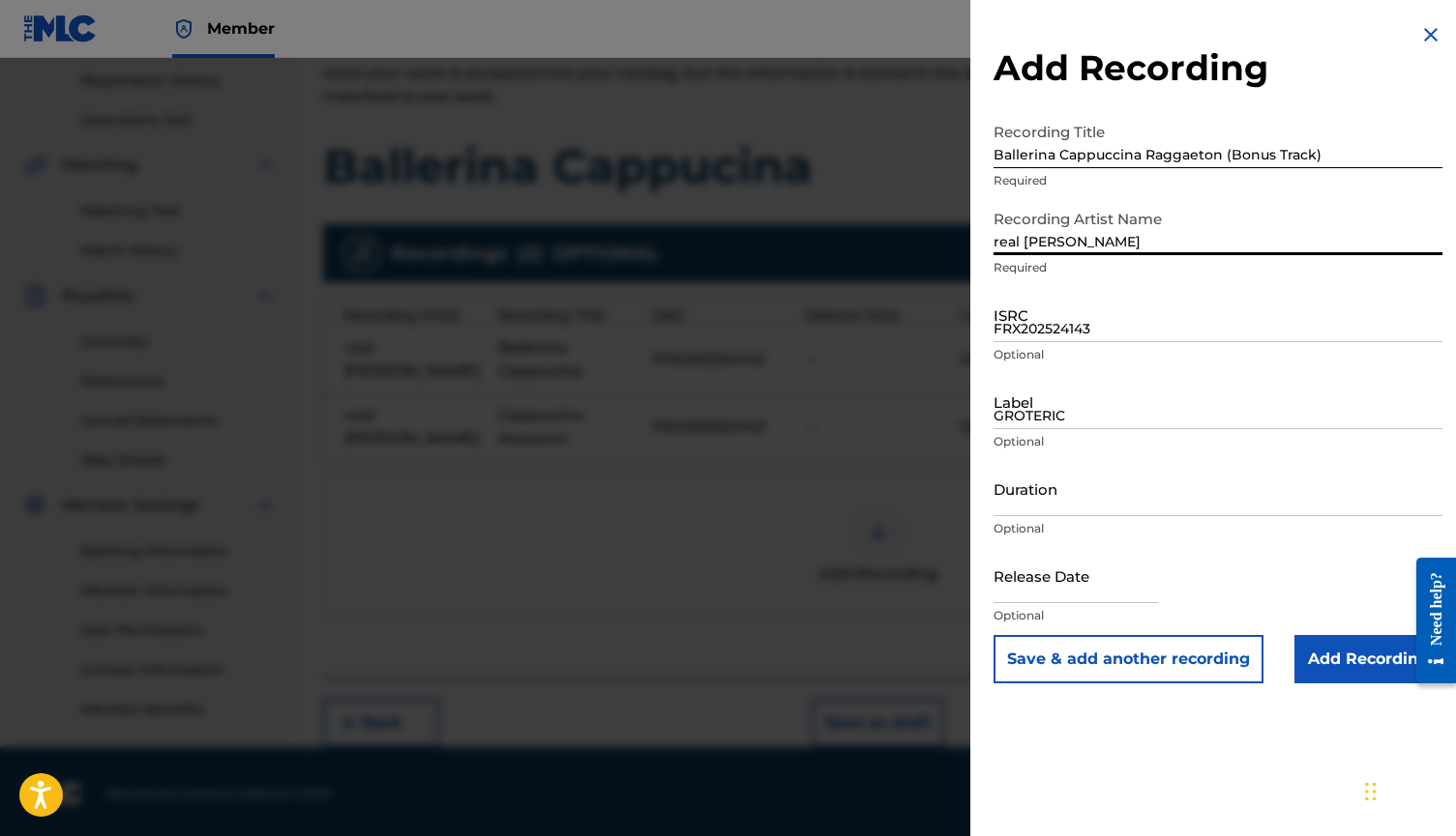
type input "real [PERSON_NAME]"
click at [1161, 302] on input "FRX202524143" at bounding box center [1218, 314] width 449 height 55
paste input "FR-X20-25-24144"
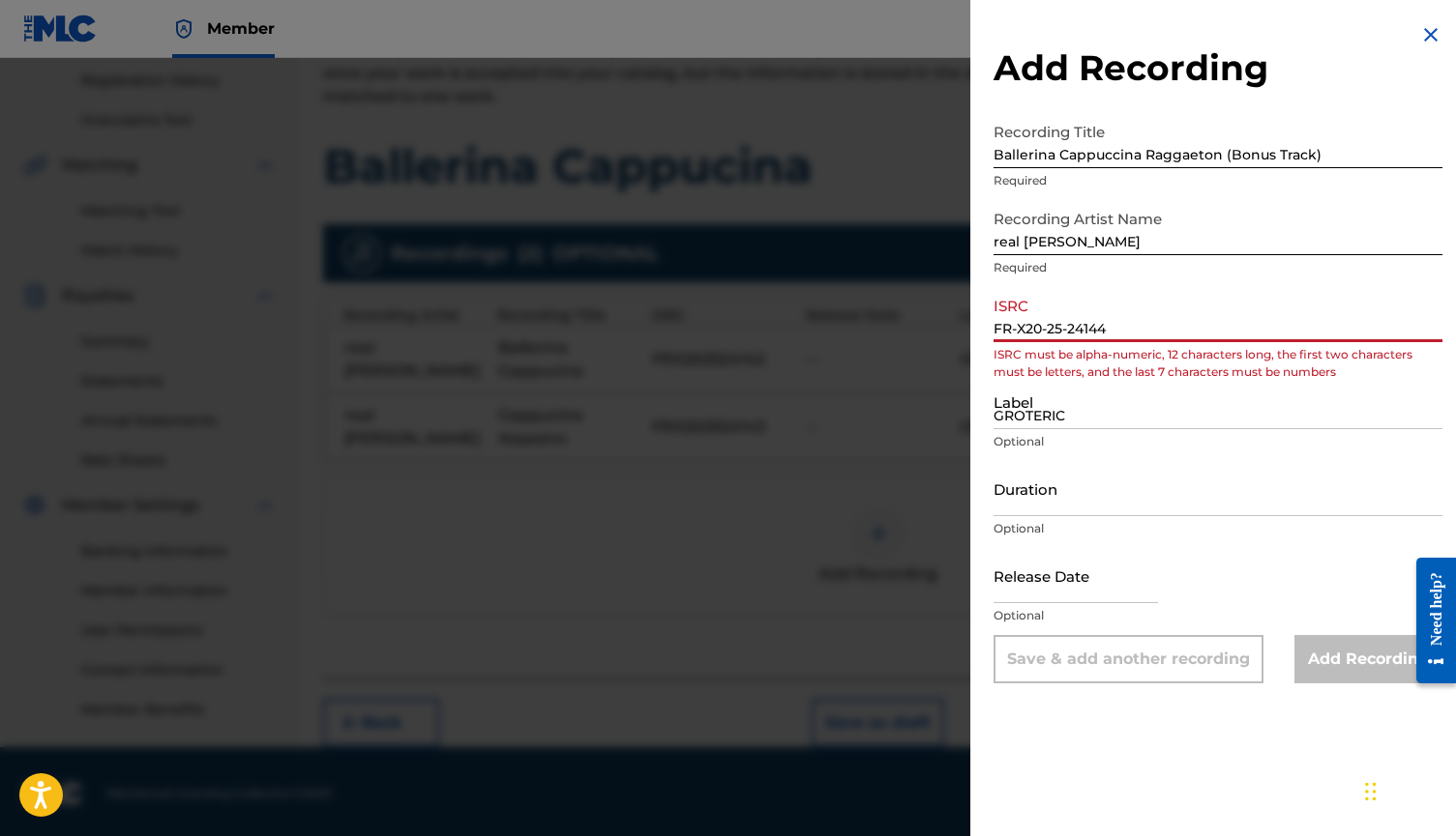
click at [1020, 332] on input "FR-X20-25-24144" at bounding box center [1218, 314] width 449 height 55
click at [1044, 328] on input "FRX20-25-24144" at bounding box center [1218, 314] width 449 height 55
click at [1059, 321] on input "FRX2025-24144" at bounding box center [1218, 314] width 449 height 55
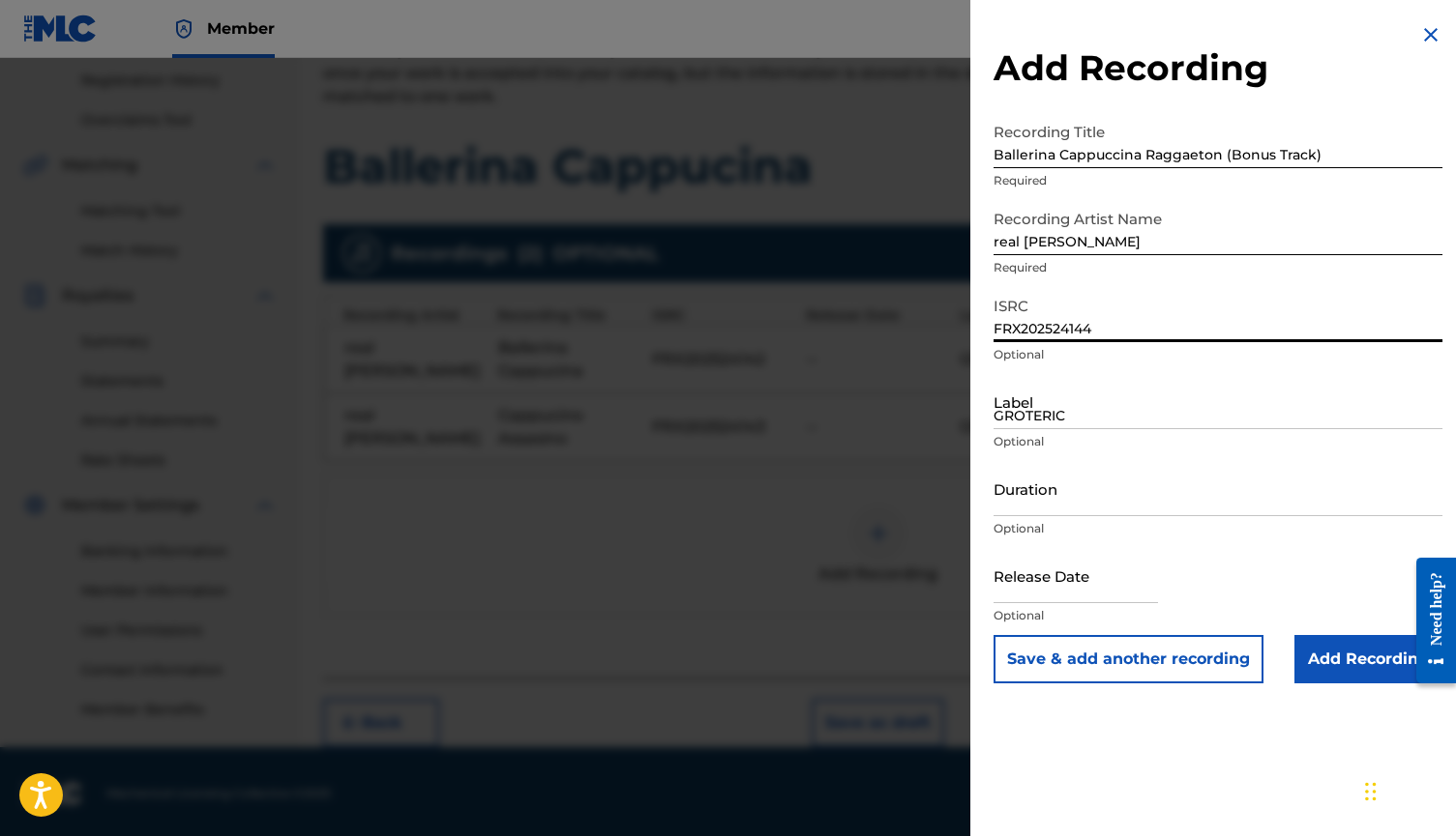
type input "FRX202524144"
click at [1034, 397] on input "GROTERIC" at bounding box center [1218, 402] width 449 height 55
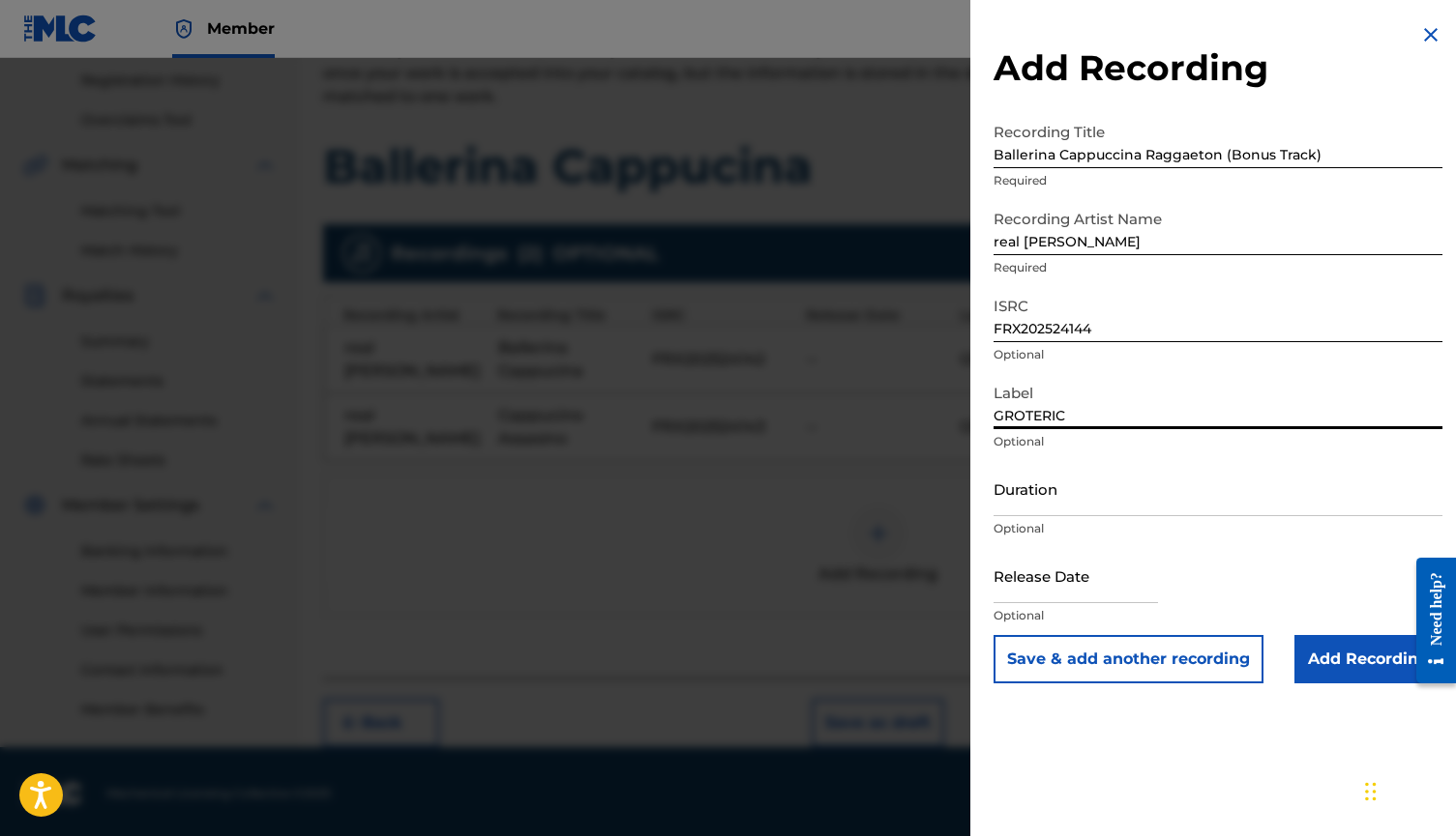
type input "GROTERIC"
click at [1317, 652] on input "Add Recording" at bounding box center [1368, 659] width 148 height 48
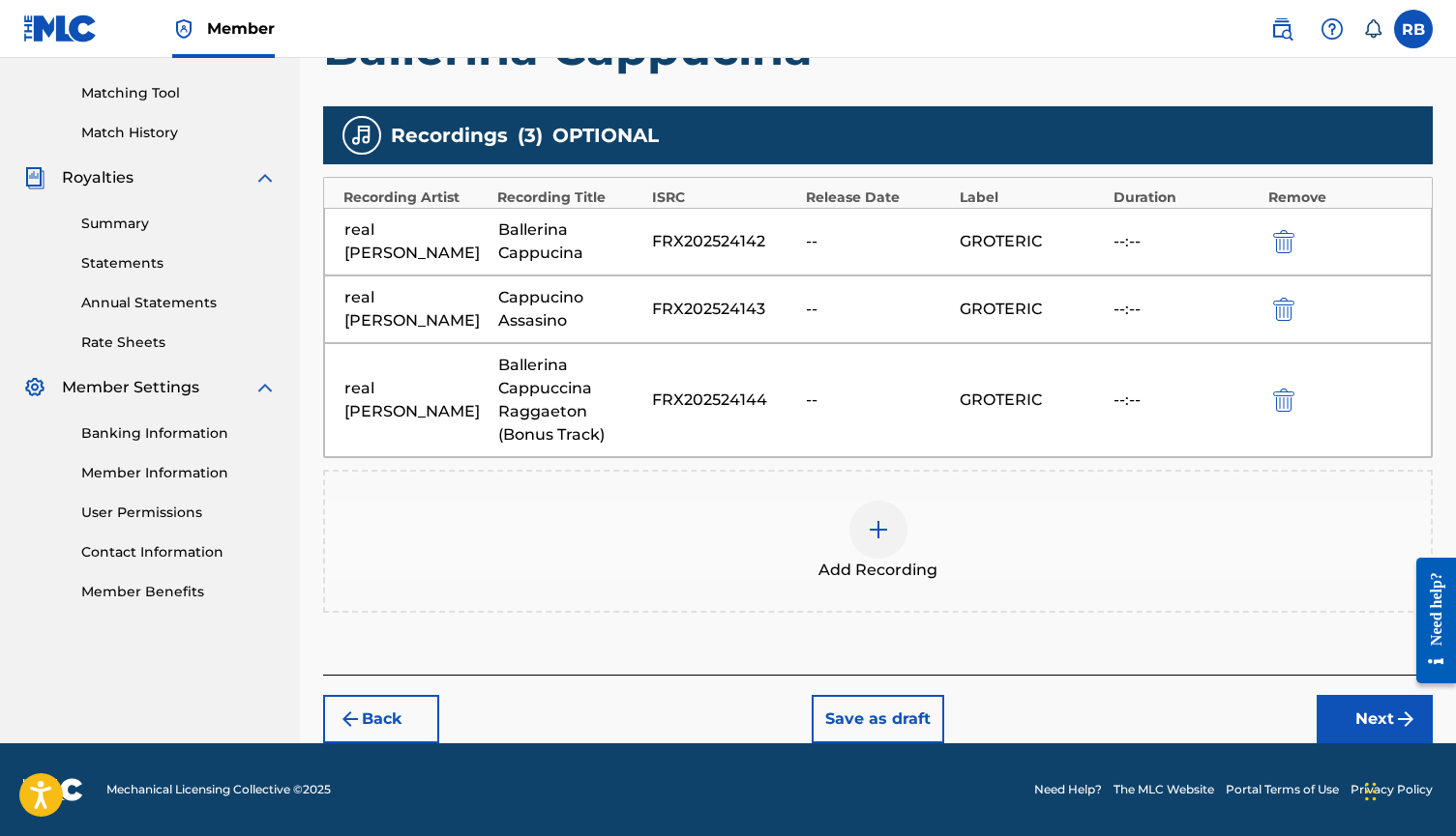
click at [1343, 716] on button "Next" at bounding box center [1375, 719] width 116 height 48
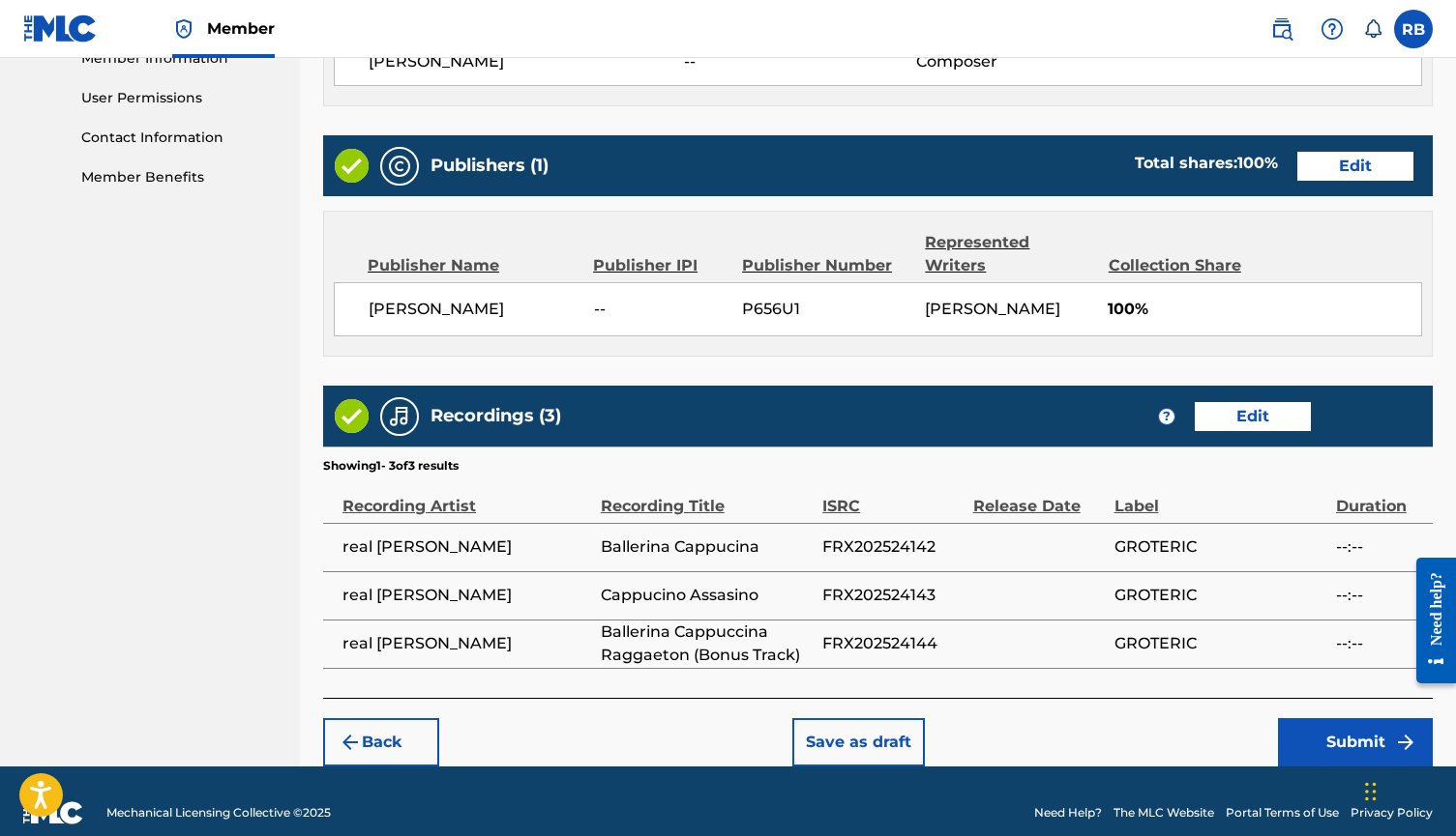
scroll to position [894, 0]
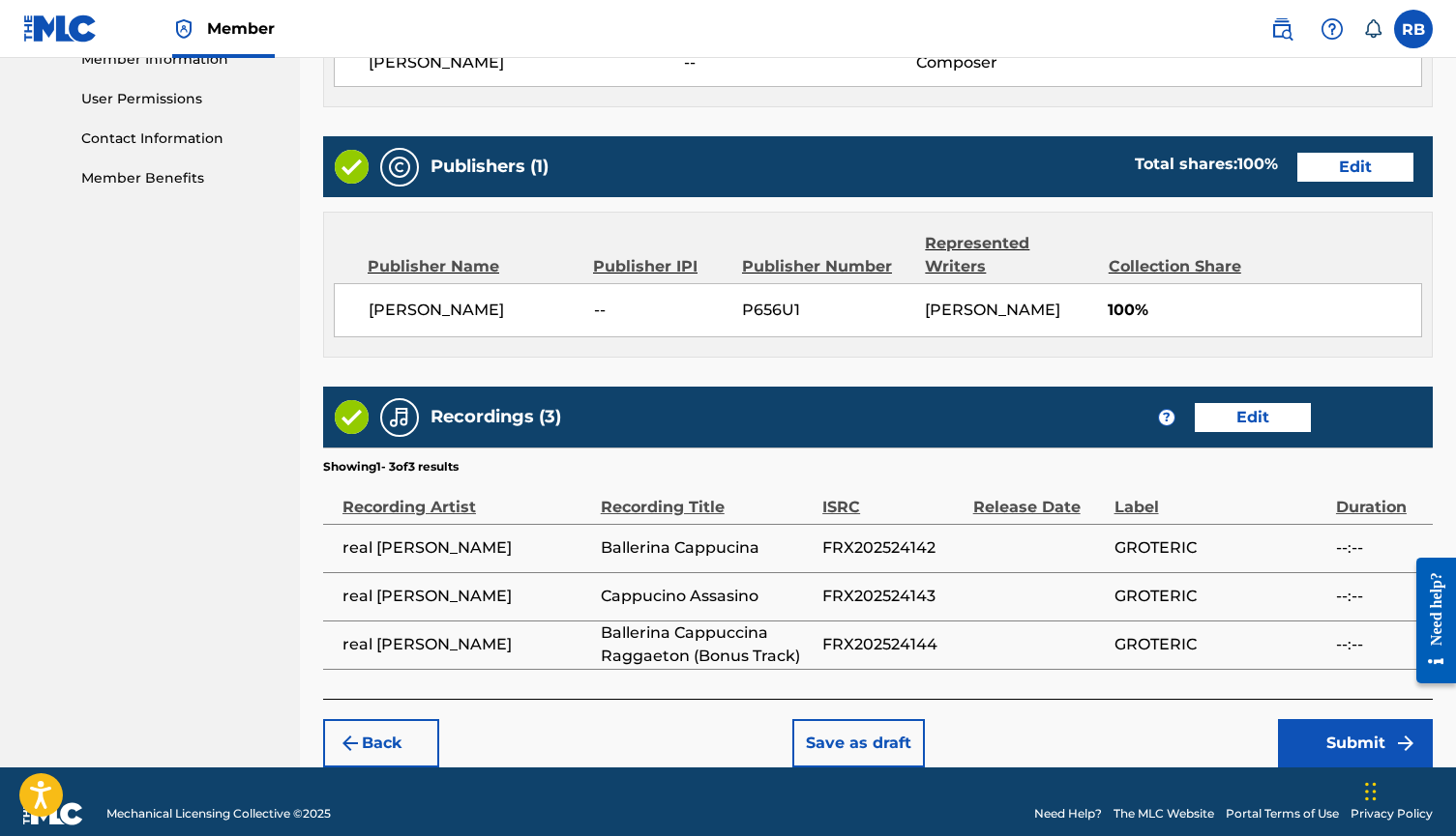
click at [1308, 719] on button "Submit" at bounding box center [1355, 743] width 155 height 48
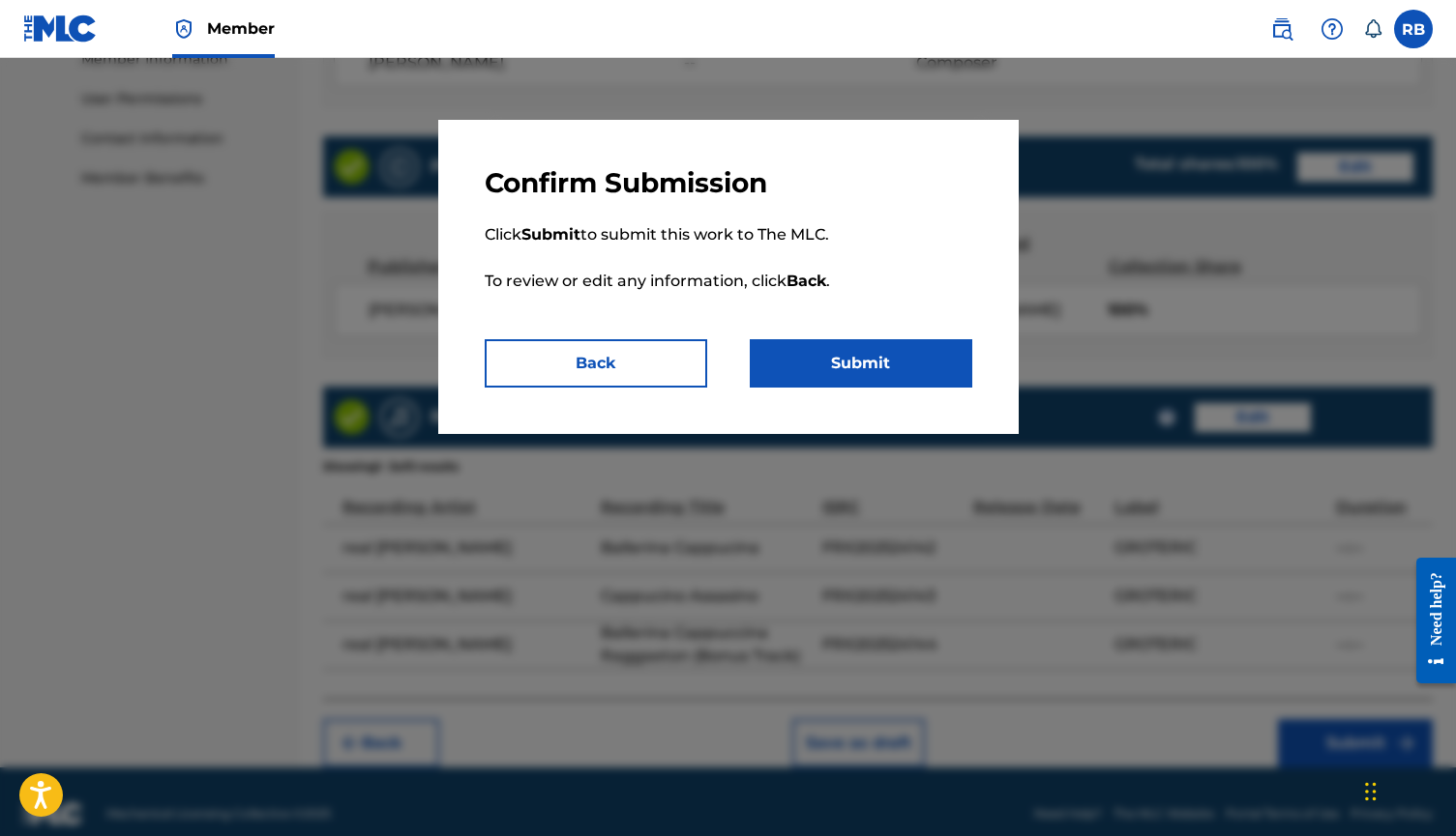
click at [918, 368] on button "Submit" at bounding box center [861, 364] width 223 height 48
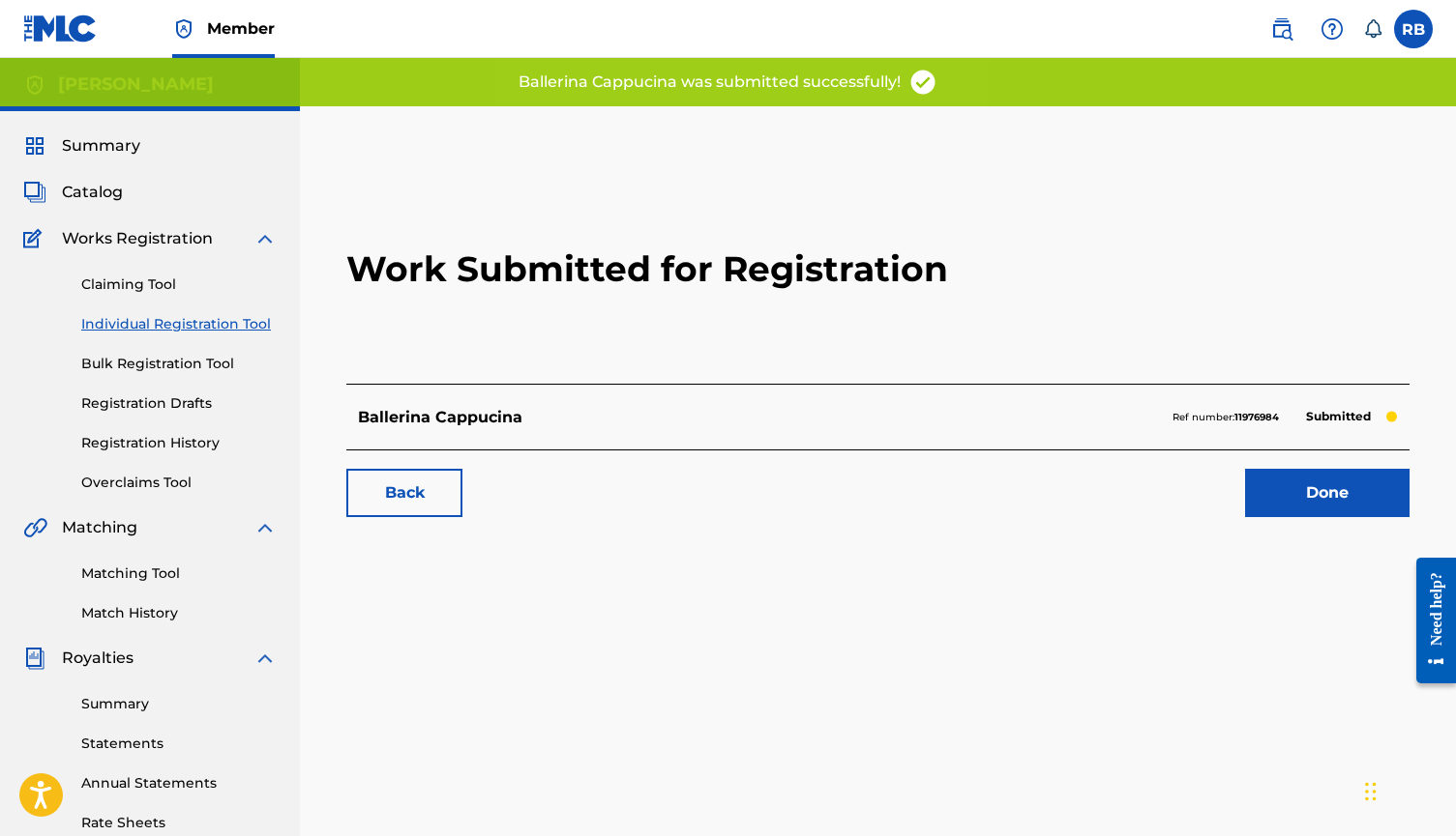
click at [1318, 486] on link "Done" at bounding box center [1327, 493] width 165 height 48
